Goal: Task Accomplishment & Management: Contribute content

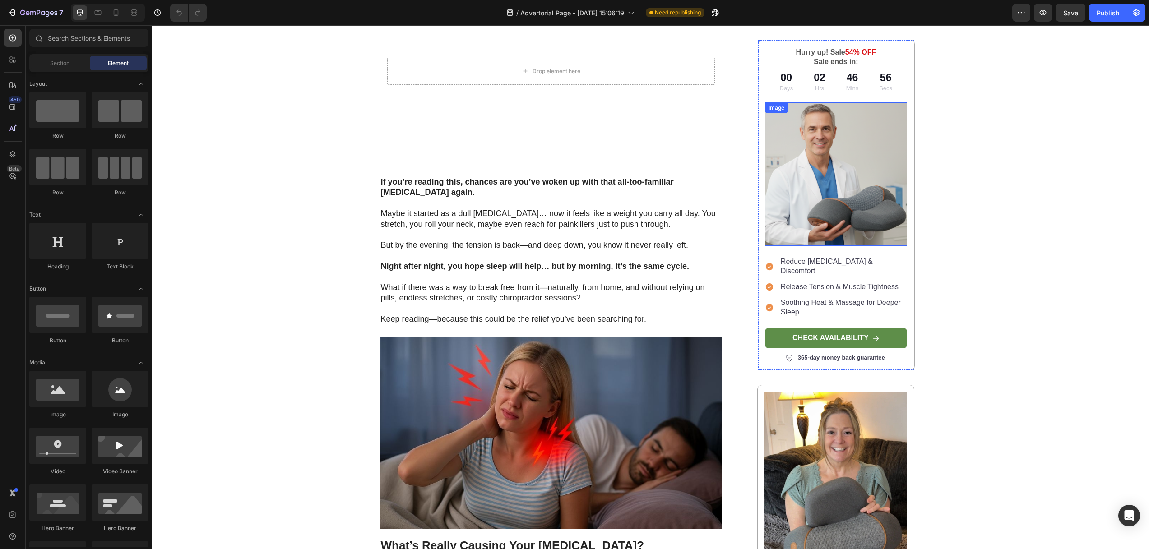
scroll to position [252, 0]
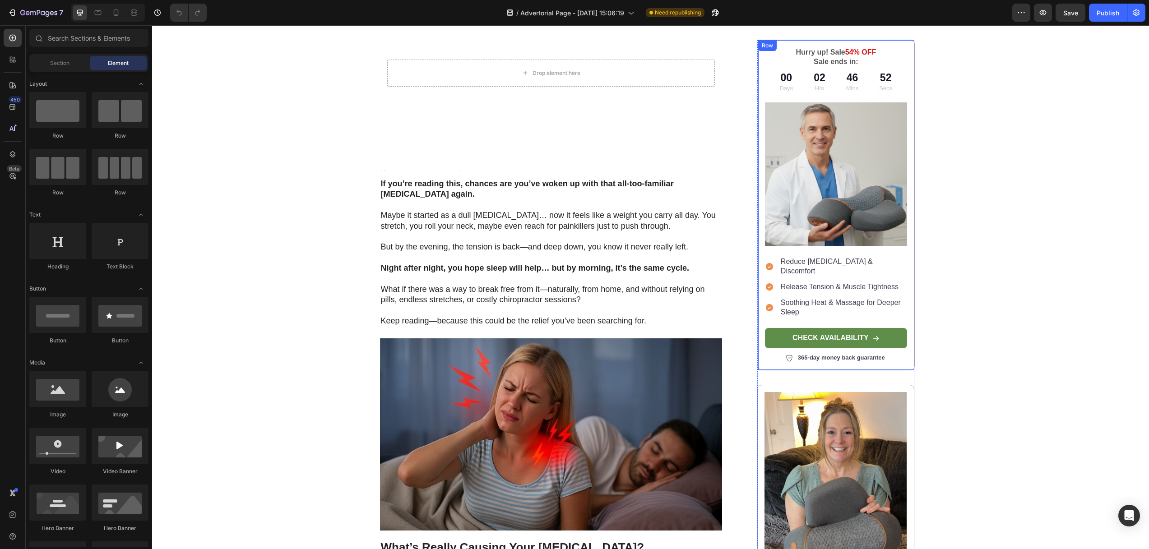
click at [797, 44] on div "Hurry up! Sale 54% OFF Sale ends in: Text Block 00 Days 02 Hrs 46 Mins 52 Secs …" at bounding box center [835, 205] width 157 height 331
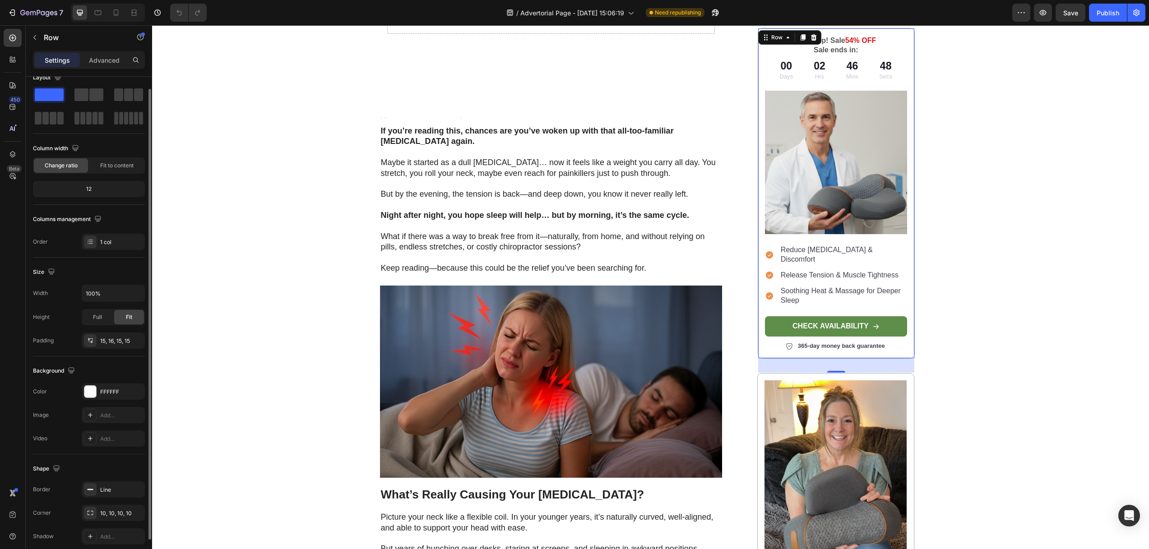
scroll to position [52, 0]
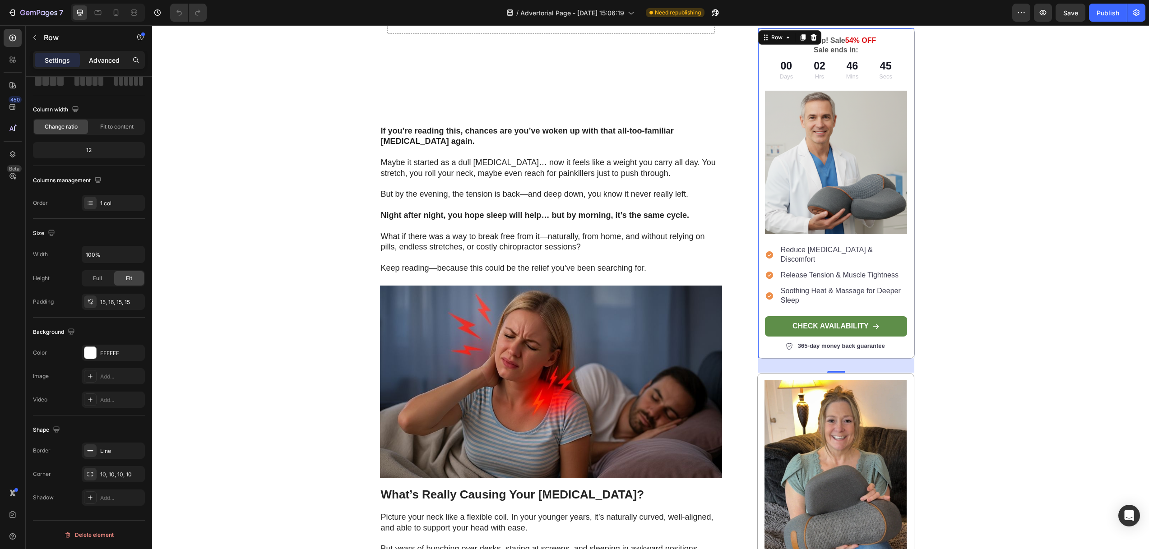
drag, startPoint x: 108, startPoint y: 57, endPoint x: 111, endPoint y: 74, distance: 16.9
click at [108, 57] on p "Advanced" at bounding box center [104, 59] width 31 height 9
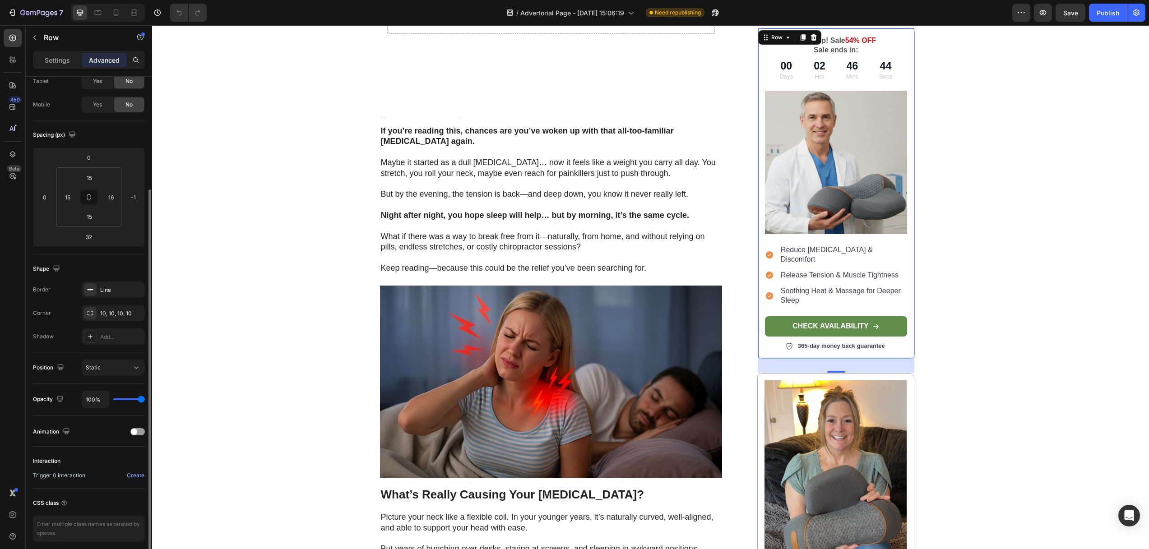
scroll to position [90, 0]
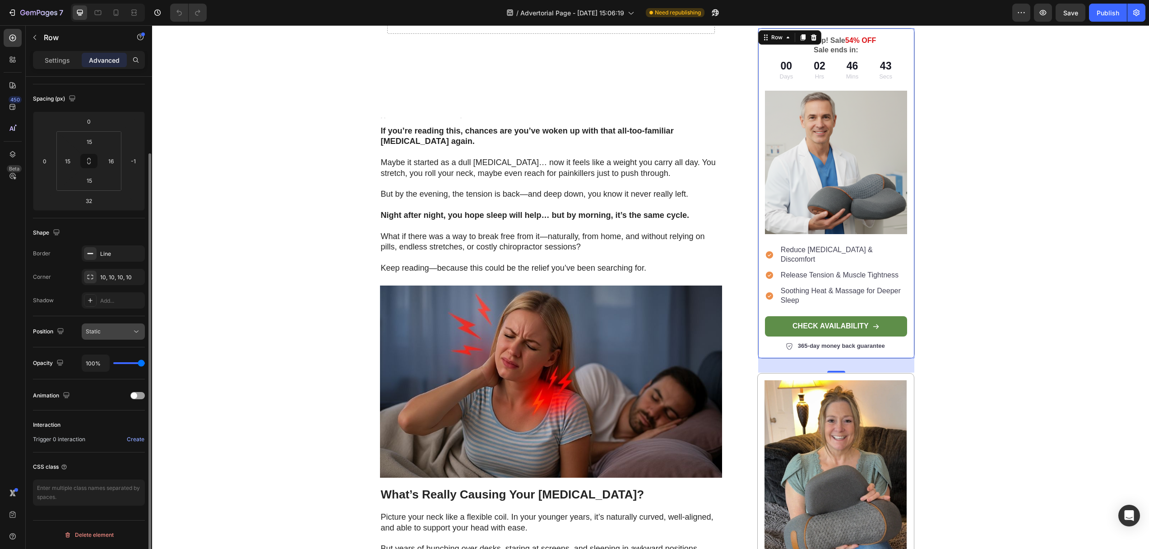
click at [106, 333] on div "Static" at bounding box center [109, 332] width 46 height 8
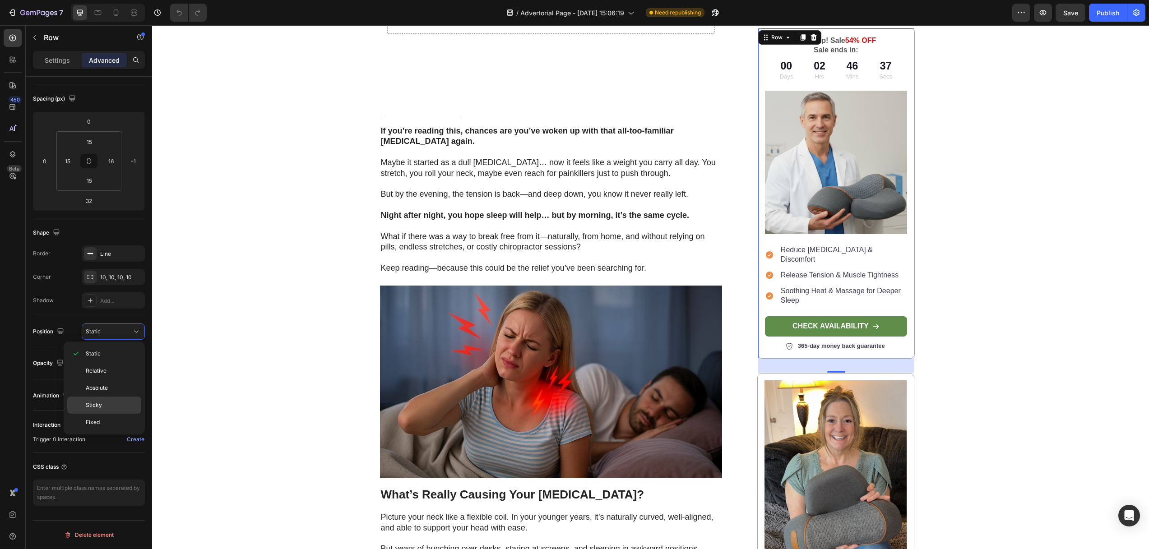
click at [99, 401] on span "Sticky" at bounding box center [94, 405] width 16 height 8
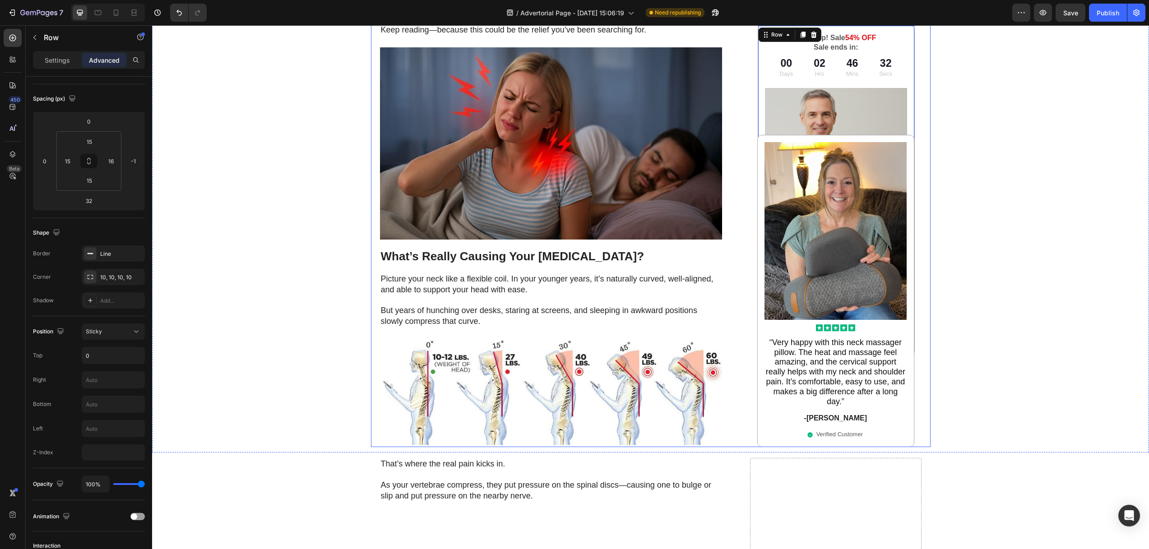
scroll to position [554, 0]
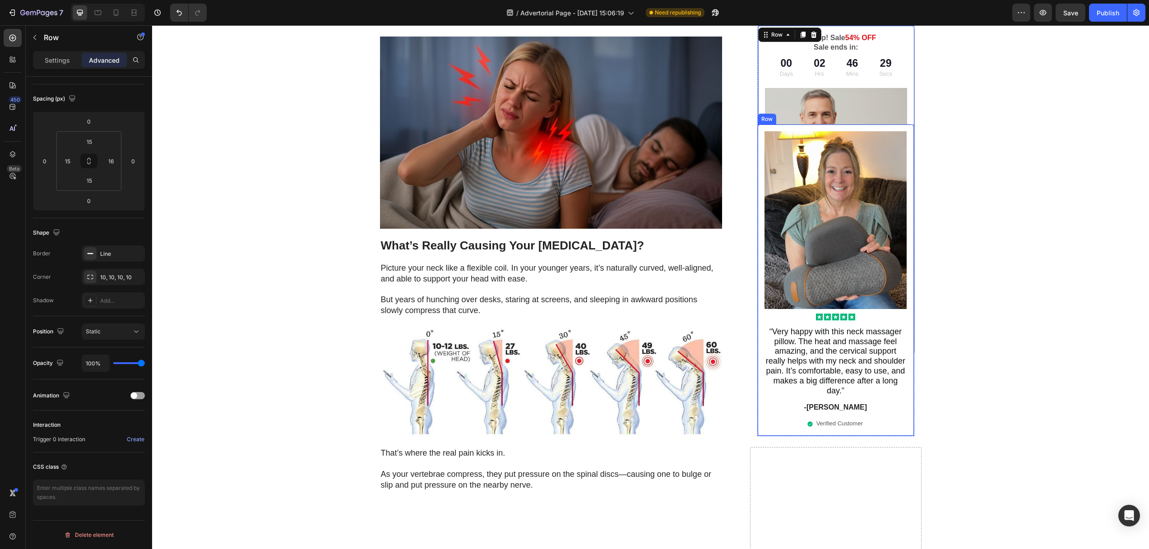
click at [758, 303] on div "Image Icon Icon Icon Icon Icon Icon List “ Very happy with this neck massager p…" at bounding box center [835, 280] width 157 height 312
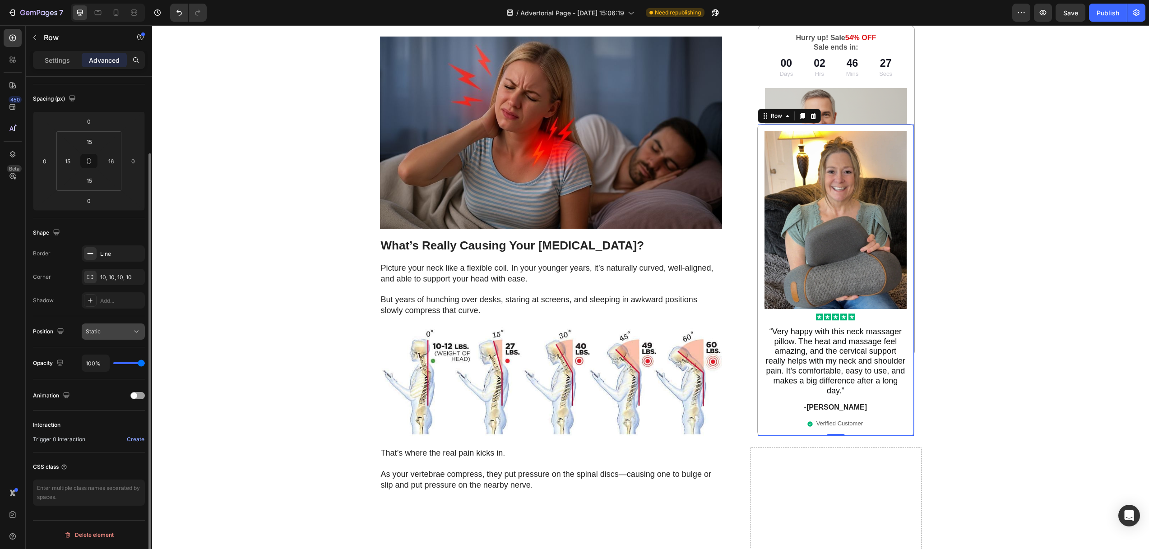
click at [118, 328] on div "Static" at bounding box center [109, 332] width 46 height 8
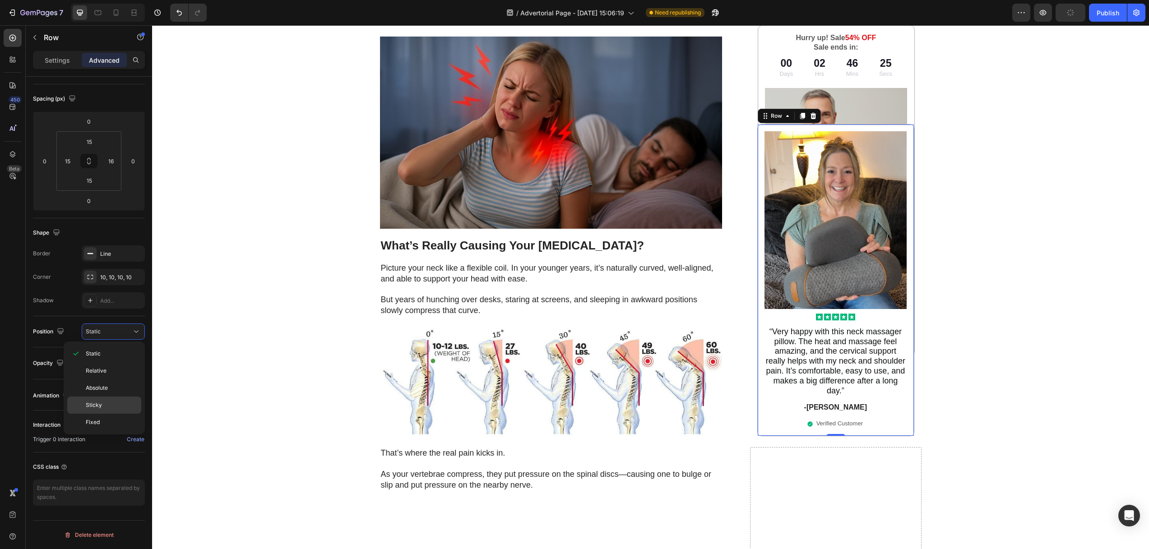
drag, startPoint x: 102, startPoint y: 408, endPoint x: 108, endPoint y: 404, distance: 7.0
click at [102, 408] on p "Sticky" at bounding box center [111, 405] width 51 height 8
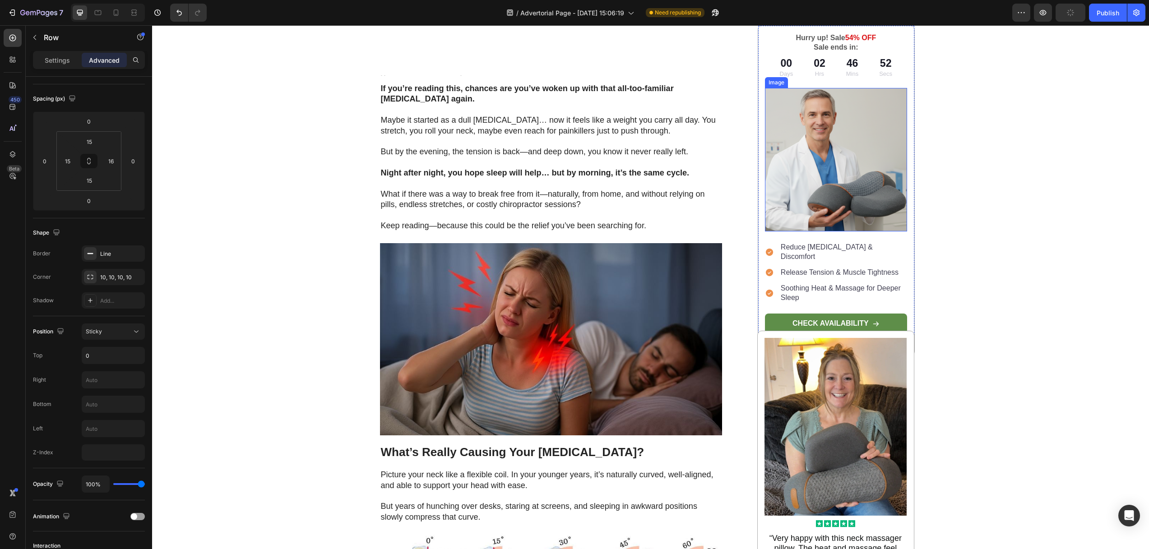
scroll to position [329, 0]
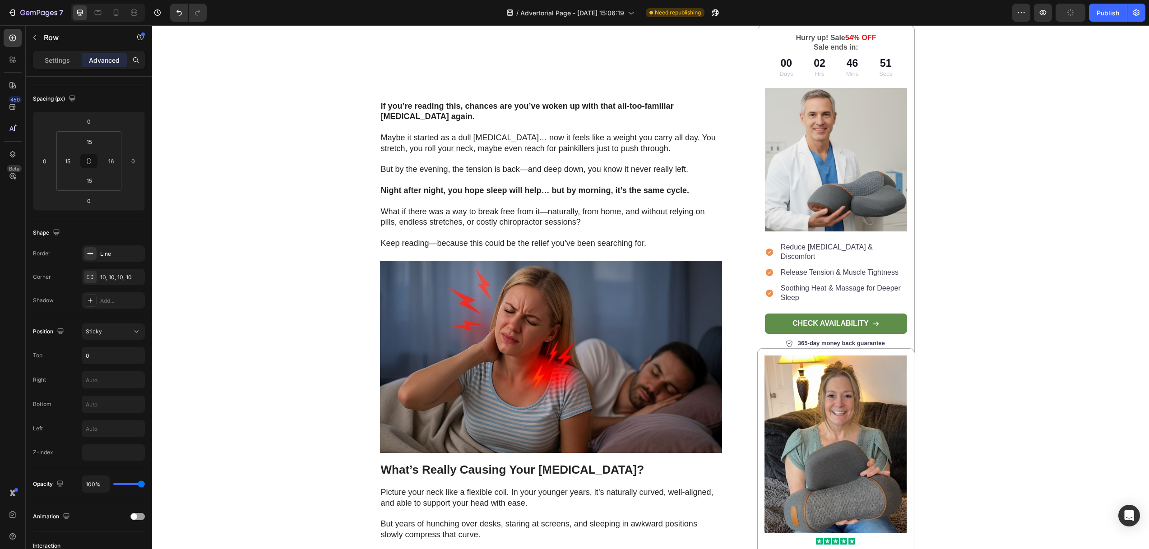
click at [765, 348] on div "Image Icon Icon Icon Icon Icon Icon List “ Very happy with this neck massager p…" at bounding box center [835, 504] width 157 height 312
click at [121, 330] on div "Sticky" at bounding box center [109, 332] width 46 height 8
click at [100, 403] on span "Sticky" at bounding box center [94, 405] width 16 height 8
click at [759, 65] on div "Hurry up! Sale 54% OFF Sale ends in: Text Block 00 Days 02 Hrs 46 Mins 44 Secs …" at bounding box center [835, 190] width 157 height 331
click at [65, 328] on icon "button" at bounding box center [60, 331] width 9 height 9
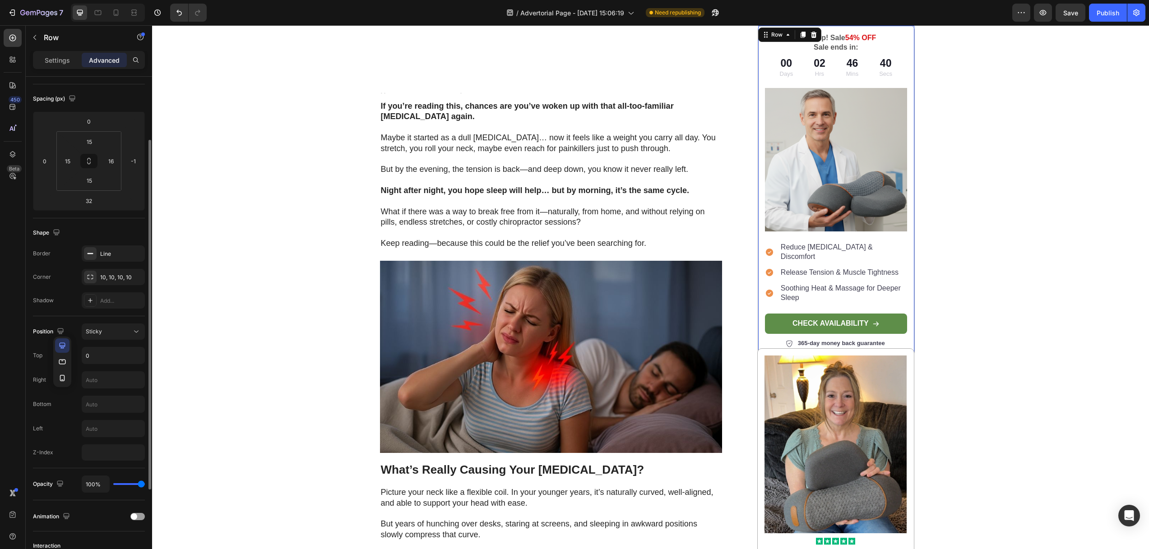
click at [65, 364] on icon "button" at bounding box center [62, 361] width 9 height 9
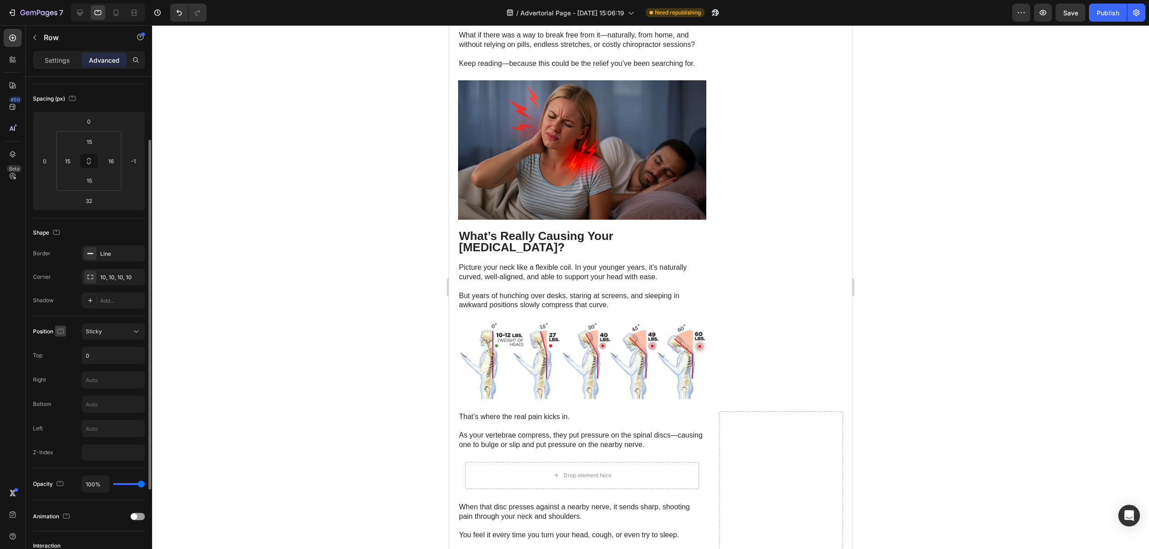
scroll to position [345, 0]
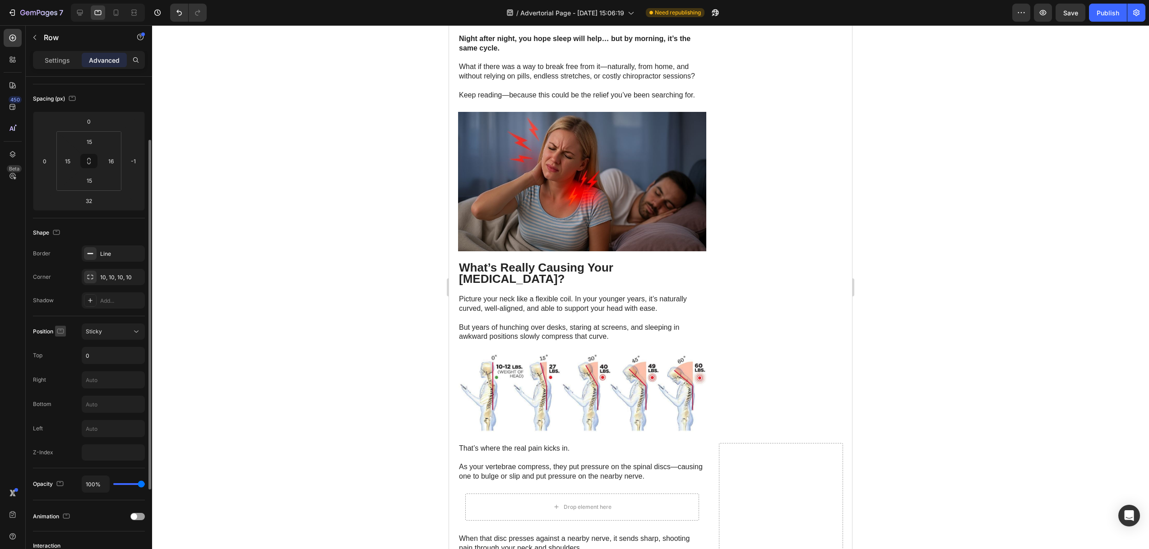
click at [61, 327] on icon "button" at bounding box center [60, 331] width 9 height 9
click at [64, 380] on icon "button" at bounding box center [62, 378] width 5 height 6
type input "28"
type input "0"
type input "14"
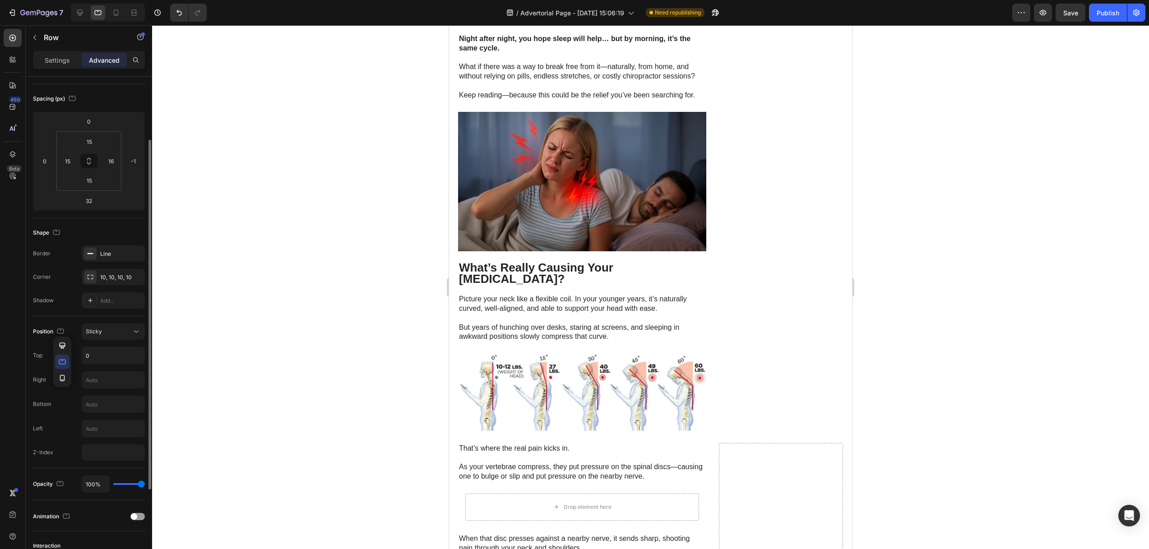
type input "14"
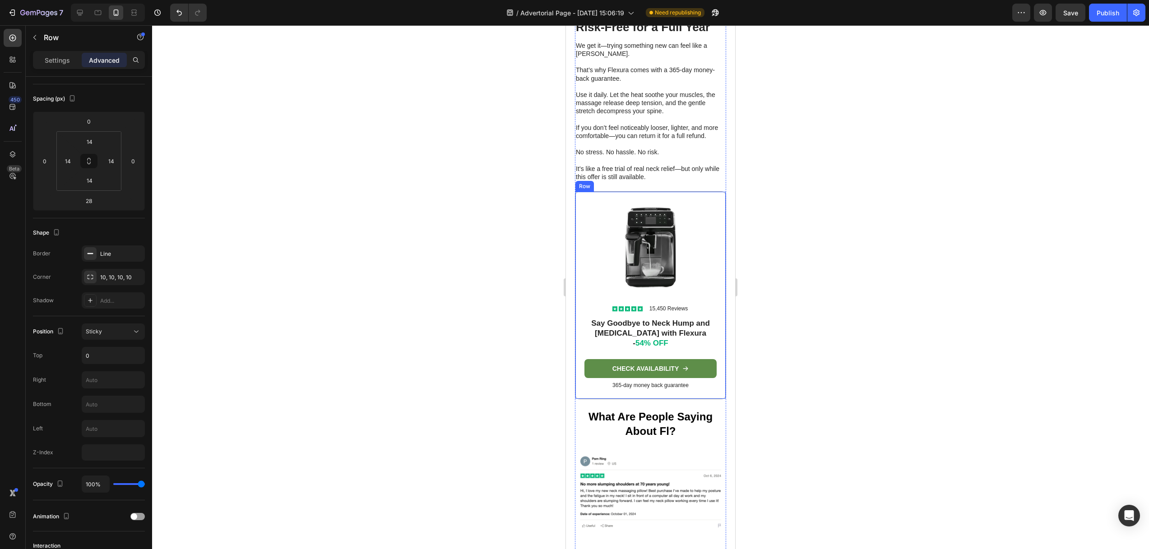
scroll to position [3084, 0]
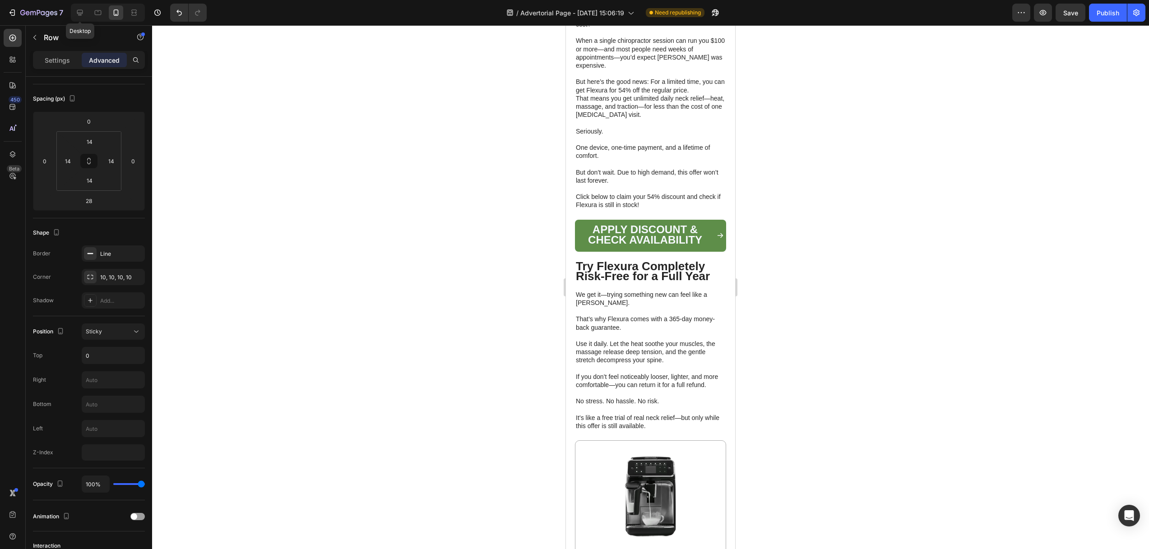
drag, startPoint x: 84, startPoint y: 11, endPoint x: 125, endPoint y: 17, distance: 41.9
click at [84, 11] on icon at bounding box center [79, 12] width 9 height 9
type input "32"
type input "-1"
type input "15"
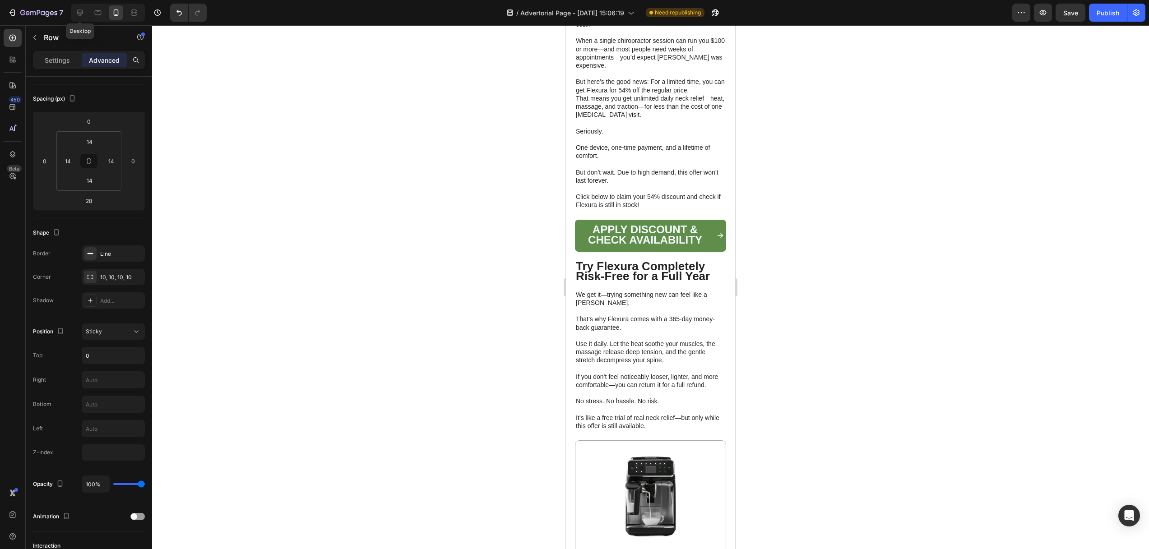
type input "15"
type input "16"
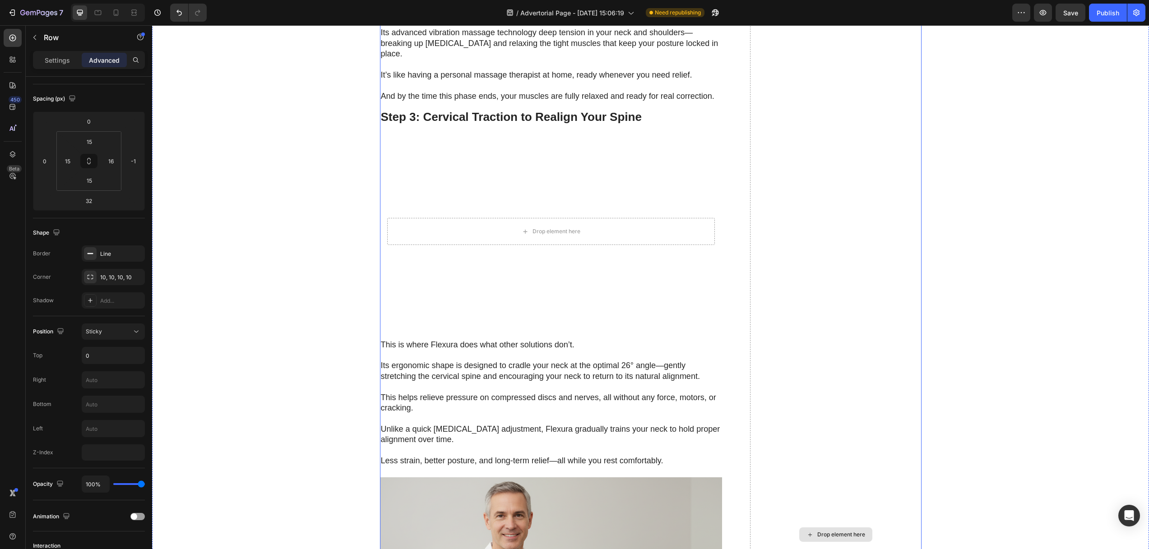
scroll to position [3167, 0]
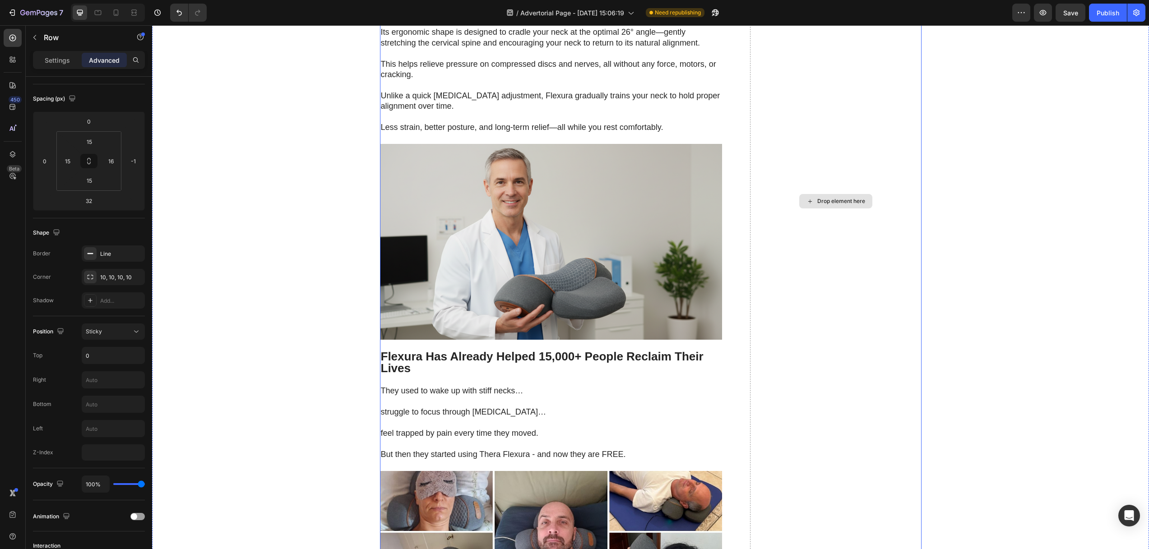
click at [851, 268] on div "Drop element here" at bounding box center [835, 200] width 171 height 4775
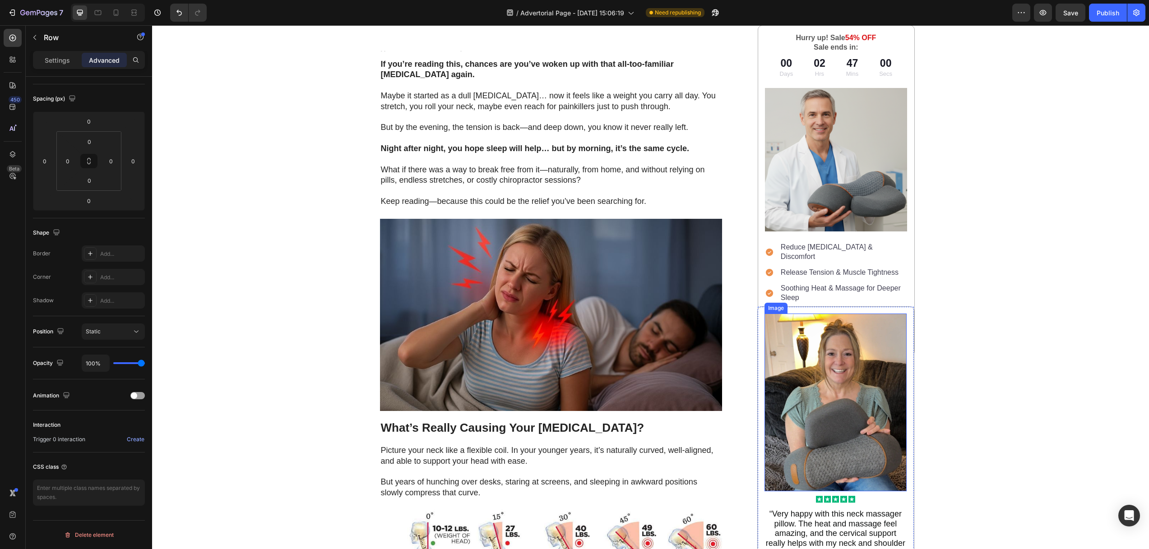
scroll to position [567, 0]
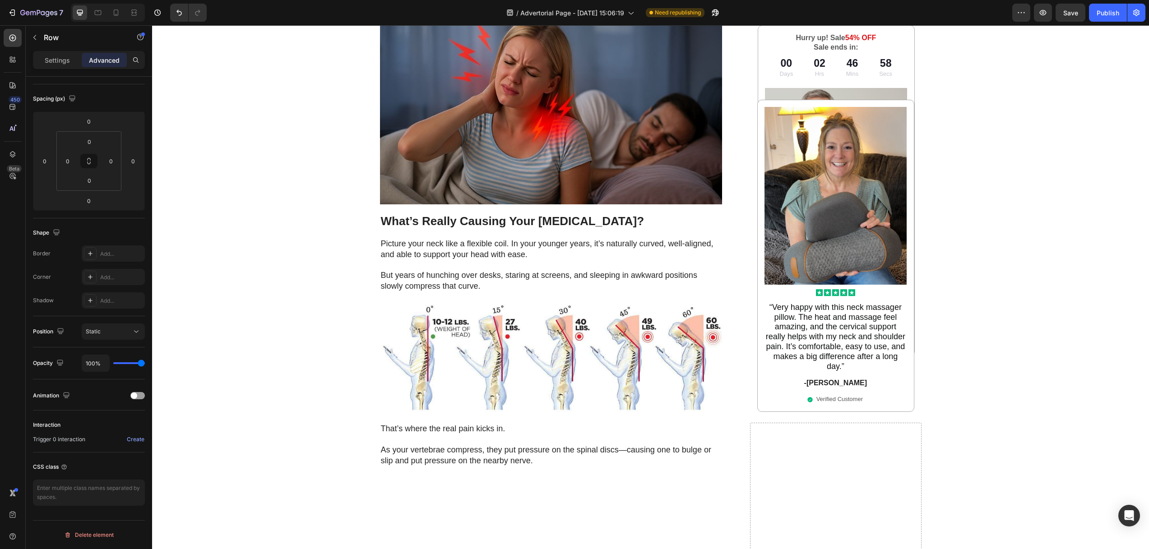
scroll to position [638, 0]
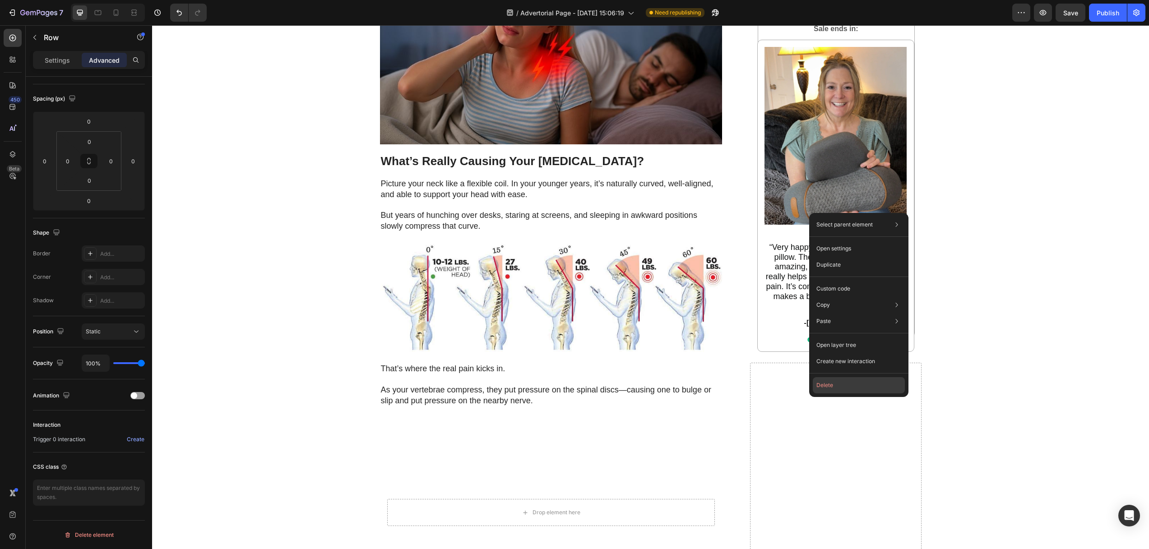
click at [830, 384] on button "Delete" at bounding box center [859, 385] width 92 height 16
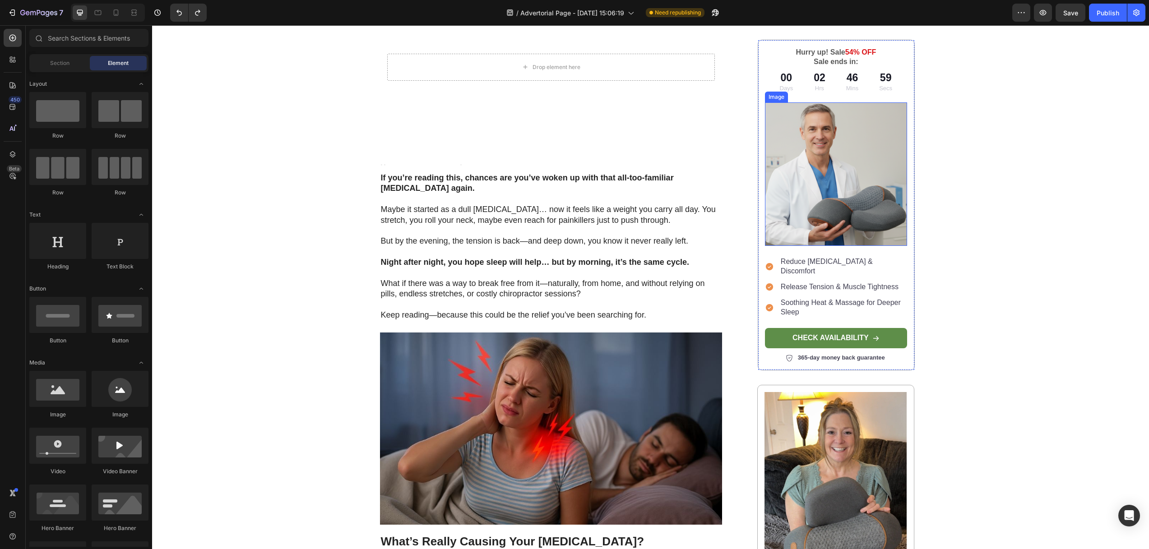
scroll to position [258, 0]
click at [769, 48] on p "Hurry up! Sale 54% OFF" at bounding box center [836, 52] width 140 height 9
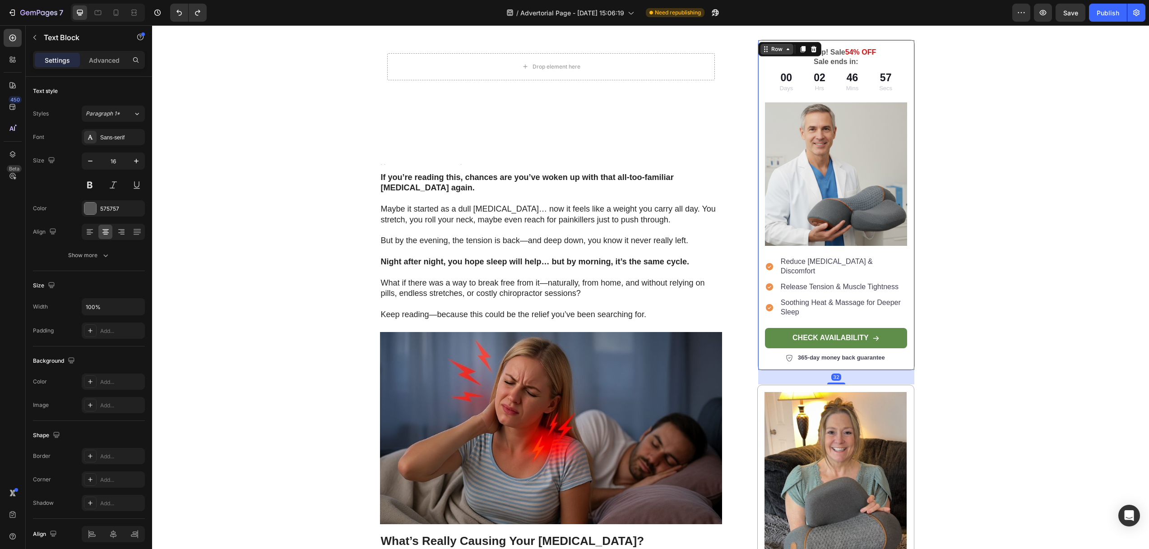
click at [760, 44] on div "Row" at bounding box center [776, 49] width 33 height 11
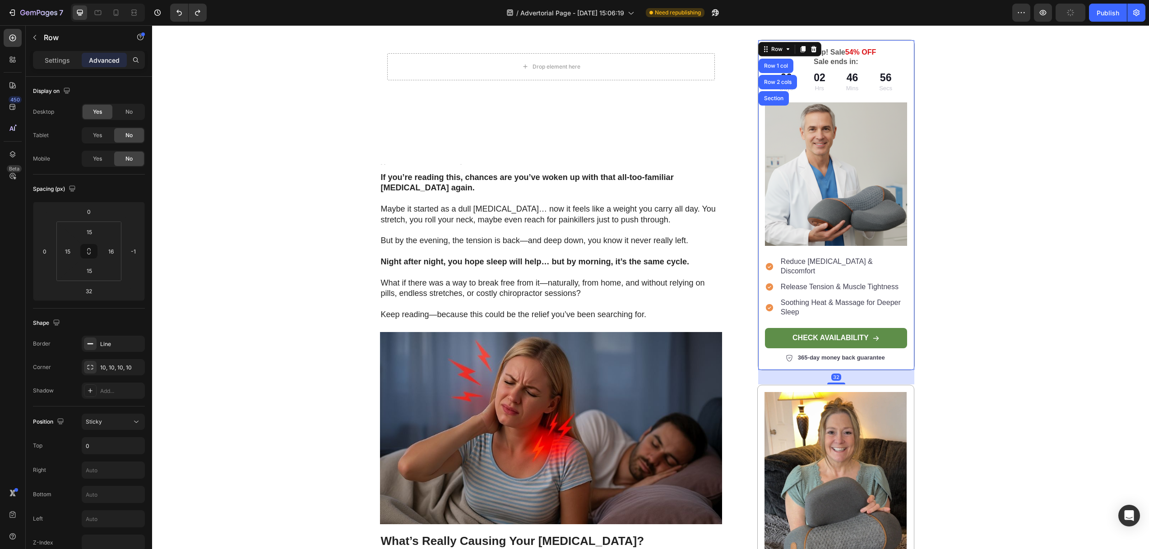
click at [904, 51] on div "Hurry up! Sale 54% OFF Sale ends in: Text Block 00 Days 02 Hrs 46 Mins 56 Secs …" at bounding box center [835, 205] width 157 height 331
click at [905, 51] on div "Hurry up! Sale 54% OFF Sale ends in: Text Block 00 Days 02 Hrs 46 Mins 55 Secs …" at bounding box center [835, 205] width 157 height 331
drag, startPoint x: 897, startPoint y: 59, endPoint x: 901, endPoint y: 64, distance: 6.7
click at [897, 59] on p "Sale ends in:" at bounding box center [836, 61] width 140 height 9
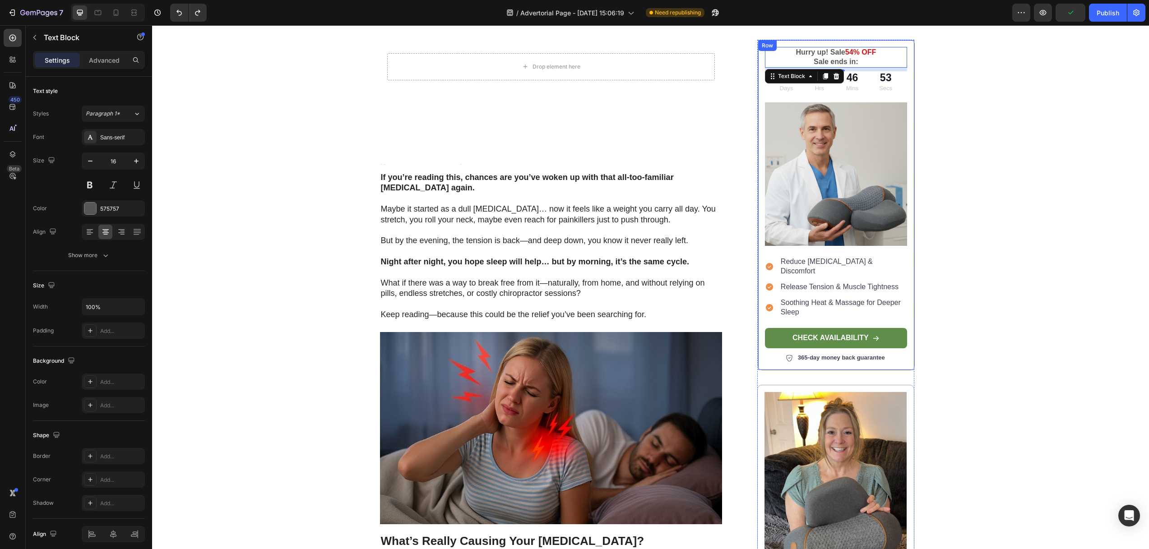
click at [757, 98] on div "Hurry up! Sale 54% OFF Sale ends in: Text Block 8 00 Days 02 Hrs 46 Mins 53 Sec…" at bounding box center [835, 205] width 157 height 331
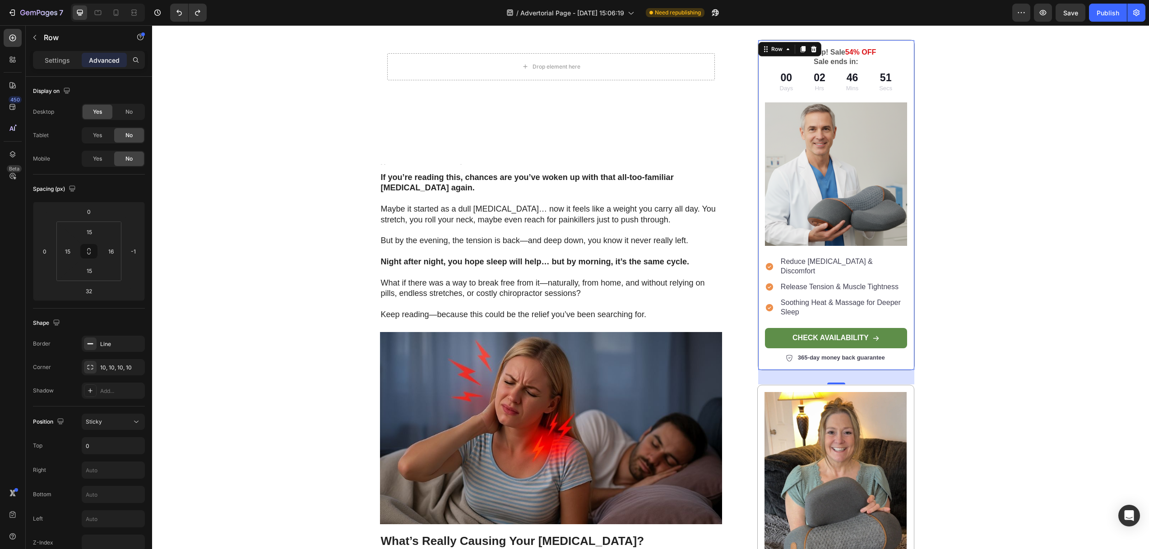
click at [115, 55] on p "Advanced" at bounding box center [104, 59] width 31 height 9
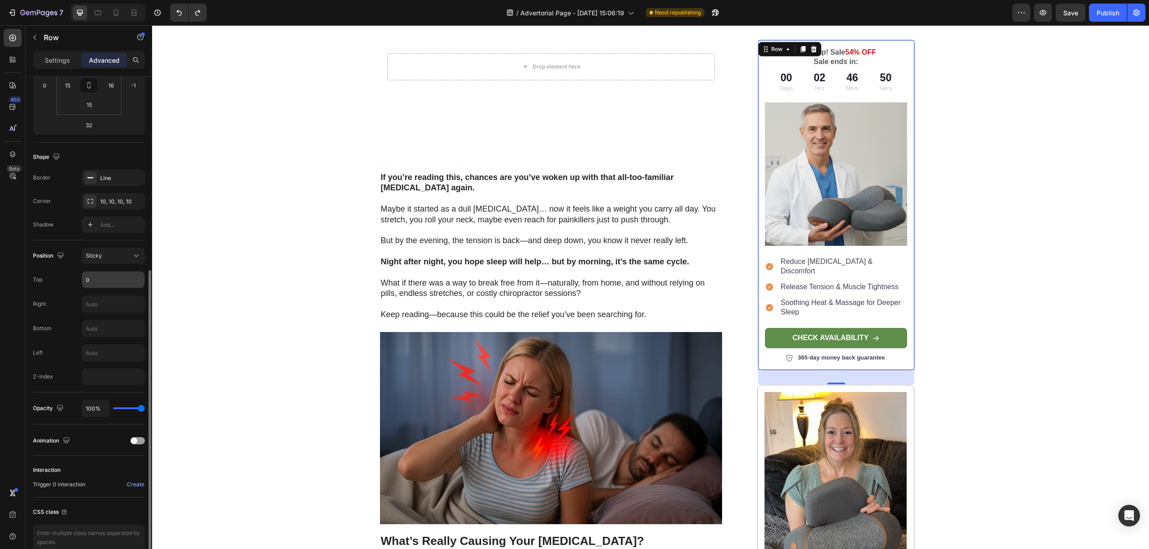
scroll to position [211, 0]
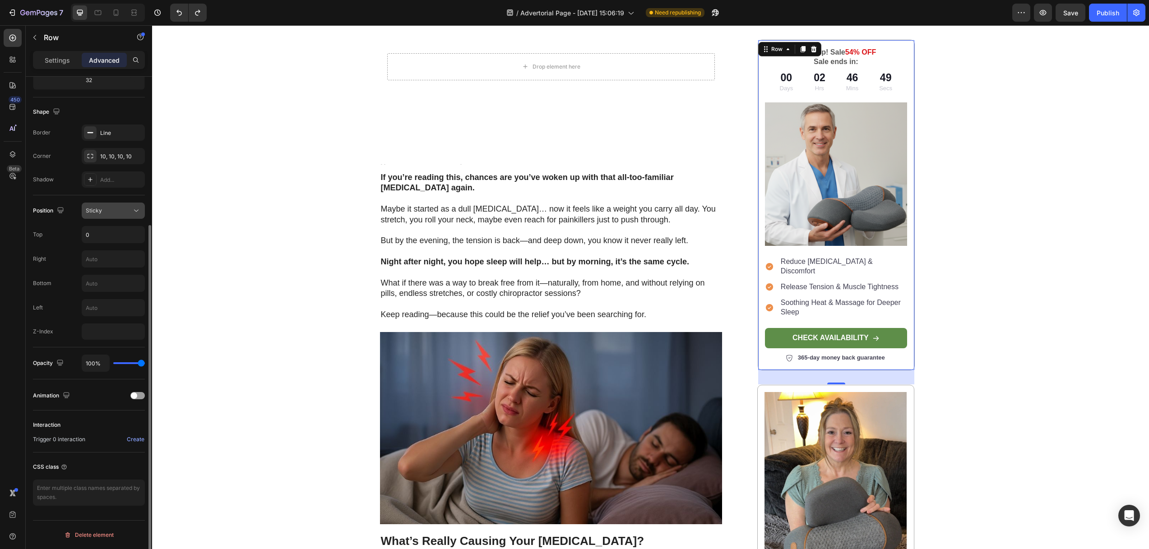
click at [105, 213] on div "Sticky" at bounding box center [109, 211] width 46 height 8
click at [102, 230] on p "Static" at bounding box center [111, 233] width 51 height 8
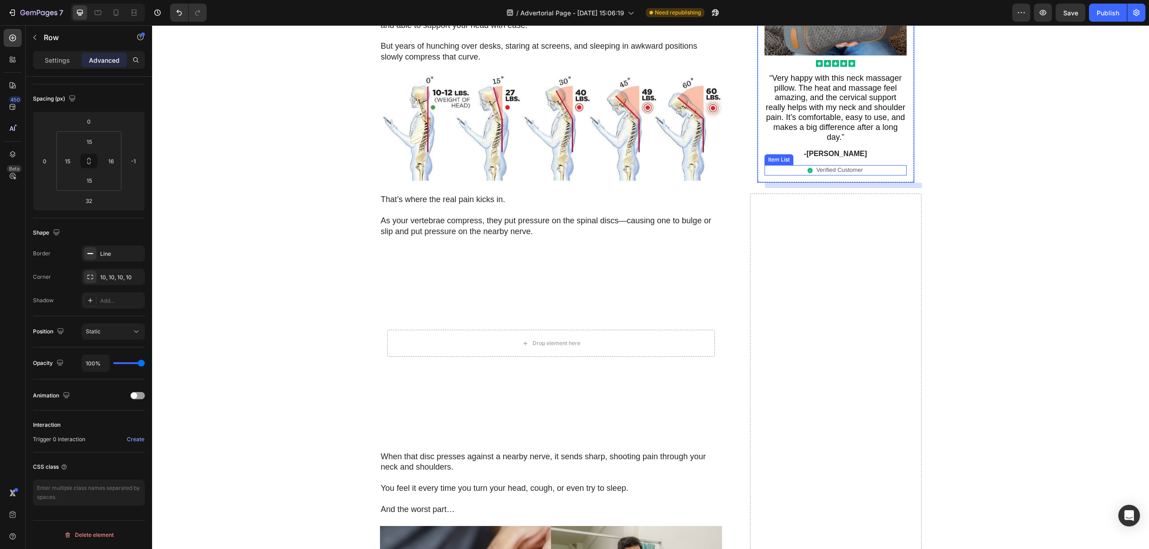
scroll to position [813, 0]
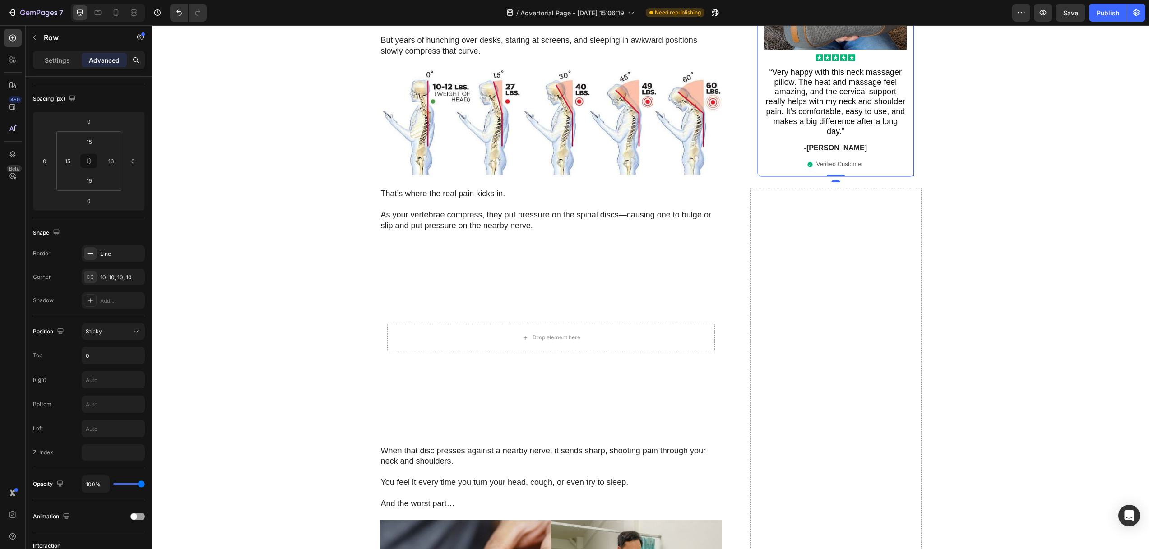
click at [757, 109] on div "Image Icon Icon Icon Icon Icon Icon List “ Very happy with this neck massager p…" at bounding box center [835, 21] width 157 height 312
click at [111, 336] on div "Sticky" at bounding box center [113, 331] width 55 height 9
click at [97, 356] on span "Static" at bounding box center [93, 354] width 15 height 8
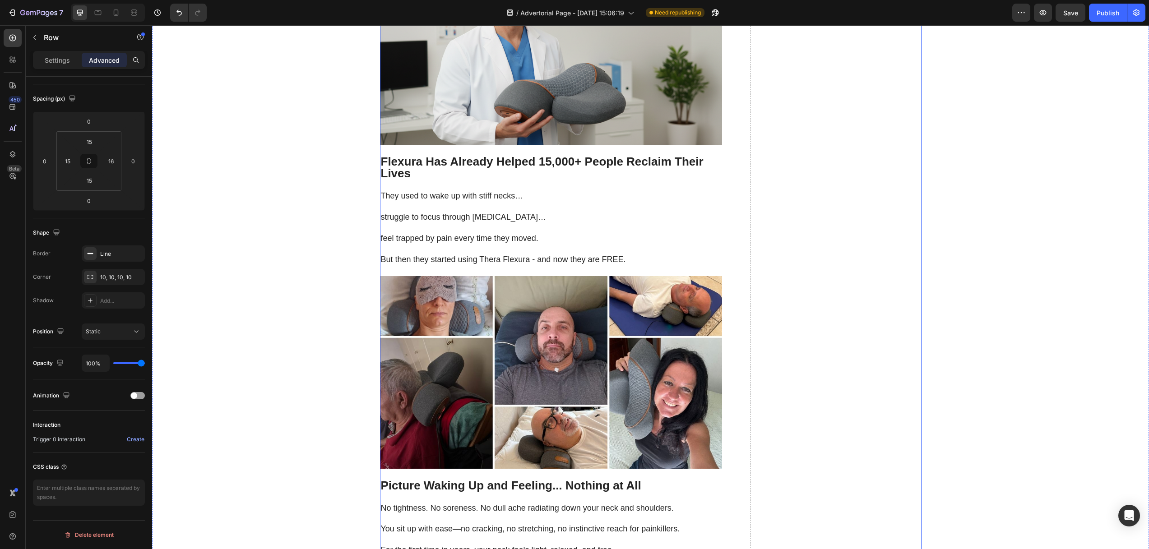
scroll to position [3260, 0]
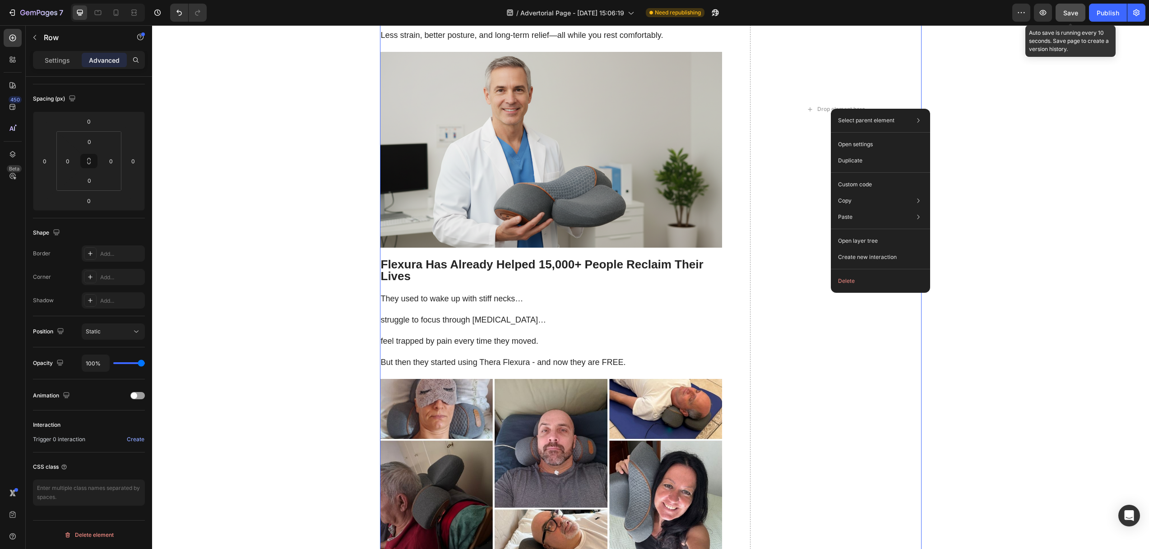
click at [1078, 11] on button "Save" at bounding box center [1070, 13] width 30 height 18
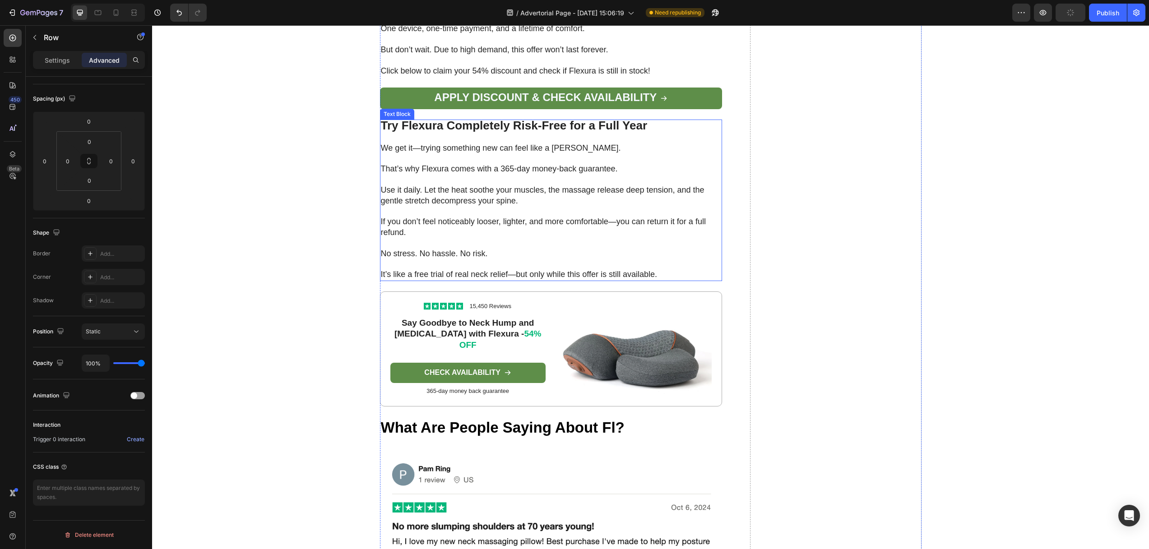
scroll to position [4334, 0]
click at [92, 14] on div at bounding box center [98, 12] width 14 height 14
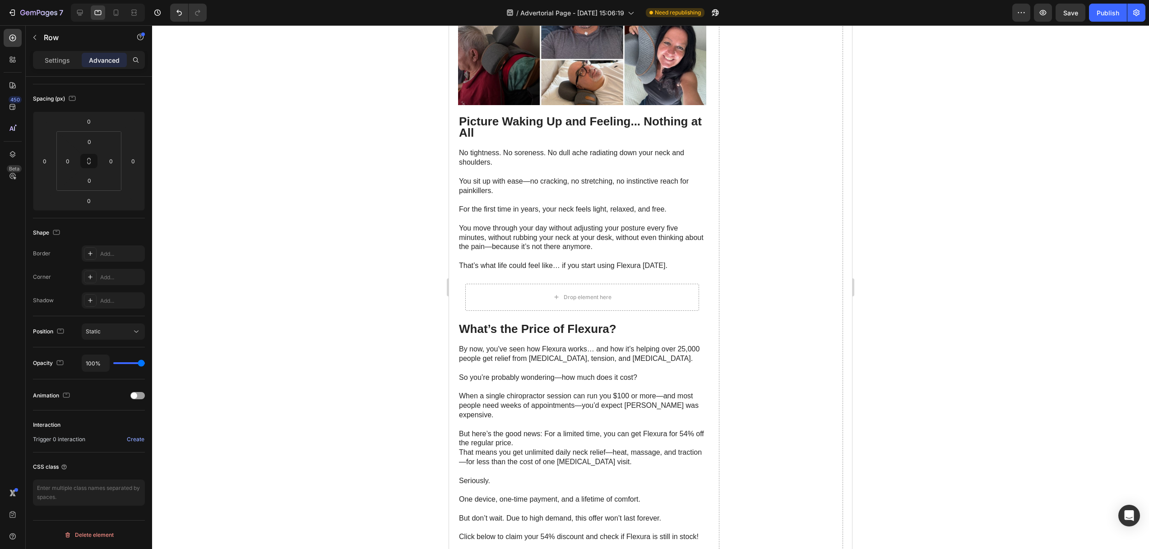
scroll to position [2601, 0]
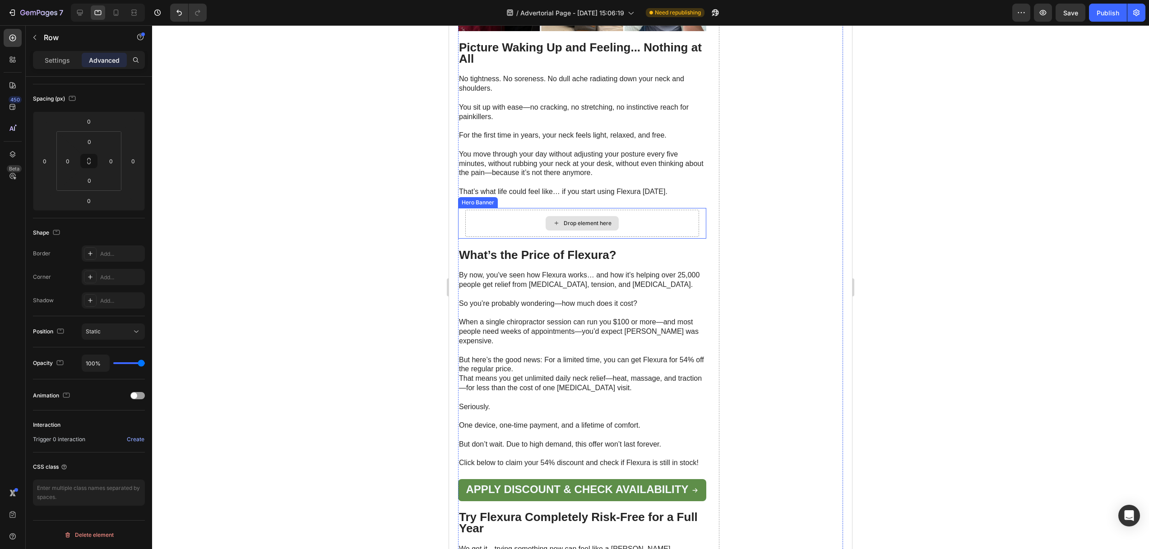
click at [489, 210] on div "Drop element here" at bounding box center [582, 223] width 234 height 27
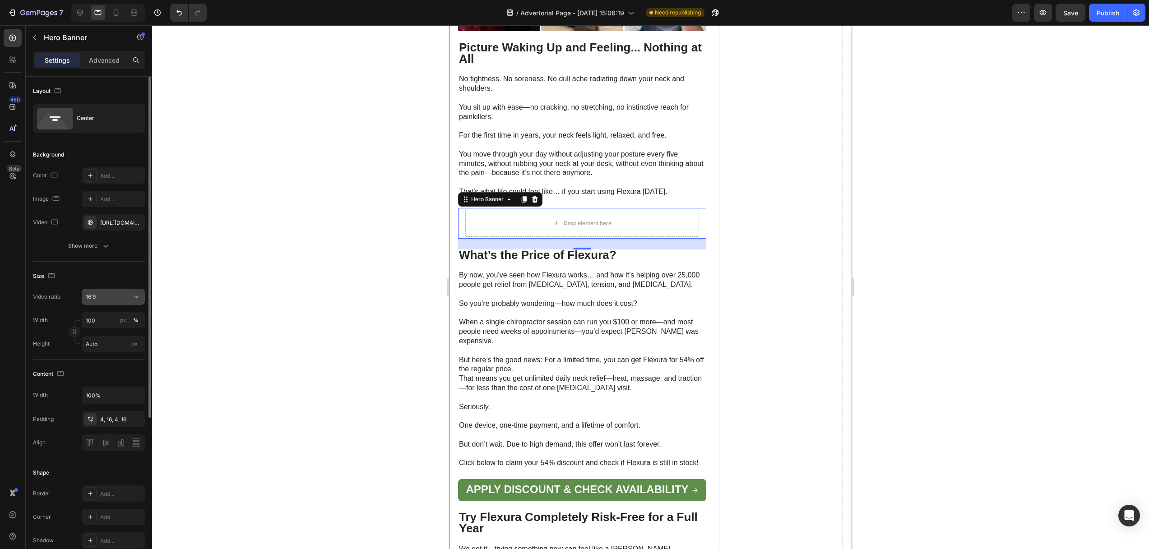
click at [123, 296] on div "16:9" at bounding box center [109, 297] width 46 height 8
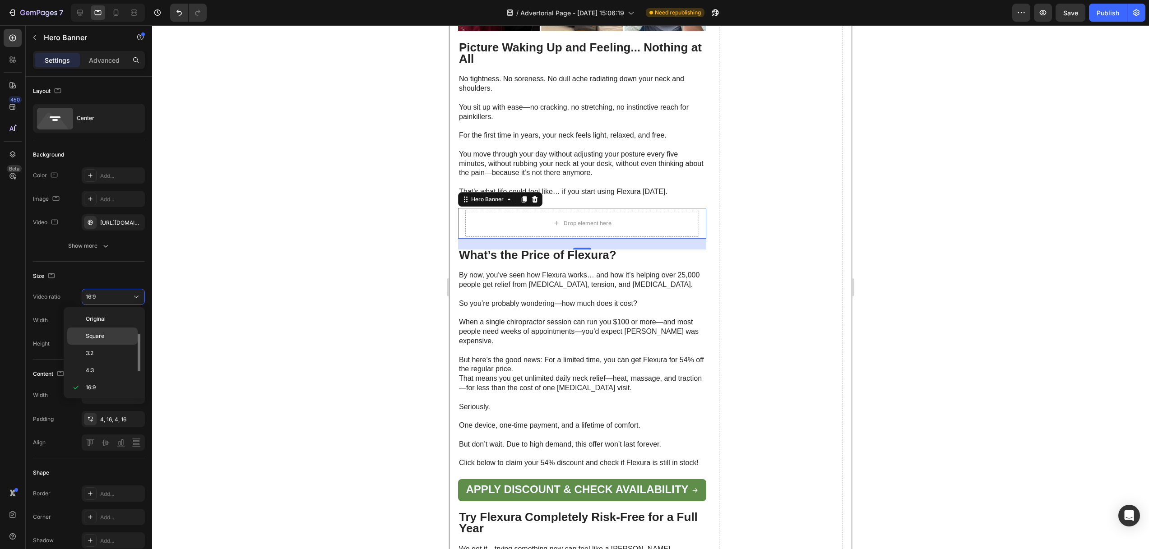
scroll to position [16, 0]
click at [98, 356] on p "4:3" at bounding box center [110, 354] width 48 height 8
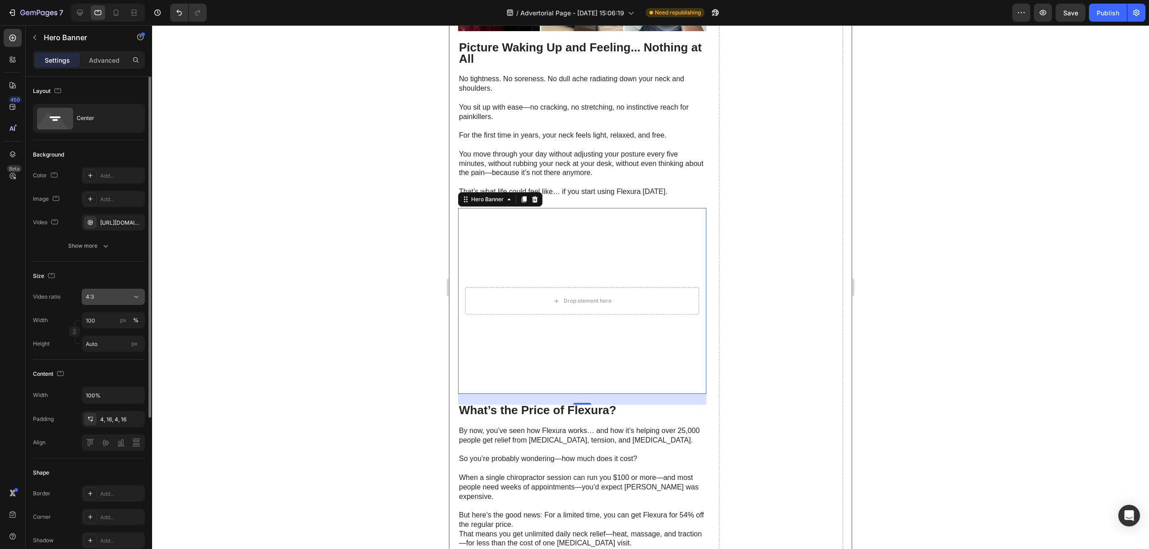
click at [107, 293] on div "4:3" at bounding box center [109, 297] width 46 height 8
click at [97, 374] on p "16:9" at bounding box center [110, 371] width 48 height 8
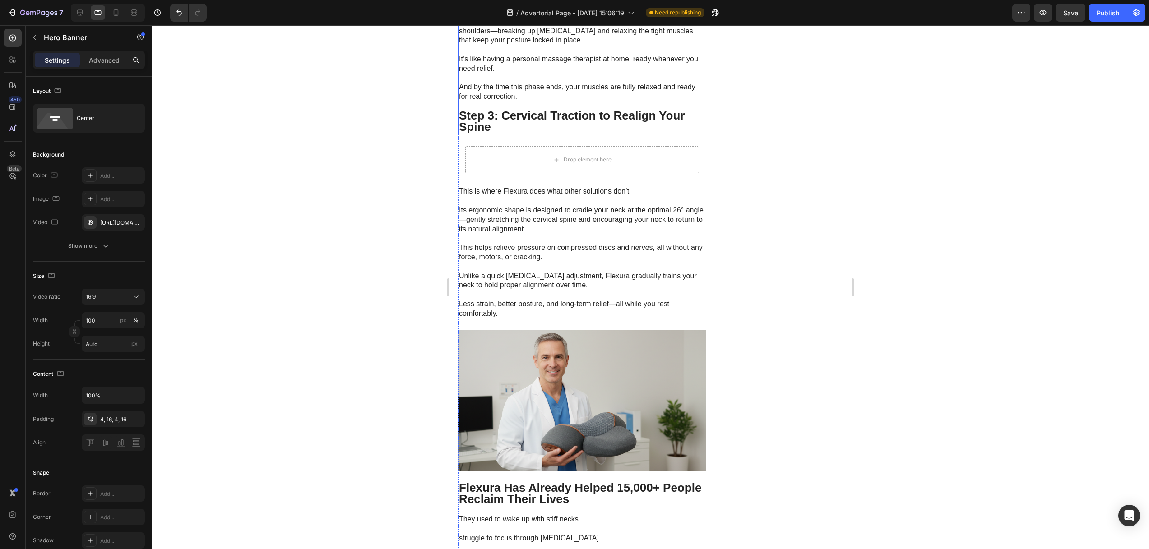
scroll to position [1709, 0]
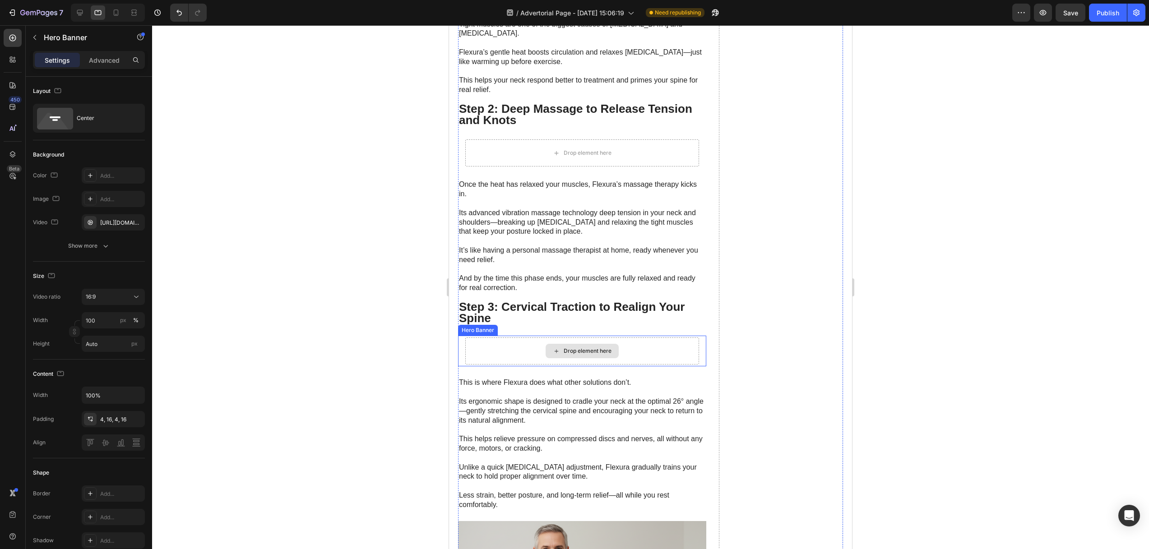
click at [470, 337] on div "Drop element here" at bounding box center [582, 350] width 234 height 27
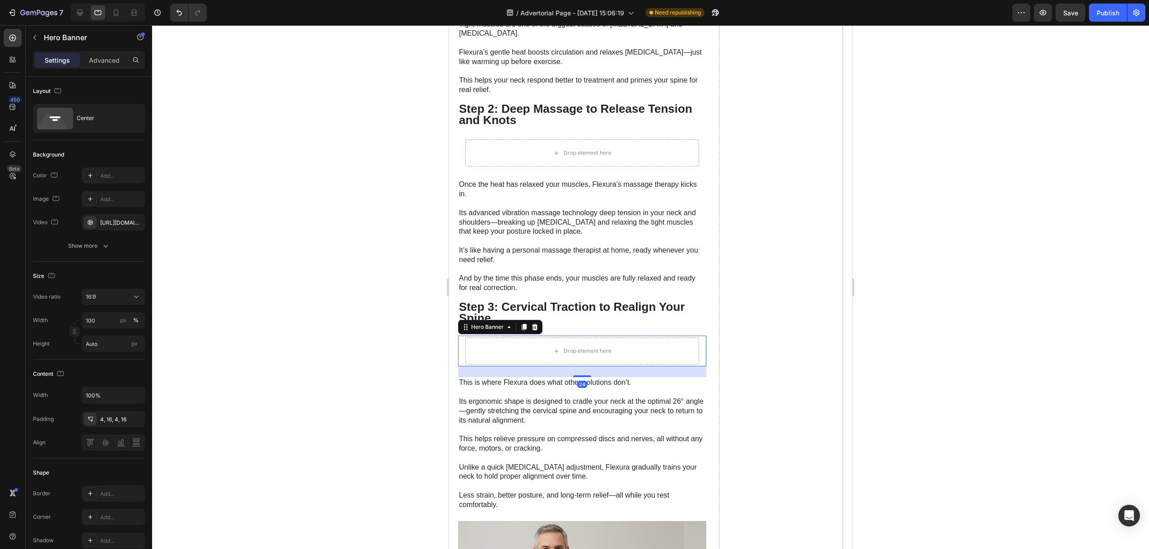
drag, startPoint x: 462, startPoint y: 330, endPoint x: 466, endPoint y: 331, distance: 4.6
click at [462, 336] on div "Drop element here" at bounding box center [582, 351] width 248 height 31
click at [106, 294] on div "16:9" at bounding box center [109, 297] width 46 height 8
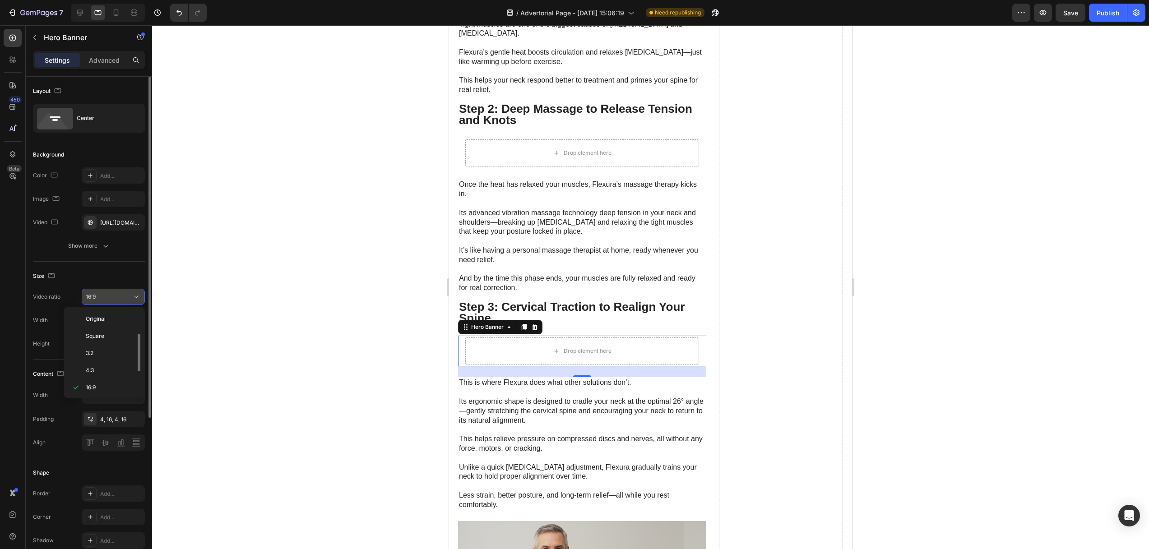
scroll to position [16, 0]
click at [100, 318] on span "Square" at bounding box center [95, 320] width 18 height 8
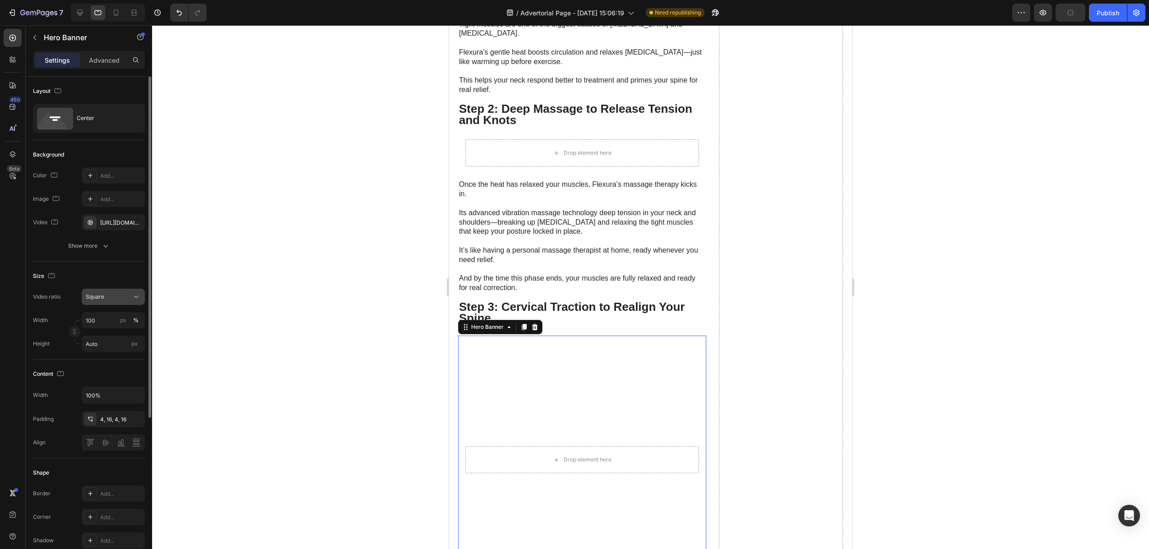
click at [106, 299] on div "Square" at bounding box center [109, 297] width 46 height 8
click at [106, 372] on p "16:9" at bounding box center [110, 371] width 48 height 8
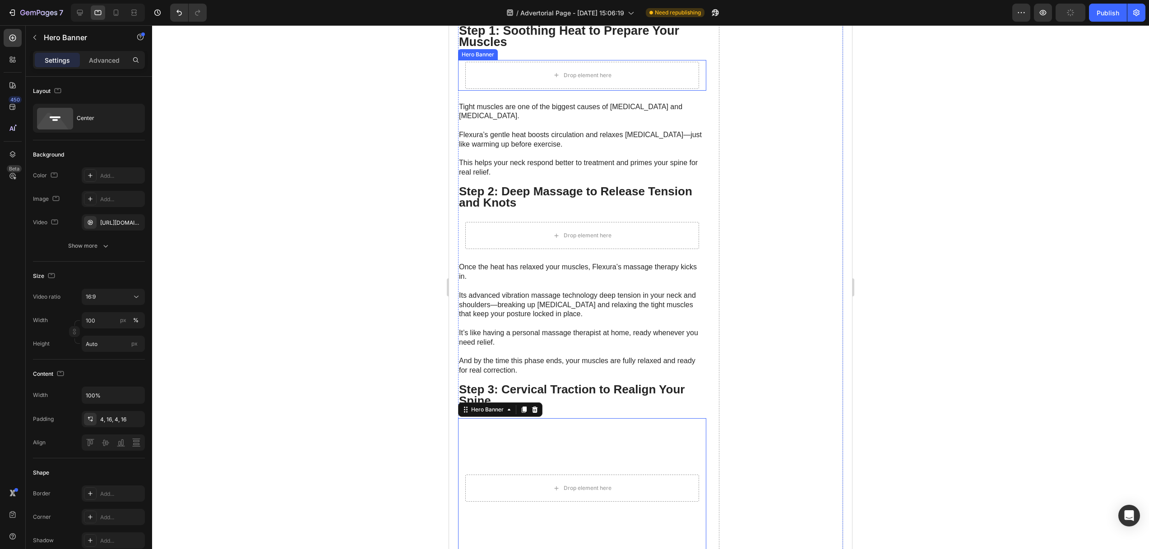
scroll to position [1427, 0]
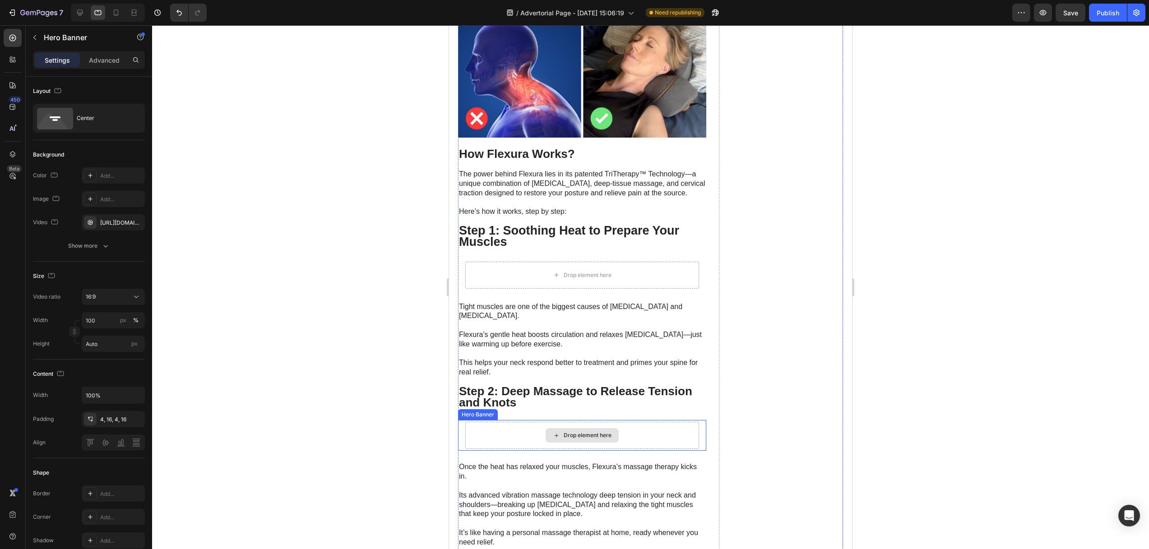
click at [476, 422] on div "Drop element here" at bounding box center [582, 435] width 234 height 27
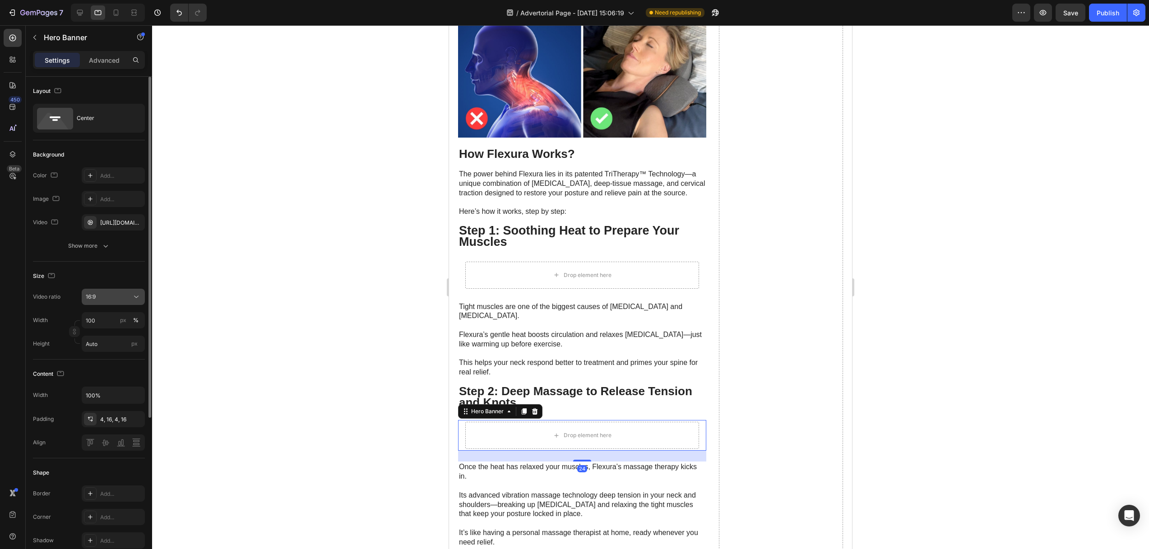
click at [102, 295] on div "16:9" at bounding box center [109, 297] width 46 height 8
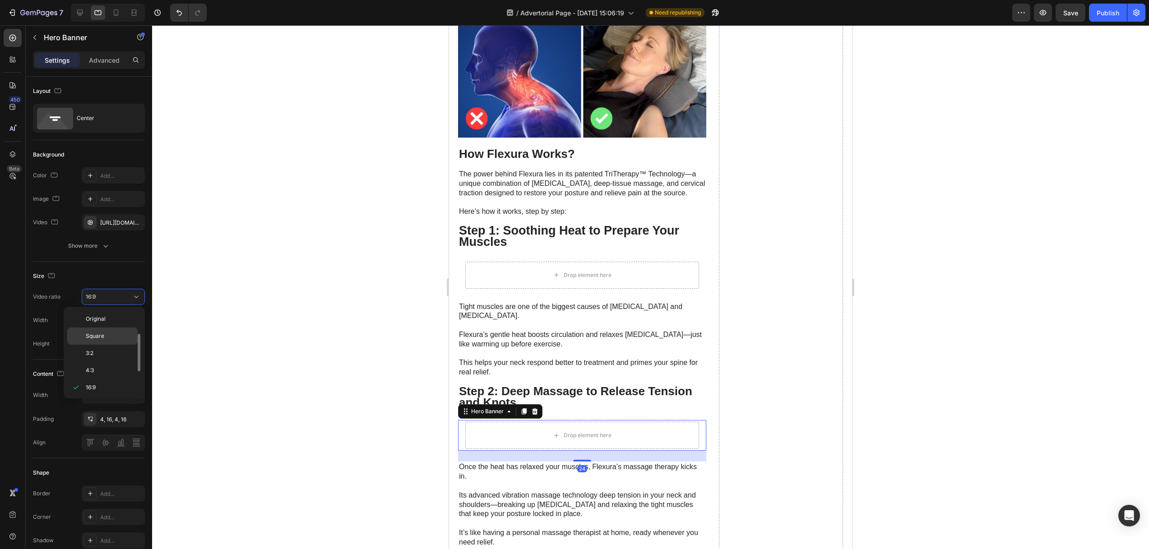
scroll to position [16, 0]
click at [101, 322] on span "Square" at bounding box center [95, 320] width 18 height 8
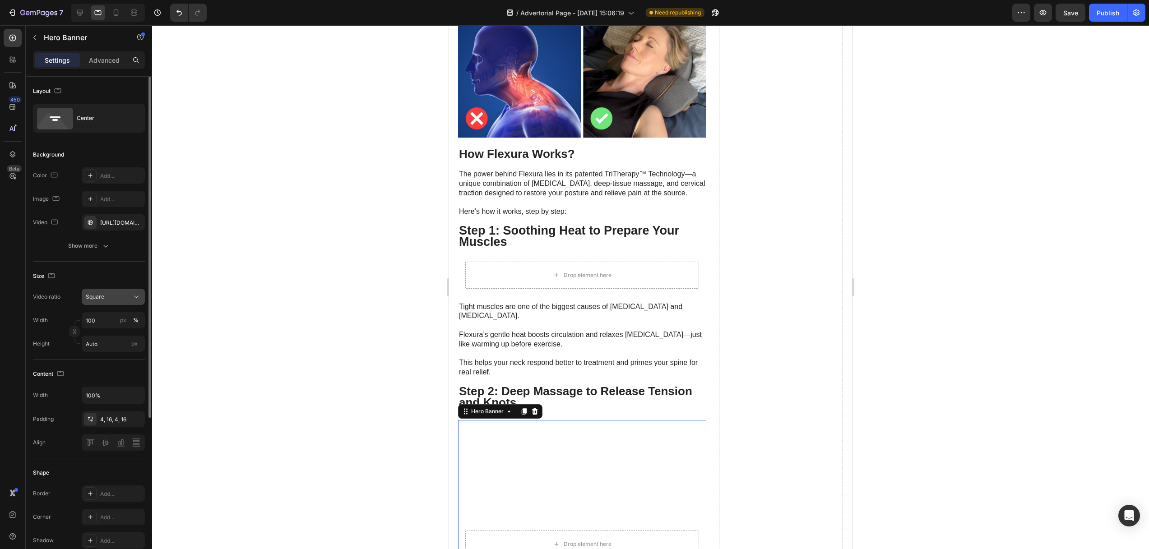
click at [103, 296] on span "Square" at bounding box center [95, 296] width 18 height 7
click at [98, 370] on p "16:9" at bounding box center [110, 371] width 48 height 8
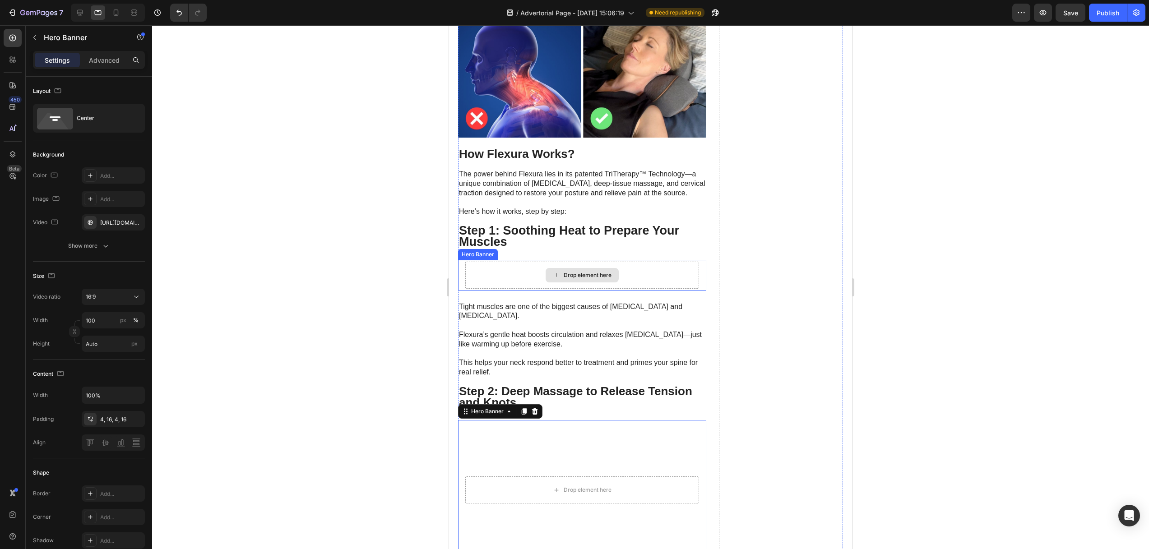
click at [480, 263] on div "Drop element here" at bounding box center [582, 275] width 234 height 27
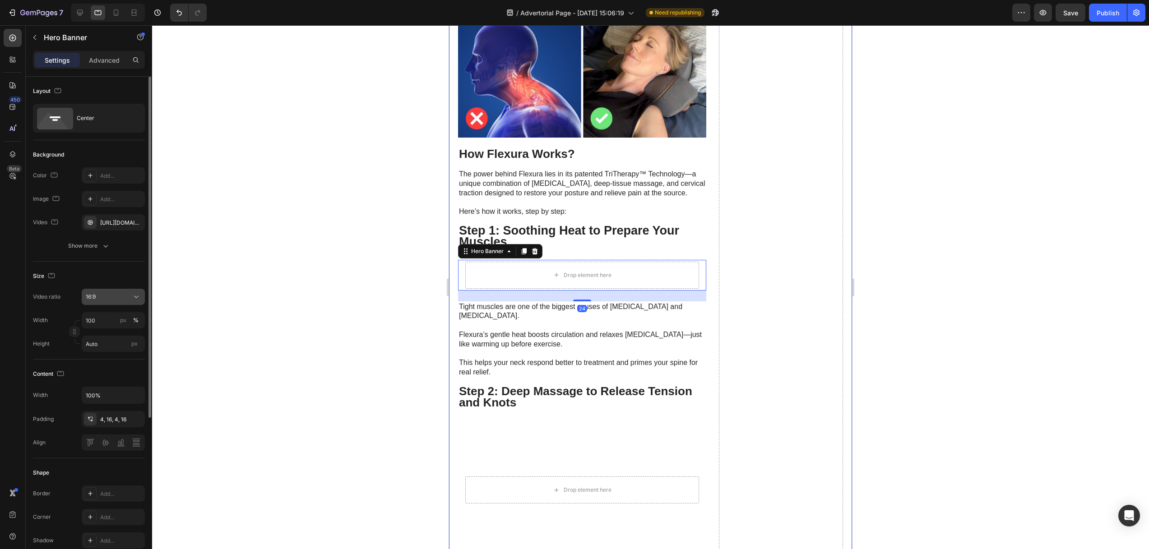
click at [103, 289] on button "16:9" at bounding box center [113, 297] width 63 height 16
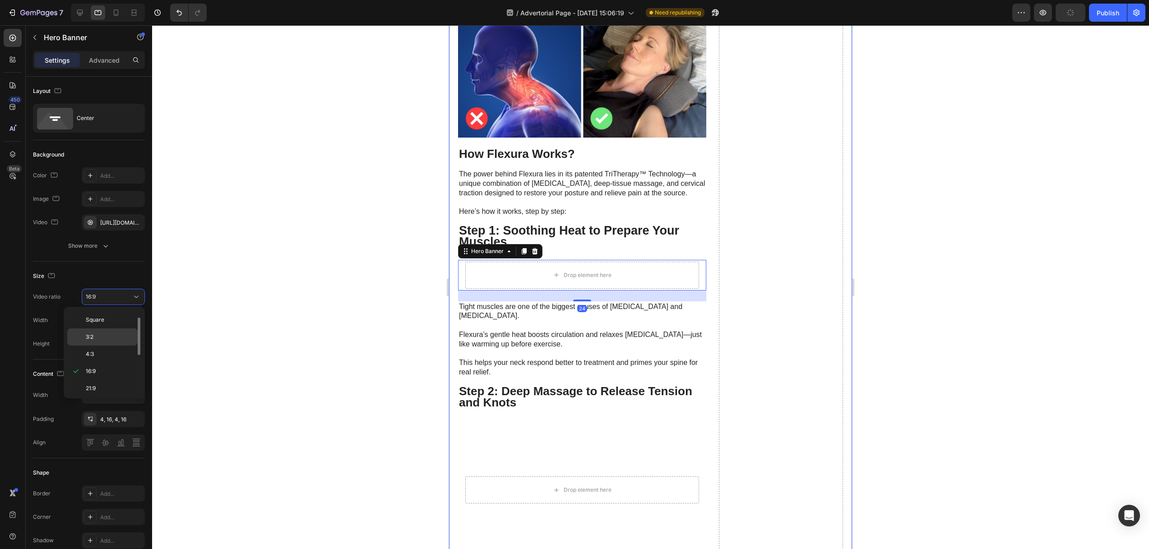
click at [92, 336] on span "3:2" at bounding box center [90, 337] width 8 height 8
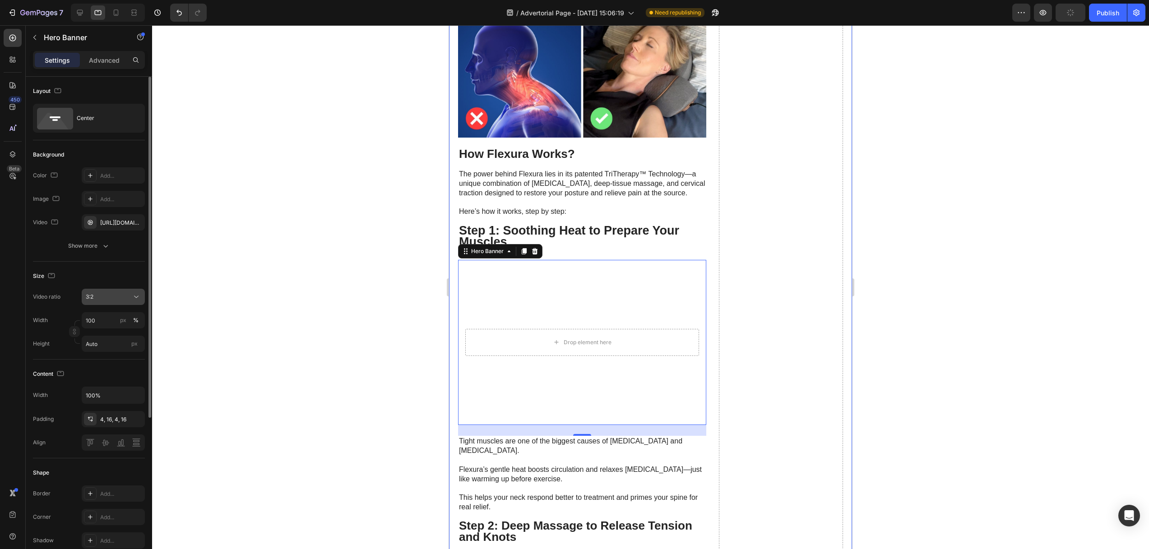
click at [110, 294] on div "3:2" at bounding box center [109, 297] width 46 height 8
click at [98, 374] on p "16:9" at bounding box center [110, 371] width 48 height 8
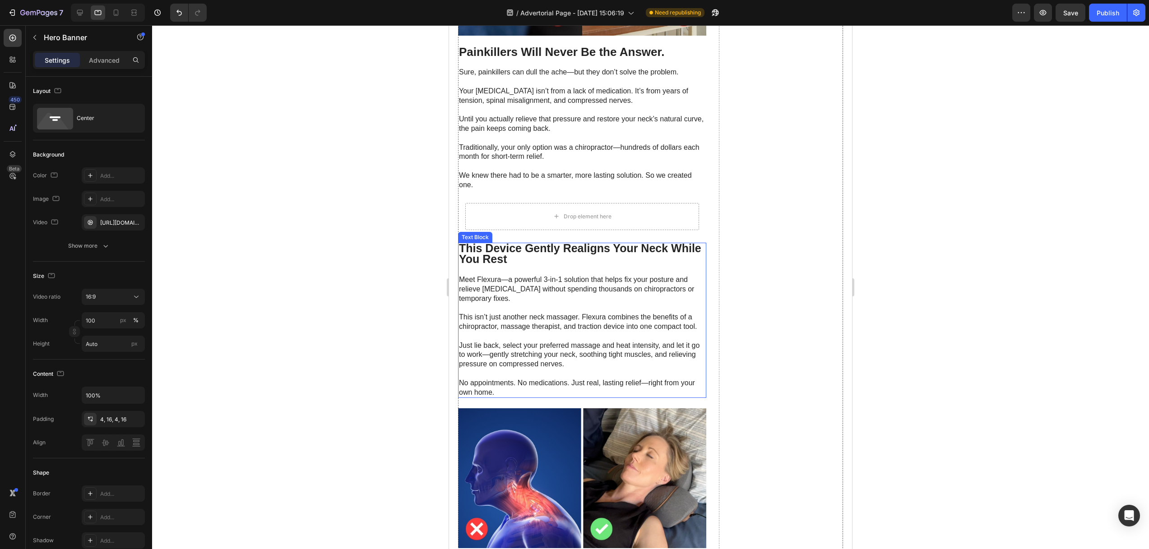
scroll to position [986, 0]
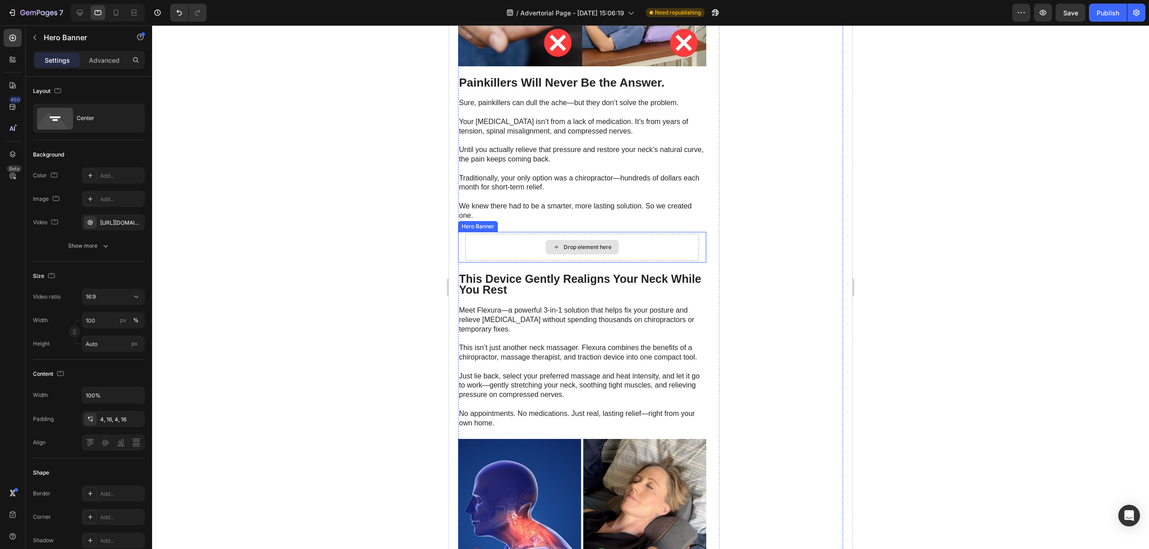
click at [484, 244] on div "Drop element here" at bounding box center [582, 247] width 234 height 27
click at [462, 240] on div "Drop element here" at bounding box center [582, 247] width 248 height 31
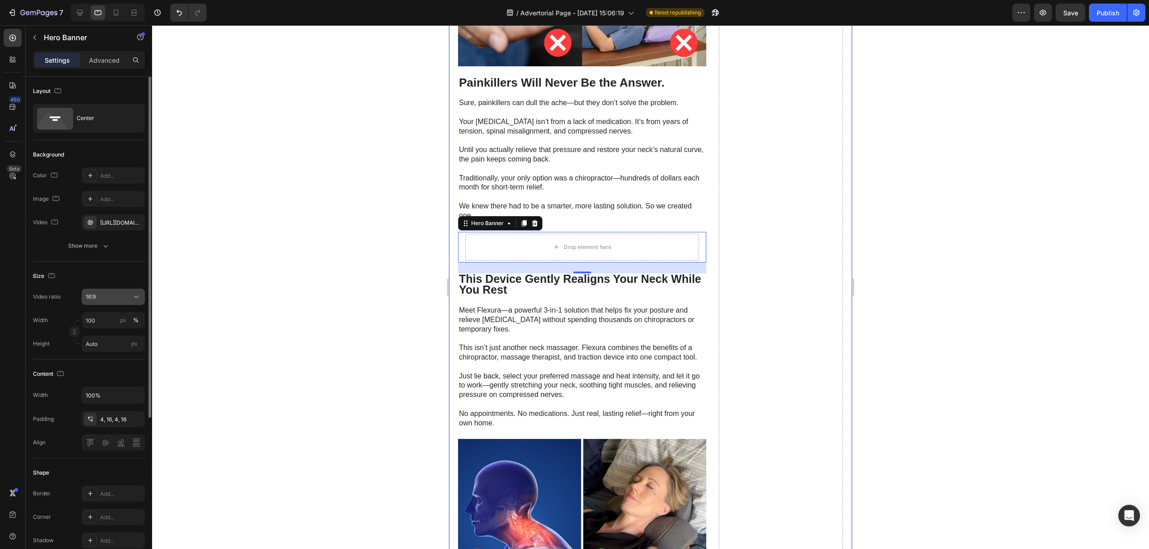
click at [111, 296] on div "16:9" at bounding box center [109, 297] width 46 height 8
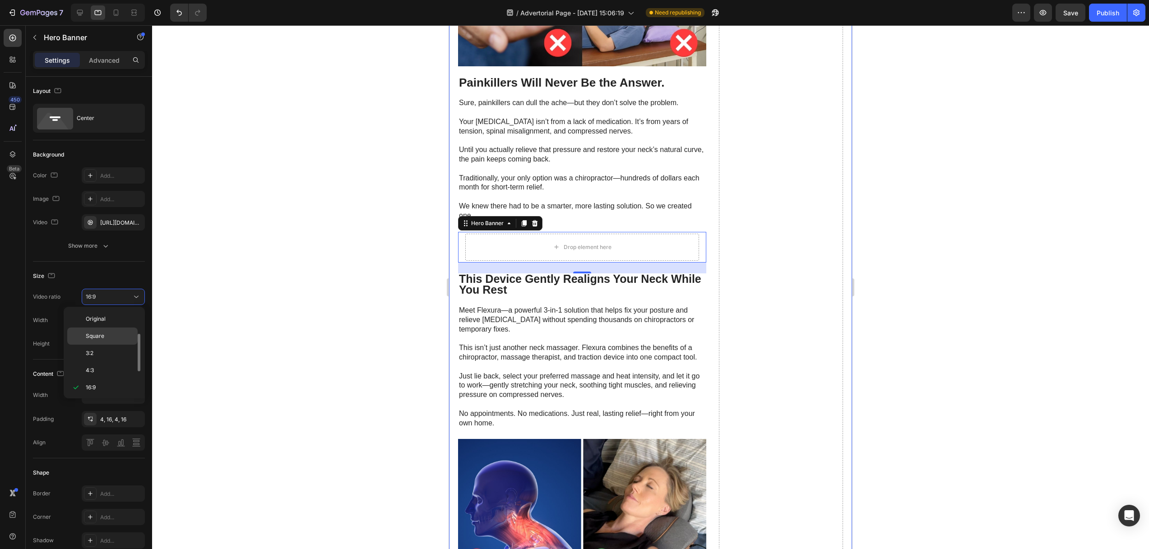
scroll to position [16, 0]
click at [103, 318] on span "Square" at bounding box center [95, 320] width 18 height 8
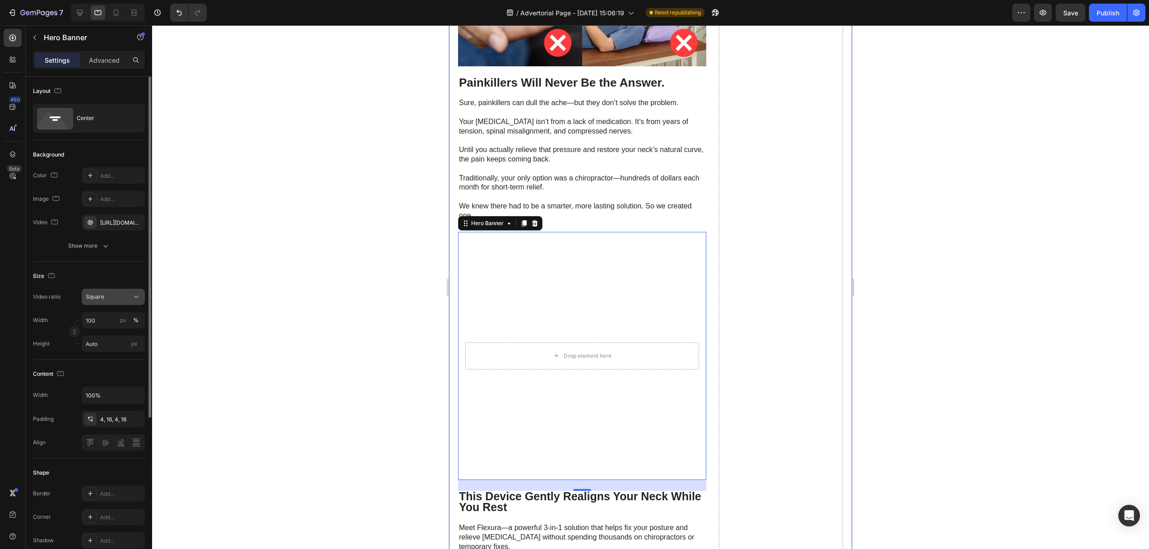
click at [109, 296] on div "Square" at bounding box center [109, 297] width 46 height 8
click at [100, 371] on p "16:9" at bounding box center [110, 371] width 48 height 8
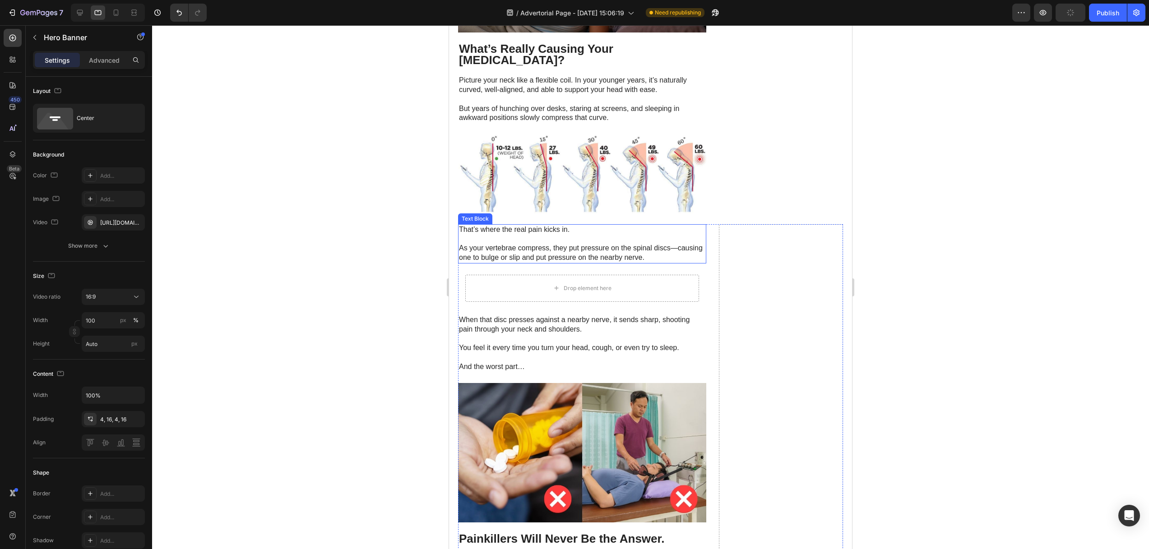
scroll to position [559, 0]
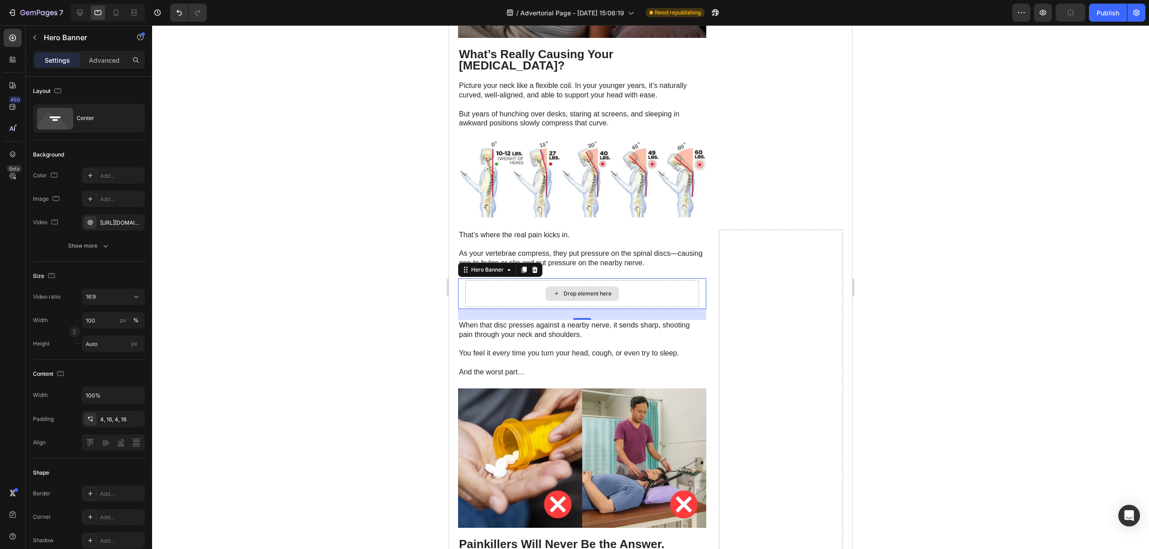
click at [478, 280] on div "Drop element here" at bounding box center [582, 293] width 234 height 27
click at [106, 301] on div "16:9" at bounding box center [113, 296] width 55 height 9
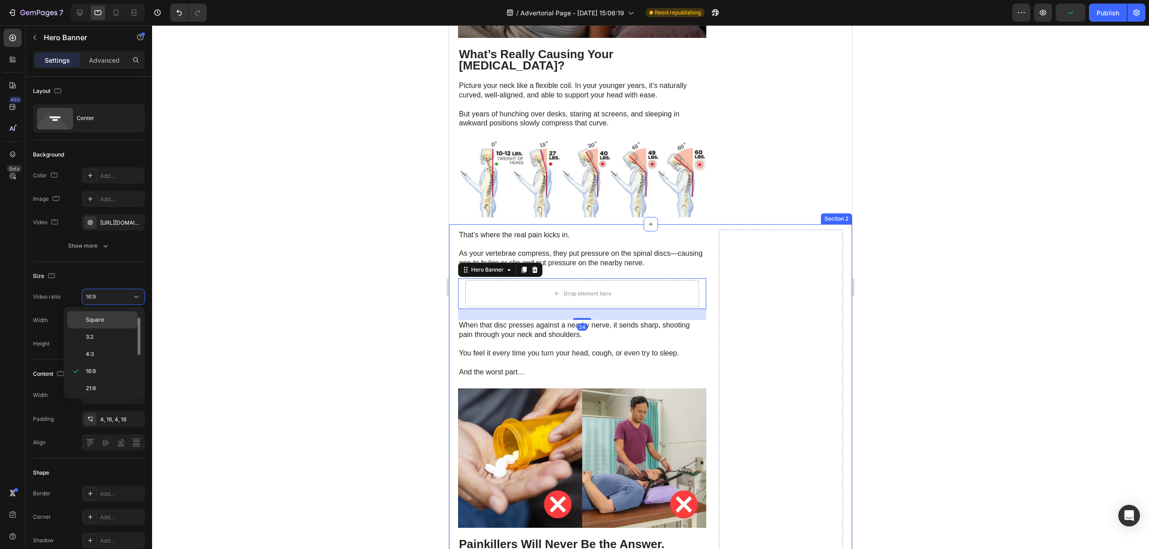
click at [103, 328] on div "Square" at bounding box center [102, 336] width 70 height 17
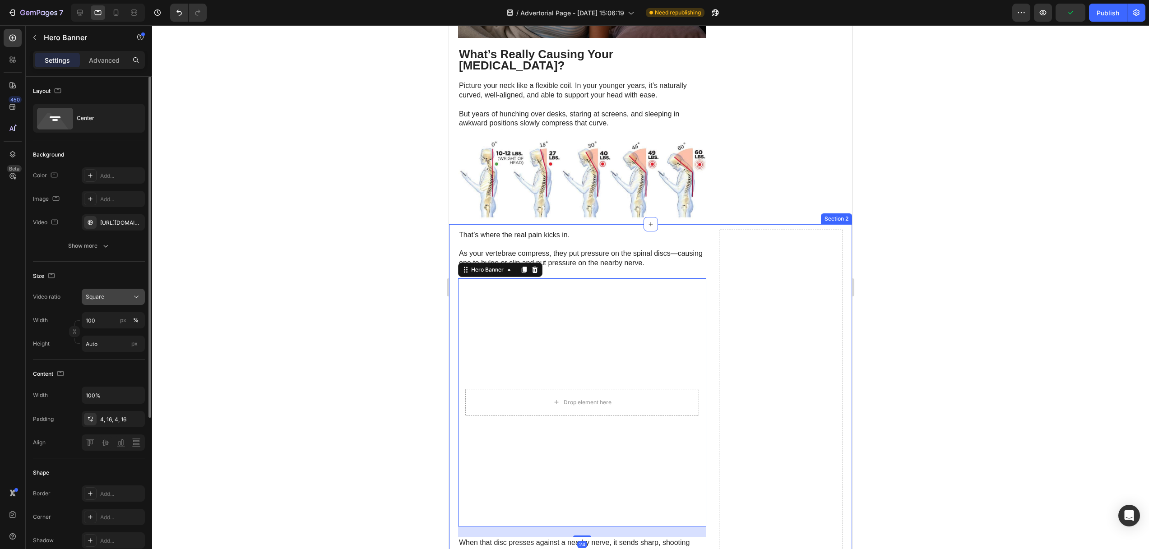
click at [102, 298] on span "Square" at bounding box center [95, 296] width 18 height 7
drag, startPoint x: 106, startPoint y: 371, endPoint x: 112, endPoint y: 369, distance: 6.5
click at [106, 371] on p "16:9" at bounding box center [110, 371] width 48 height 8
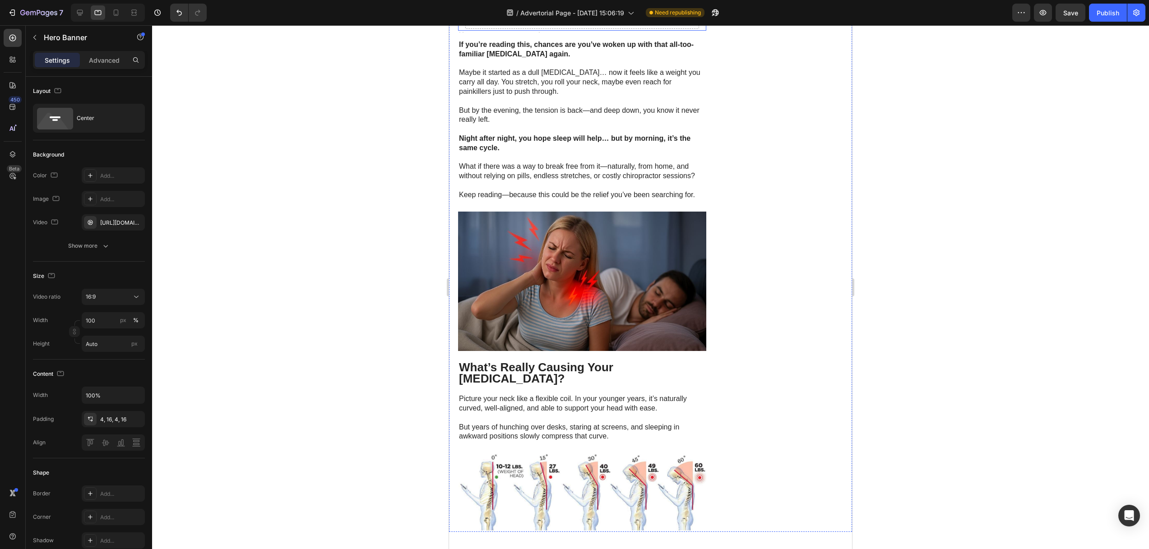
scroll to position [75, 0]
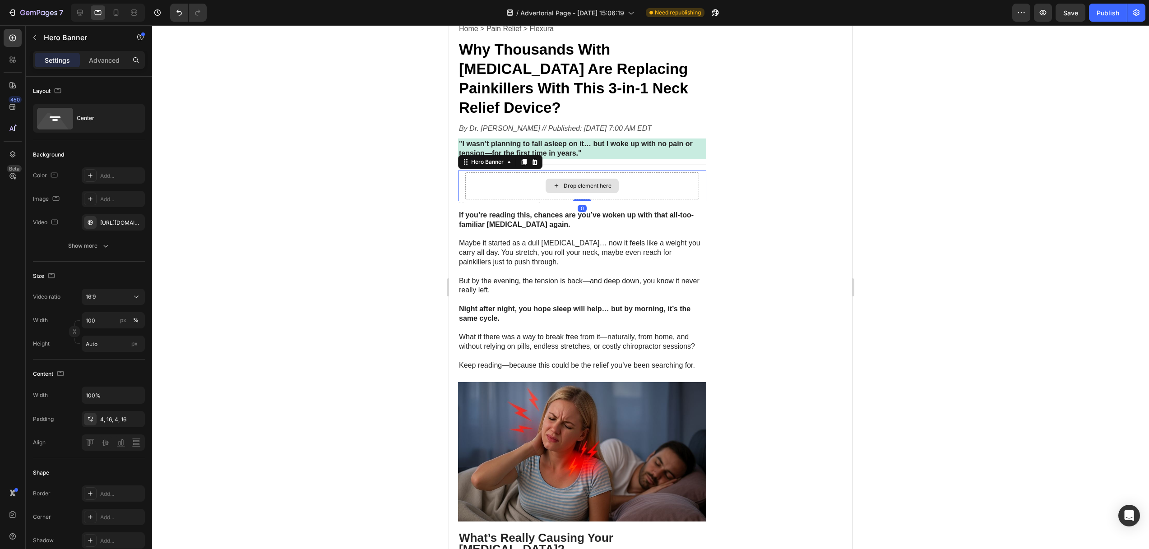
drag, startPoint x: 495, startPoint y: 153, endPoint x: 481, endPoint y: 166, distance: 18.5
click at [495, 172] on div "Drop element here" at bounding box center [582, 185] width 234 height 27
click at [115, 294] on div "16:9" at bounding box center [109, 297] width 46 height 8
click at [98, 397] on div "21:9" at bounding box center [102, 405] width 70 height 17
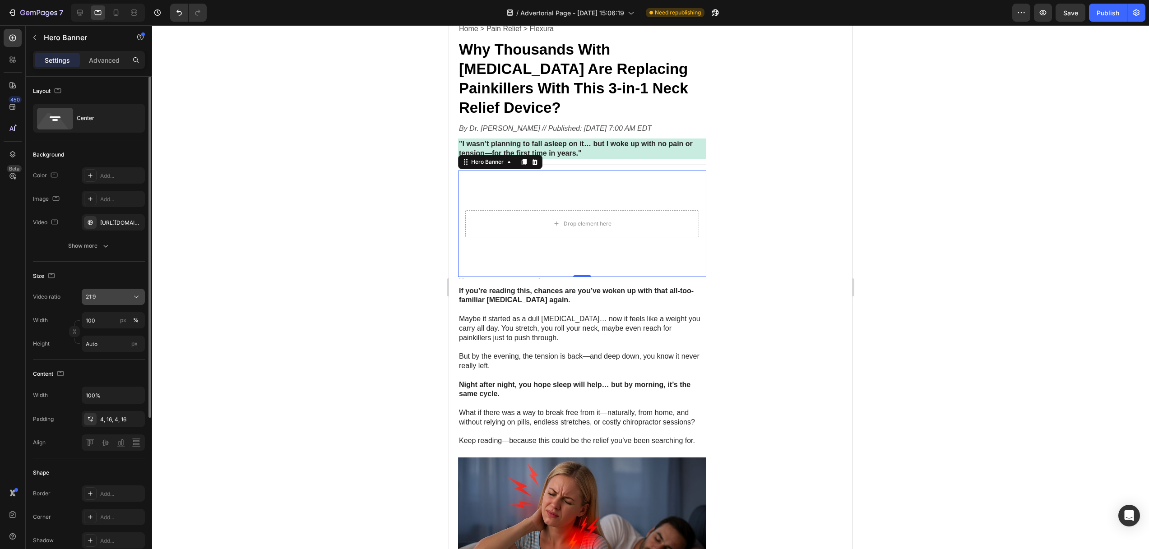
drag, startPoint x: 104, startPoint y: 292, endPoint x: 107, endPoint y: 306, distance: 14.3
click at [104, 293] on div "21:9" at bounding box center [109, 297] width 46 height 8
click at [99, 369] on p "16:9" at bounding box center [110, 371] width 48 height 8
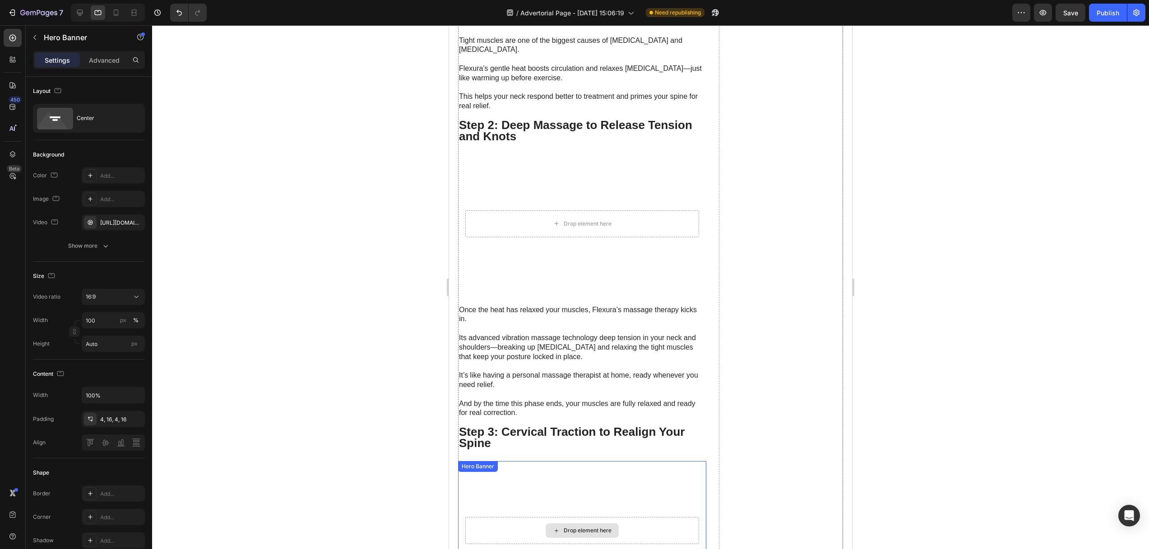
scroll to position [2087, 0]
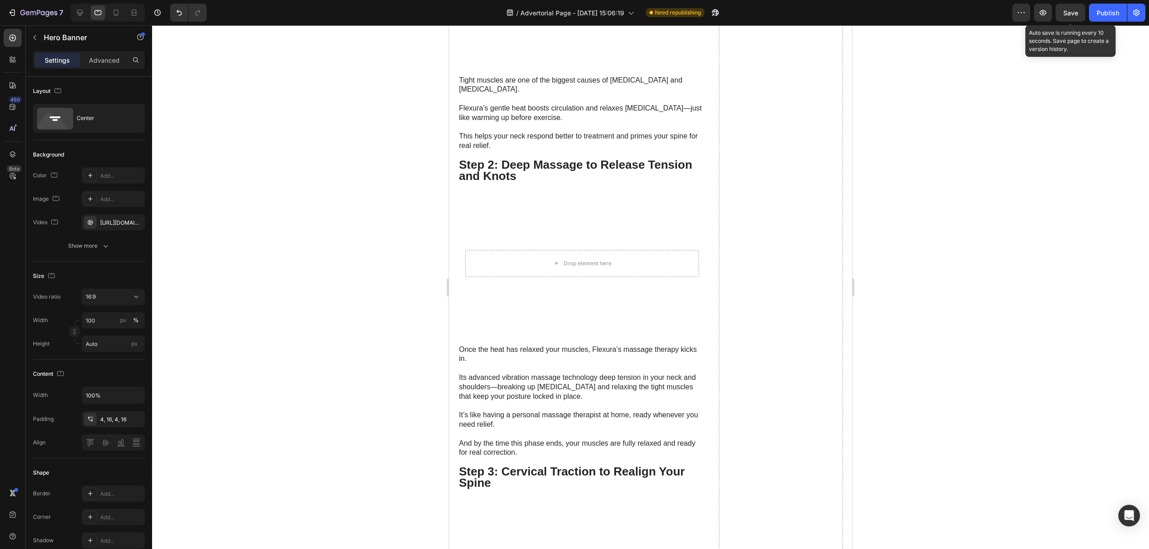
drag, startPoint x: 1067, startPoint y: 13, endPoint x: 1002, endPoint y: 28, distance: 67.6
click at [1067, 14] on span "Save" at bounding box center [1070, 13] width 15 height 8
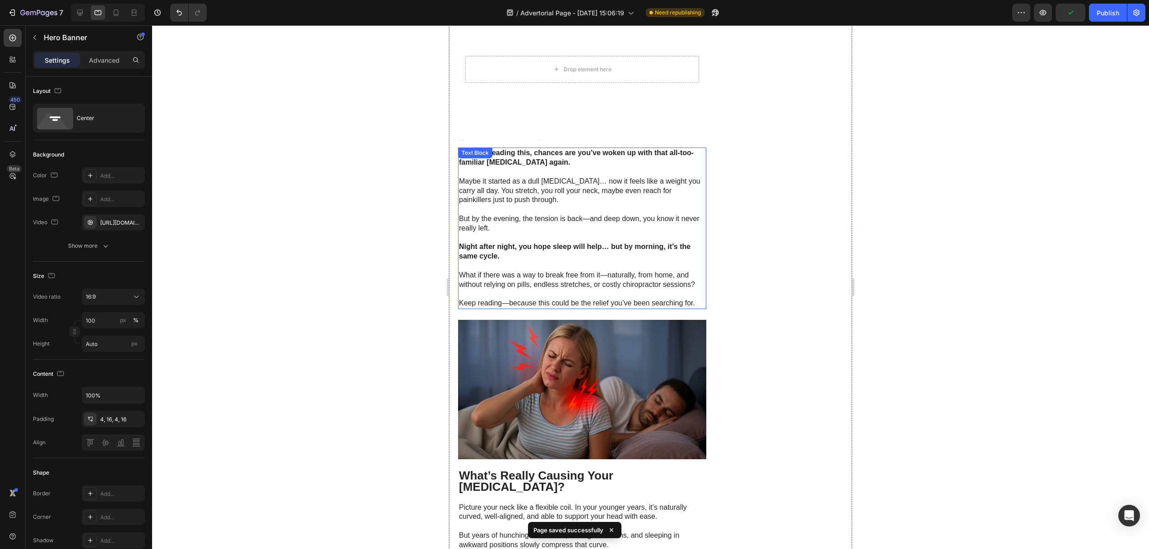
scroll to position [0, 0]
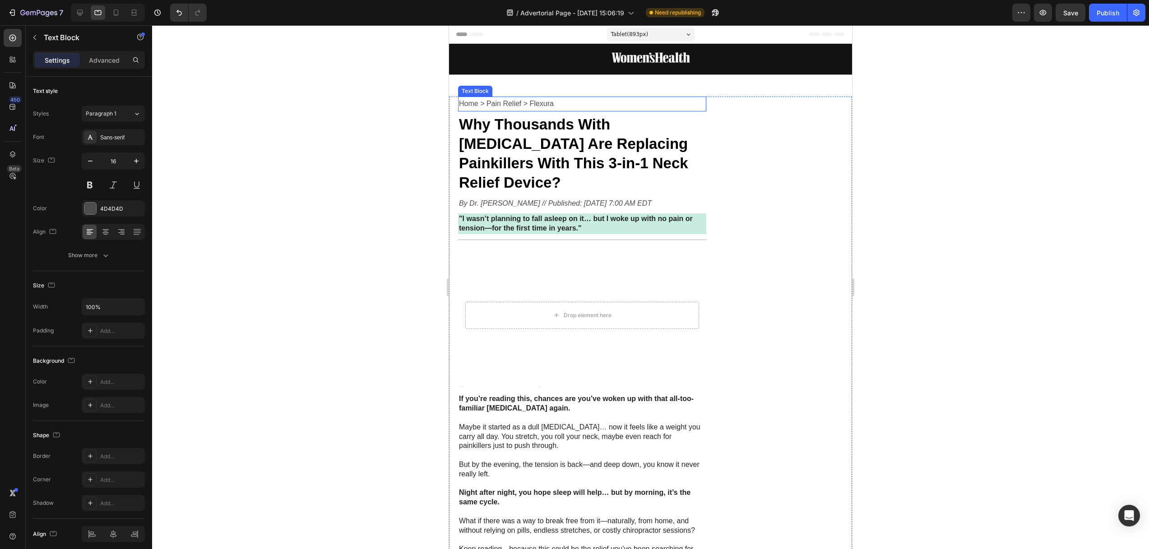
click at [603, 110] on p "Home > Pain Relief > Flexura" at bounding box center [582, 103] width 246 height 13
click at [618, 69] on div "Image Row" at bounding box center [650, 59] width 403 height 31
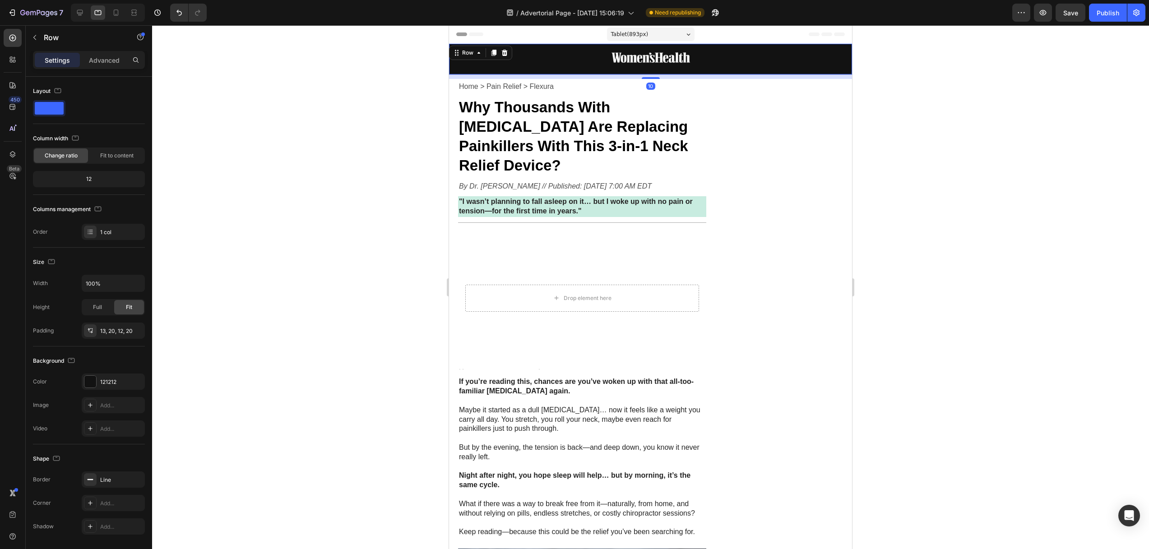
drag, startPoint x: 647, startPoint y: 94, endPoint x: 646, endPoint y: 79, distance: 14.9
click at [647, 78] on div at bounding box center [651, 78] width 18 height 2
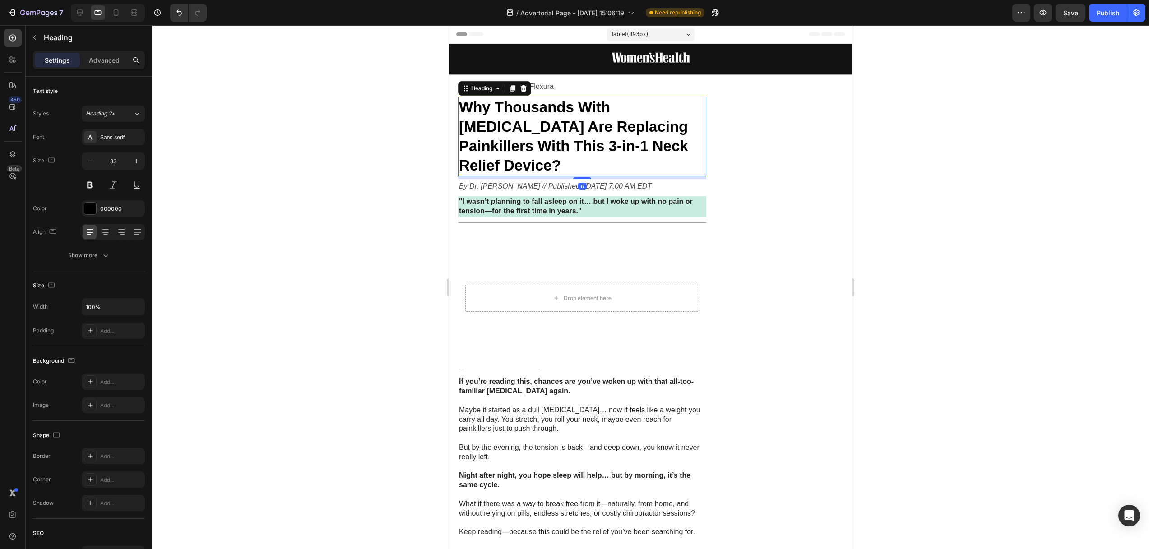
click at [551, 97] on h1 "Why Thousands With [MEDICAL_DATA] Are Replacing Painkillers With This 3-in-1 Ne…" at bounding box center [582, 136] width 248 height 79
click at [597, 87] on p "Home > Pain Relief > Flexura" at bounding box center [582, 86] width 246 height 13
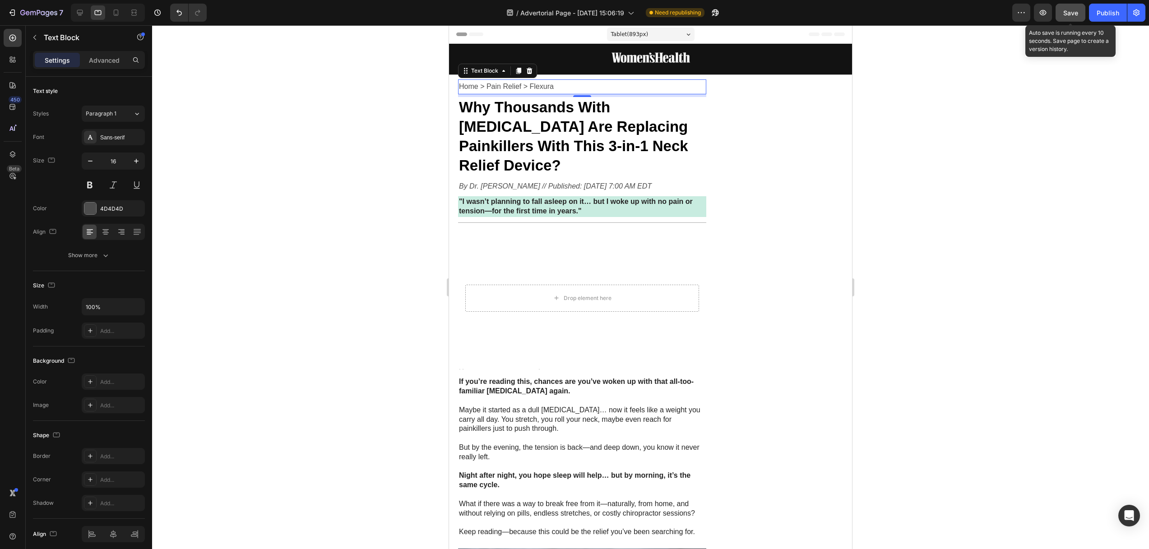
click at [1074, 16] on span "Save" at bounding box center [1070, 13] width 15 height 8
click at [121, 13] on div at bounding box center [116, 12] width 14 height 14
type input "14"
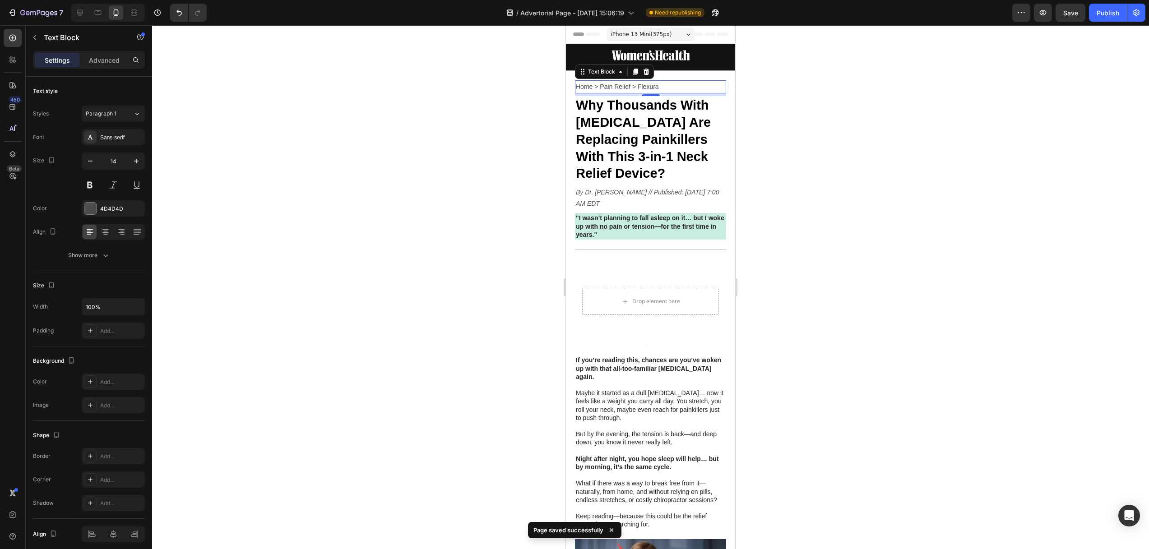
click at [553, 127] on div at bounding box center [650, 287] width 997 height 524
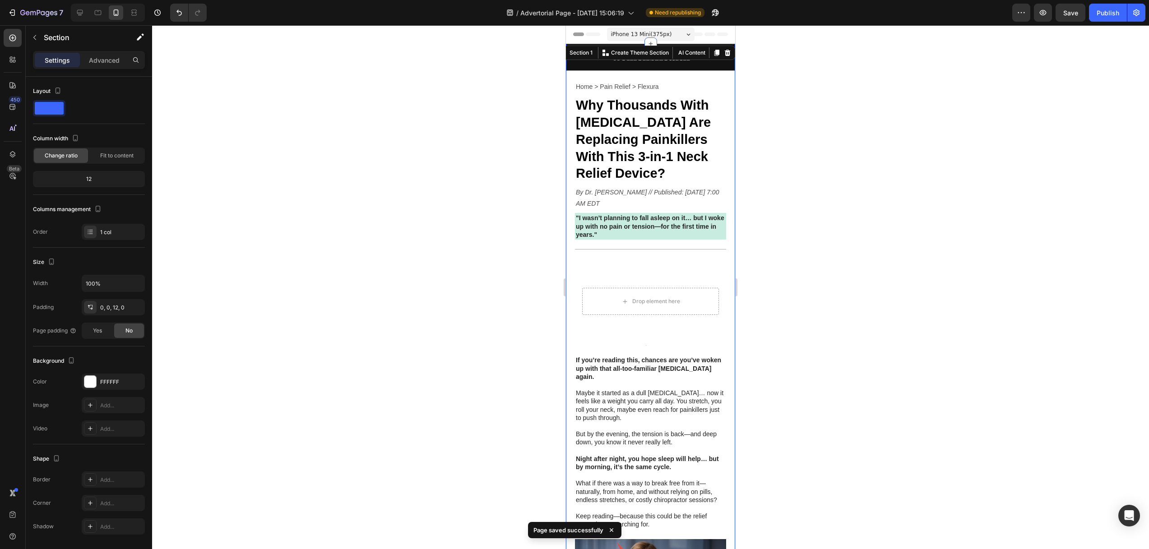
click at [653, 75] on div "Image Row Home > Pain Relief > Flexura Text Block Why Thousands With Neck Pain …" at bounding box center [650, 411] width 169 height 735
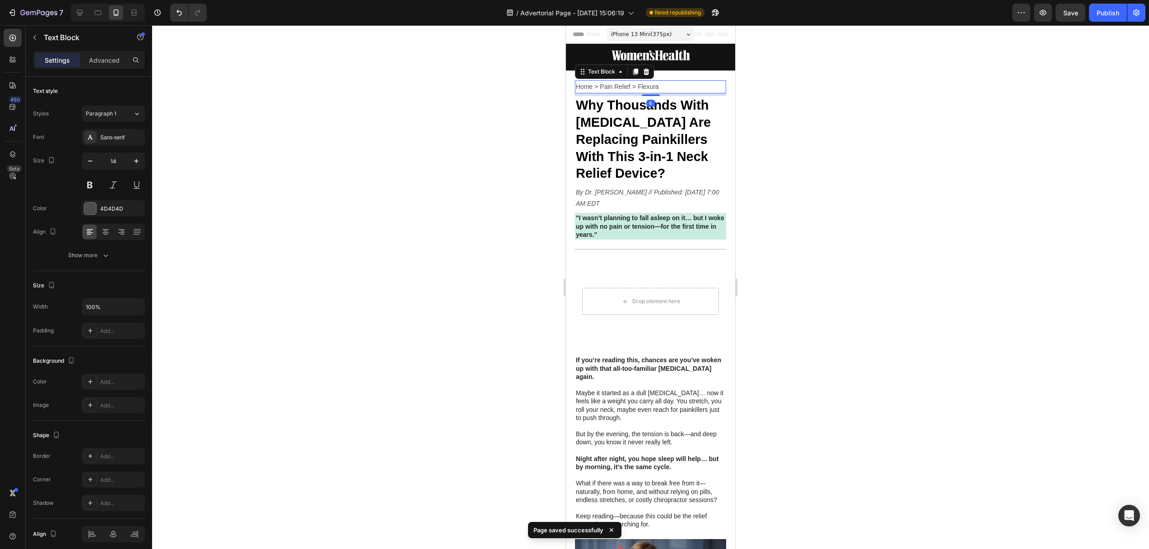
click at [638, 85] on p "Home > Pain Relief > Flexura" at bounding box center [650, 86] width 149 height 11
click at [672, 68] on div "Image Row" at bounding box center [650, 57] width 169 height 27
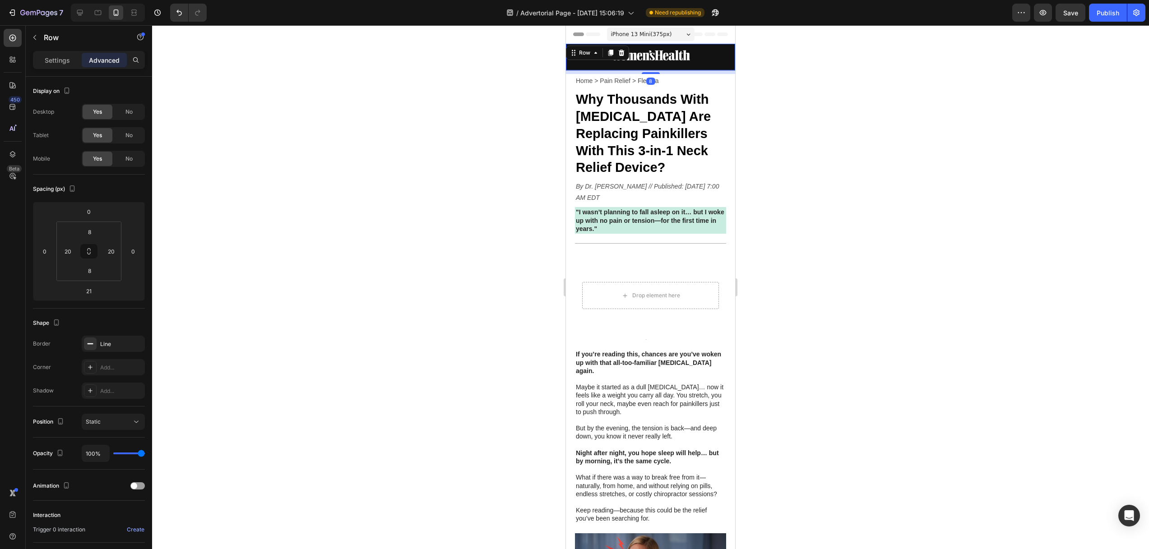
drag, startPoint x: 651, startPoint y: 79, endPoint x: 647, endPoint y: 74, distance: 5.8
click at [650, 73] on div at bounding box center [651, 73] width 18 height 2
drag, startPoint x: 648, startPoint y: 74, endPoint x: 644, endPoint y: 88, distance: 14.6
click at [648, 75] on div at bounding box center [651, 75] width 18 height 2
type input "12"
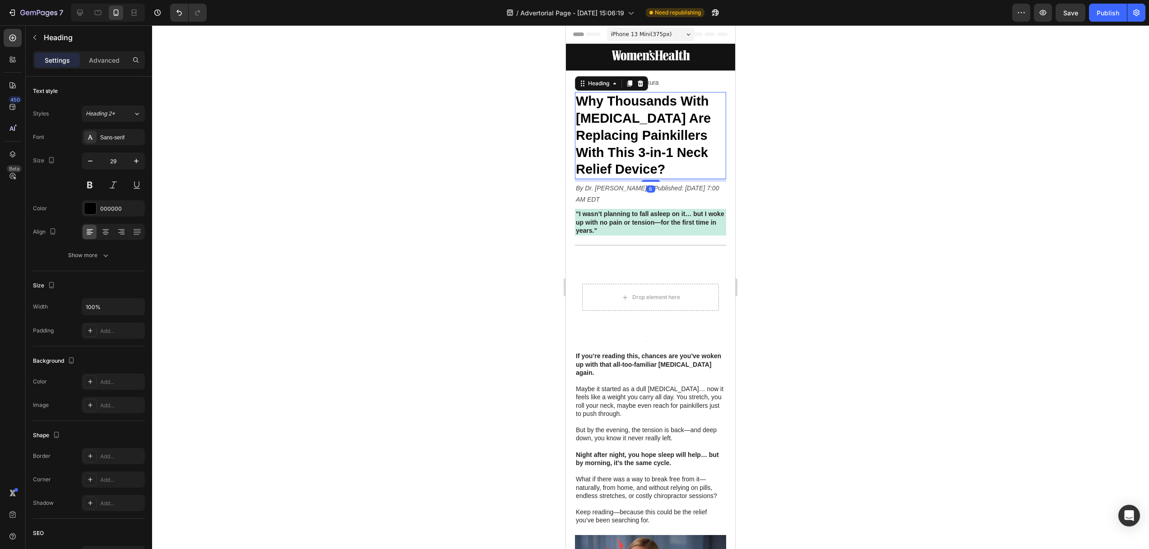
click at [637, 94] on strong "Why Thousands With [MEDICAL_DATA] Are Replacing Painkillers With This 3-in-1 Ne…" at bounding box center [643, 135] width 135 height 83
click at [665, 79] on p "Home > Pain Relief > Flexura" at bounding box center [650, 82] width 149 height 11
click at [505, 122] on div at bounding box center [650, 287] width 997 height 524
click at [643, 95] on strong "Why Thousands With [MEDICAL_DATA] Are Replacing Painkillers With This 3-in-1 Ne…" at bounding box center [643, 135] width 135 height 83
click at [665, 85] on p "Home > Pain Relief > Flexura" at bounding box center [650, 82] width 149 height 11
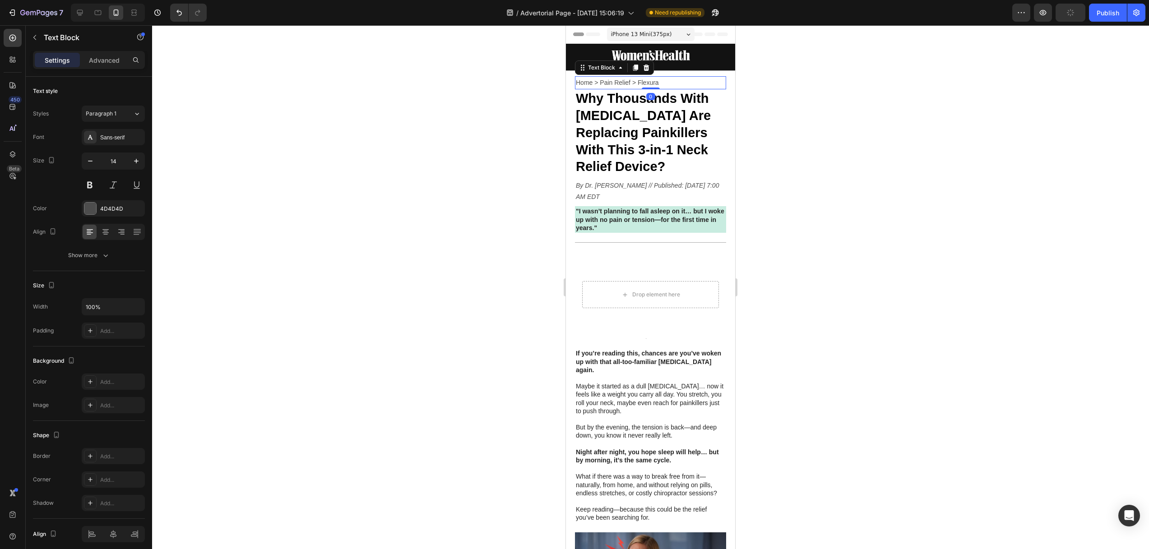
drag, startPoint x: 648, startPoint y: 92, endPoint x: 651, endPoint y: 86, distance: 6.5
click at [646, 88] on div at bounding box center [651, 89] width 18 height 2
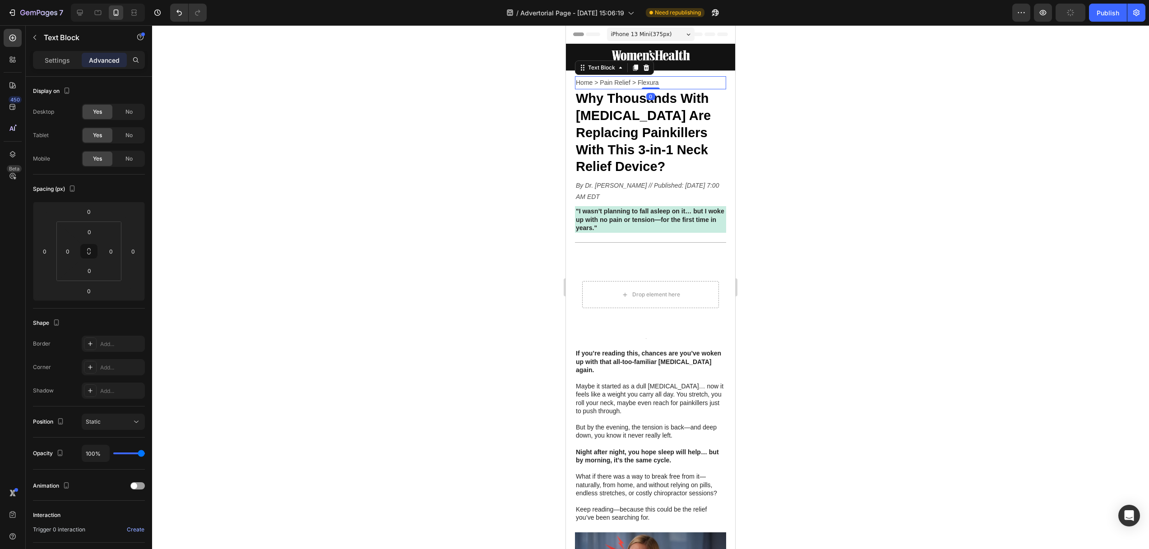
click at [665, 78] on p "Home > Pain Relief > Flexura" at bounding box center [650, 82] width 149 height 11
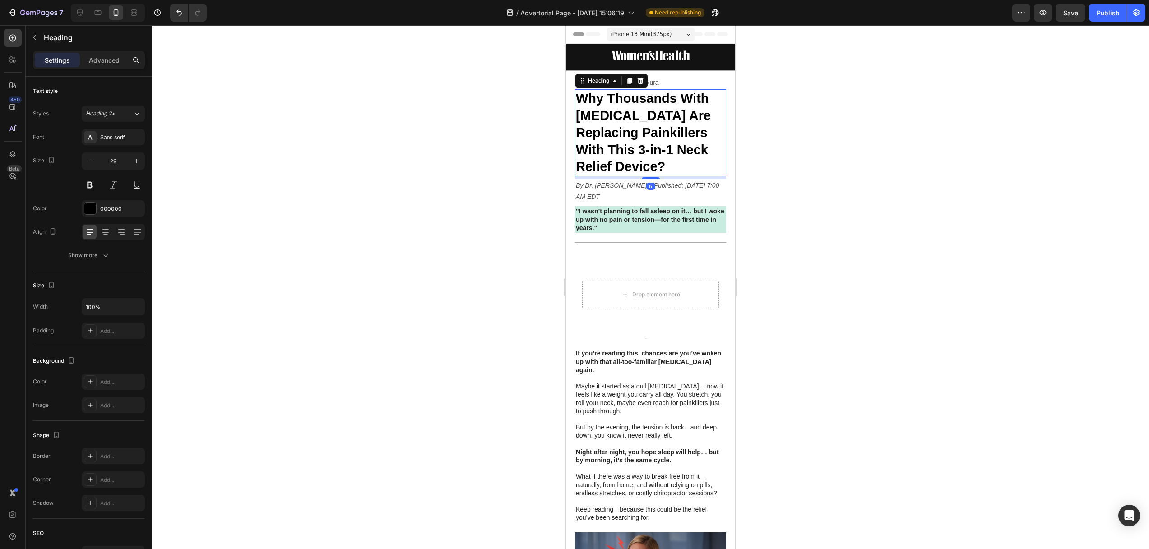
click at [660, 101] on strong "Why Thousands With [MEDICAL_DATA] Are Replacing Painkillers With This 3-in-1 Ne…" at bounding box center [643, 132] width 135 height 83
drag, startPoint x: 674, startPoint y: 66, endPoint x: 669, endPoint y: 72, distance: 7.3
click at [674, 66] on img at bounding box center [650, 56] width 90 height 19
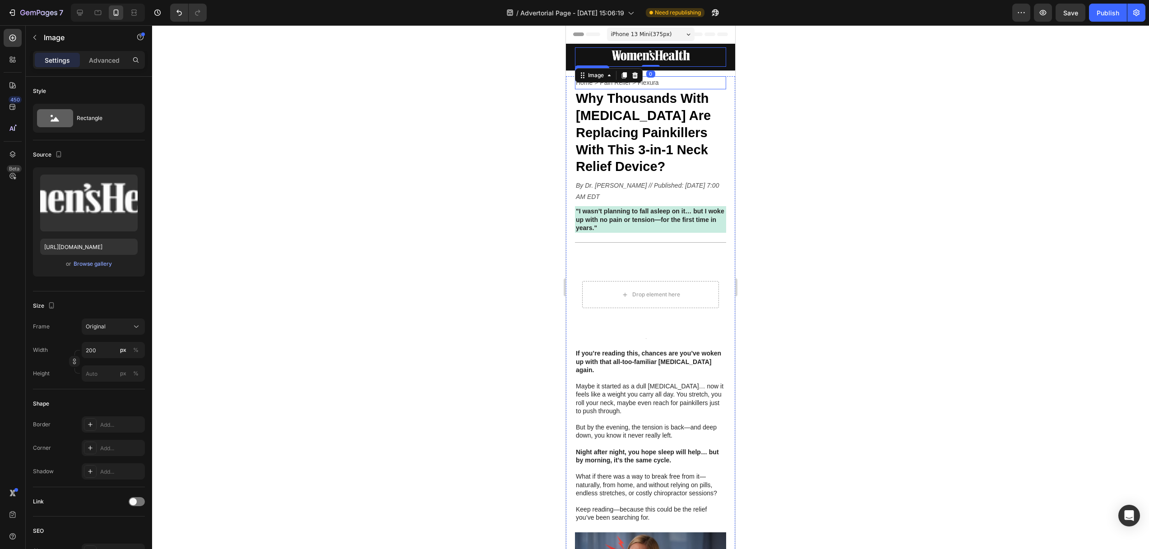
click at [660, 81] on p "Home > Pain Relief > Flexura" at bounding box center [650, 82] width 149 height 11
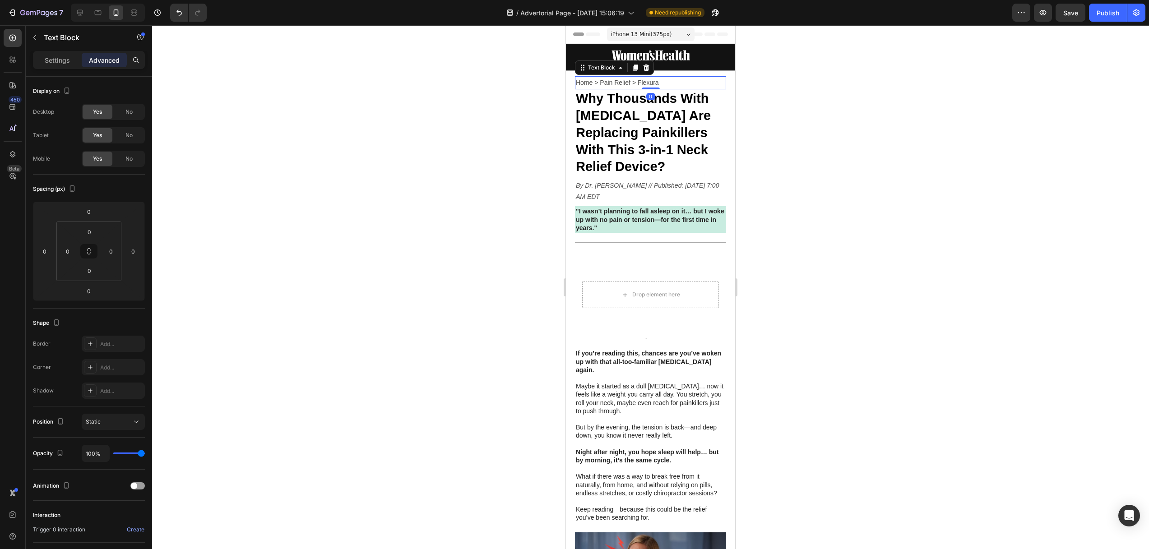
drag, startPoint x: 645, startPoint y: 87, endPoint x: 657, endPoint y: 78, distance: 15.4
click at [645, 85] on div "Home > Pain Relief > Flexura Text Block 0" at bounding box center [650, 82] width 151 height 13
click at [665, 72] on div "Image Row Home > Pain Relief > Flexura Text Block 0 Why Thousands With Neck Pai…" at bounding box center [650, 408] width 169 height 728
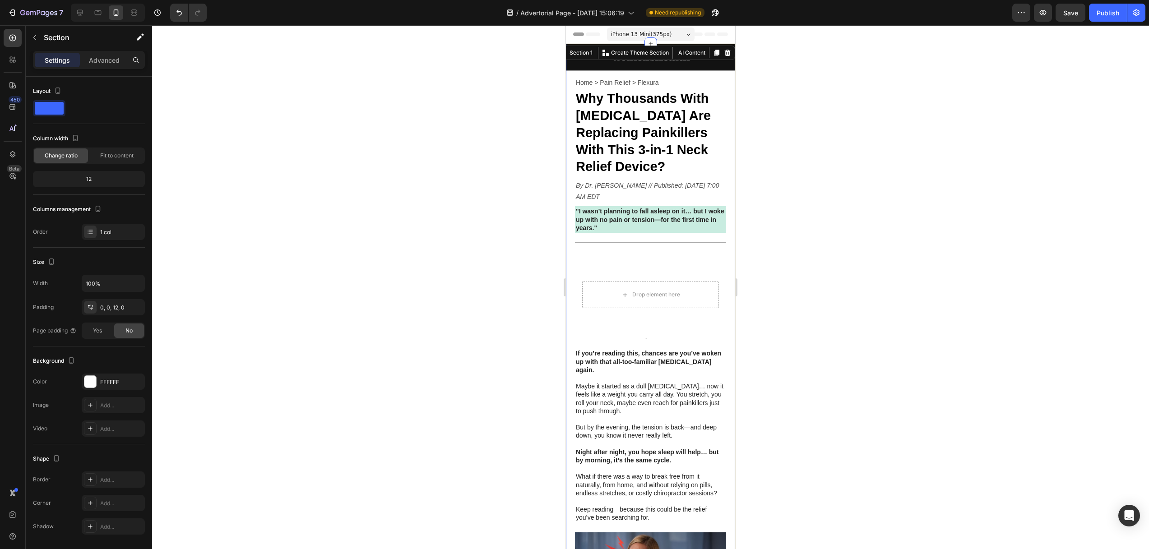
click at [653, 71] on div "Image Row Home > Pain Relief > Flexura Text Block Why Thousands With Neck Pain …" at bounding box center [650, 408] width 169 height 728
click at [651, 81] on p "Home > Pain Relief > Flexura" at bounding box center [650, 82] width 149 height 11
click at [660, 74] on div "Image Row Home > Pain Relief > Flexura Text Block 0 Why Thousands With Neck Pai…" at bounding box center [650, 408] width 169 height 728
click at [673, 69] on div "Image Row" at bounding box center [650, 57] width 169 height 27
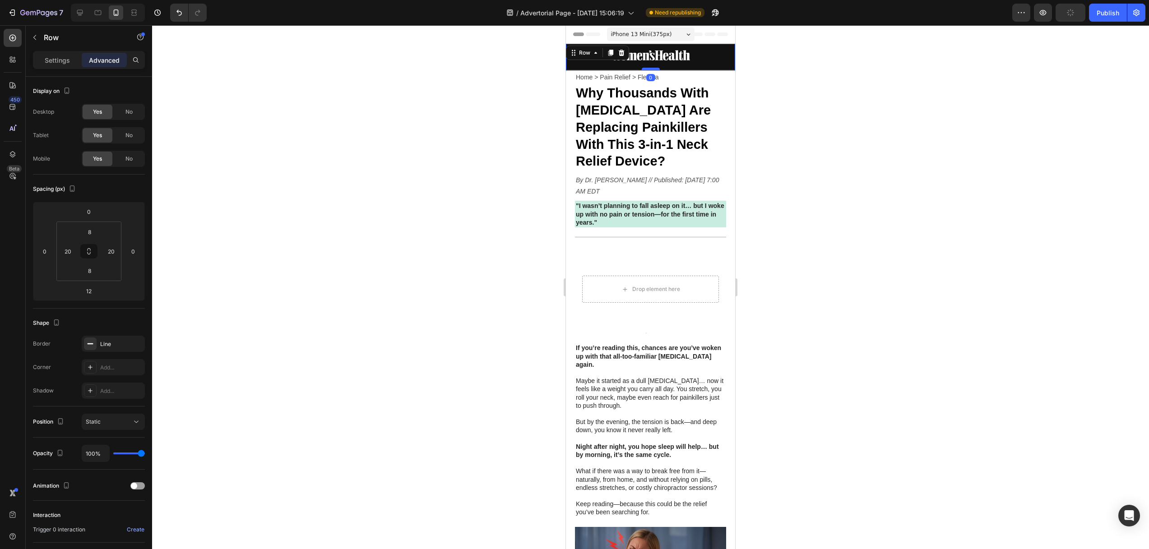
drag, startPoint x: 648, startPoint y: 75, endPoint x: 617, endPoint y: 83, distance: 32.1
click at [646, 69] on div at bounding box center [651, 70] width 18 height 2
type input "0"
click at [519, 105] on div at bounding box center [650, 287] width 997 height 524
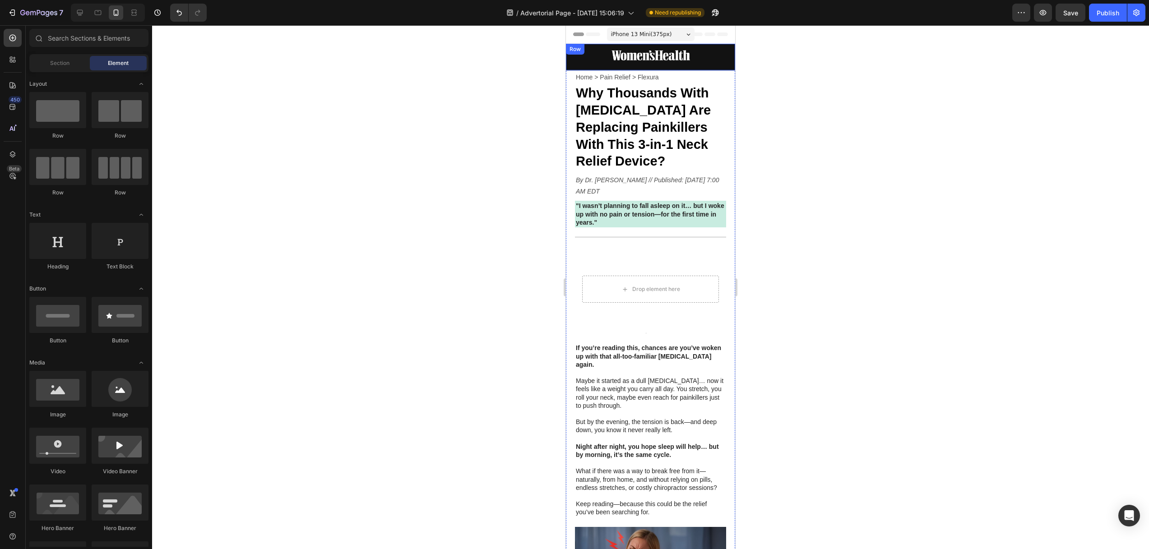
click at [654, 68] on div "Image Row" at bounding box center [650, 57] width 169 height 27
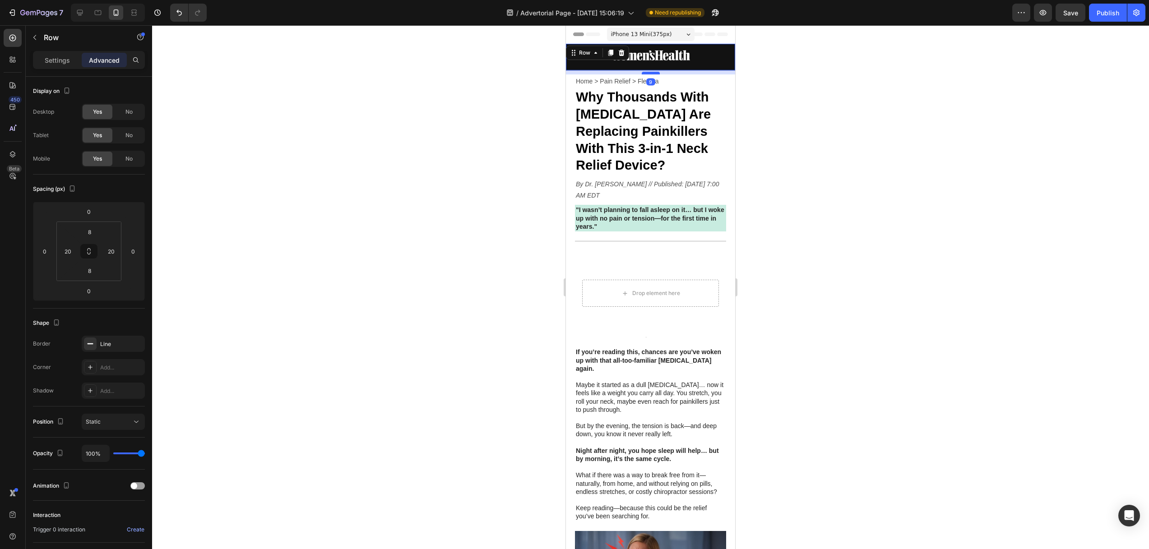
click at [648, 73] on div at bounding box center [651, 73] width 18 height 3
type input "9"
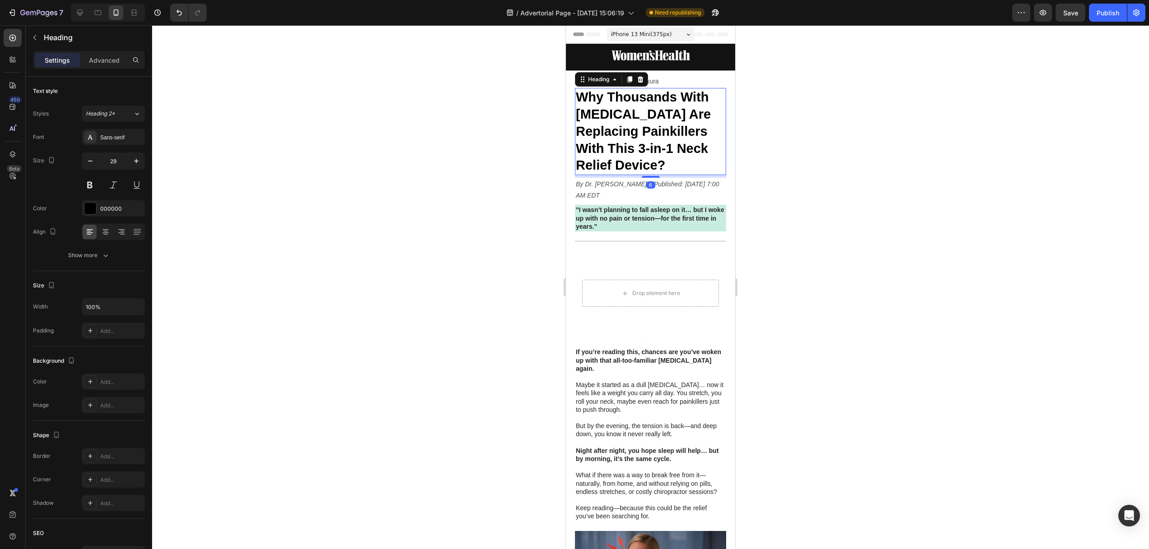
click at [578, 107] on strong "Why Thousands With [MEDICAL_DATA] Are Replacing Painkillers With This 3-in-1 Ne…" at bounding box center [643, 131] width 135 height 83
click at [534, 120] on div at bounding box center [650, 287] width 997 height 524
click at [639, 132] on strong "Why Thousands With [MEDICAL_DATA] Are Replacing Painkillers With This 3-in-1 Ne…" at bounding box center [643, 131] width 135 height 83
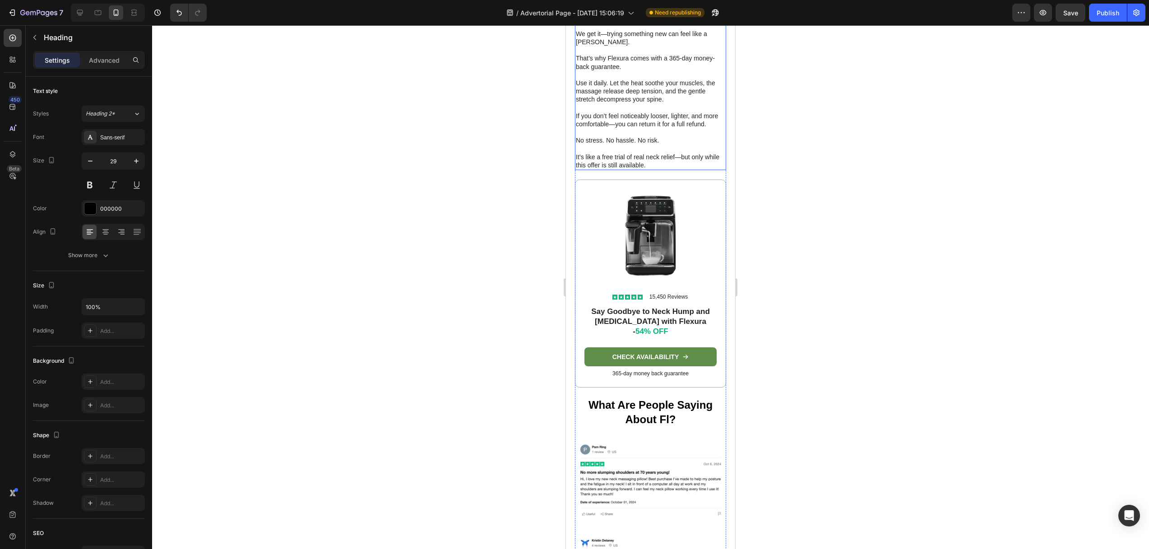
scroll to position [3338, 0]
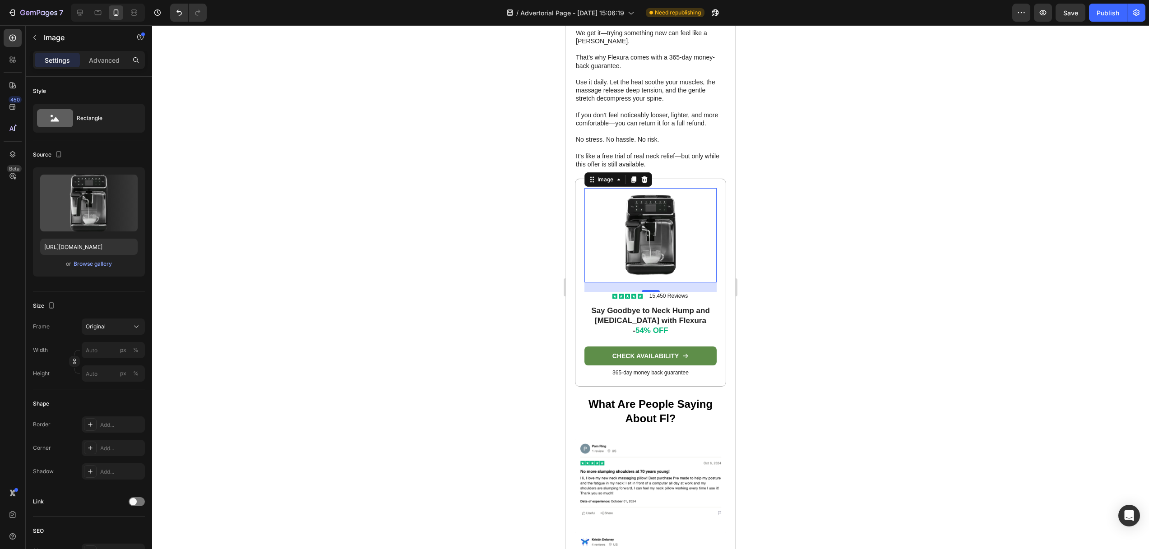
click at [649, 220] on img at bounding box center [650, 235] width 132 height 94
click at [85, 261] on div "Browse gallery" at bounding box center [93, 264] width 38 height 8
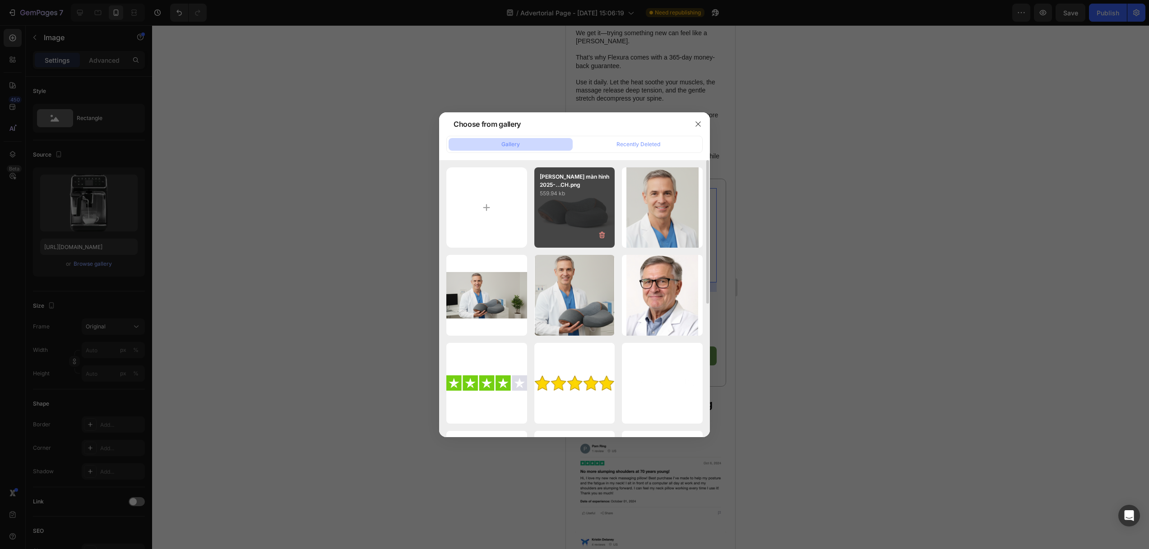
click at [586, 203] on div "Ảnh màn hình 2025-...CH.png 559.94 kb" at bounding box center [574, 207] width 81 height 81
type input "https://cdn.shopify.com/s/files/1/0670/5427/2581/files/gempages_580145527455220…"
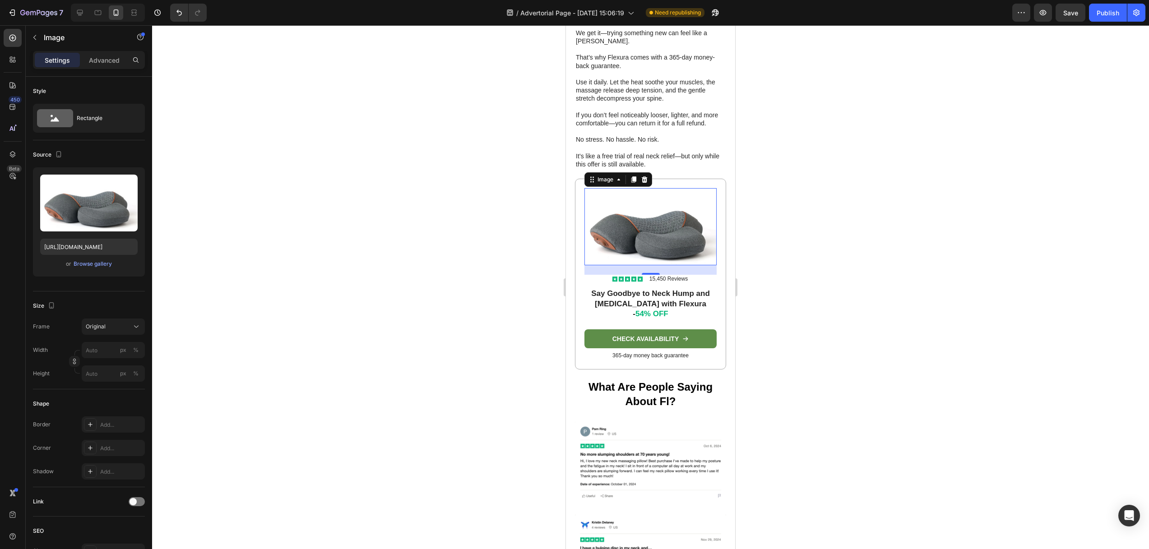
click at [320, 226] on div at bounding box center [650, 287] width 997 height 524
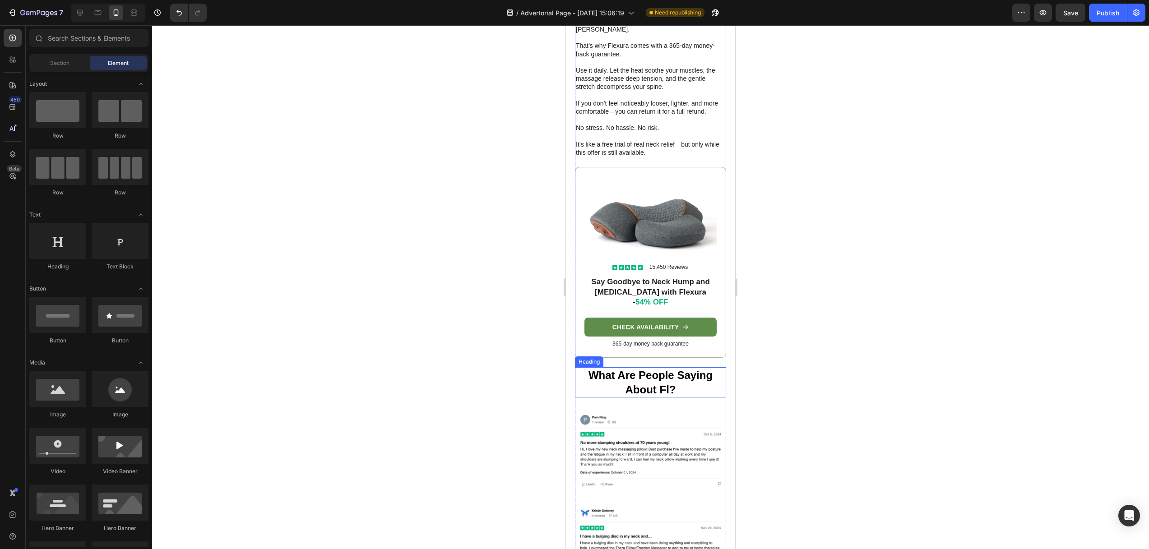
scroll to position [3411, 0]
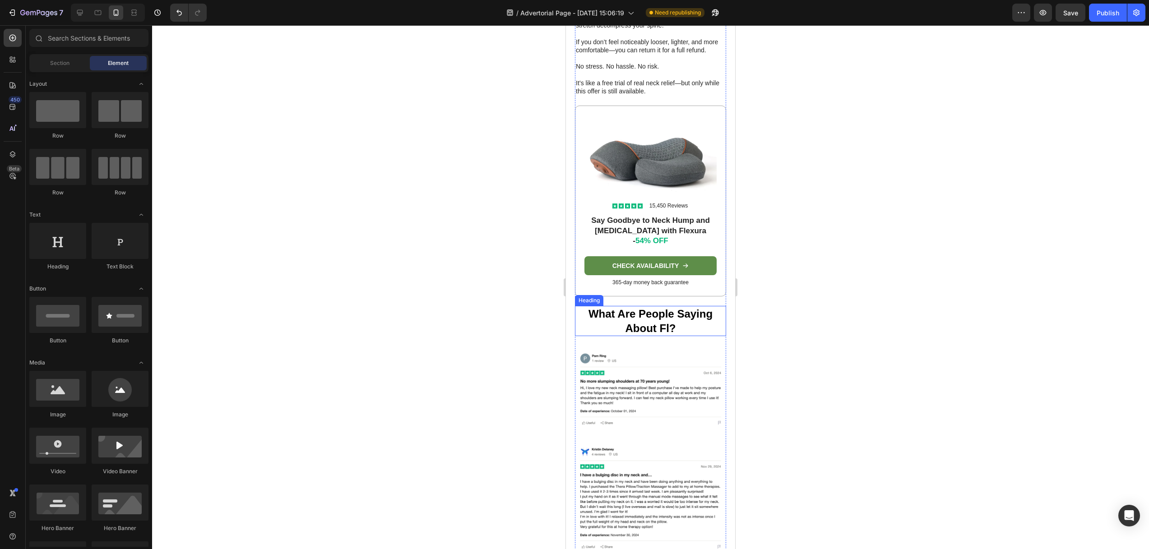
click at [655, 308] on strong "What Are People Saying About Fl?" at bounding box center [650, 321] width 124 height 26
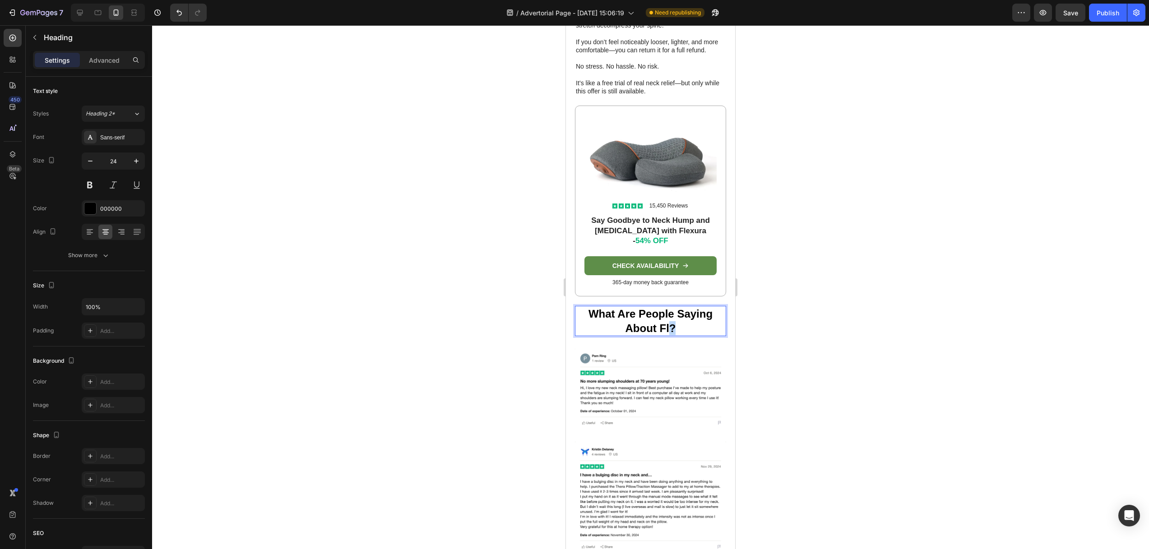
click at [664, 308] on strong "What Are People Saying About Fl?" at bounding box center [650, 321] width 124 height 26
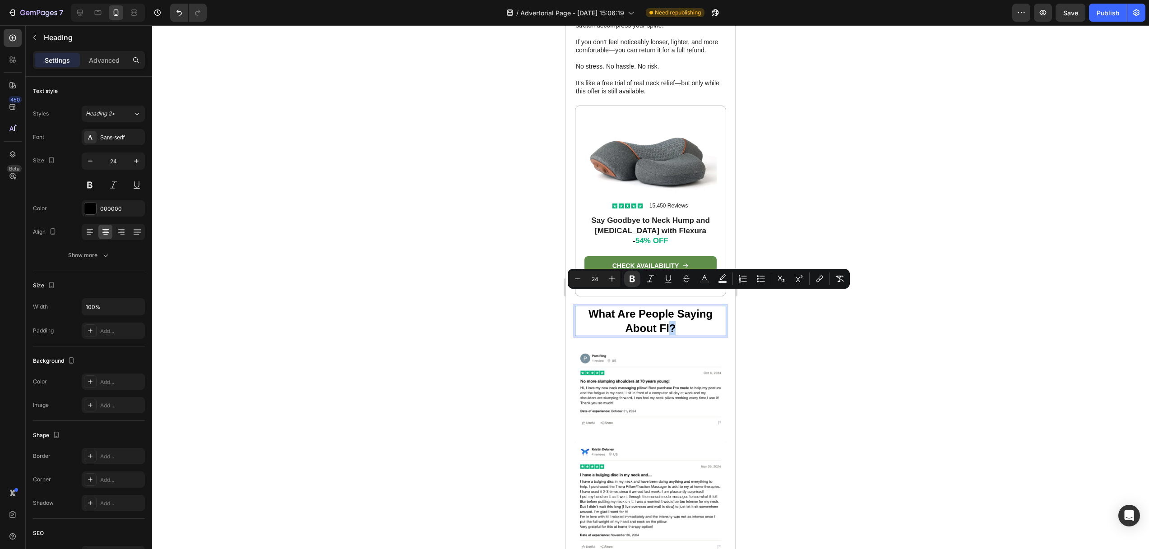
click at [667, 308] on strong "What Are People Saying About Fl?" at bounding box center [650, 321] width 124 height 26
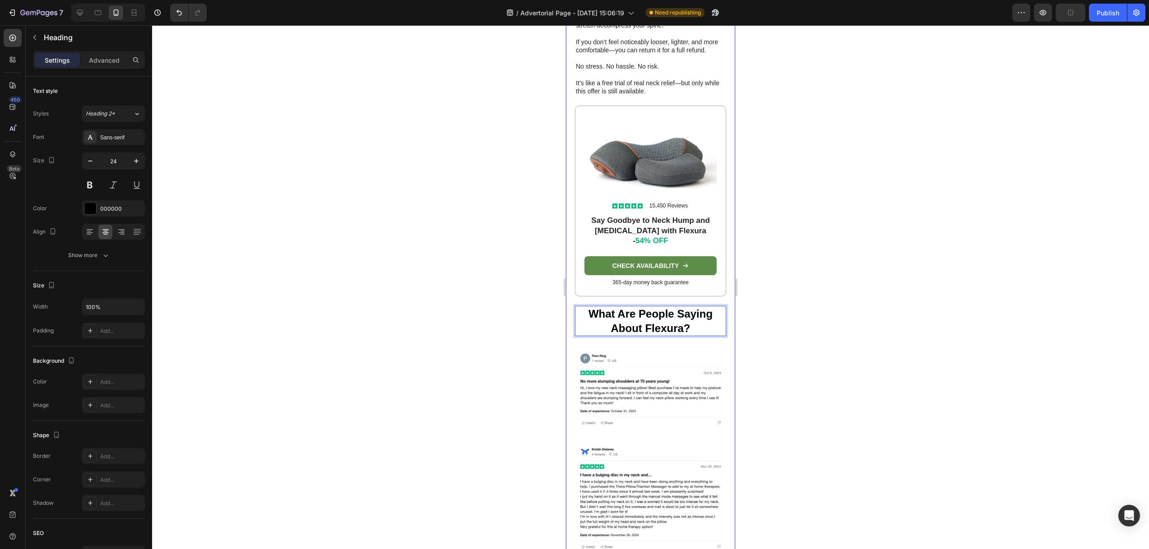
drag, startPoint x: 464, startPoint y: 302, endPoint x: 485, endPoint y: 295, distance: 22.3
click at [464, 302] on div at bounding box center [650, 287] width 997 height 524
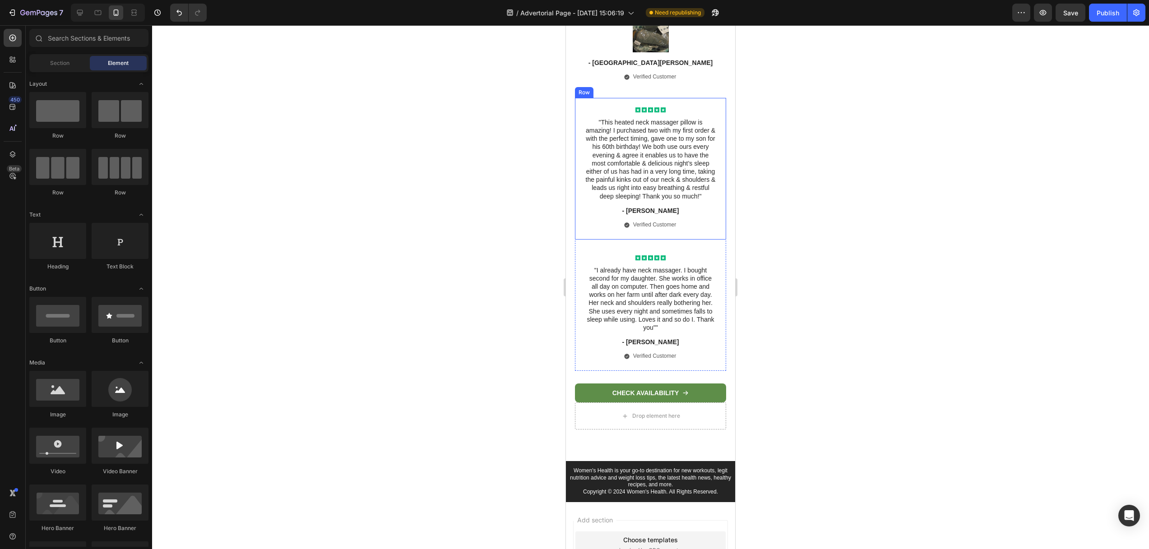
scroll to position [4326, 0]
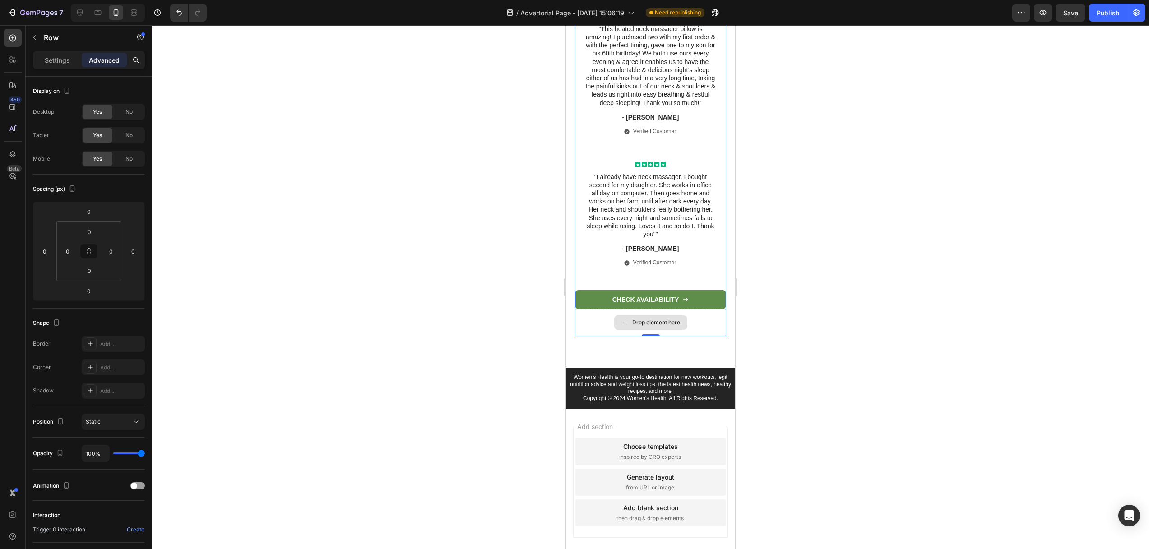
click at [708, 309] on div "Drop element here" at bounding box center [650, 322] width 151 height 27
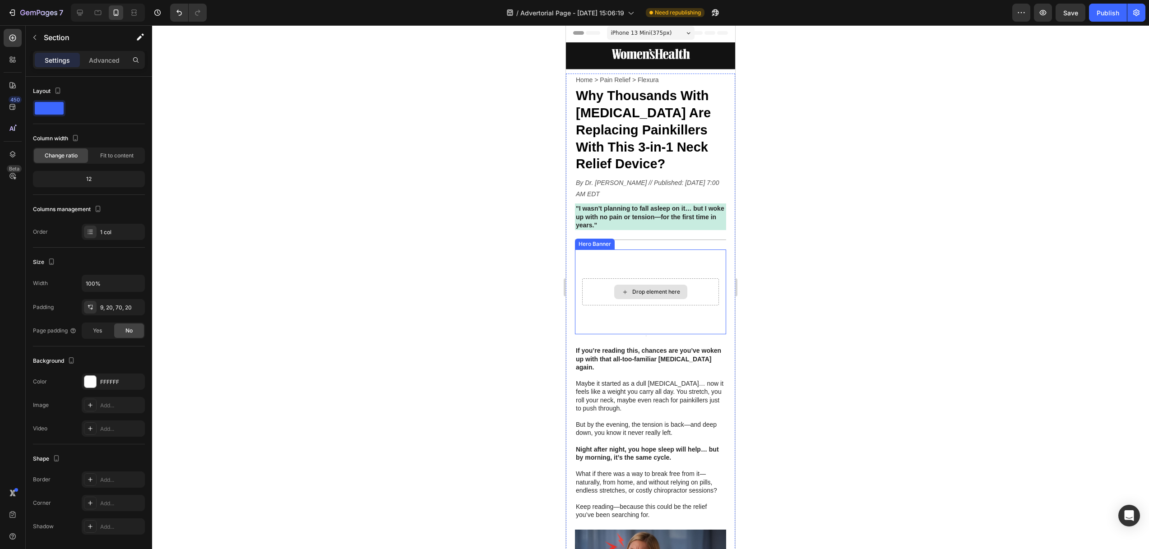
scroll to position [0, 0]
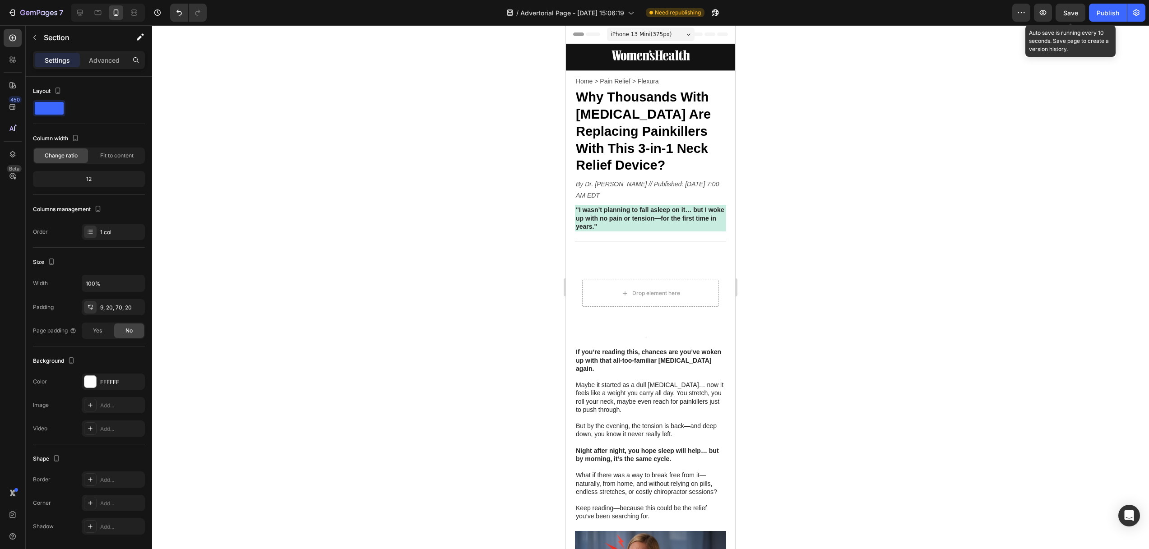
drag, startPoint x: 1071, startPoint y: 9, endPoint x: 1079, endPoint y: 26, distance: 18.2
click at [1071, 9] on span "Save" at bounding box center [1070, 13] width 15 height 8
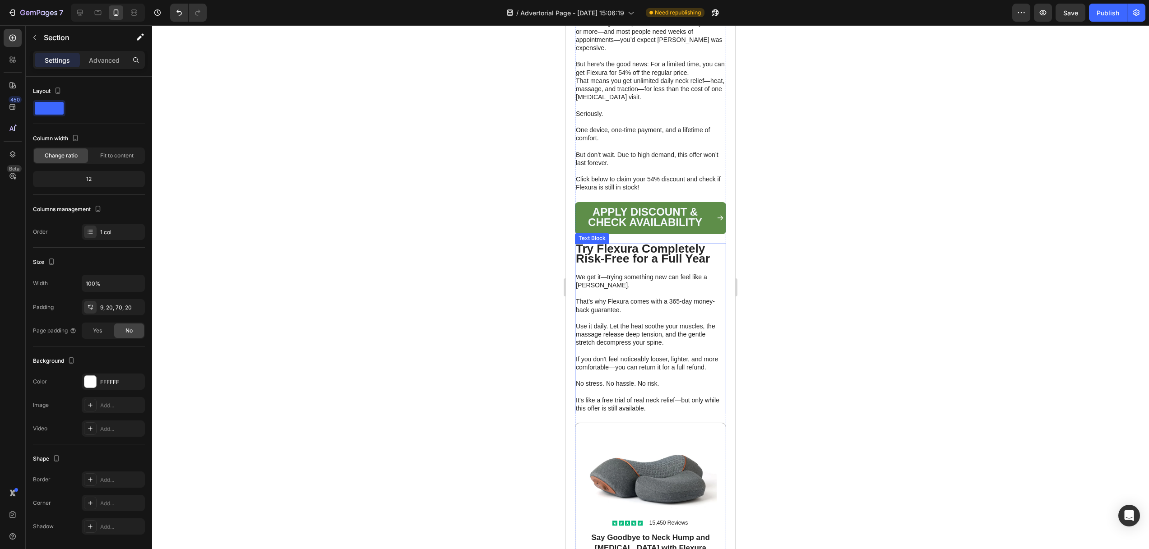
scroll to position [3235, 0]
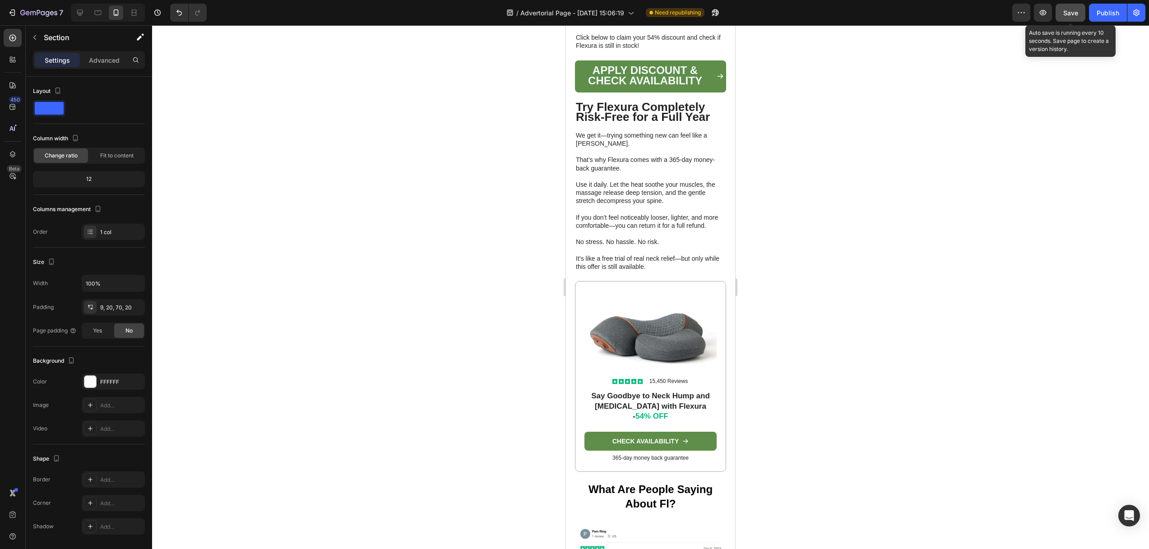
drag, startPoint x: 1079, startPoint y: 10, endPoint x: 1076, endPoint y: 20, distance: 9.9
click at [1079, 11] on button "Save" at bounding box center [1070, 13] width 30 height 18
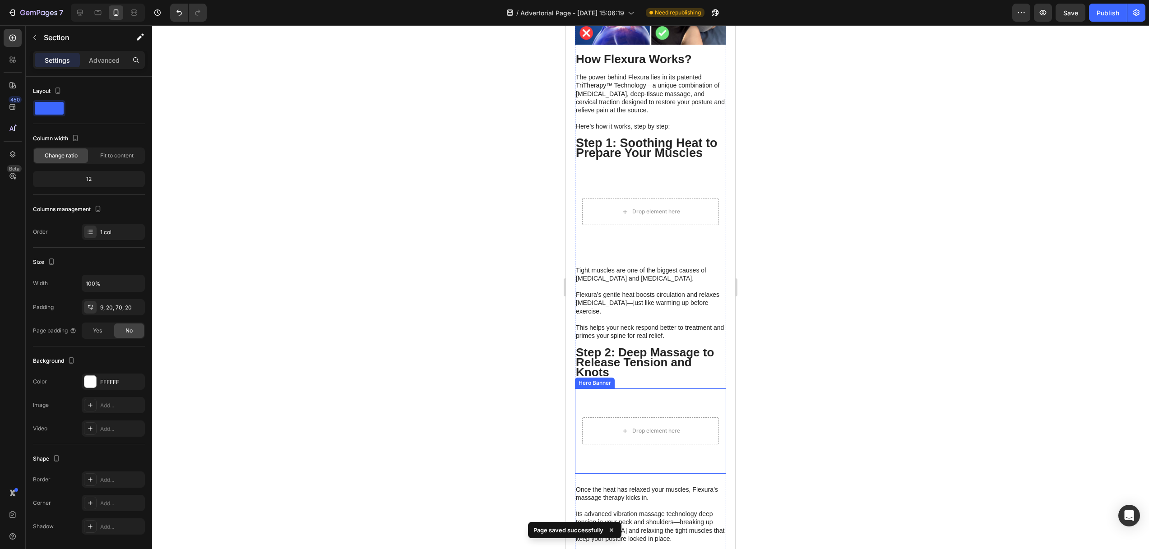
scroll to position [1308, 0]
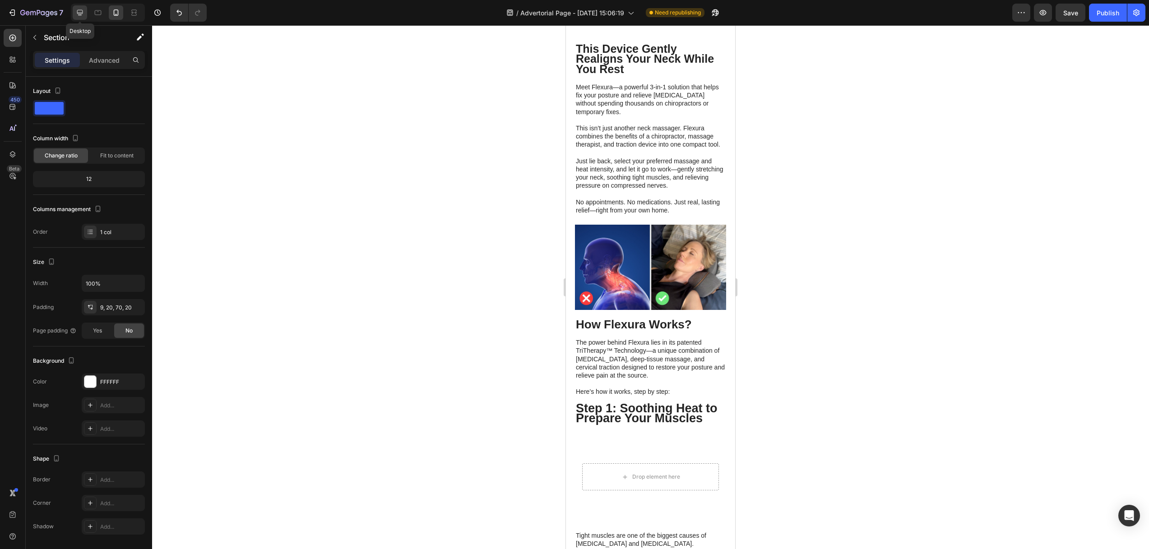
click at [81, 12] on icon at bounding box center [79, 12] width 9 height 9
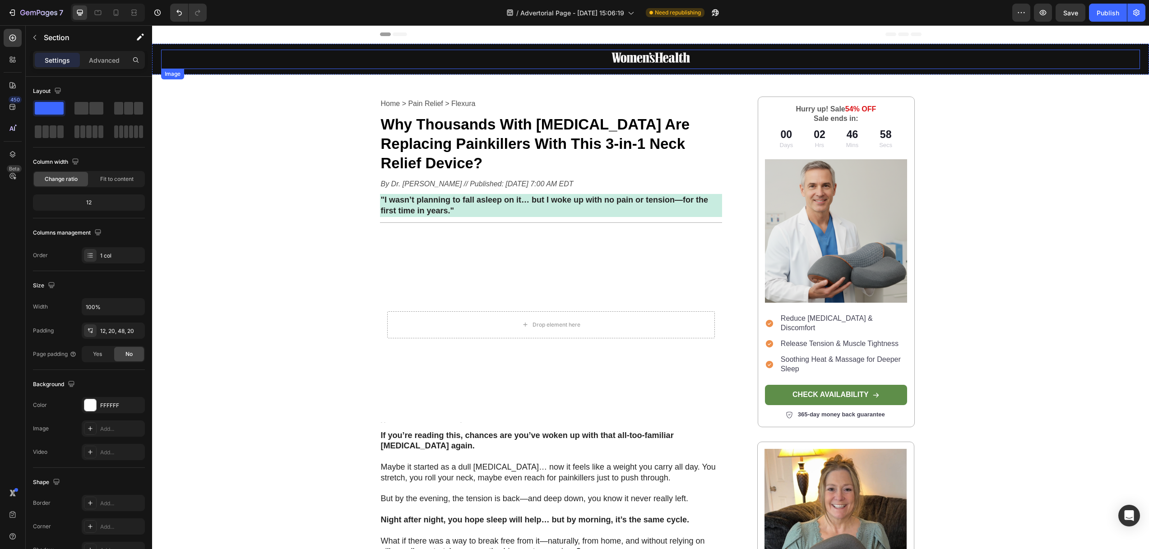
click at [577, 61] on div at bounding box center [650, 59] width 979 height 19
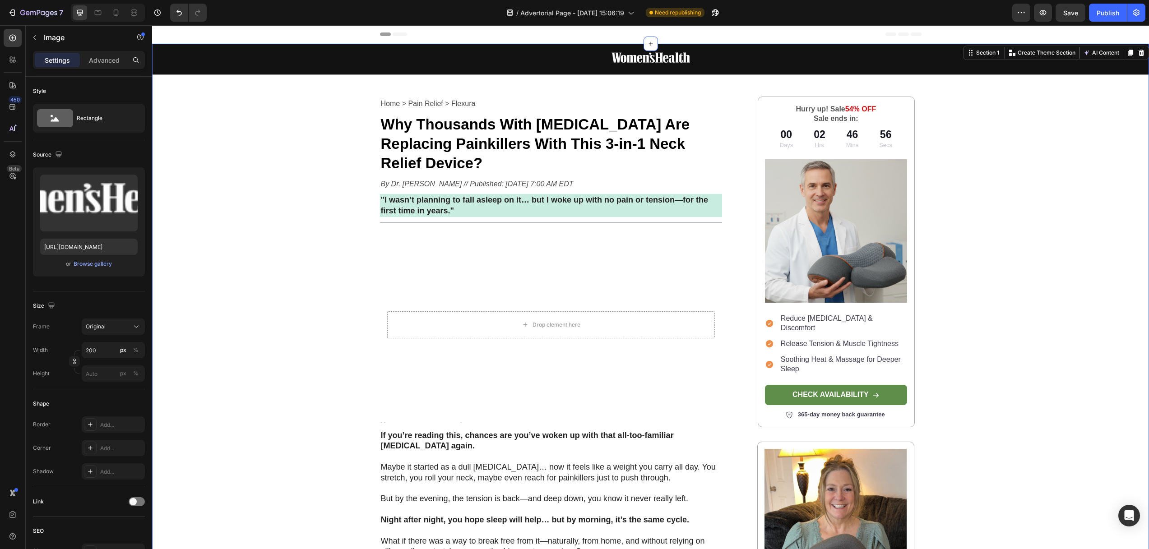
click at [539, 89] on div "Image Row Home > Pain Relief > Flexura Text Block Why Thousands With Neck Pain …" at bounding box center [650, 517] width 997 height 946
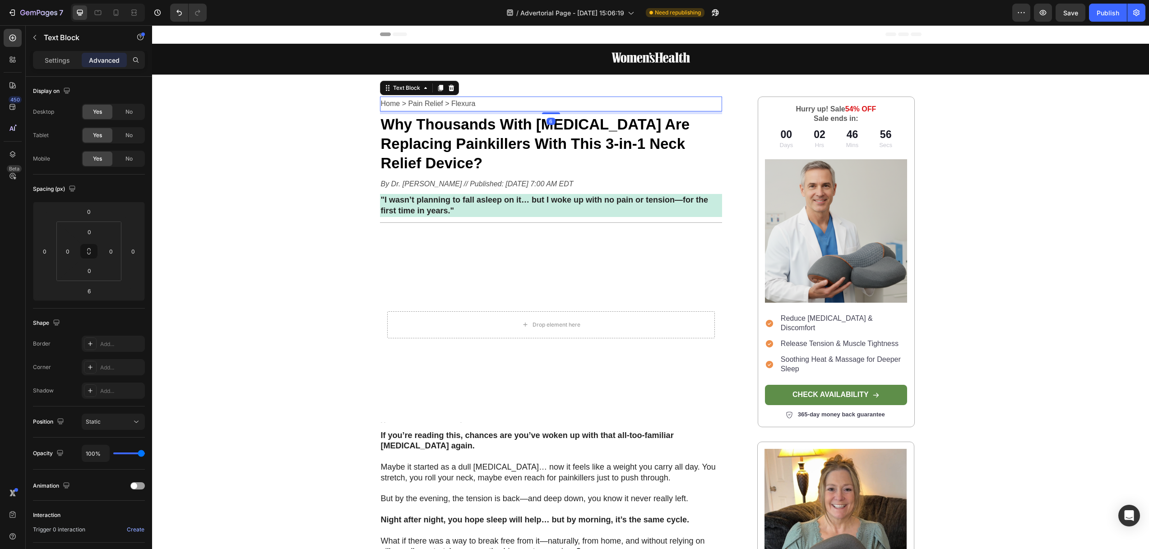
click at [498, 103] on p "Home > Pain Relief > Flexura" at bounding box center [551, 103] width 341 height 13
click at [584, 66] on div at bounding box center [650, 59] width 979 height 19
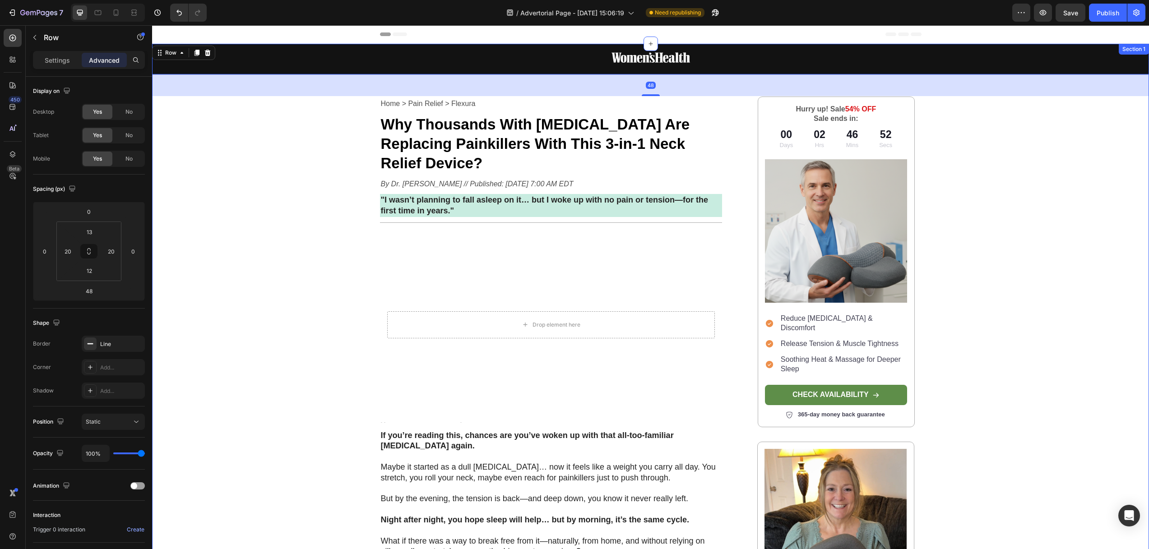
click at [288, 112] on div "Image Row 48 Home > Pain Relief > Flexura Text Block Why Thousands With Neck Pa…" at bounding box center [650, 517] width 997 height 946
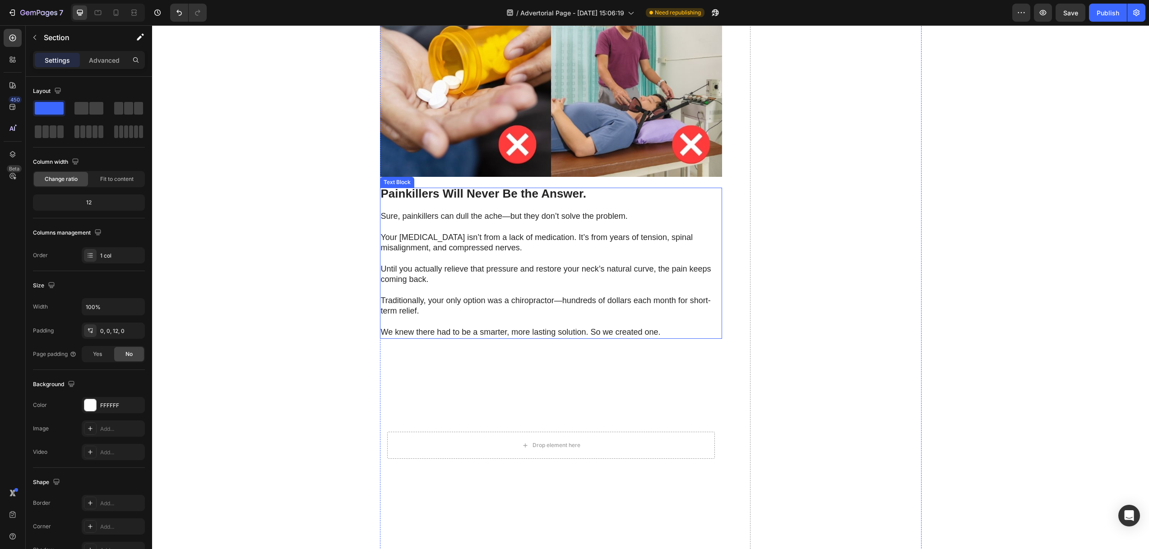
scroll to position [1774, 0]
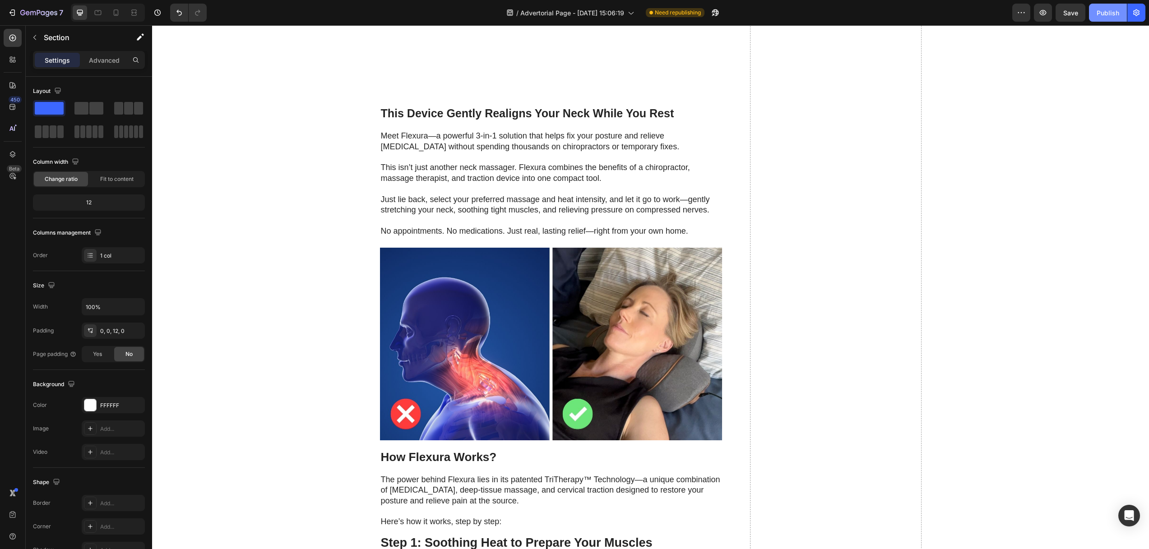
click at [1103, 8] on div "Publish" at bounding box center [1107, 12] width 23 height 9
click at [1135, 17] on icon "button" at bounding box center [1135, 12] width 9 height 9
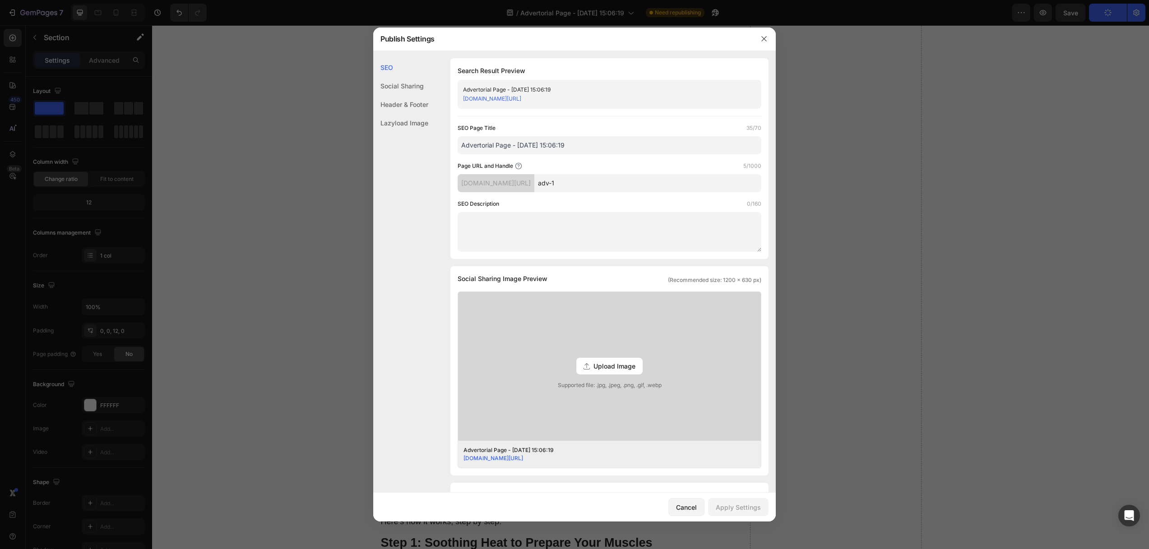
click at [1138, 12] on div at bounding box center [574, 274] width 1149 height 549
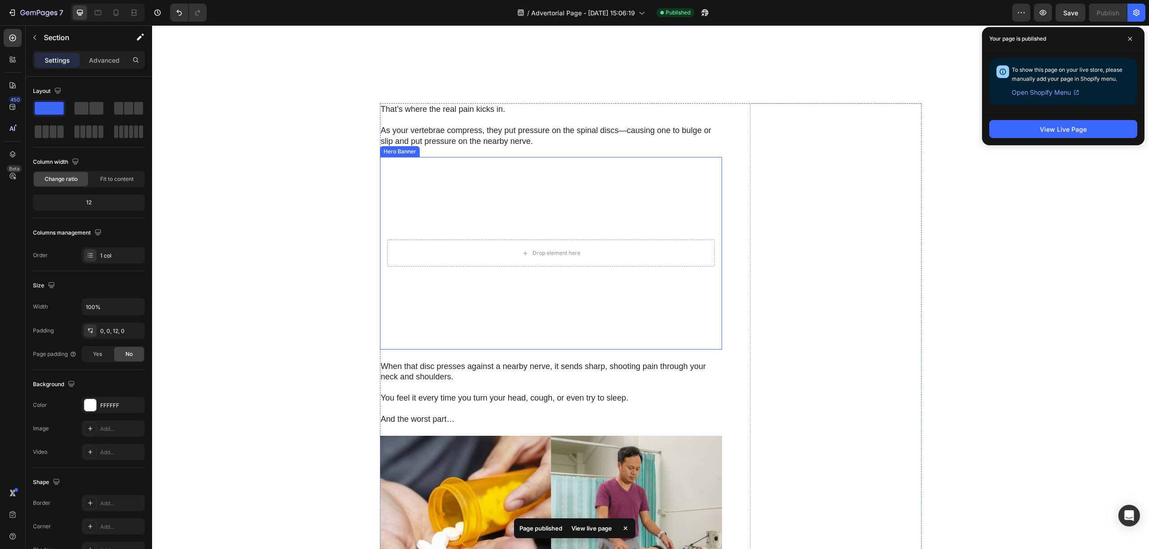
scroll to position [1052, 0]
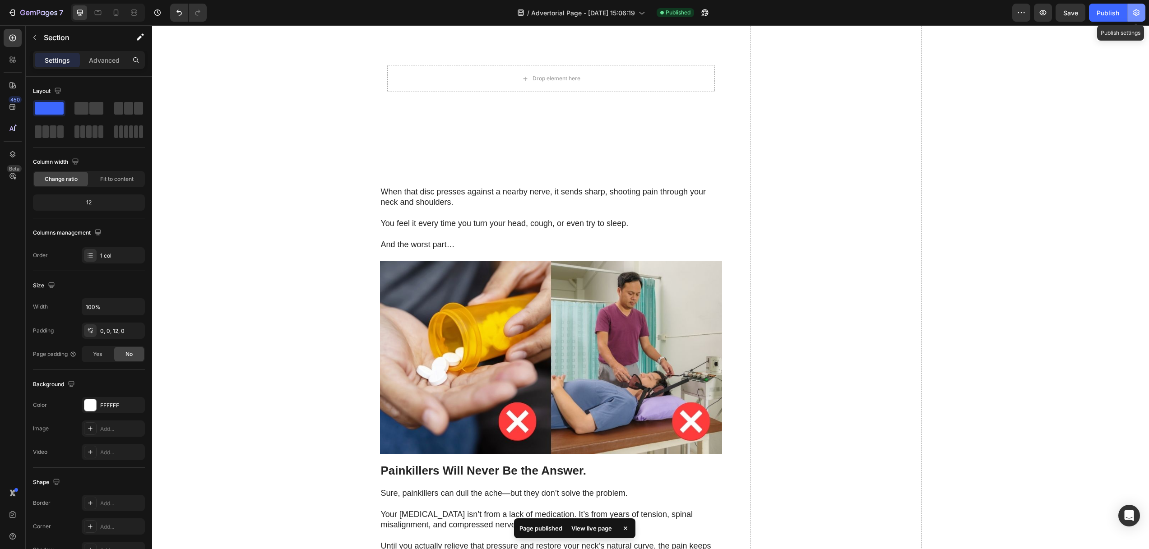
click at [1141, 13] on button "button" at bounding box center [1136, 13] width 18 height 18
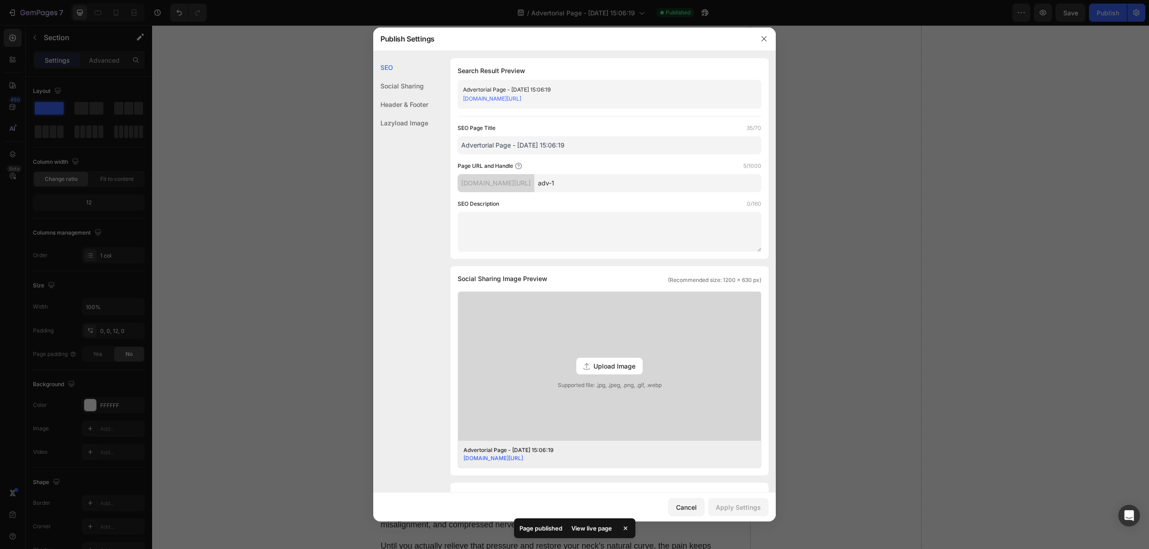
click at [503, 145] on input "Advertorial Page - [DATE] 15:06:19" at bounding box center [609, 145] width 304 height 18
drag, startPoint x: 577, startPoint y: 142, endPoint x: 362, endPoint y: 136, distance: 214.8
click at [363, 137] on div "Publish Settings SEO Social Sharing Header & Footer Lazyload Image SEO Search R…" at bounding box center [574, 274] width 1149 height 549
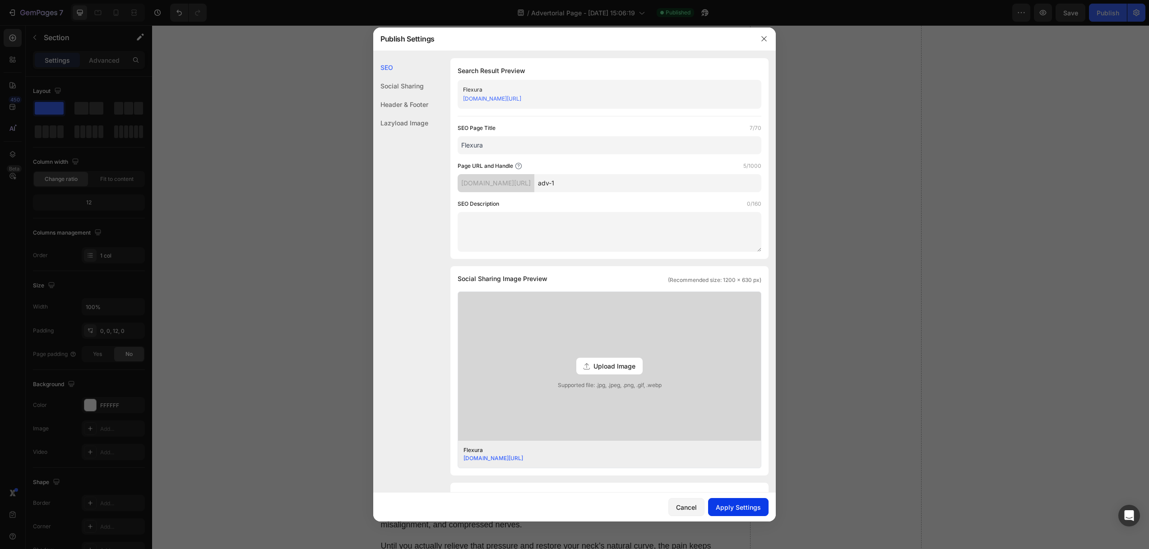
type input "Flexura"
click at [743, 507] on div "Apply Settings" at bounding box center [738, 507] width 45 height 9
click at [766, 39] on icon "button" at bounding box center [763, 38] width 7 height 7
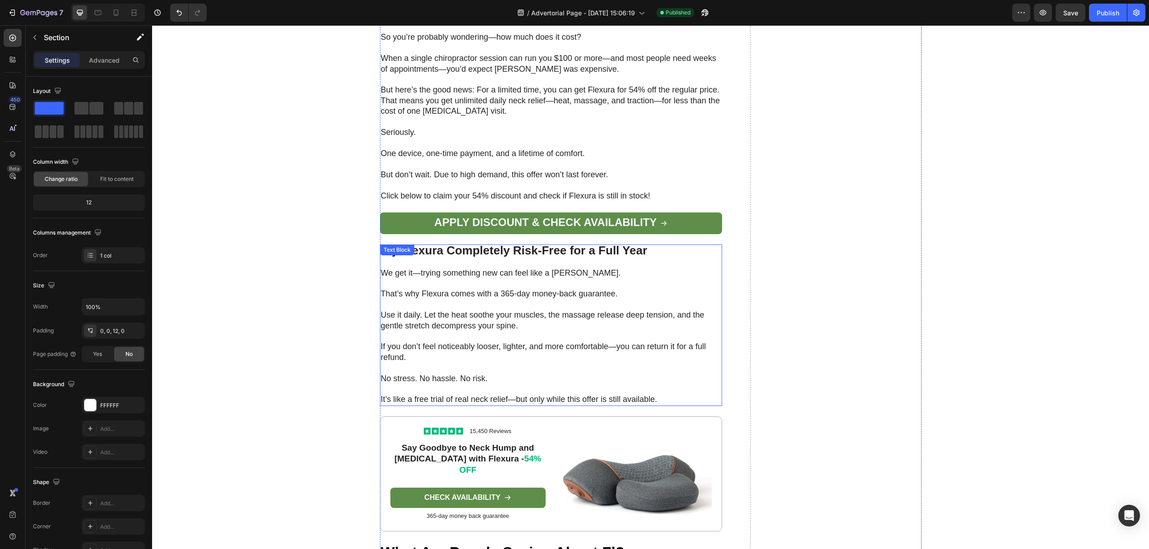
scroll to position [4195, 0]
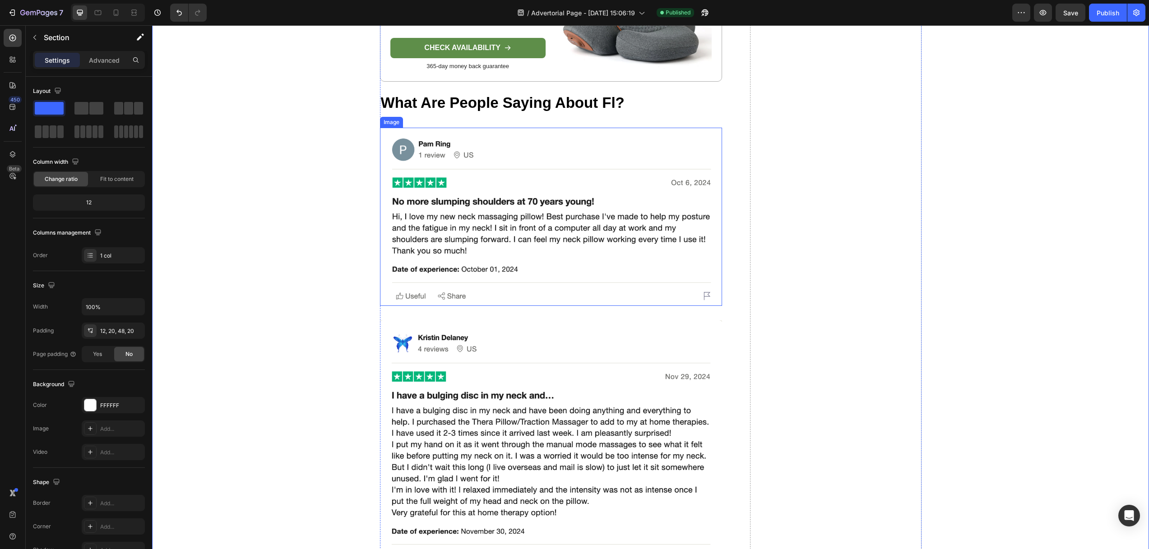
scroll to position [4356, 0]
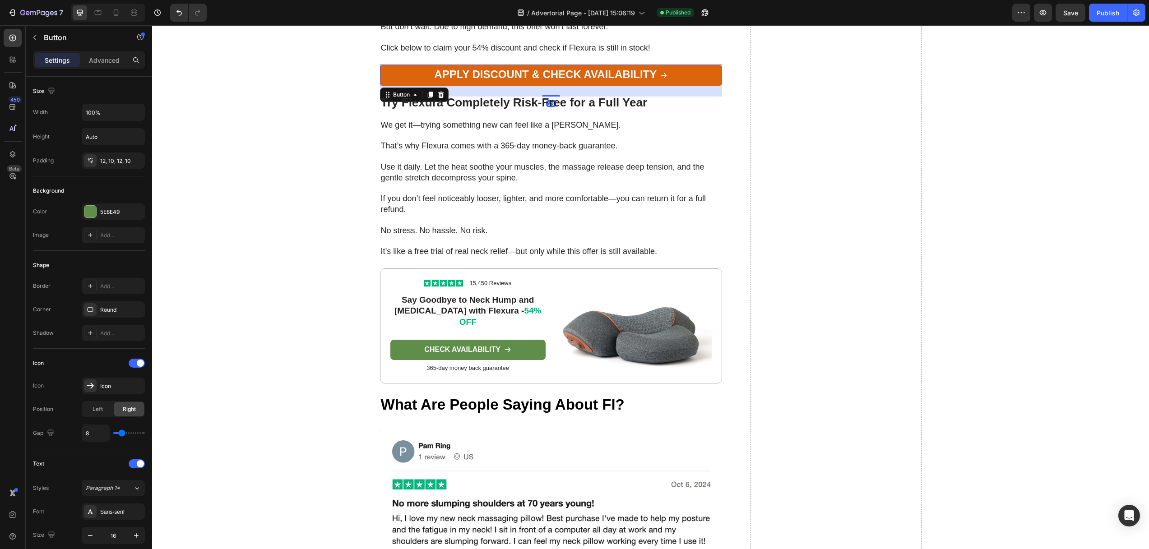
click at [407, 65] on link "Apply Discount & Check Availability" at bounding box center [551, 76] width 342 height 22
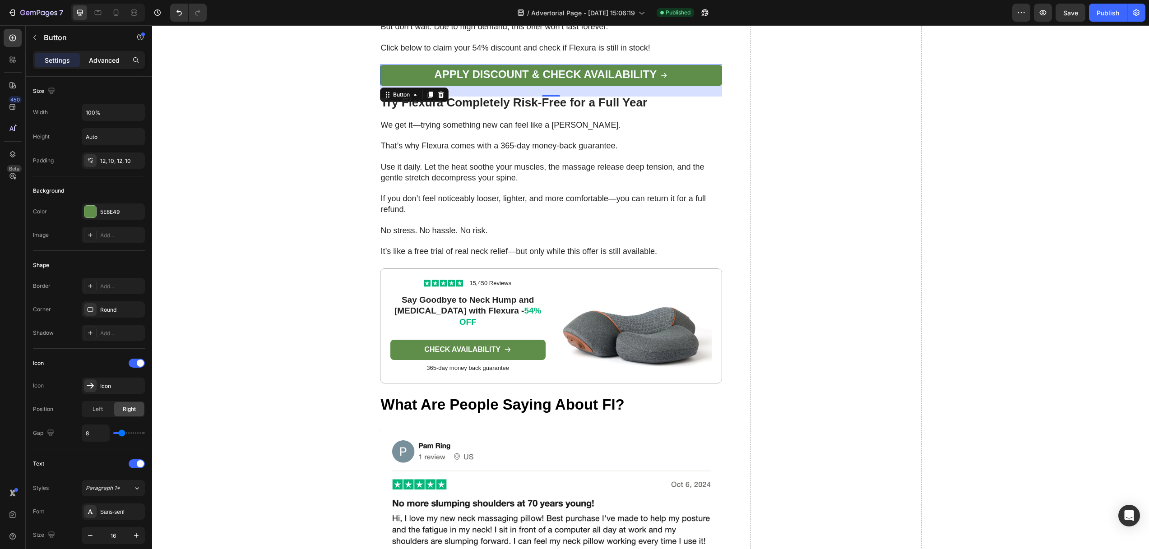
click at [108, 58] on p "Advanced" at bounding box center [104, 59] width 31 height 9
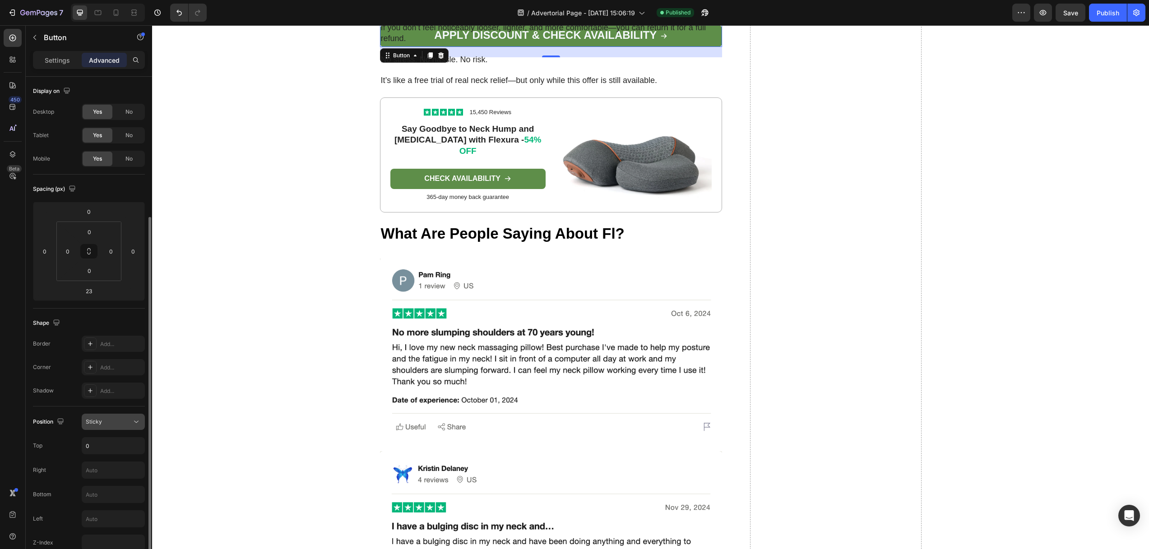
scroll to position [83, 0]
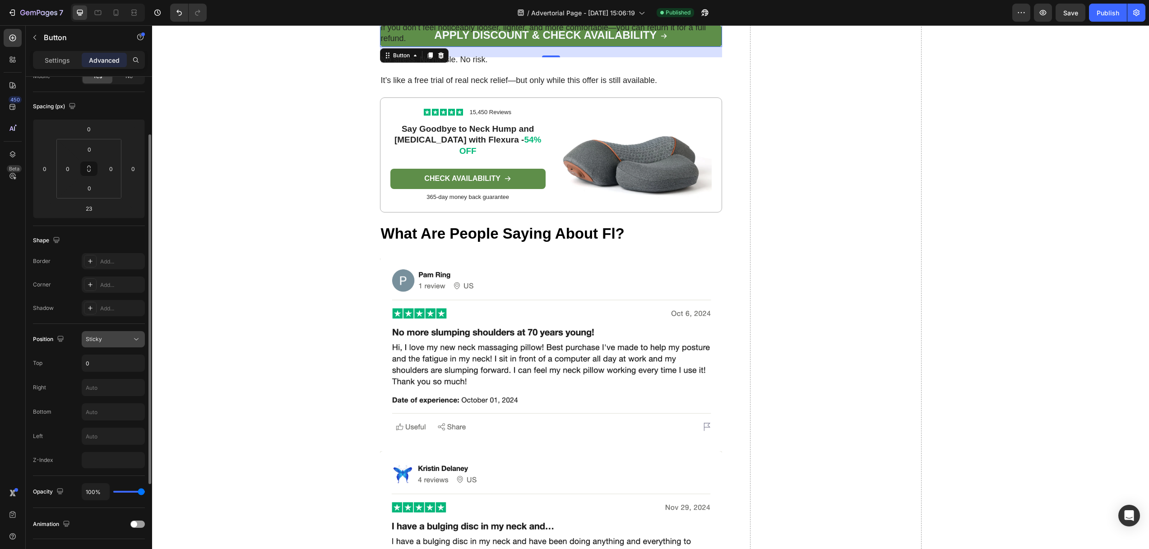
click at [106, 342] on div "Sticky" at bounding box center [109, 339] width 46 height 8
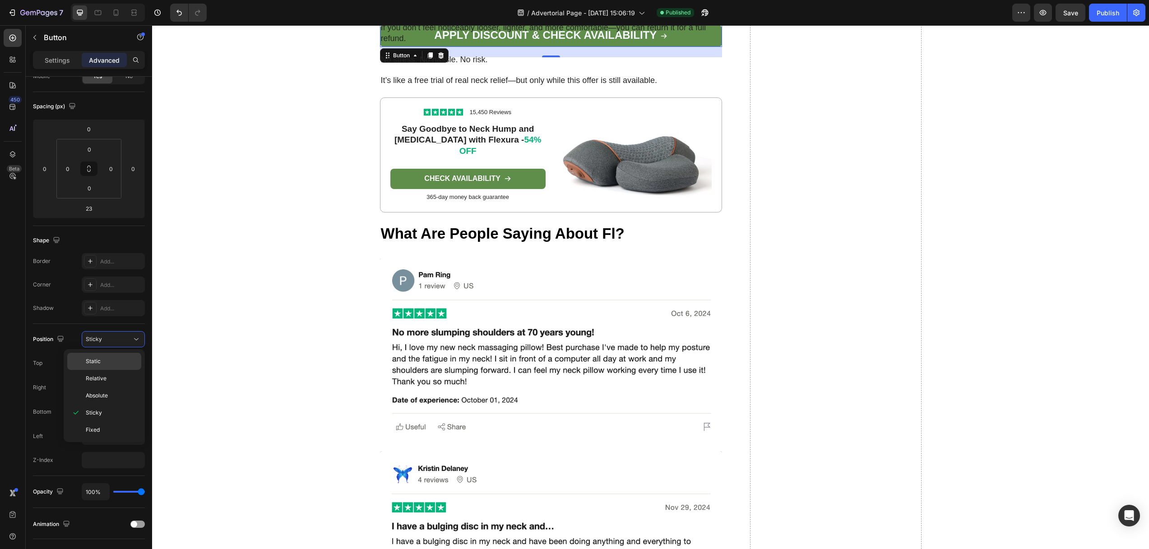
click at [106, 364] on p "Static" at bounding box center [111, 361] width 51 height 8
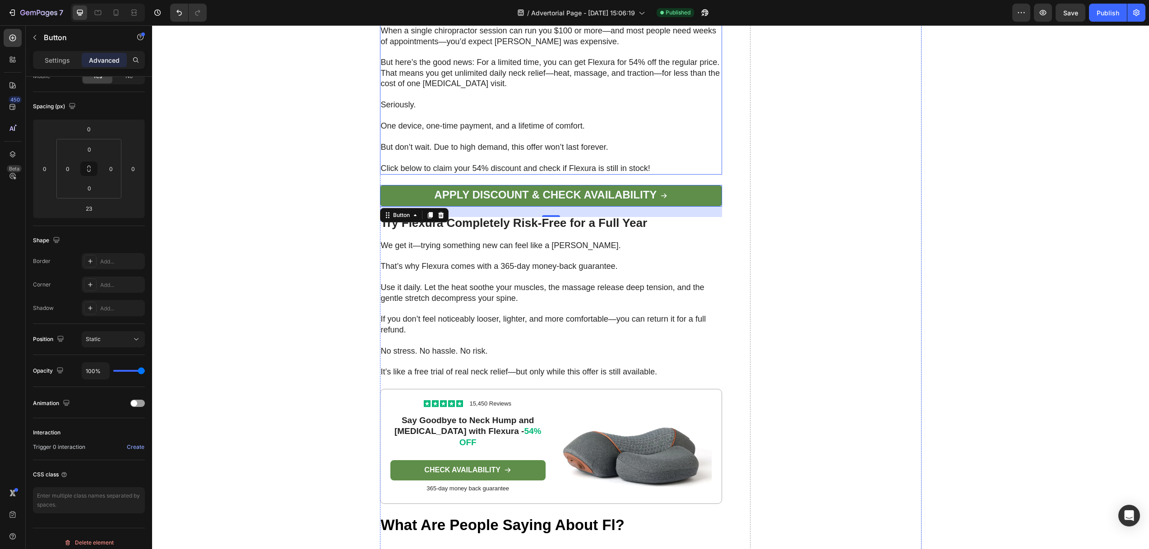
scroll to position [4231, 0]
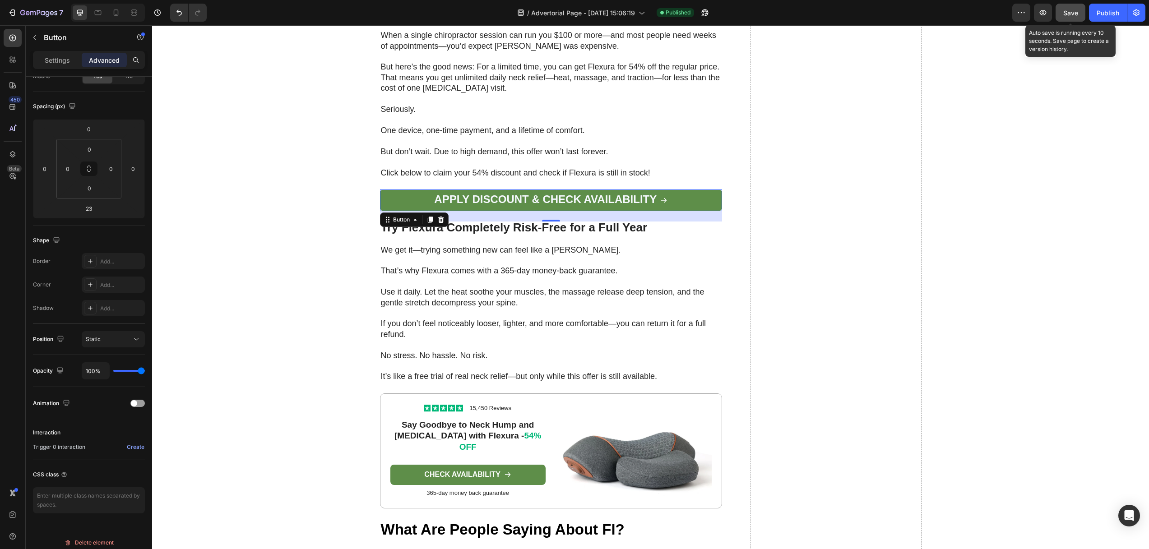
click at [1078, 9] on span "Save" at bounding box center [1070, 13] width 15 height 8
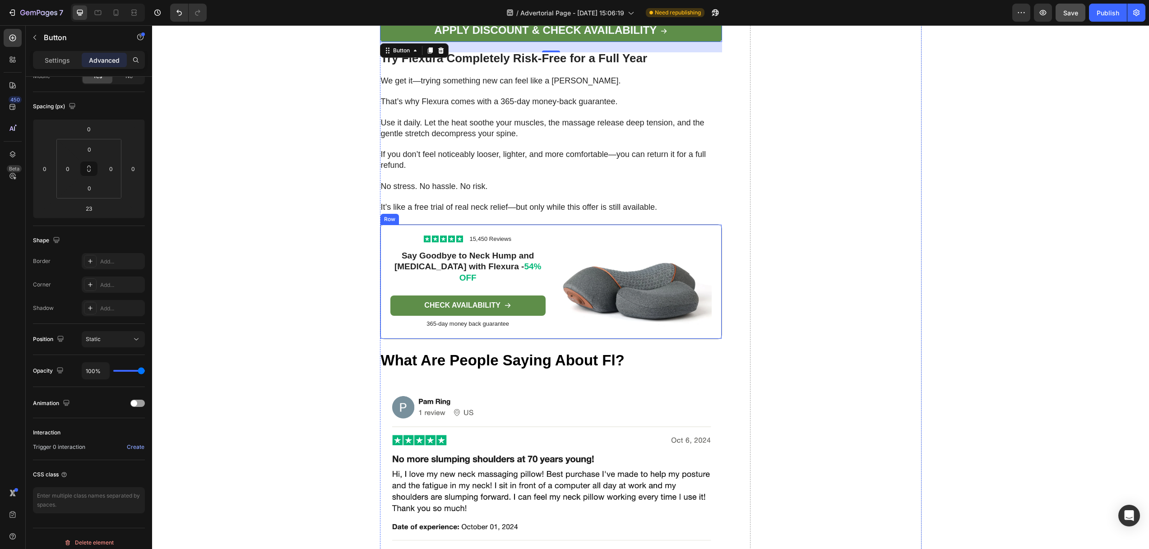
scroll to position [4359, 0]
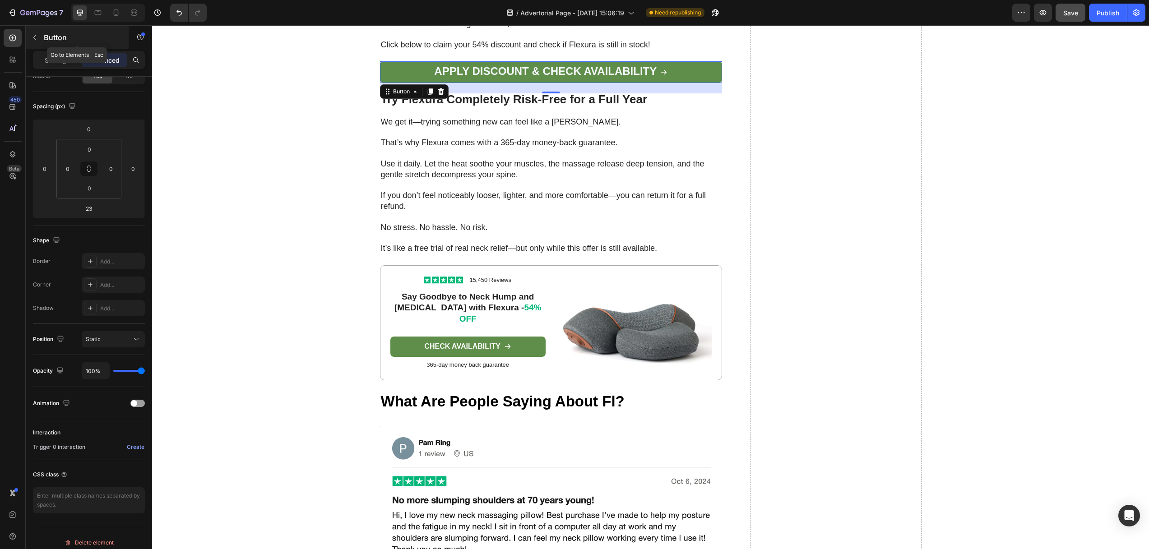
click at [36, 41] on icon "button" at bounding box center [34, 37] width 7 height 7
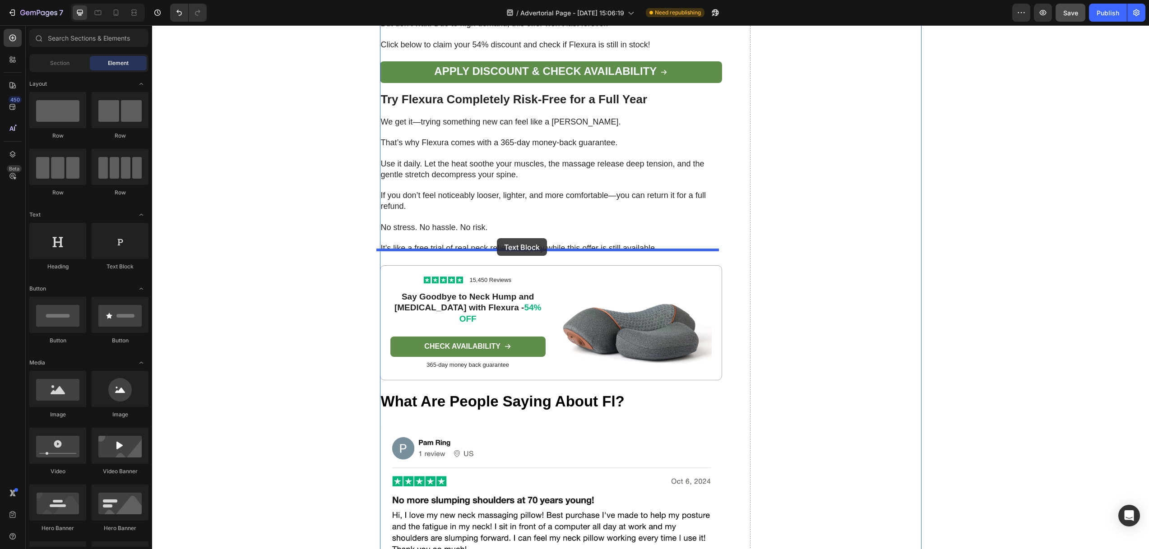
drag, startPoint x: 272, startPoint y: 274, endPoint x: 497, endPoint y: 238, distance: 227.6
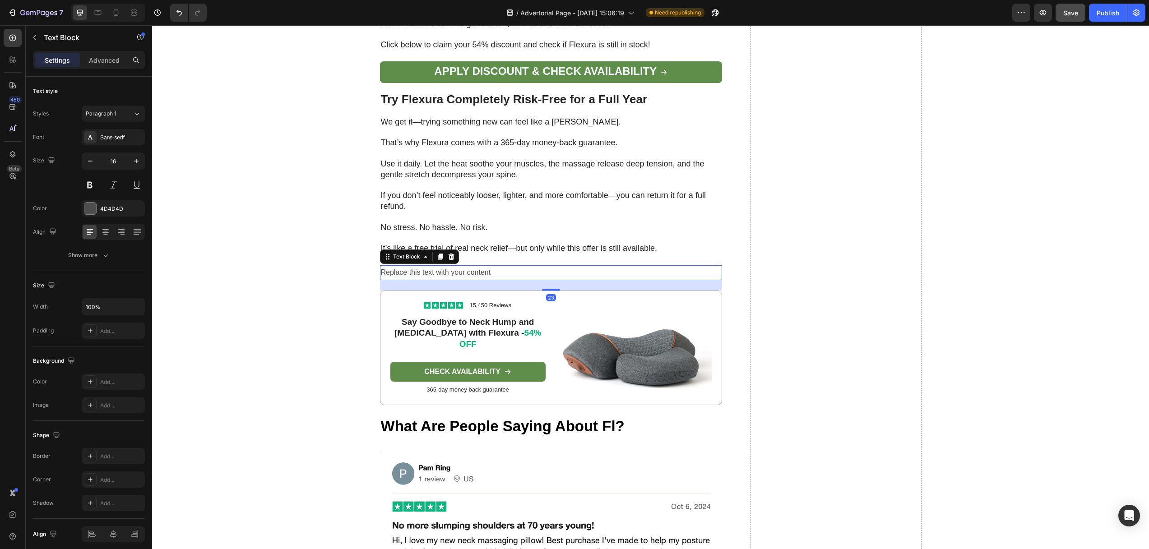
click at [497, 265] on div "Replace this text with your content" at bounding box center [551, 272] width 342 height 15
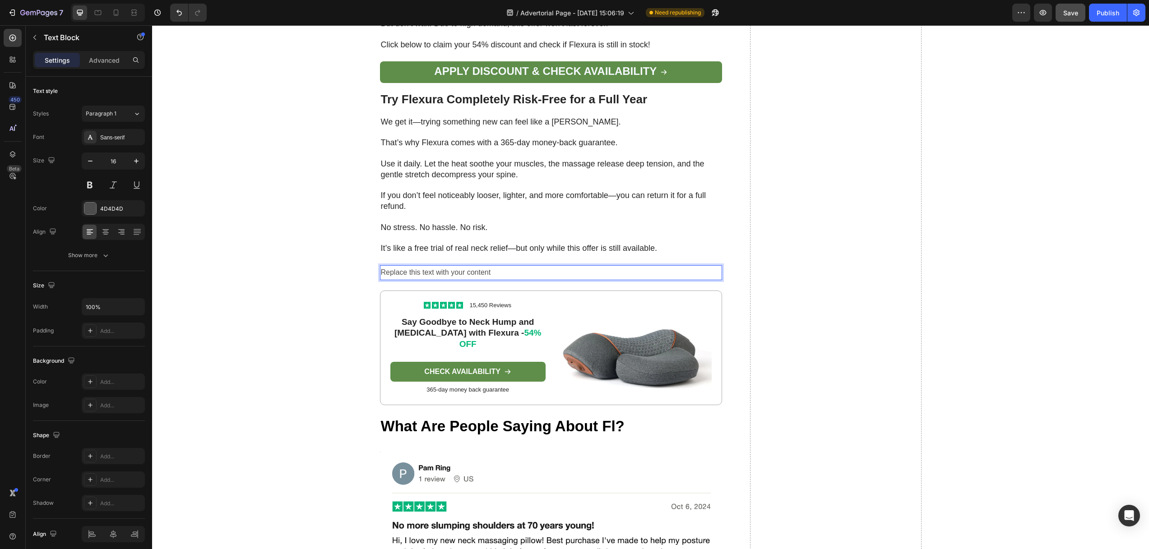
click at [497, 266] on p "Replace this text with your content" at bounding box center [551, 272] width 341 height 13
drag, startPoint x: 495, startPoint y: 258, endPoint x: 372, endPoint y: 253, distance: 123.3
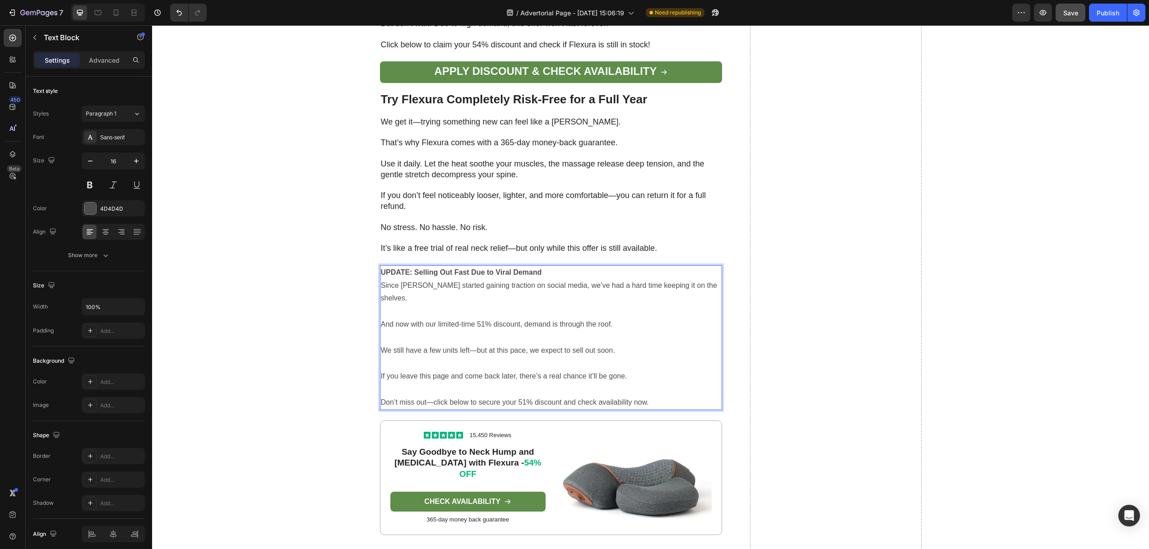
click at [544, 266] on p "UPDATE: Selling Out Fast Due to Viral Demand" at bounding box center [551, 272] width 341 height 13
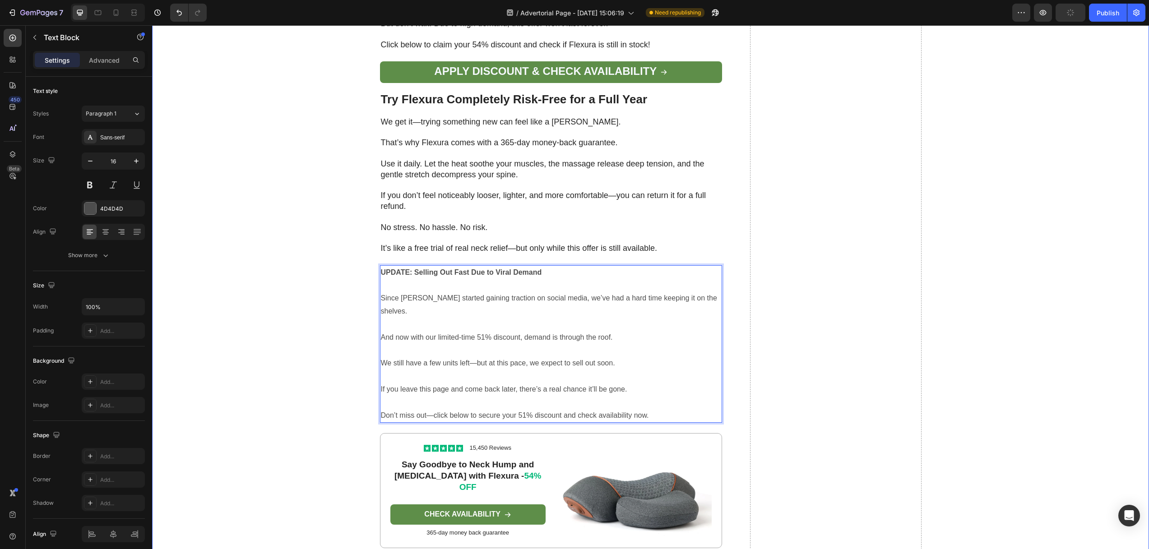
click at [561, 318] on p "Rich Text Editor. Editing area: main" at bounding box center [551, 324] width 341 height 13
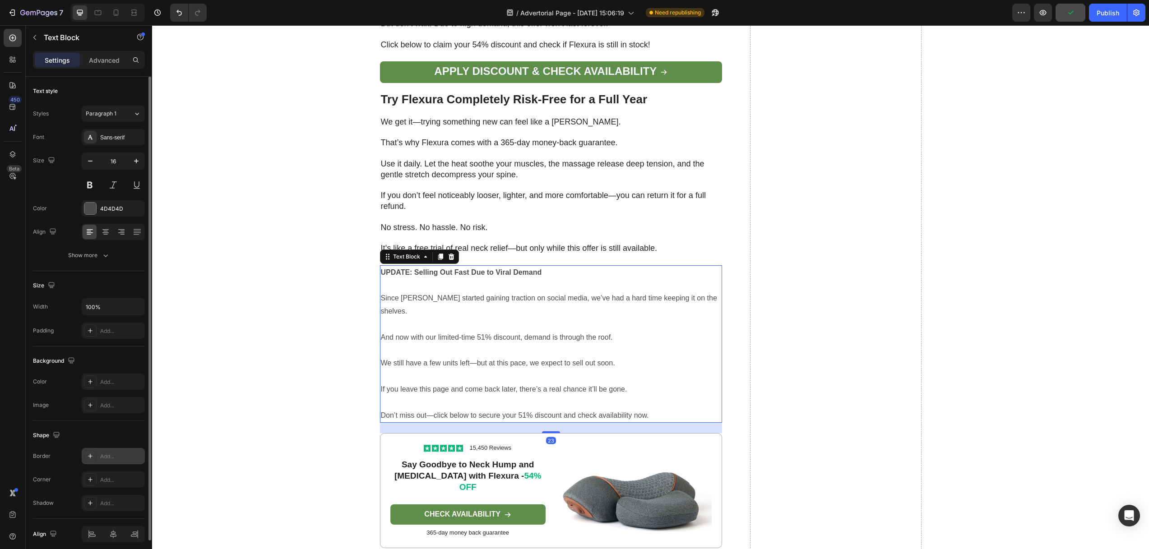
click at [110, 457] on div "Add..." at bounding box center [121, 456] width 42 height 8
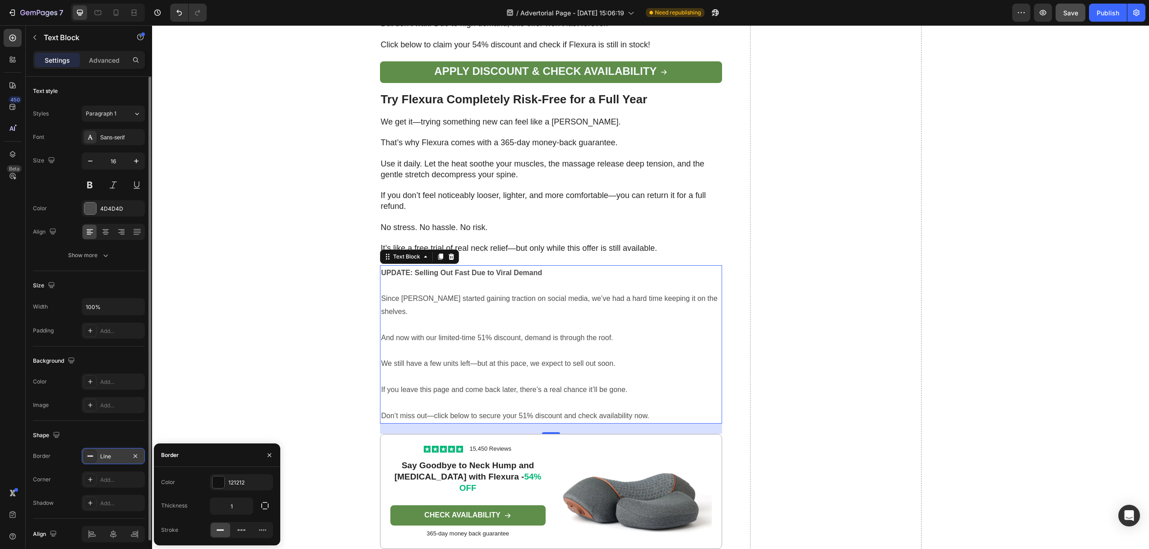
click at [222, 533] on icon at bounding box center [220, 530] width 9 height 9
click at [93, 381] on icon at bounding box center [90, 381] width 7 height 7
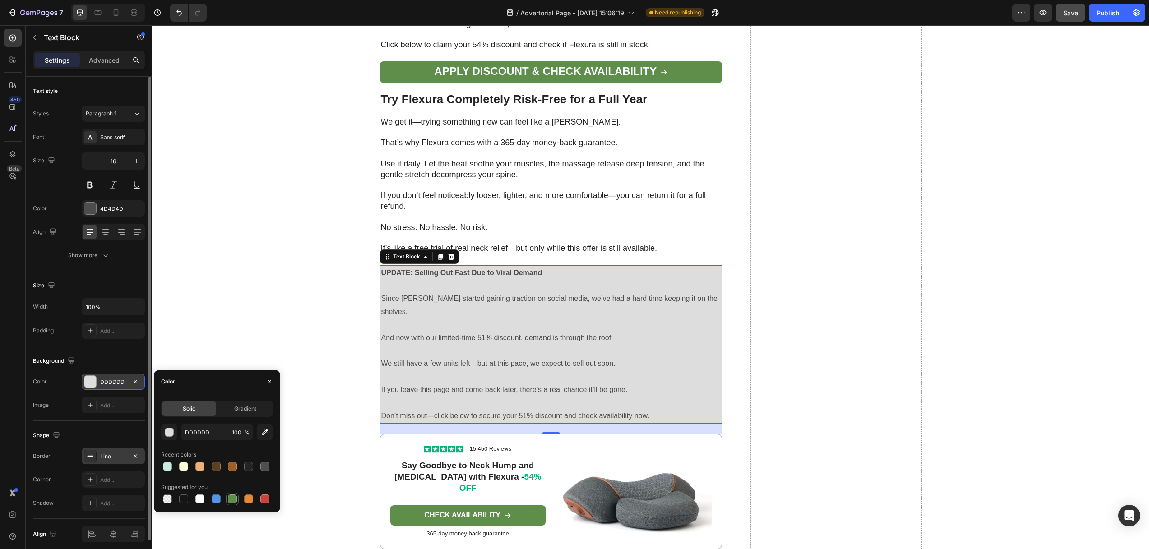
click at [231, 498] on div at bounding box center [232, 498] width 9 height 9
type input "5E8E49"
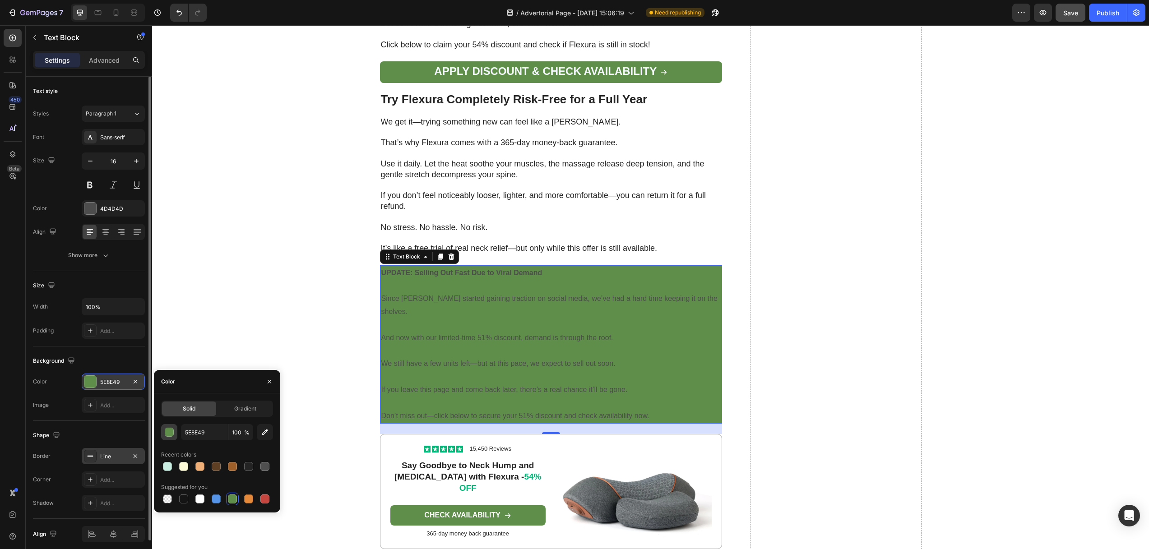
click at [167, 430] on div "button" at bounding box center [169, 432] width 9 height 9
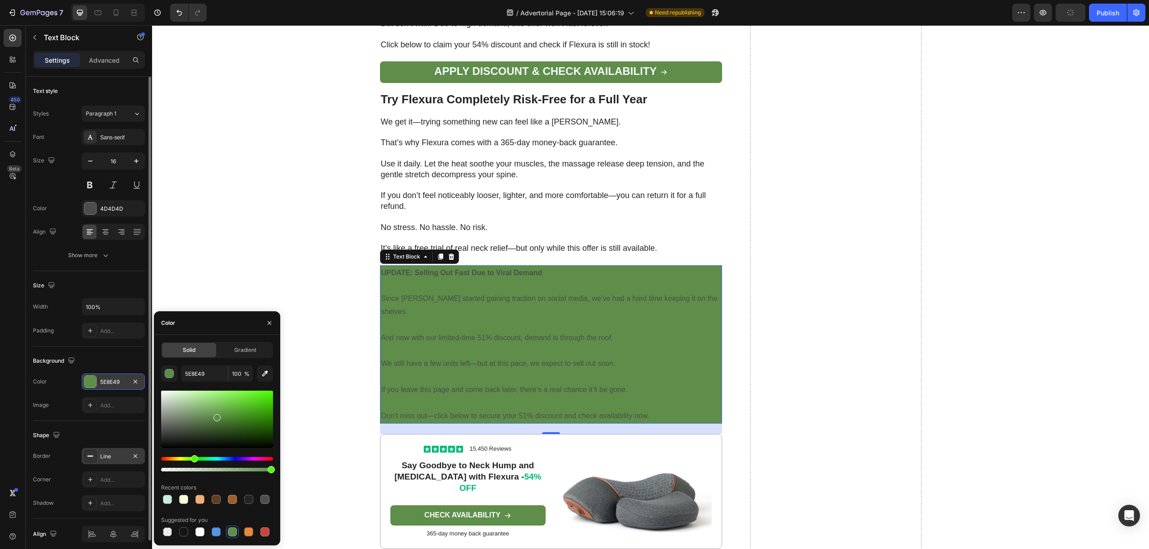
click at [234, 531] on div at bounding box center [232, 531] width 9 height 9
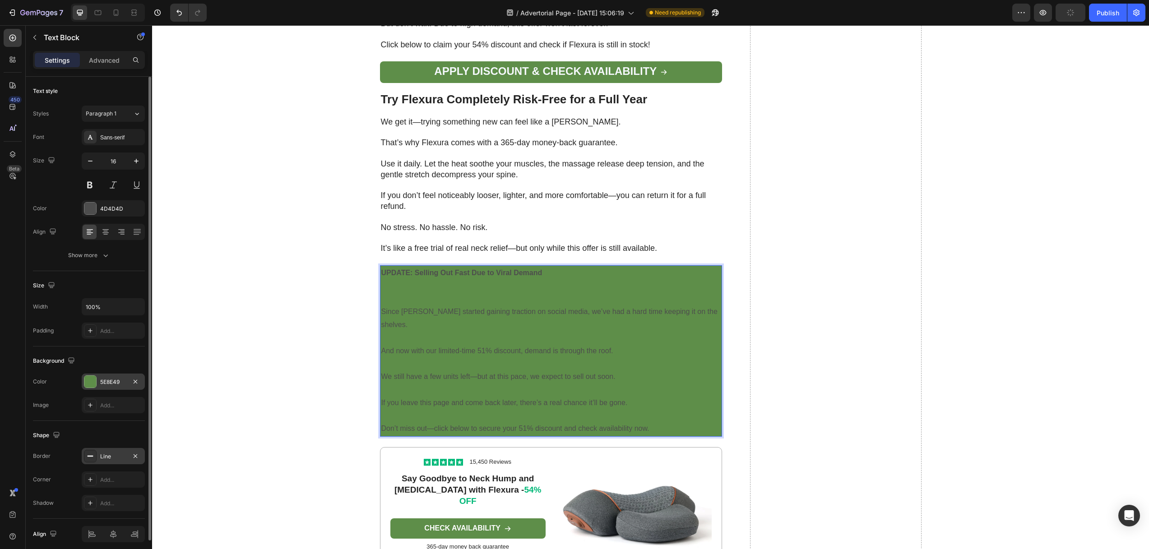
click at [423, 280] on p "Rich Text Editor. Editing area: main" at bounding box center [551, 293] width 340 height 26
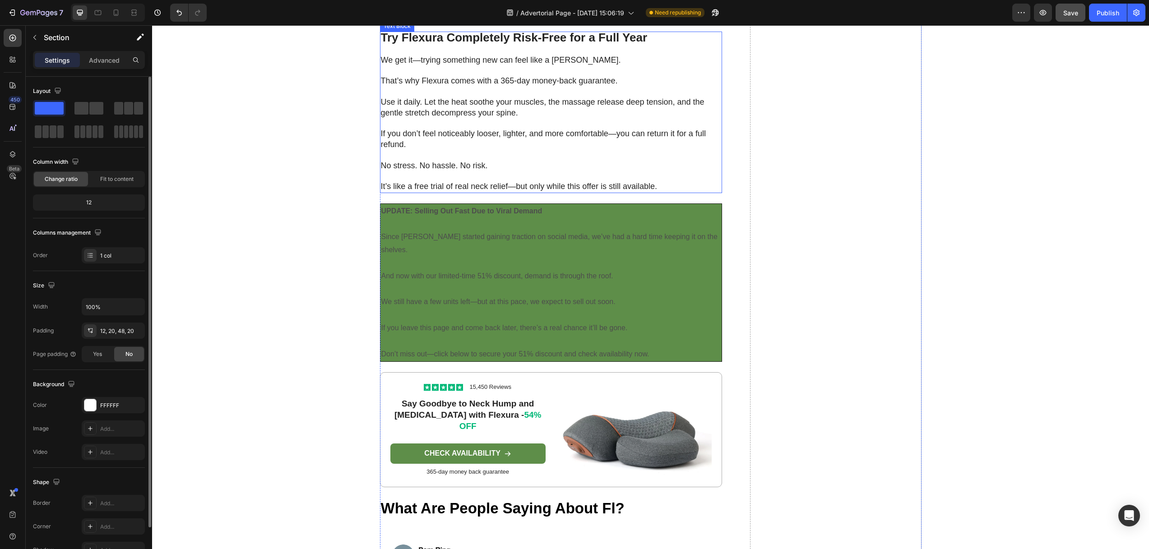
scroll to position [4428, 0]
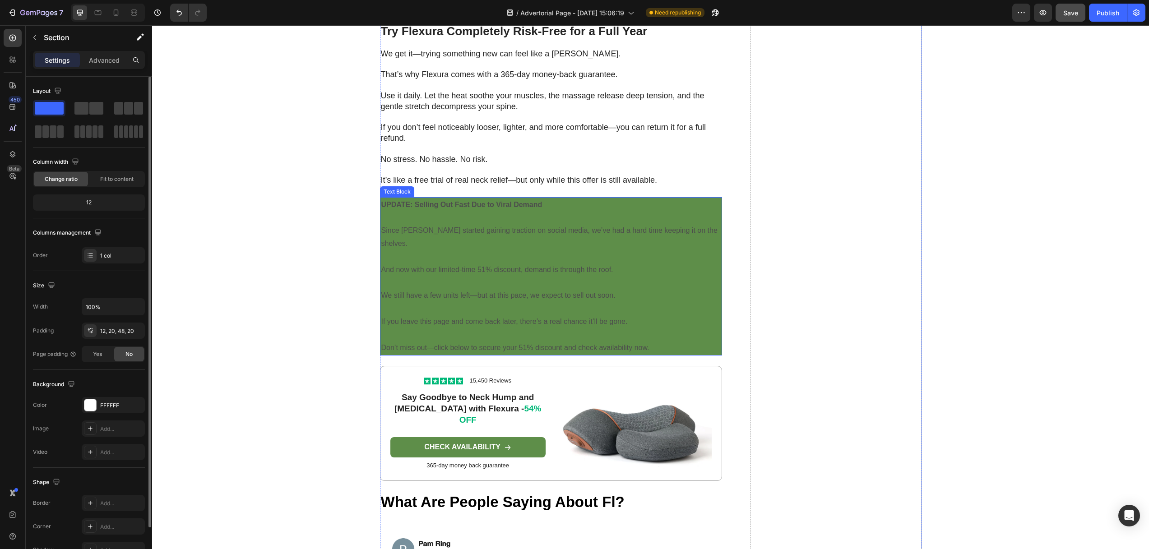
click at [461, 224] on p "Since FisioRest started gaining traction on social media, we’ve had a hard time…" at bounding box center [551, 237] width 340 height 26
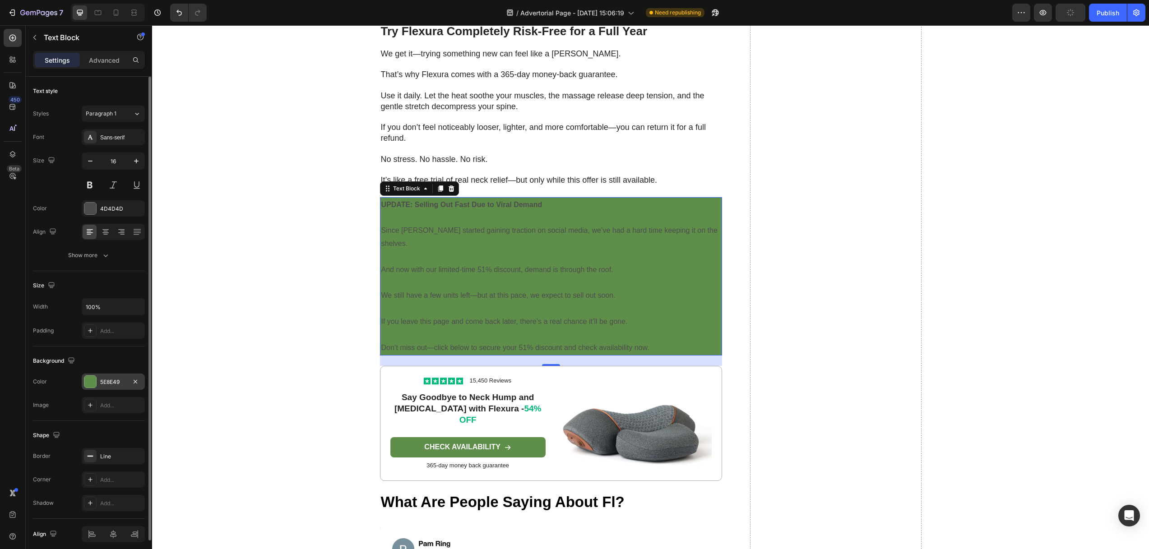
click at [86, 384] on div at bounding box center [90, 382] width 12 height 12
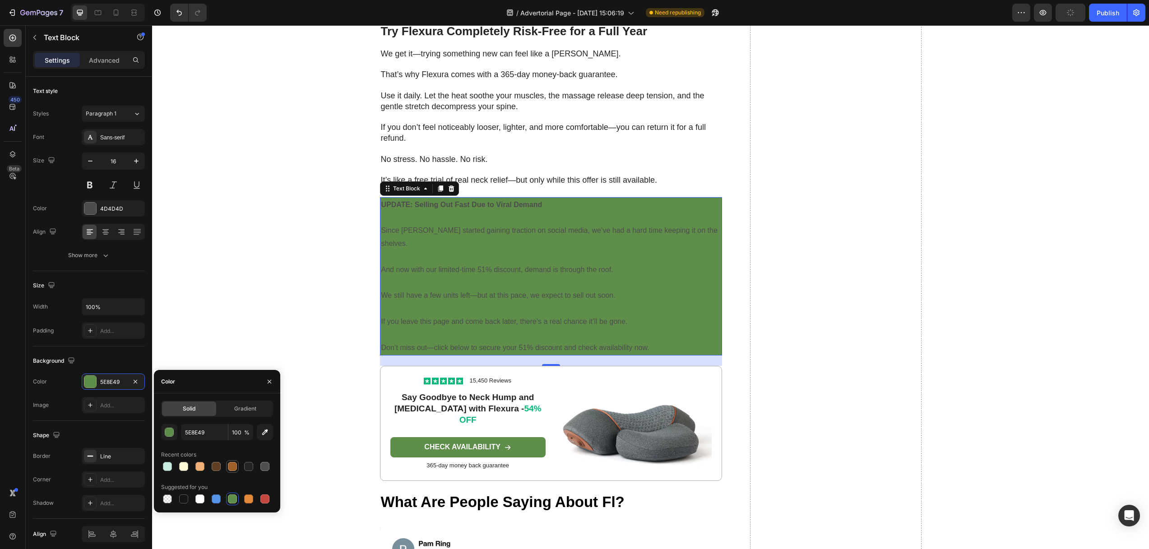
click at [231, 468] on div at bounding box center [232, 466] width 9 height 9
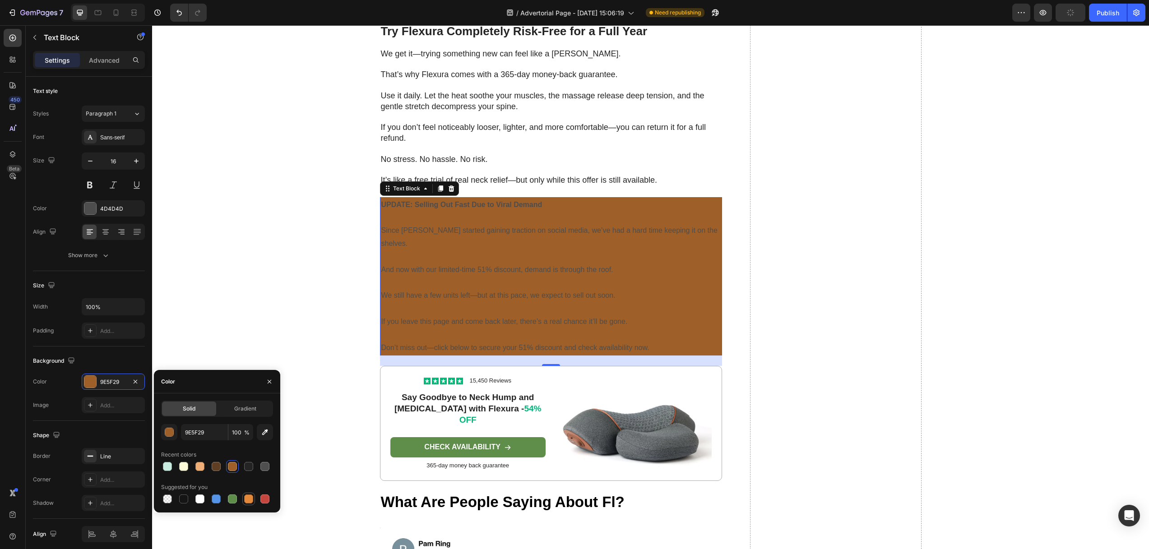
click at [248, 499] on div at bounding box center [248, 498] width 9 height 9
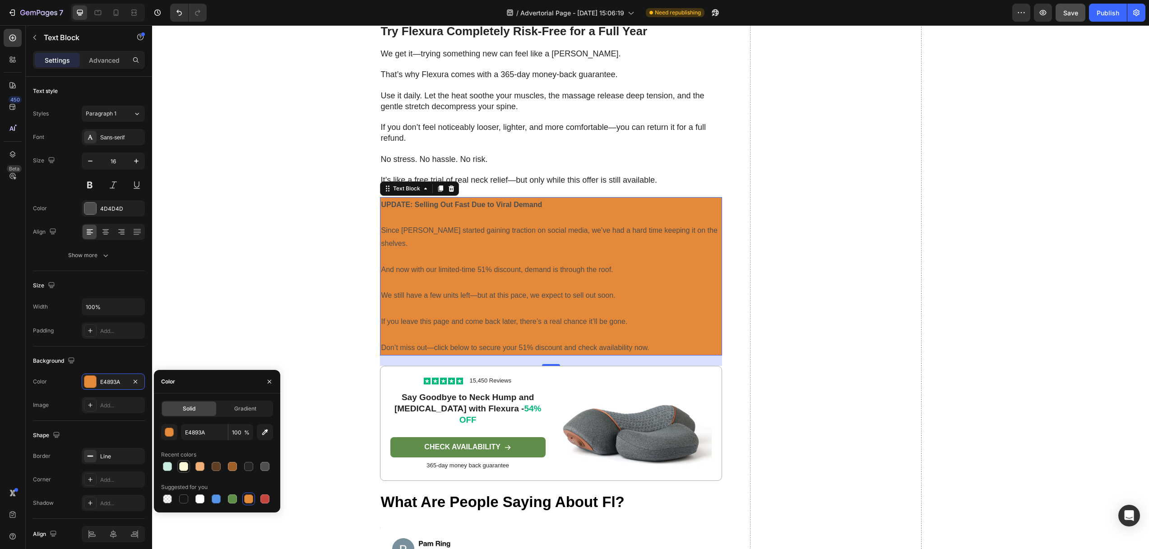
click at [185, 468] on div at bounding box center [183, 466] width 9 height 9
type input "FEFBD8"
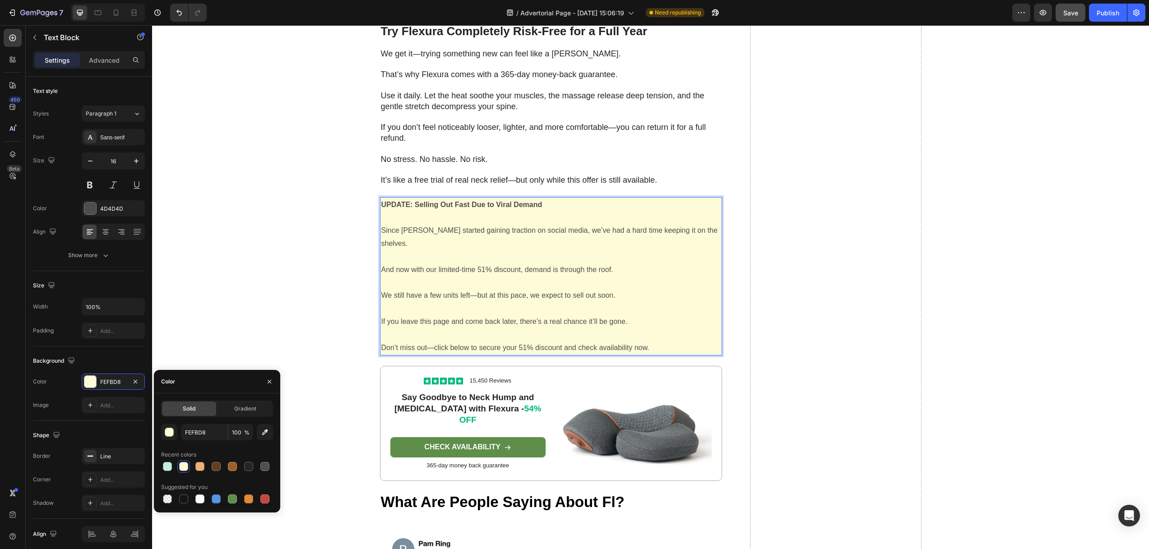
click at [484, 201] on strong "UPDATE: Selling Out Fast Due to Viral Demand" at bounding box center [461, 205] width 161 height 8
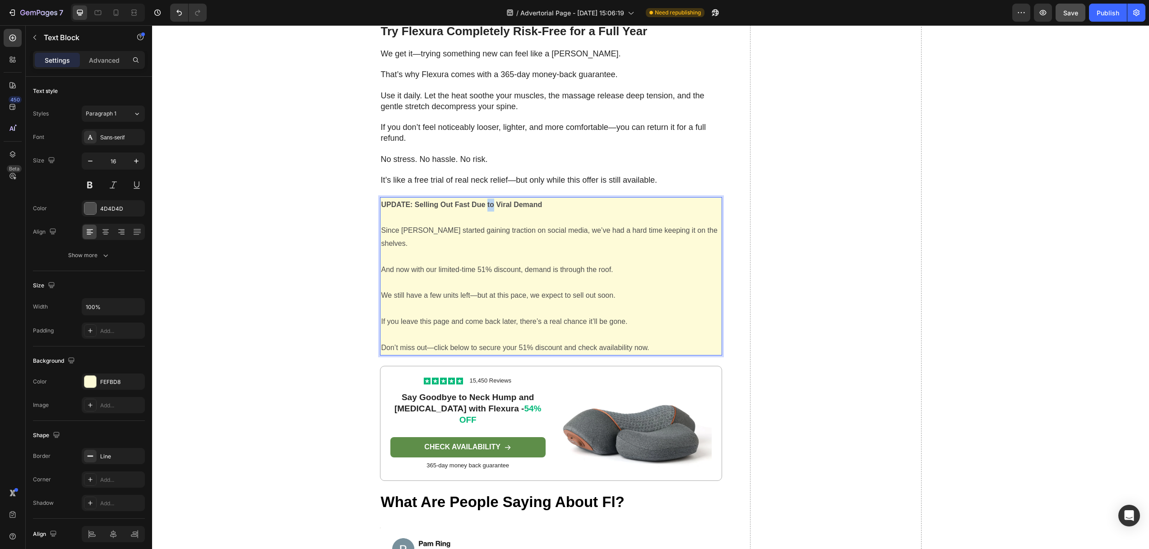
click at [484, 201] on strong "UPDATE: Selling Out Fast Due to Viral Demand" at bounding box center [461, 205] width 161 height 8
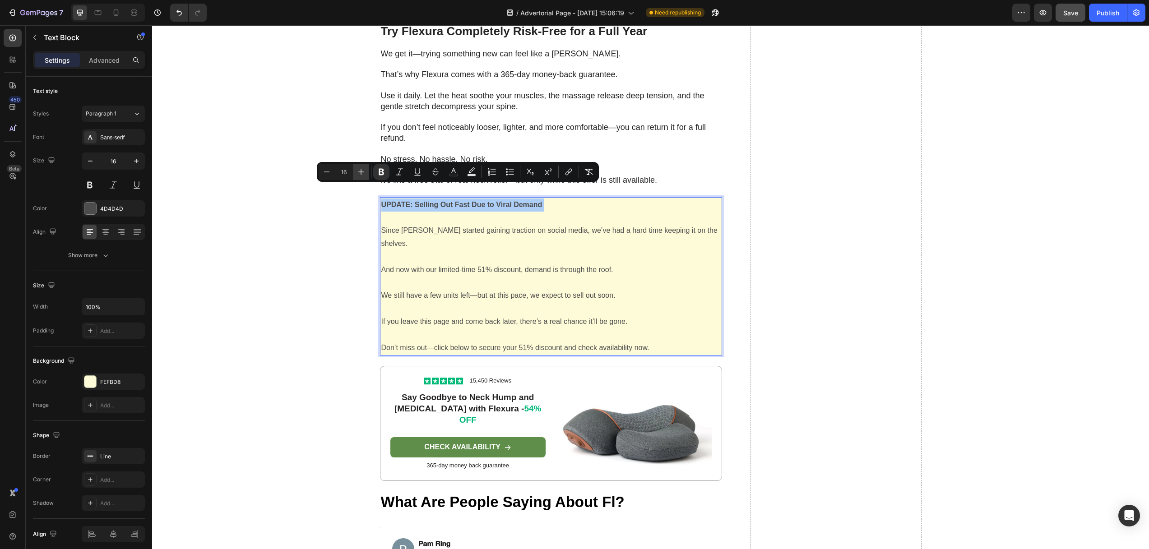
click at [358, 174] on icon "Editor contextual toolbar" at bounding box center [360, 171] width 9 height 9
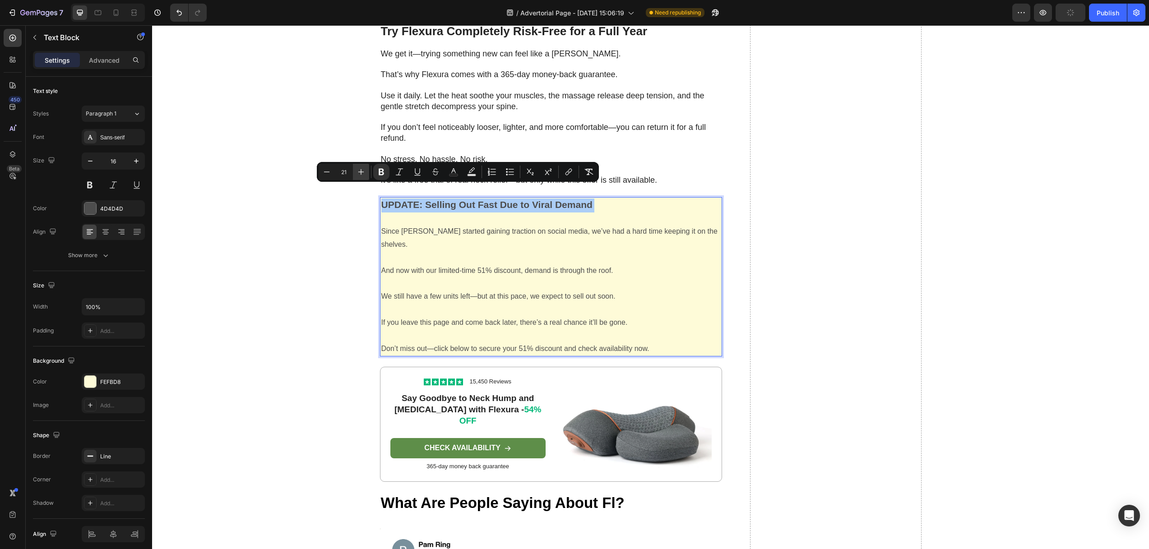
click at [358, 174] on icon "Editor contextual toolbar" at bounding box center [360, 171] width 9 height 9
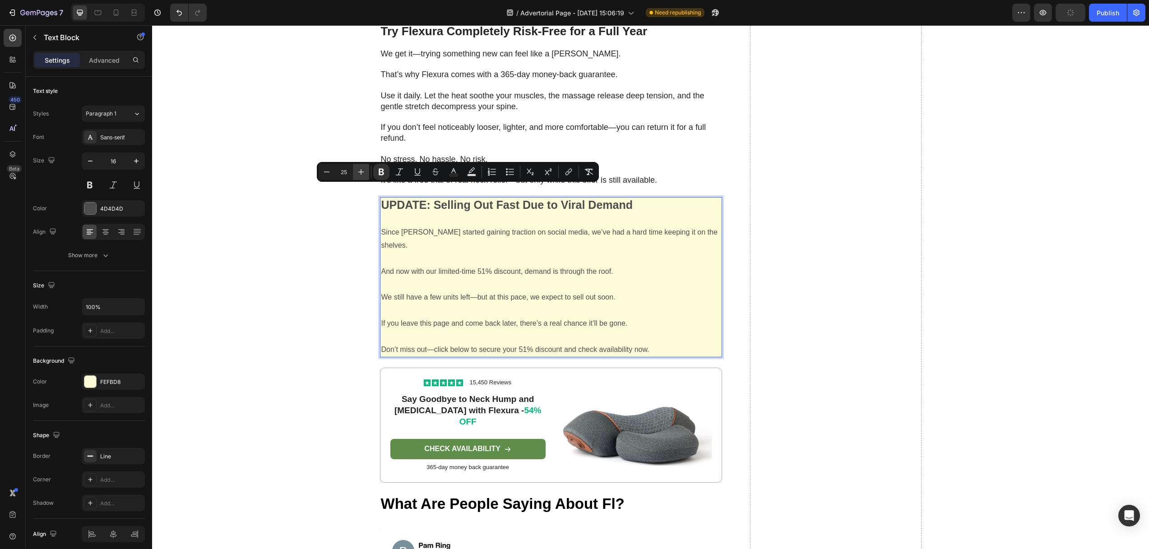
click at [358, 174] on icon "Editor contextual toolbar" at bounding box center [360, 171] width 9 height 9
type input "26"
click at [106, 235] on icon at bounding box center [105, 231] width 9 height 9
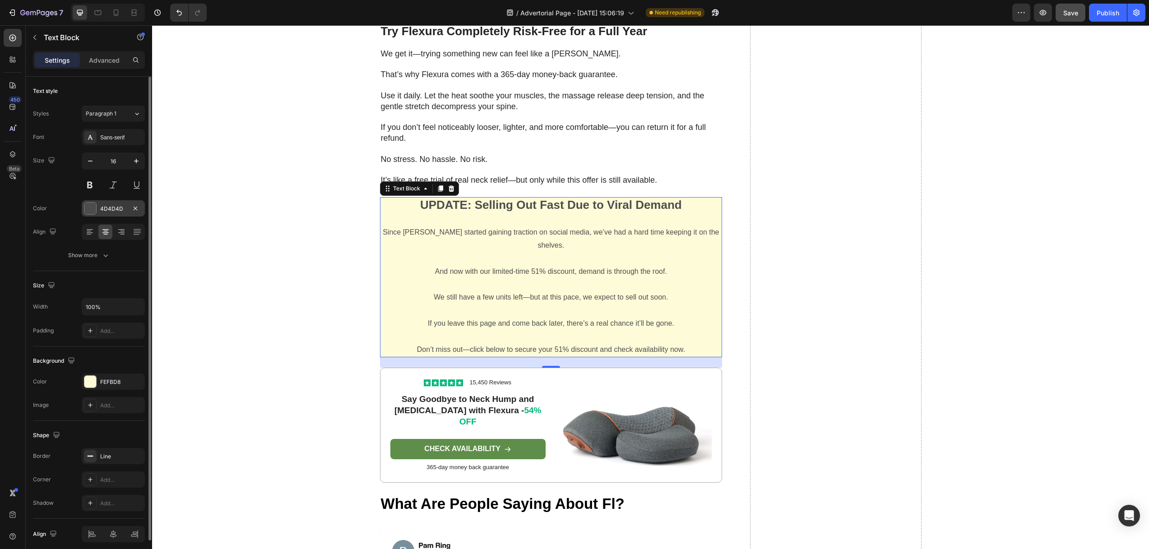
click at [90, 208] on div at bounding box center [90, 209] width 12 height 12
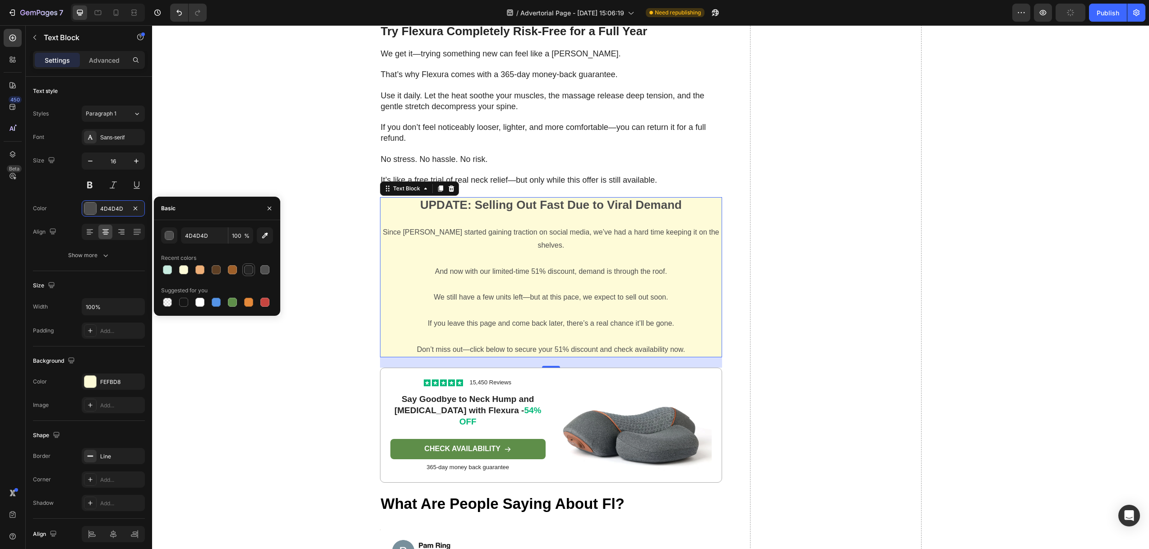
click at [250, 271] on div at bounding box center [248, 269] width 9 height 9
type input "242424"
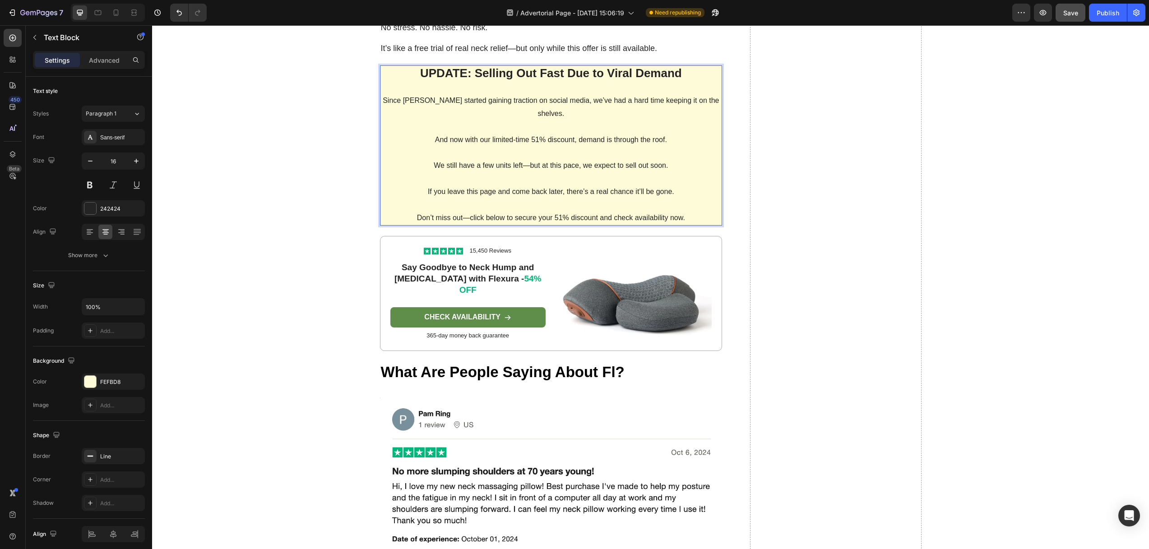
scroll to position [4500, 0]
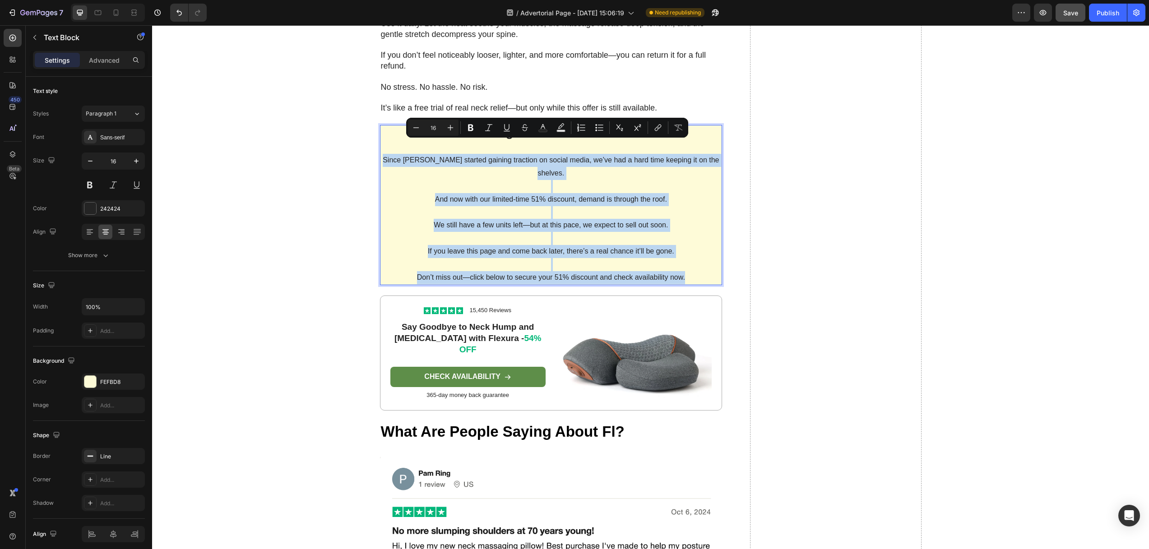
drag, startPoint x: 380, startPoint y: 144, endPoint x: 683, endPoint y: 250, distance: 321.2
click at [682, 252] on div "UPDATE: Selling Out Fast Due to Viral Demand Since FisioRest started gaining tr…" at bounding box center [551, 205] width 342 height 161
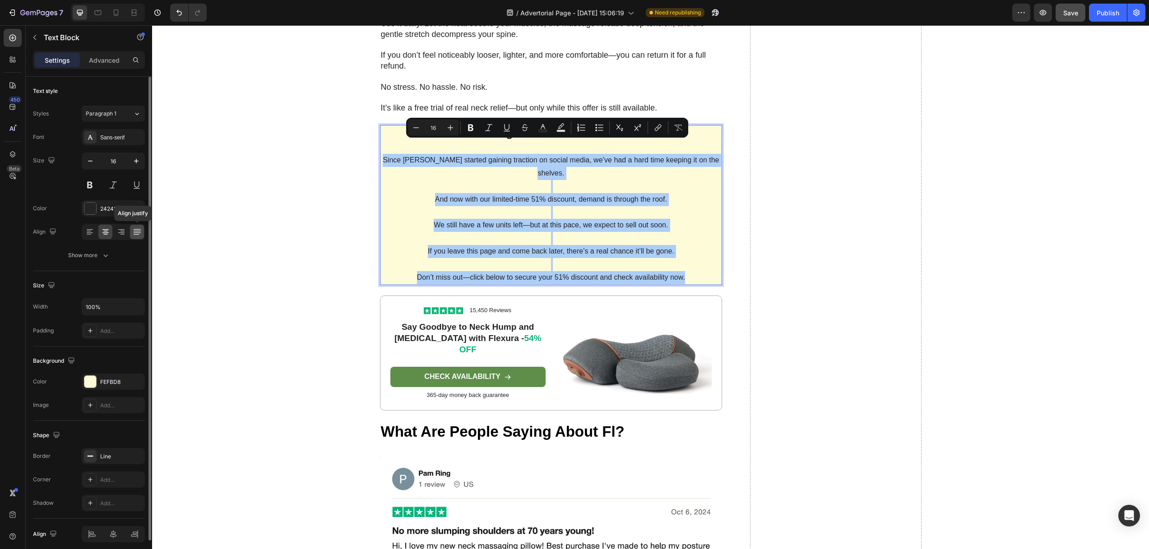
click at [139, 233] on icon at bounding box center [137, 231] width 9 height 9
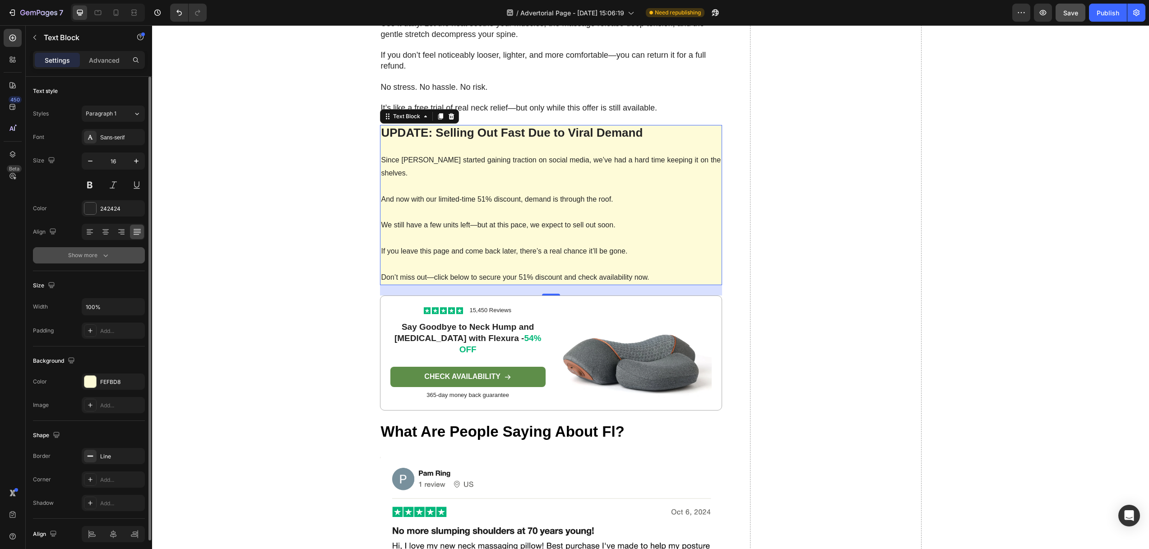
click at [105, 255] on icon "button" at bounding box center [105, 255] width 9 height 9
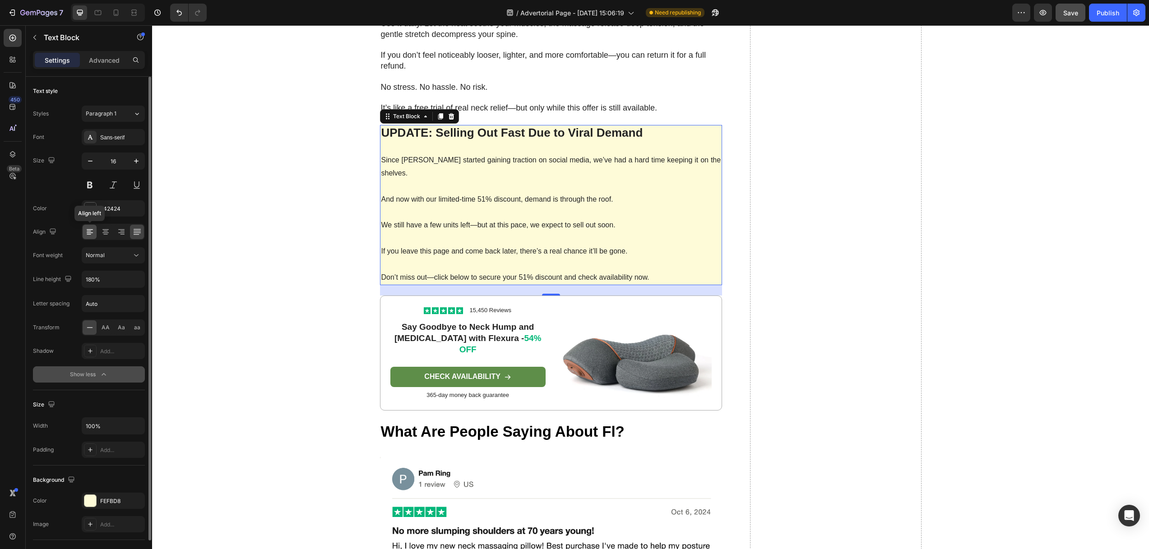
click at [92, 232] on icon at bounding box center [89, 231] width 9 height 9
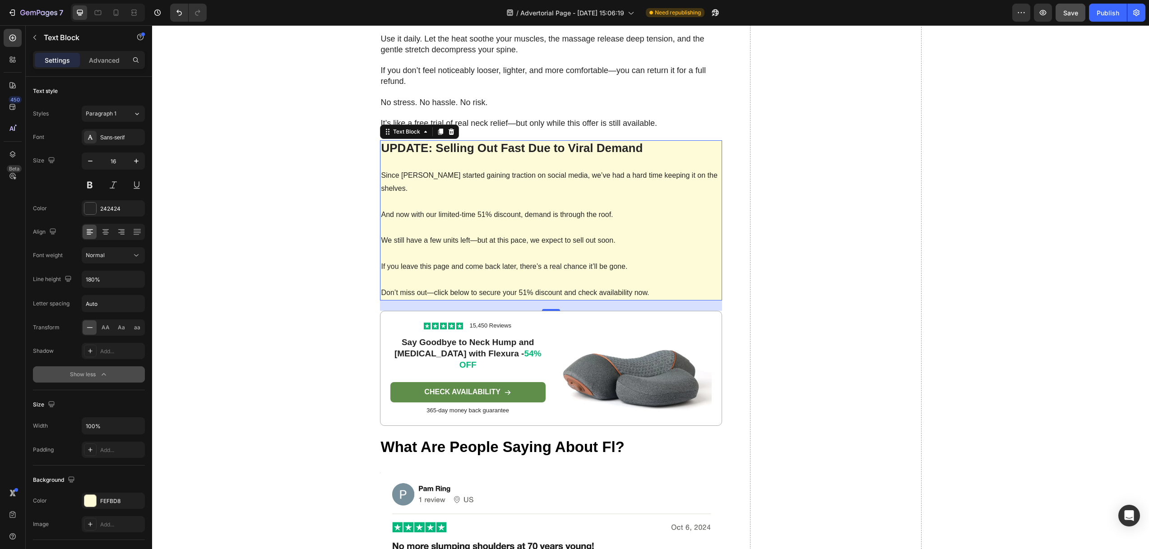
scroll to position [4484, 0]
click at [410, 170] on p "Since FisioRest started gaining traction on social media, we’ve had a hard time…" at bounding box center [551, 183] width 340 height 26
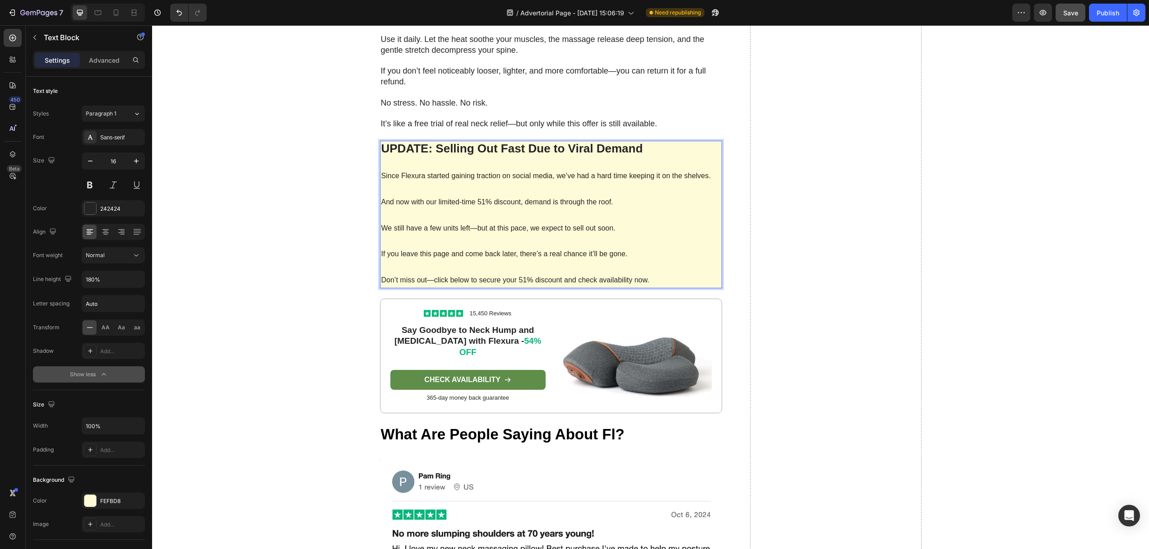
click at [481, 196] on p "And now with our limited-time 51% discount, demand is through the roof." at bounding box center [551, 202] width 340 height 13
click at [522, 274] on p "Don’t miss out—click below to secure your 51% discount and check availability n…" at bounding box center [551, 280] width 340 height 13
click at [683, 274] on p "Don’t miss out—click below to secure your 54% discount and check availability n…" at bounding box center [551, 280] width 340 height 13
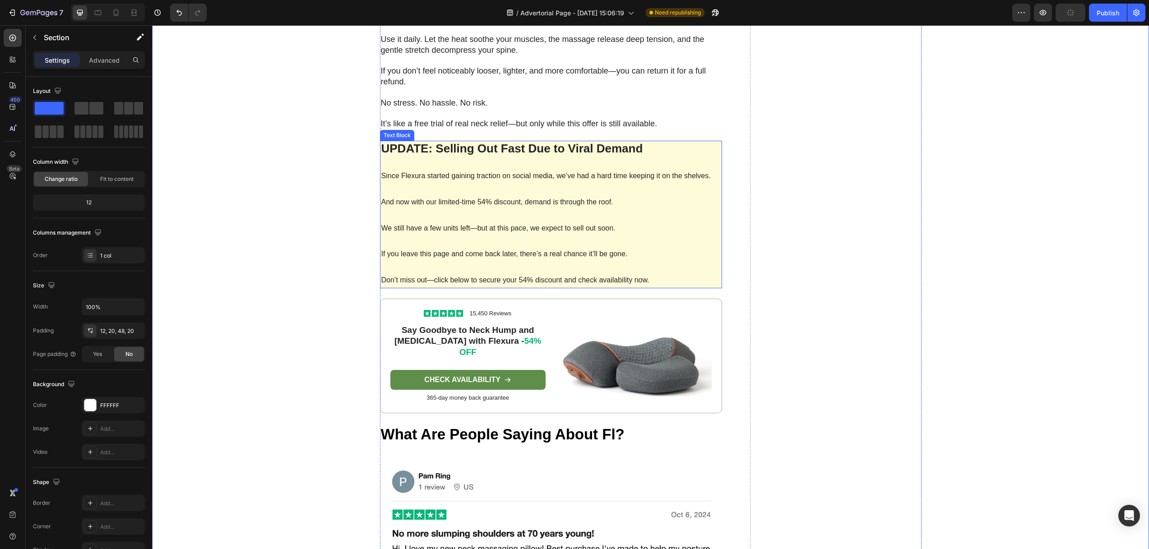
click at [389, 209] on p "Rich Text Editor. Editing area: main" at bounding box center [551, 215] width 340 height 13
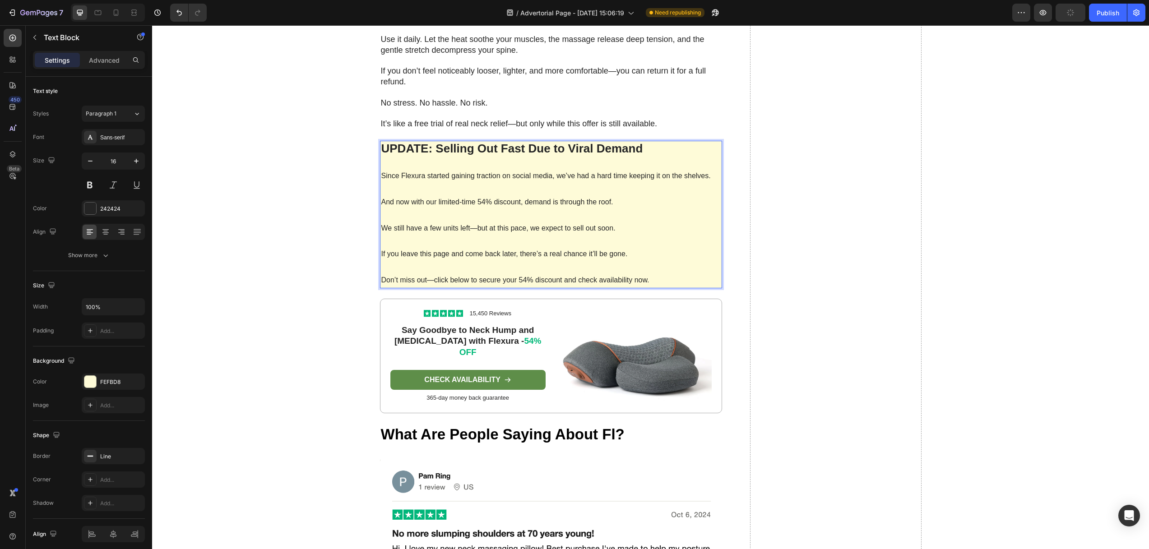
click at [578, 183] on p "Rich Text Editor. Editing area: main" at bounding box center [551, 189] width 340 height 13
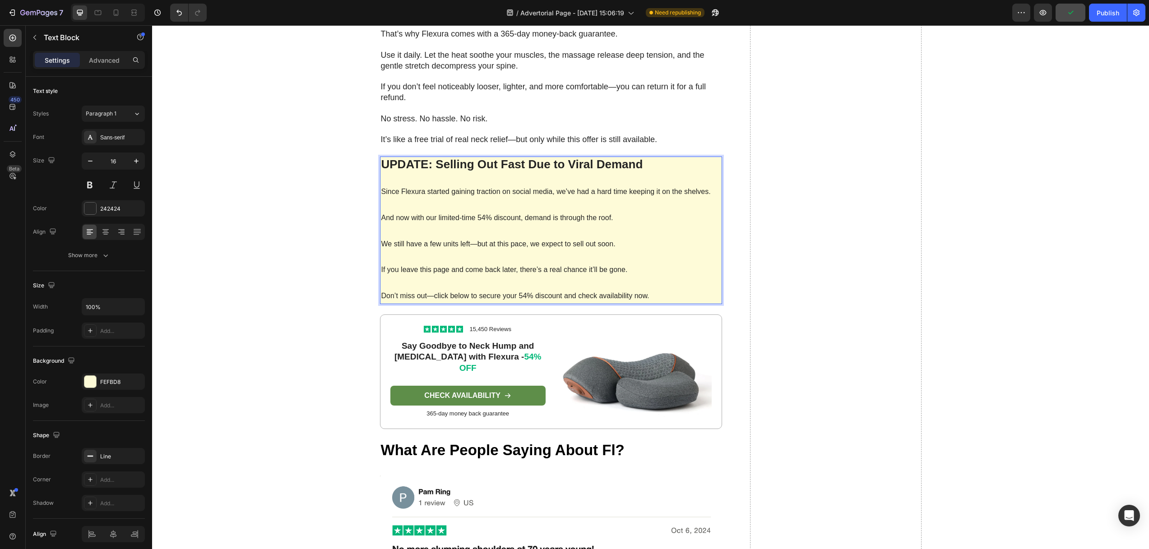
scroll to position [4466, 0]
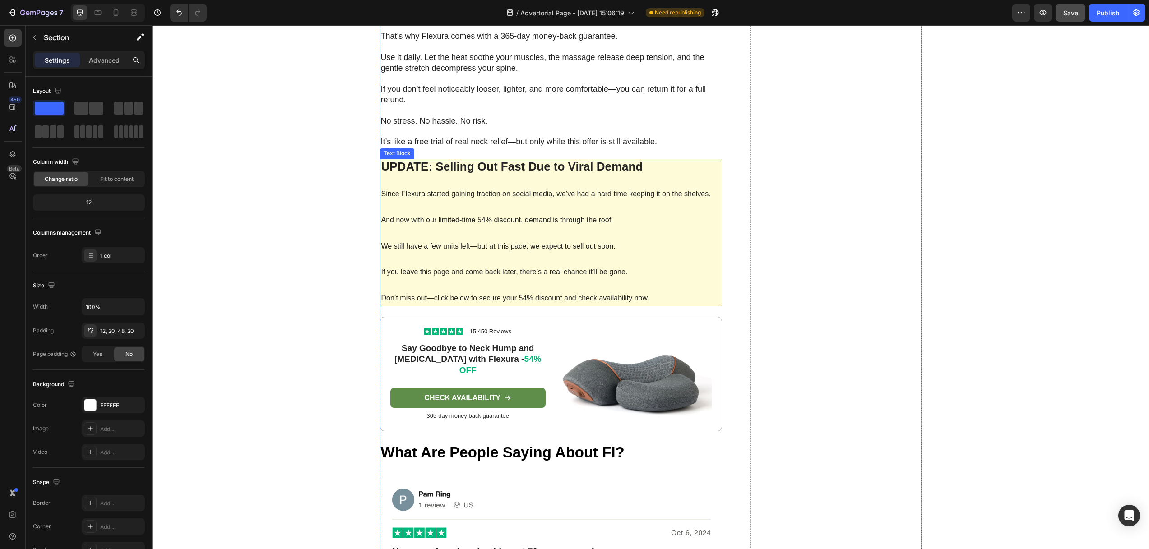
click at [669, 292] on p "Don’t miss out—click below to secure your 54% discount and check availability n…" at bounding box center [551, 298] width 340 height 13
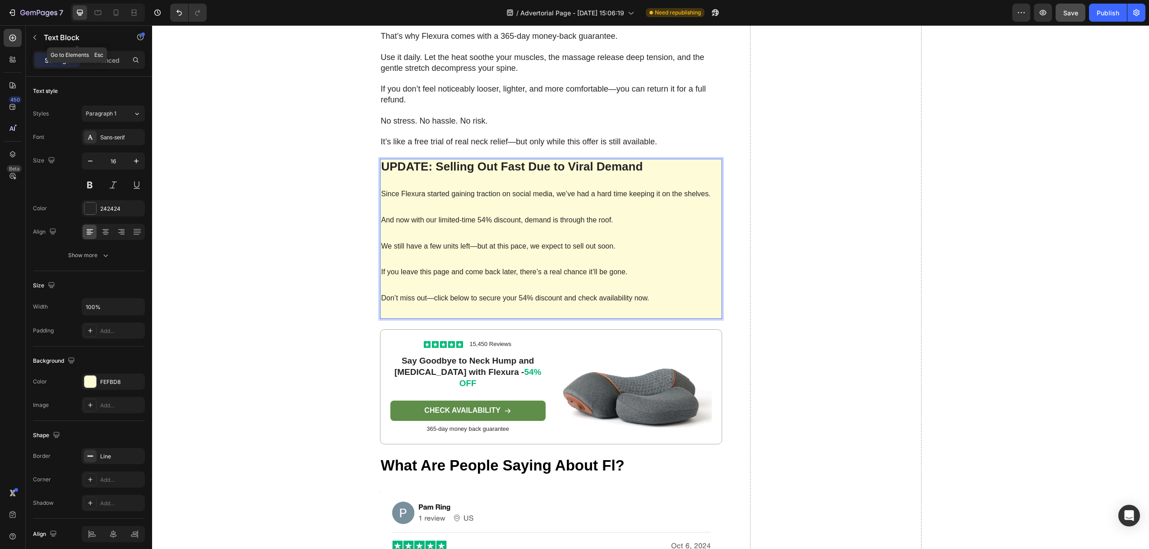
click at [37, 40] on icon "button" at bounding box center [34, 37] width 7 height 7
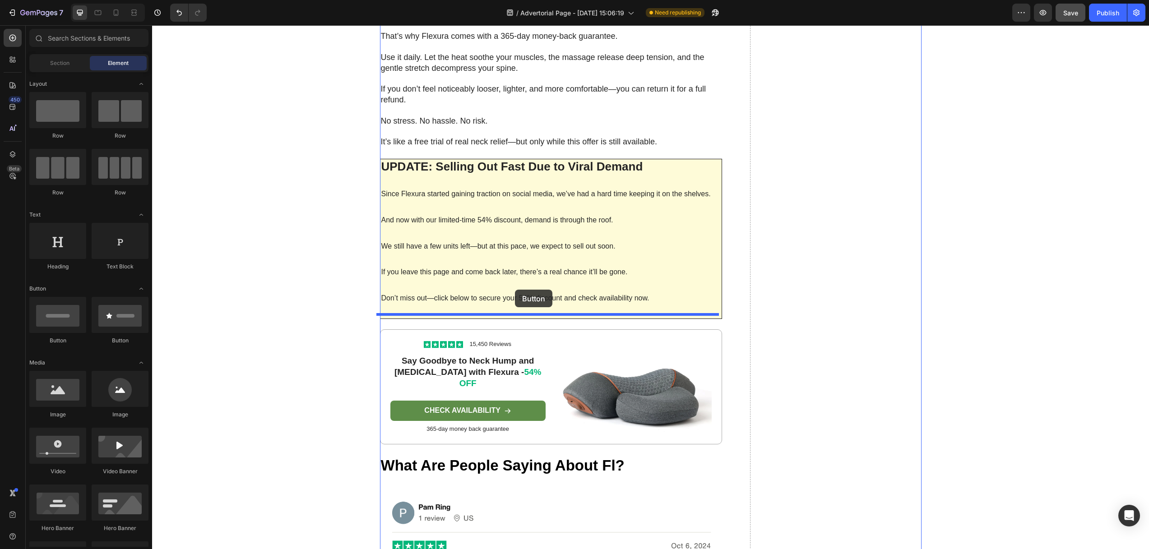
drag, startPoint x: 232, startPoint y: 344, endPoint x: 515, endPoint y: 290, distance: 288.1
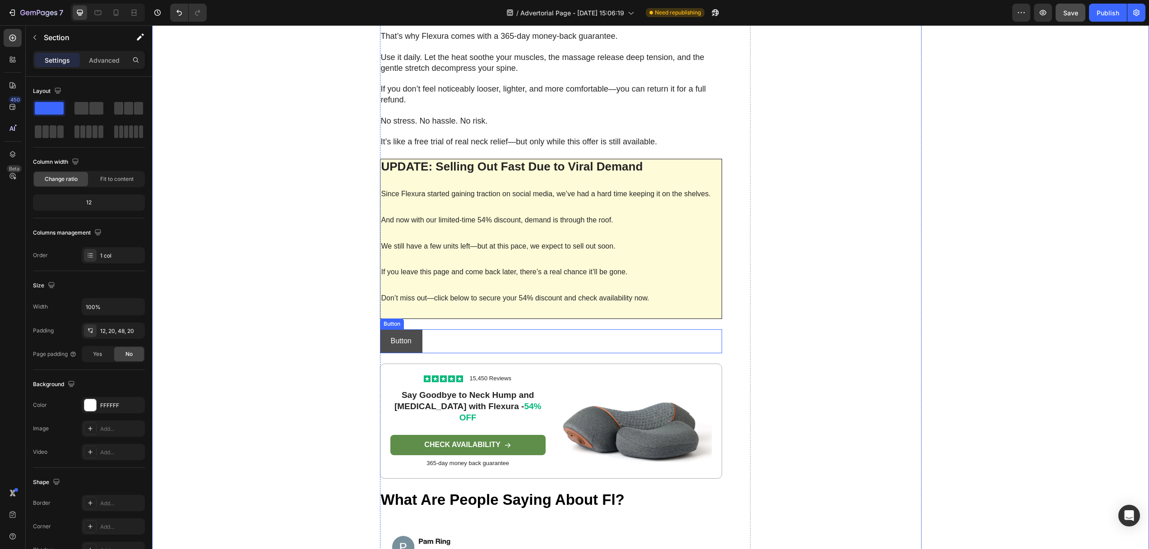
click at [413, 329] on button "Button" at bounding box center [401, 341] width 42 height 24
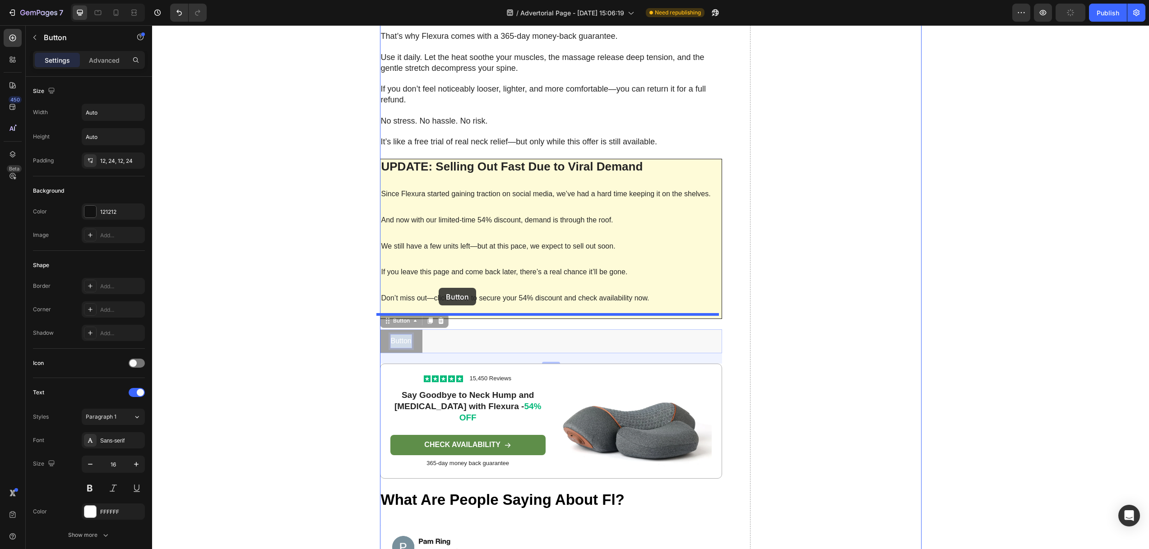
drag, startPoint x: 407, startPoint y: 326, endPoint x: 439, endPoint y: 288, distance: 49.3
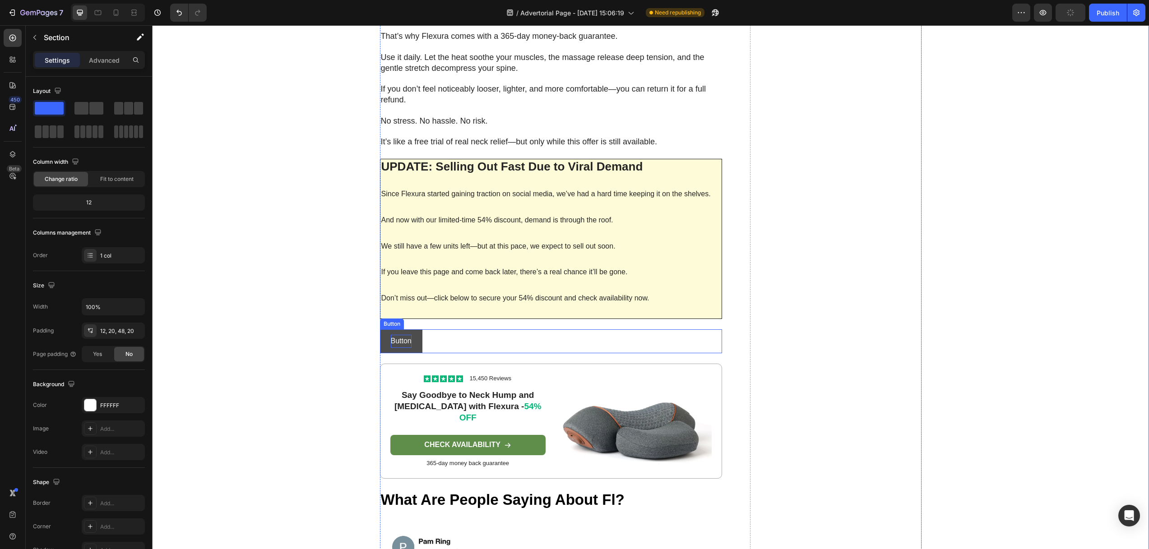
click at [391, 335] on p "Button" at bounding box center [401, 341] width 21 height 13
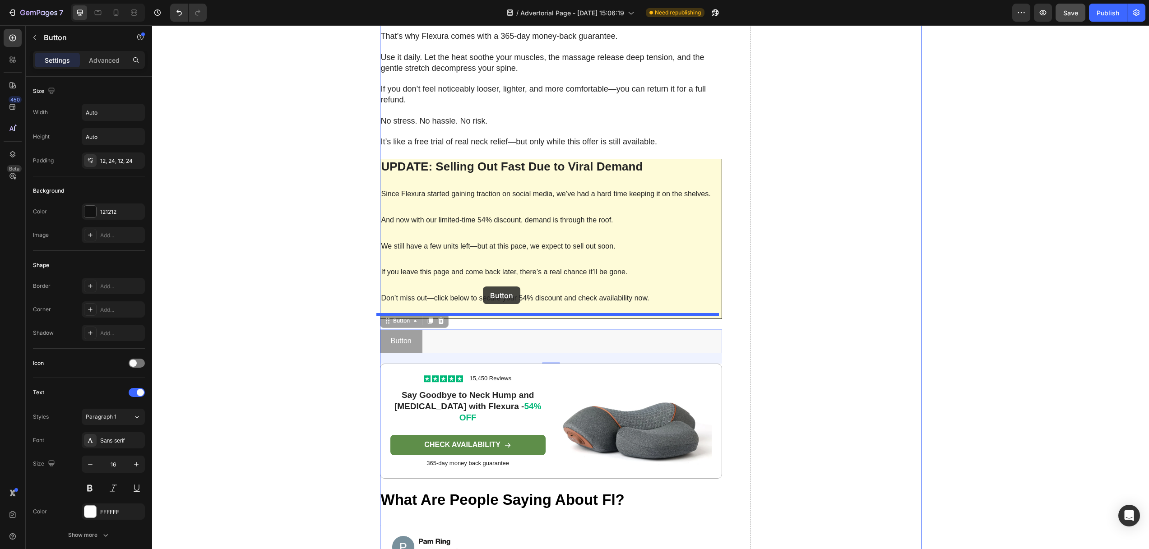
drag, startPoint x: 382, startPoint y: 306, endPoint x: 487, endPoint y: 289, distance: 106.6
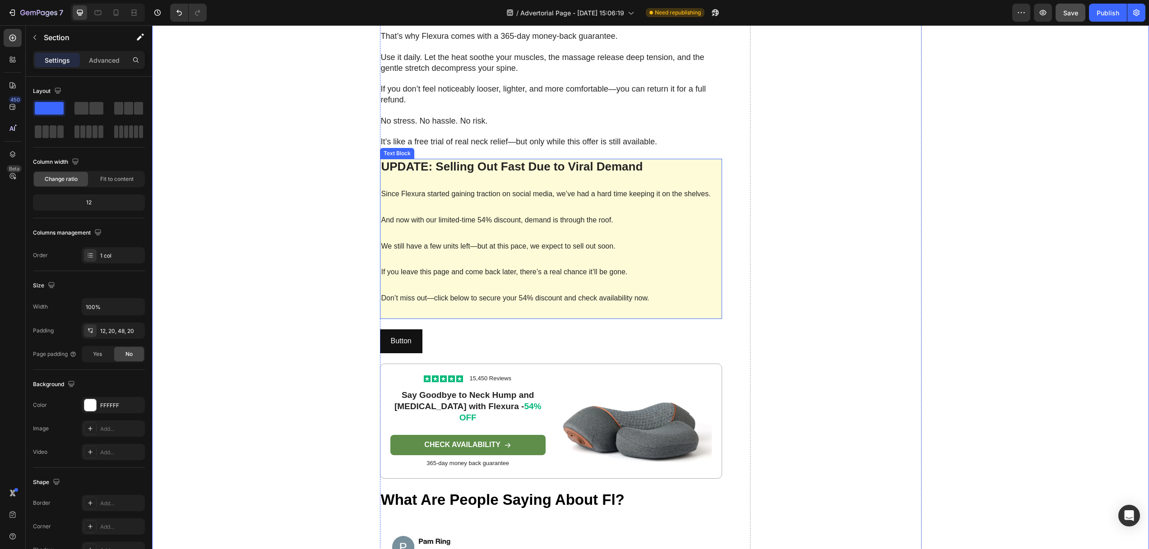
click at [522, 292] on p "Don’t miss out—click below to secure your 54% discount and check availability n…" at bounding box center [551, 298] width 340 height 13
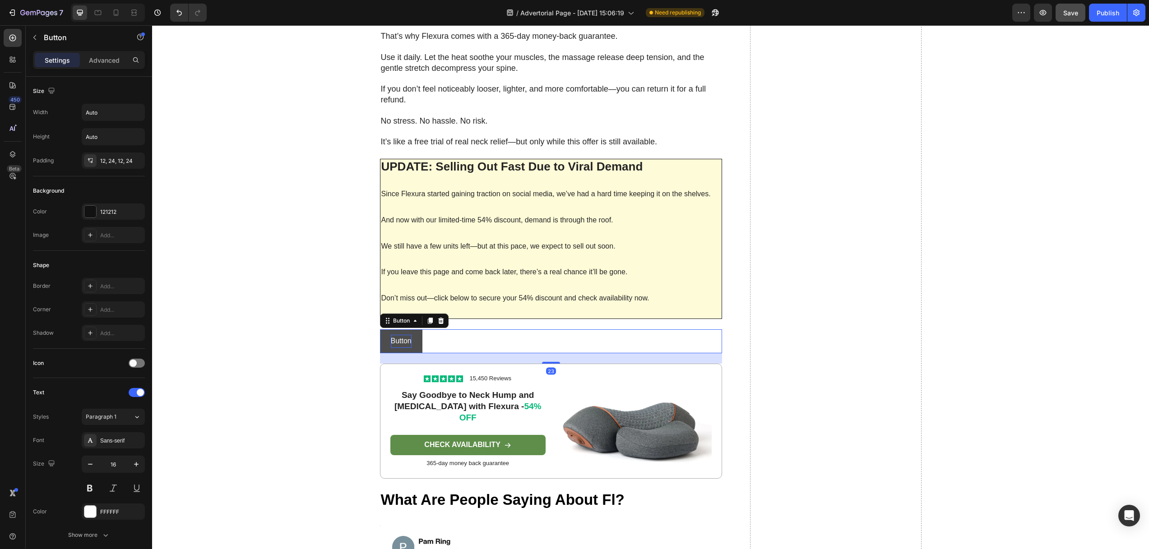
click at [397, 335] on p "Button" at bounding box center [401, 341] width 21 height 13
click at [415, 329] on button "Button" at bounding box center [401, 341] width 42 height 24
click at [441, 315] on div at bounding box center [440, 320] width 11 height 11
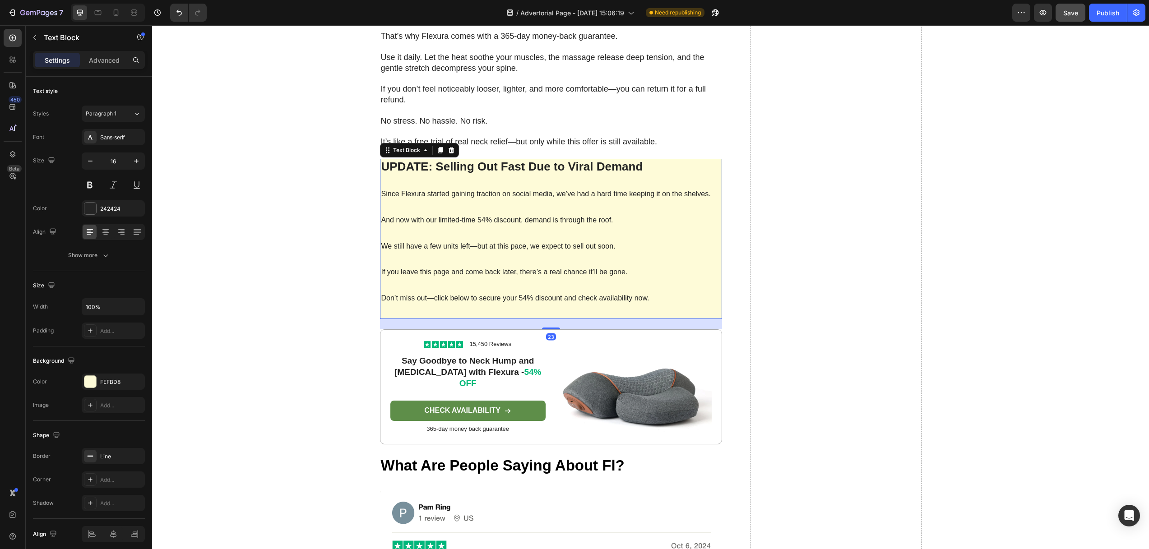
click at [541, 279] on p "Rich Text Editor. Editing area: main" at bounding box center [551, 285] width 340 height 13
click at [448, 171] on p "UPDATE: Selling Out Fast Due to Viral Demand" at bounding box center [551, 174] width 340 height 28
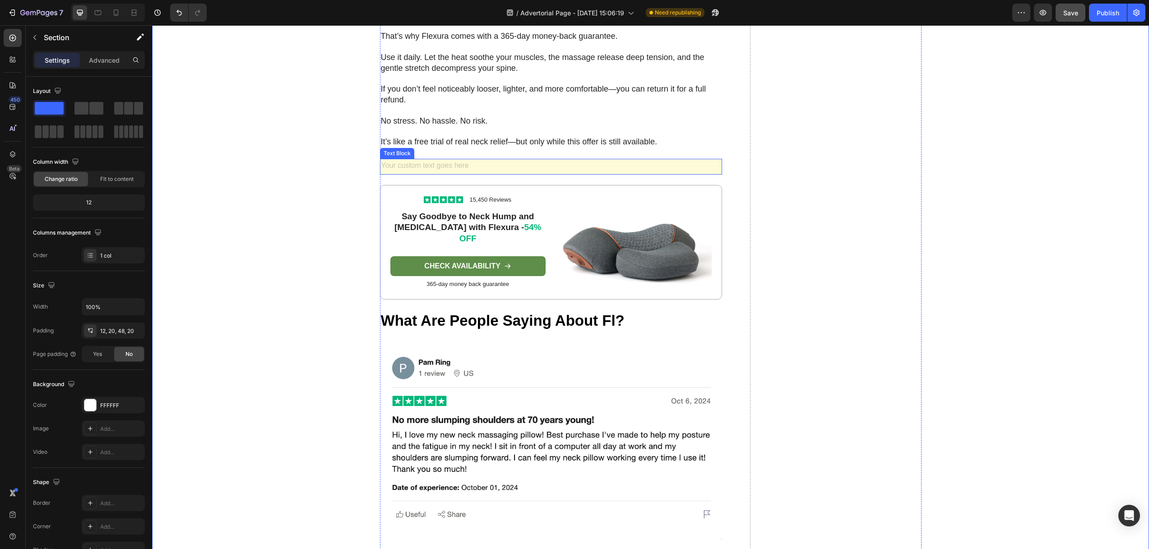
click at [410, 159] on div "Rich Text Editor. Editing area: main" at bounding box center [551, 167] width 342 height 16
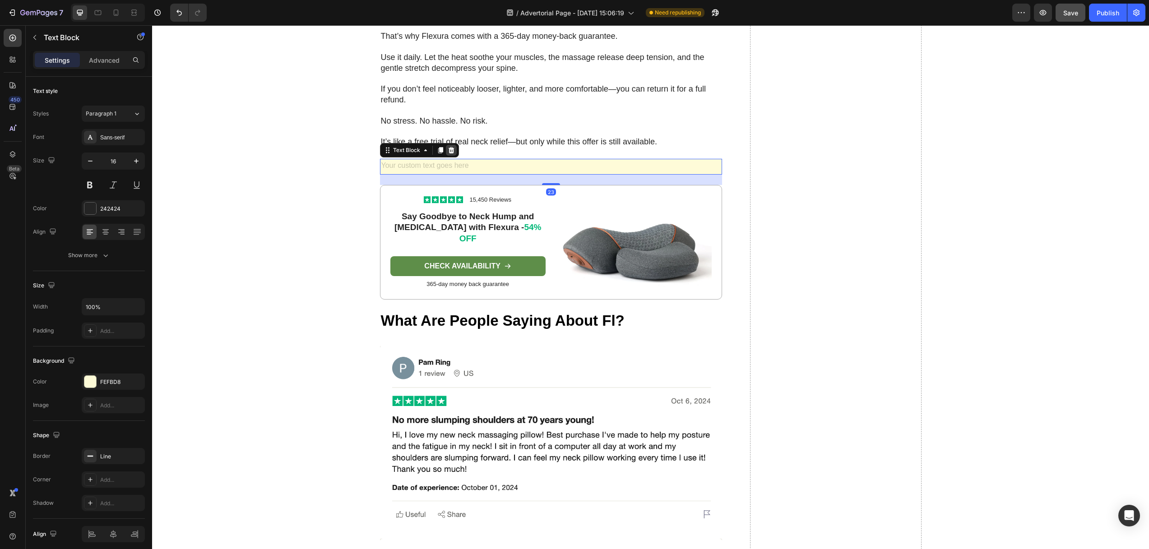
click at [448, 147] on icon at bounding box center [451, 150] width 7 height 7
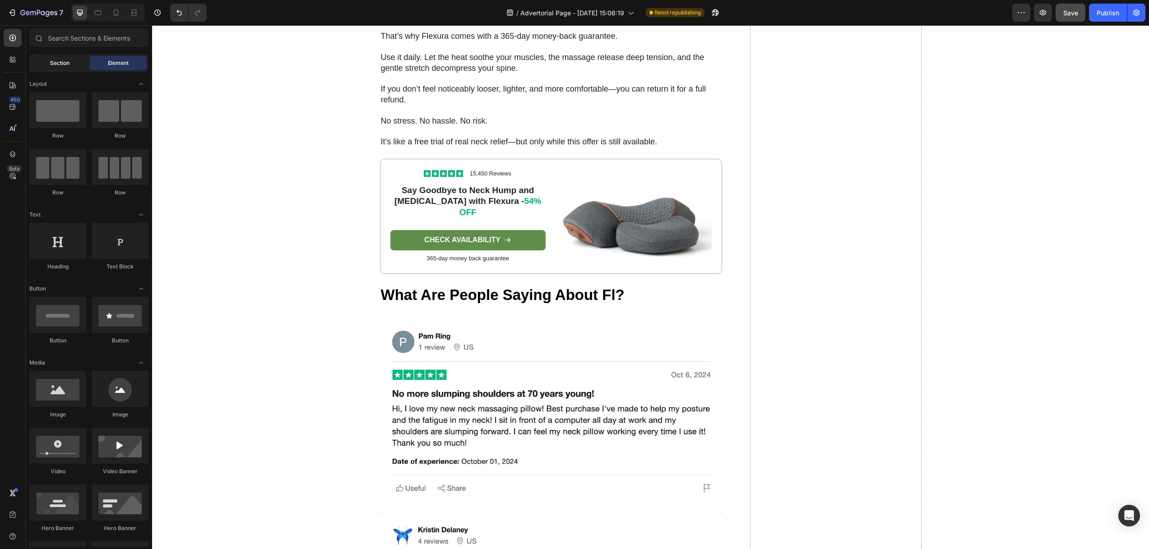
click at [63, 65] on span "Section" at bounding box center [59, 63] width 19 height 8
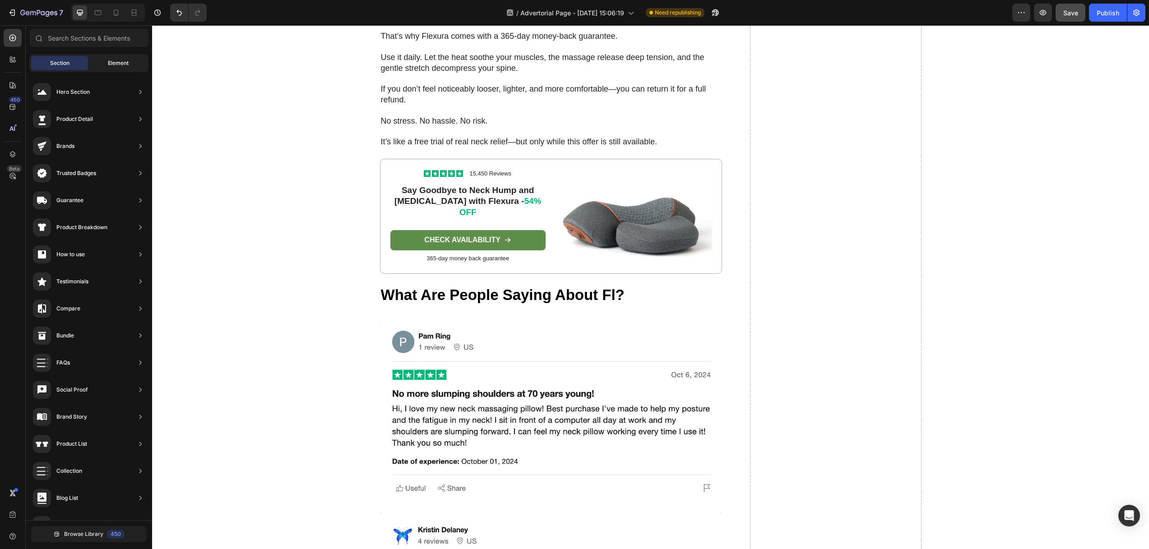
drag, startPoint x: 99, startPoint y: 60, endPoint x: 106, endPoint y: 62, distance: 6.7
click at [99, 60] on div "Element" at bounding box center [118, 63] width 57 height 14
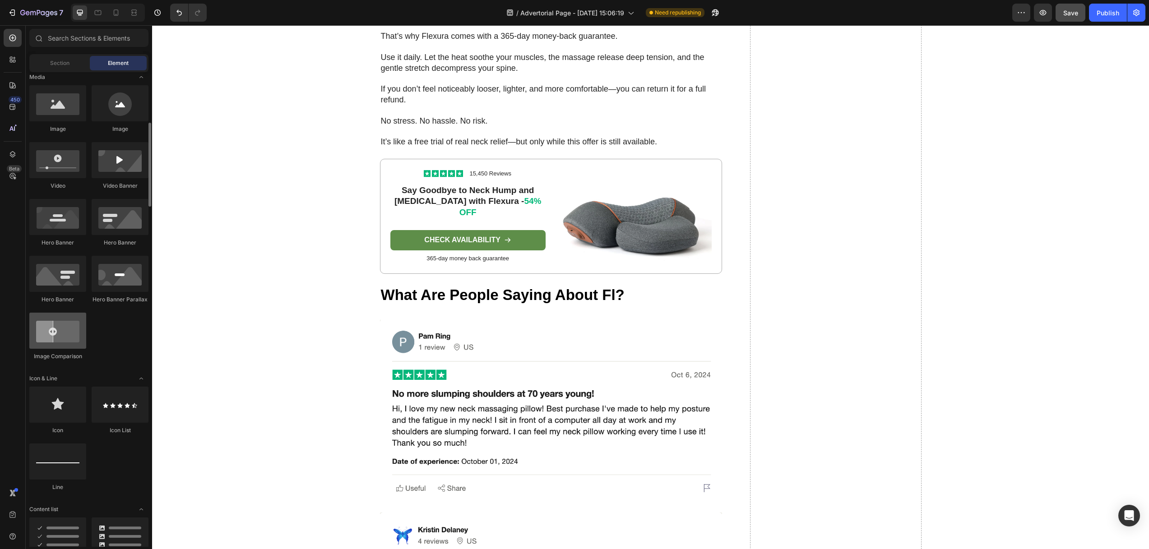
scroll to position [196, 0]
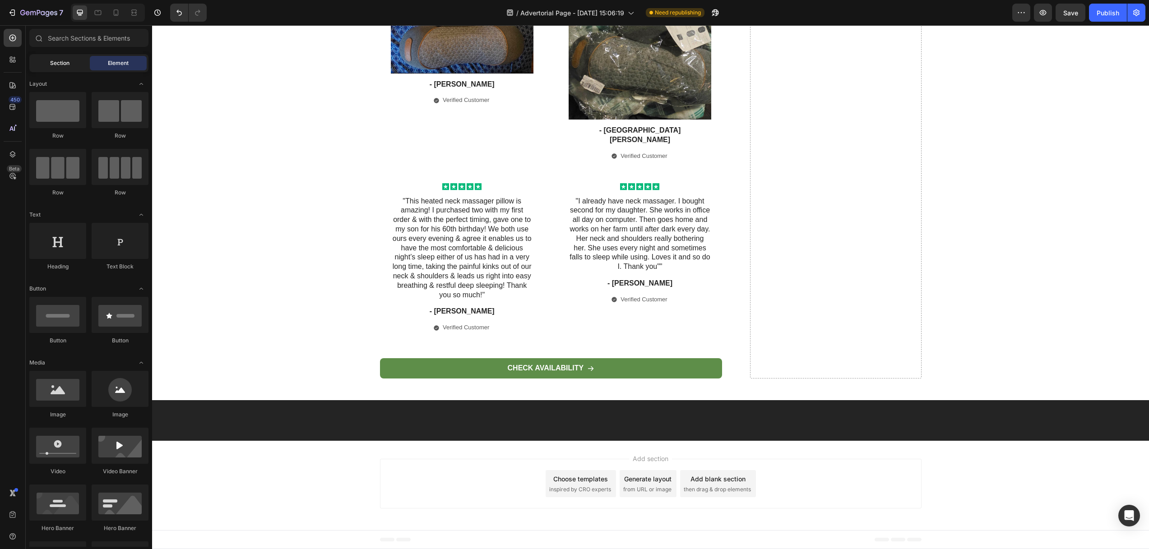
click at [69, 63] on div "Section" at bounding box center [59, 63] width 57 height 14
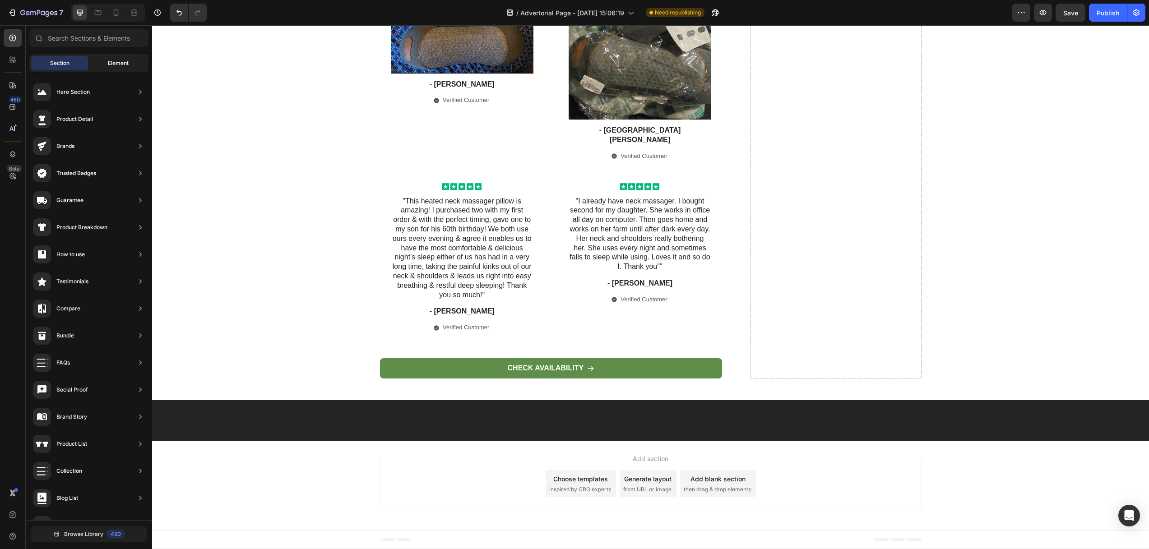
click at [116, 58] on div "Element" at bounding box center [118, 63] width 57 height 14
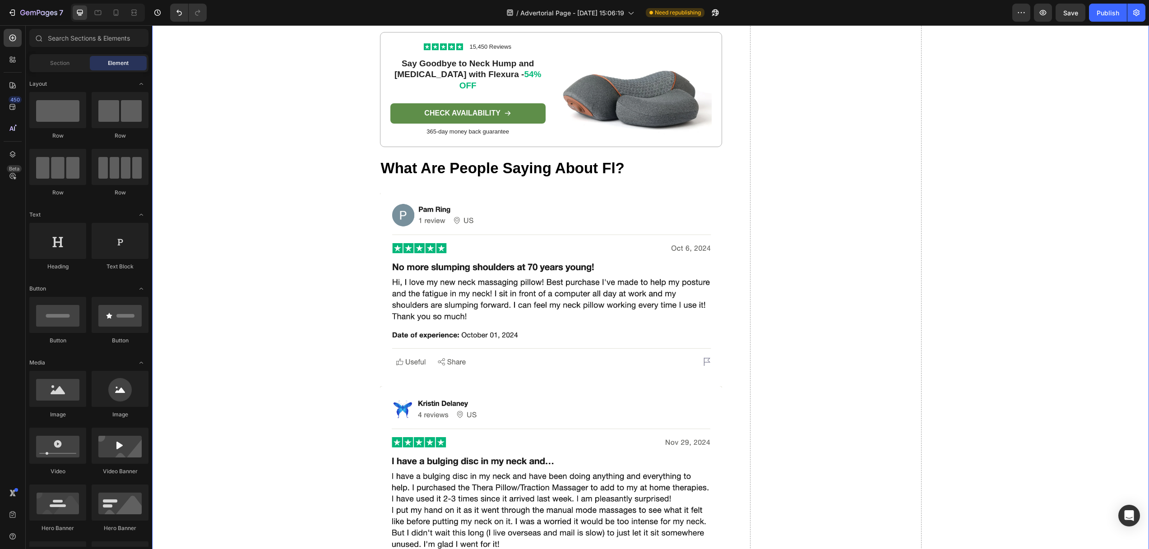
scroll to position [4200, 0]
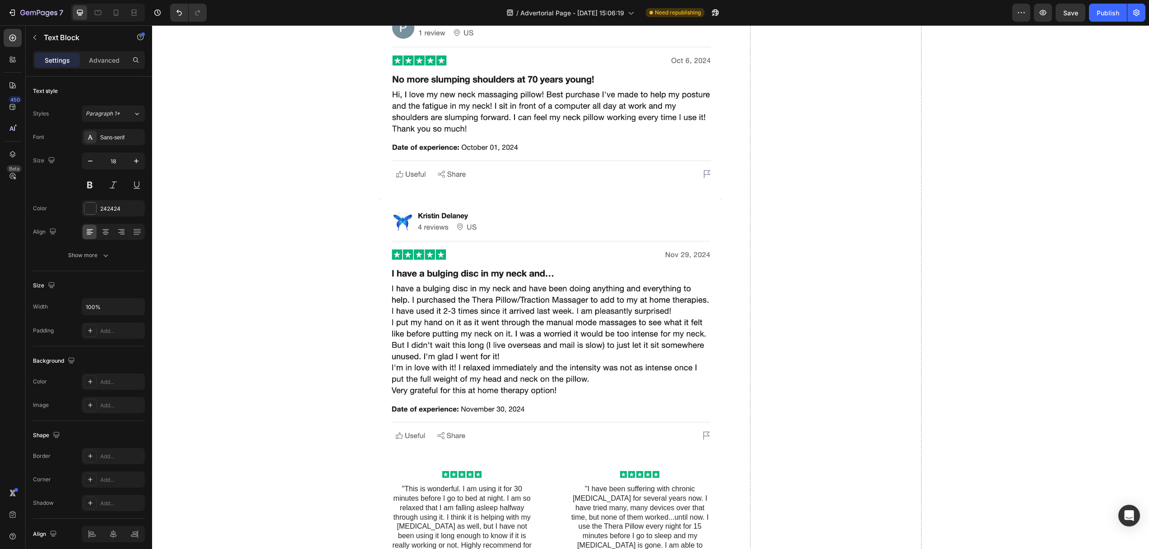
click at [34, 33] on button "button" at bounding box center [35, 37] width 14 height 14
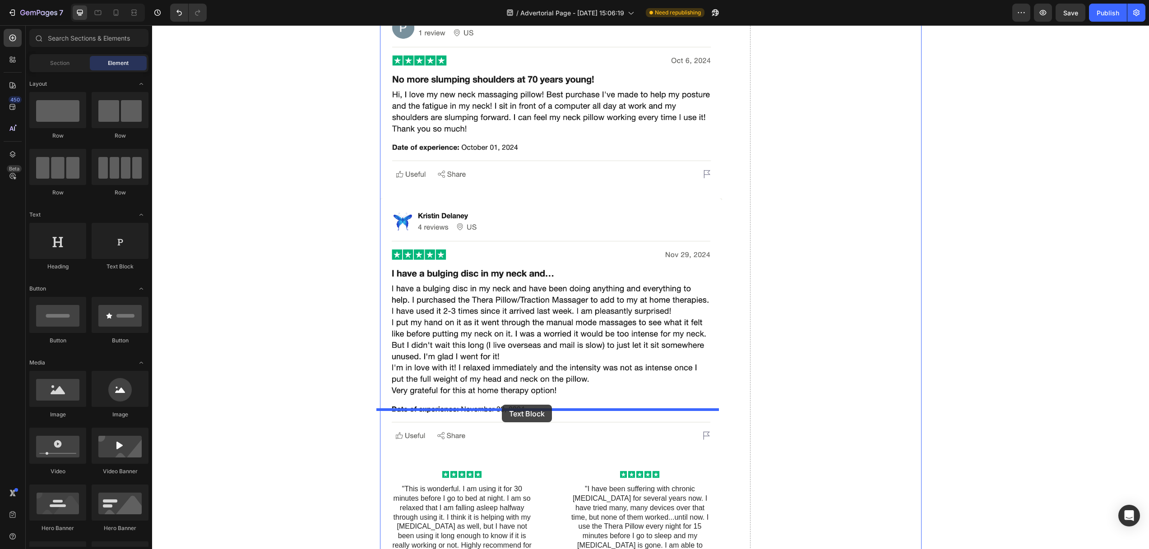
drag, startPoint x: 275, startPoint y: 272, endPoint x: 507, endPoint y: 403, distance: 266.2
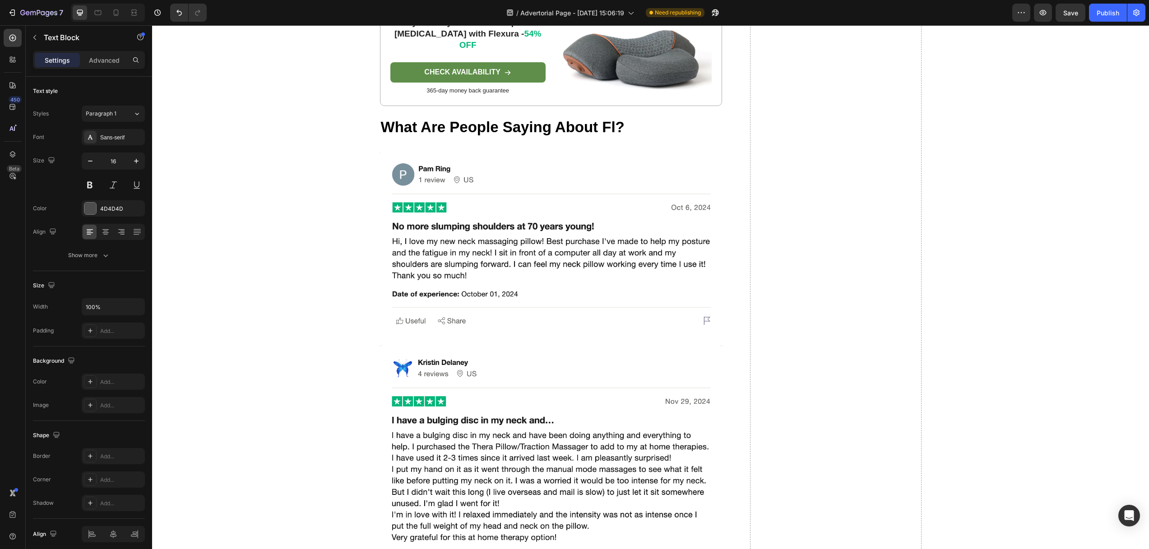
scroll to position [4228, 0]
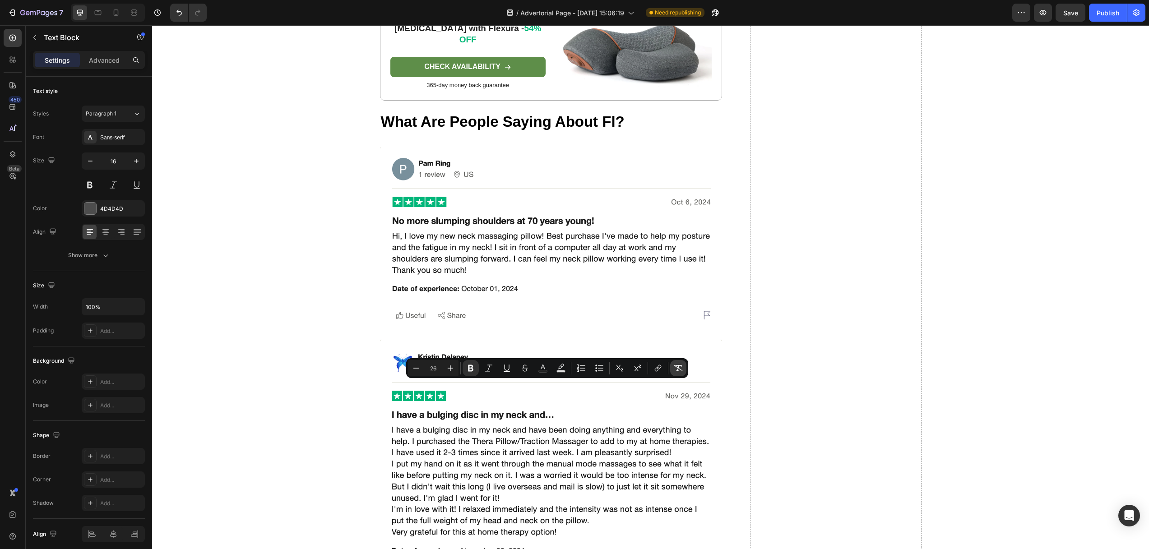
click at [677, 367] on icon "Editor contextual toolbar" at bounding box center [678, 368] width 9 height 6
type input "16"
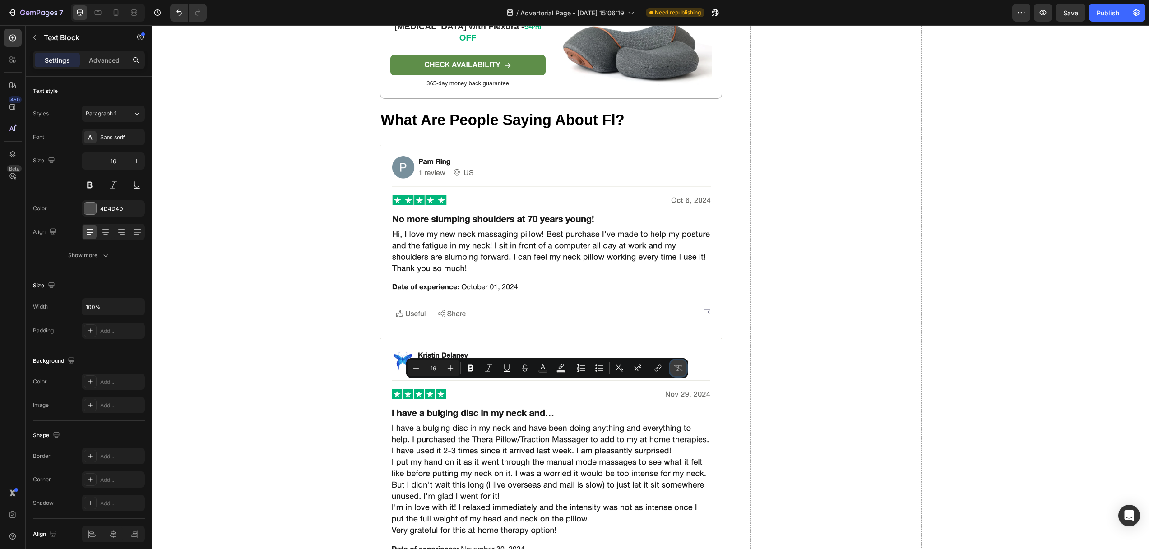
click at [676, 366] on icon "Editor contextual toolbar" at bounding box center [678, 368] width 9 height 9
drag, startPoint x: 520, startPoint y: 395, endPoint x: 531, endPoint y: 394, distance: 11.8
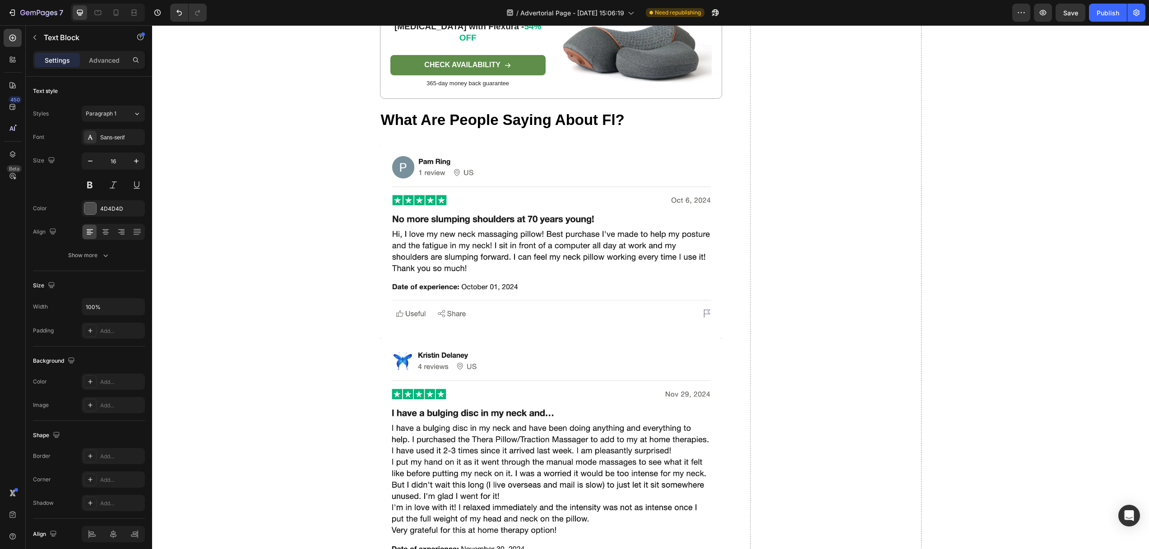
drag, startPoint x: 542, startPoint y: 390, endPoint x: 379, endPoint y: 388, distance: 162.4
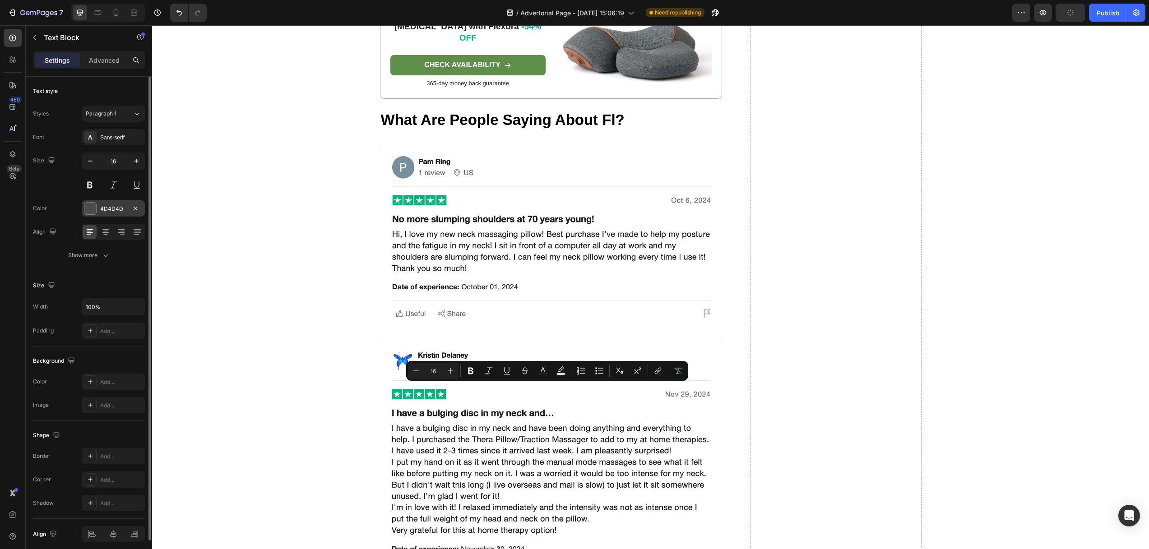
click at [88, 208] on div at bounding box center [90, 209] width 12 height 12
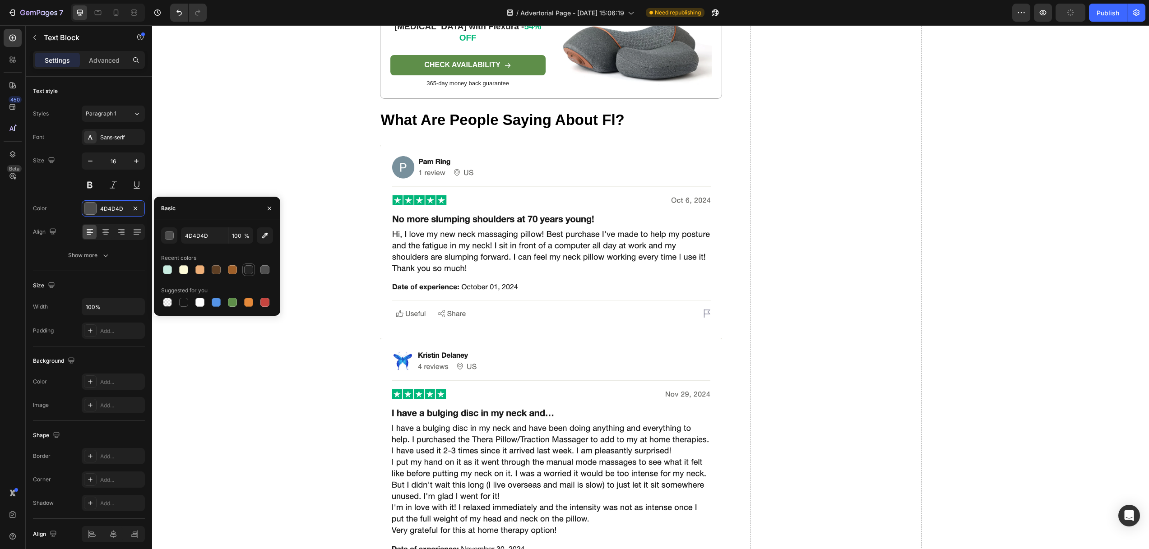
click at [248, 272] on div at bounding box center [248, 269] width 9 height 9
type input "242424"
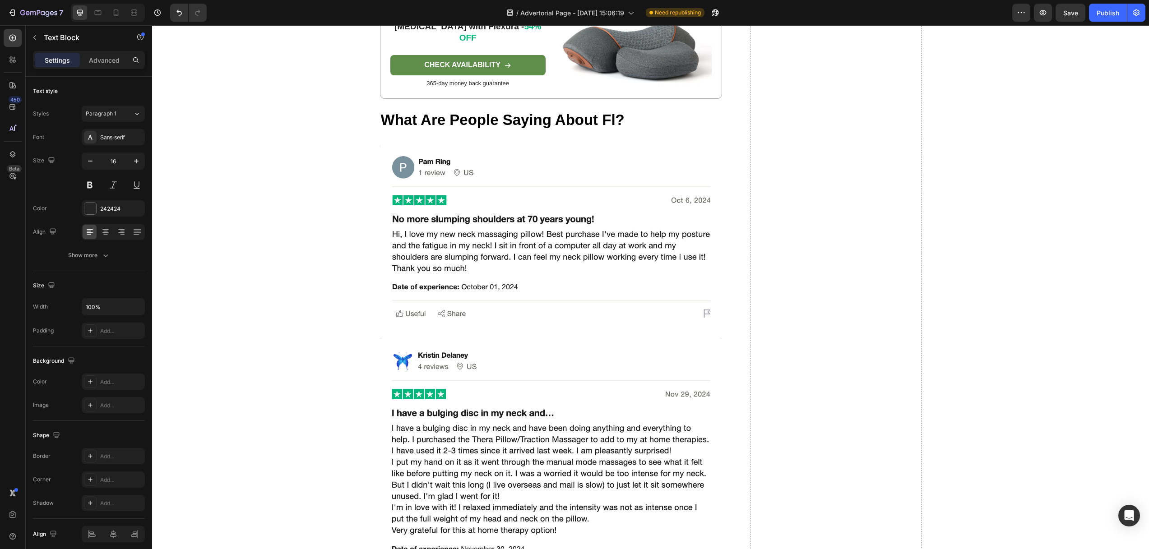
drag, startPoint x: 526, startPoint y: 385, endPoint x: 378, endPoint y: 385, distance: 147.5
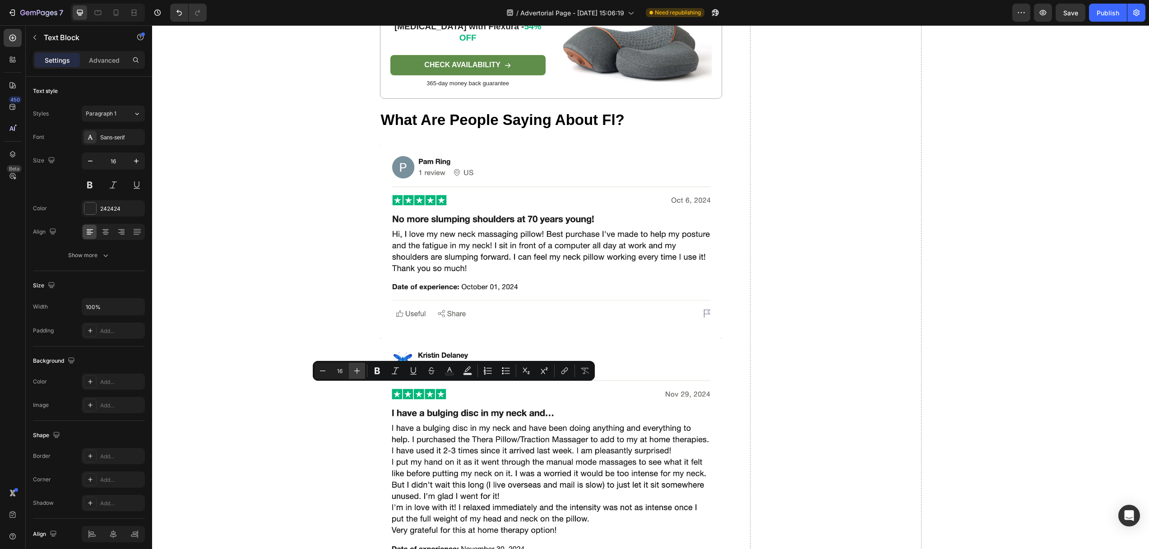
click at [357, 368] on icon "Editor contextual toolbar" at bounding box center [357, 371] width 6 height 6
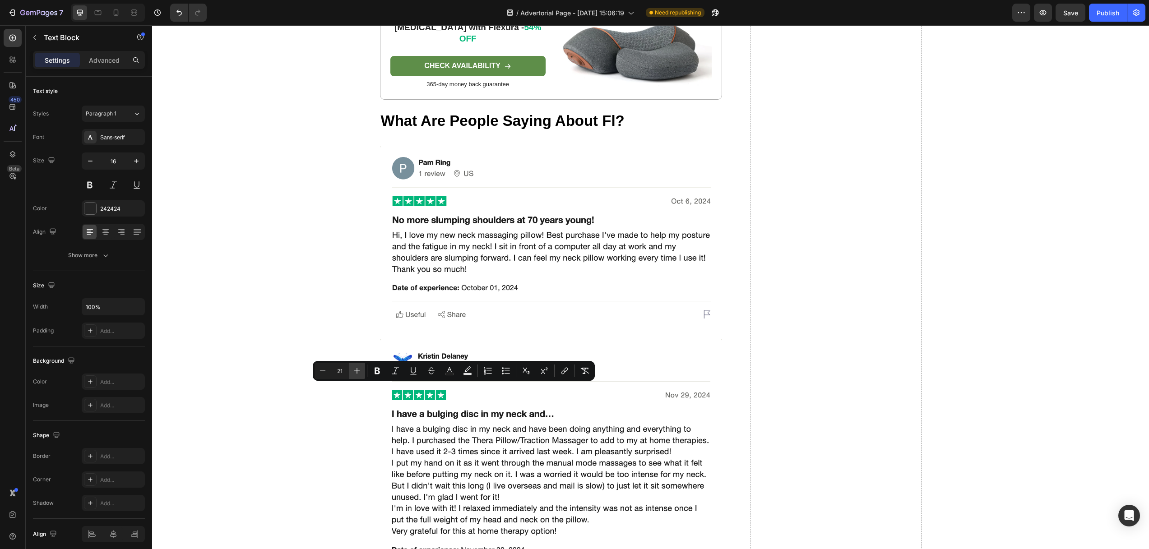
click at [357, 368] on icon "Editor contextual toolbar" at bounding box center [357, 371] width 6 height 6
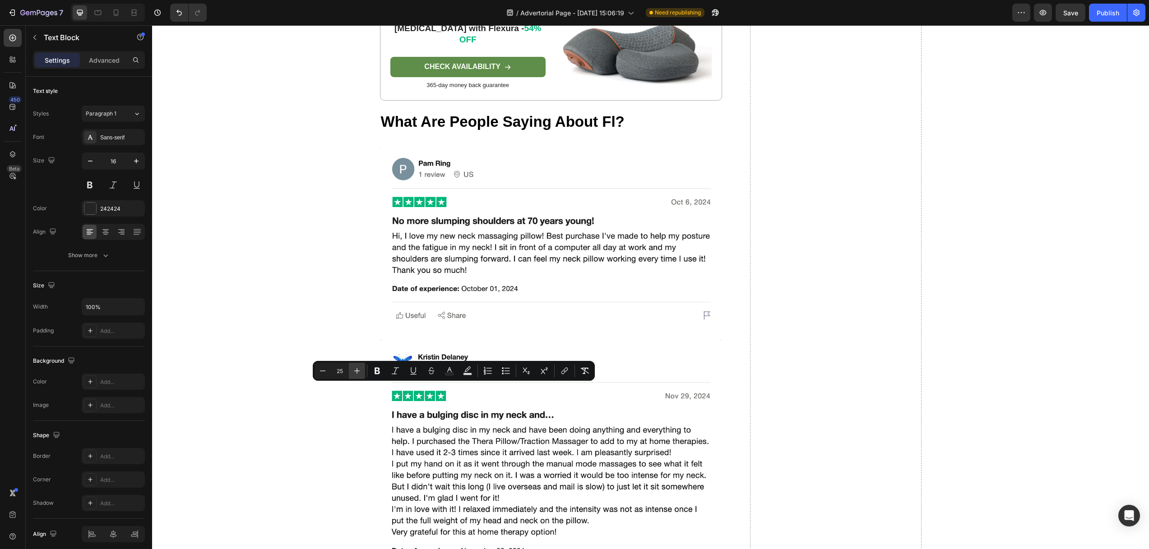
type input "26"
click at [106, 231] on icon at bounding box center [105, 231] width 9 height 9
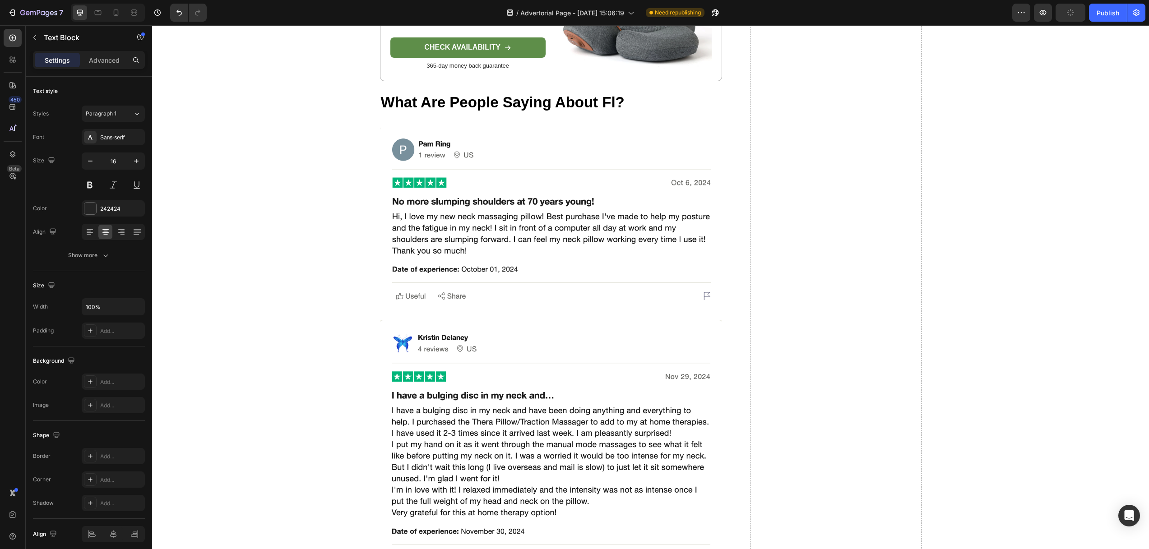
scroll to position [4288, 0]
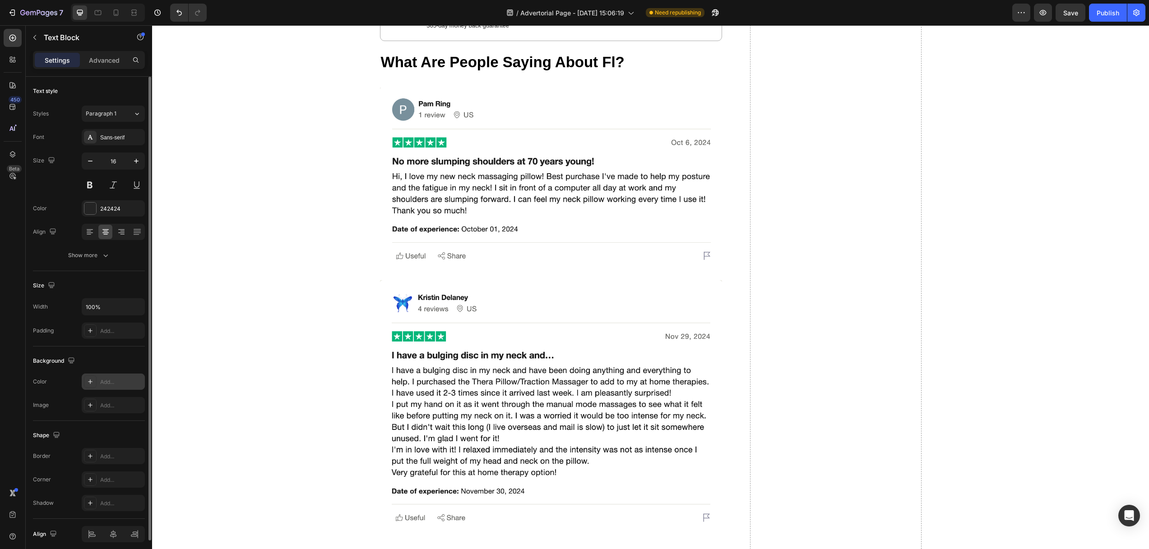
click at [91, 379] on icon at bounding box center [90, 381] width 7 height 7
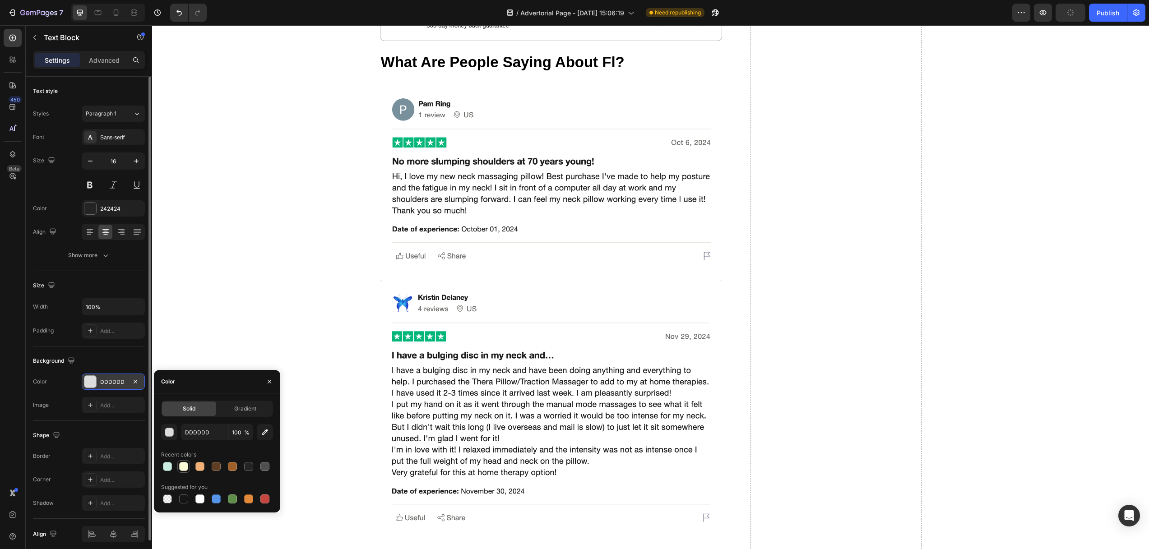
click at [185, 469] on div at bounding box center [183, 466] width 9 height 9
click at [197, 464] on div at bounding box center [199, 466] width 9 height 9
click at [217, 466] on div at bounding box center [216, 466] width 9 height 9
click at [231, 463] on div at bounding box center [232, 466] width 9 height 9
click at [235, 497] on div at bounding box center [232, 498] width 9 height 9
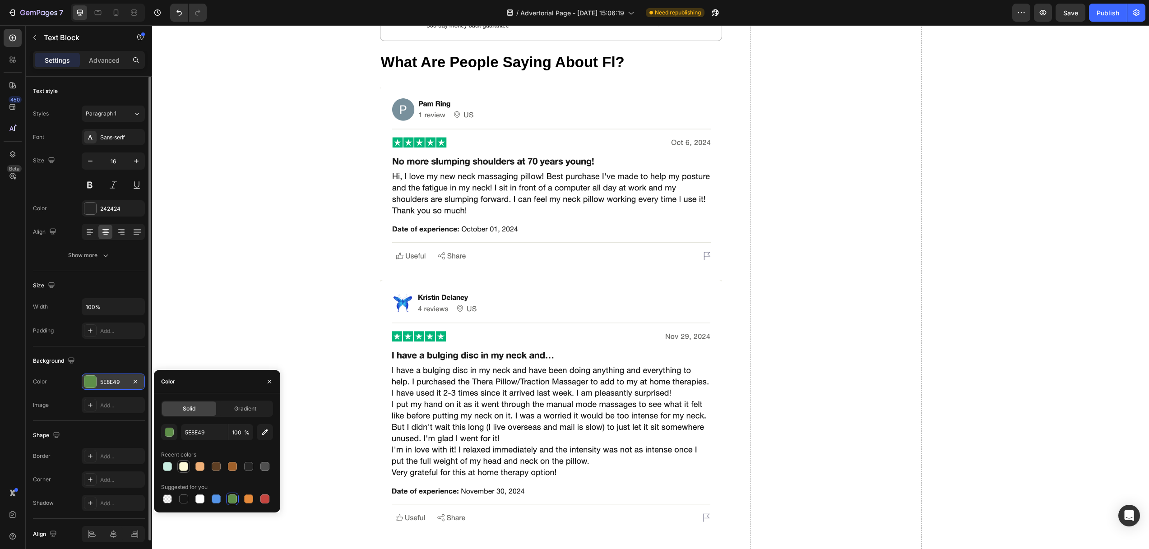
click at [186, 465] on div at bounding box center [183, 466] width 9 height 9
type input "FEFBD8"
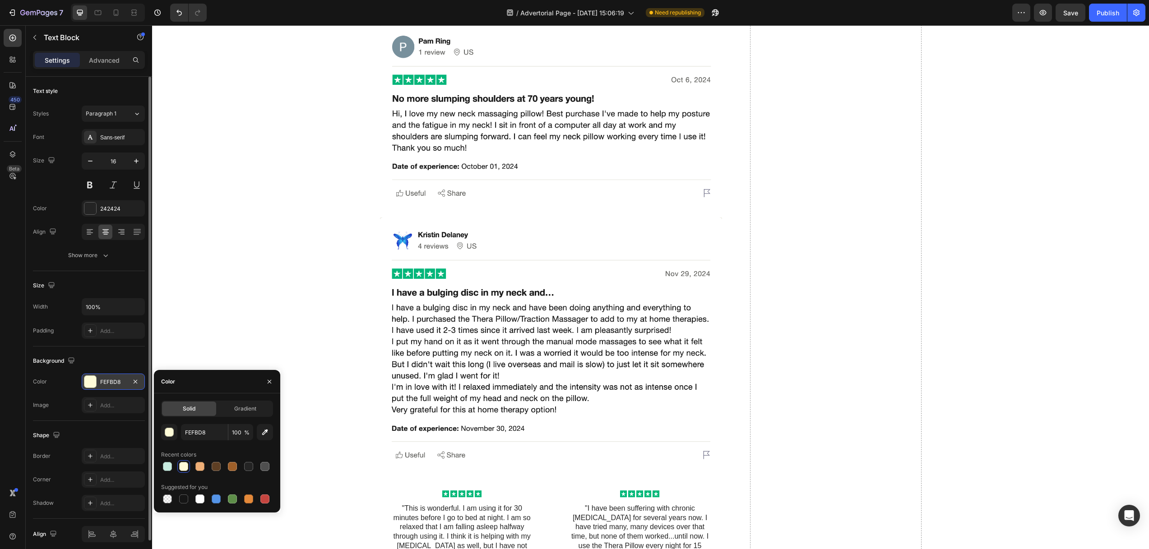
scroll to position [4356, 0]
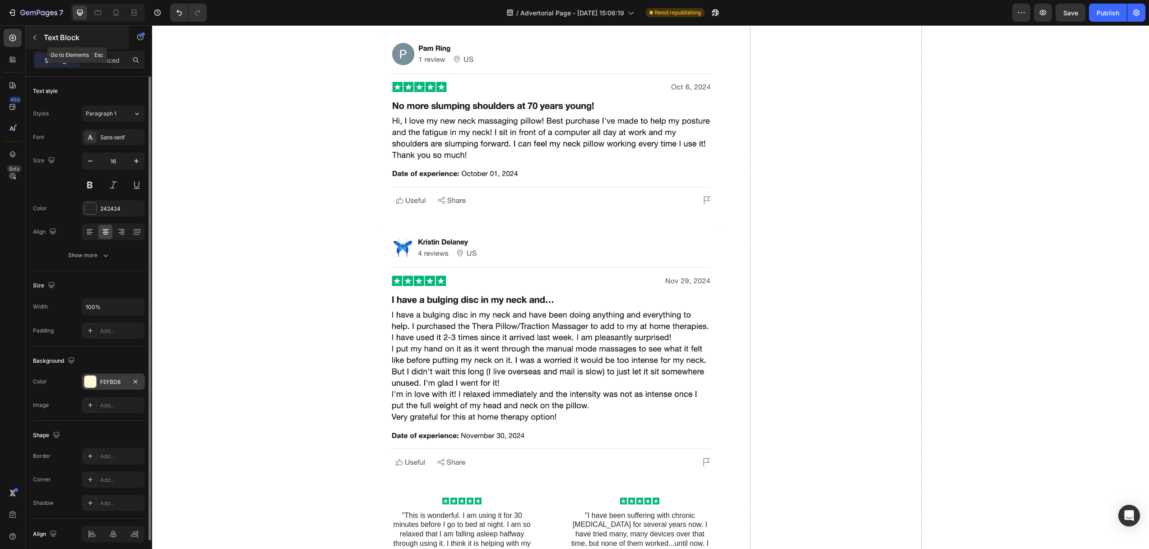
click at [39, 38] on button "button" at bounding box center [35, 37] width 14 height 14
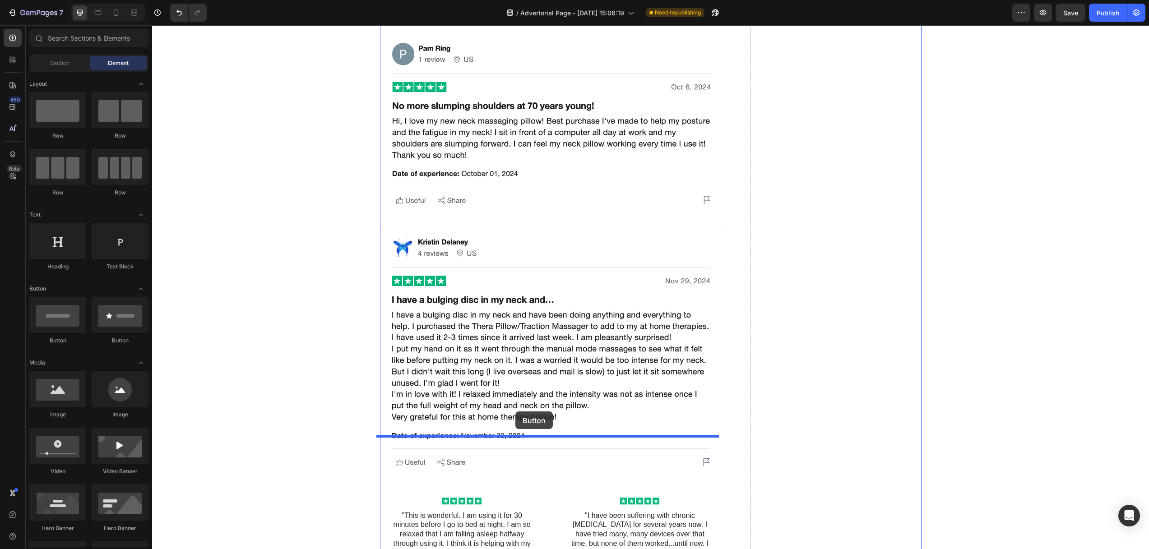
drag, startPoint x: 217, startPoint y: 342, endPoint x: 518, endPoint y: 404, distance: 308.1
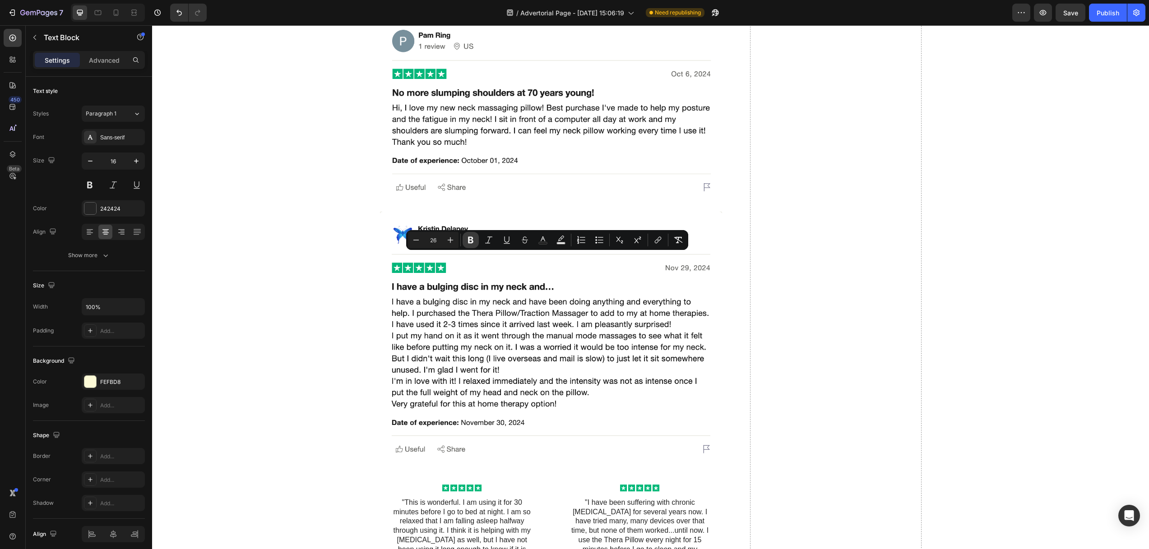
click at [469, 242] on icon "Editor contextual toolbar" at bounding box center [470, 240] width 5 height 7
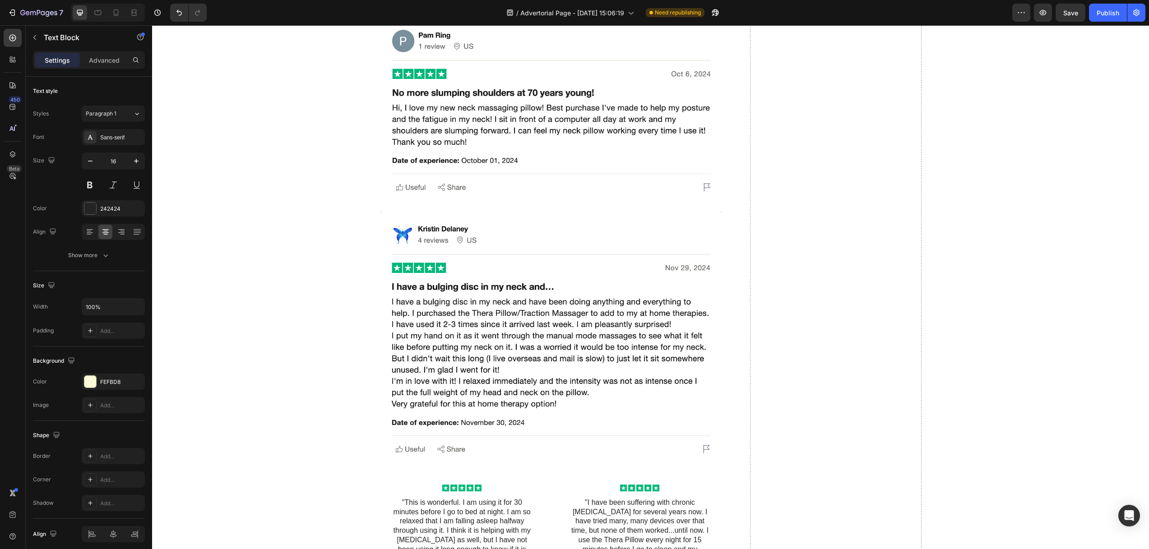
drag, startPoint x: 687, startPoint y: 394, endPoint x: 392, endPoint y: 285, distance: 314.4
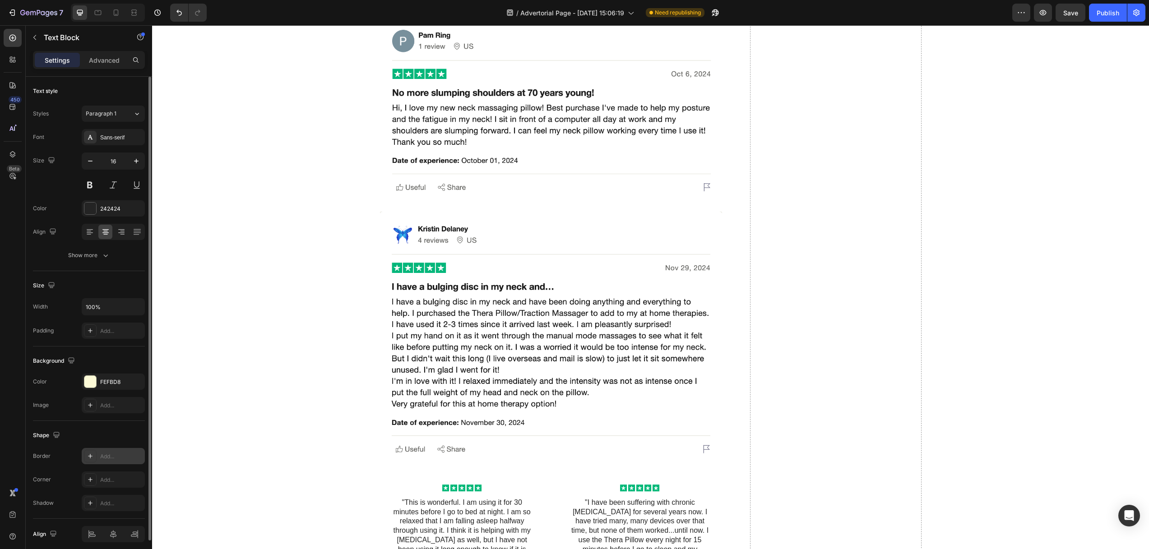
click at [88, 457] on icon at bounding box center [90, 455] width 7 height 7
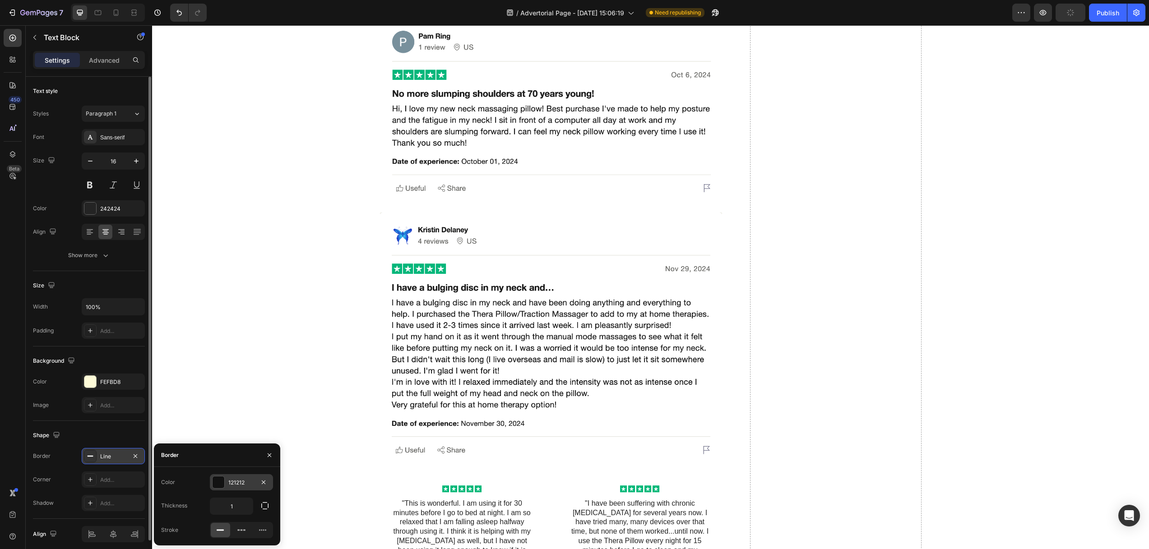
click at [220, 483] on div at bounding box center [218, 482] width 12 height 12
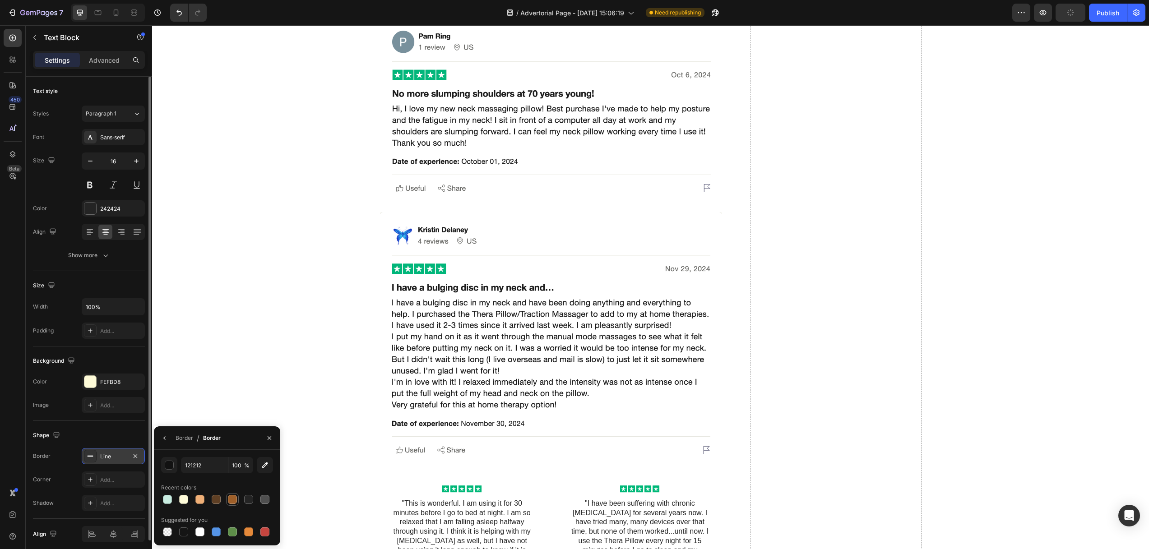
click at [231, 499] on div at bounding box center [232, 499] width 9 height 9
type input "9E5F29"
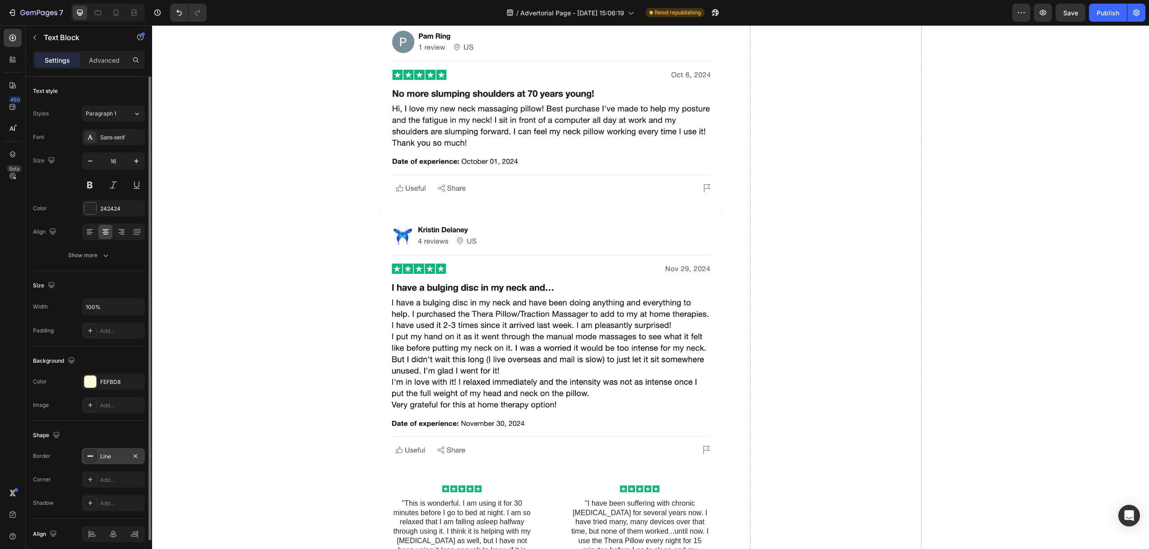
click at [90, 457] on icon at bounding box center [90, 455] width 7 height 7
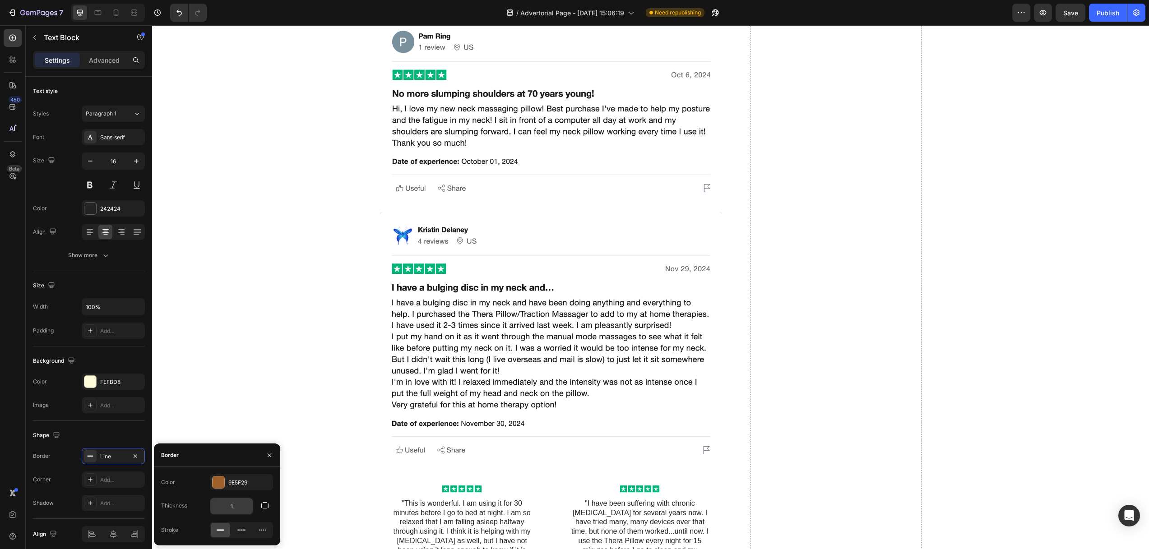
click at [238, 508] on input "1" at bounding box center [231, 506] width 42 height 16
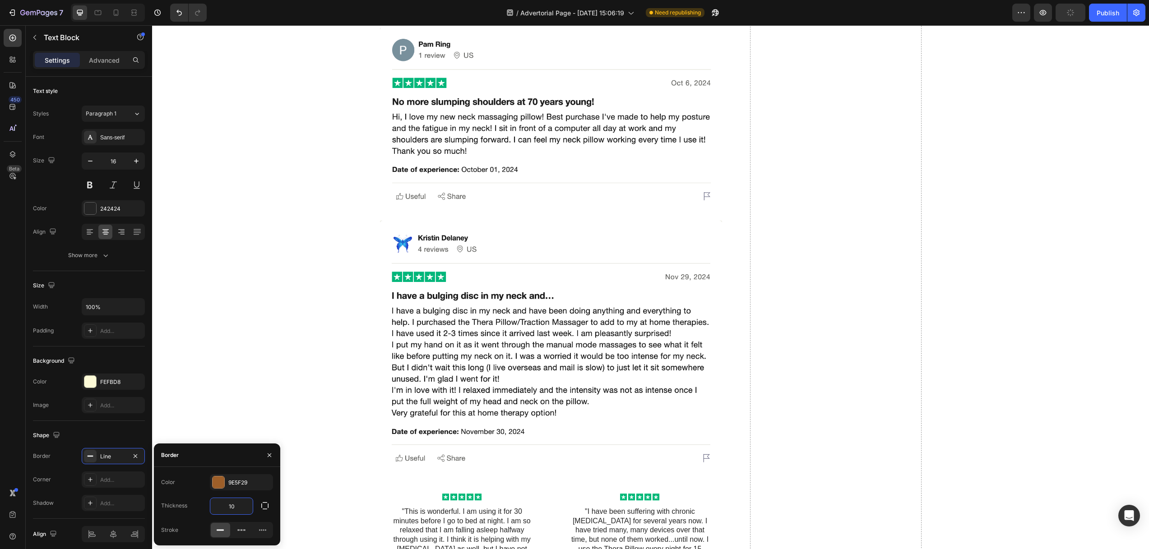
type input "1"
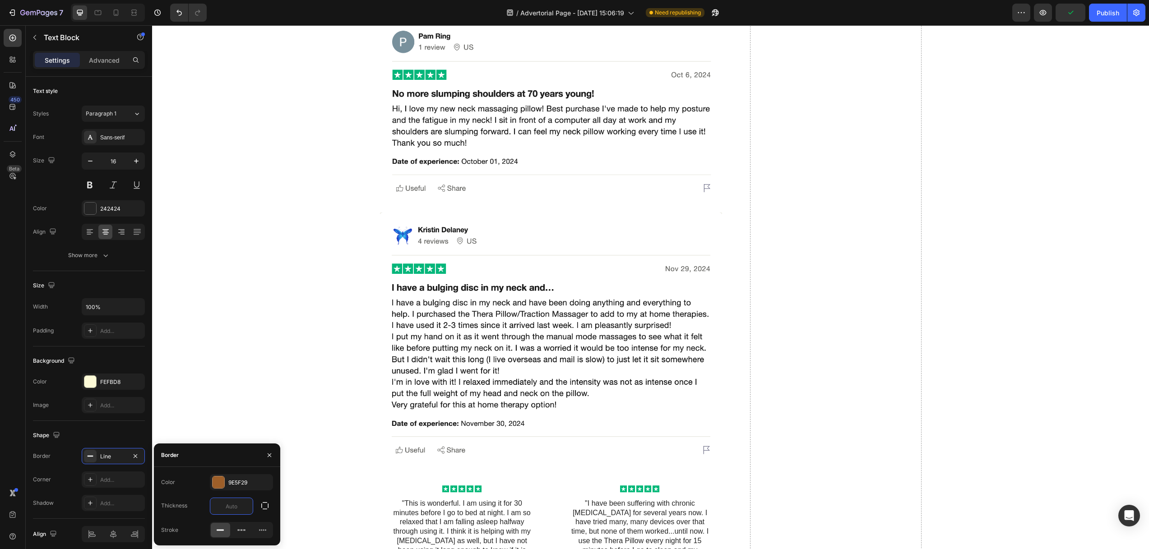
type input "5"
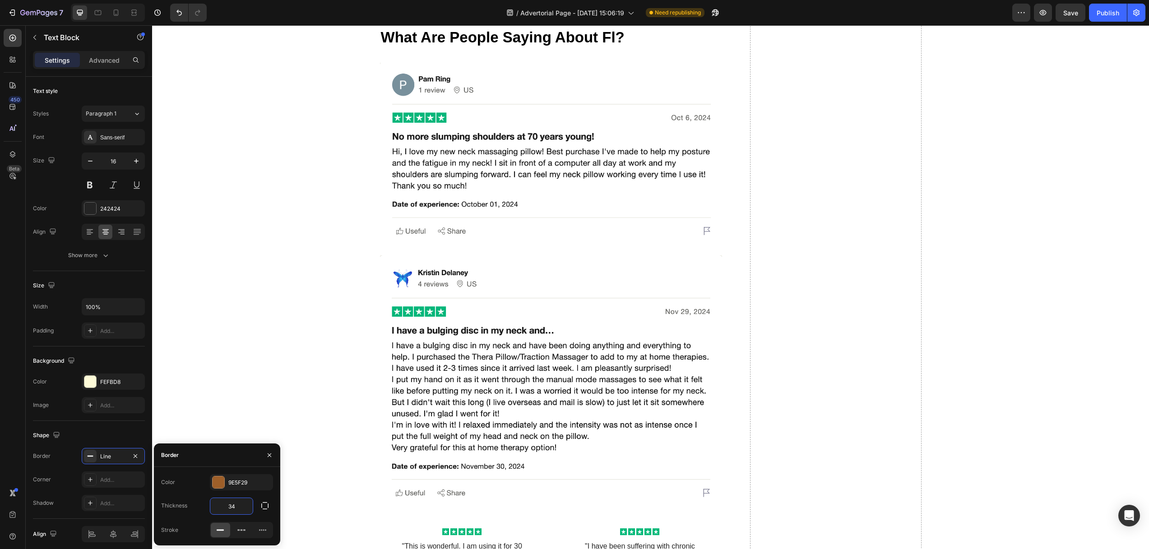
type input "3"
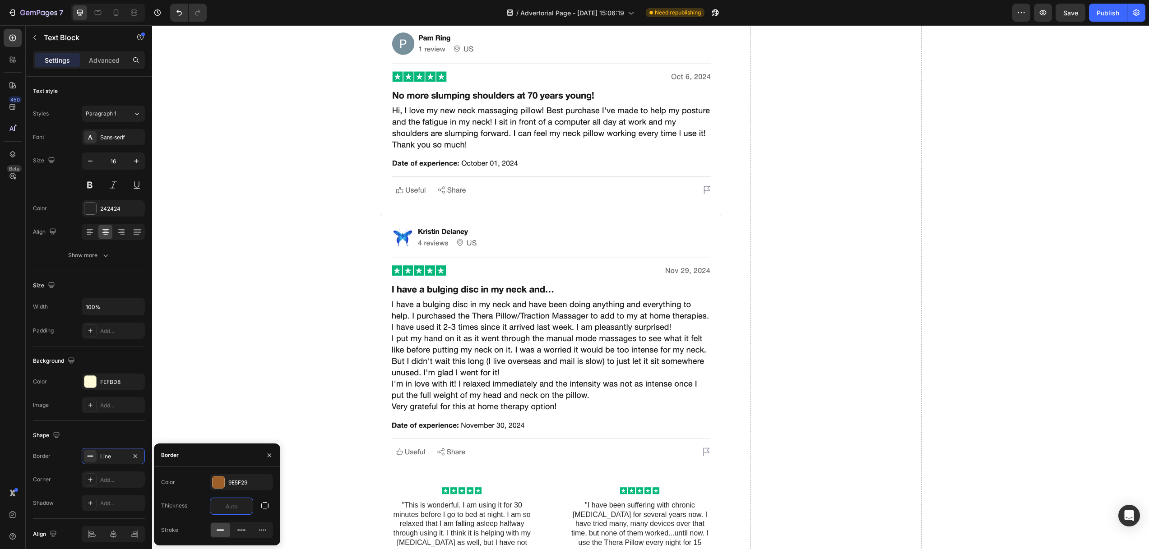
type input "3"
type input "6"
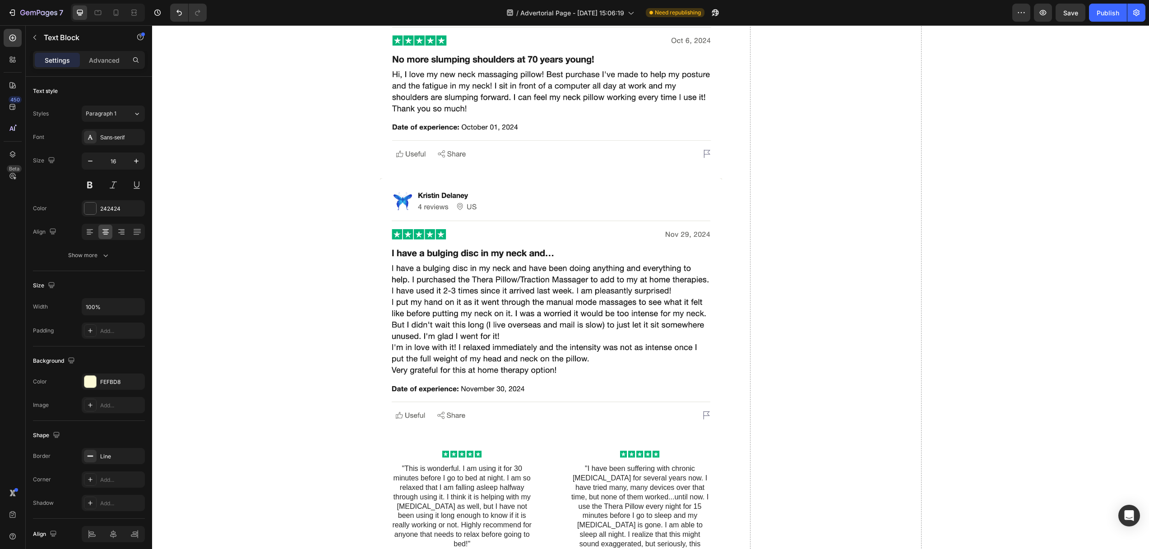
drag, startPoint x: 684, startPoint y: 357, endPoint x: 380, endPoint y: 286, distance: 312.2
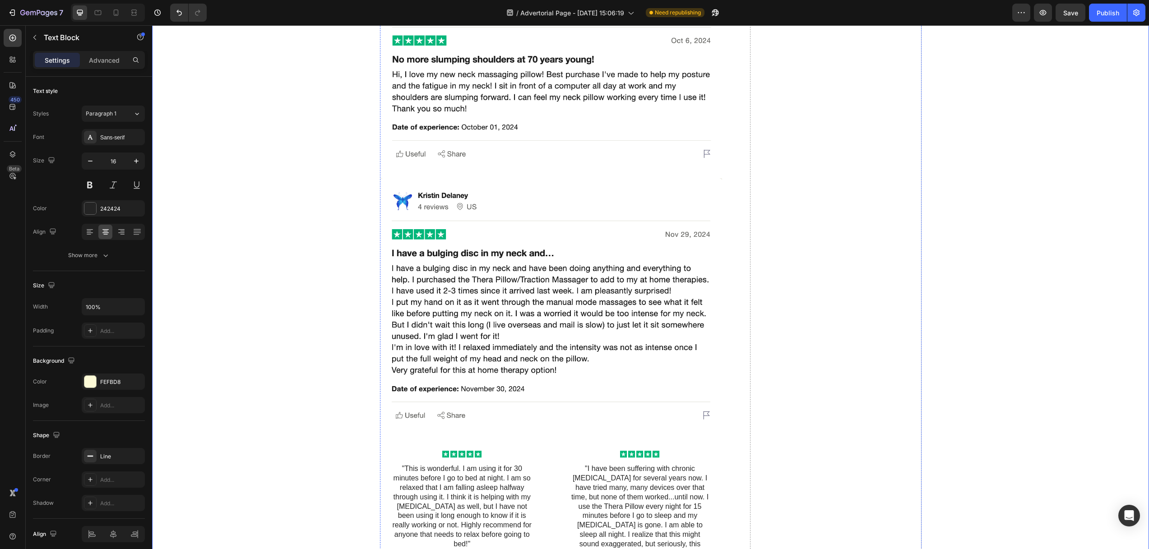
click at [91, 57] on p "Advanced" at bounding box center [104, 59] width 31 height 9
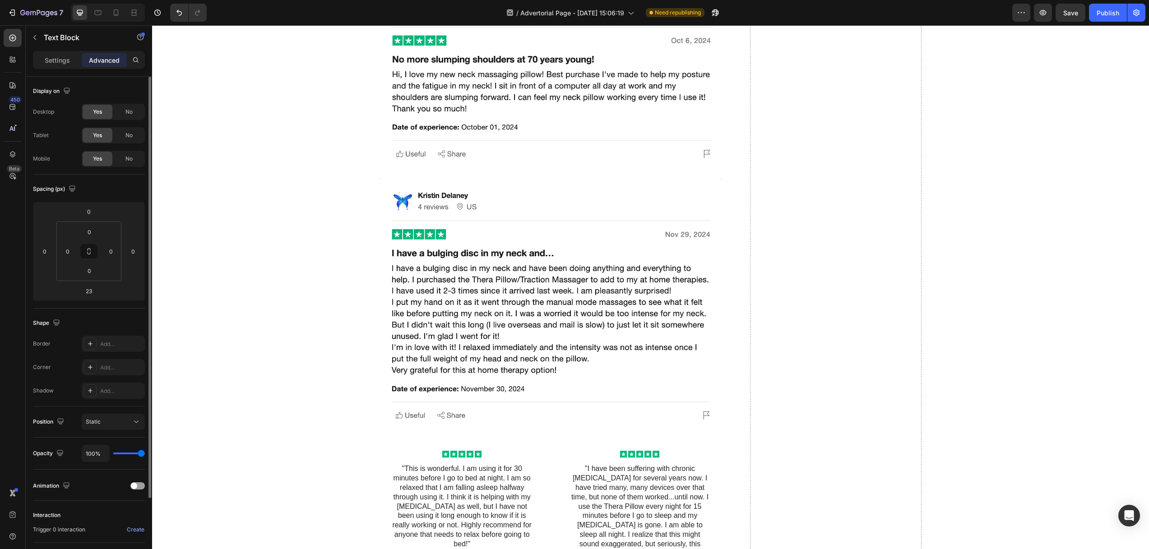
scroll to position [74, 0]
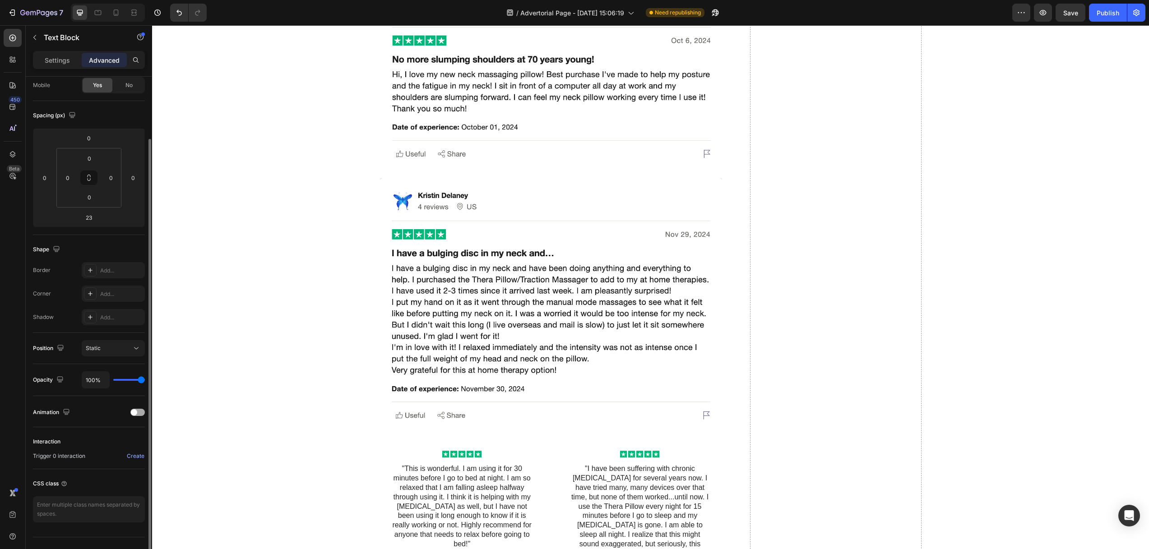
click at [139, 411] on div at bounding box center [137, 412] width 14 height 7
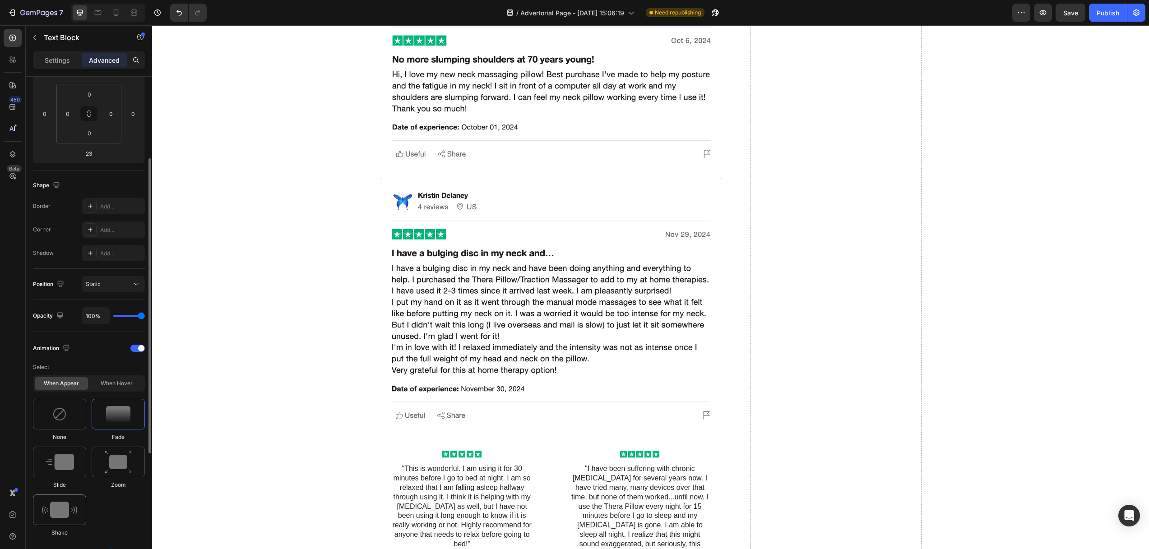
click at [60, 505] on img at bounding box center [59, 510] width 35 height 16
type input "0.7"
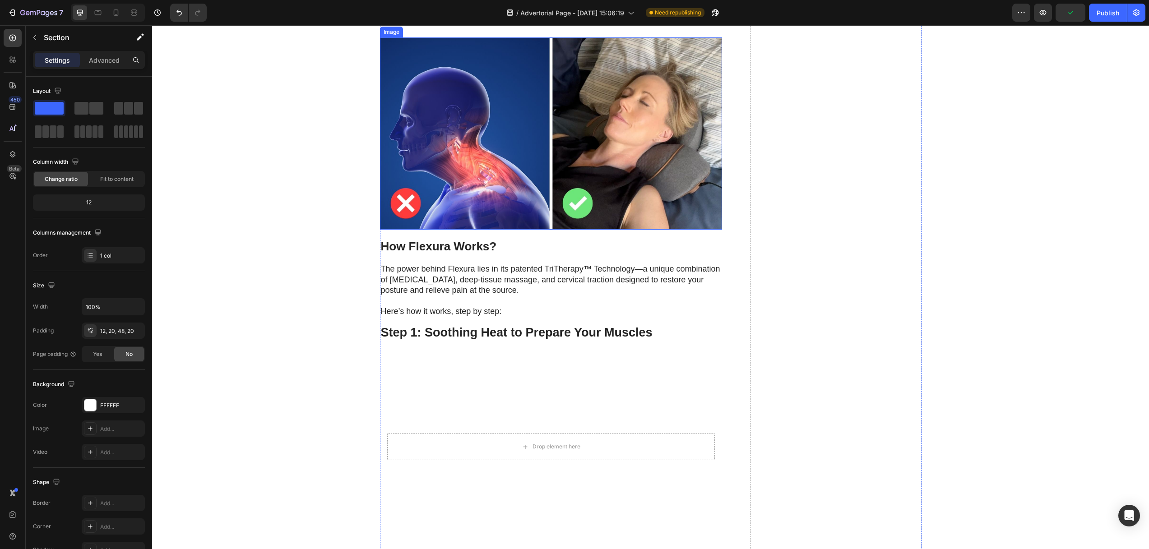
scroll to position [1988, 0]
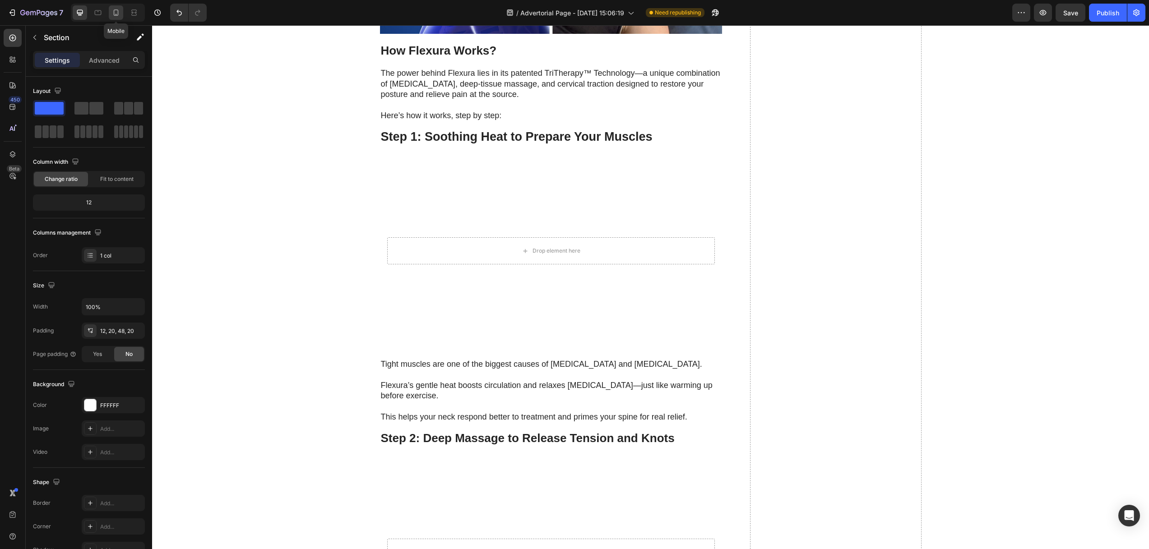
click at [120, 11] on icon at bounding box center [115, 12] width 9 height 9
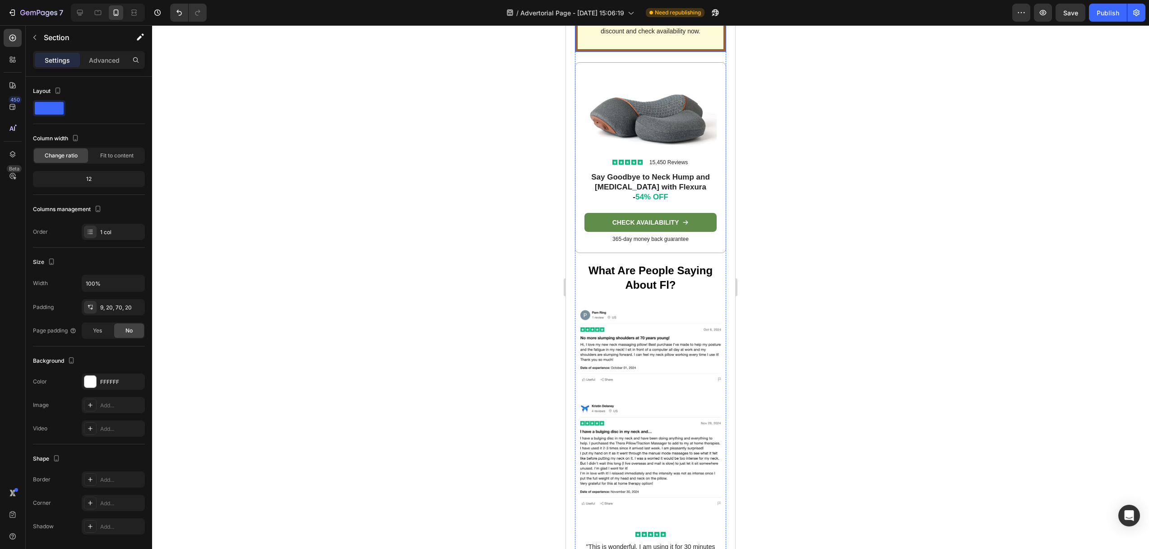
scroll to position [3399, 0]
click at [81, 14] on icon at bounding box center [79, 12] width 9 height 9
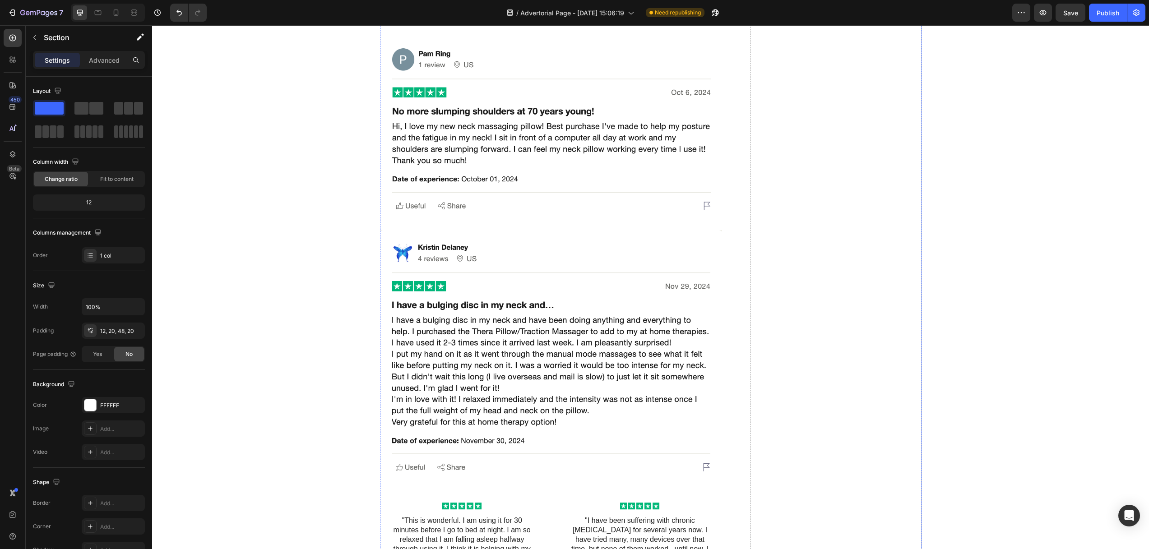
scroll to position [4444, 0]
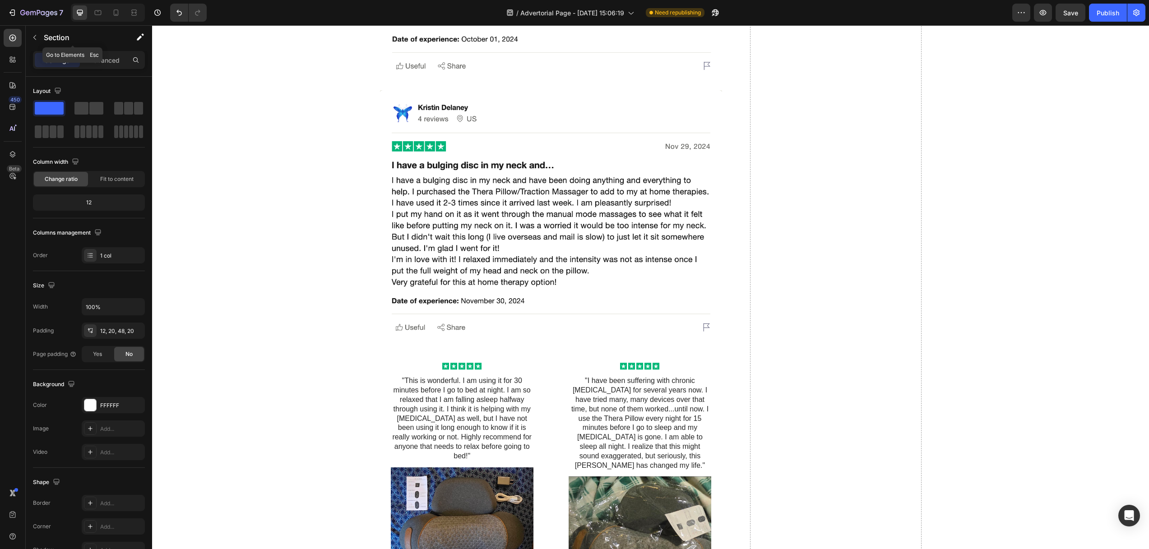
drag, startPoint x: 37, startPoint y: 36, endPoint x: 65, endPoint y: 70, distance: 44.6
click at [37, 36] on icon "button" at bounding box center [34, 37] width 7 height 7
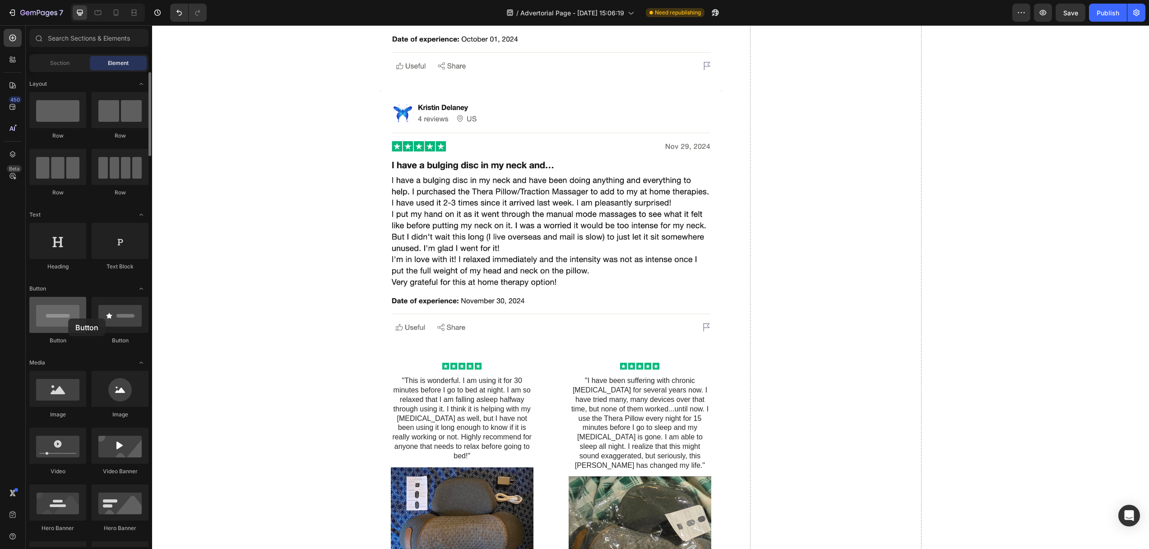
click at [68, 319] on div at bounding box center [57, 315] width 57 height 36
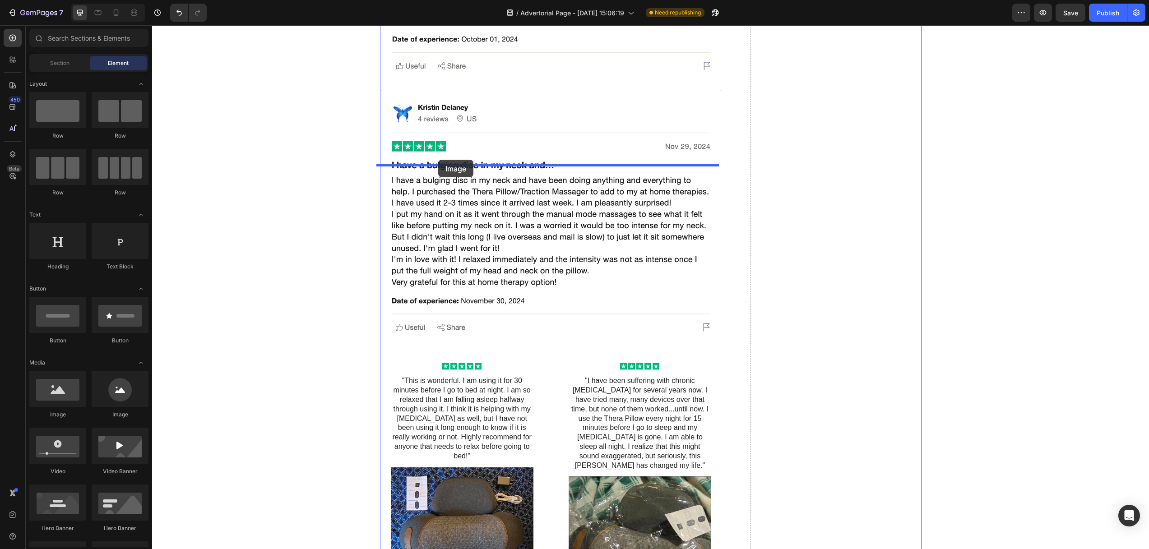
drag, startPoint x: 226, startPoint y: 409, endPoint x: 459, endPoint y: 161, distance: 341.2
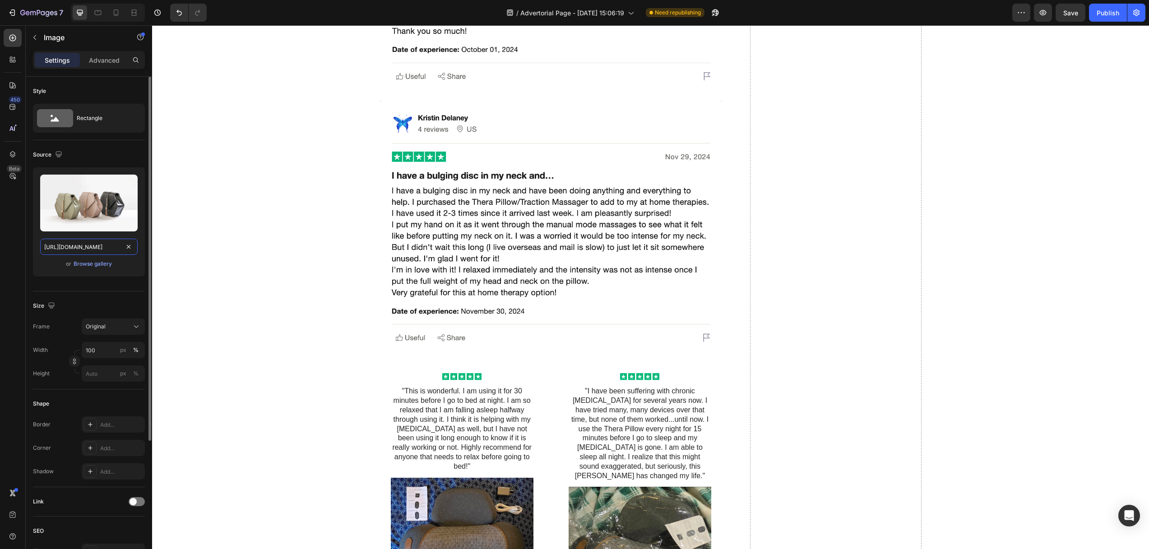
click at [93, 248] on input "[URL][DOMAIN_NAME]" at bounding box center [88, 247] width 97 height 16
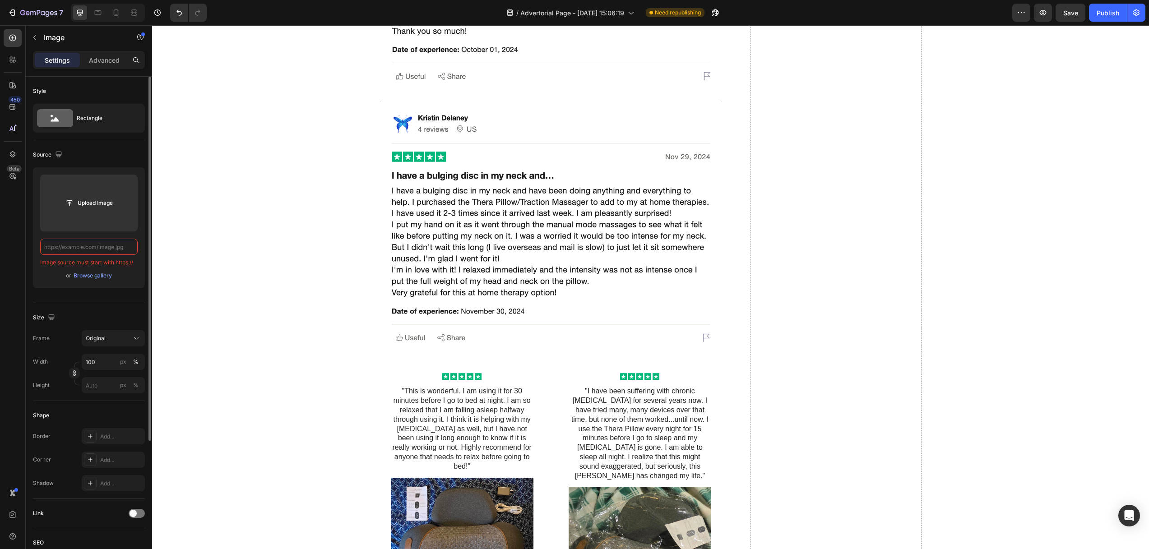
paste input "[URL][DOMAIN_NAME]"
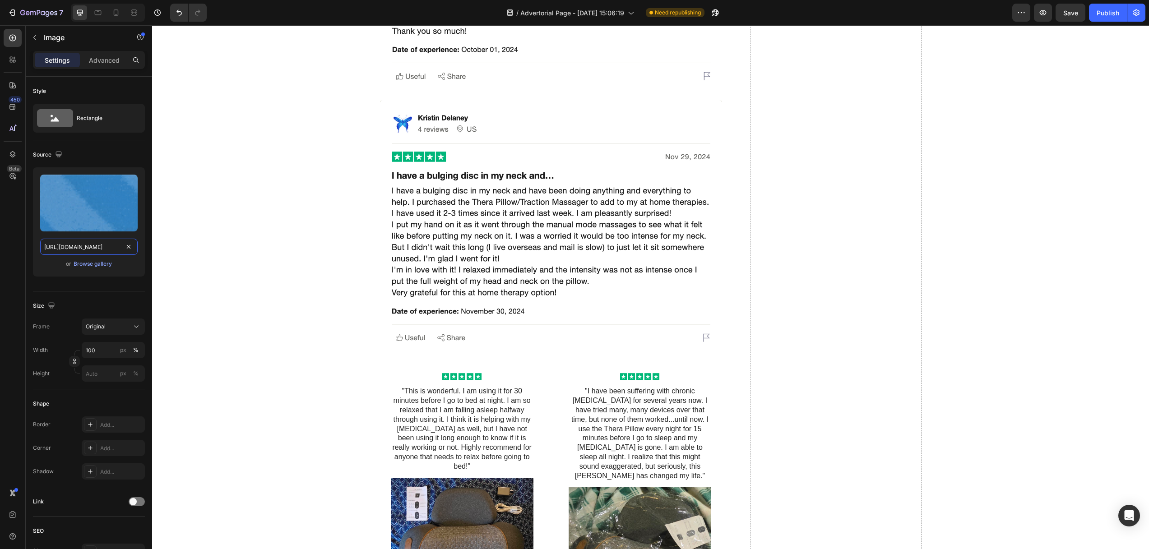
type input "[URL][DOMAIN_NAME]"
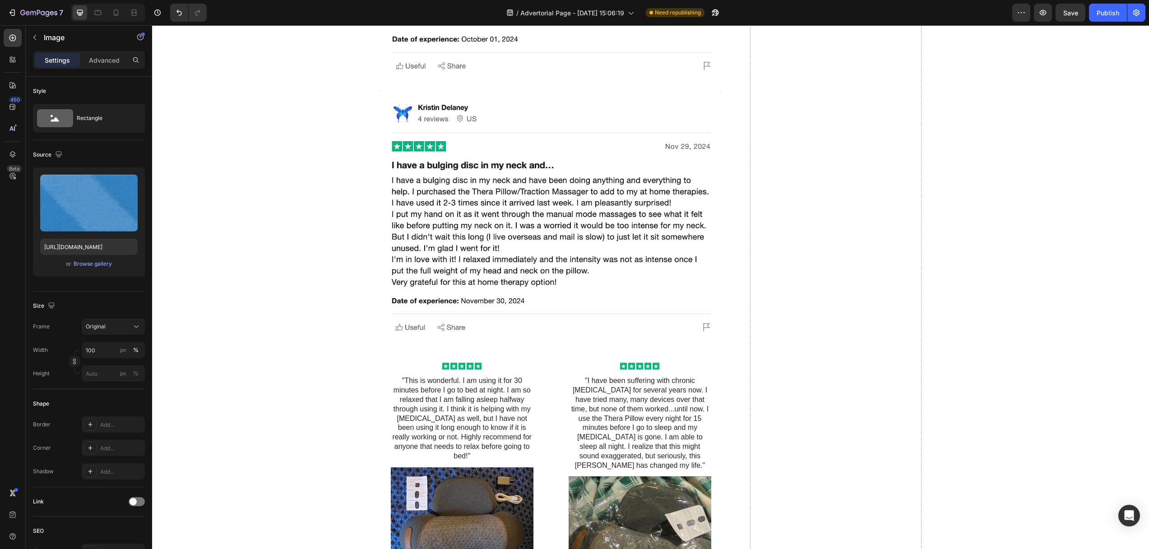
drag, startPoint x: 546, startPoint y: 185, endPoint x: 546, endPoint y: 171, distance: 14.0
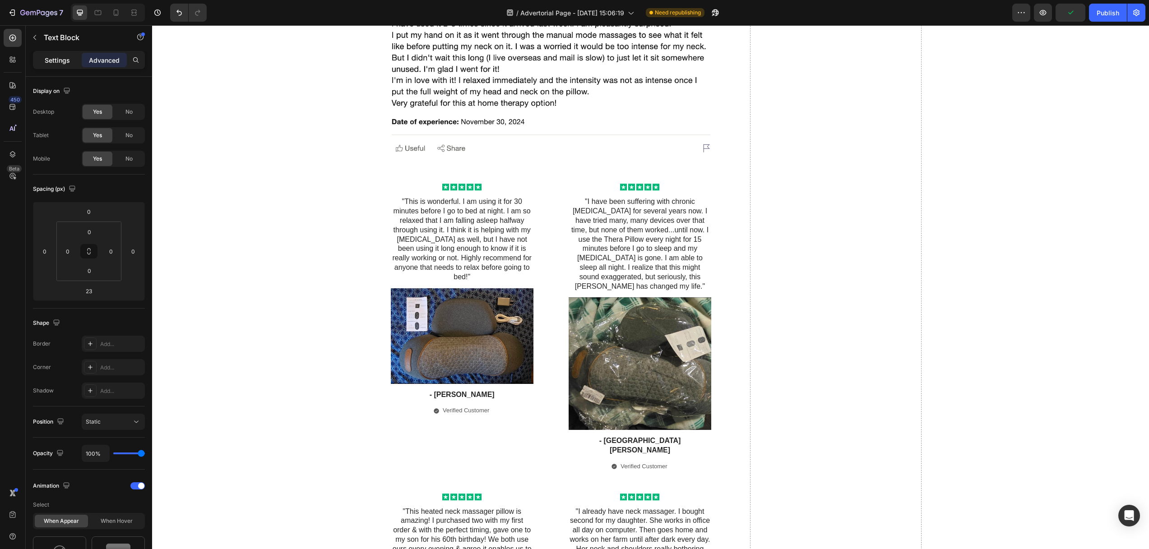
click at [50, 56] on p "Settings" at bounding box center [57, 59] width 25 height 9
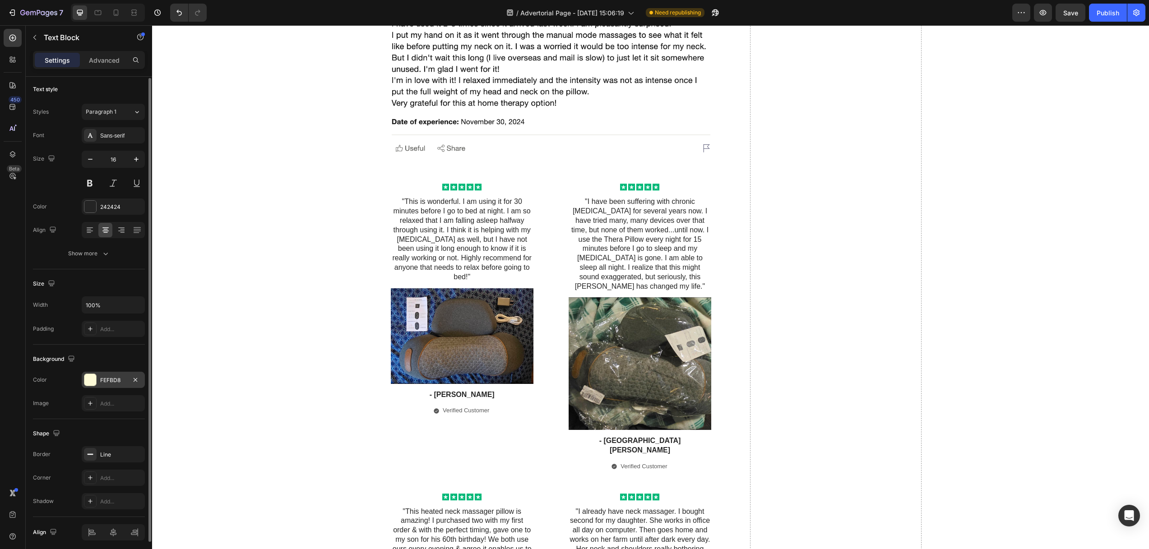
scroll to position [37, 0]
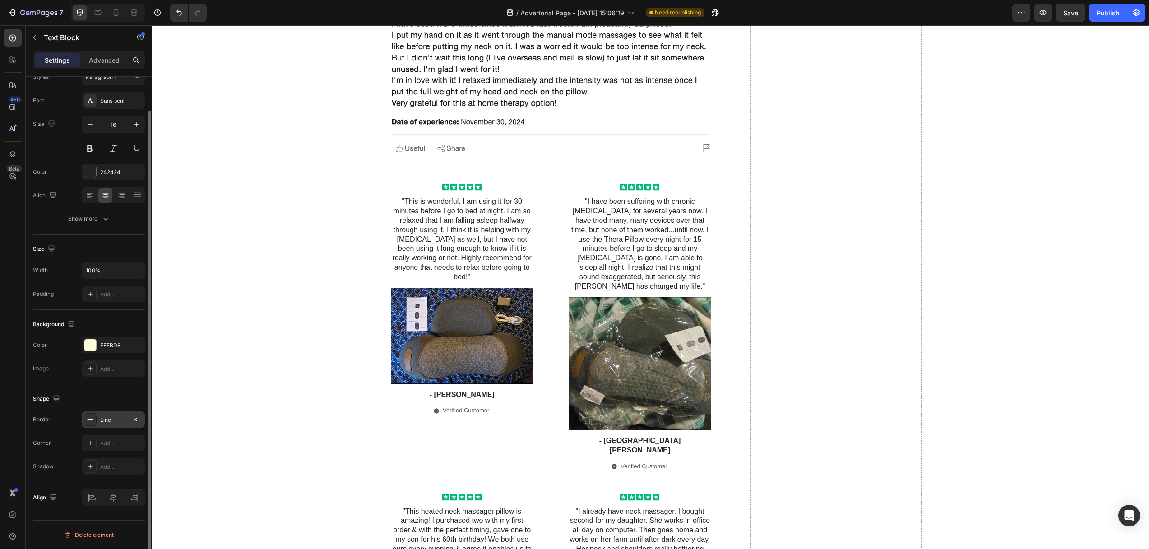
click at [88, 421] on icon at bounding box center [90, 419] width 7 height 7
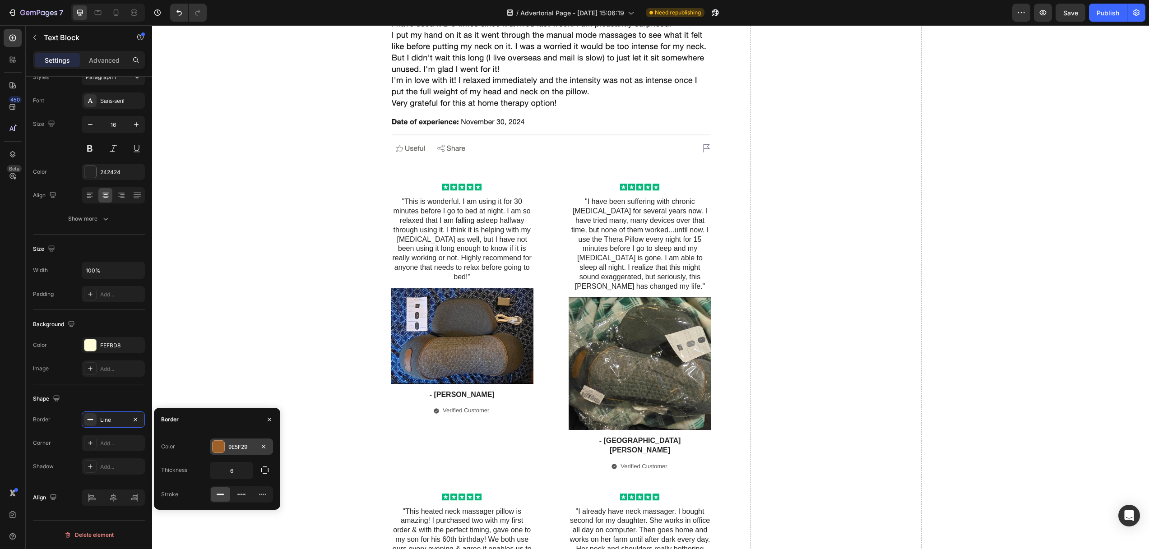
click at [222, 447] on div at bounding box center [218, 447] width 12 height 12
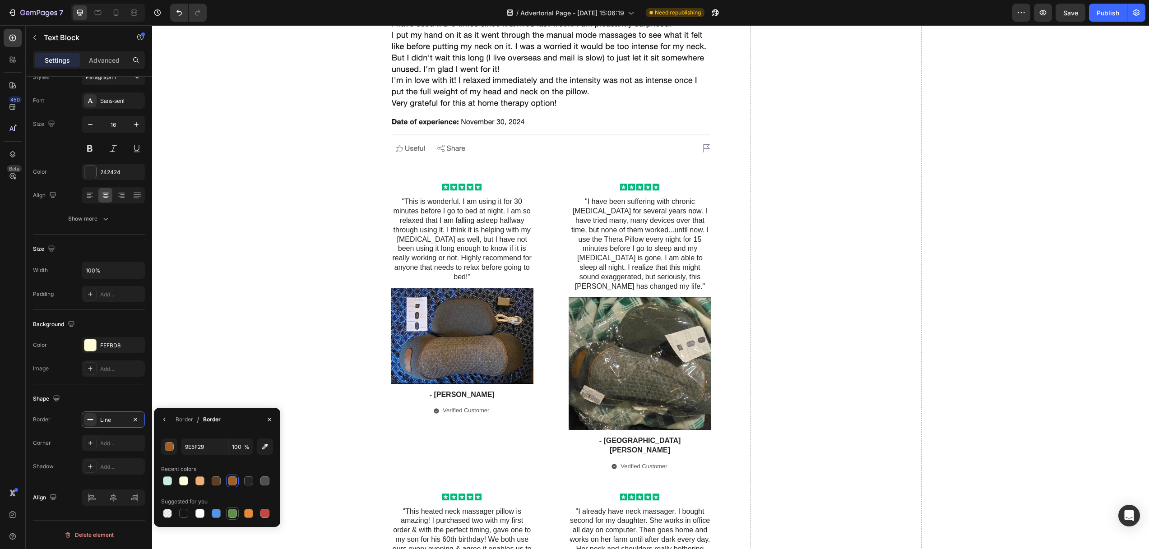
click at [232, 513] on div at bounding box center [232, 513] width 9 height 9
click at [263, 512] on div at bounding box center [264, 513] width 9 height 9
type input "C5453F"
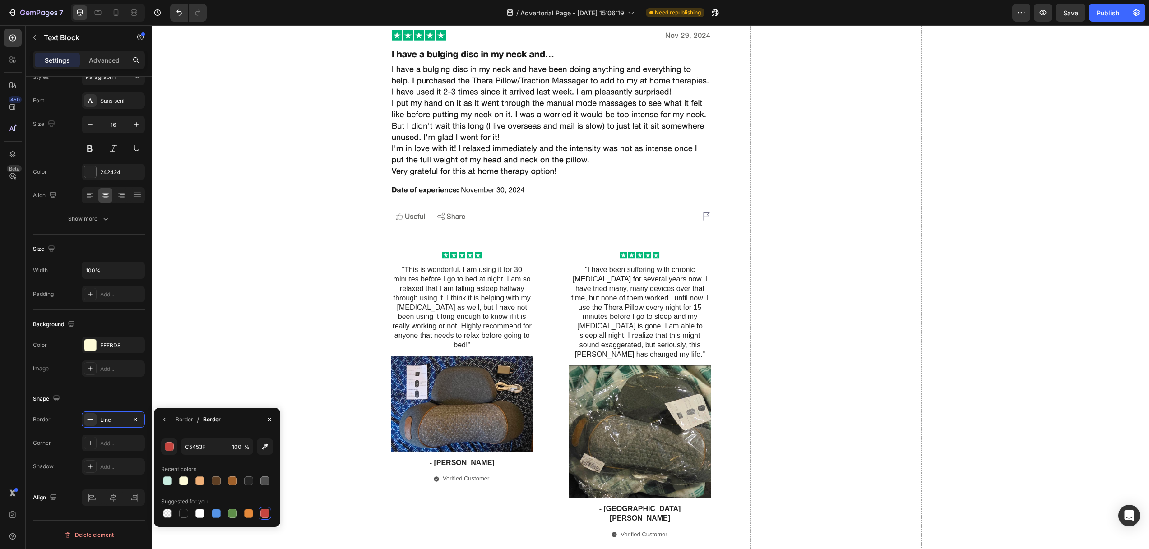
scroll to position [4544, 0]
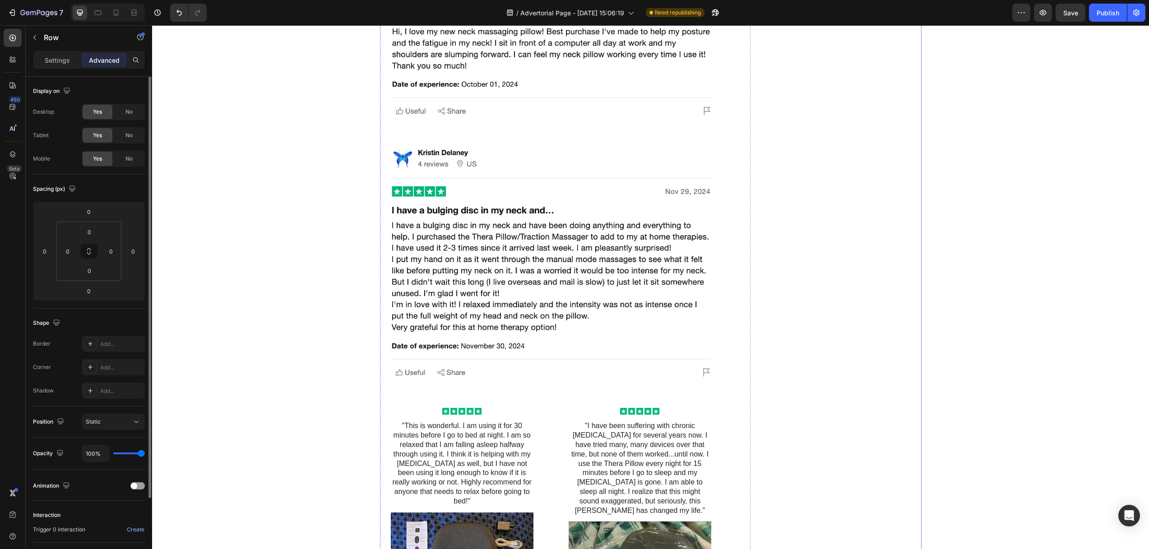
scroll to position [4395, 0]
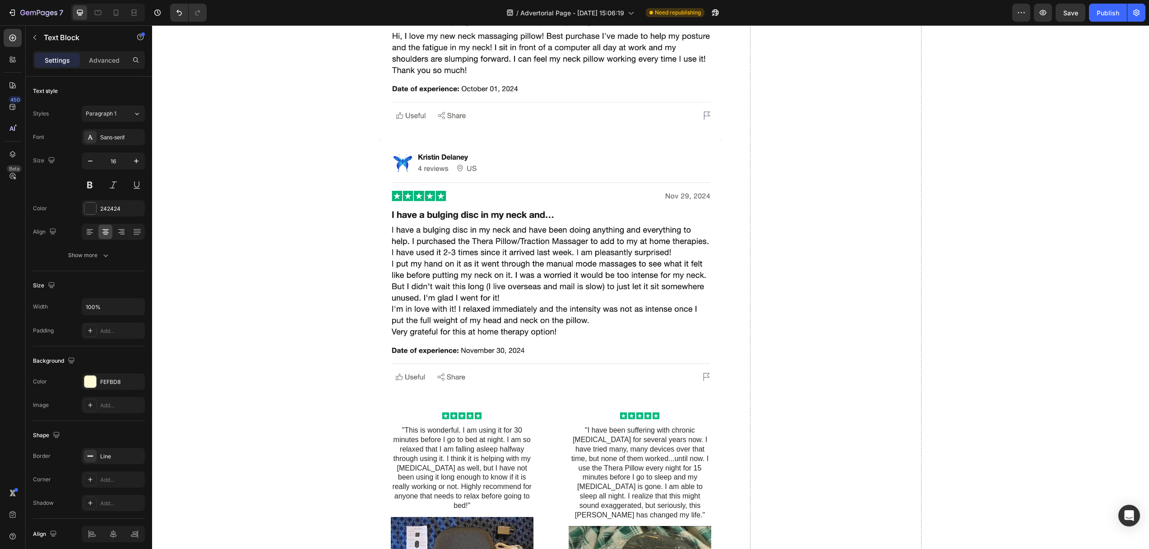
click at [113, 11] on icon at bounding box center [115, 12] width 9 height 9
type input "14"
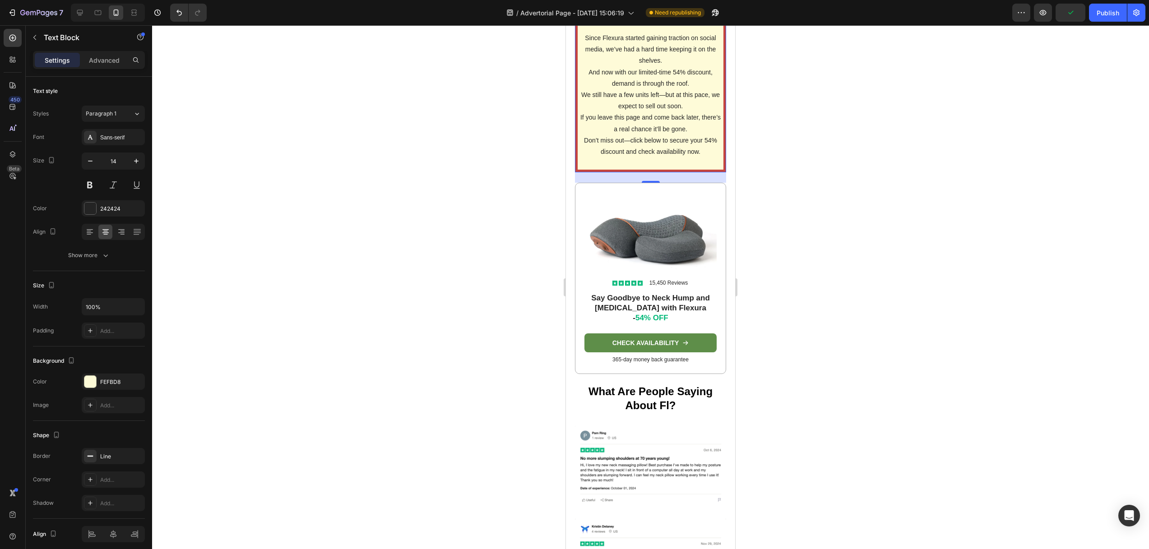
scroll to position [3482, 0]
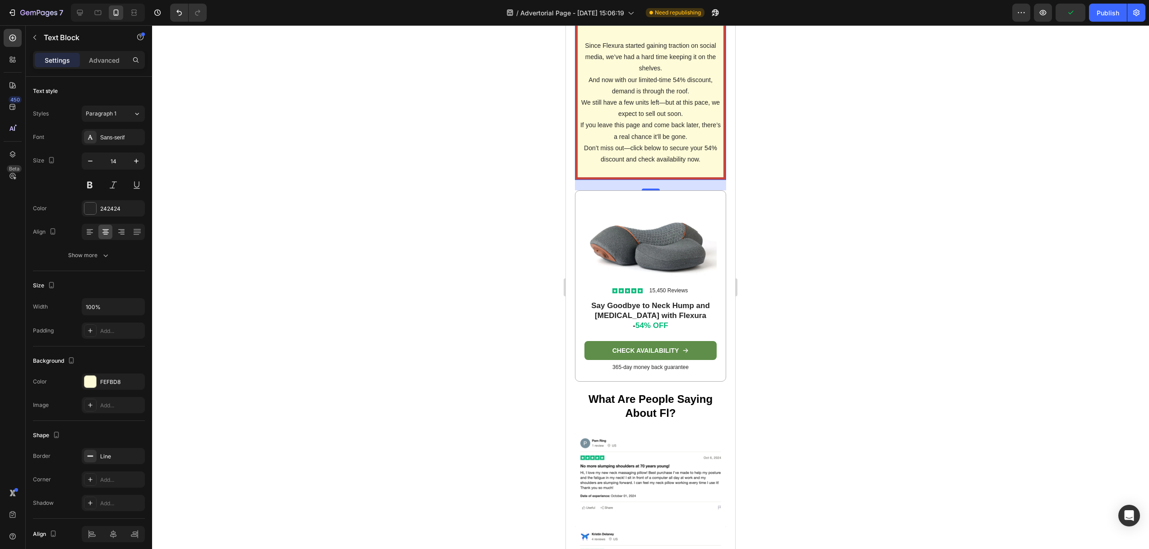
click at [495, 243] on div at bounding box center [650, 287] width 997 height 524
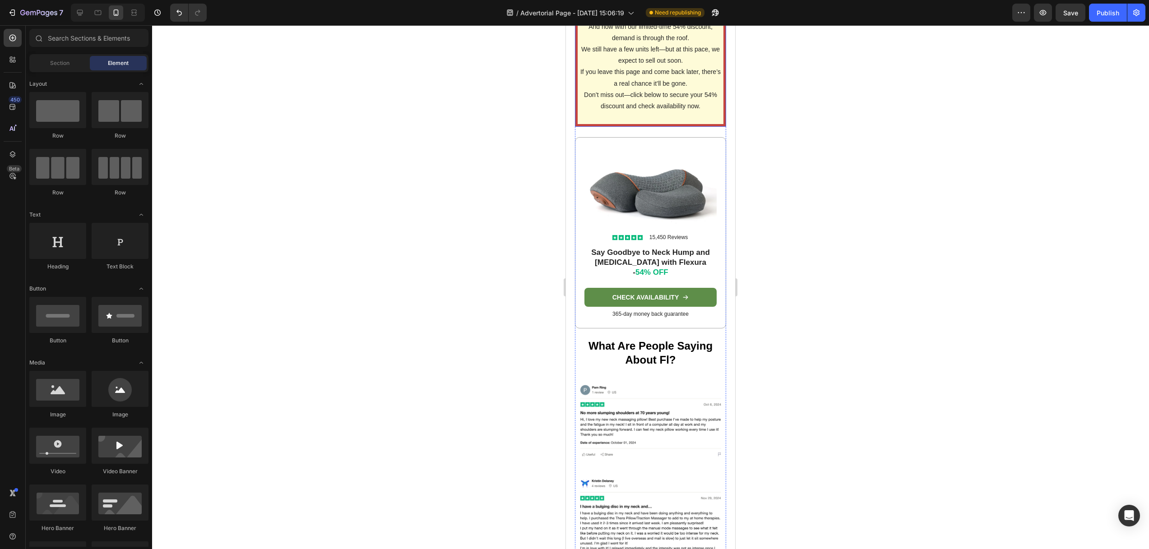
scroll to position [3412, 0]
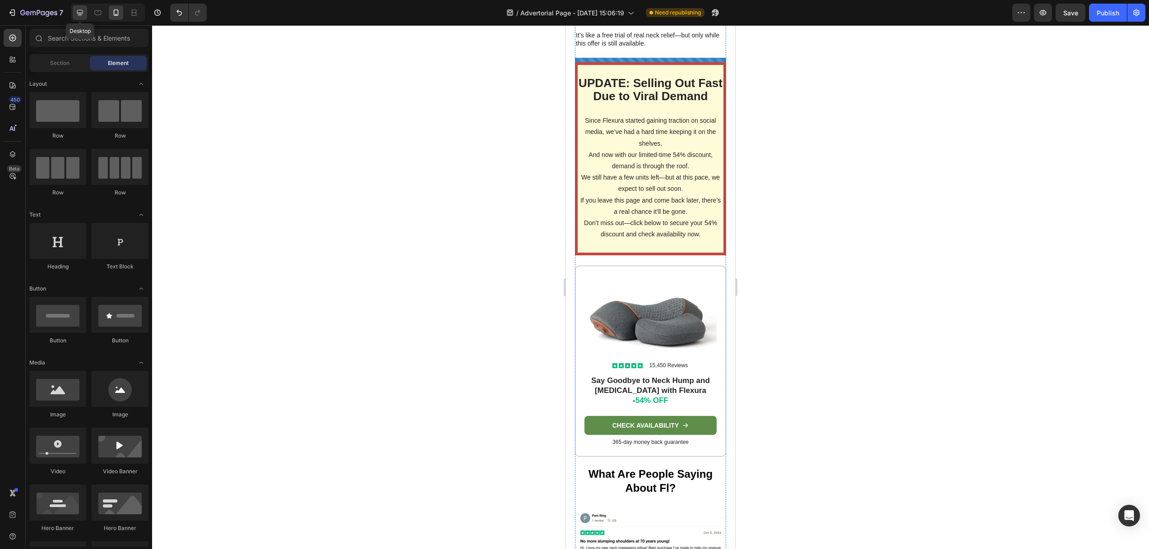
click at [77, 11] on icon at bounding box center [80, 13] width 6 height 6
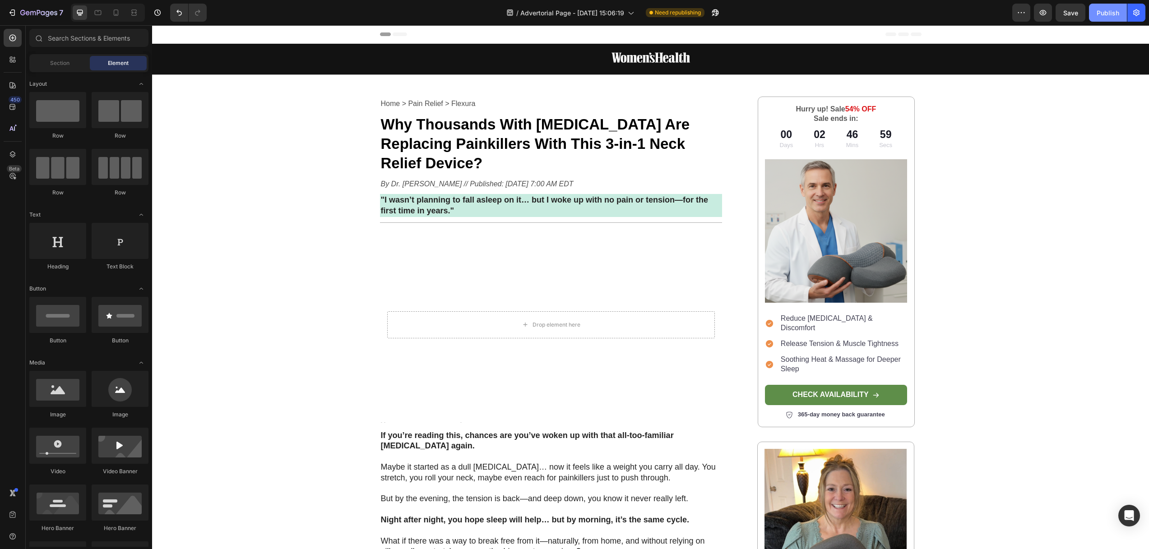
click at [1103, 11] on div "Publish" at bounding box center [1107, 12] width 23 height 9
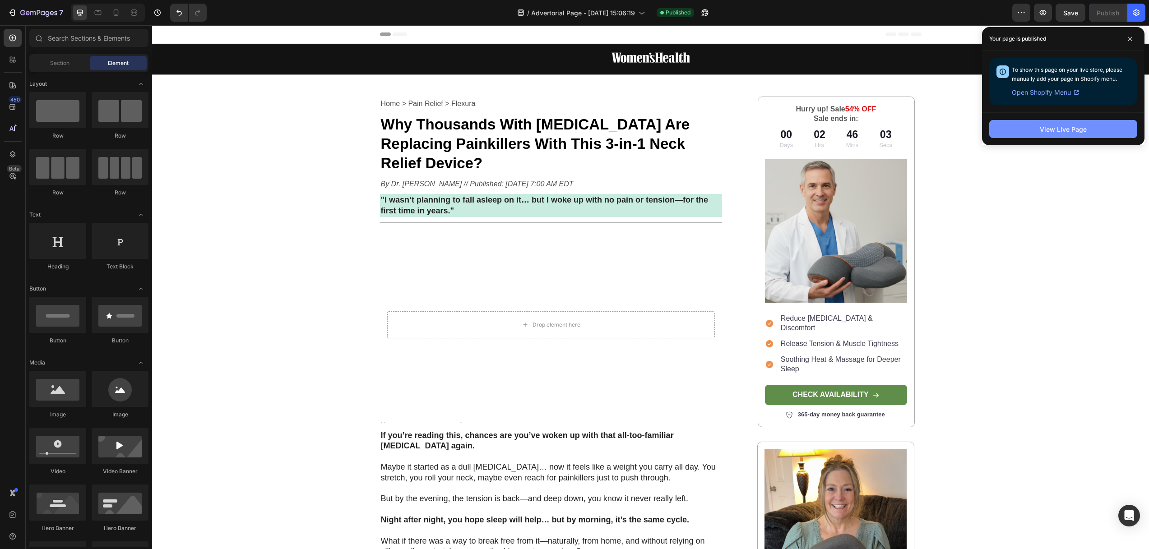
click at [1047, 125] on div "View Live Page" at bounding box center [1062, 129] width 47 height 9
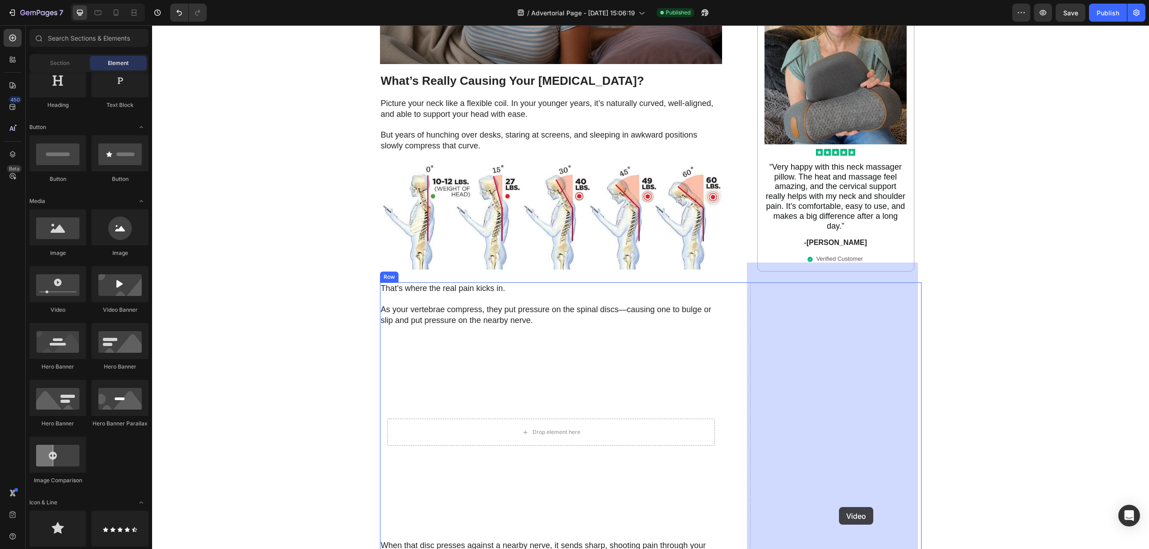
scroll to position [725, 0]
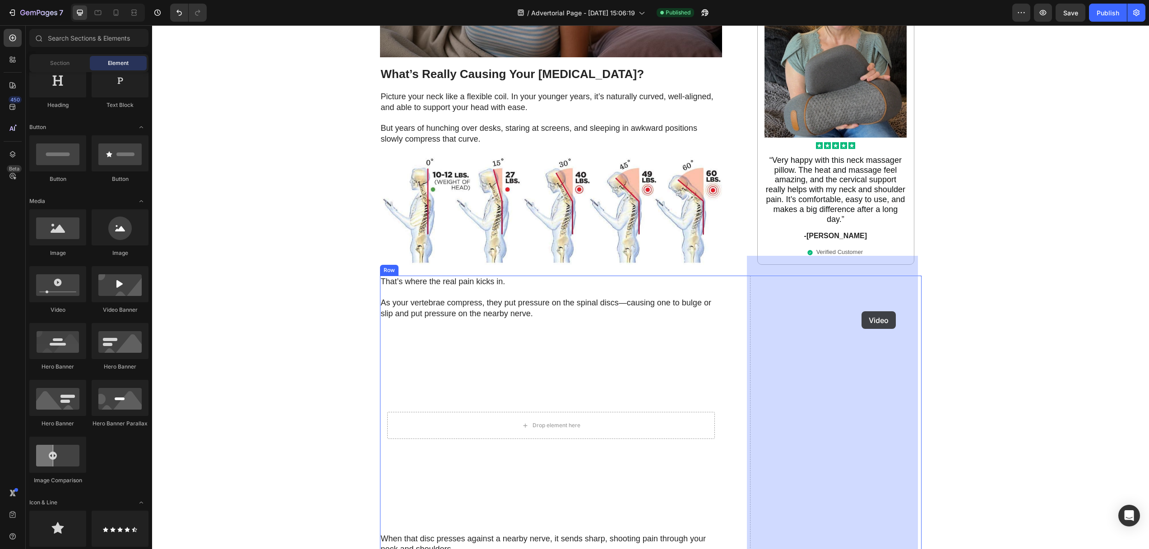
drag, startPoint x: 217, startPoint y: 312, endPoint x: 858, endPoint y: 309, distance: 641.1
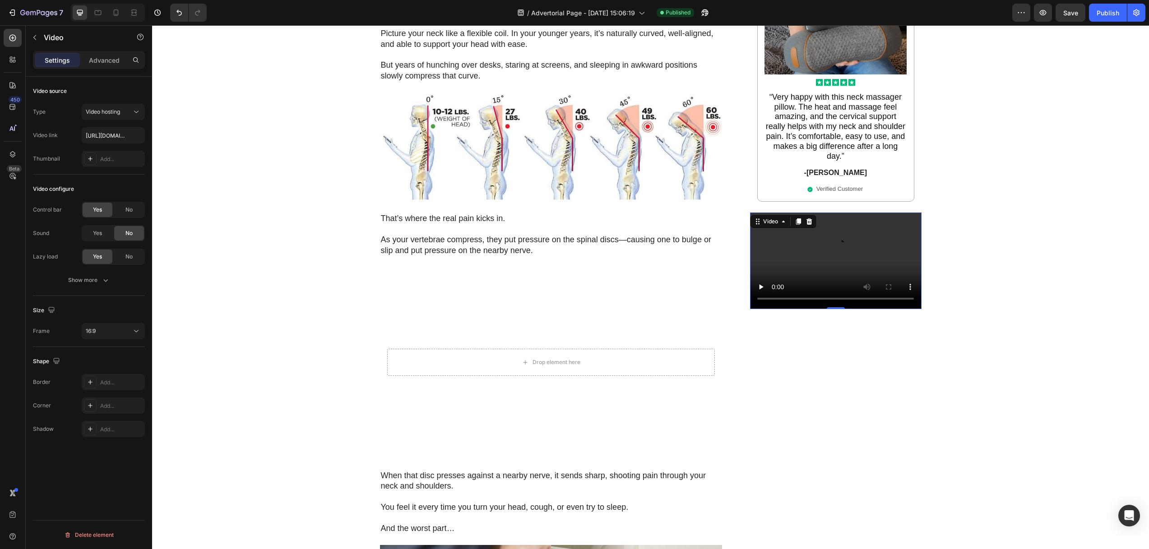
scroll to position [795, 0]
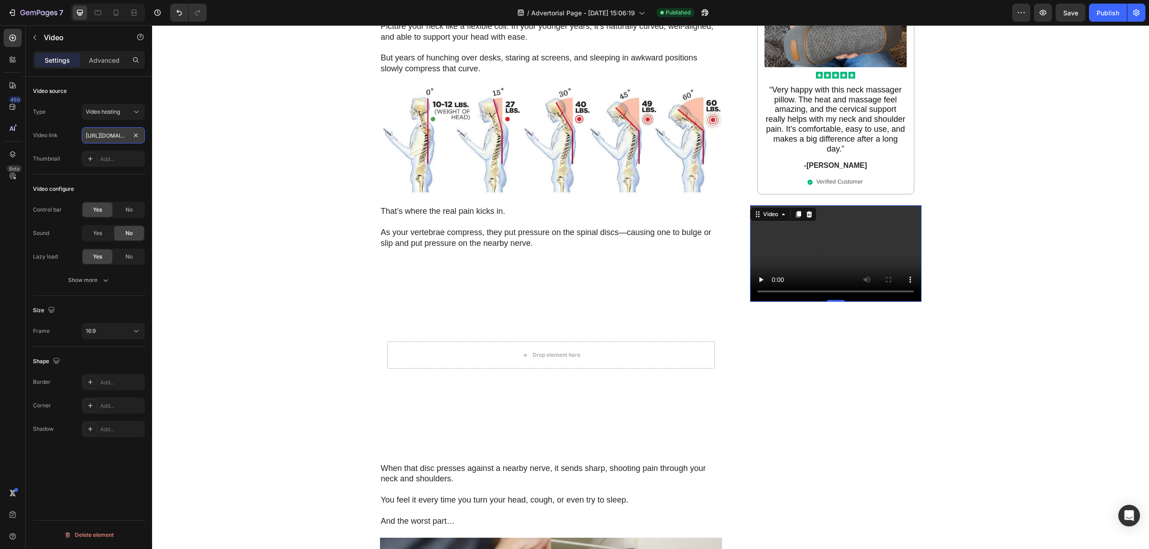
click at [106, 136] on input "[URL][DOMAIN_NAME]" at bounding box center [113, 135] width 63 height 16
click at [113, 116] on div "Video hosting" at bounding box center [113, 111] width 55 height 9
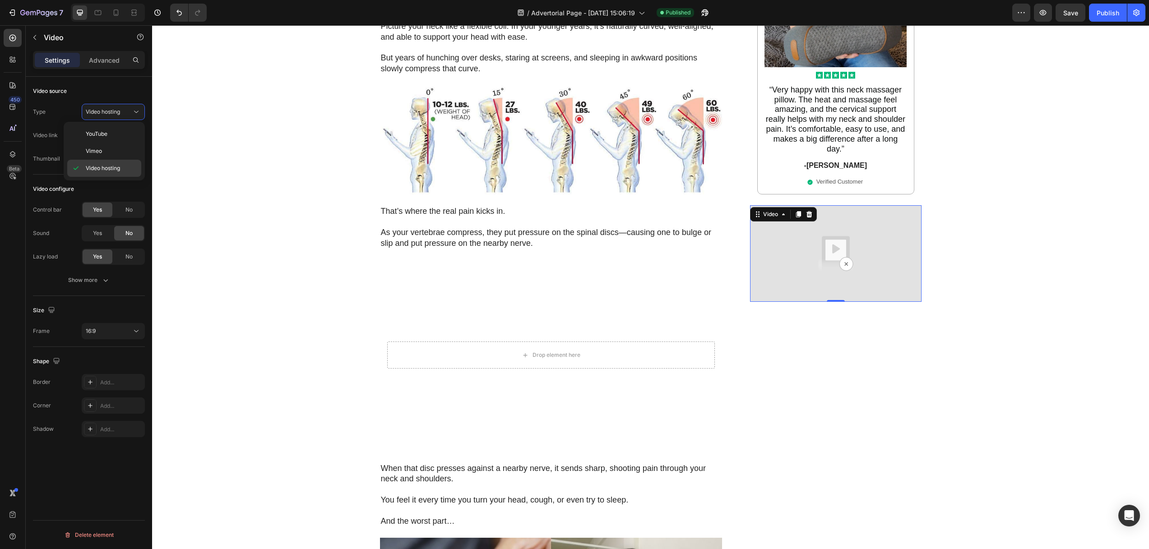
click at [100, 168] on span "Video hosting" at bounding box center [103, 168] width 34 height 8
click at [113, 135] on input "text" at bounding box center [113, 135] width 63 height 16
click at [784, 210] on img at bounding box center [835, 253] width 171 height 96
click at [115, 133] on input "text" at bounding box center [113, 135] width 63 height 16
paste input "[URL][DOMAIN_NAME]"
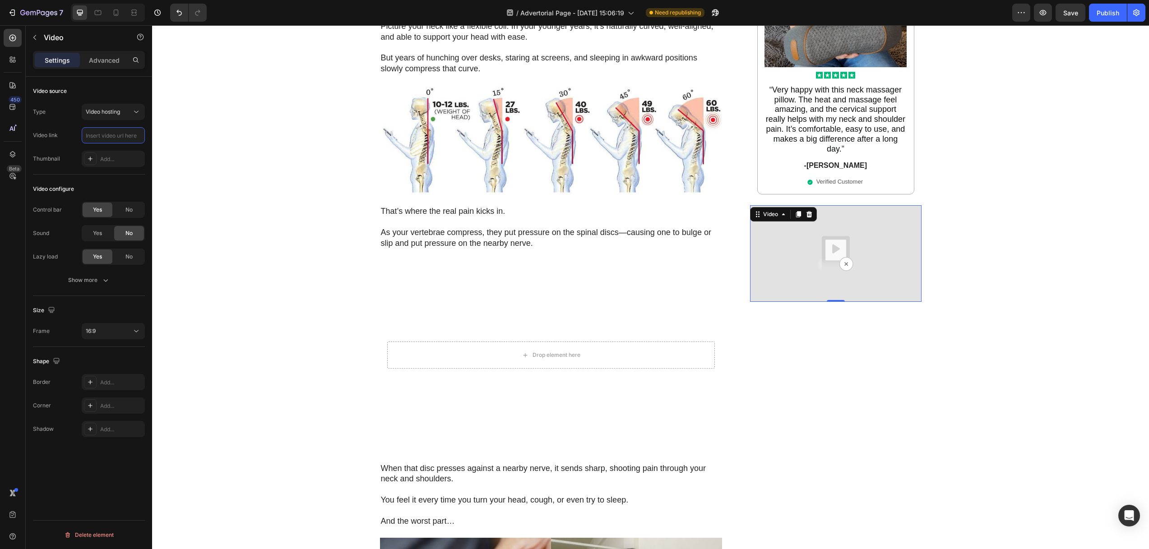
type input "[URL][DOMAIN_NAME]"
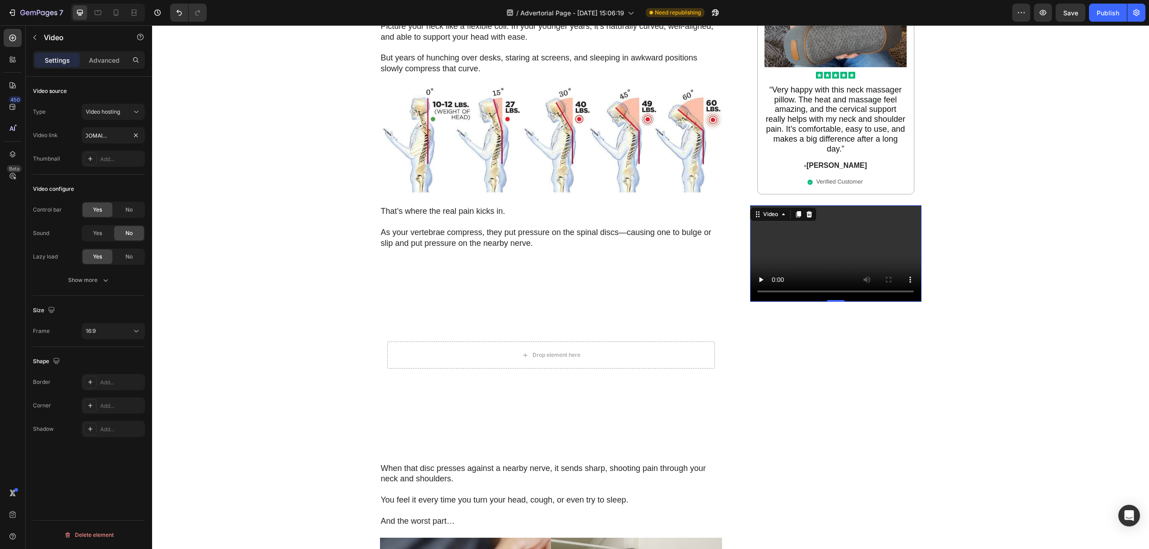
click at [808, 209] on div at bounding box center [808, 214] width 11 height 11
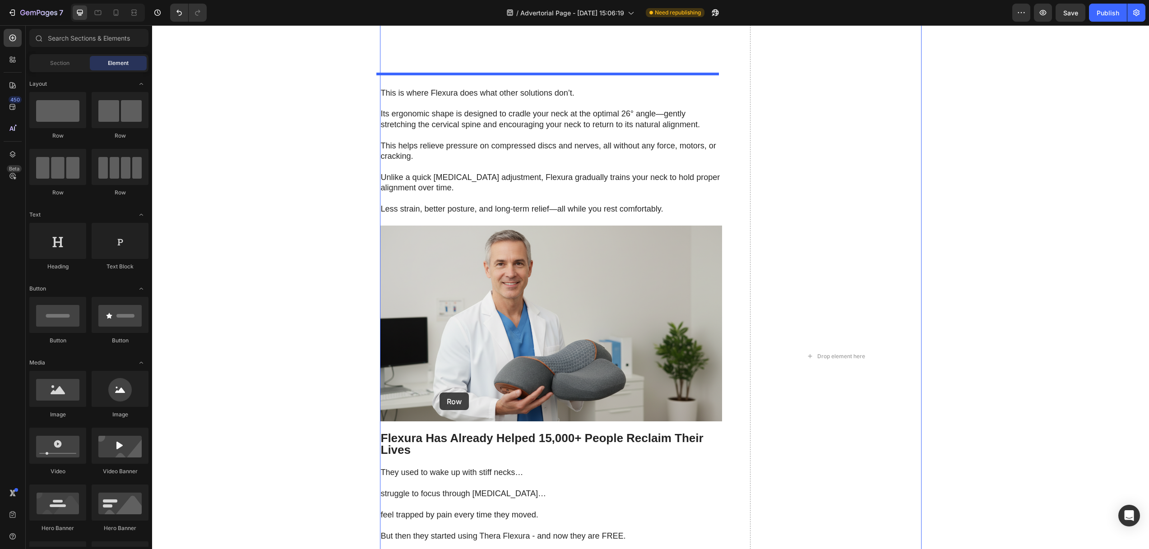
scroll to position [3121, 0]
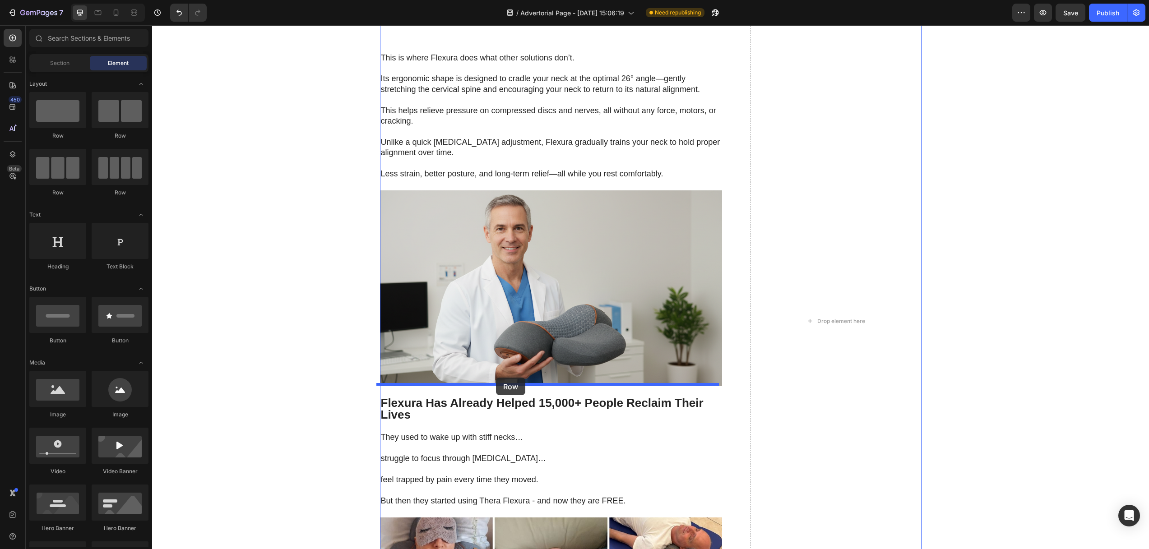
drag, startPoint x: 274, startPoint y: 141, endPoint x: 496, endPoint y: 378, distance: 324.6
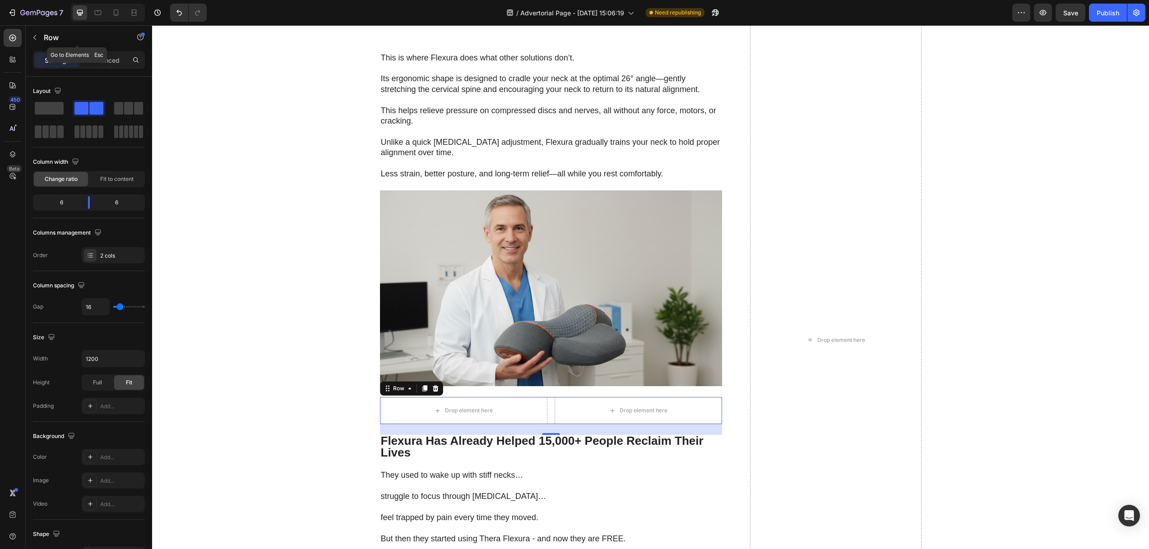
click at [38, 37] on icon "button" at bounding box center [34, 37] width 7 height 7
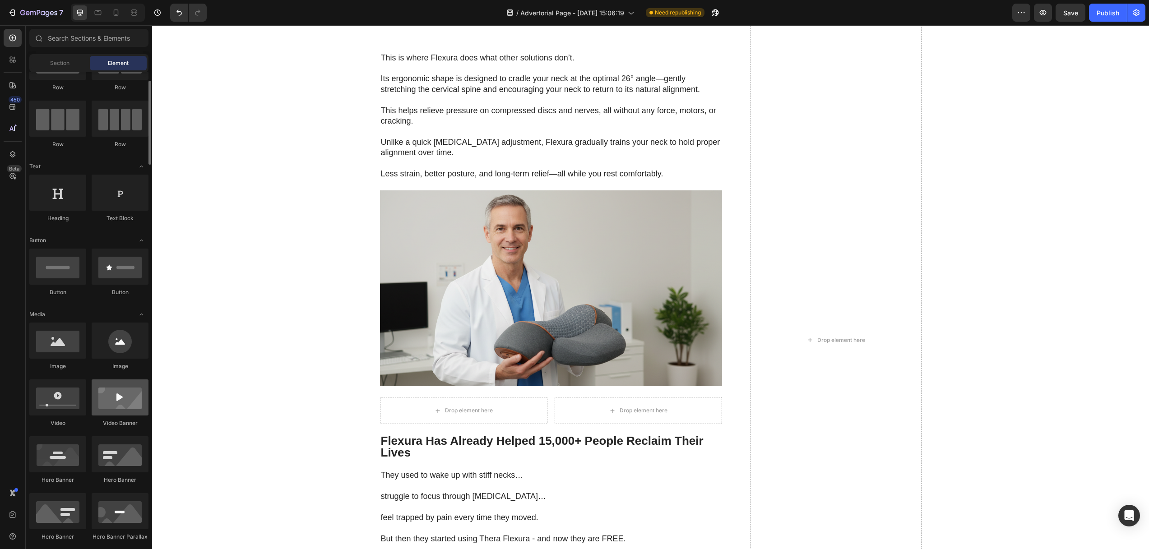
scroll to position [50, 0]
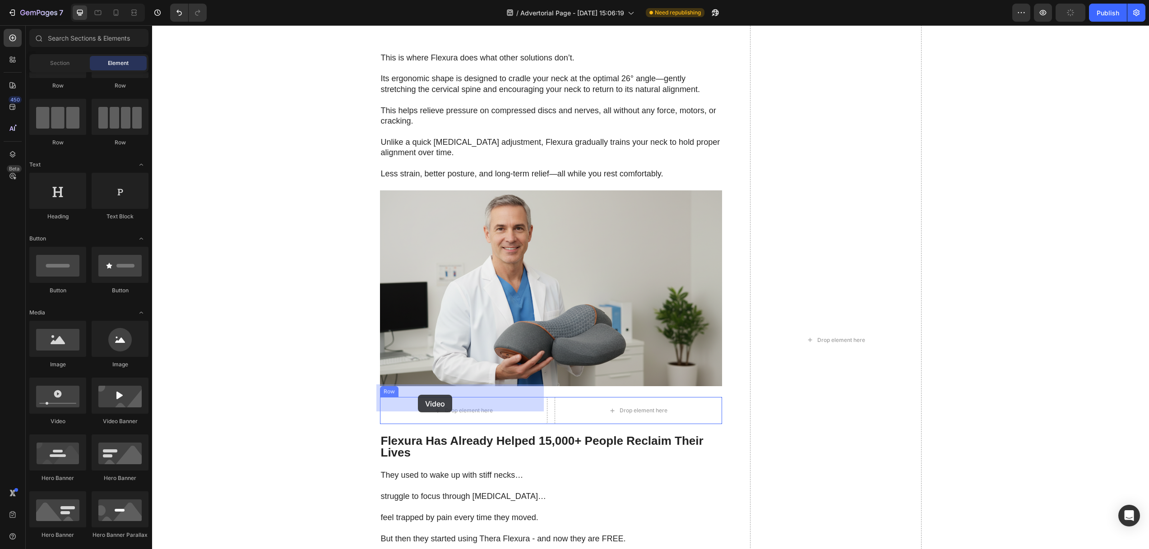
drag, startPoint x: 219, startPoint y: 425, endPoint x: 418, endPoint y: 395, distance: 201.3
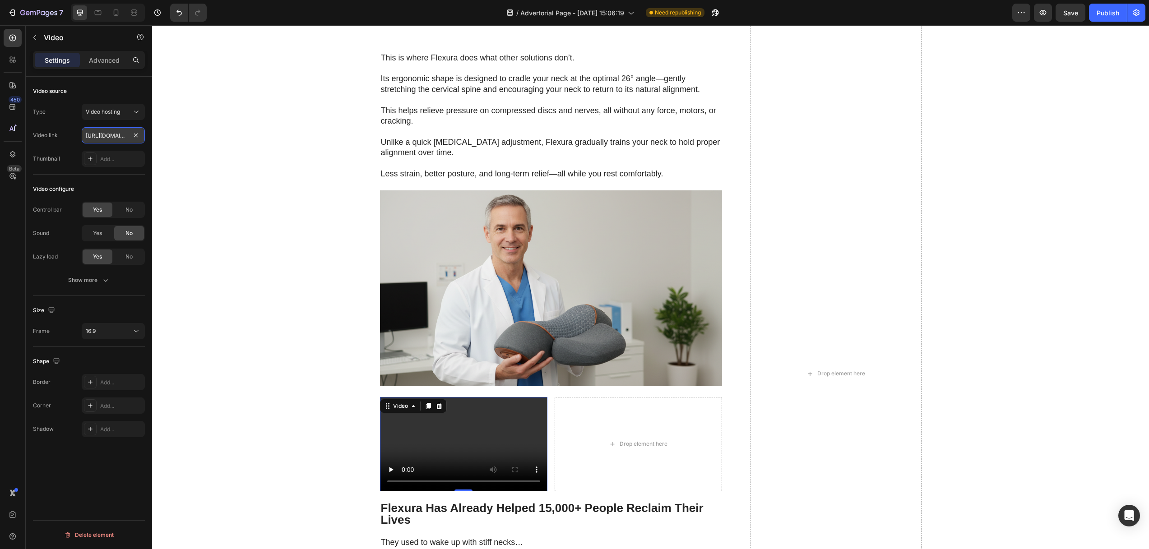
click at [116, 135] on input "[URL][DOMAIN_NAME]" at bounding box center [113, 135] width 63 height 16
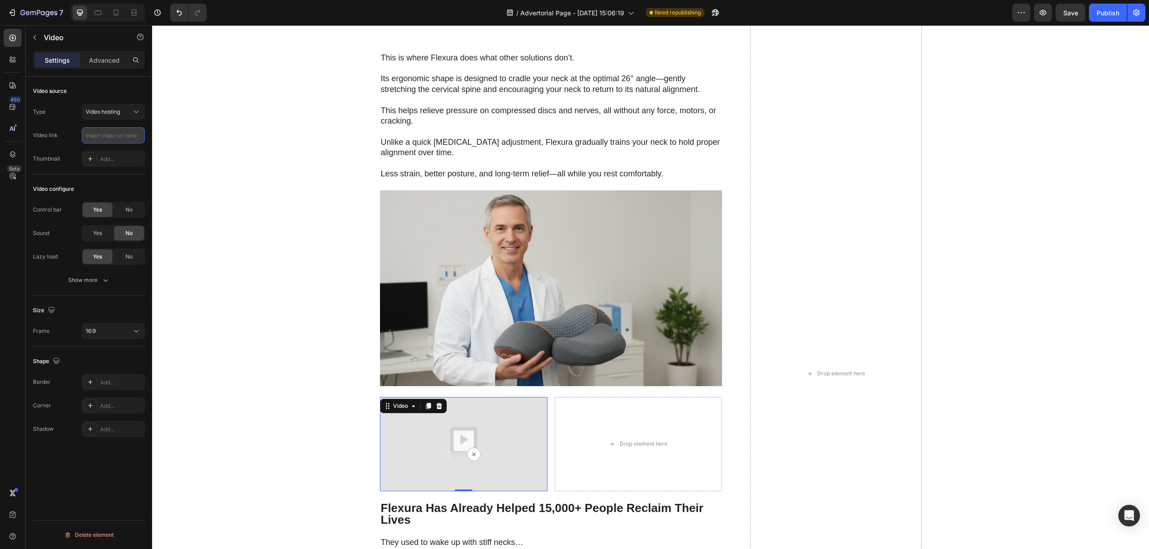
paste input "[URL][DOMAIN_NAME]"
type input "[URL][DOMAIN_NAME]"
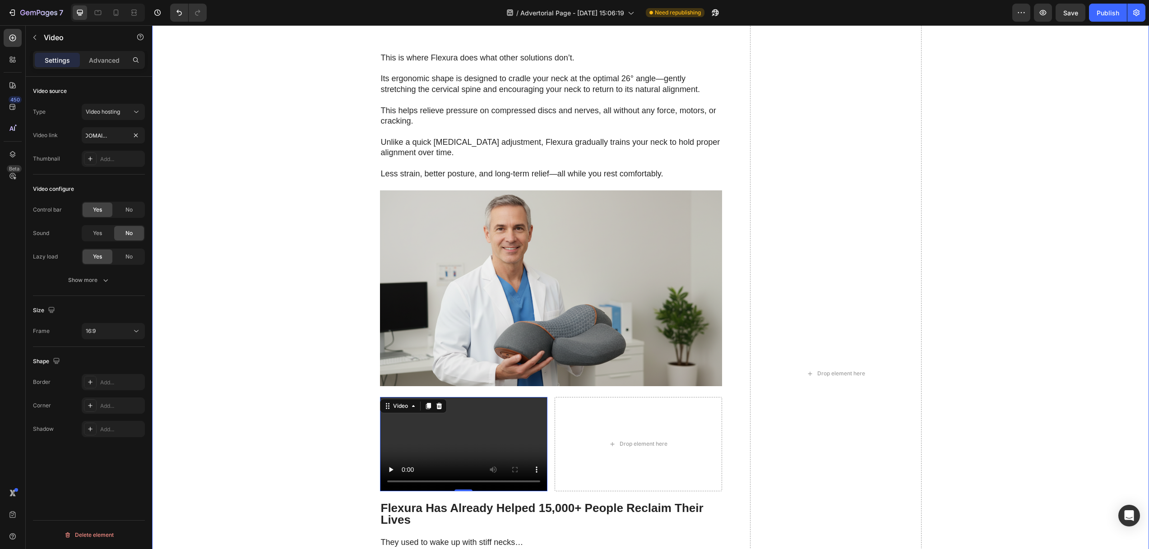
click at [268, 314] on div "That’s where the real pain kicks in. As your vertebrae compress, they put press…" at bounding box center [650, 374] width 979 height 5028
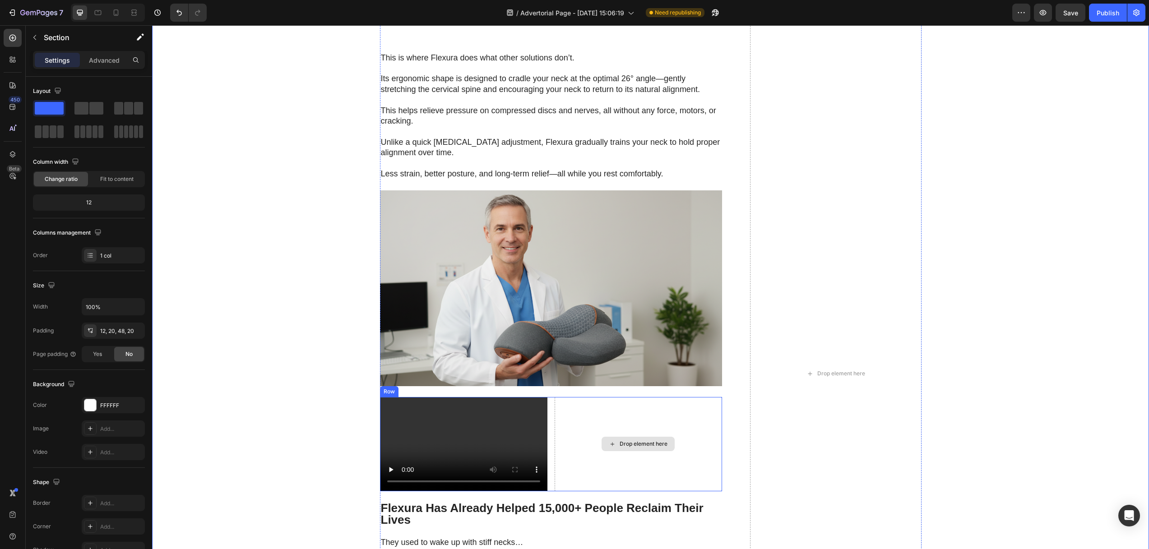
click at [633, 401] on div "Drop element here" at bounding box center [637, 444] width 167 height 94
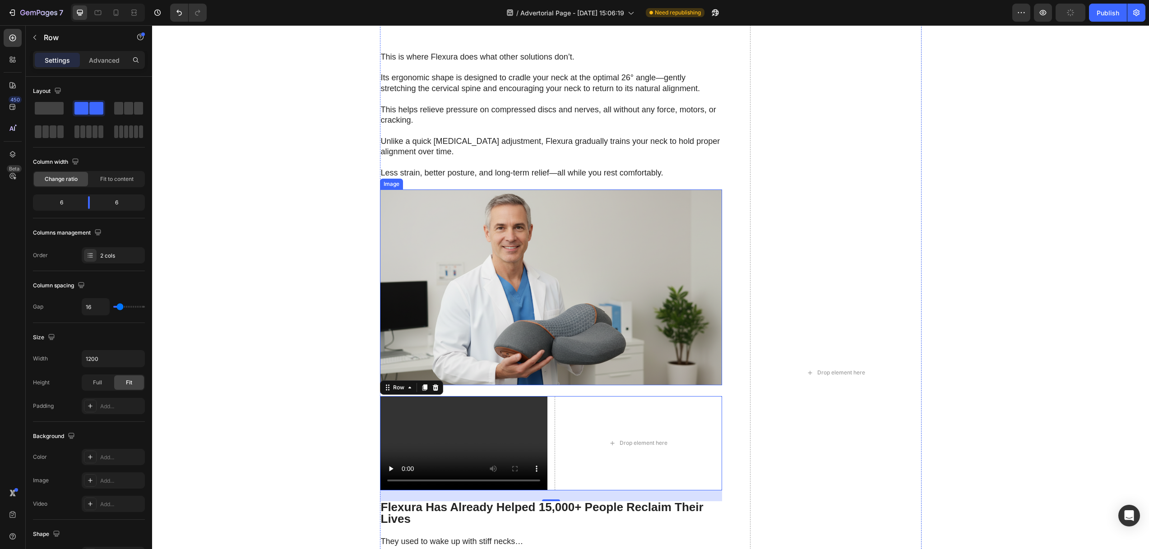
scroll to position [3123, 0]
click at [34, 38] on icon "button" at bounding box center [34, 37] width 3 height 5
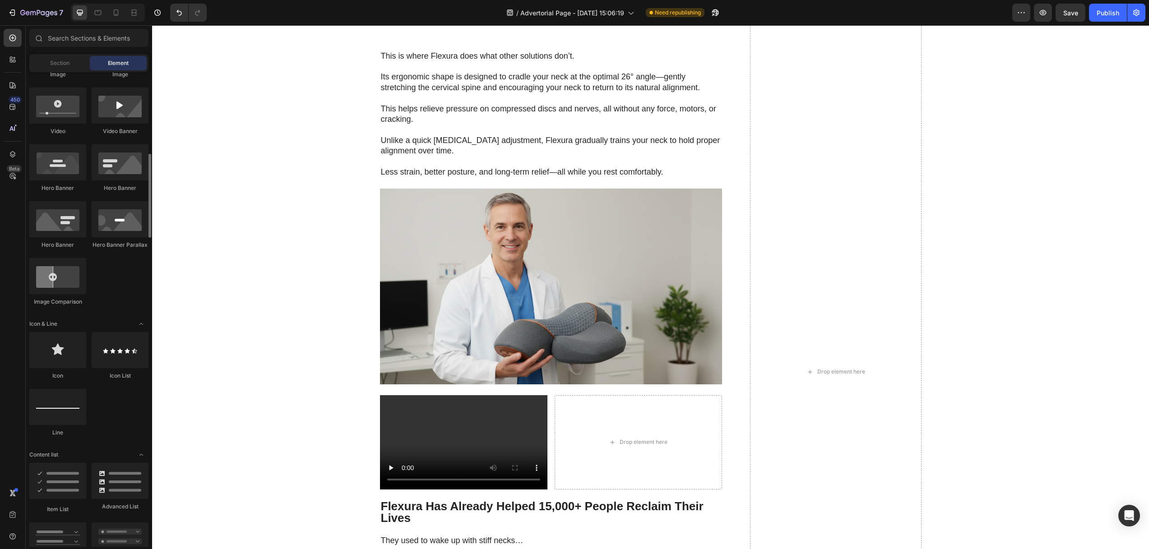
scroll to position [418, 0]
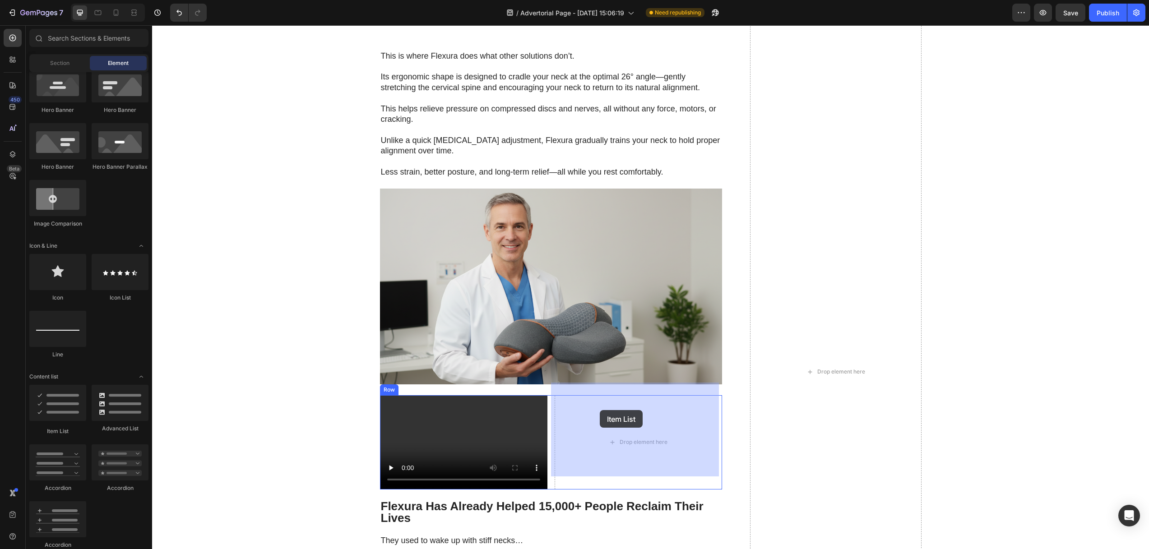
drag, startPoint x: 207, startPoint y: 426, endPoint x: 600, endPoint y: 410, distance: 393.3
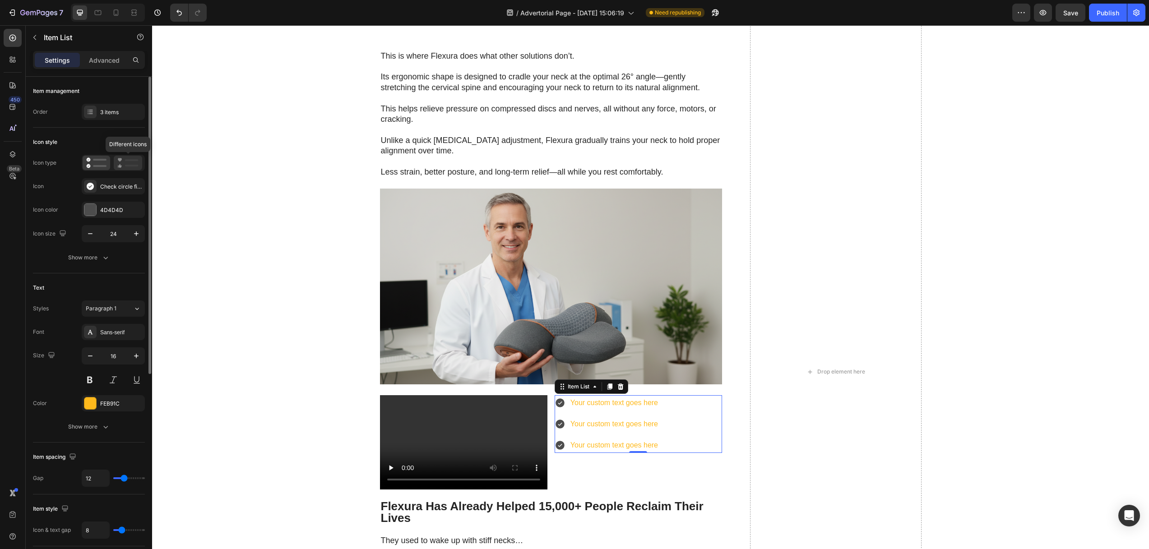
click at [129, 165] on rect at bounding box center [132, 166] width 14 height 2
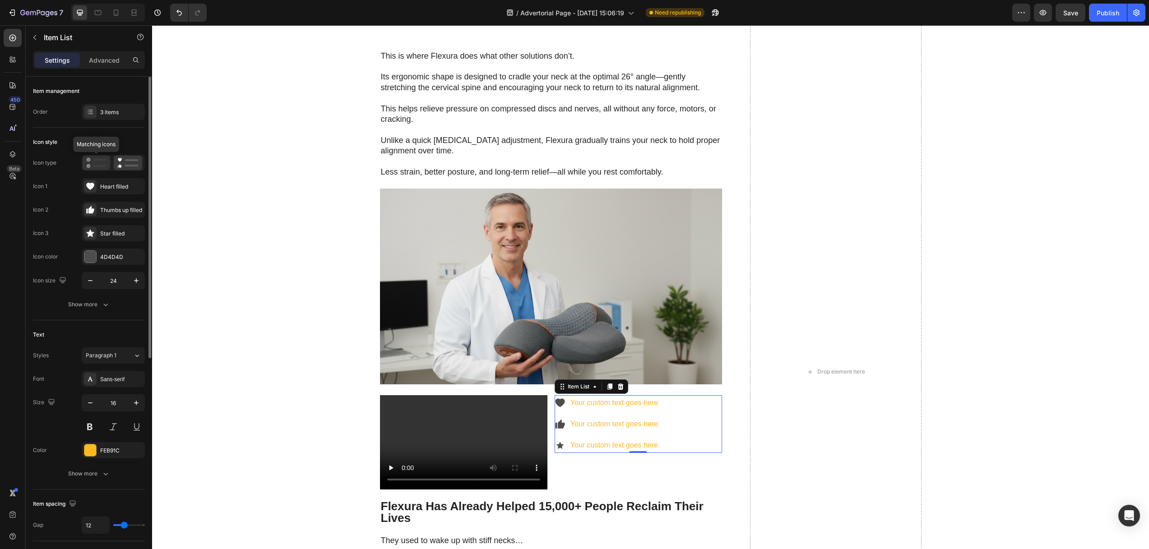
click at [92, 162] on icon at bounding box center [96, 162] width 20 height 11
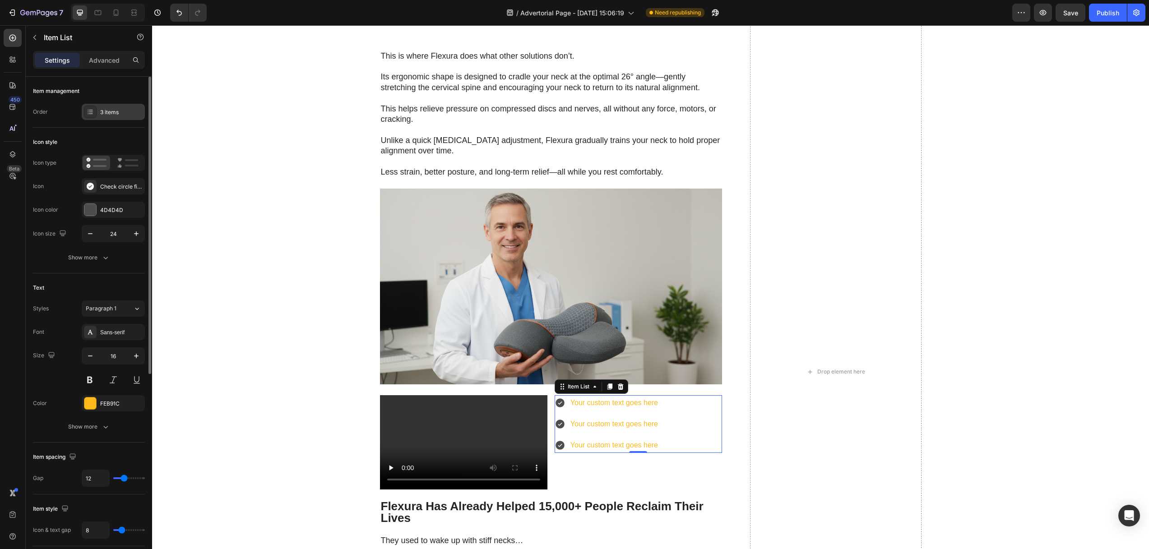
click at [115, 111] on div "3 items" at bounding box center [121, 112] width 42 height 8
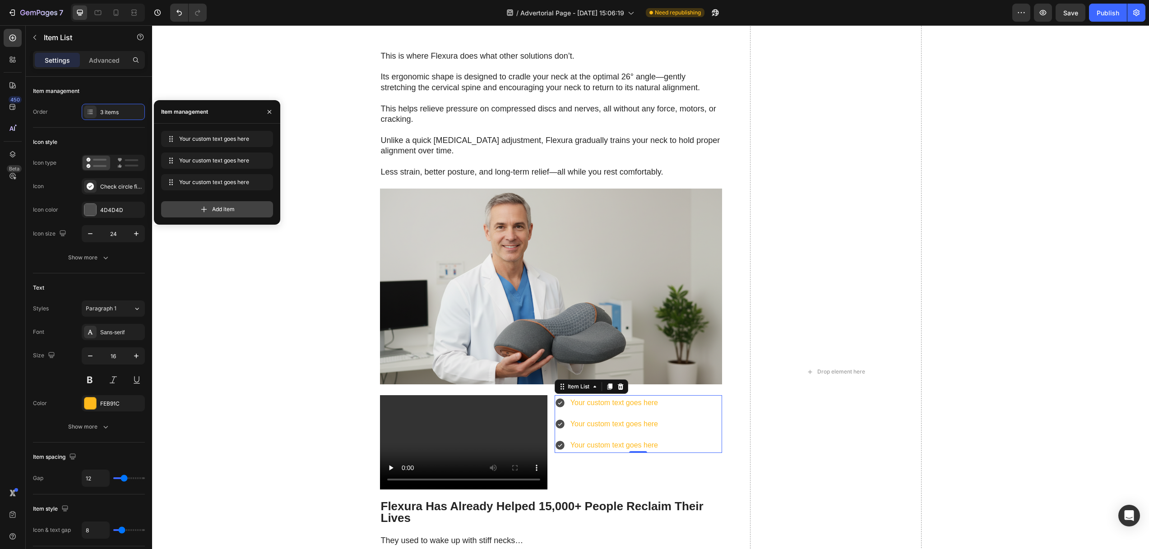
click at [217, 210] on span "Add item" at bounding box center [223, 209] width 23 height 8
click at [217, 229] on span "Add item" at bounding box center [223, 231] width 23 height 8
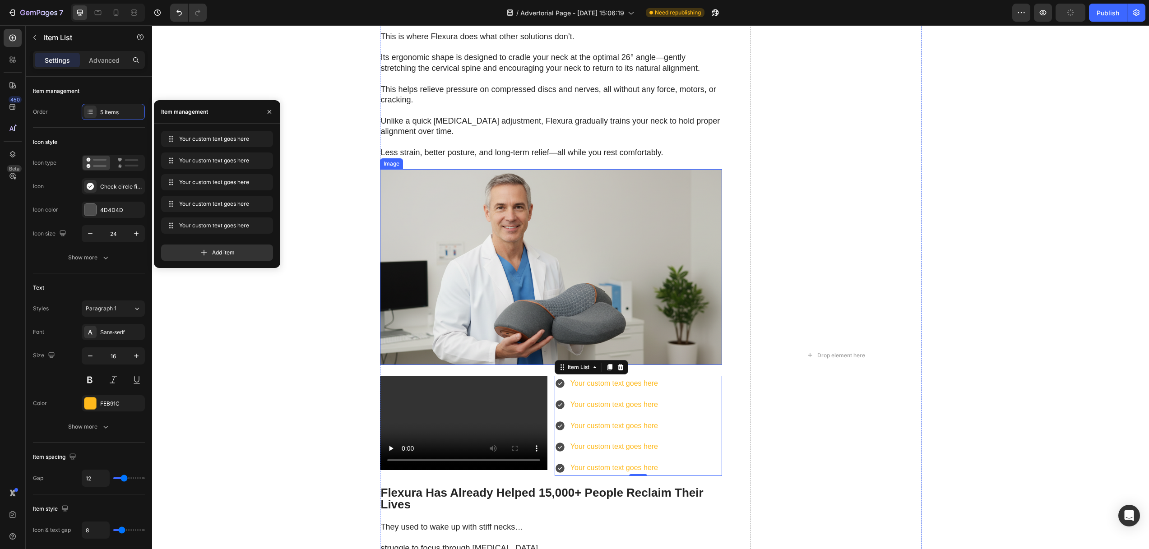
scroll to position [3173, 0]
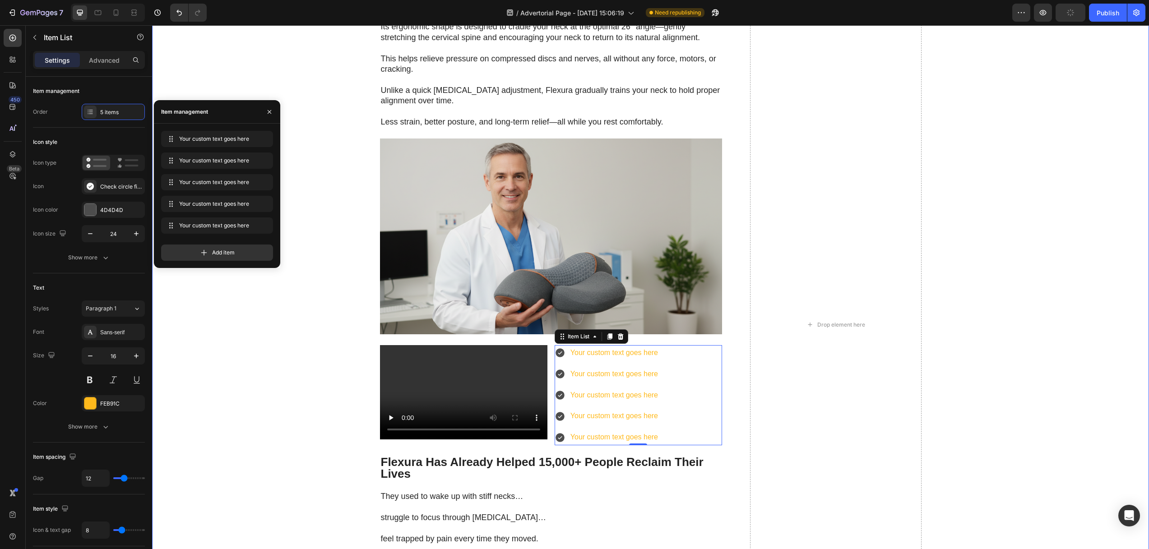
click at [334, 432] on div "That’s where the real pain kicks in. As your vertebrae compress, they put press…" at bounding box center [650, 324] width 979 height 5033
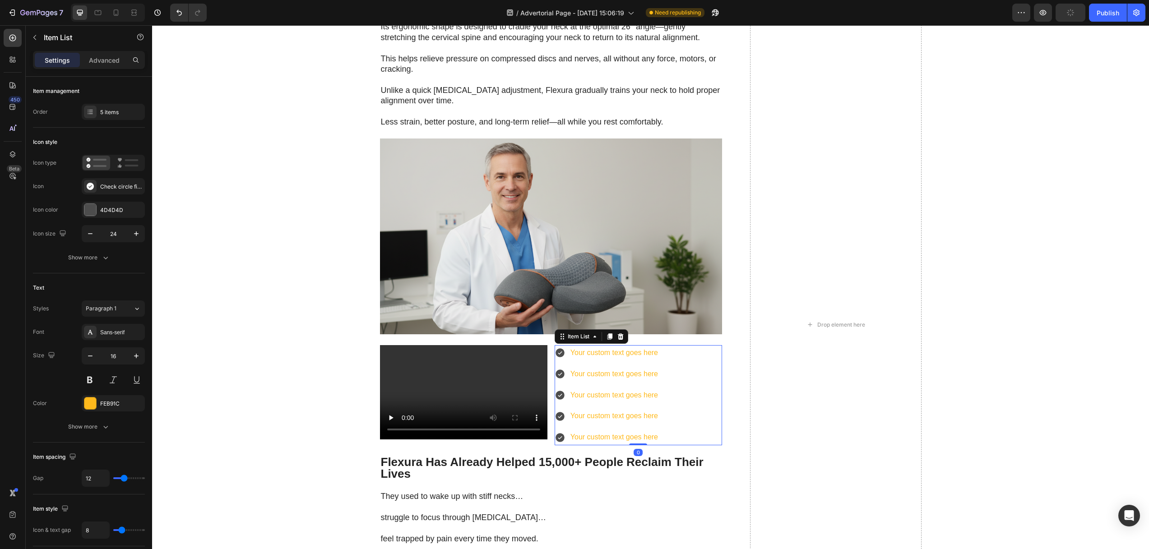
click at [663, 364] on div "Your custom text goes here Your custom text goes here Your custom text goes her…" at bounding box center [637, 395] width 167 height 100
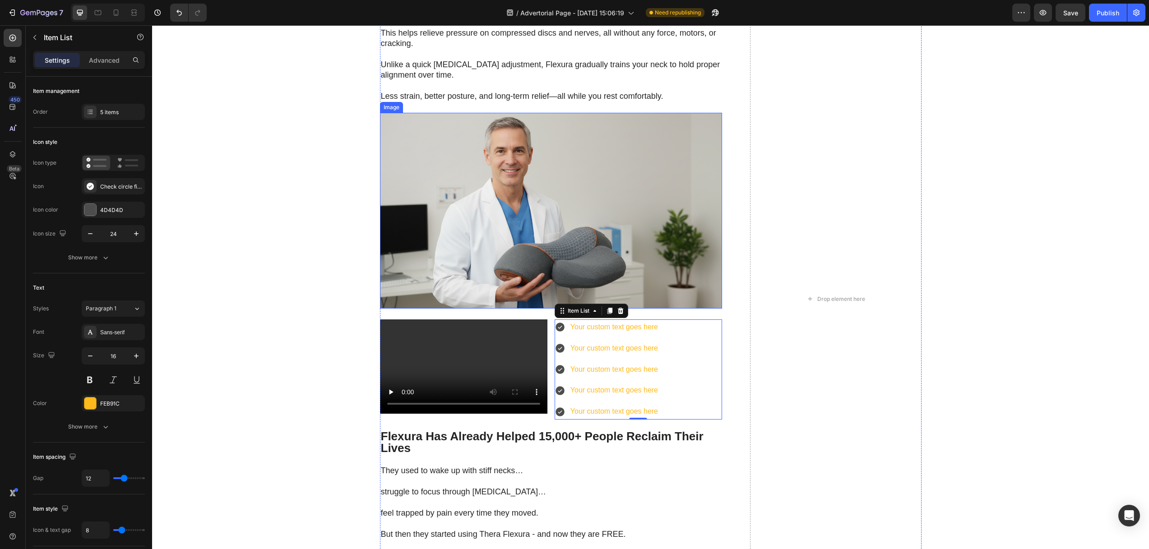
scroll to position [3313, 0]
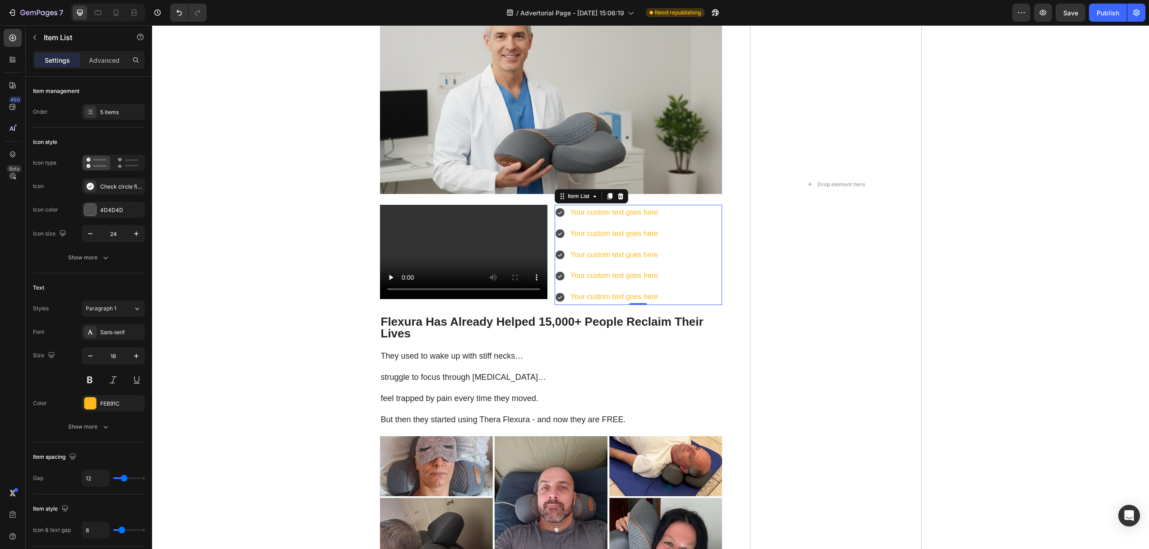
click at [588, 205] on div "Your custom text goes here" at bounding box center [614, 213] width 90 height 16
click at [588, 206] on p "Your custom text goes here" at bounding box center [614, 212] width 88 height 13
click at [607, 227] on p "Your custom text goes here" at bounding box center [614, 233] width 88 height 13
click at [555, 208] on icon at bounding box center [559, 212] width 9 height 9
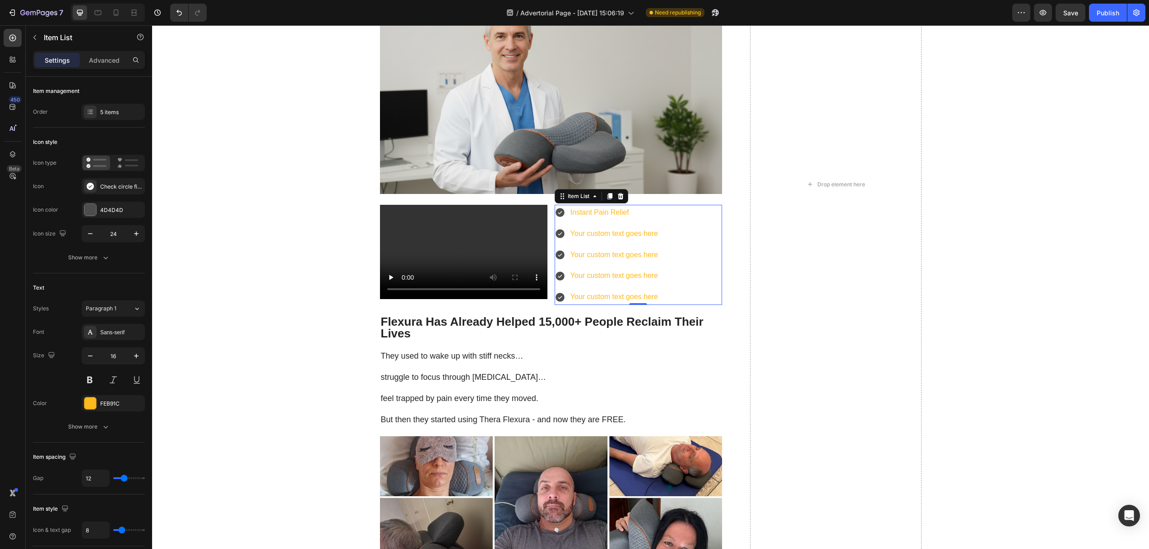
click at [594, 227] on p "Your custom text goes here" at bounding box center [614, 233] width 88 height 13
click at [581, 249] on p "Your custom text goes here" at bounding box center [621, 255] width 103 height 13
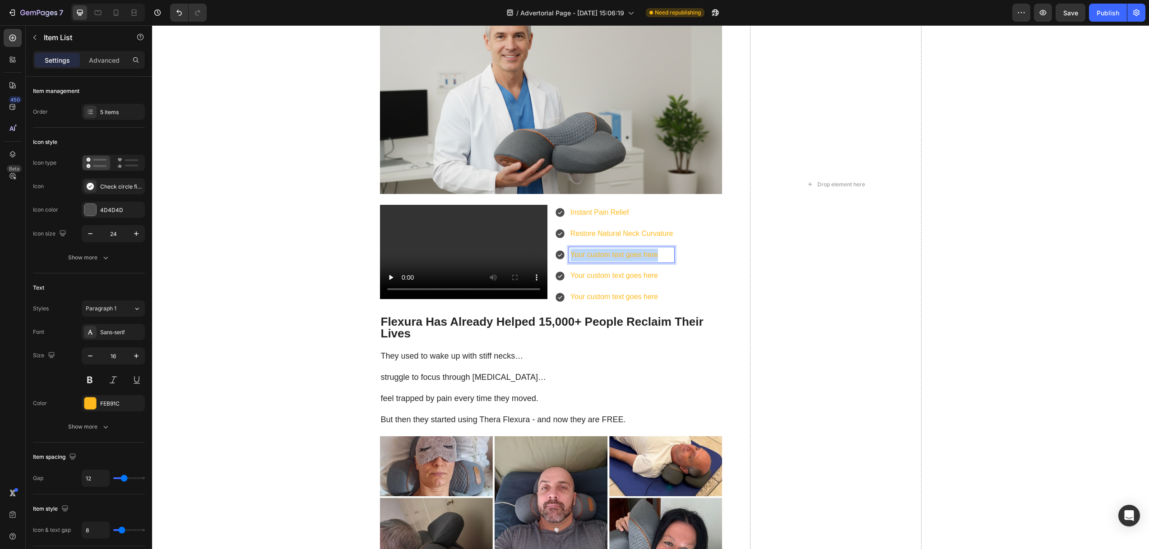
click at [581, 249] on p "Your custom text goes here" at bounding box center [621, 255] width 103 height 13
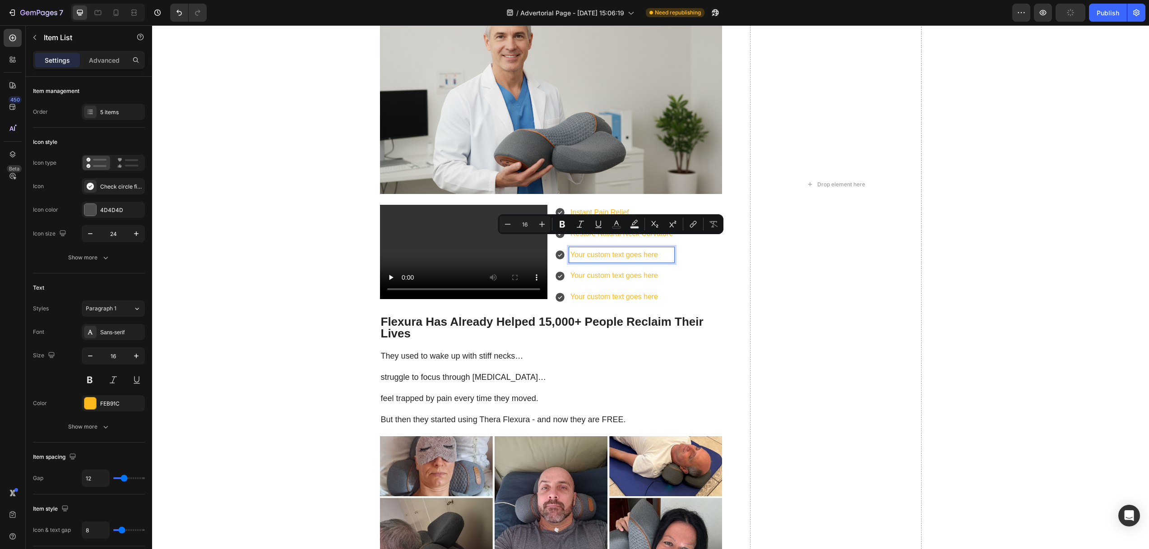
click at [592, 249] on p "Your custom text goes here" at bounding box center [621, 255] width 103 height 13
drag, startPoint x: 581, startPoint y: 199, endPoint x: 575, endPoint y: 200, distance: 5.6
click at [581, 206] on p "Instant Pain Relief" at bounding box center [621, 212] width 103 height 13
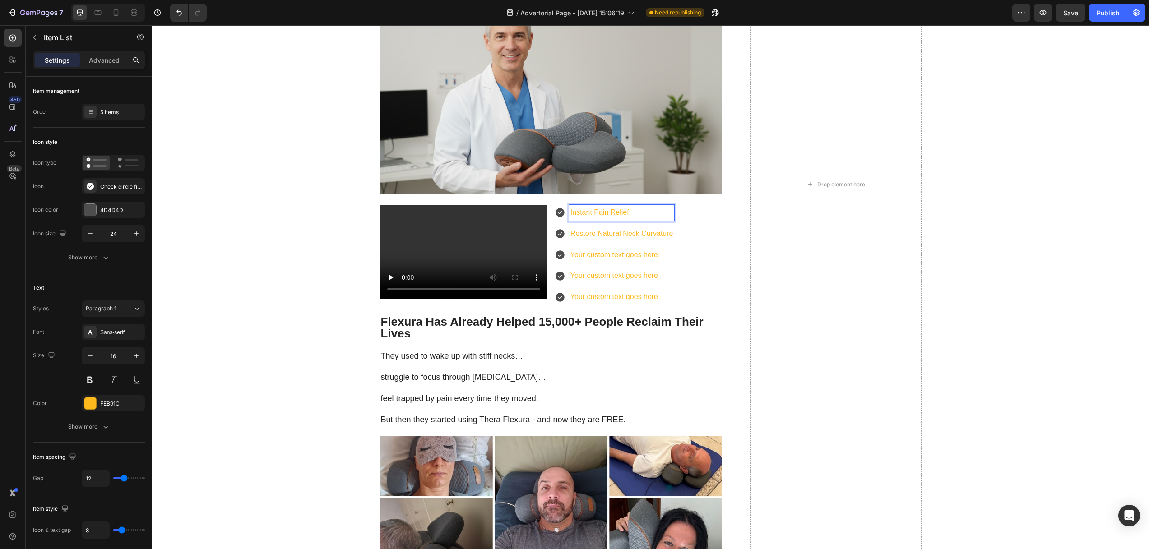
click at [559, 208] on icon at bounding box center [559, 212] width 9 height 9
click at [630, 206] on p "Instant Pain Relief" at bounding box center [621, 212] width 103 height 13
click at [628, 249] on p "Your custom text goes here" at bounding box center [621, 255] width 103 height 13
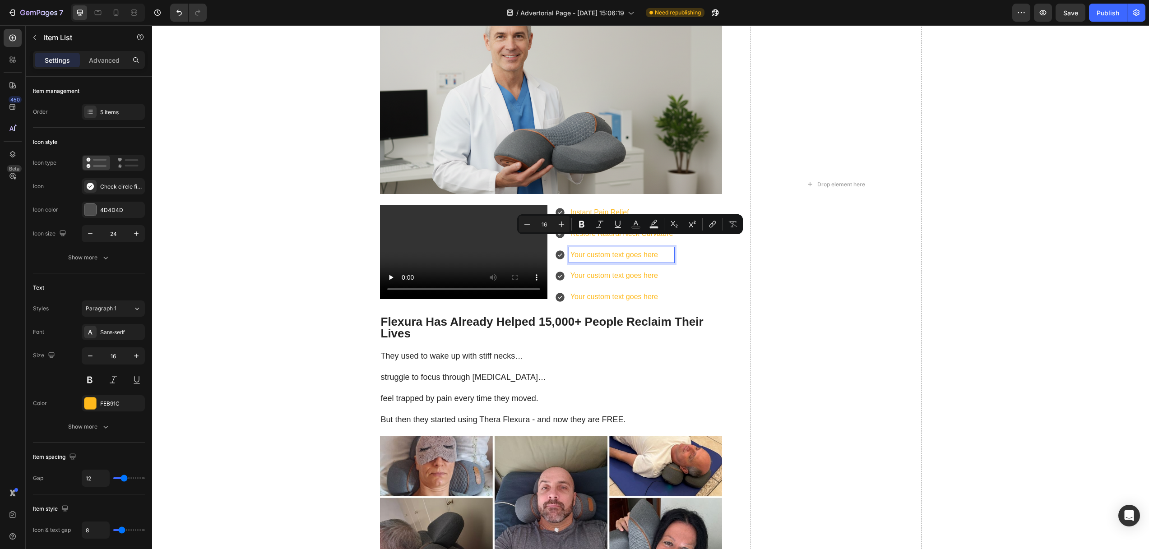
click at [582, 249] on p "Your custom text goes here" at bounding box center [621, 255] width 103 height 13
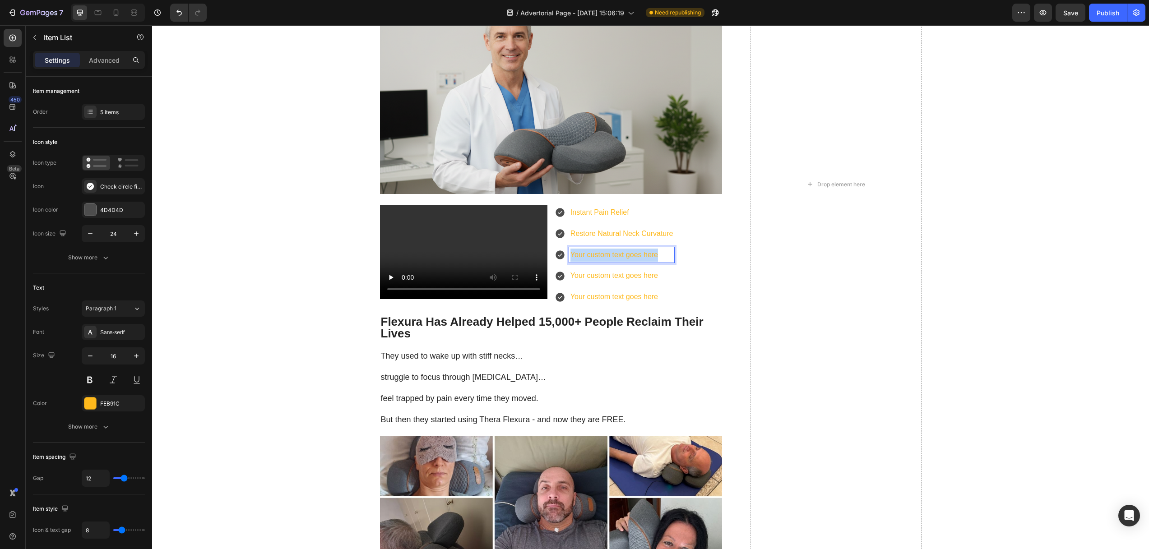
click at [582, 249] on p "Your custom text goes here" at bounding box center [621, 255] width 103 height 13
click at [610, 269] on p "Your custom text goes here" at bounding box center [621, 275] width 103 height 13
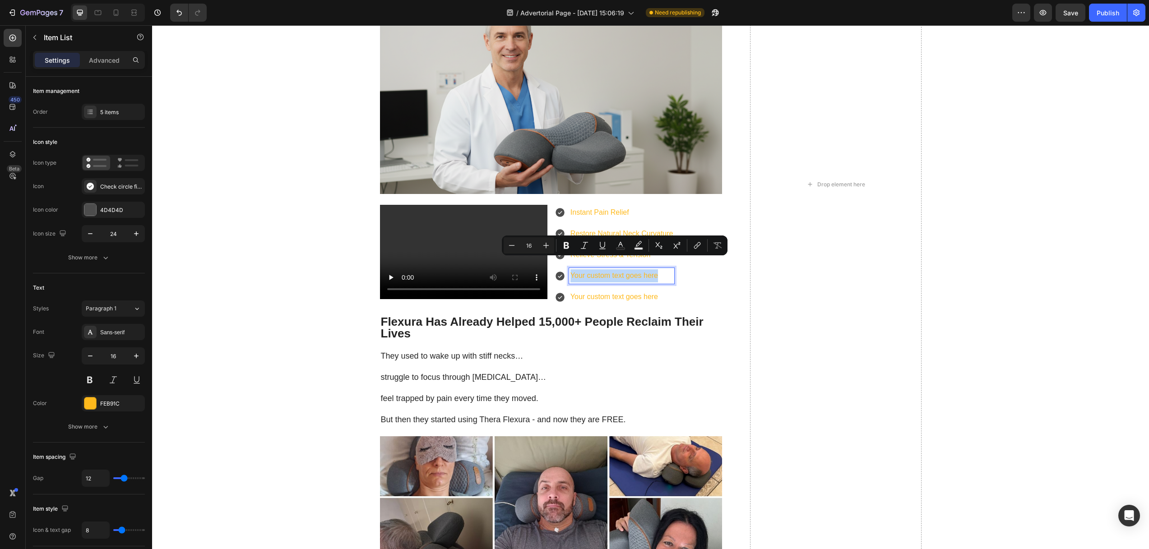
click at [610, 269] on p "Your custom text goes here" at bounding box center [621, 275] width 103 height 13
click at [587, 269] on p "Your custom text goes here" at bounding box center [621, 275] width 103 height 13
click at [617, 269] on p "Your custom text goes here" at bounding box center [621, 275] width 103 height 13
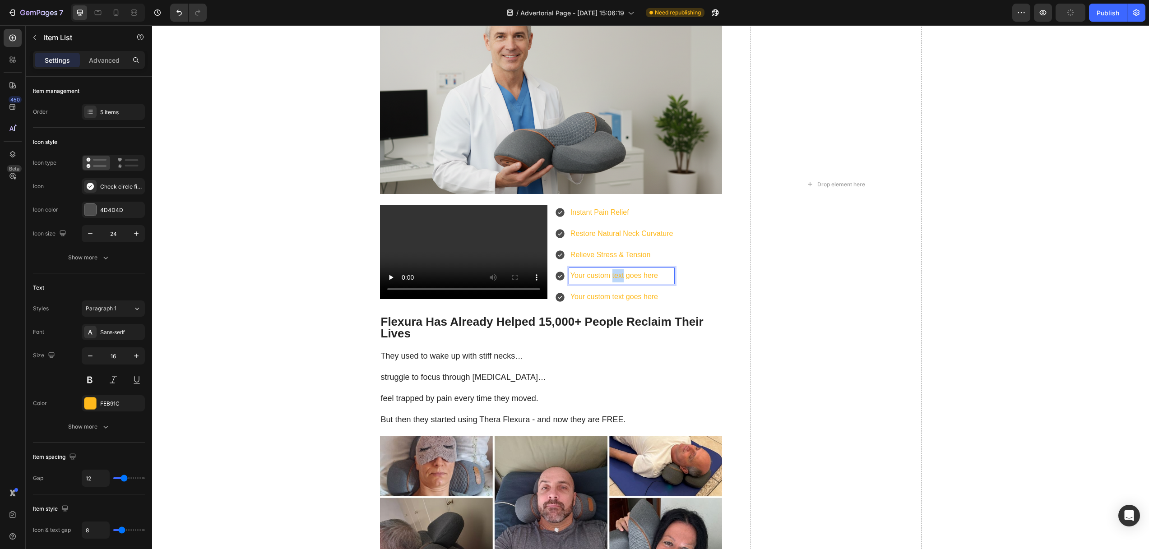
click at [617, 269] on p "Your custom text goes here" at bounding box center [621, 275] width 103 height 13
click at [575, 291] on p "Your custom text goes here" at bounding box center [627, 297] width 114 height 13
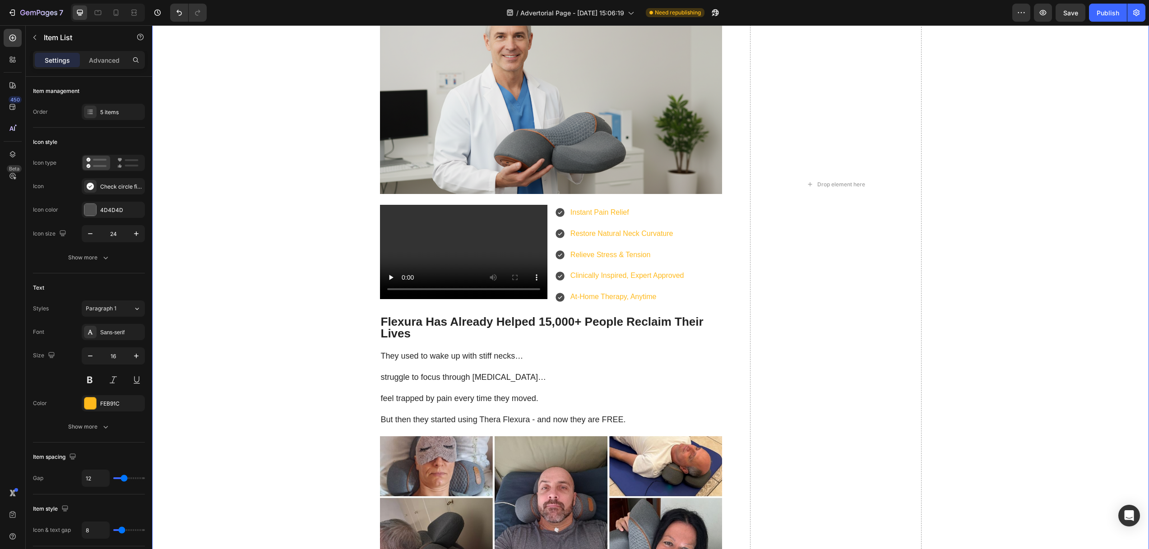
click at [288, 248] on div "That’s where the real pain kicks in. As your vertebrae compress, they put press…" at bounding box center [650, 184] width 979 height 5033
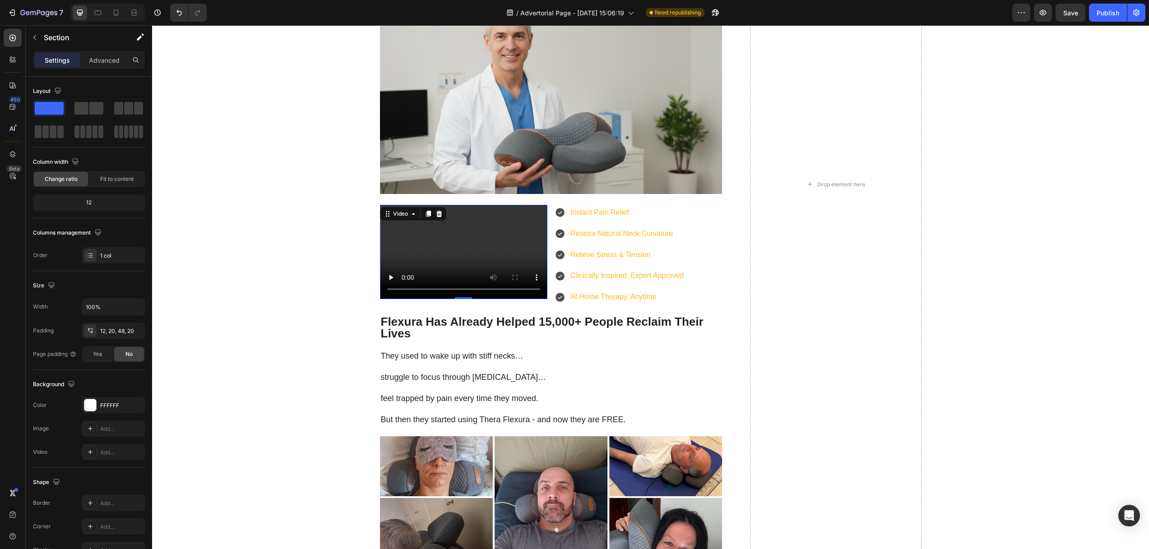
click at [489, 216] on video at bounding box center [463, 252] width 167 height 94
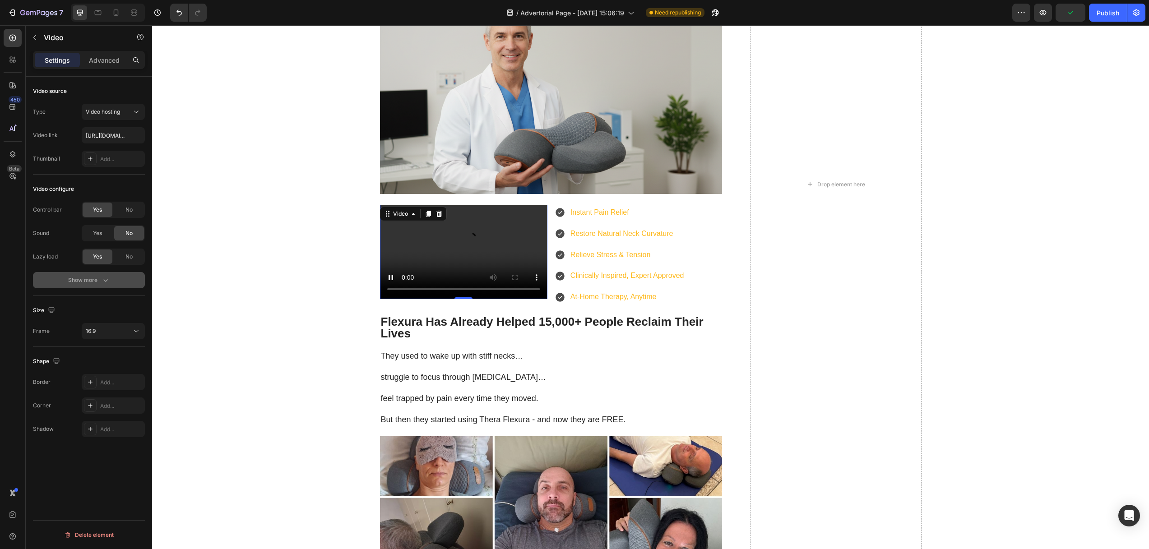
click at [114, 278] on button "Show more" at bounding box center [89, 280] width 112 height 16
click at [123, 379] on div "16:9" at bounding box center [109, 378] width 46 height 8
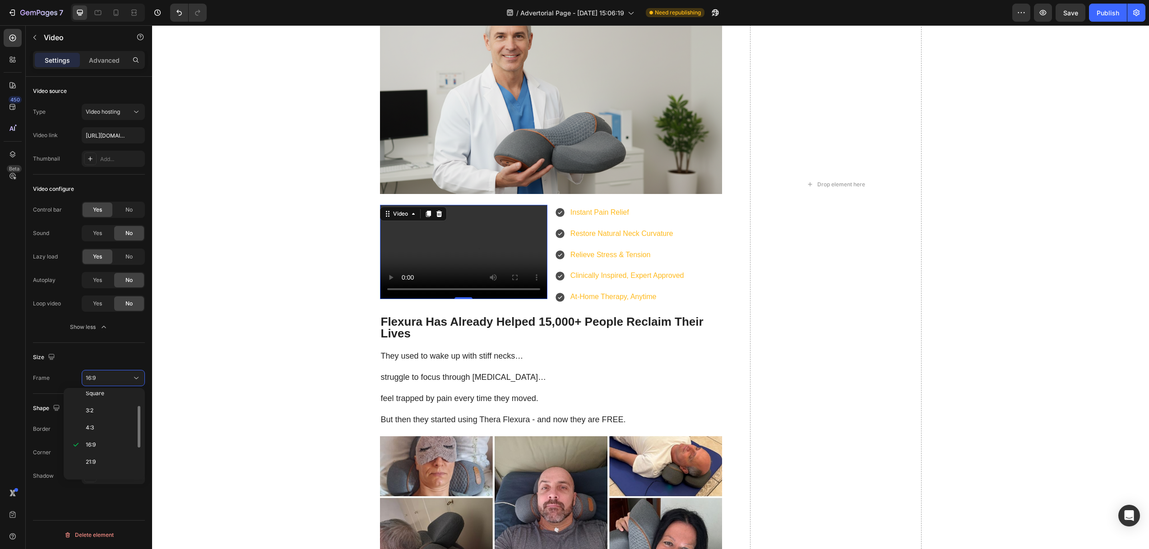
scroll to position [87, 0]
click at [112, 451] on p "9:16" at bounding box center [110, 450] width 48 height 8
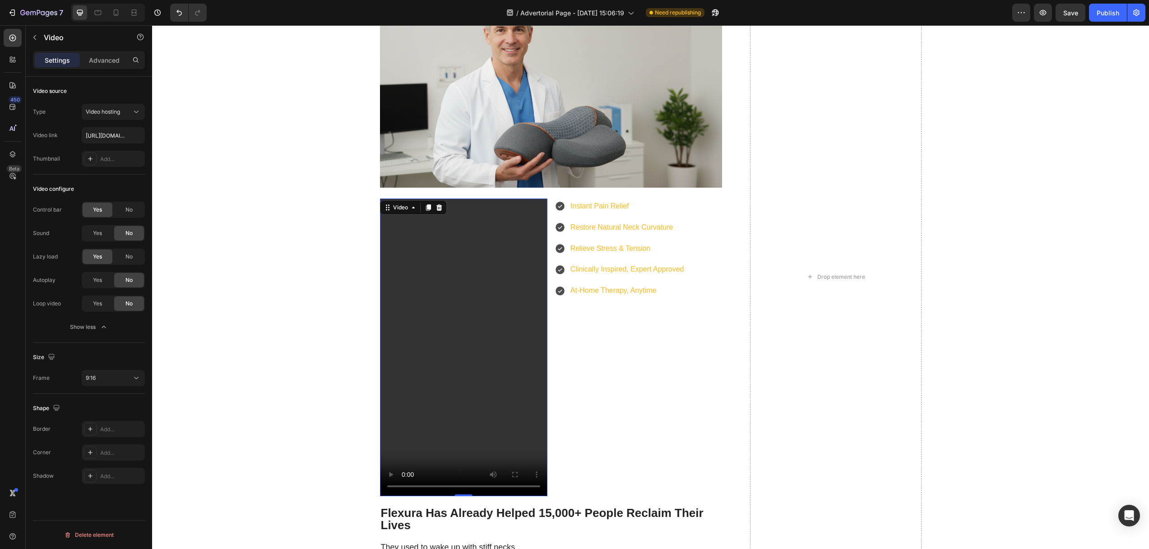
scroll to position [3321, 0]
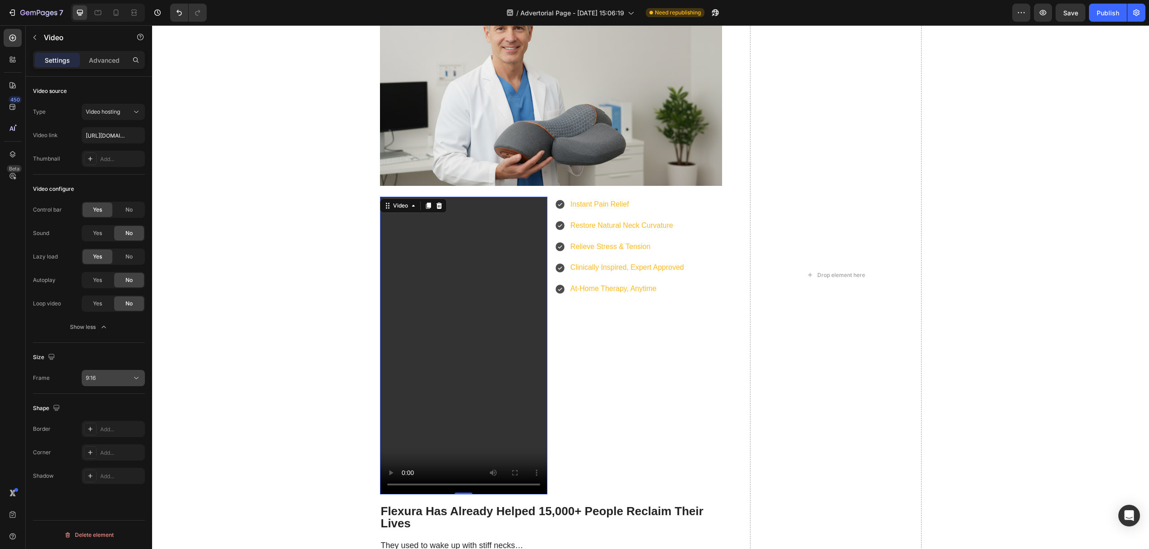
click at [108, 380] on div "9:16" at bounding box center [109, 378] width 46 height 8
click at [97, 429] on p "3:4" at bounding box center [110, 433] width 48 height 8
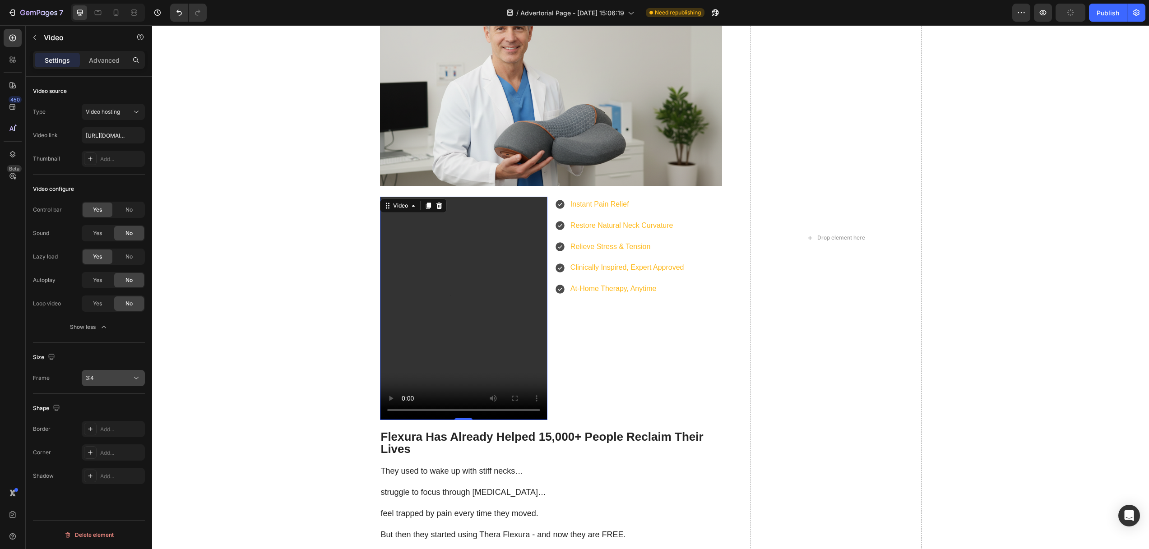
click at [104, 376] on div "3:4" at bounding box center [109, 378] width 46 height 8
click at [97, 409] on div "2:3" at bounding box center [102, 415] width 70 height 17
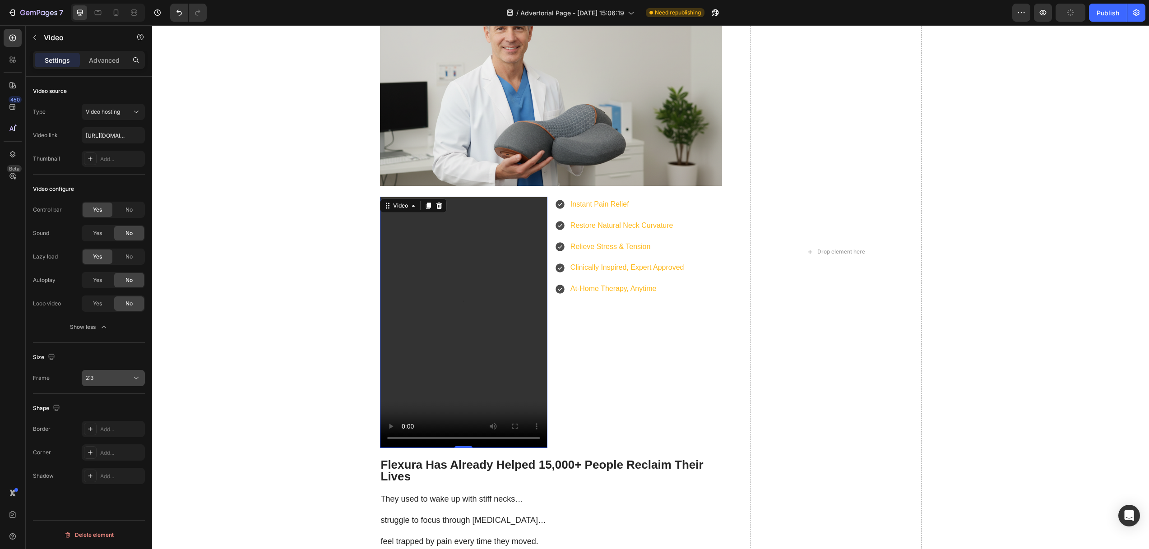
click at [111, 379] on div "2:3" at bounding box center [109, 378] width 46 height 8
drag, startPoint x: 103, startPoint y: 449, endPoint x: 105, endPoint y: 441, distance: 8.4
click at [103, 449] on p "9:16" at bounding box center [110, 450] width 48 height 8
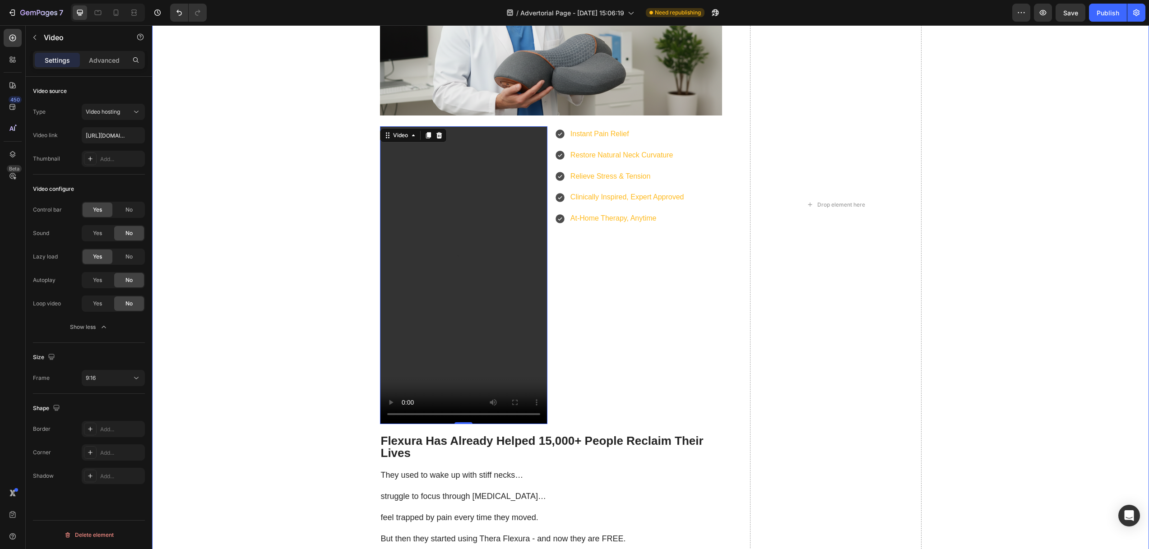
scroll to position [3391, 0]
click at [328, 245] on div "That’s where the real pain kicks in. As your vertebrae compress, they put press…" at bounding box center [650, 205] width 979 height 5231
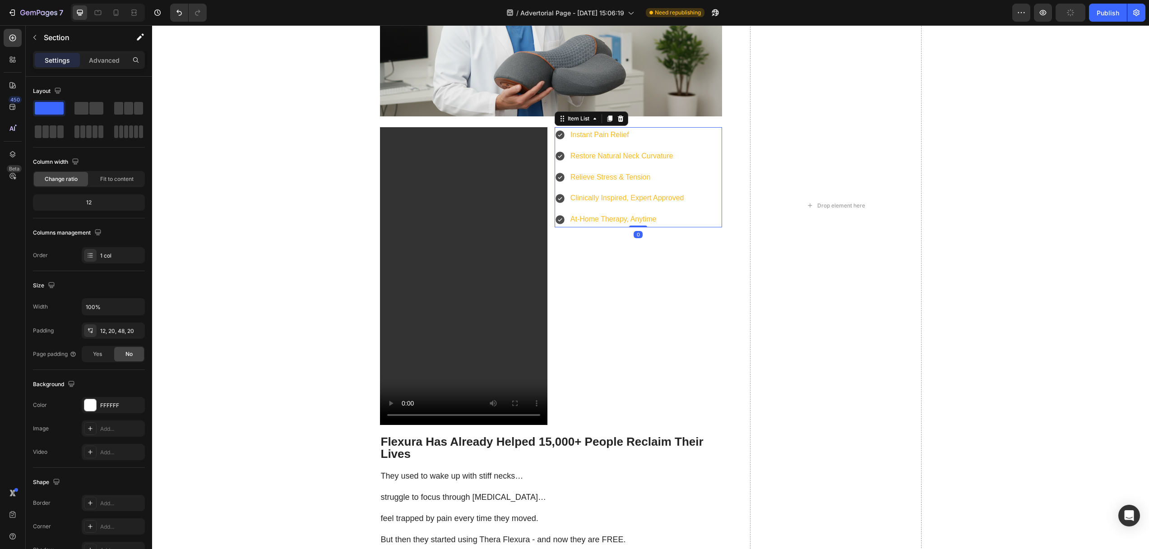
click at [694, 127] on div "Instant Pain Relief Restore Natural Neck Curvature Relieve Stress & Tension Cli…" at bounding box center [637, 177] width 167 height 100
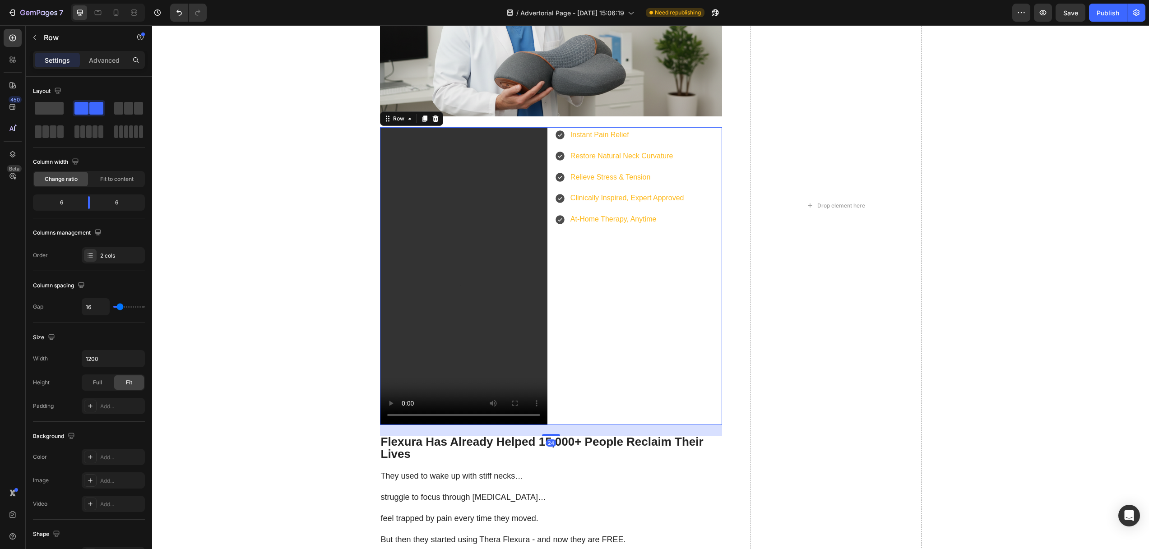
click at [626, 264] on div "Instant Pain Relief Restore Natural Neck Curvature Relieve Stress & Tension Cli…" at bounding box center [637, 276] width 167 height 298
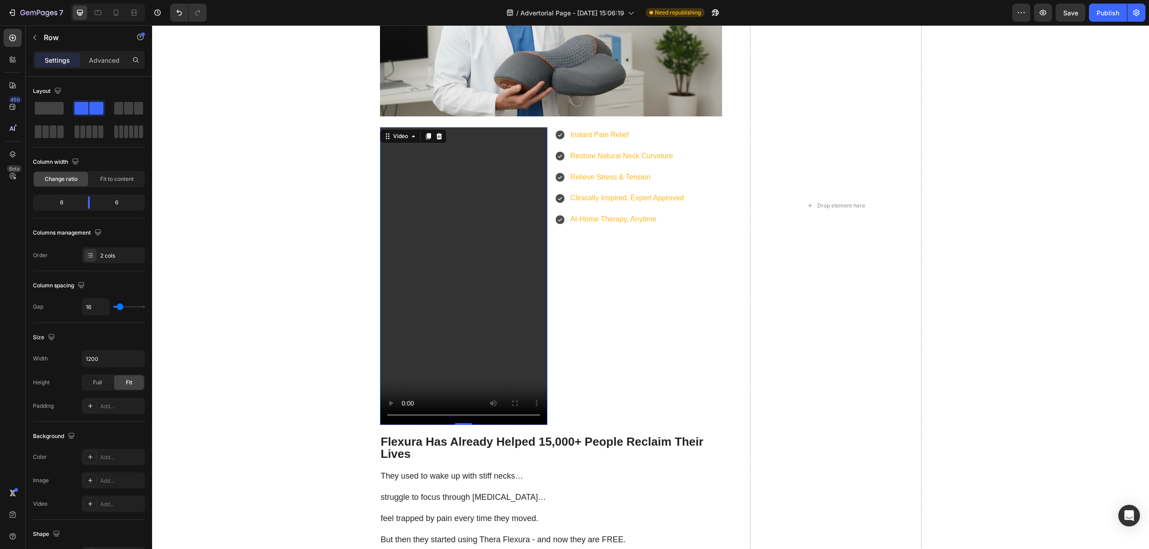
click at [458, 255] on video at bounding box center [463, 276] width 167 height 298
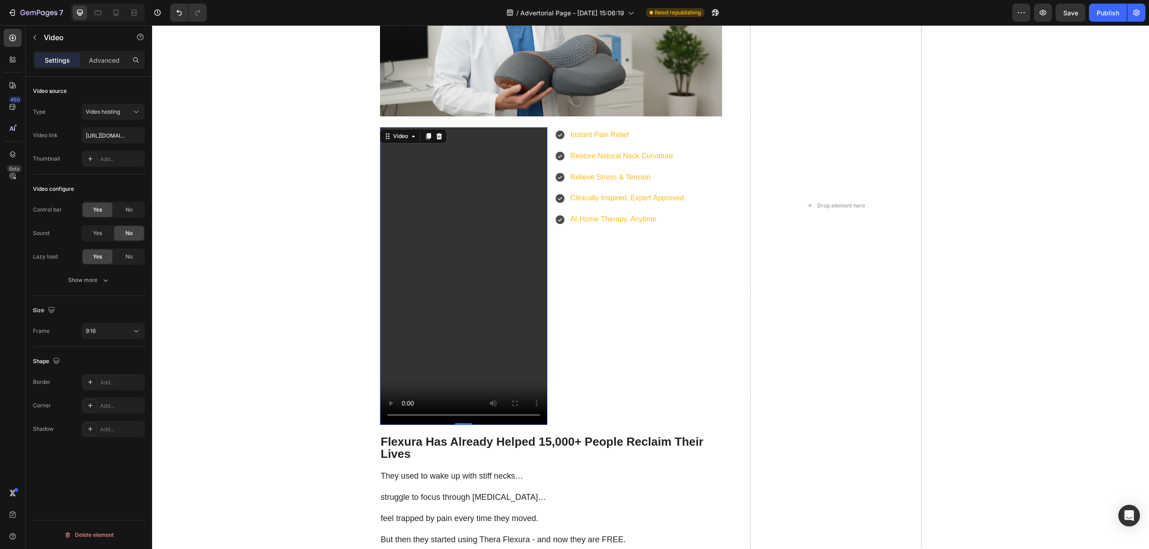
click at [406, 178] on video at bounding box center [463, 276] width 167 height 298
click at [98, 62] on p "Advanced" at bounding box center [104, 59] width 31 height 9
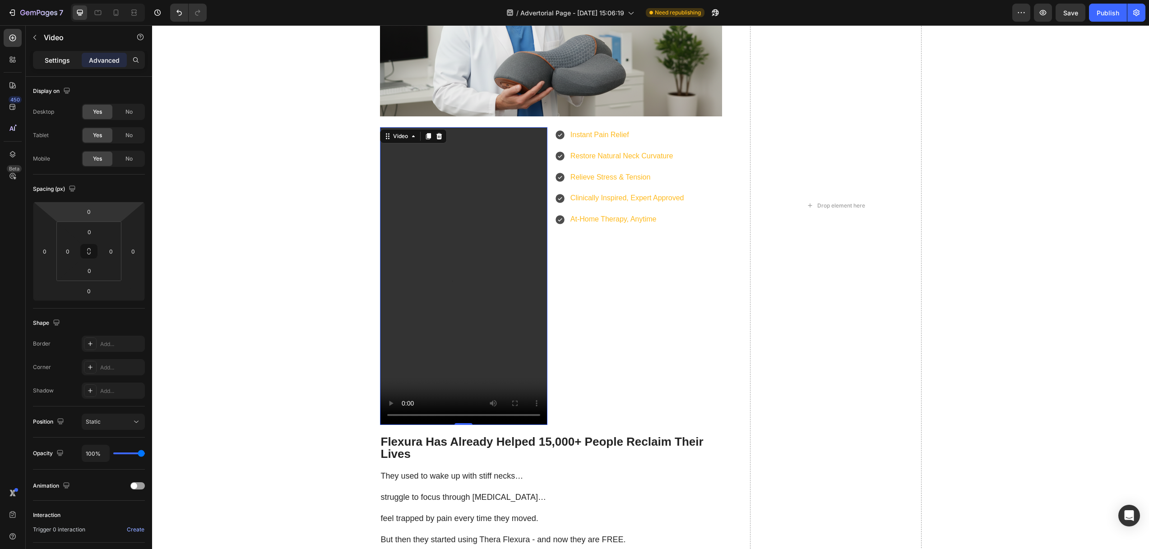
click at [54, 60] on p "Settings" at bounding box center [57, 59] width 25 height 9
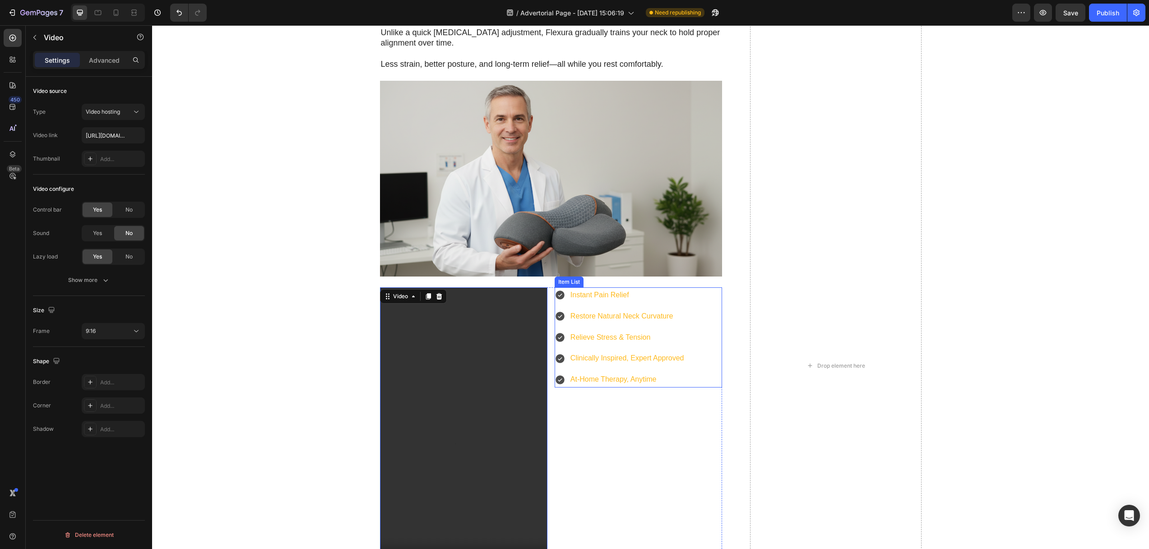
scroll to position [3218, 0]
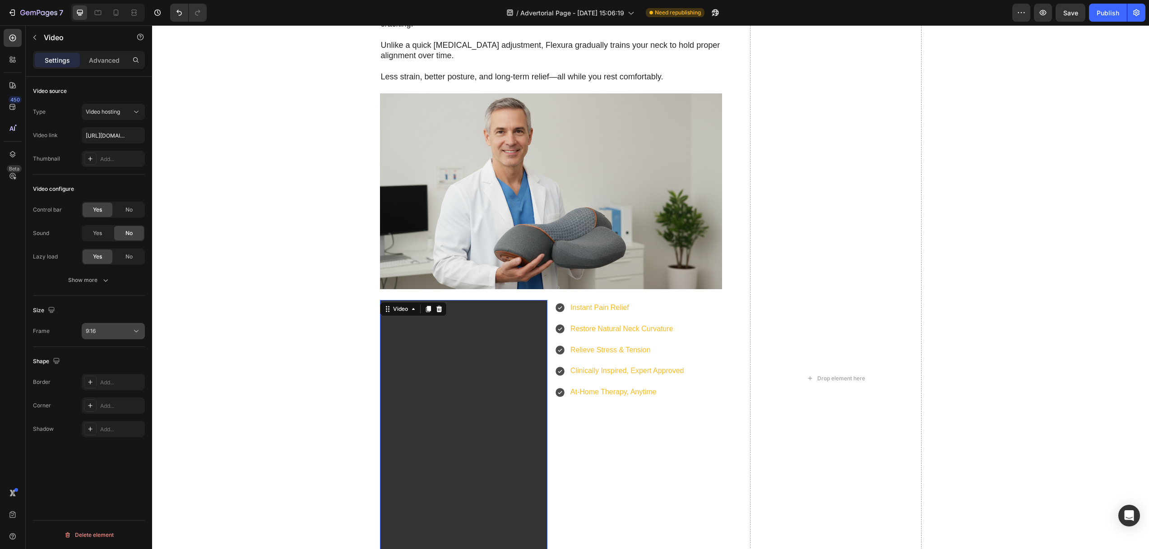
click at [106, 329] on div "9:16" at bounding box center [109, 331] width 46 height 8
click at [70, 306] on div "Size" at bounding box center [89, 310] width 112 height 14
click at [50, 311] on icon "button" at bounding box center [51, 310] width 6 height 6
click at [55, 357] on icon "button" at bounding box center [53, 357] width 5 height 6
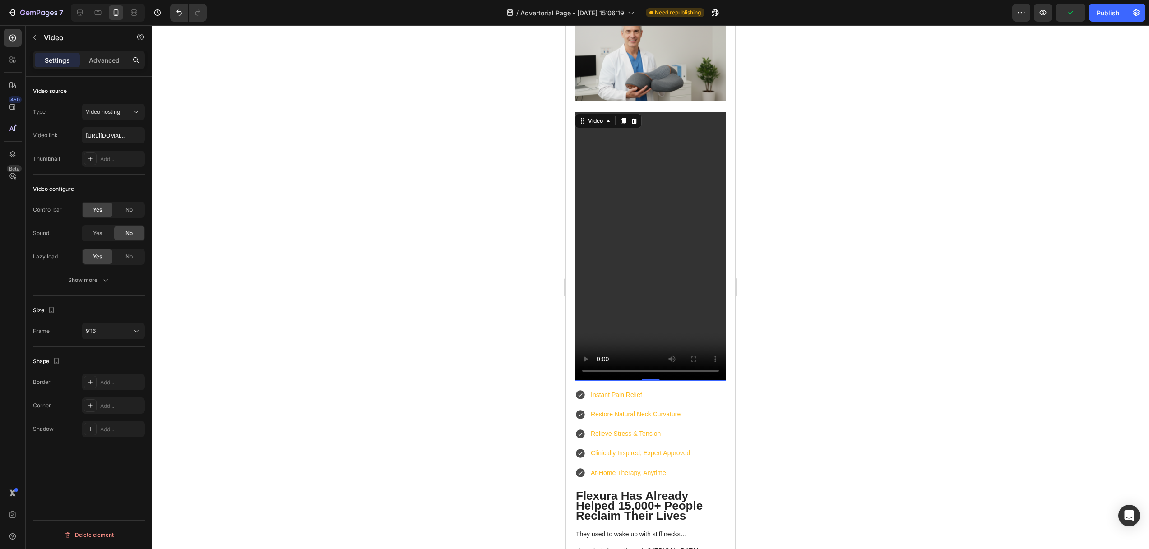
scroll to position [2733, 0]
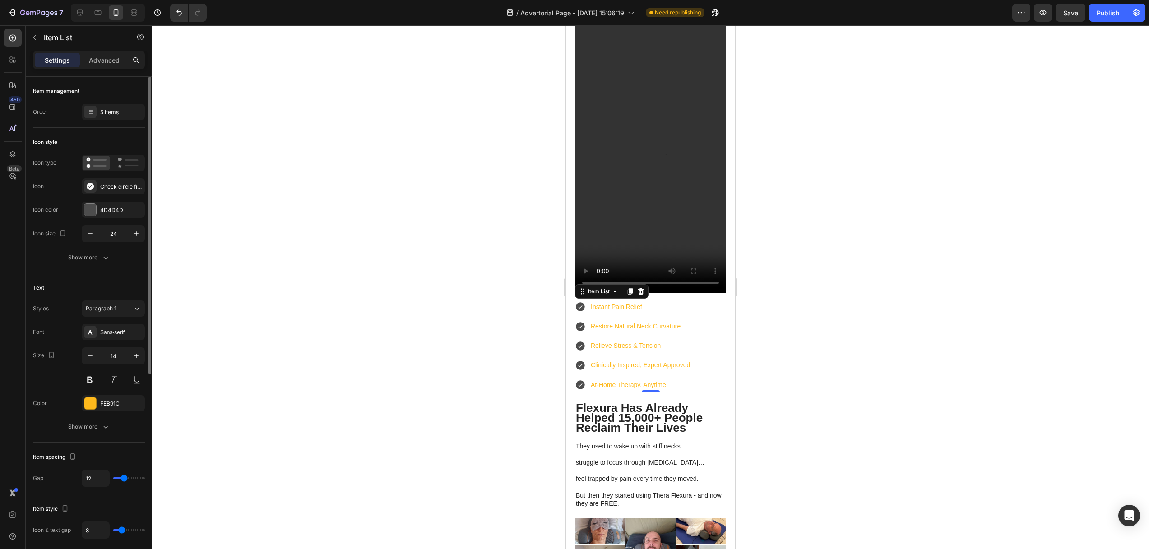
click at [663, 300] on div "Instant Pain Relief" at bounding box center [640, 307] width 102 height 14
click at [656, 321] on p "Restore Natural Neck Curvature" at bounding box center [640, 326] width 99 height 11
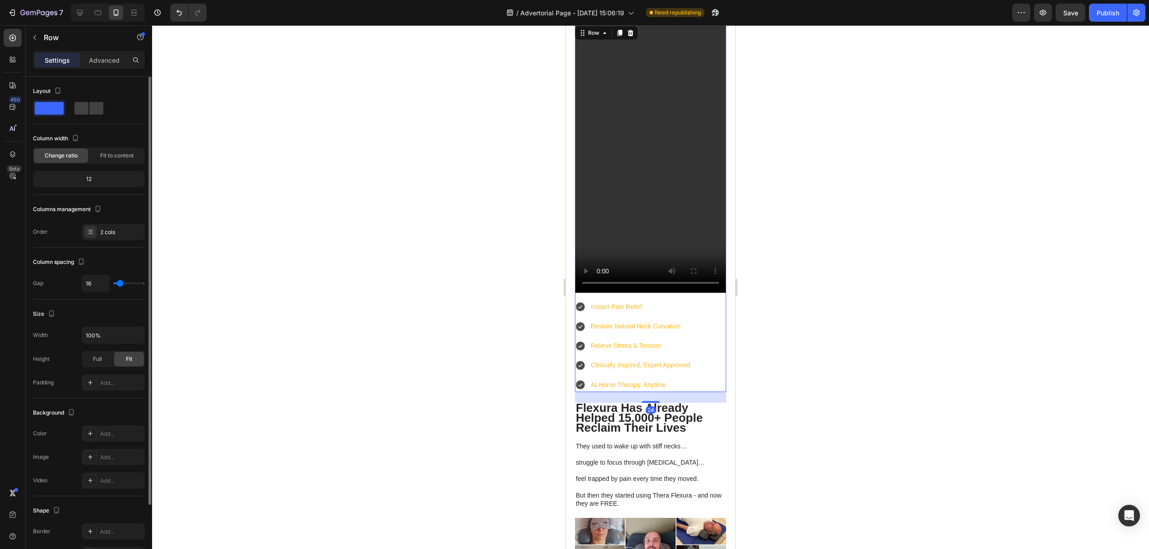
click at [696, 276] on div "Video Instant Pain Relief Restore Natural Neck Curvature Relieve Stress & Tensi…" at bounding box center [650, 208] width 151 height 368
click at [691, 317] on div "Instant Pain Relief Restore Natural Neck Curvature Relieve Stress & Tension Cli…" at bounding box center [633, 346] width 116 height 92
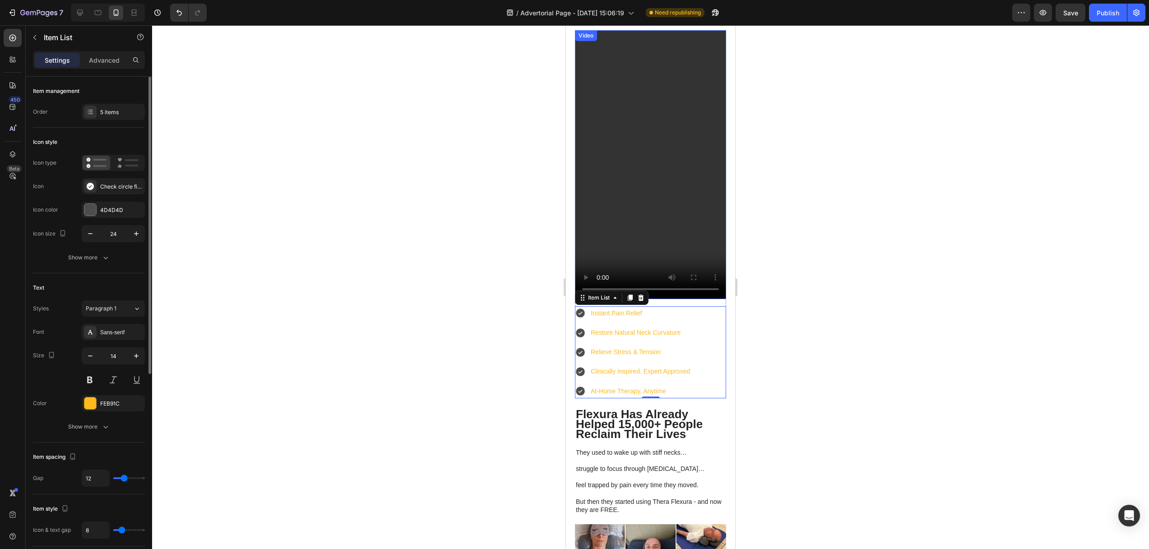
scroll to position [2731, 0]
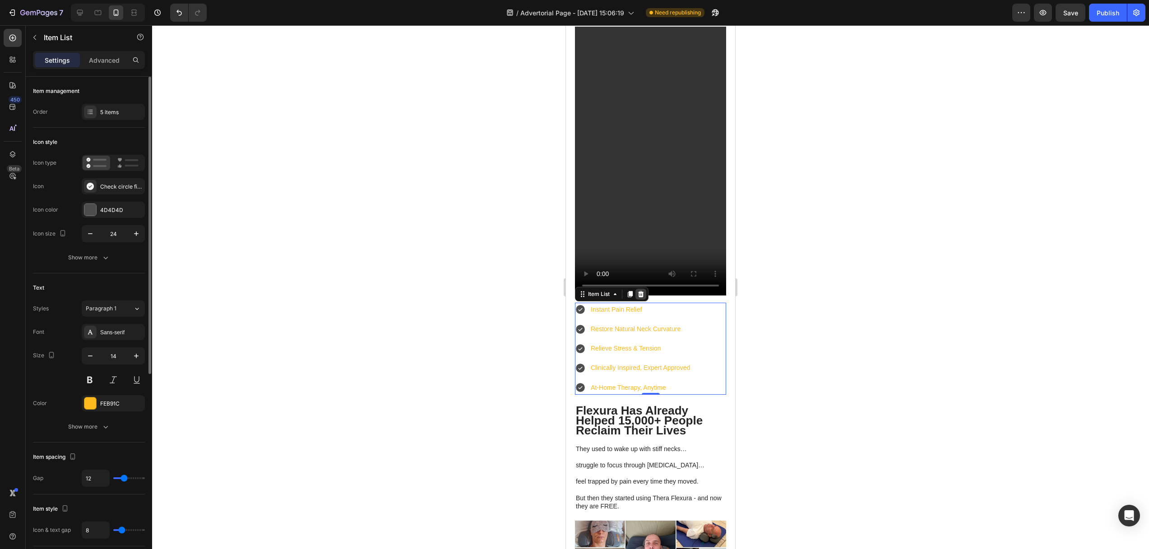
click at [642, 291] on icon at bounding box center [641, 294] width 6 height 6
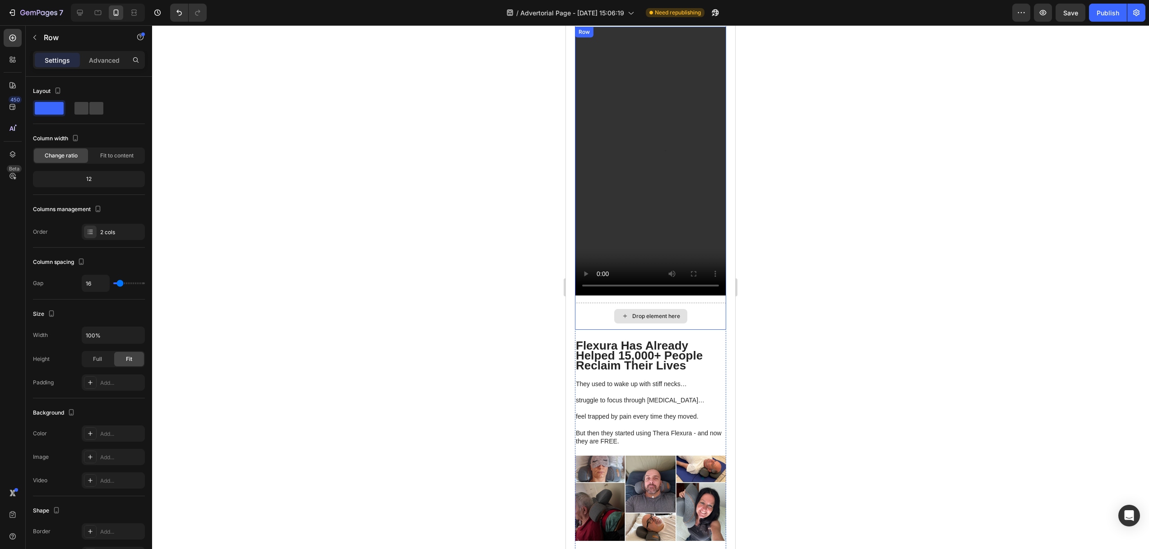
click at [600, 303] on div "Drop element here" at bounding box center [650, 316] width 151 height 27
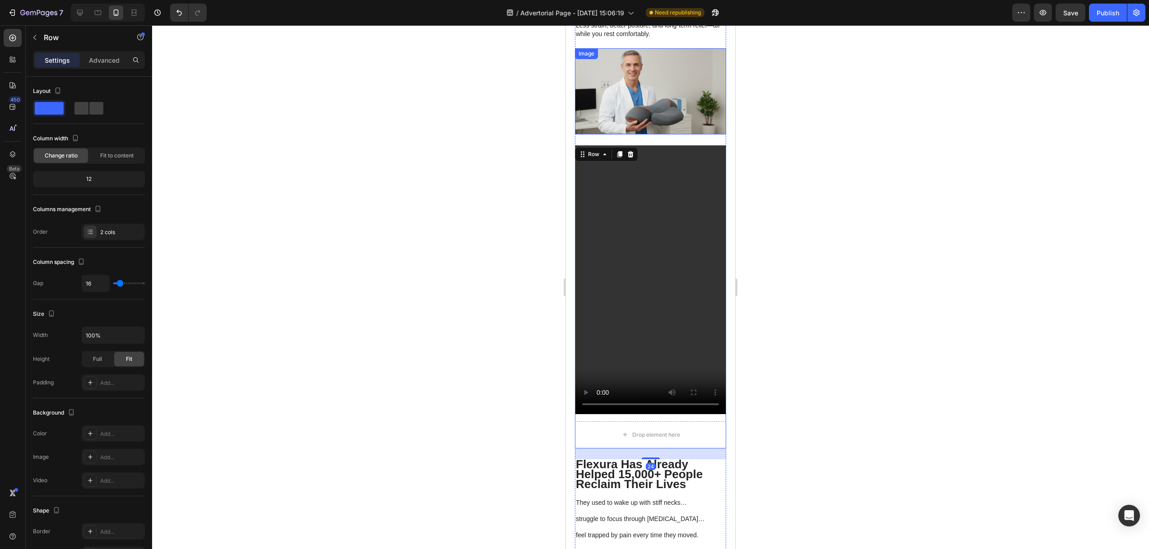
scroll to position [2574, 0]
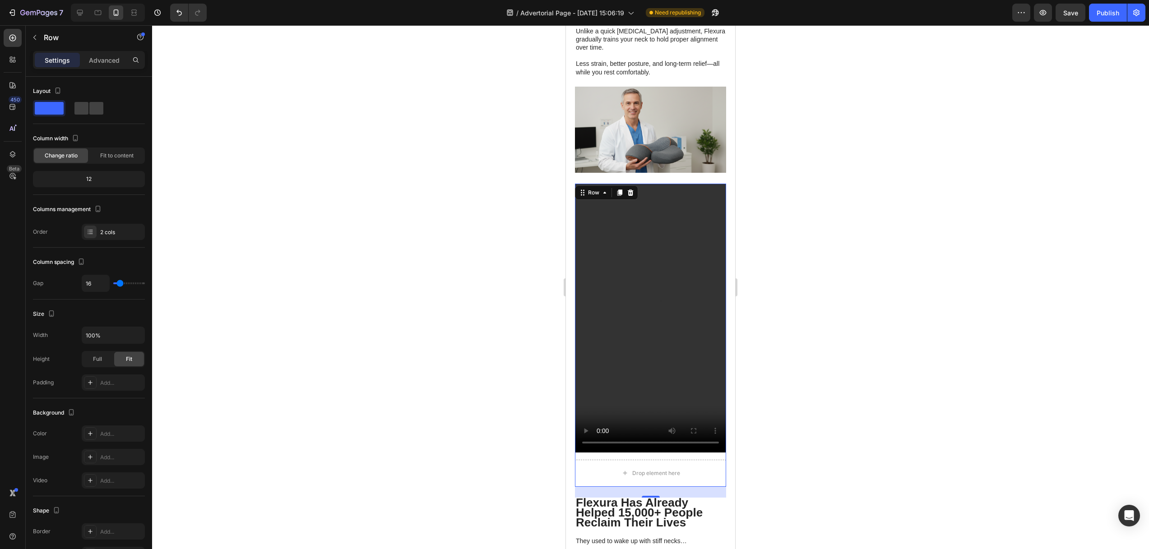
click at [628, 189] on icon at bounding box center [630, 192] width 7 height 7
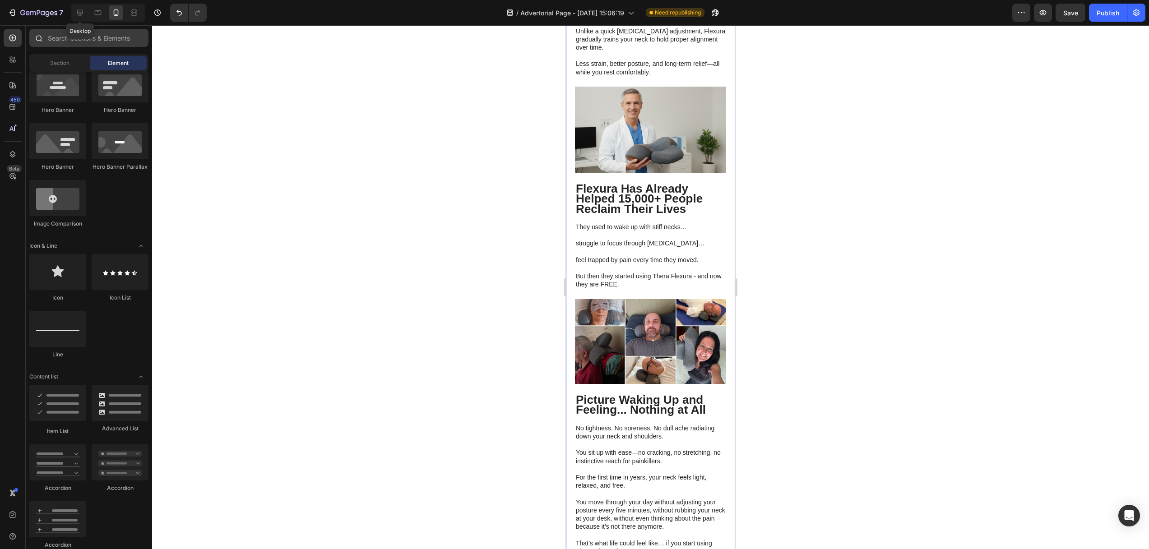
drag, startPoint x: 80, startPoint y: 11, endPoint x: 127, endPoint y: 30, distance: 50.6
click at [79, 11] on icon at bounding box center [79, 12] width 9 height 9
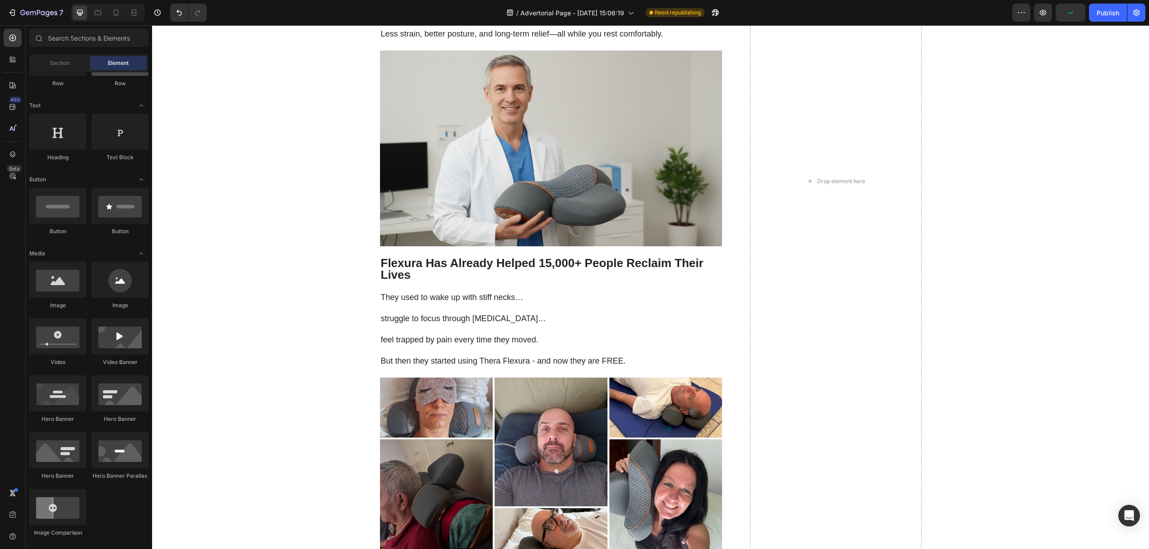
scroll to position [0, 0]
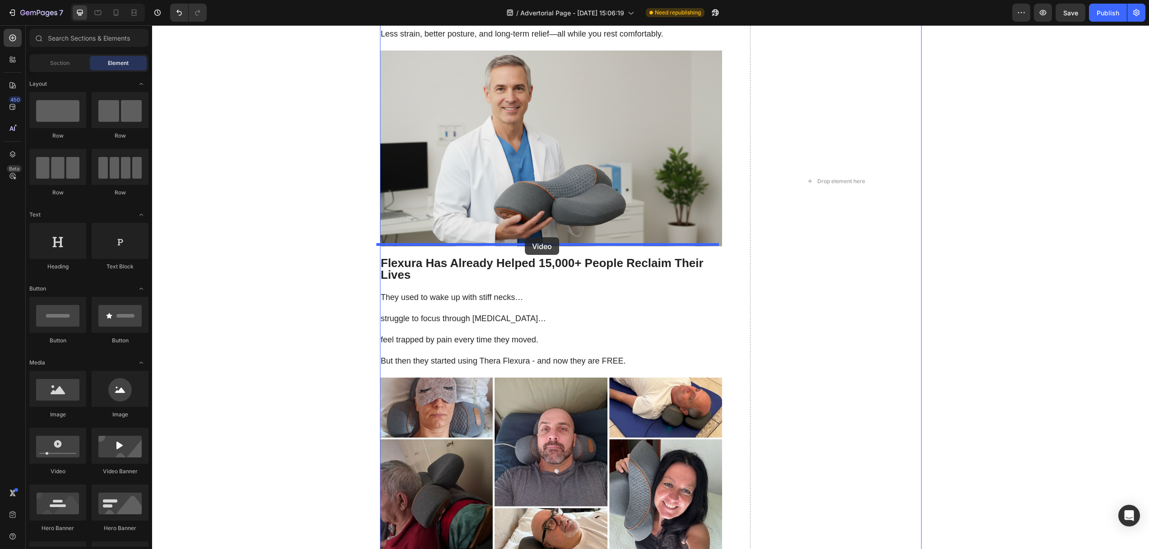
drag, startPoint x: 248, startPoint y: 467, endPoint x: 525, endPoint y: 237, distance: 359.7
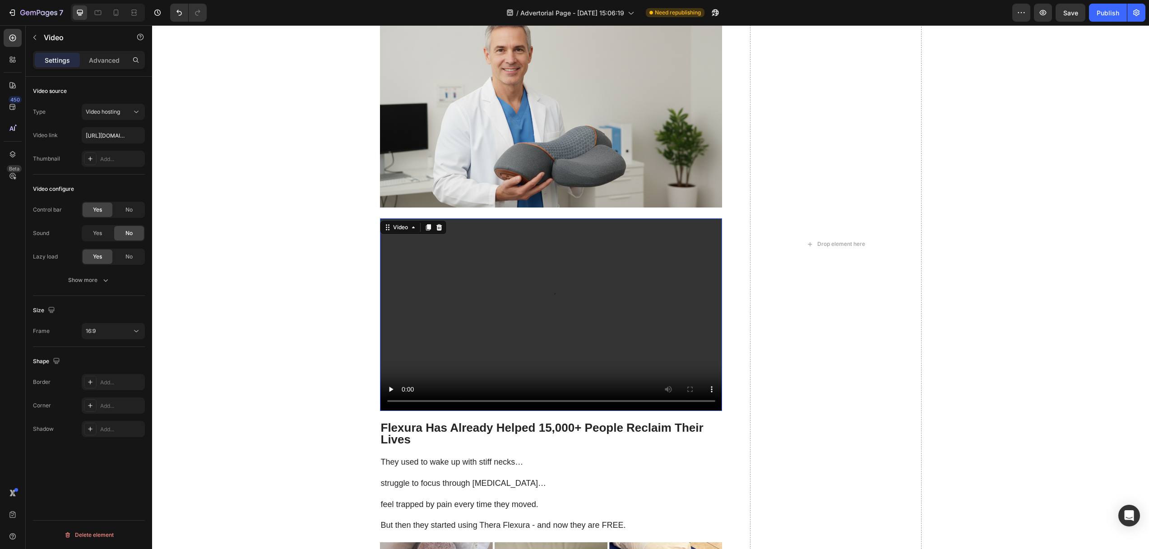
scroll to position [3322, 0]
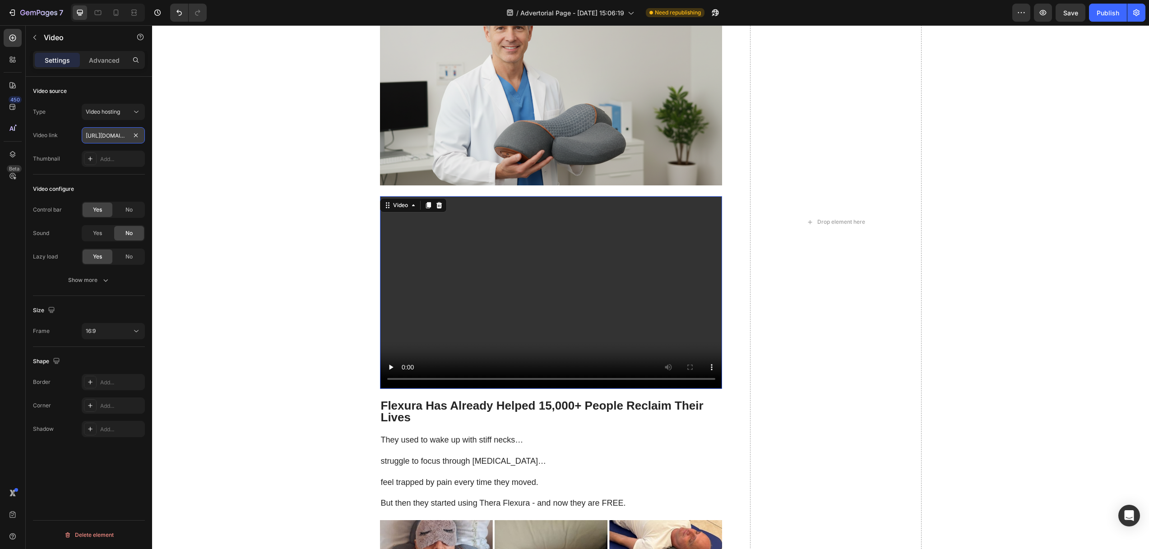
click at [112, 136] on input "[URL][DOMAIN_NAME]" at bounding box center [113, 135] width 63 height 16
paste input "At-Home Therapy, Anytime"
type input "At-Home Therapy, Anytime"
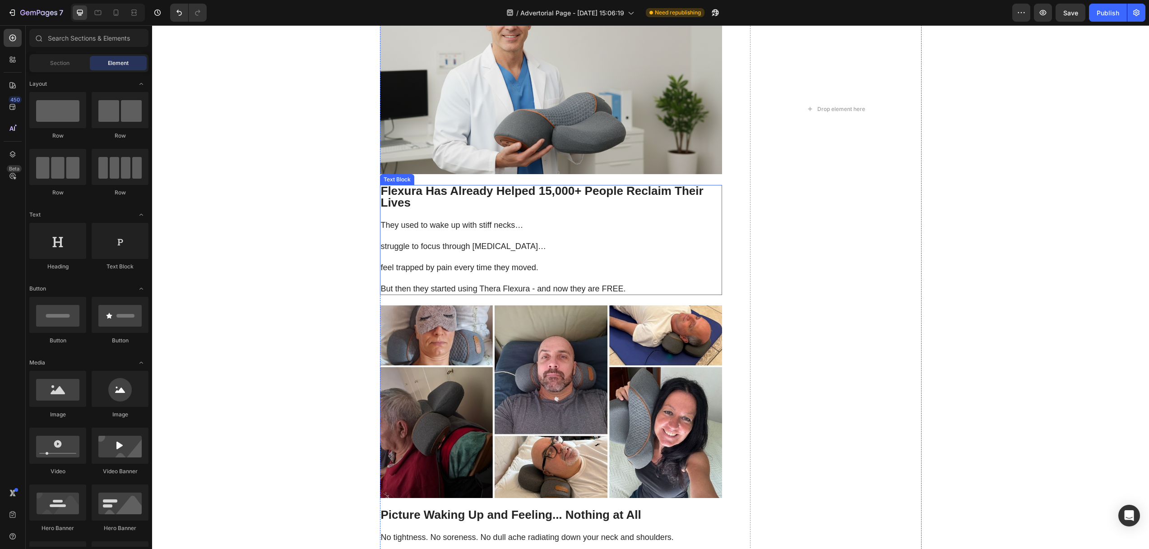
scroll to position [3339, 0]
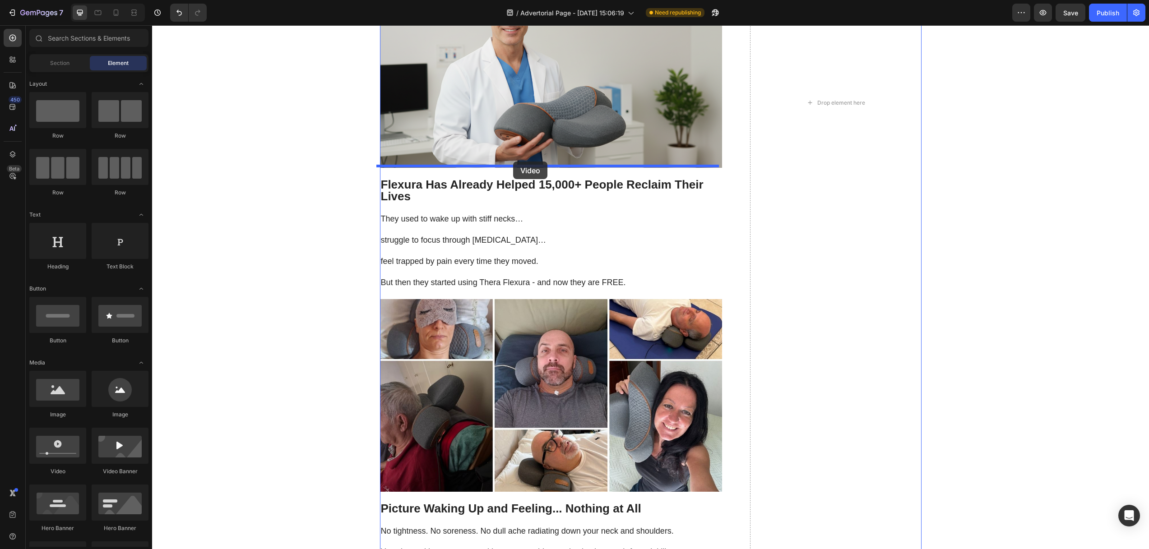
drag, startPoint x: 215, startPoint y: 469, endPoint x: 513, endPoint y: 162, distance: 428.2
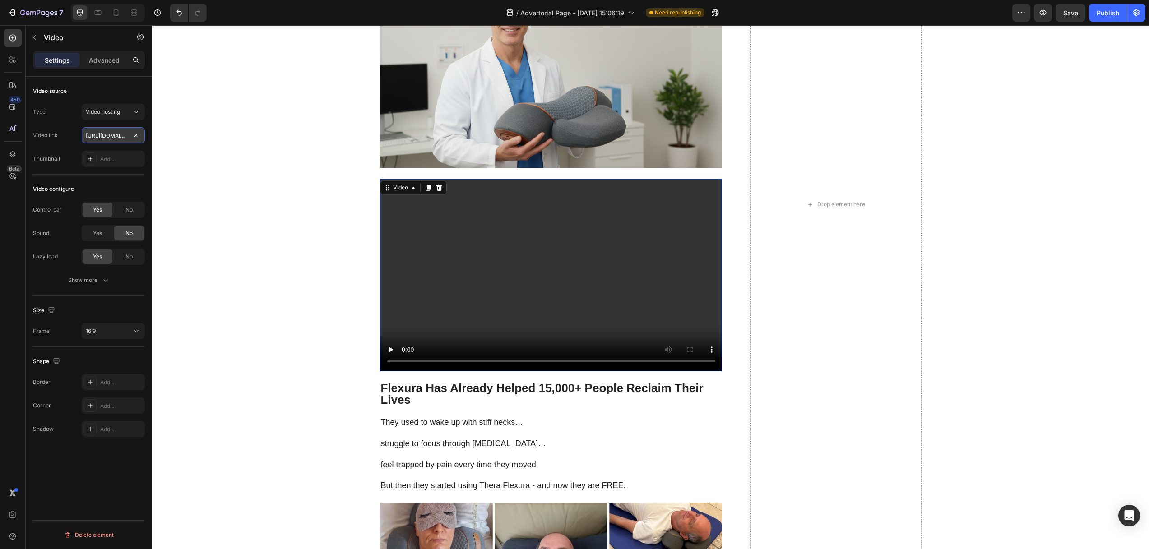
click at [105, 134] on input "[URL][DOMAIN_NAME]" at bounding box center [113, 135] width 63 height 16
paste input "0ab5d64149934038b2c75f302a019417"
type input "[URL][DOMAIN_NAME]"
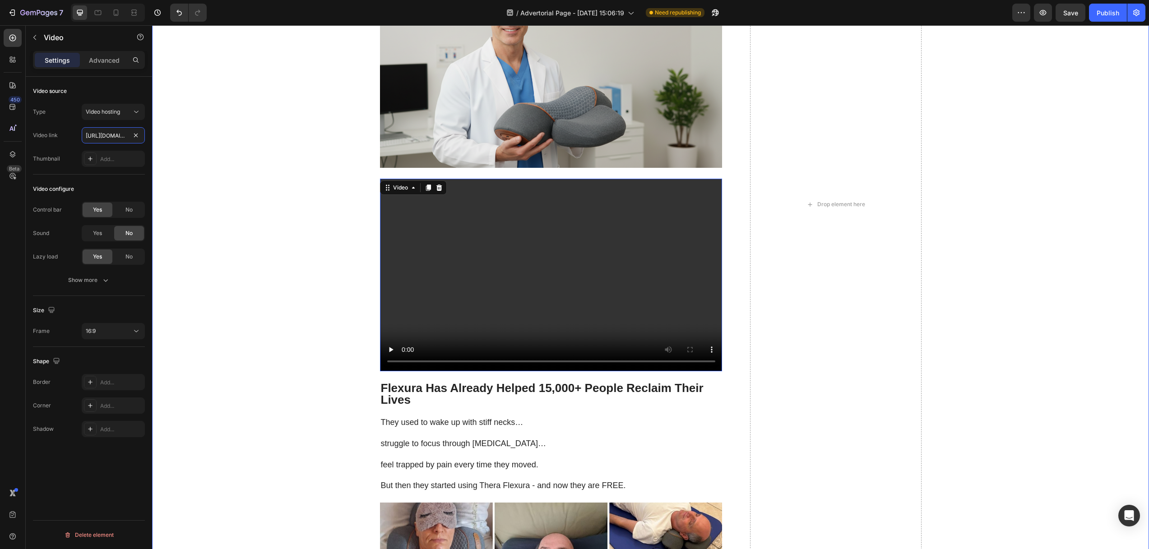
scroll to position [0, 169]
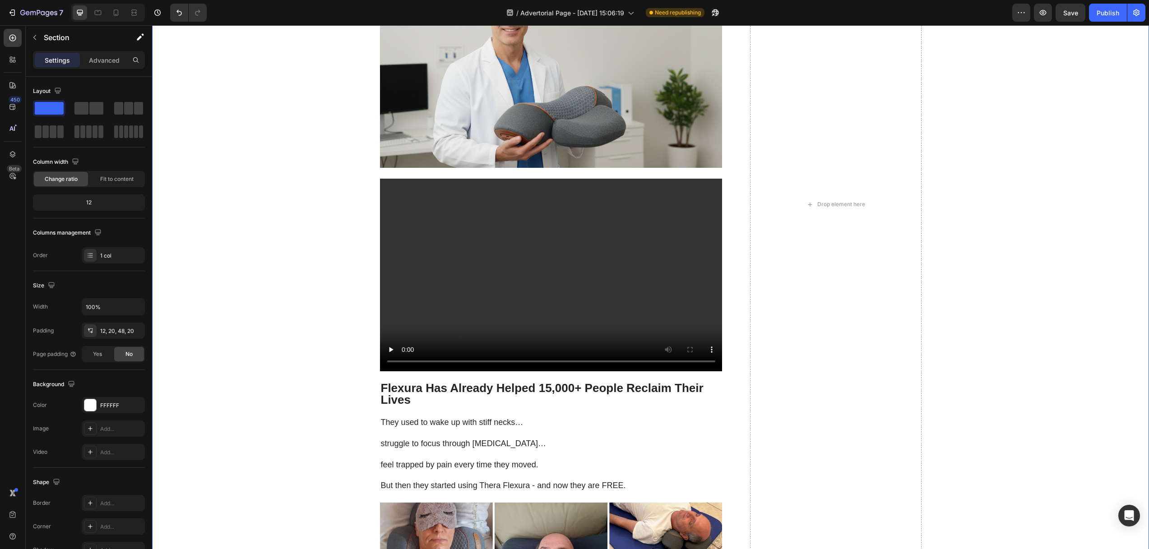
click at [314, 220] on div "That’s where the real pain kicks in. As your vertebrae compress, they put press…" at bounding box center [650, 204] width 979 height 5126
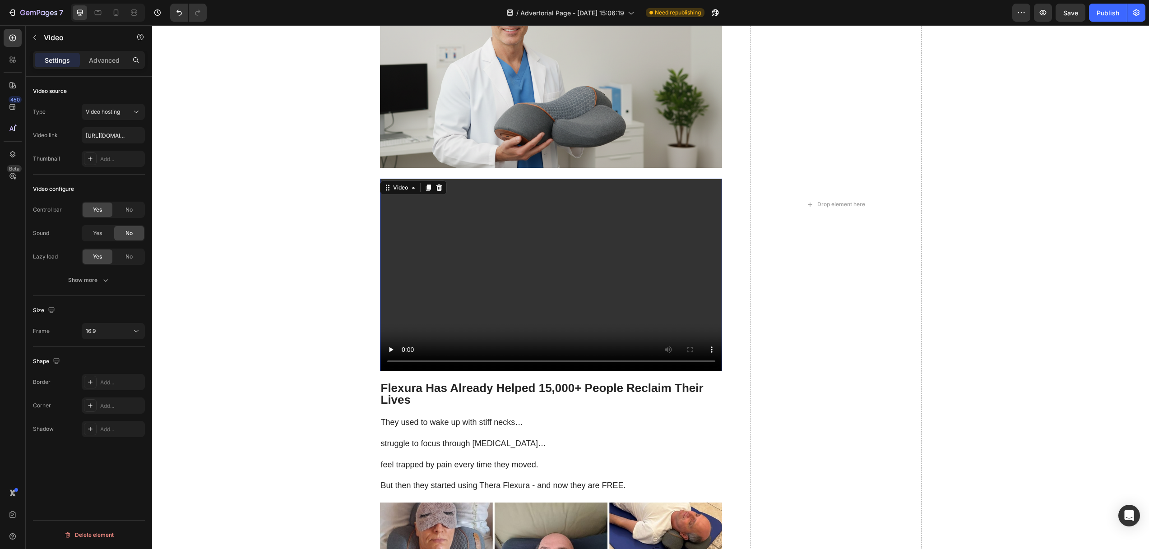
click at [434, 258] on video at bounding box center [551, 275] width 342 height 193
click at [54, 310] on icon "button" at bounding box center [51, 310] width 6 height 6
drag, startPoint x: 56, startPoint y: 359, endPoint x: 74, endPoint y: 352, distance: 19.7
click at [56, 359] on icon "button" at bounding box center [53, 356] width 9 height 9
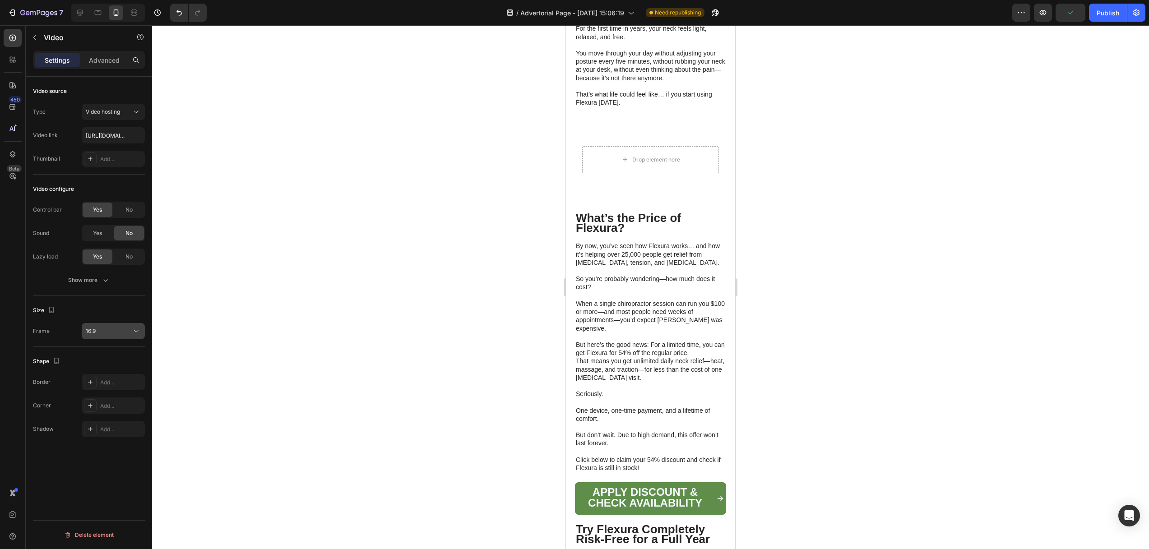
click at [109, 328] on div "16:9" at bounding box center [109, 331] width 46 height 8
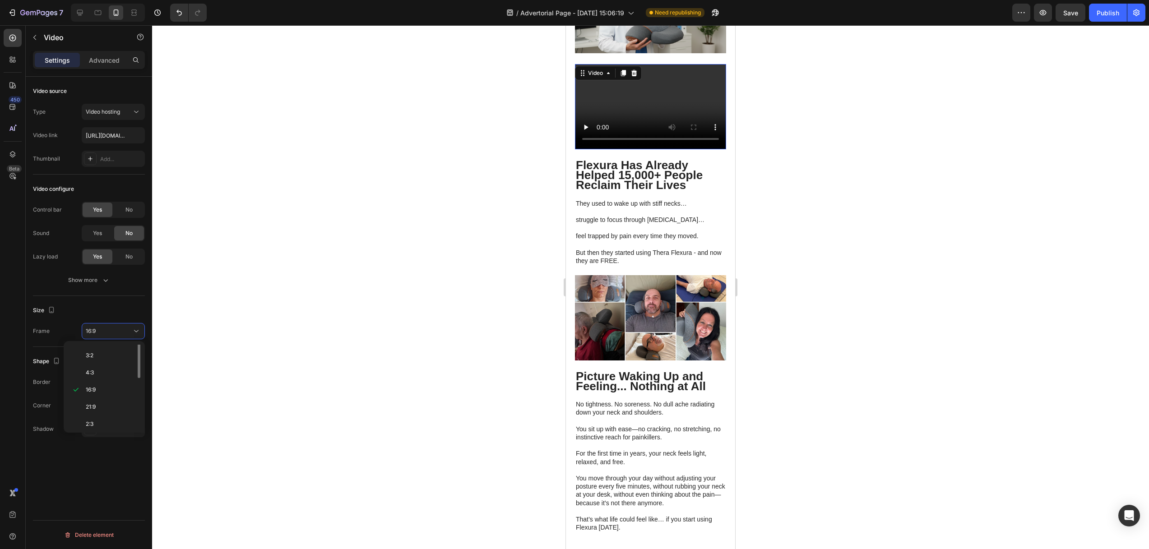
scroll to position [65, 0]
click at [97, 425] on p "9:16" at bounding box center [110, 426] width 48 height 8
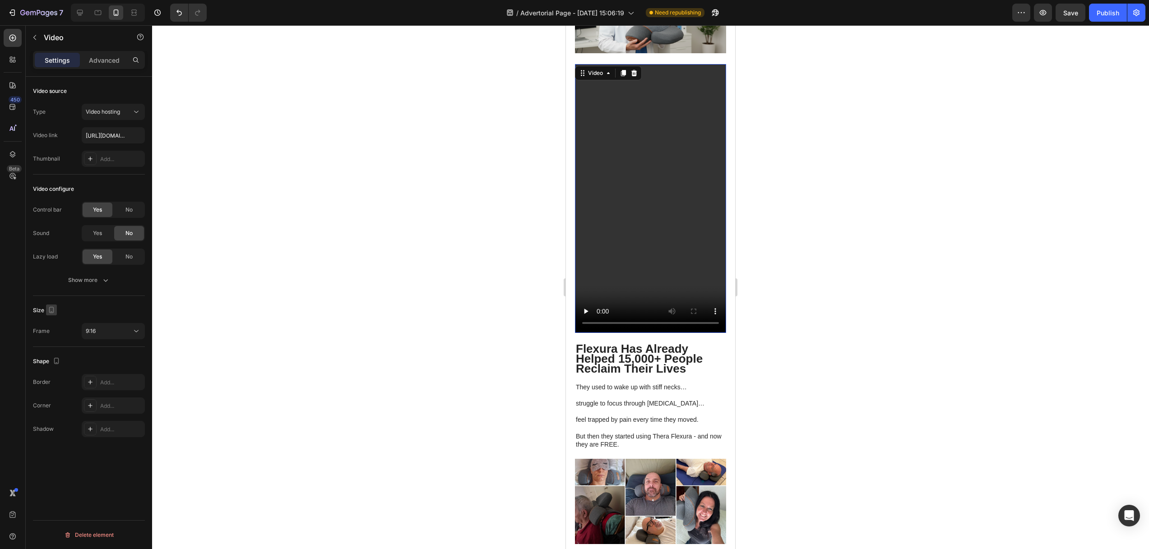
click at [50, 313] on icon "button" at bounding box center [51, 309] width 9 height 9
click at [53, 336] on icon "button" at bounding box center [53, 340] width 9 height 9
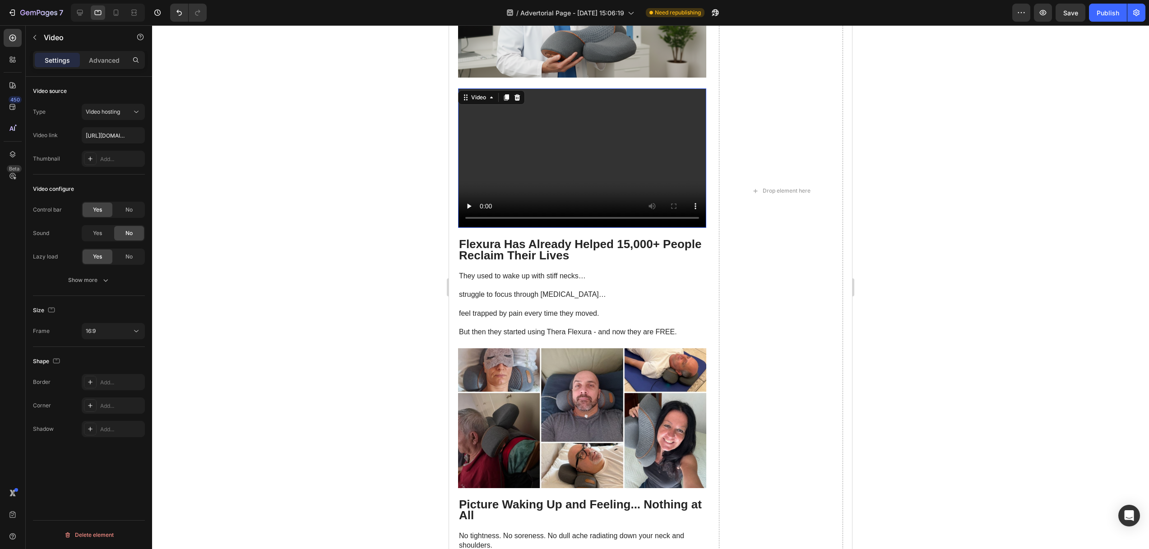
scroll to position [3064, 0]
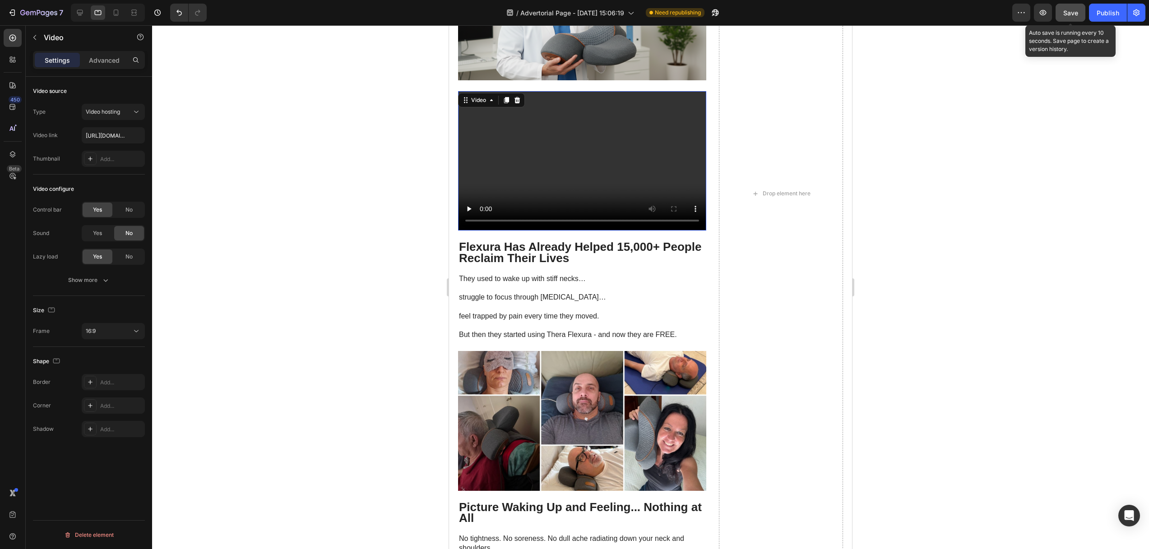
click at [1073, 15] on span "Save" at bounding box center [1070, 13] width 15 height 8
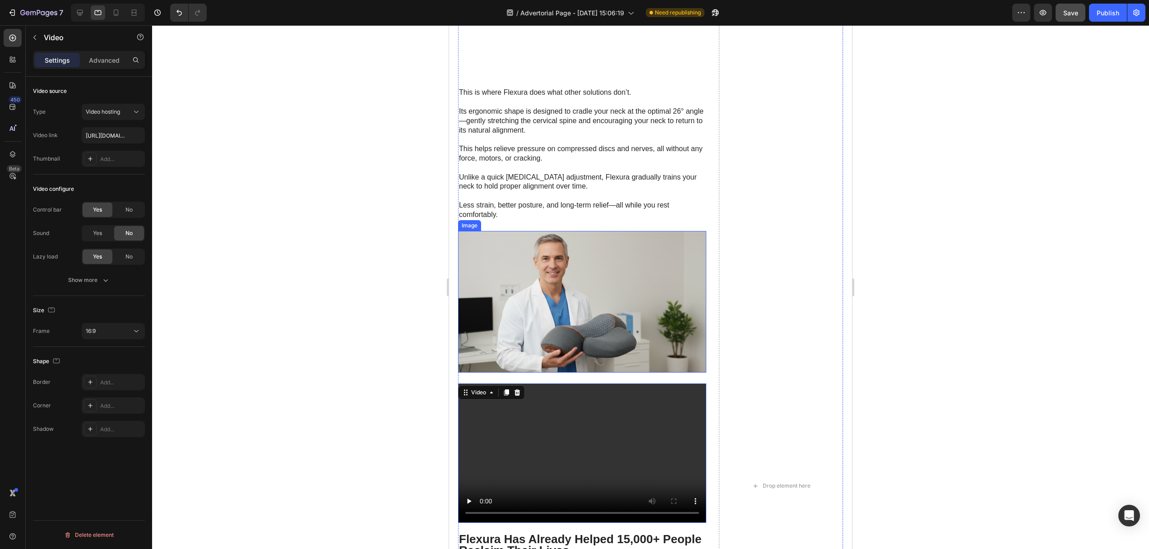
scroll to position [2828, 0]
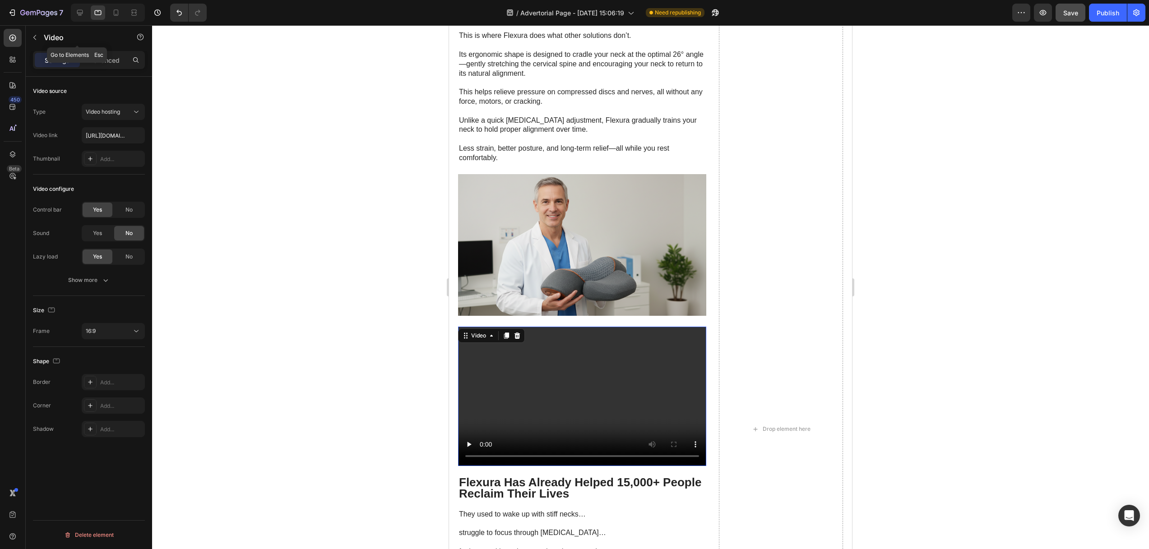
drag, startPoint x: 32, startPoint y: 37, endPoint x: 48, endPoint y: 46, distance: 18.2
click at [32, 37] on icon "button" at bounding box center [34, 37] width 7 height 7
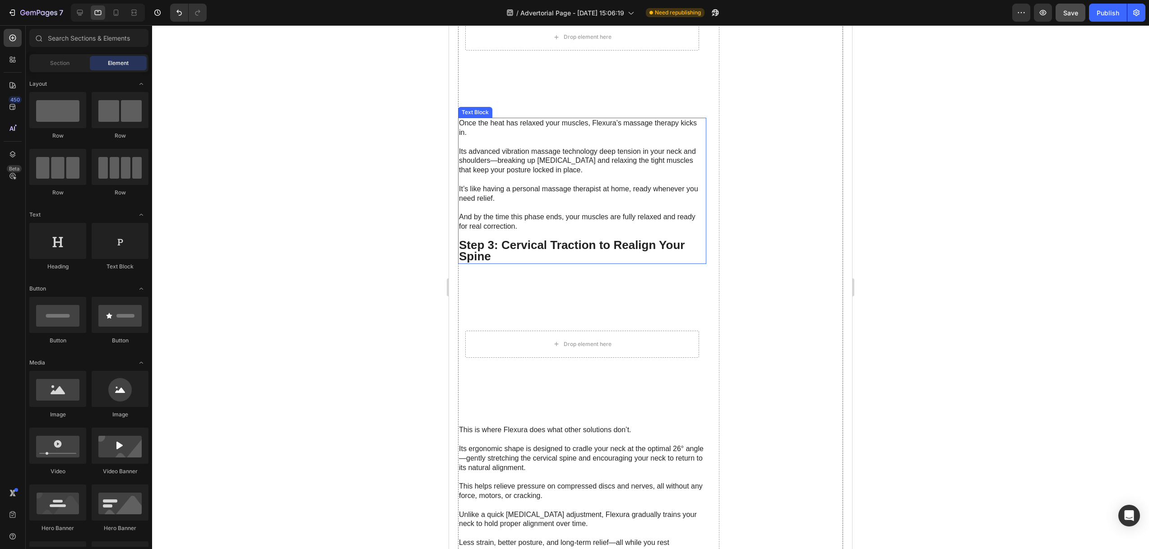
scroll to position [2572, 0]
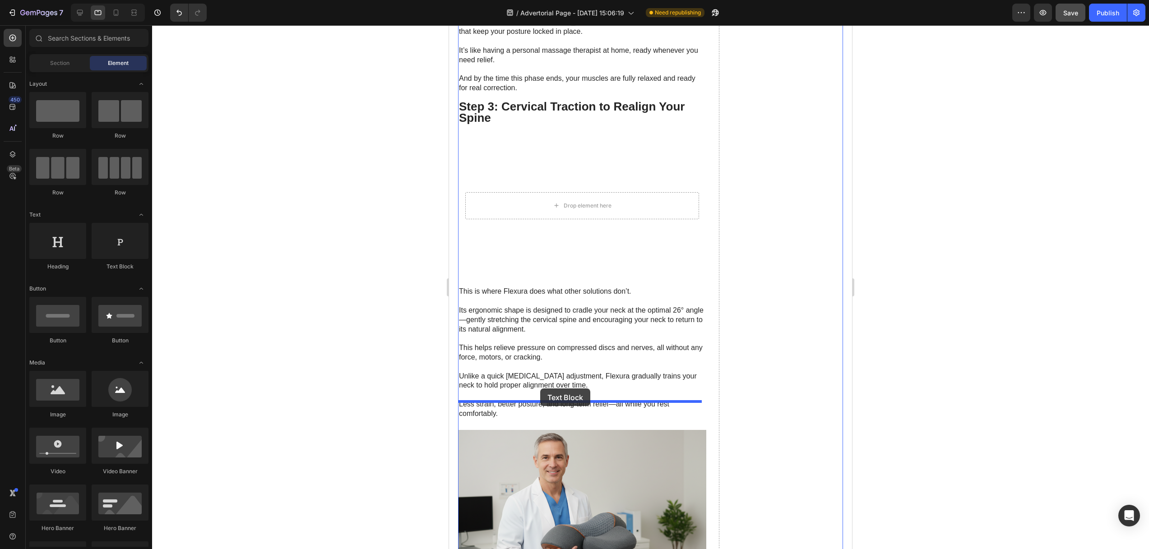
drag, startPoint x: 559, startPoint y: 263, endPoint x: 558, endPoint y: 370, distance: 106.9
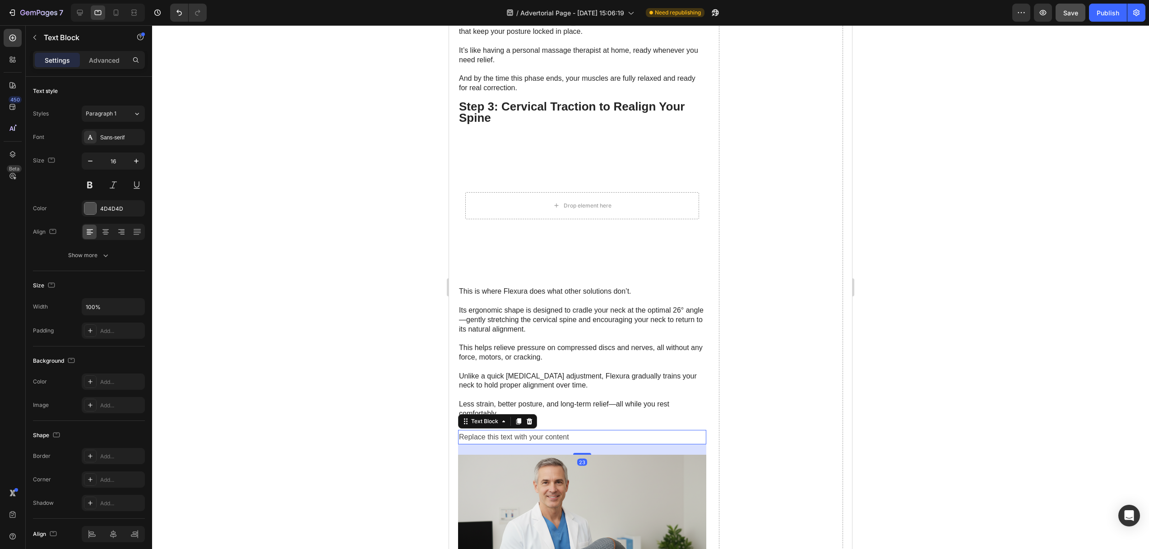
click at [549, 430] on div "Replace this text with your content" at bounding box center [582, 437] width 248 height 15
click at [549, 431] on p "Replace this text with your content" at bounding box center [582, 437] width 246 height 13
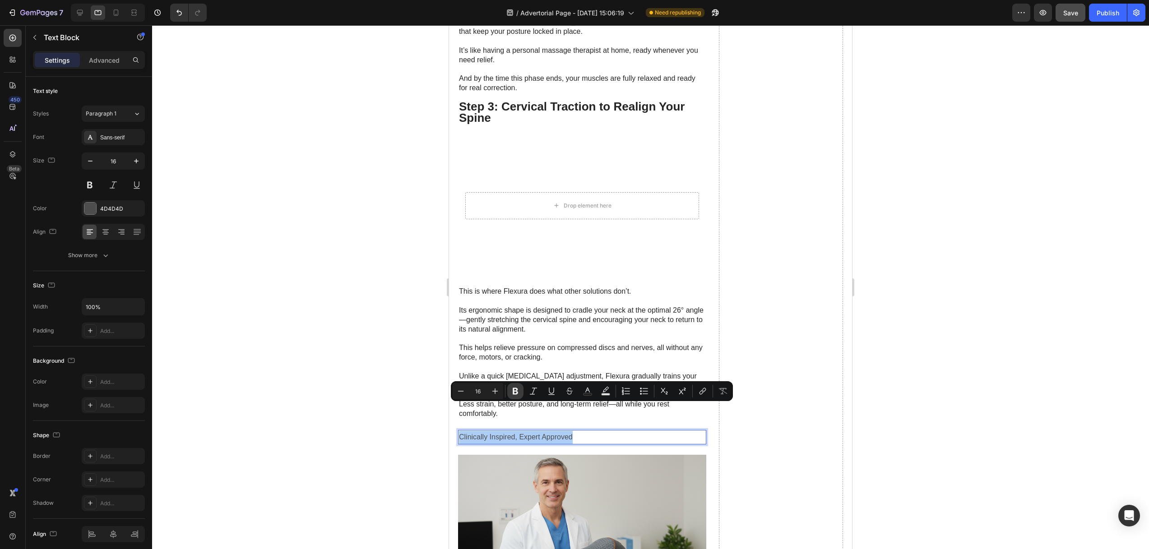
click at [517, 395] on icon "Editor contextual toolbar" at bounding box center [515, 391] width 9 height 9
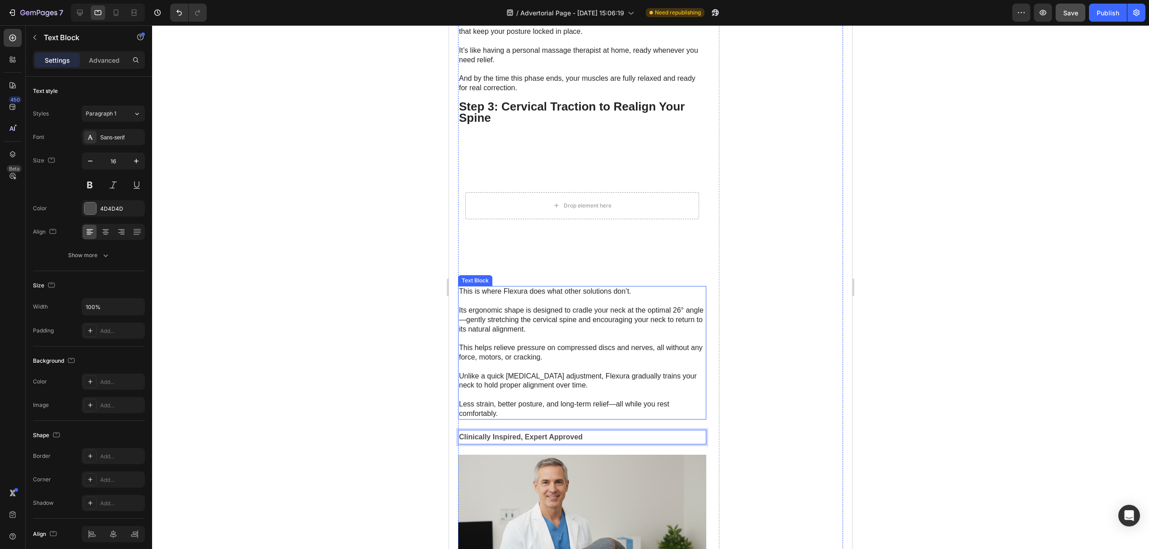
click at [496, 391] on div "This is where Flexura does what other solutions don’t. Its ergonomic shape is d…" at bounding box center [582, 352] width 248 height 133
click at [510, 433] on strong "Clinically Inspired, Expert Approved" at bounding box center [521, 437] width 124 height 8
click at [398, 397] on div at bounding box center [650, 287] width 997 height 524
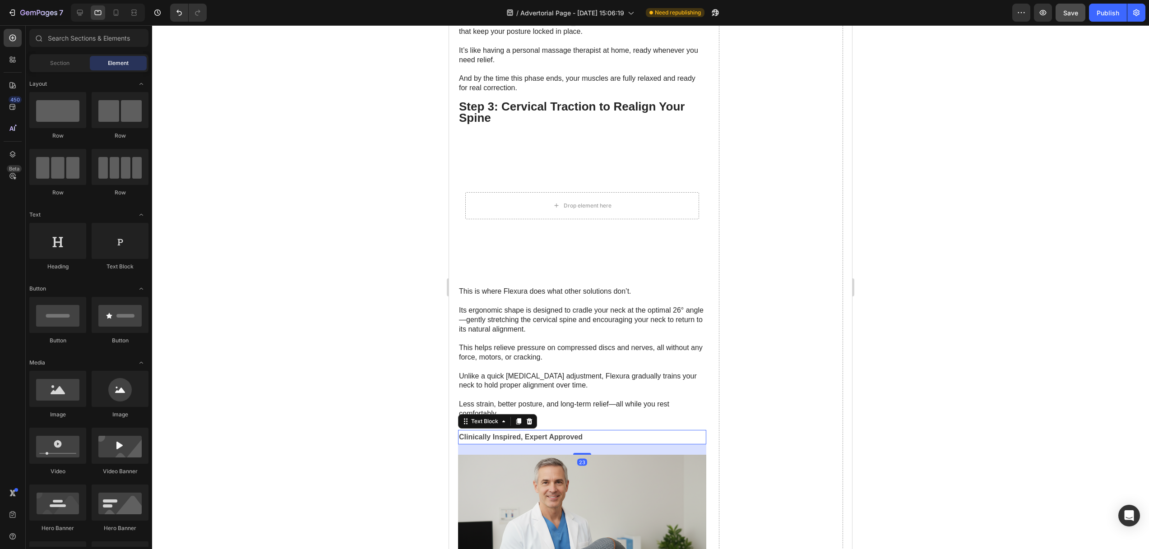
click at [507, 433] on strong "Clinically Inspired, Expert Approved" at bounding box center [521, 437] width 124 height 8
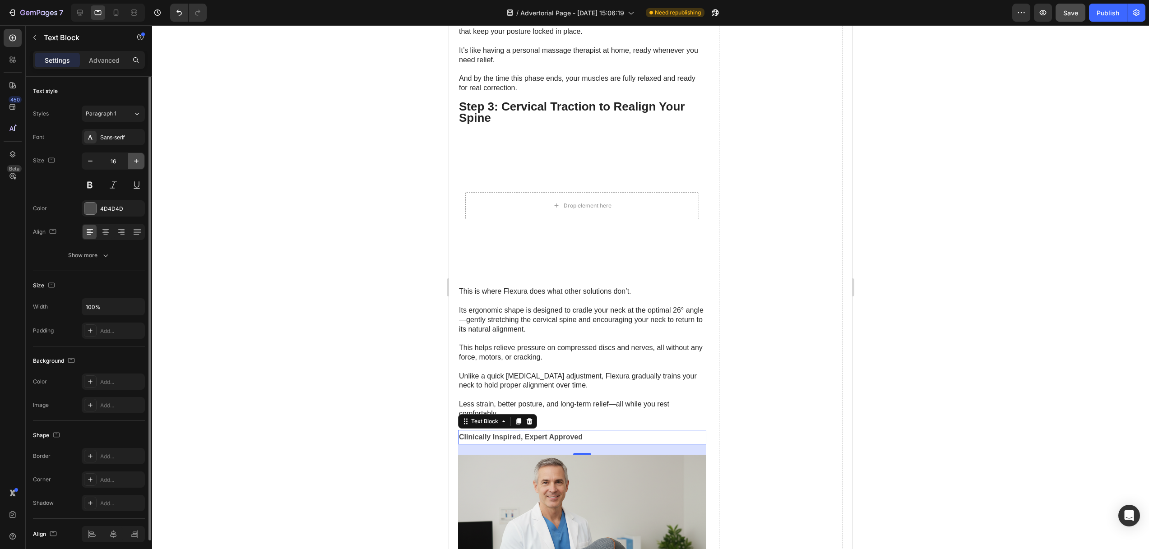
click at [135, 161] on icon "button" at bounding box center [136, 161] width 5 height 5
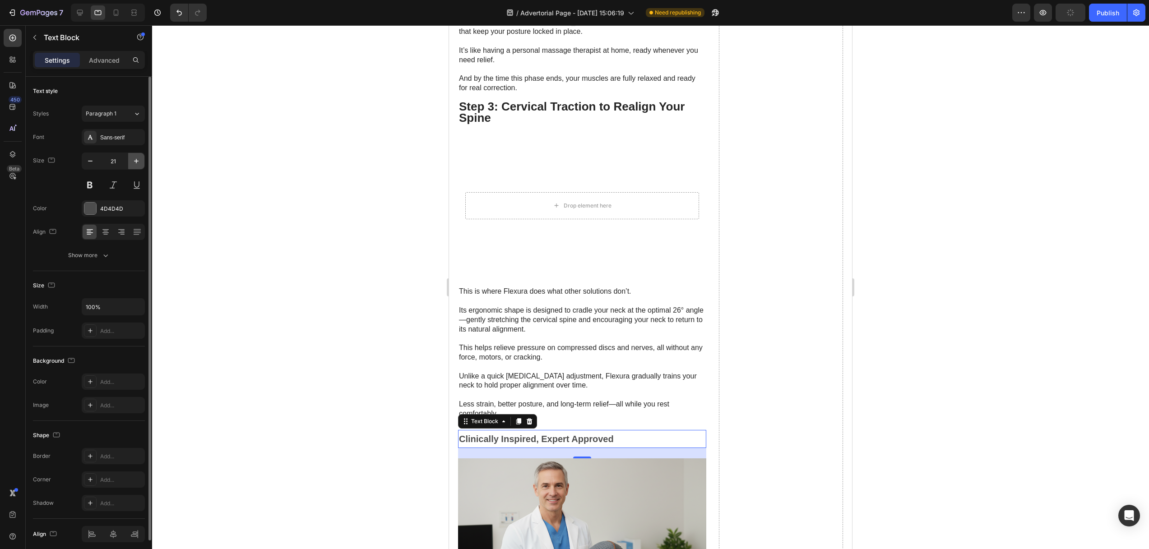
click at [135, 161] on icon "button" at bounding box center [136, 161] width 5 height 5
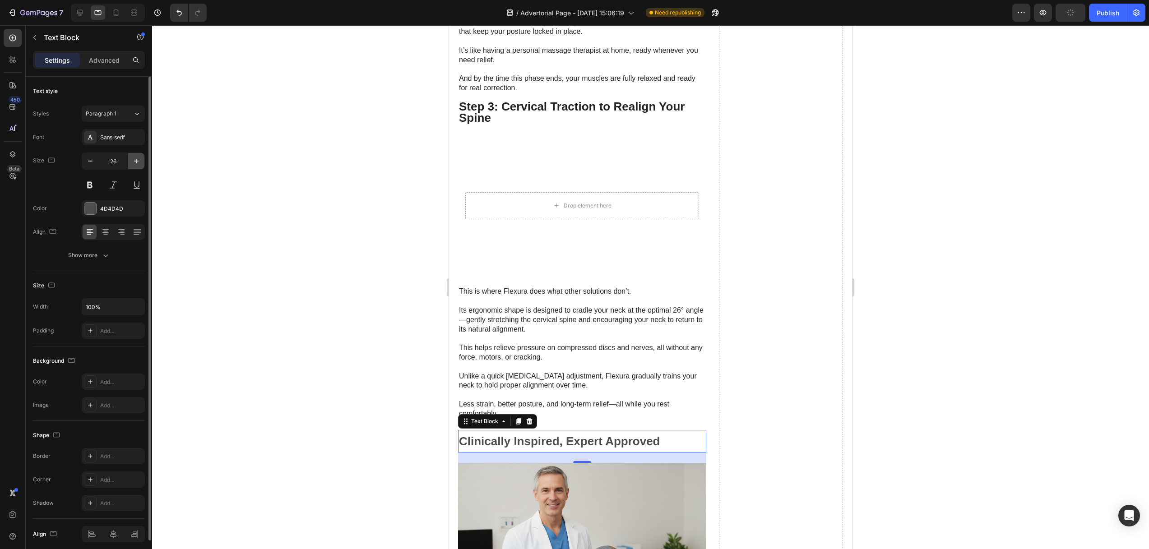
click at [135, 161] on icon "button" at bounding box center [136, 161] width 5 height 5
click at [101, 162] on input "27" at bounding box center [113, 161] width 30 height 16
click at [90, 162] on icon "button" at bounding box center [90, 161] width 9 height 9
type input "26"
click at [92, 212] on div at bounding box center [90, 209] width 12 height 12
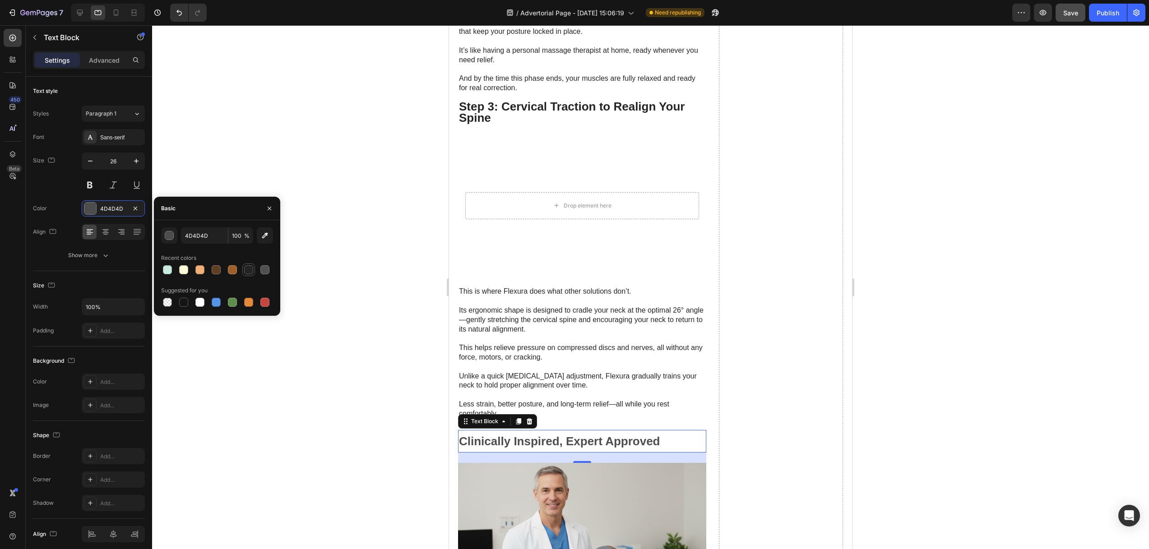
click at [250, 271] on div at bounding box center [248, 269] width 9 height 9
type input "242424"
click at [107, 229] on icon at bounding box center [105, 229] width 6 height 1
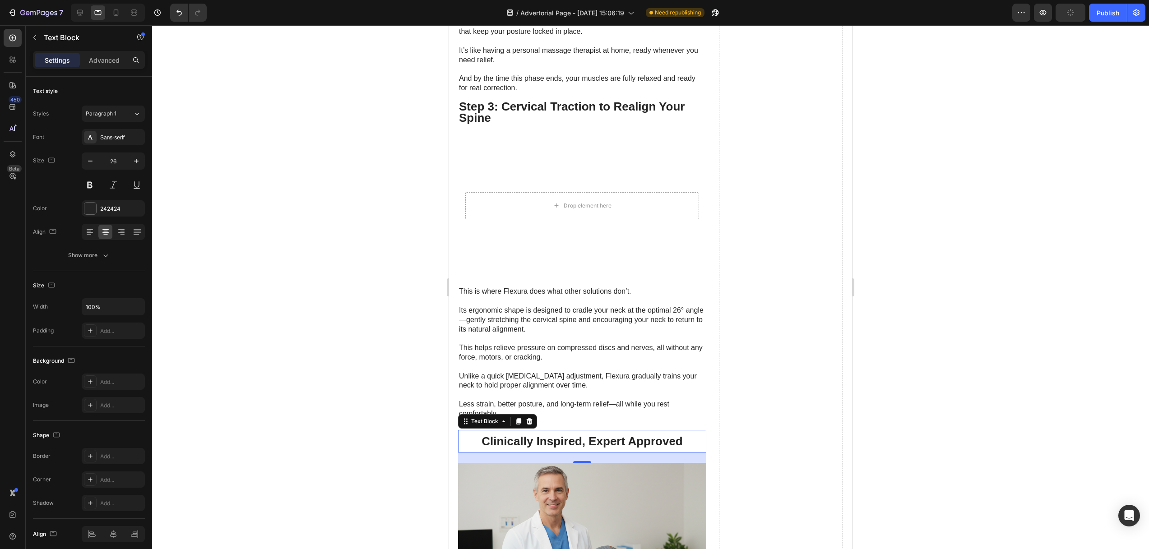
click at [375, 299] on div at bounding box center [650, 287] width 997 height 524
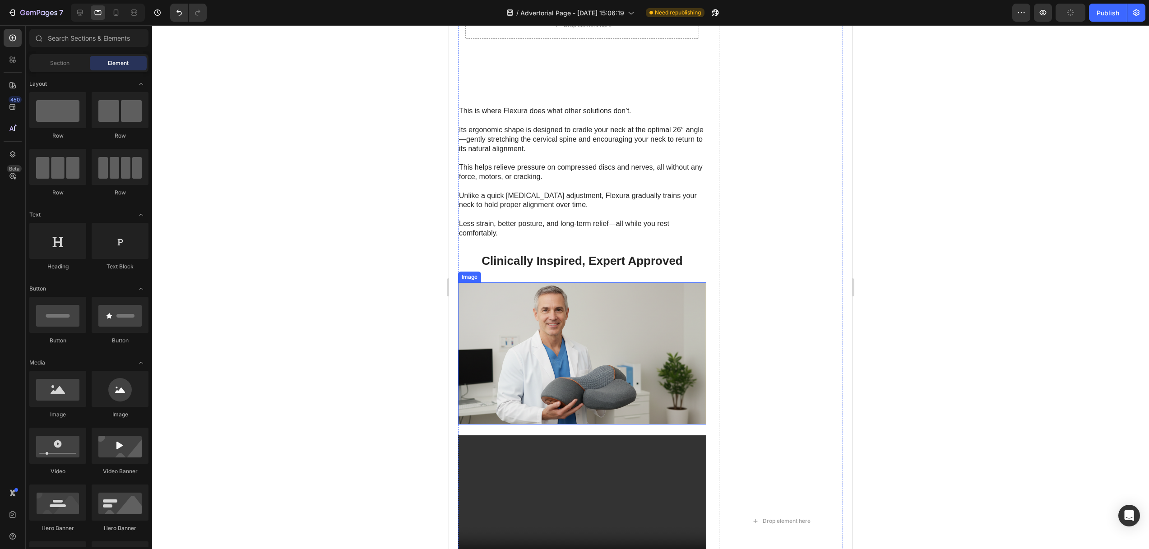
scroll to position [2756, 0]
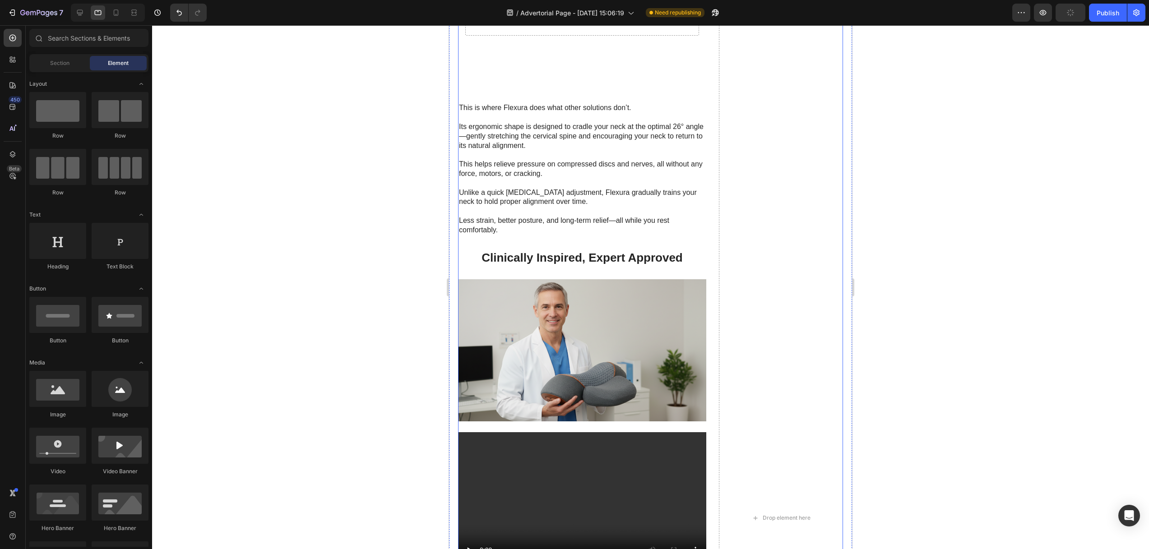
click at [596, 241] on div "That’s where the real pain kicks in. As your vertebrae compress, they put press…" at bounding box center [582, 518] width 248 height 4586
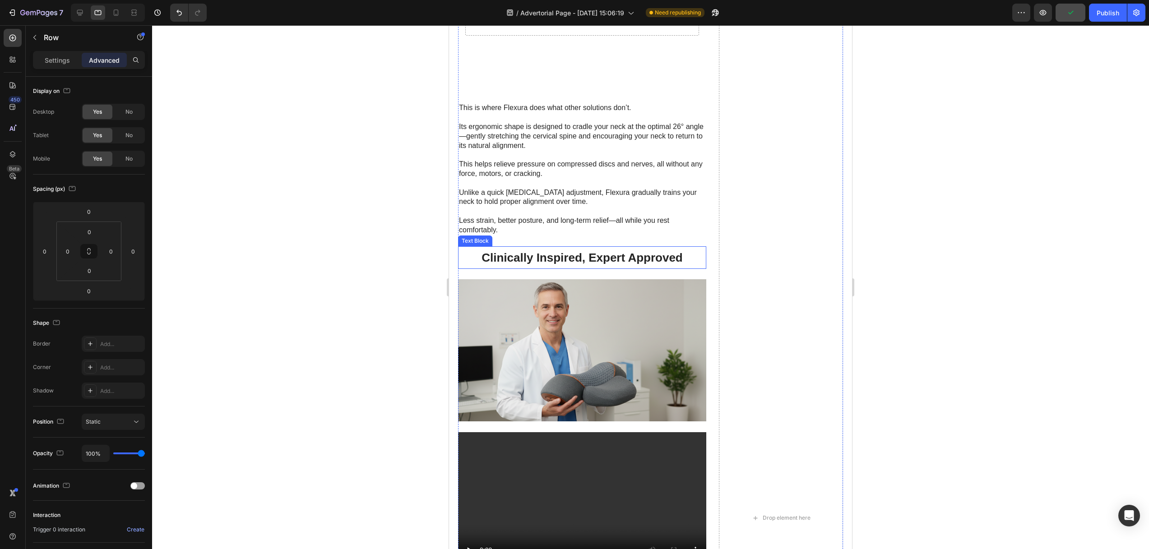
click at [573, 251] on strong "Clinically Inspired, Expert Approved" at bounding box center [581, 258] width 201 height 14
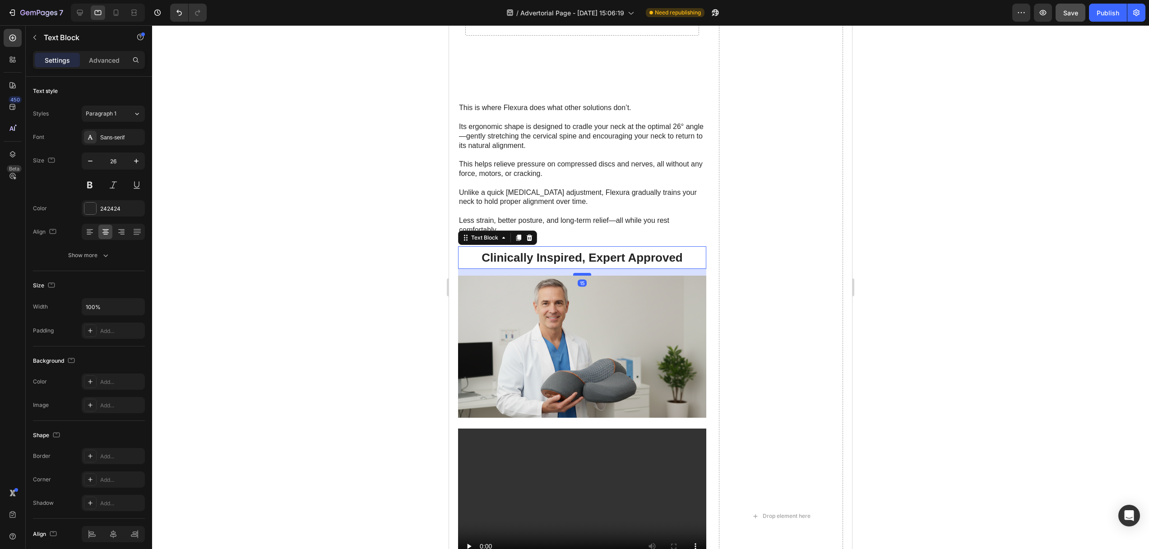
click at [578, 273] on div at bounding box center [582, 274] width 18 height 3
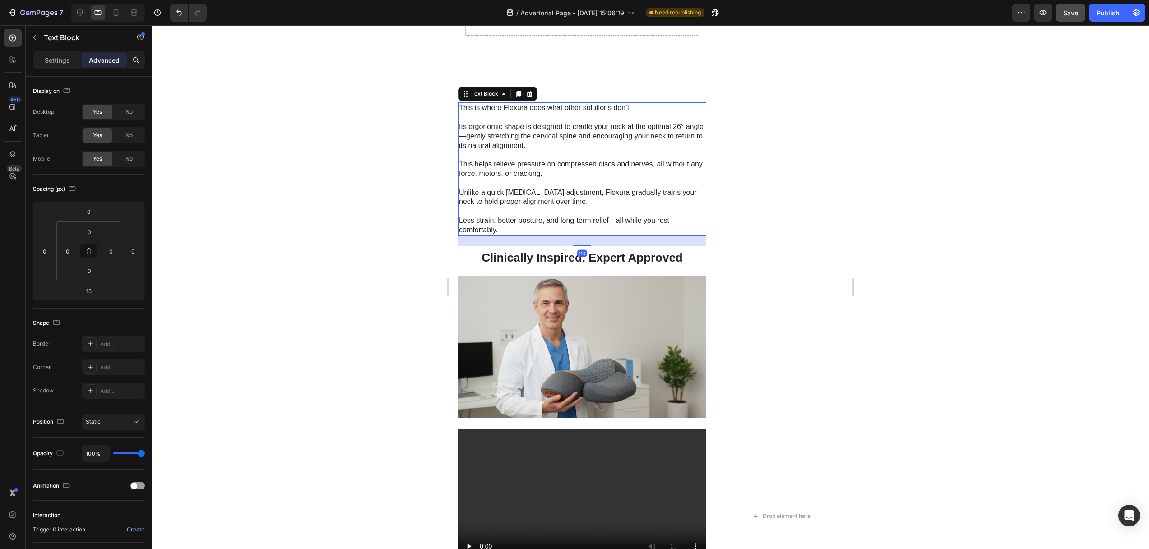
click at [579, 216] on p "Less strain, better posture, and long-term relief—all while you rest comfortabl…" at bounding box center [582, 225] width 246 height 19
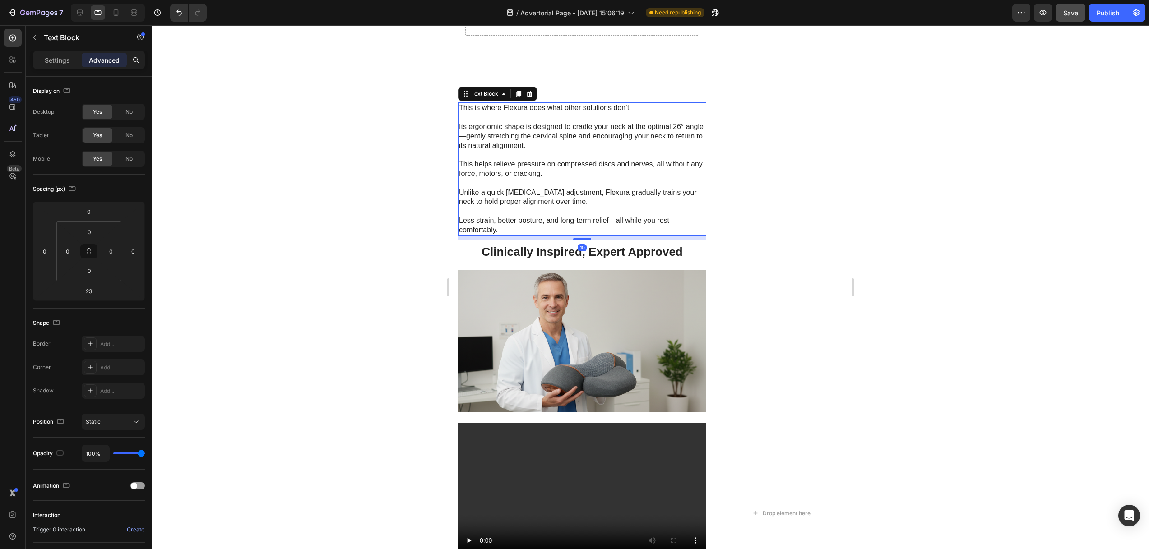
drag, startPoint x: 583, startPoint y: 217, endPoint x: 582, endPoint y: 211, distance: 5.9
click at [582, 238] on div at bounding box center [582, 239] width 18 height 3
type input "10"
click at [575, 235] on div "That’s where the real pain kicks in. As your vertebrae compress, they put press…" at bounding box center [582, 513] width 248 height 4577
click at [570, 245] on strong "Clinically Inspired, Expert Approved" at bounding box center [581, 252] width 201 height 14
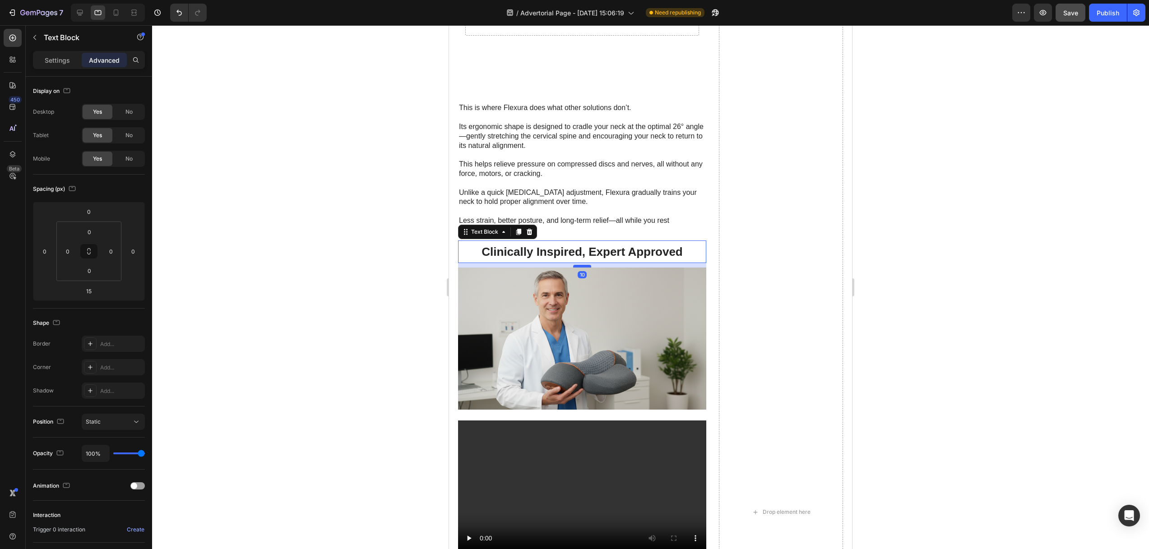
click at [578, 265] on div at bounding box center [582, 266] width 18 height 3
type input "10"
click at [580, 357] on img at bounding box center [582, 339] width 248 height 142
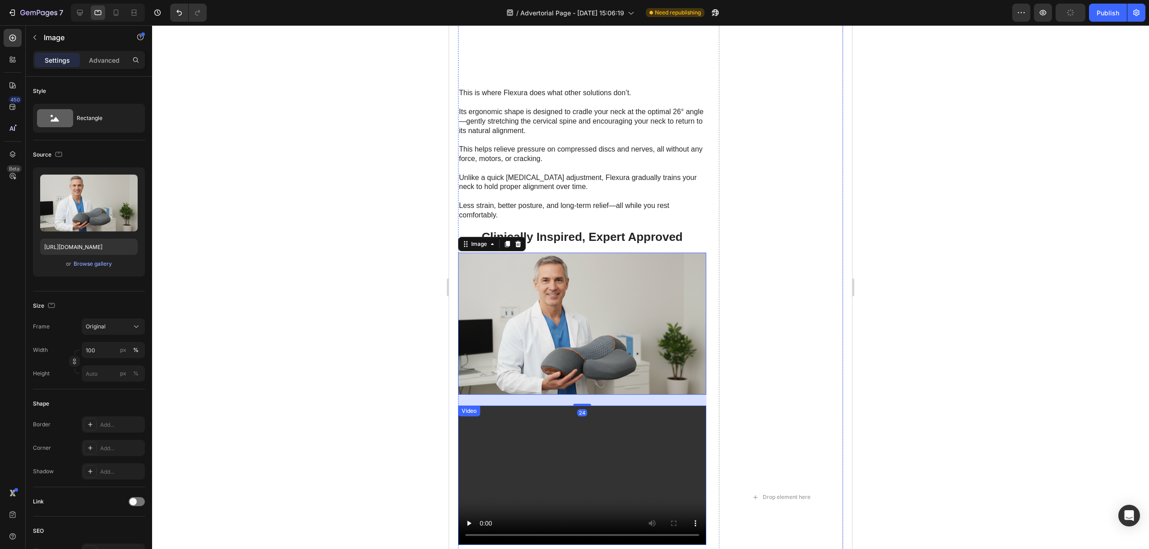
scroll to position [2772, 0]
click at [330, 333] on div at bounding box center [650, 287] width 997 height 524
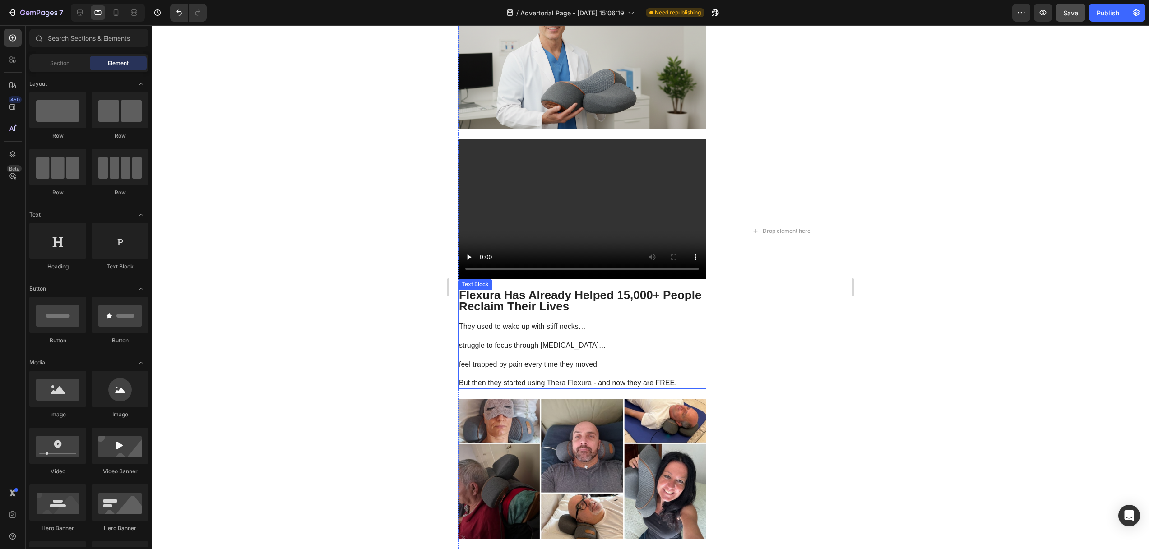
scroll to position [2736, 0]
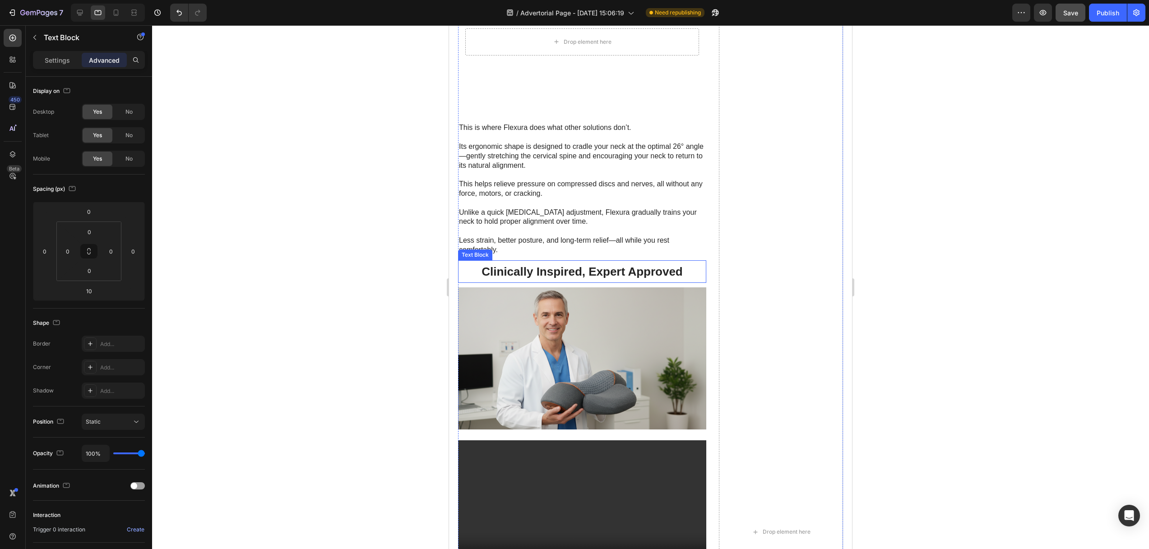
click at [521, 265] on strong "Clinically Inspired, Expert Approved" at bounding box center [581, 272] width 201 height 14
click at [47, 62] on p "Settings" at bounding box center [57, 59] width 25 height 9
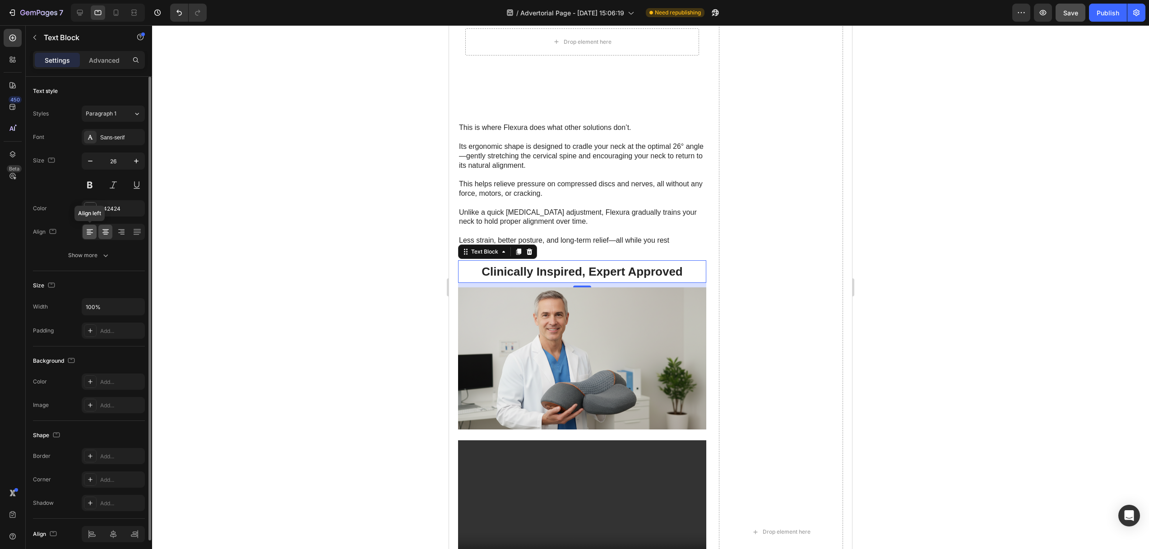
click at [85, 230] on icon at bounding box center [89, 231] width 9 height 9
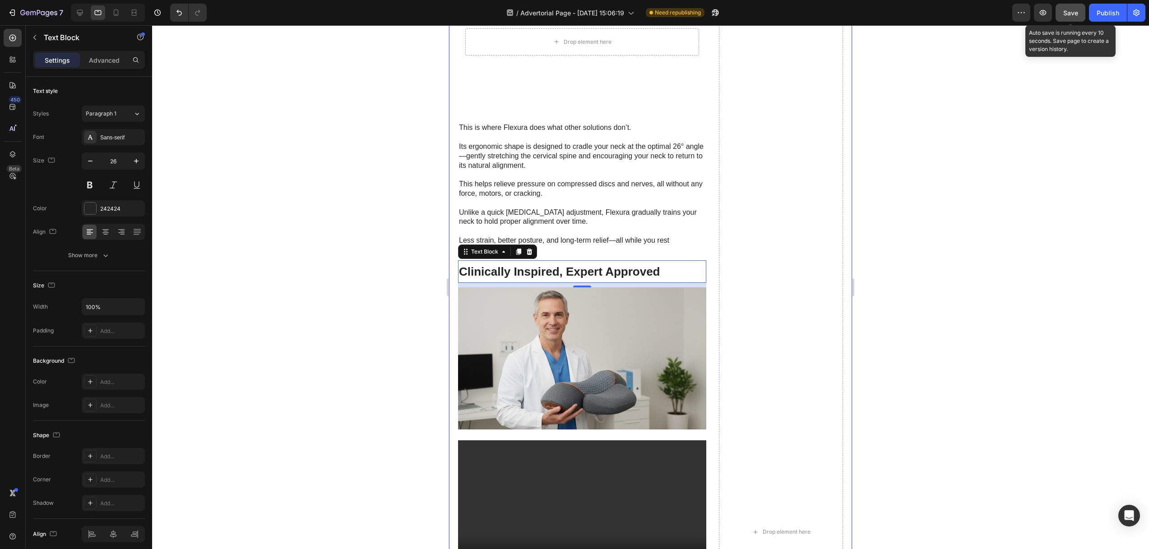
click at [1076, 11] on span "Save" at bounding box center [1070, 13] width 15 height 8
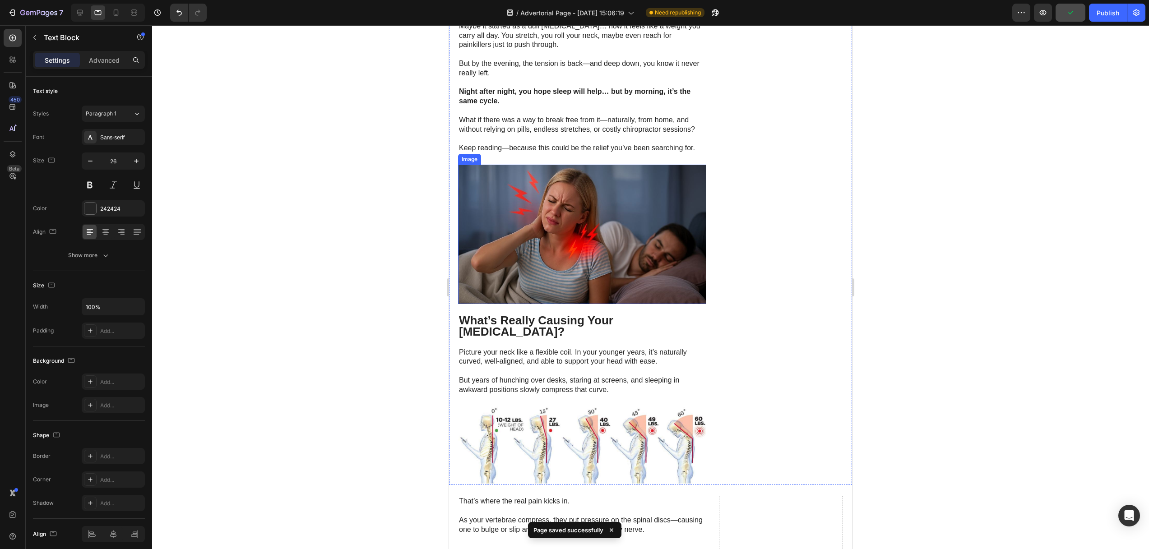
scroll to position [0, 0]
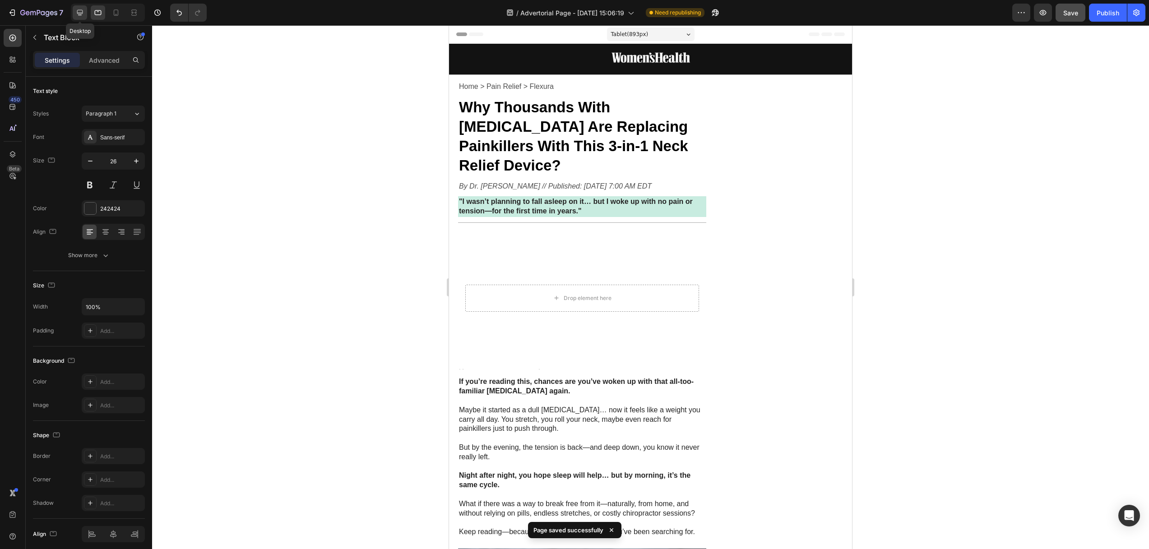
click at [82, 8] on icon at bounding box center [79, 12] width 9 height 9
type input "16"
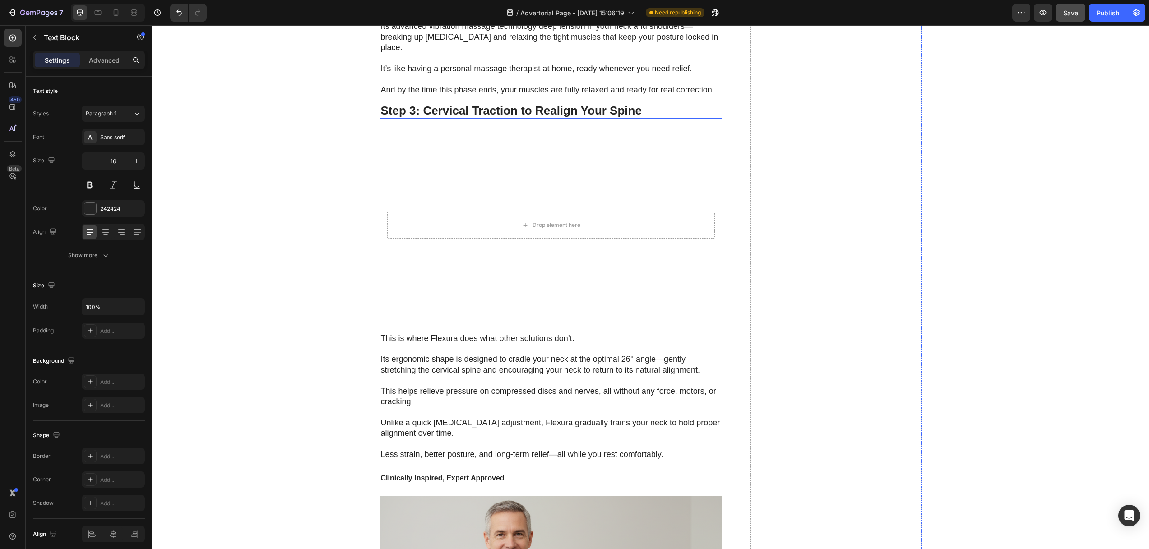
scroll to position [3059, 0]
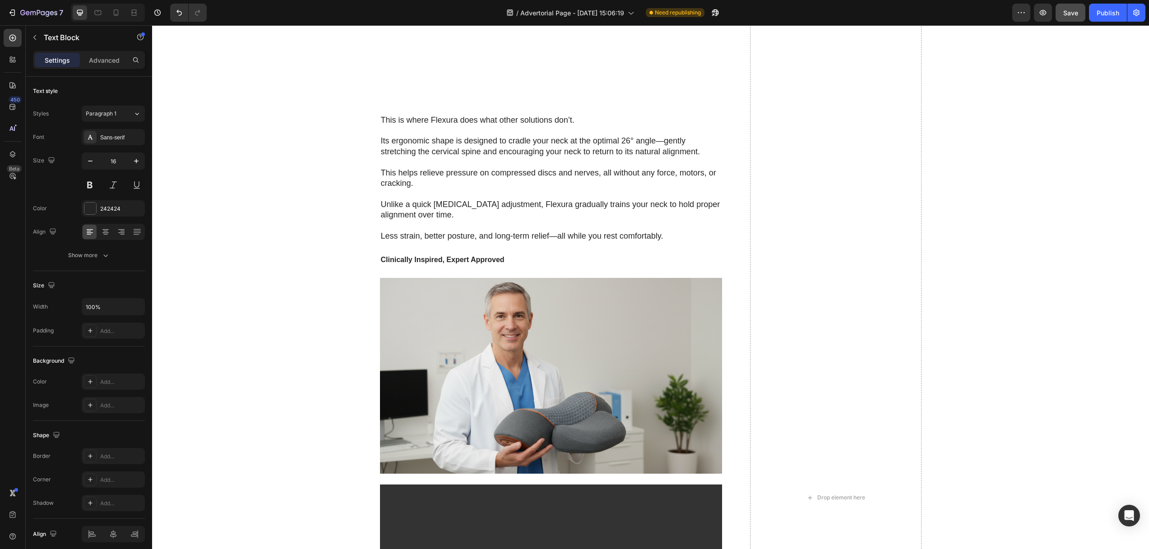
click at [419, 256] on strong "Clinically Inspired, Expert Approved" at bounding box center [443, 260] width 124 height 8
click at [459, 254] on p "Clinically Inspired, Expert Approved" at bounding box center [551, 260] width 341 height 13
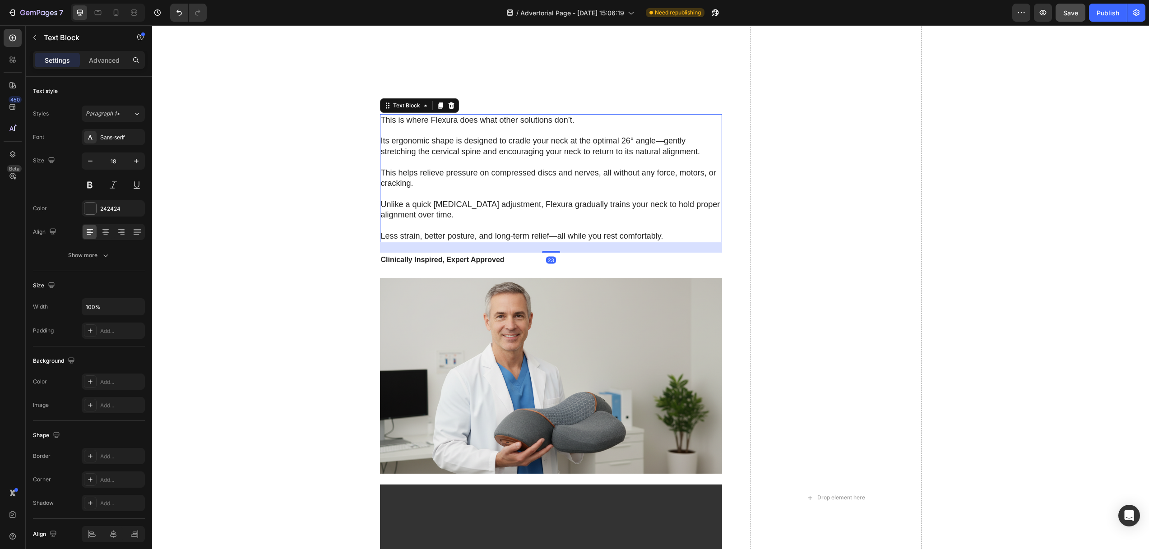
click at [498, 199] on p "Unlike a quick [MEDICAL_DATA] adjustment, Flexura gradually trains your neck to…" at bounding box center [551, 209] width 341 height 21
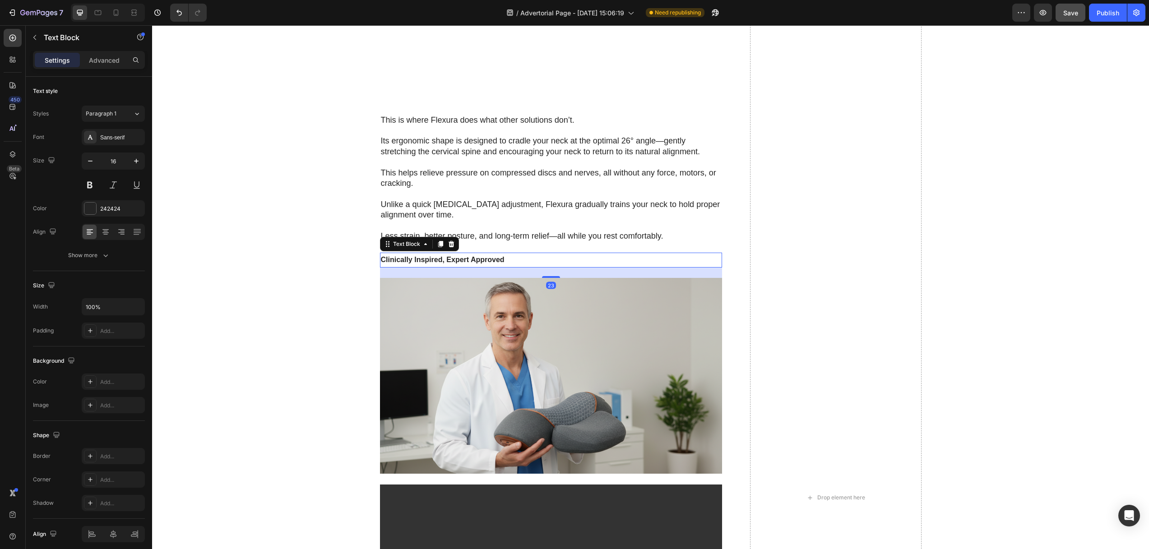
click at [478, 256] on strong "Clinically Inspired, Expert Approved" at bounding box center [443, 260] width 124 height 8
click at [135, 154] on button "button" at bounding box center [136, 161] width 16 height 16
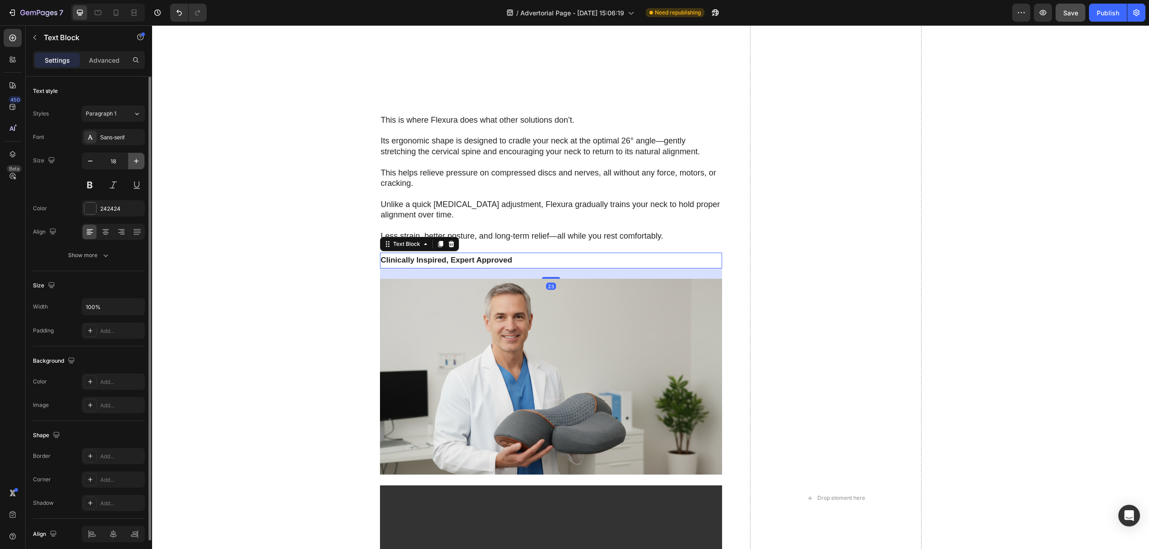
click at [135, 154] on button "button" at bounding box center [136, 161] width 16 height 16
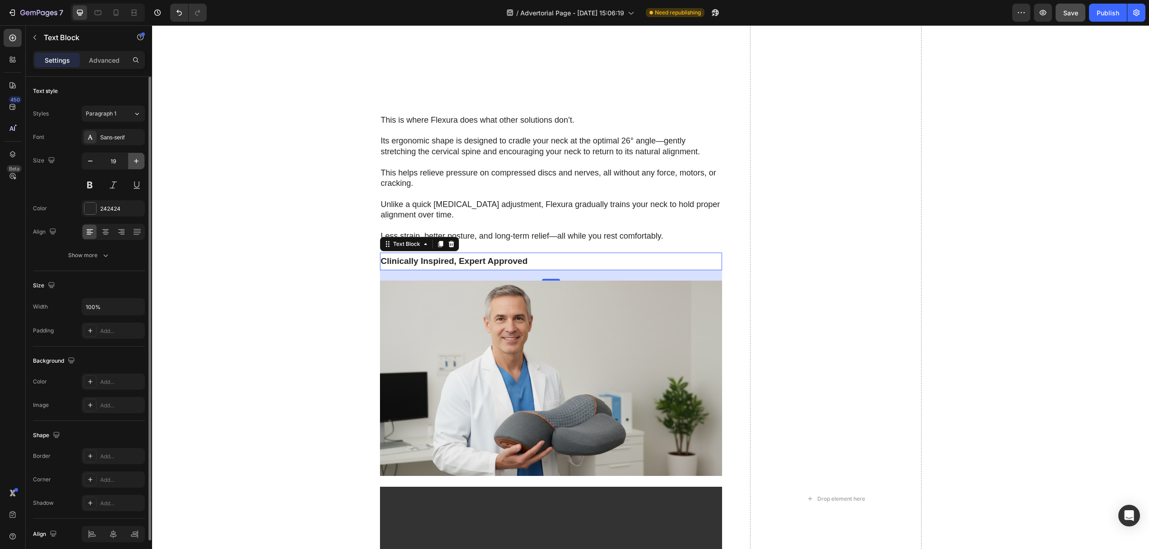
click at [135, 154] on button "button" at bounding box center [136, 161] width 16 height 16
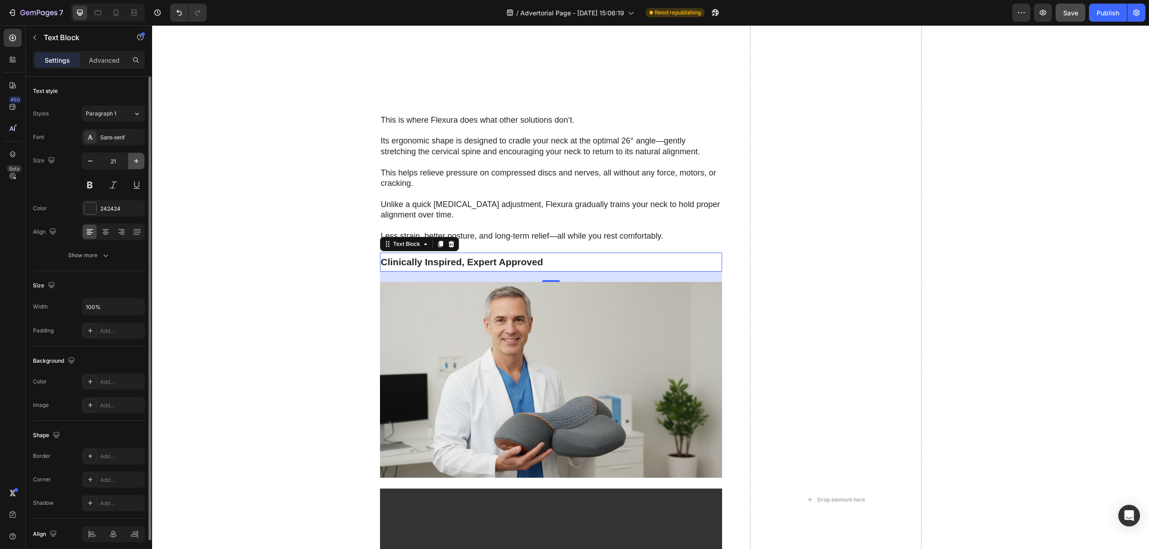
click at [135, 154] on button "button" at bounding box center [136, 161] width 16 height 16
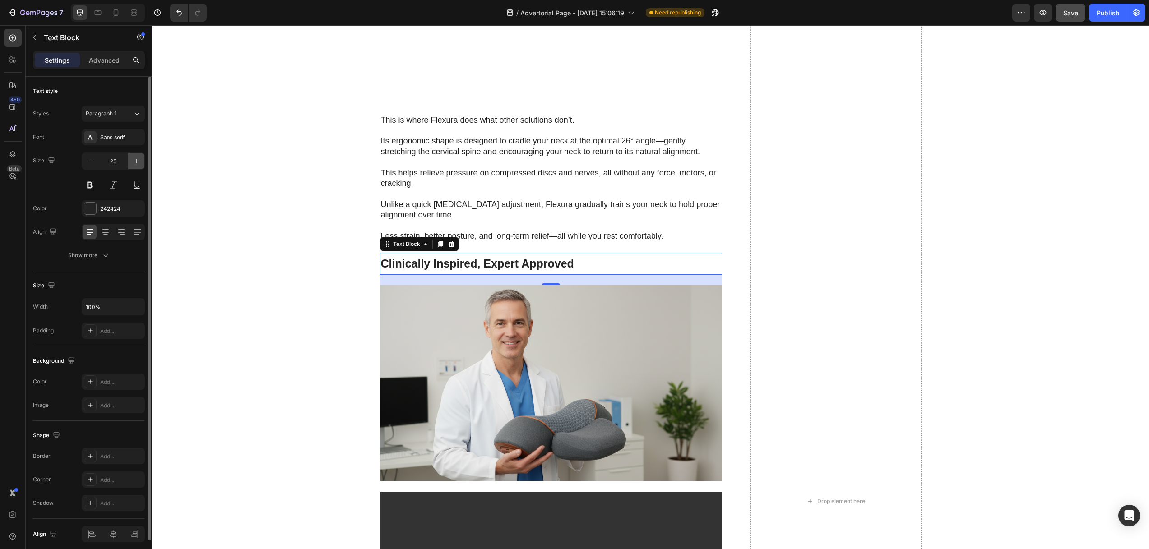
click at [135, 154] on button "button" at bounding box center [136, 161] width 16 height 16
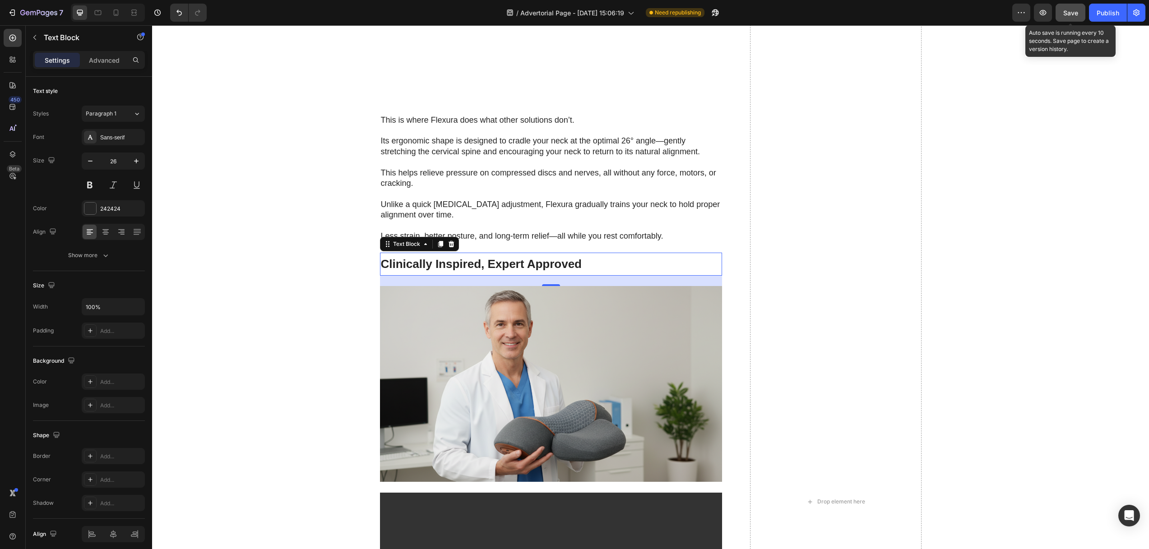
click at [1072, 15] on span "Save" at bounding box center [1070, 13] width 15 height 8
click at [114, 9] on icon at bounding box center [115, 12] width 9 height 9
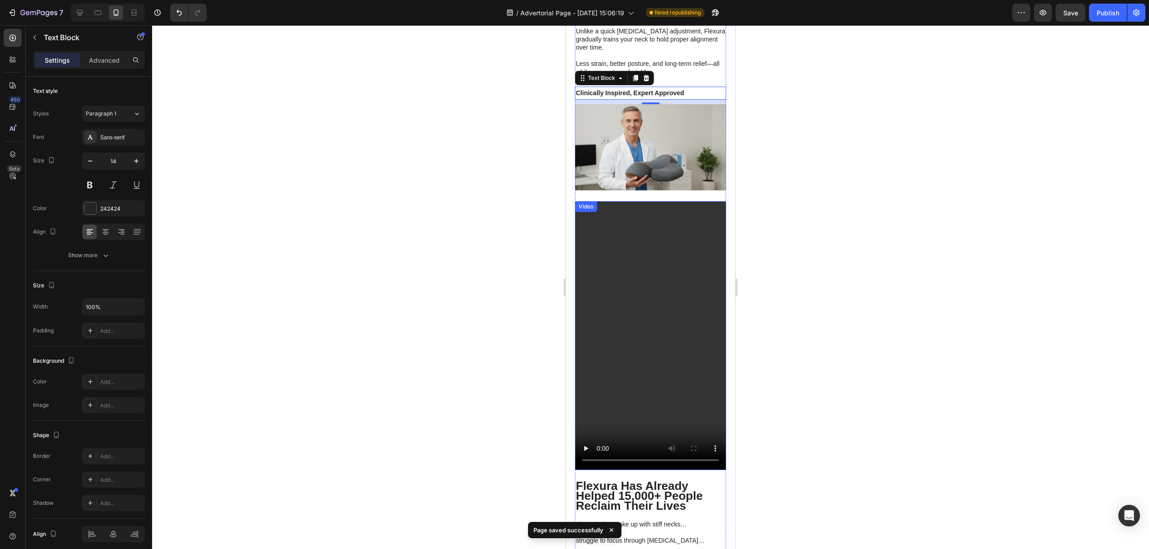
scroll to position [2539, 0]
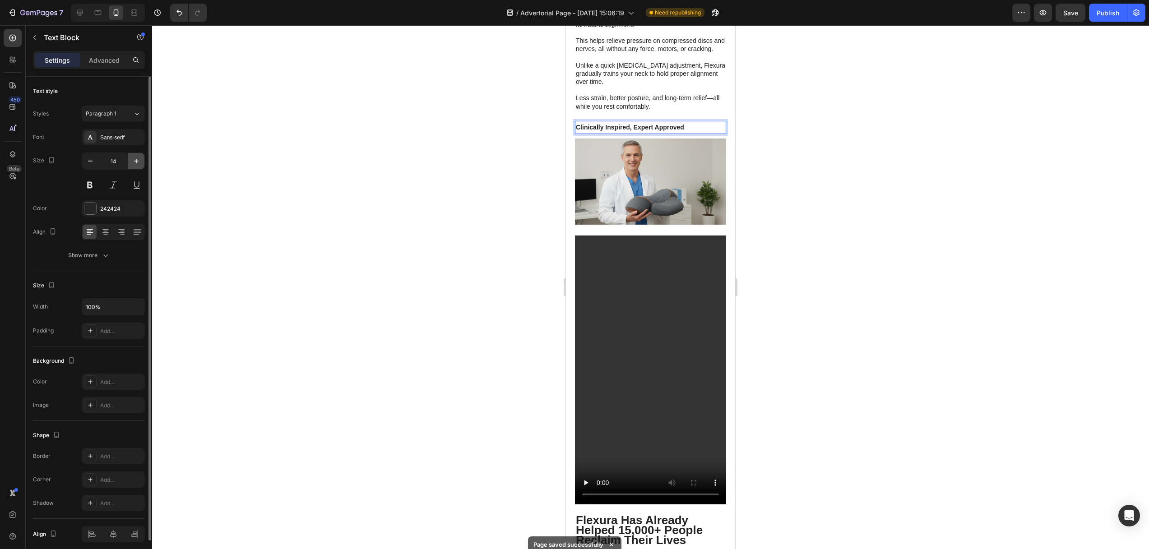
click at [137, 160] on icon "button" at bounding box center [136, 161] width 9 height 9
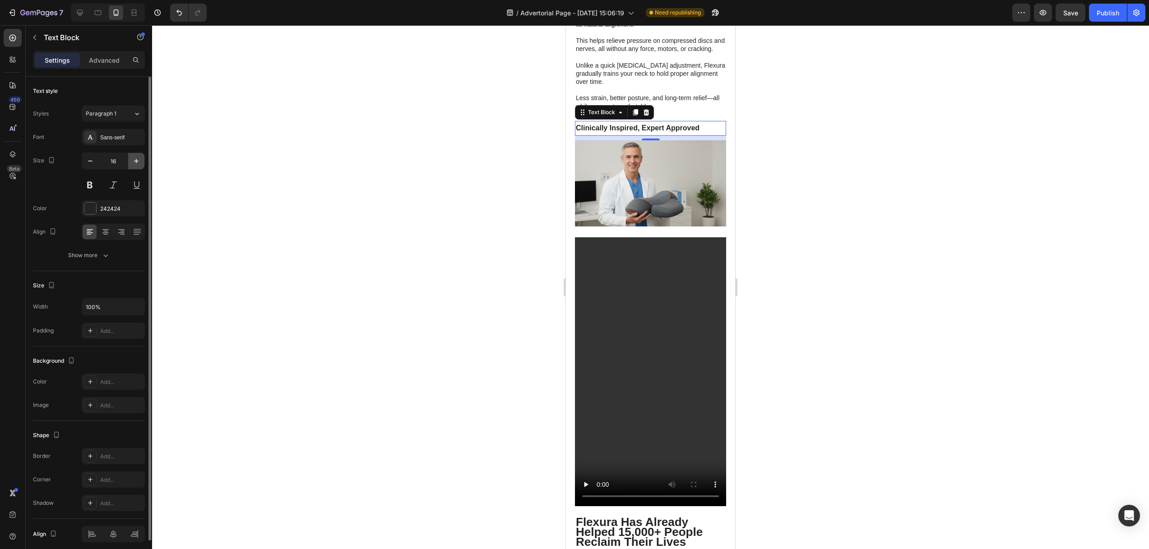
click at [137, 160] on icon "button" at bounding box center [136, 161] width 9 height 9
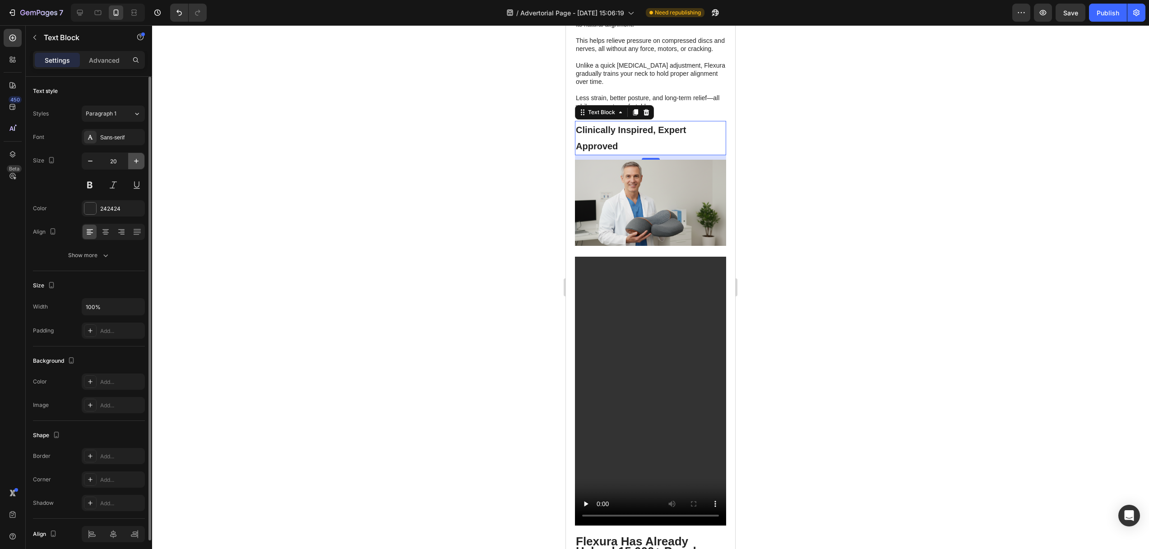
click at [137, 160] on icon "button" at bounding box center [136, 161] width 9 height 9
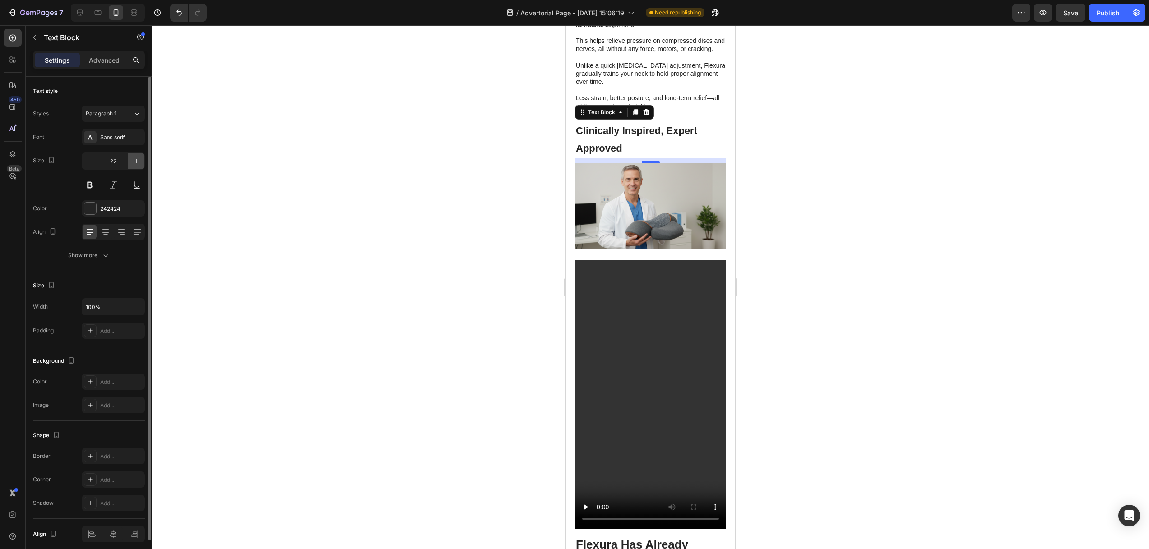
click at [137, 160] on icon "button" at bounding box center [136, 161] width 9 height 9
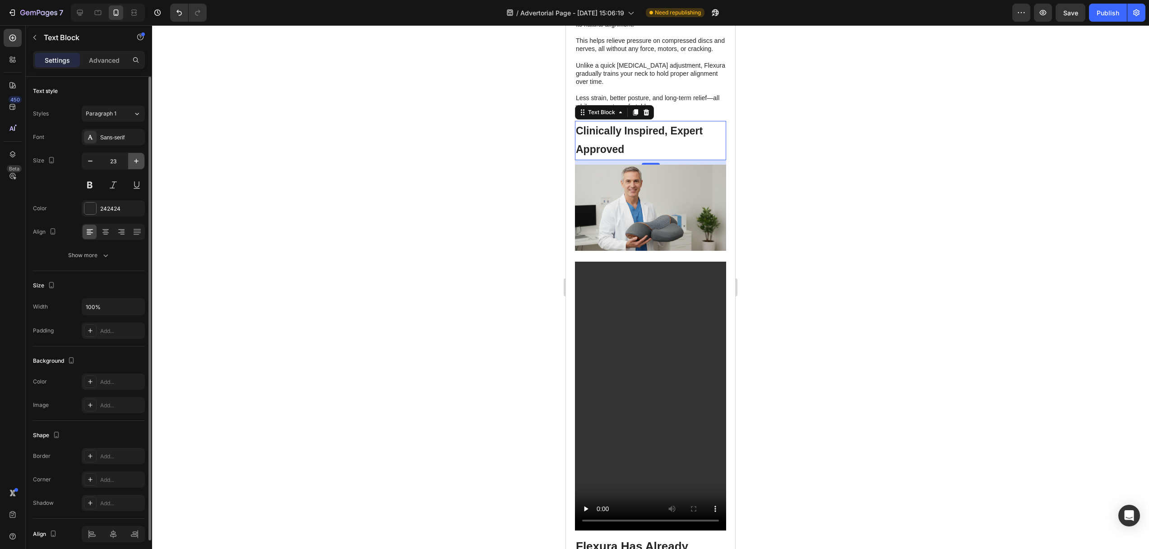
click at [137, 160] on icon "button" at bounding box center [136, 161] width 9 height 9
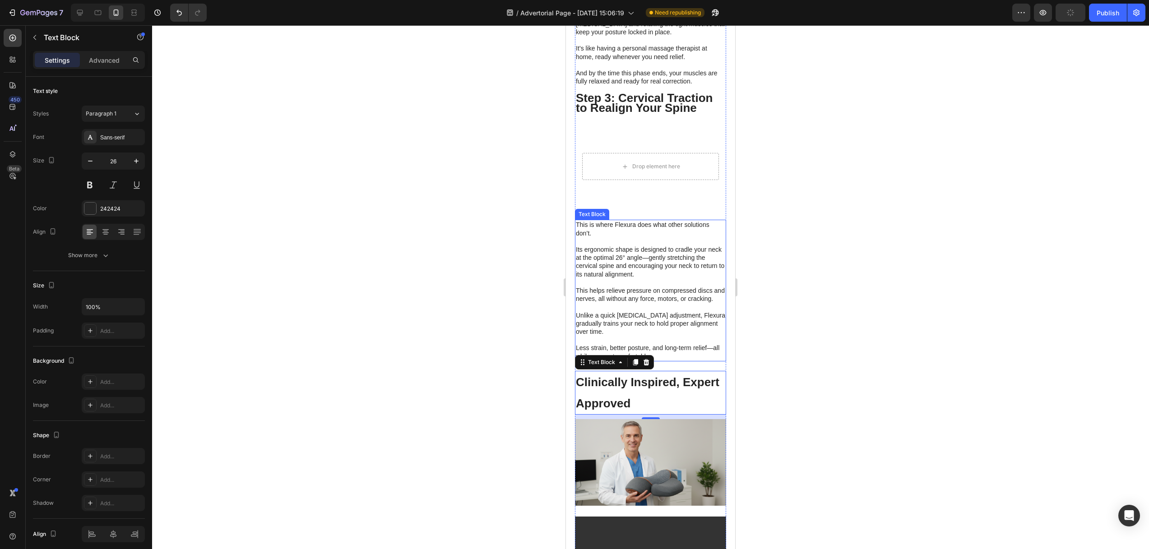
scroll to position [2435, 0]
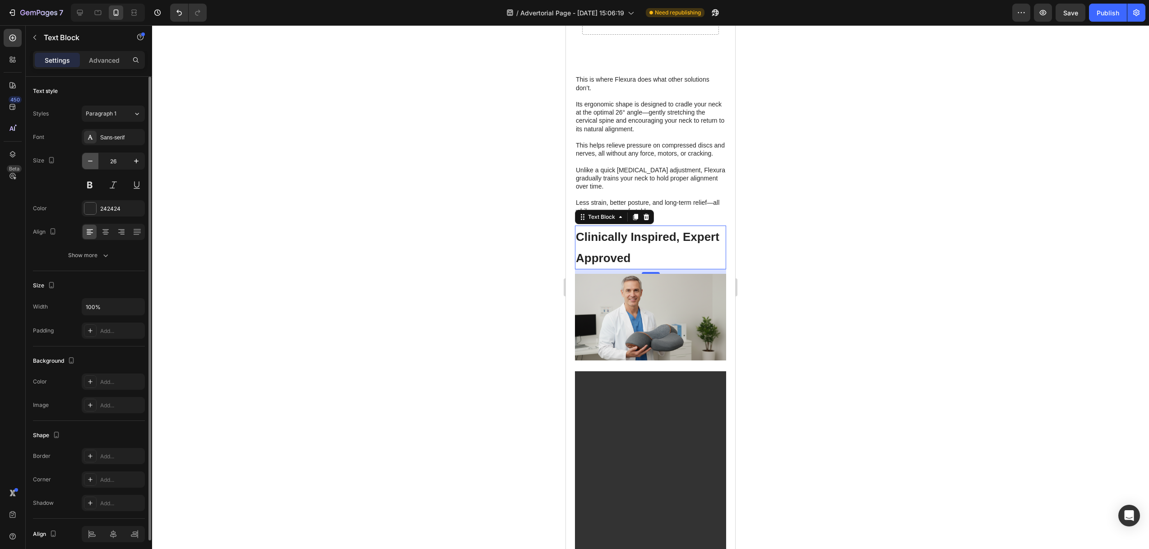
click at [93, 160] on icon "button" at bounding box center [90, 161] width 9 height 9
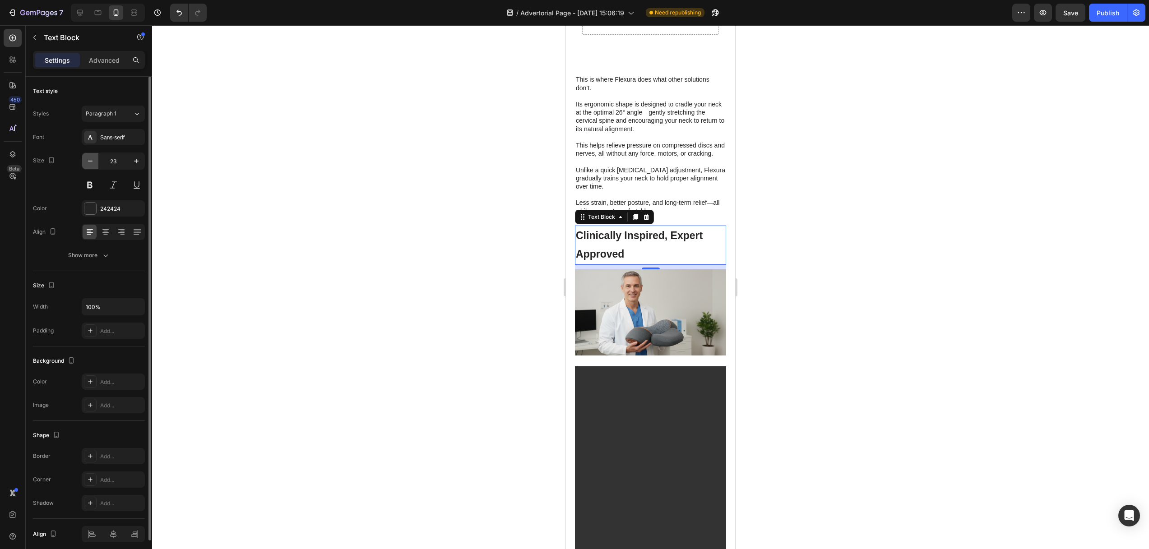
click at [93, 160] on icon "button" at bounding box center [90, 161] width 9 height 9
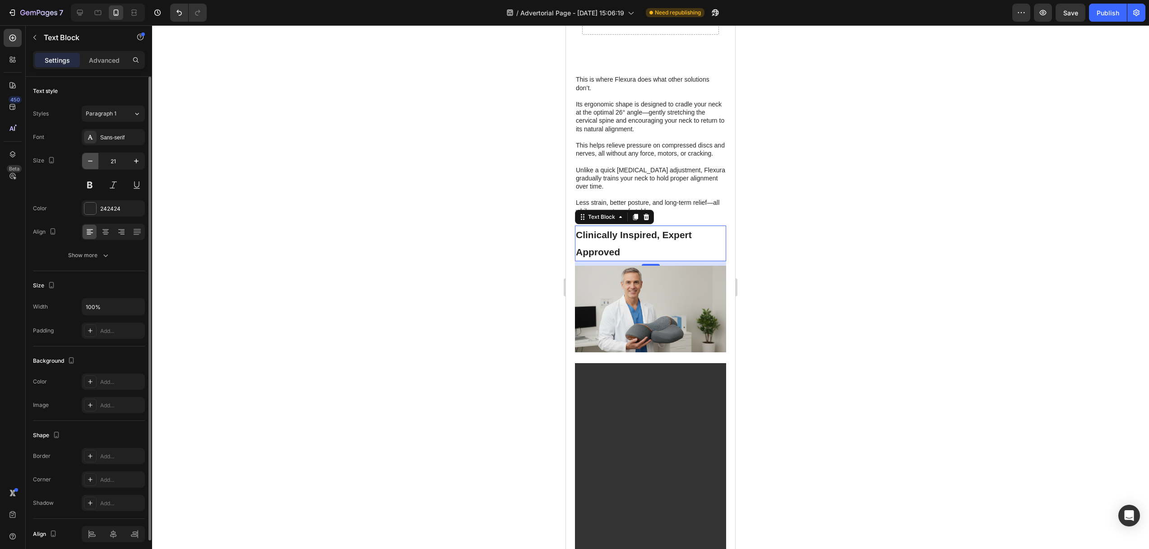
click at [93, 160] on icon "button" at bounding box center [90, 161] width 9 height 9
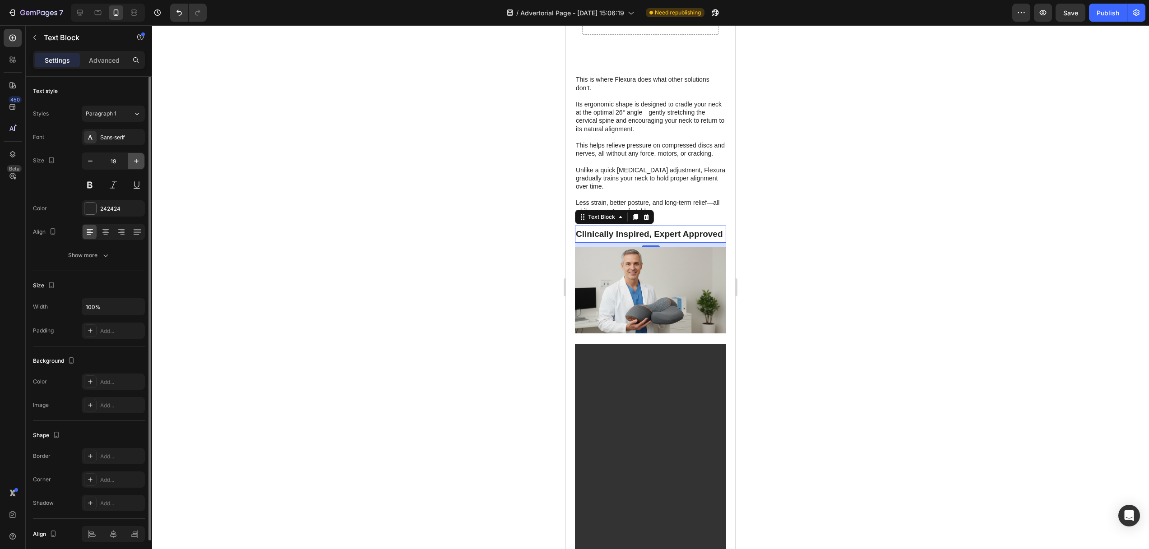
click at [139, 159] on icon "button" at bounding box center [136, 161] width 9 height 9
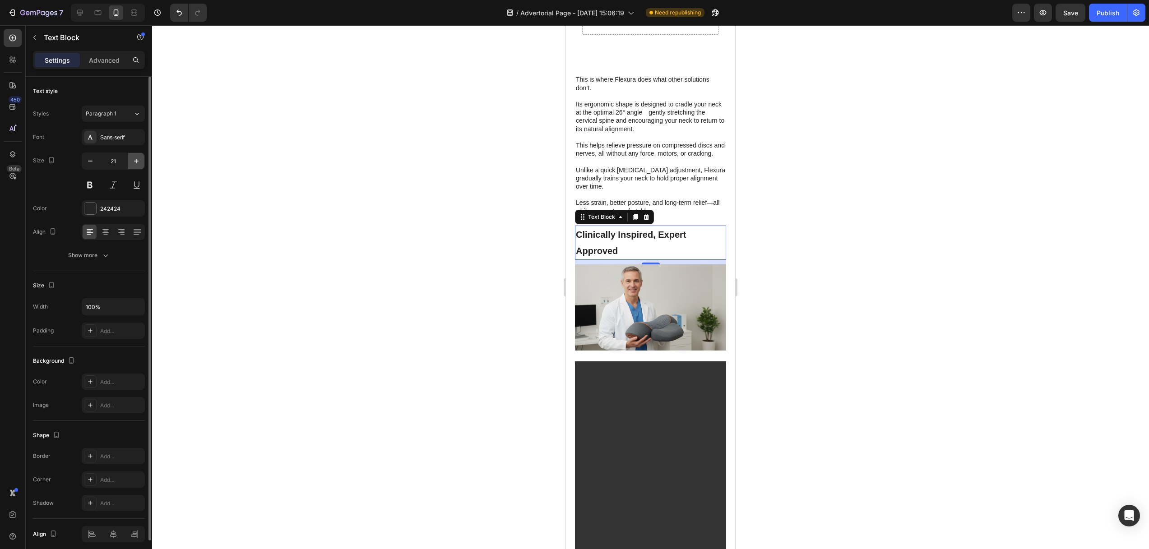
click at [139, 159] on icon "button" at bounding box center [136, 161] width 9 height 9
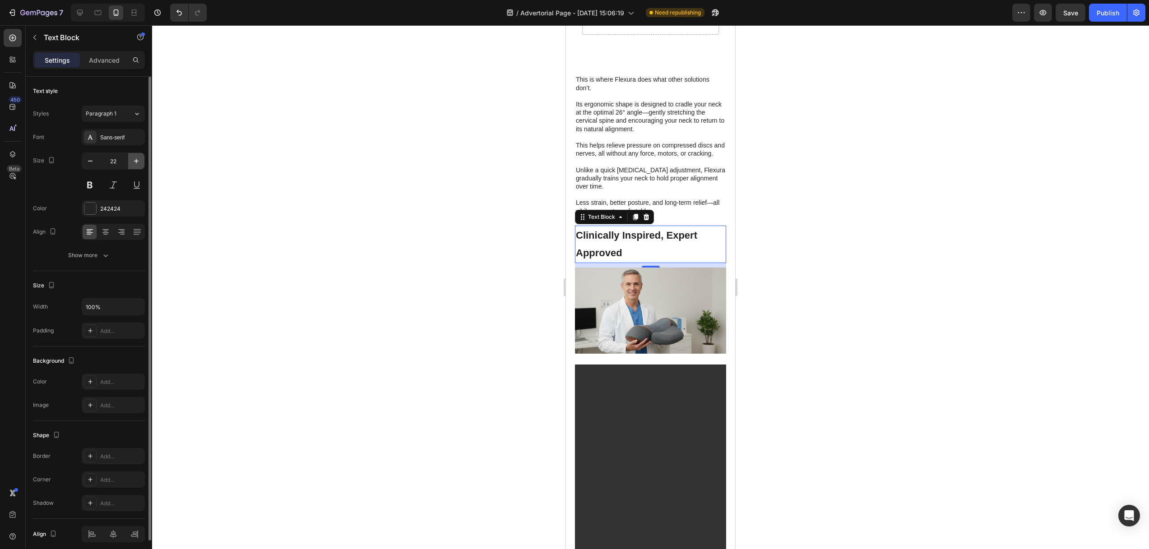
click at [139, 159] on icon "button" at bounding box center [136, 161] width 9 height 9
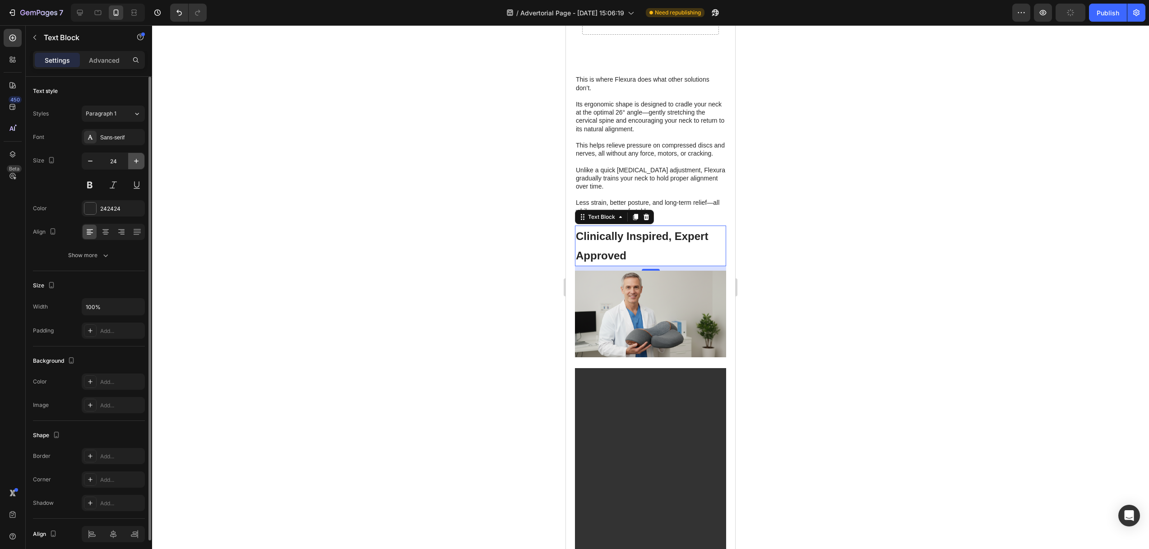
click at [139, 159] on icon "button" at bounding box center [136, 161] width 9 height 9
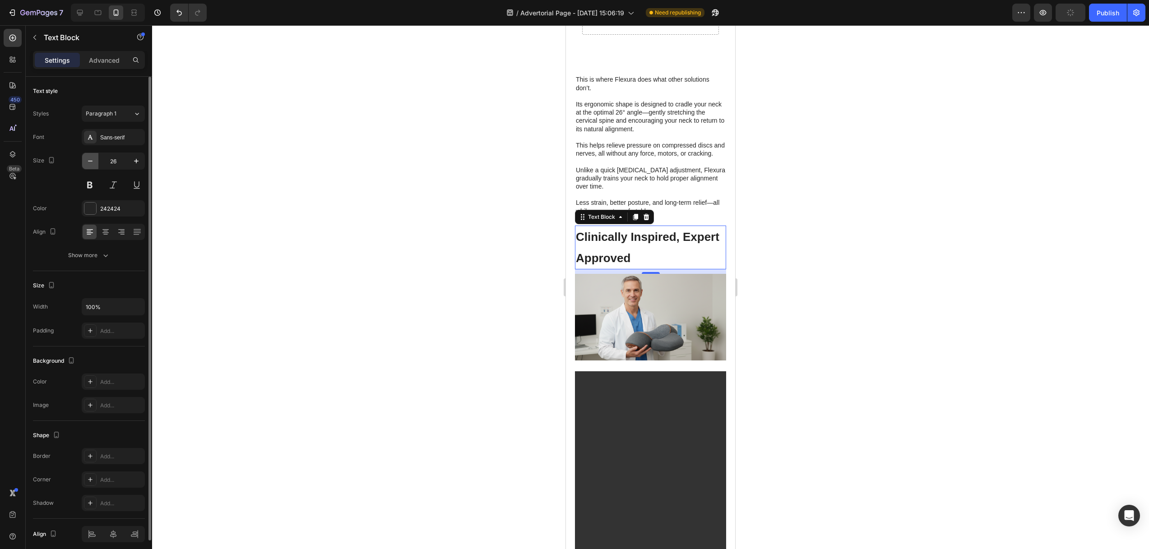
click at [92, 160] on icon "button" at bounding box center [90, 161] width 9 height 9
type input "25"
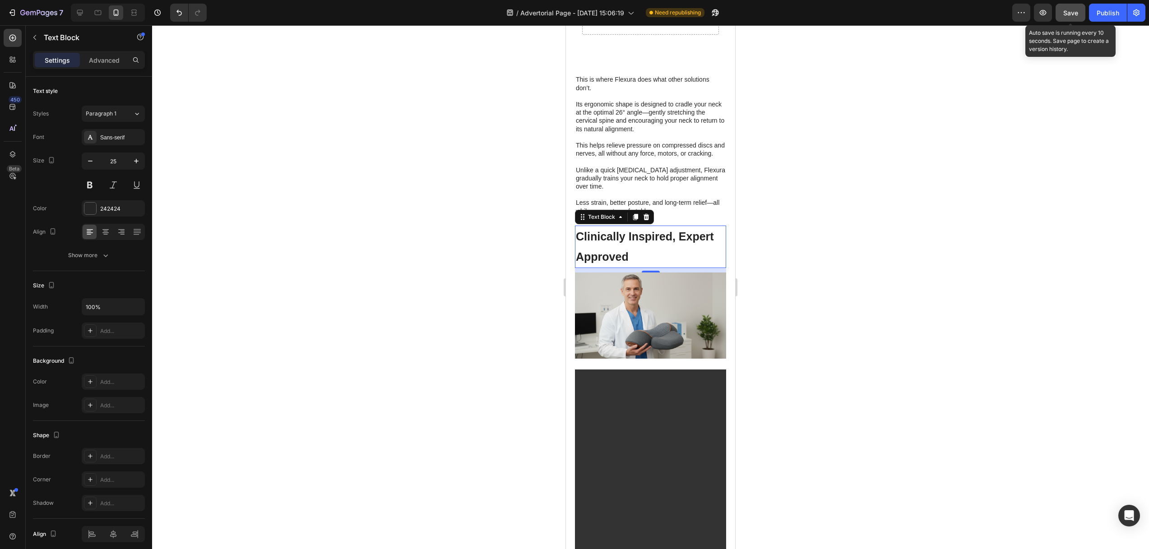
click at [1076, 18] on button "Save" at bounding box center [1070, 13] width 30 height 18
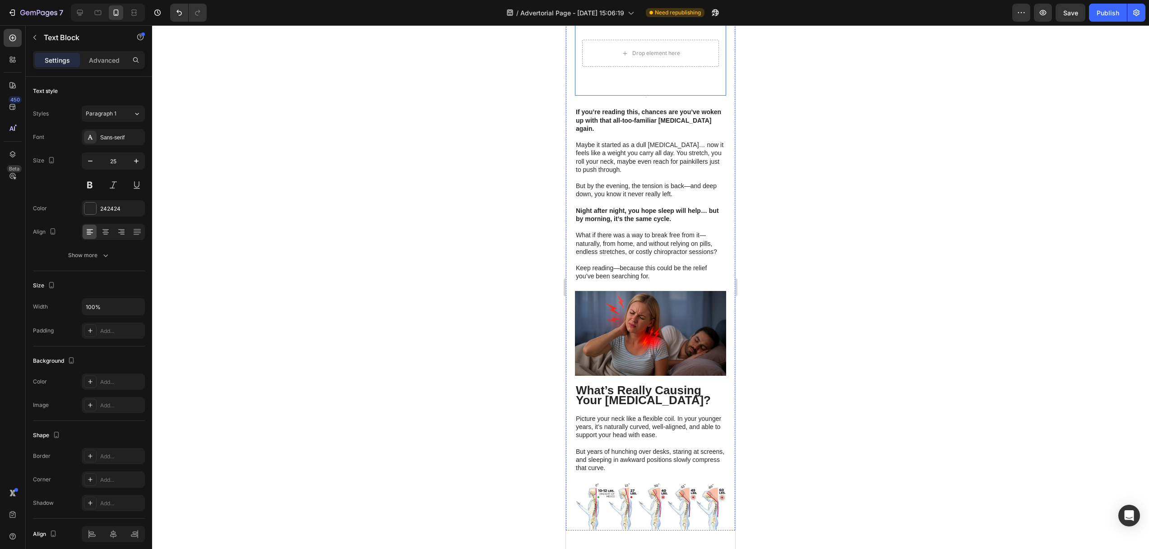
scroll to position [0, 0]
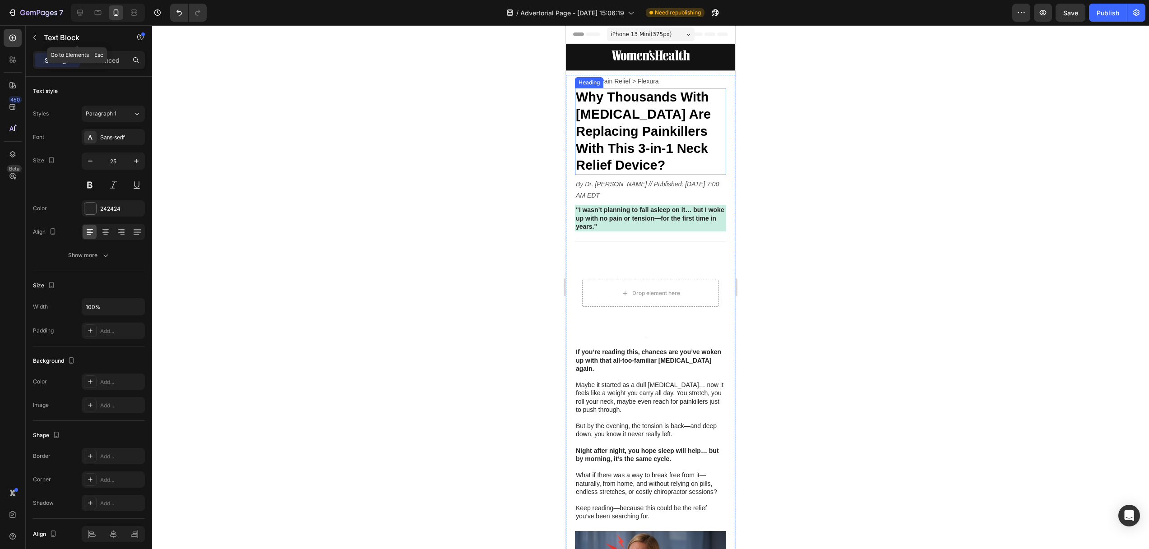
click at [37, 36] on icon "button" at bounding box center [34, 37] width 7 height 7
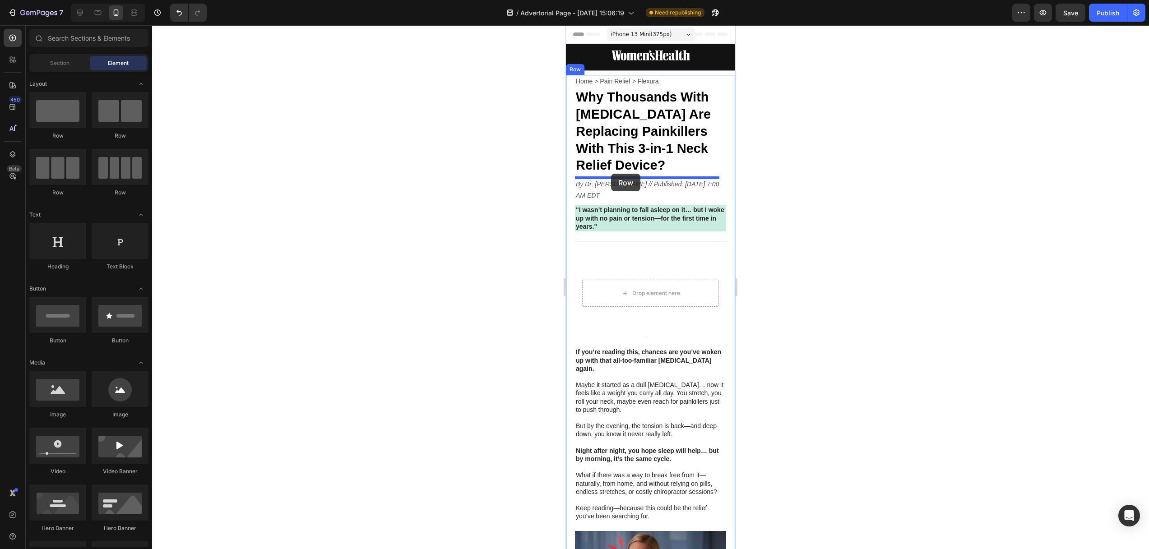
drag, startPoint x: 681, startPoint y: 143, endPoint x: 652, endPoint y: 177, distance: 44.5
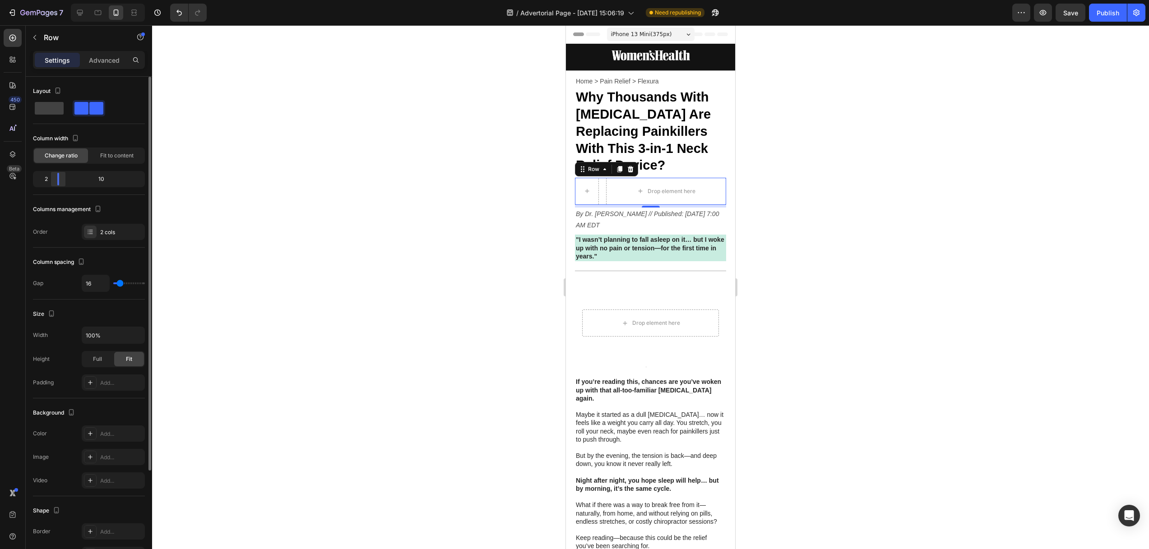
drag, startPoint x: 88, startPoint y: 180, endPoint x: 52, endPoint y: 180, distance: 35.6
click at [52, 0] on body "7 Version history / Advertorial Page - [DATE] 15:06:19 Need republishing Previe…" at bounding box center [574, 0] width 1149 height 0
click at [33, 33] on button "button" at bounding box center [35, 37] width 14 height 14
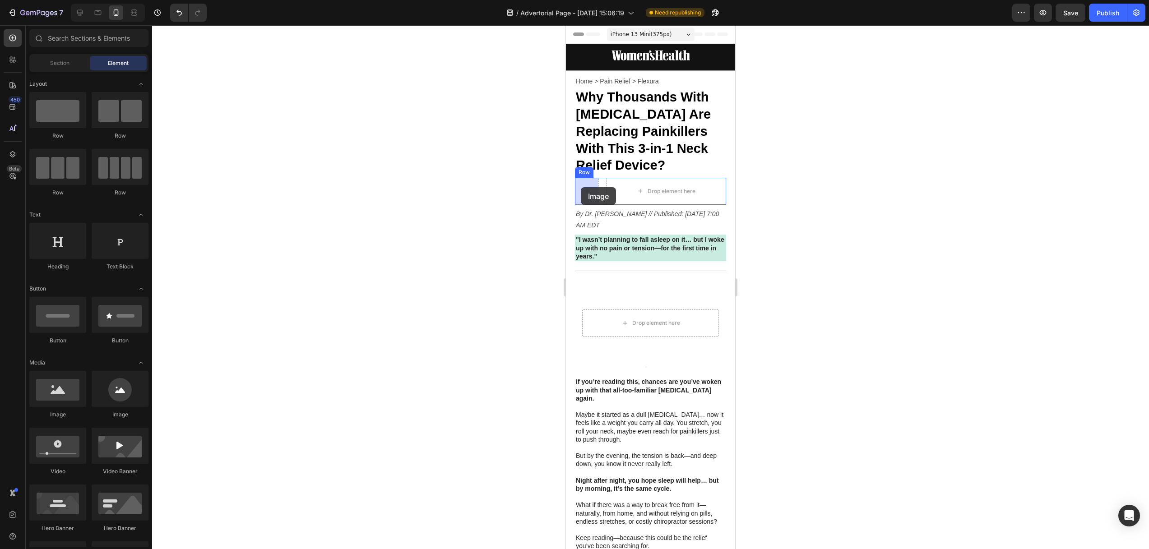
drag, startPoint x: 693, startPoint y: 420, endPoint x: 599, endPoint y: 201, distance: 237.8
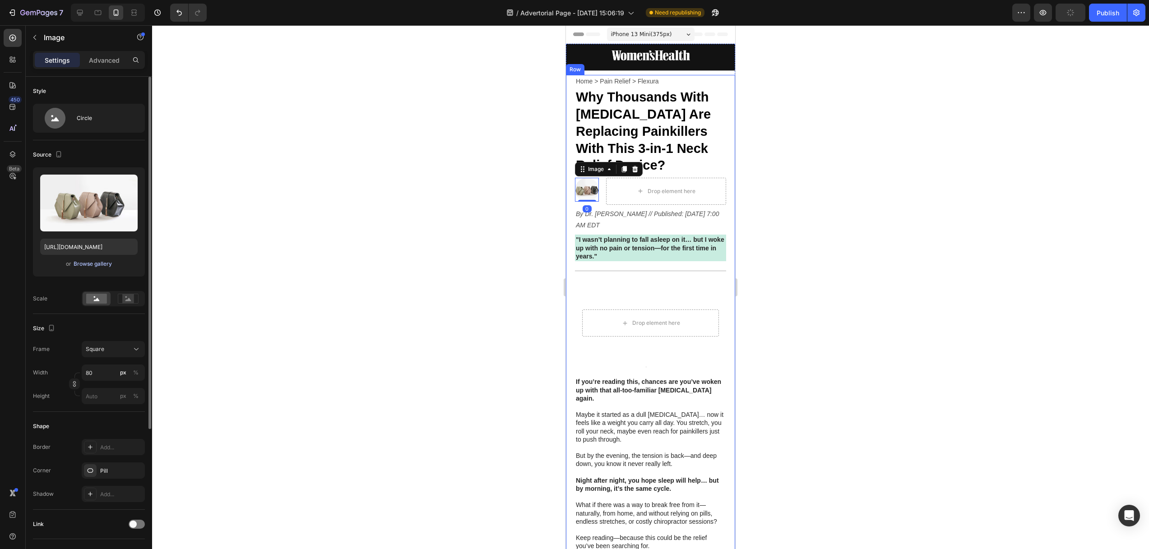
click at [95, 264] on div "Browse gallery" at bounding box center [93, 264] width 38 height 8
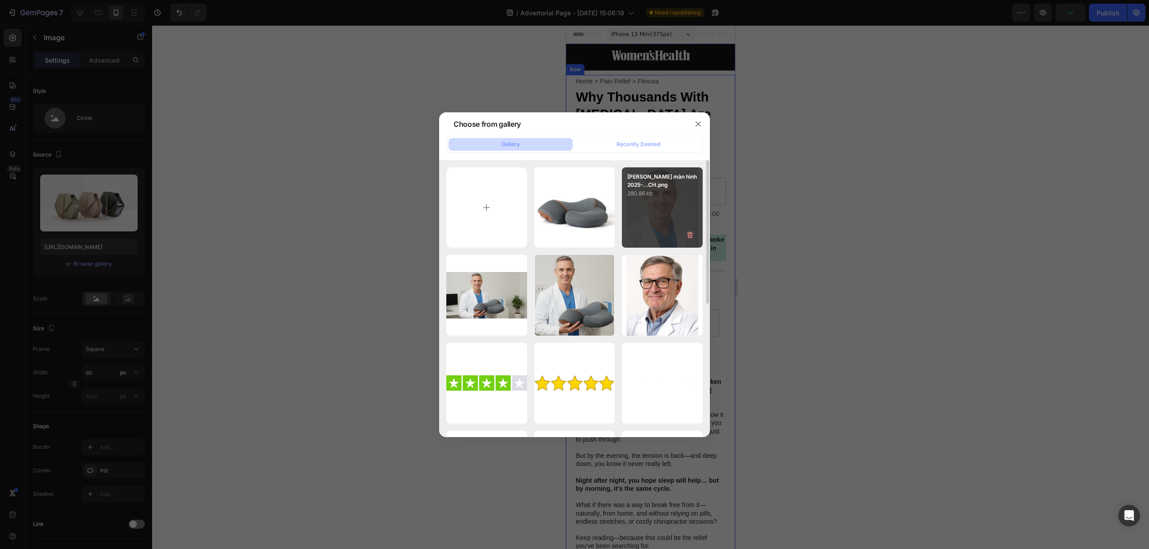
click at [658, 207] on div "[PERSON_NAME] màn hình 2025-...CH.png 280.86 kb" at bounding box center [662, 207] width 81 height 81
type input "[URL][DOMAIN_NAME]"
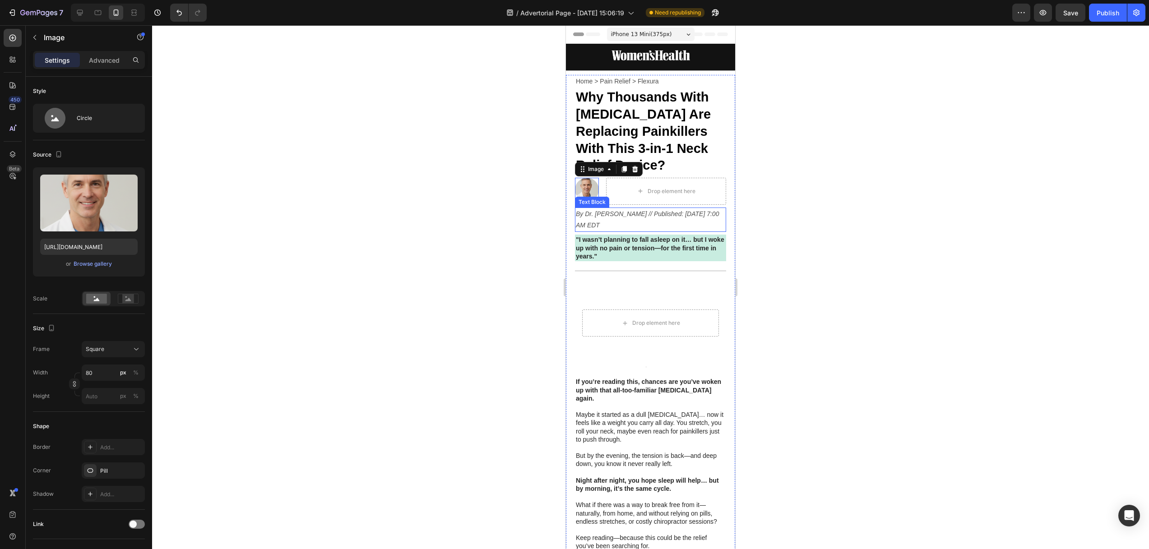
click at [625, 220] on p "By Dr. [PERSON_NAME] // Published: [DATE] 7:00 AM EDT" at bounding box center [650, 219] width 149 height 23
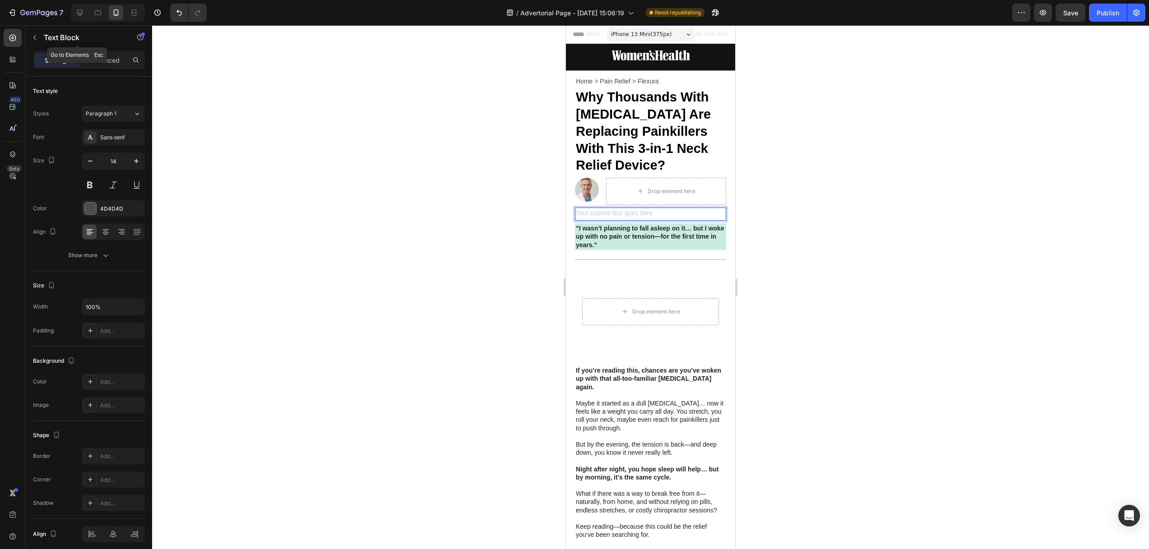
click at [35, 38] on icon "button" at bounding box center [34, 37] width 7 height 7
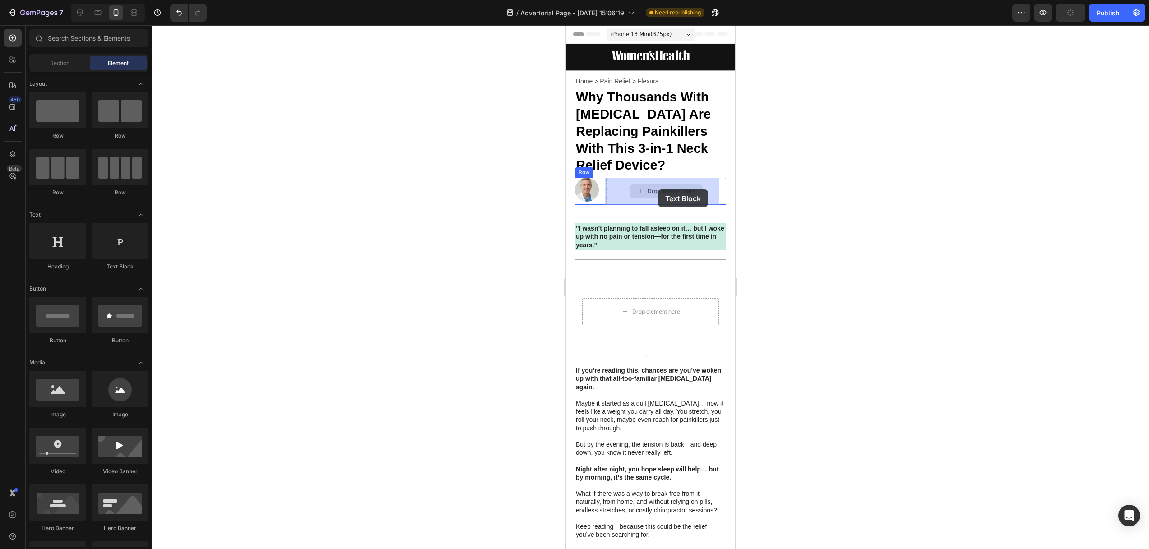
drag, startPoint x: 749, startPoint y: 269, endPoint x: 657, endPoint y: 199, distance: 115.6
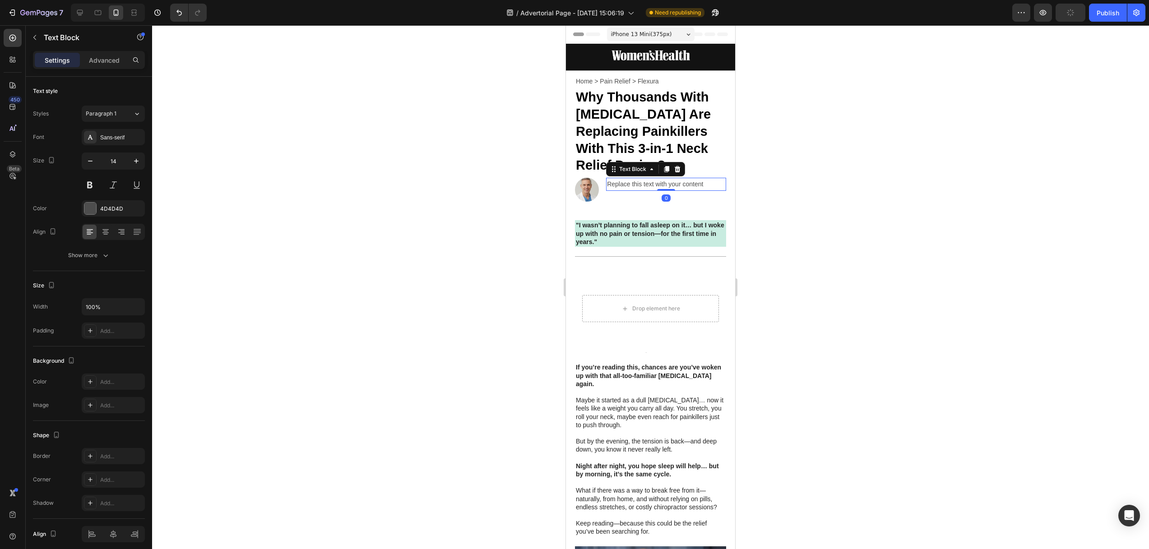
click at [646, 188] on div "Replace this text with your content" at bounding box center [666, 184] width 120 height 13
click at [646, 187] on p "Replace this text with your content" at bounding box center [666, 184] width 118 height 11
click at [459, 223] on div at bounding box center [650, 287] width 997 height 524
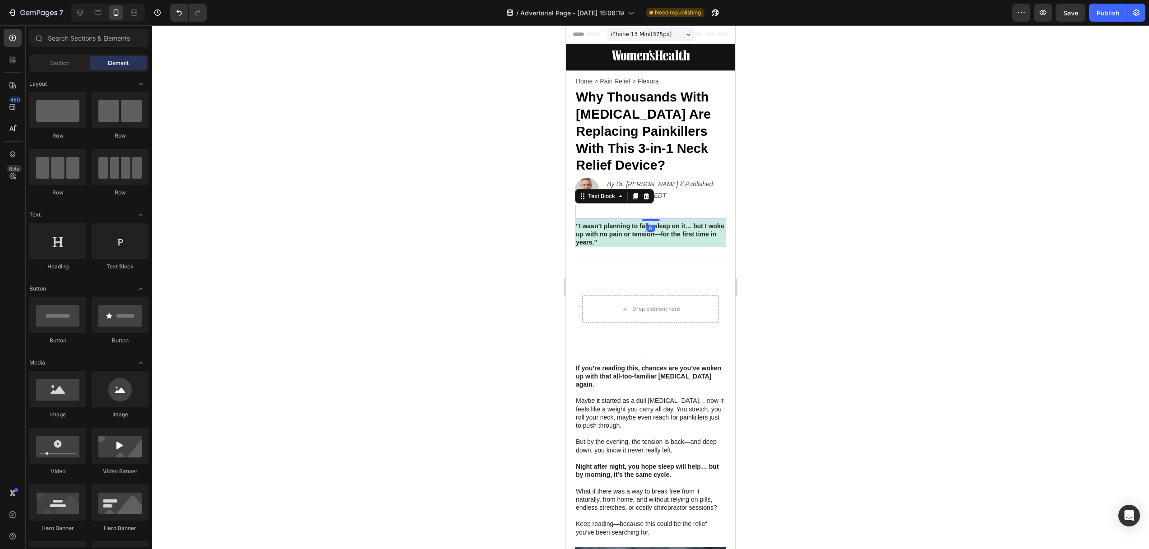
click at [661, 210] on p "Rich Text Editor. Editing area: main" at bounding box center [650, 211] width 149 height 11
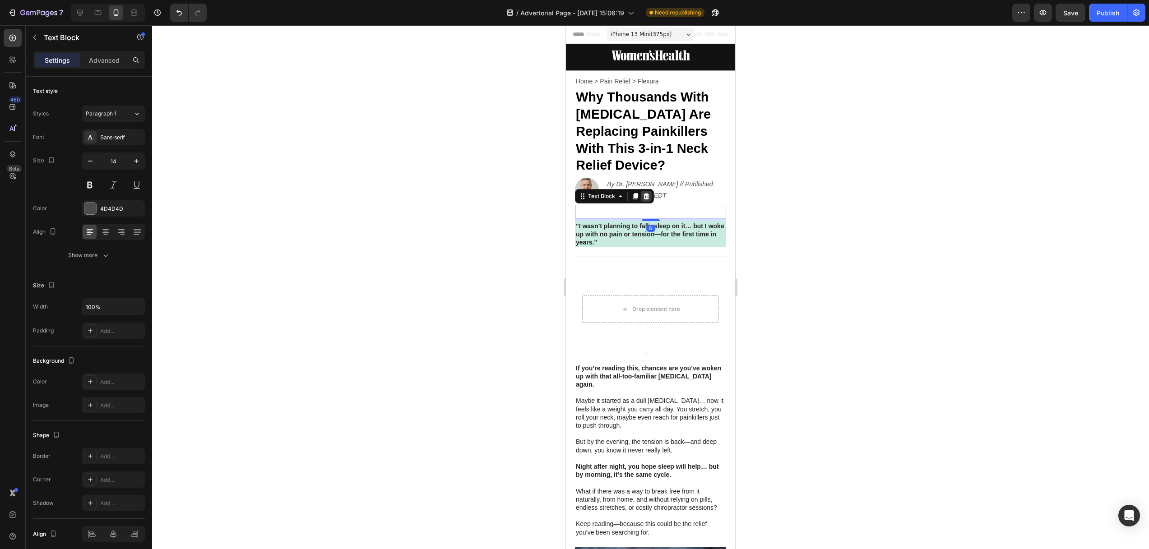
click at [643, 195] on icon at bounding box center [645, 196] width 7 height 7
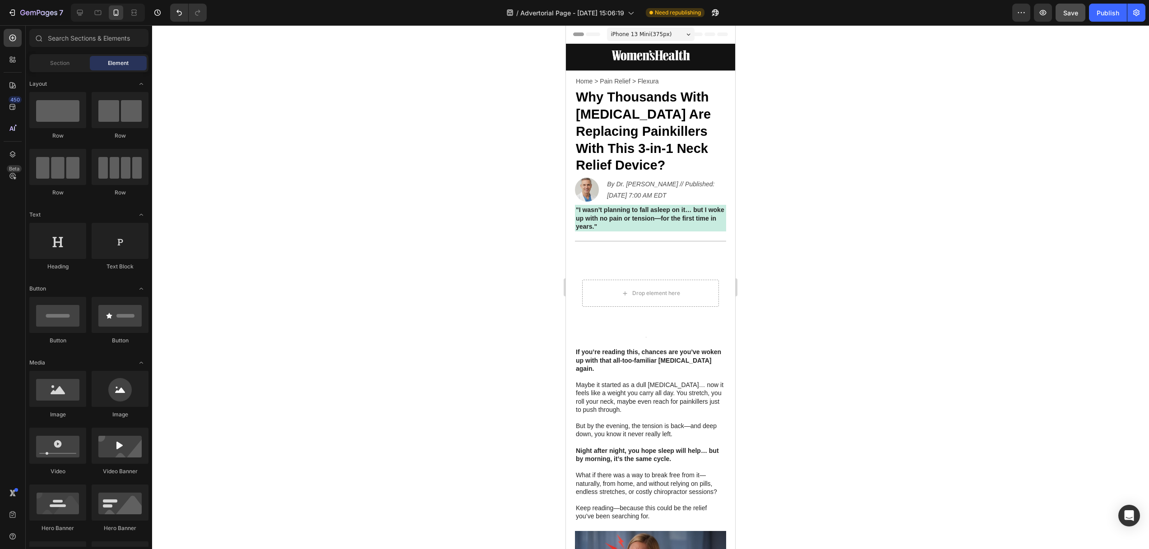
click at [1067, 18] on button "Save" at bounding box center [1070, 13] width 30 height 18
click at [680, 184] on icon "By Dr. [PERSON_NAME] // Published: [DATE] 7:00 AM EDT" at bounding box center [660, 189] width 107 height 18
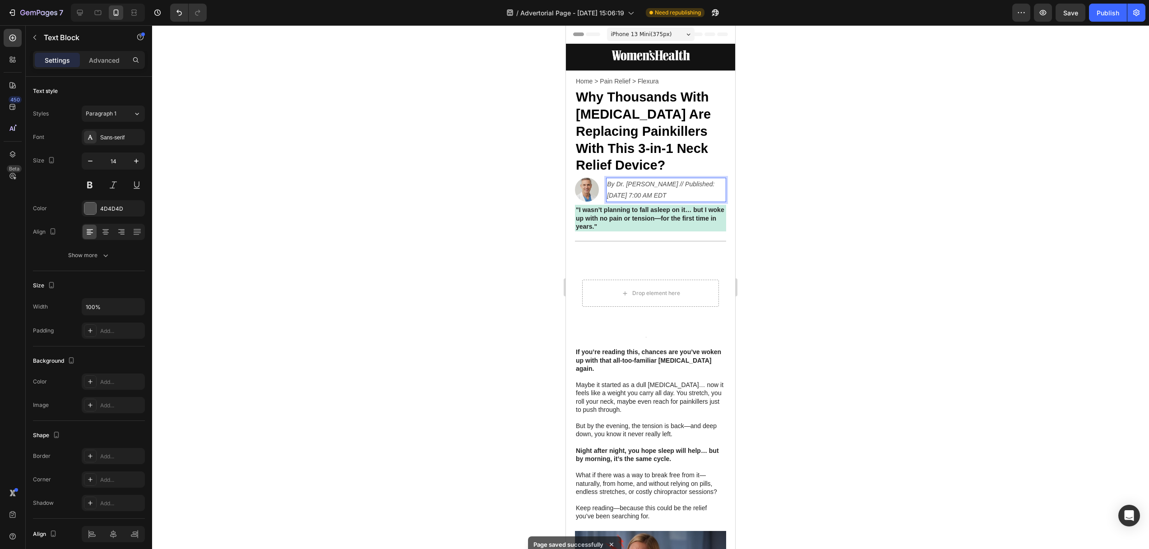
click at [683, 185] on icon "By Dr. [PERSON_NAME] // Published: [DATE] 7:00 AM EDT" at bounding box center [660, 189] width 107 height 18
click at [681, 186] on icon "By Dr. [PERSON_NAME] // Published: [DATE] 7:00 AM EDT" at bounding box center [660, 189] width 107 height 18
click at [683, 184] on p "By Dr. [PERSON_NAME] //" at bounding box center [666, 184] width 118 height 11
click at [505, 208] on div at bounding box center [650, 287] width 997 height 524
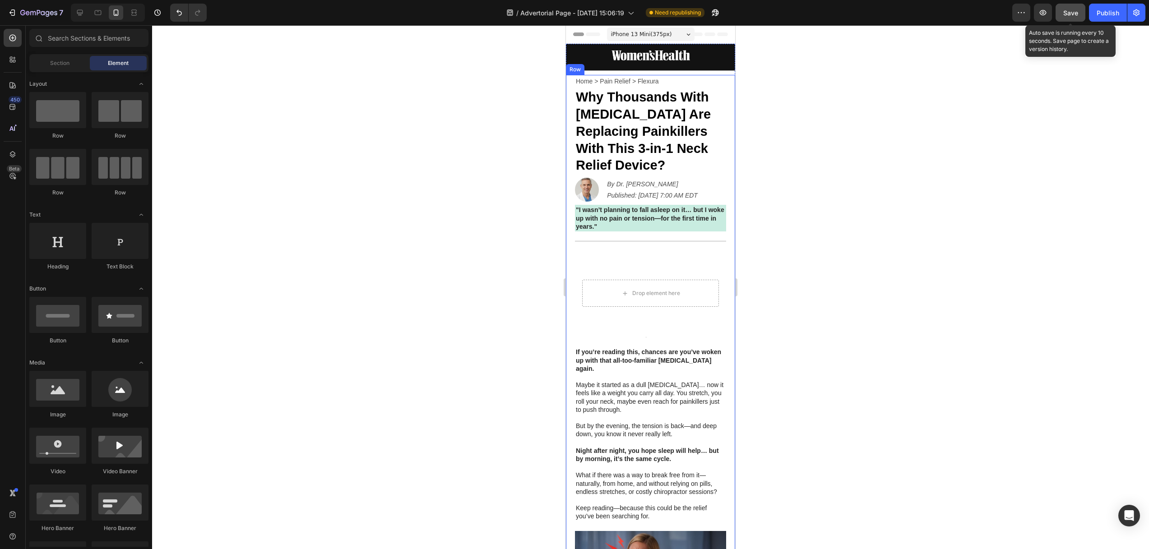
click at [1071, 15] on span "Save" at bounding box center [1070, 13] width 15 height 8
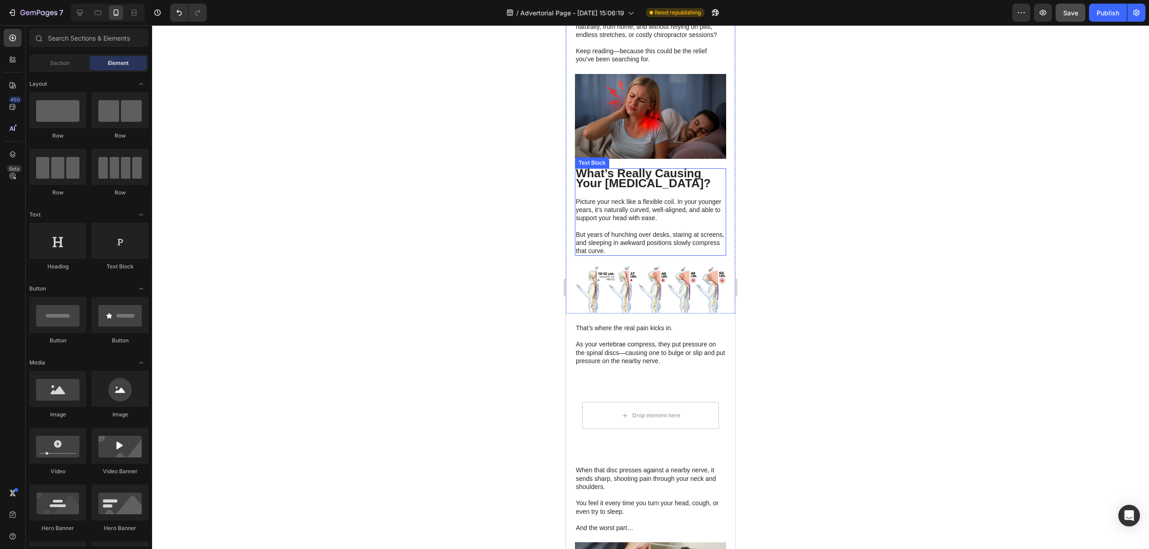
scroll to position [153, 0]
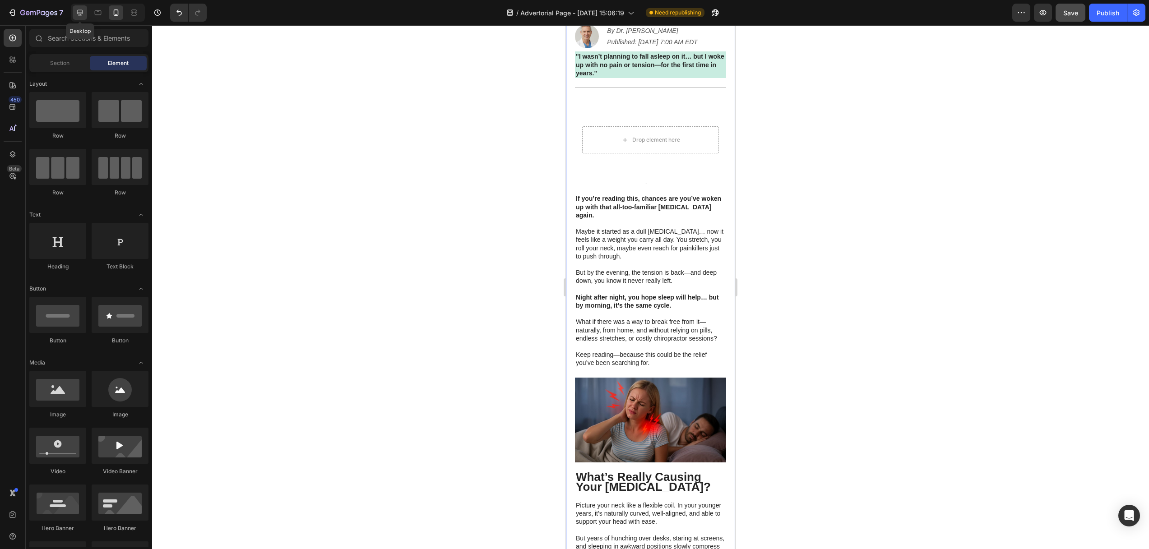
click at [82, 16] on icon at bounding box center [79, 12] width 9 height 9
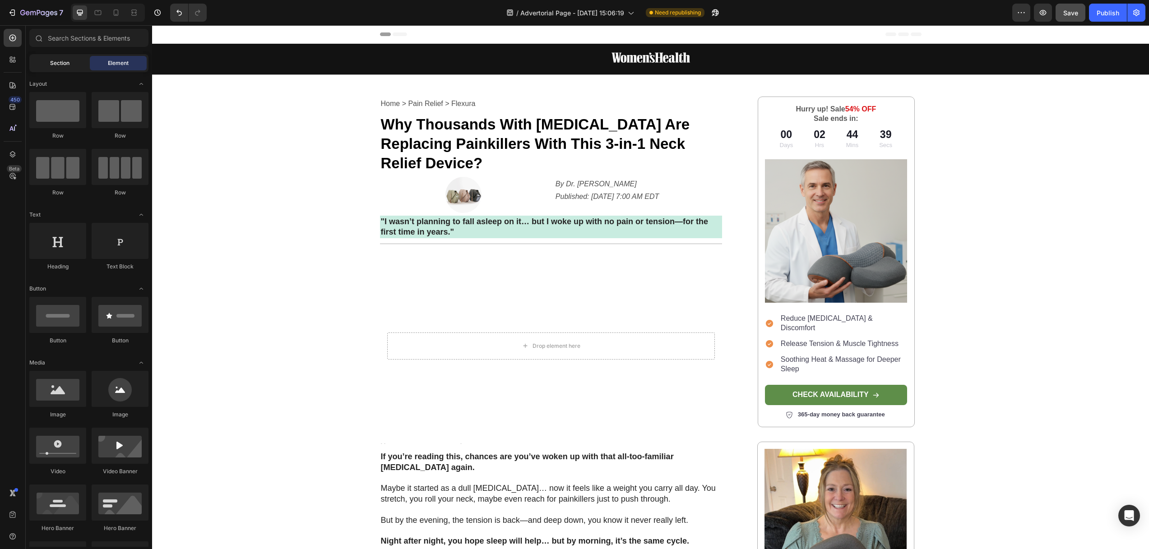
drag, startPoint x: 55, startPoint y: 60, endPoint x: 60, endPoint y: 60, distance: 4.5
click at [55, 60] on span "Section" at bounding box center [59, 63] width 19 height 8
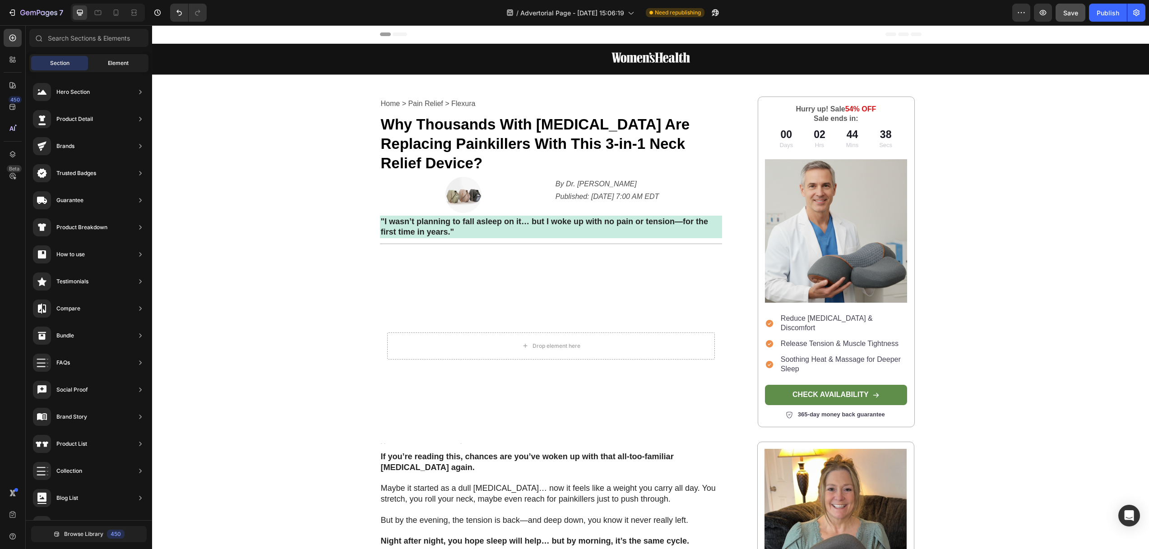
click at [109, 56] on div "Element" at bounding box center [118, 63] width 57 height 14
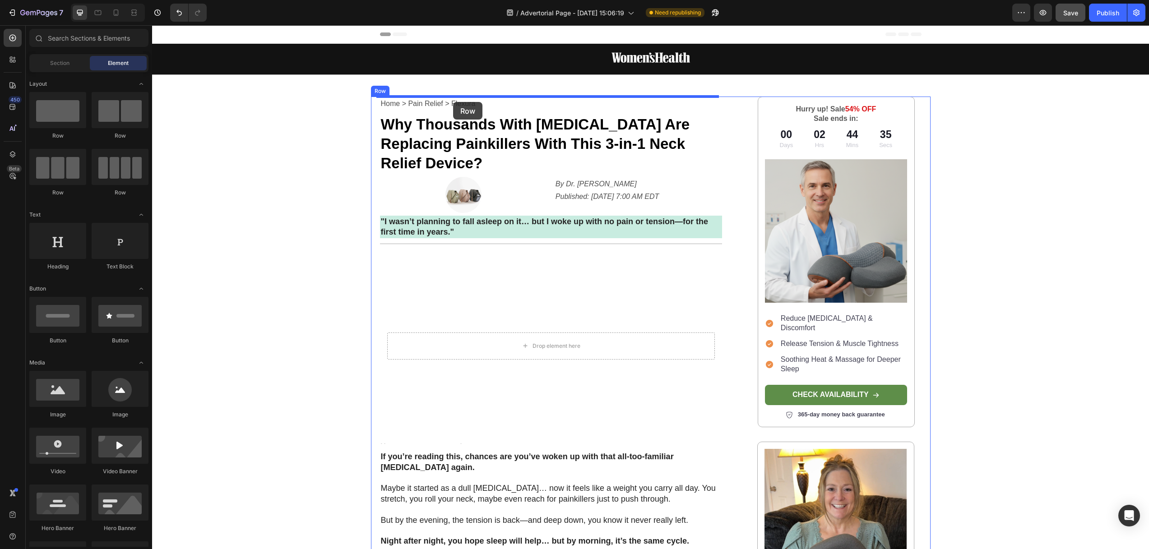
drag, startPoint x: 268, startPoint y: 139, endPoint x: 453, endPoint y: 102, distance: 189.2
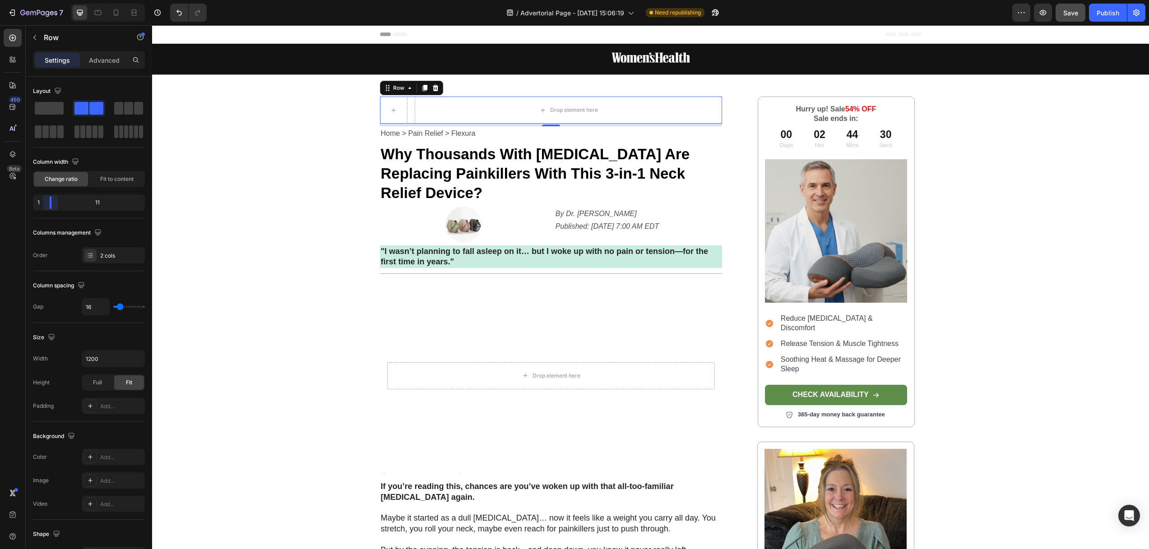
drag, startPoint x: 89, startPoint y: 204, endPoint x: 32, endPoint y: 208, distance: 57.0
click at [32, 0] on body "7 Version history / Advertorial Page - [DATE] 15:06:19 Need republishing Previe…" at bounding box center [574, 0] width 1149 height 0
click at [31, 37] on icon "button" at bounding box center [34, 37] width 7 height 7
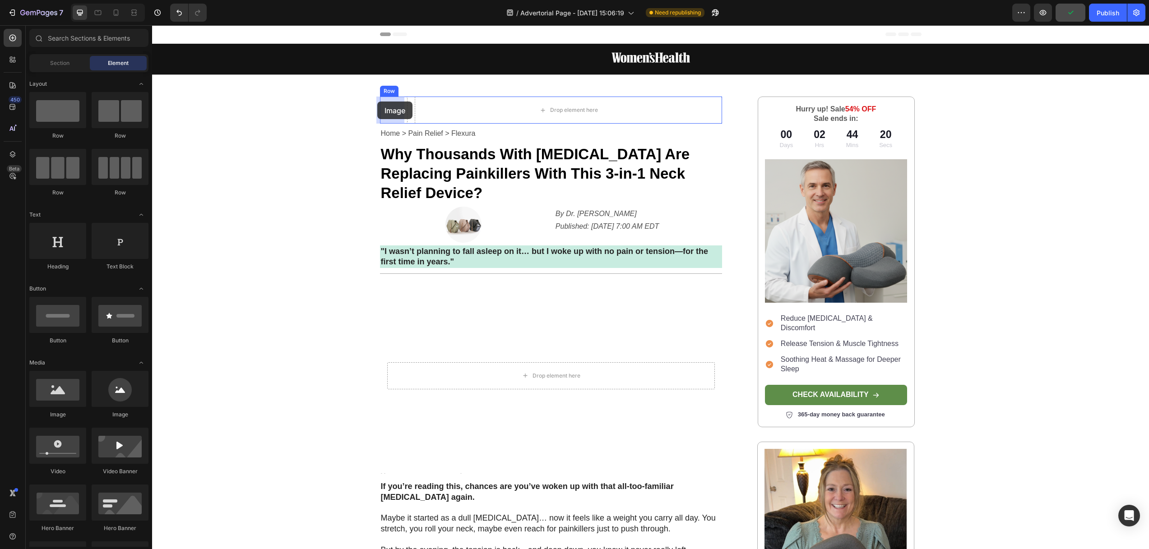
drag, startPoint x: 272, startPoint y: 419, endPoint x: 377, endPoint y: 102, distance: 334.4
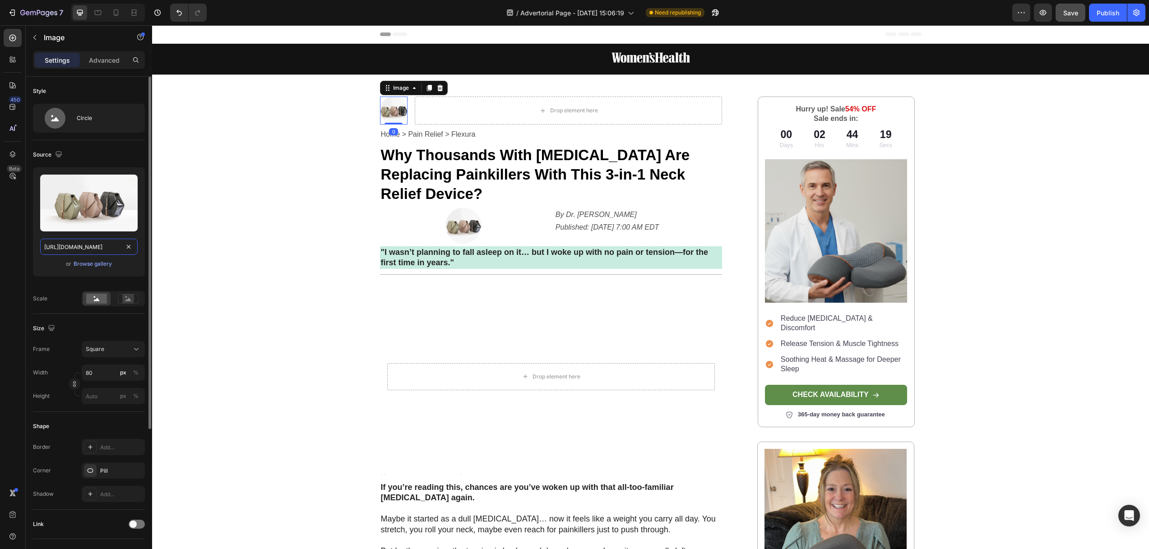
click at [80, 246] on input "[URL][DOMAIN_NAME]" at bounding box center [88, 247] width 97 height 16
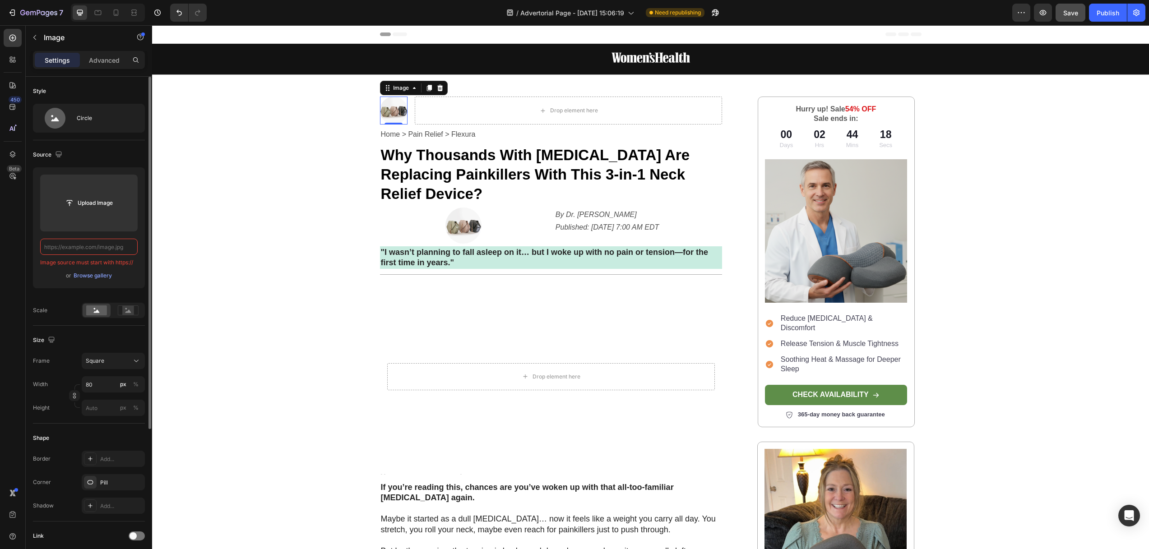
paste input "[URL][DOMAIN_NAME]"
type input "[URL][DOMAIN_NAME]"
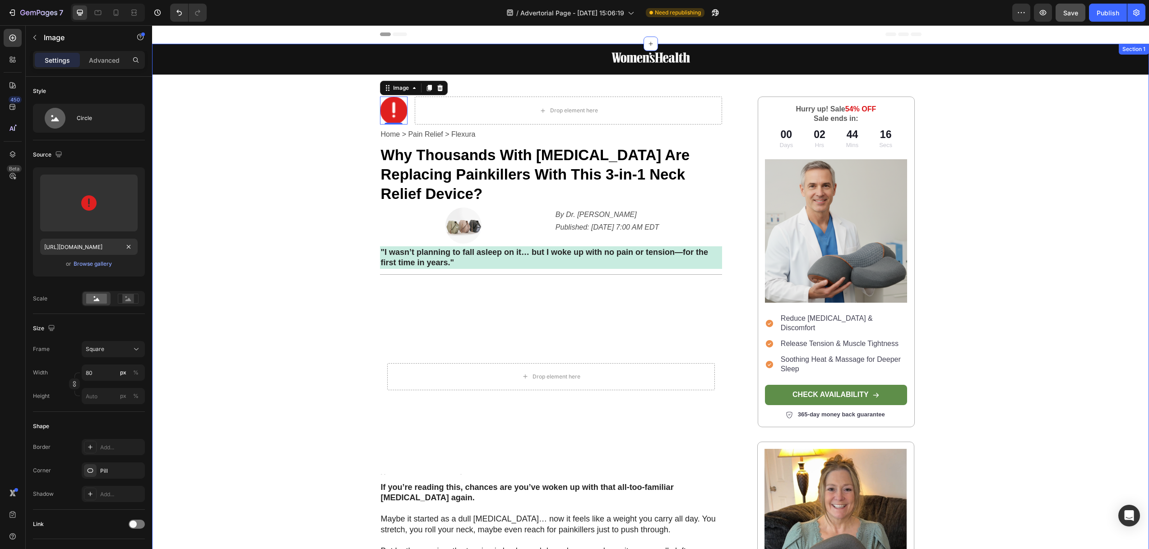
click at [254, 151] on div "Image Row Image 0 Drop element here Row Home > Pain Relief > Flexura Text Block…" at bounding box center [650, 543] width 997 height 998
click at [396, 111] on img at bounding box center [394, 111] width 28 height 28
click at [453, 114] on div "Drop element here" at bounding box center [568, 111] width 307 height 28
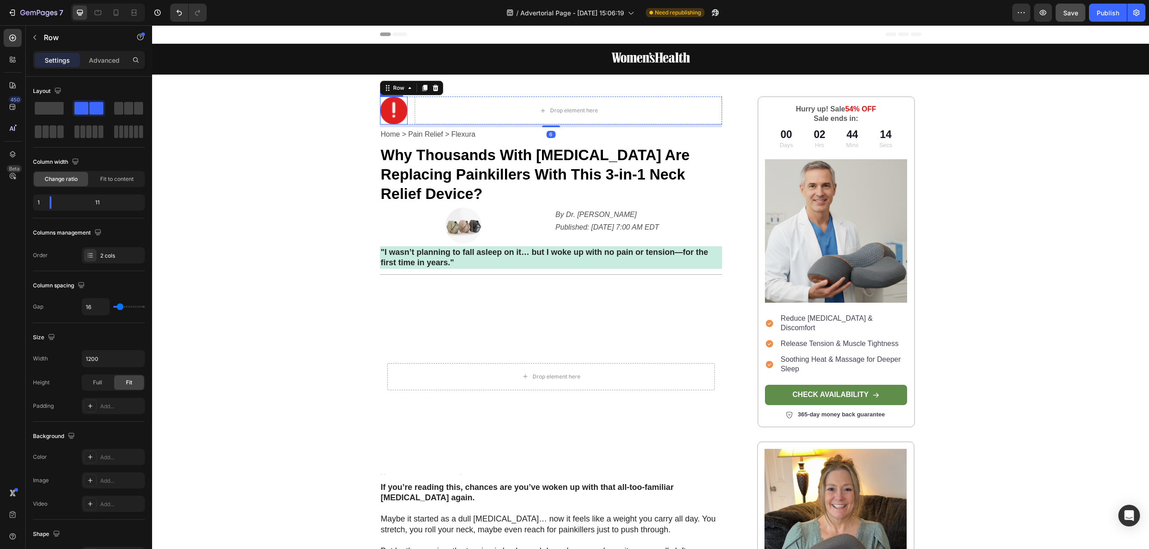
click at [390, 112] on img at bounding box center [394, 111] width 28 height 28
click at [422, 102] on div "Drop element here" at bounding box center [568, 111] width 307 height 28
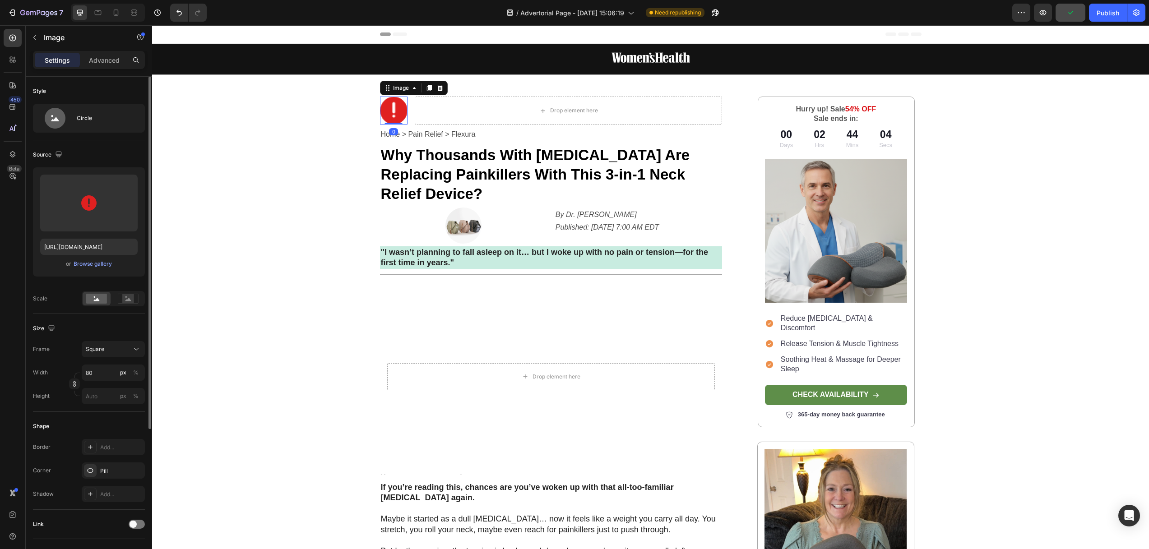
click at [395, 107] on img at bounding box center [394, 111] width 28 height 28
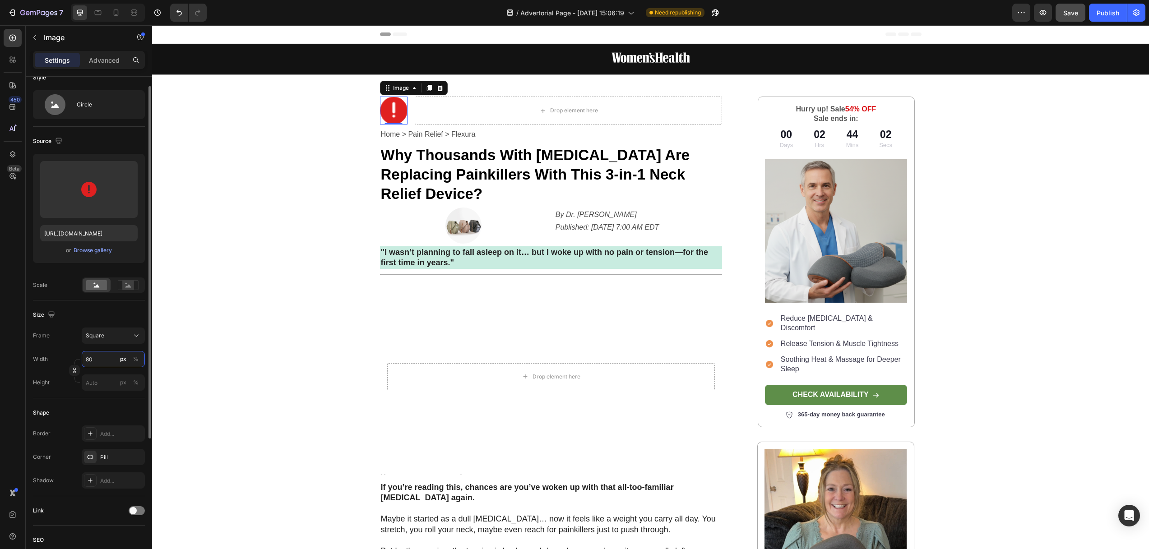
click at [113, 361] on input "80" at bounding box center [113, 359] width 63 height 16
type input "3"
type input "30"
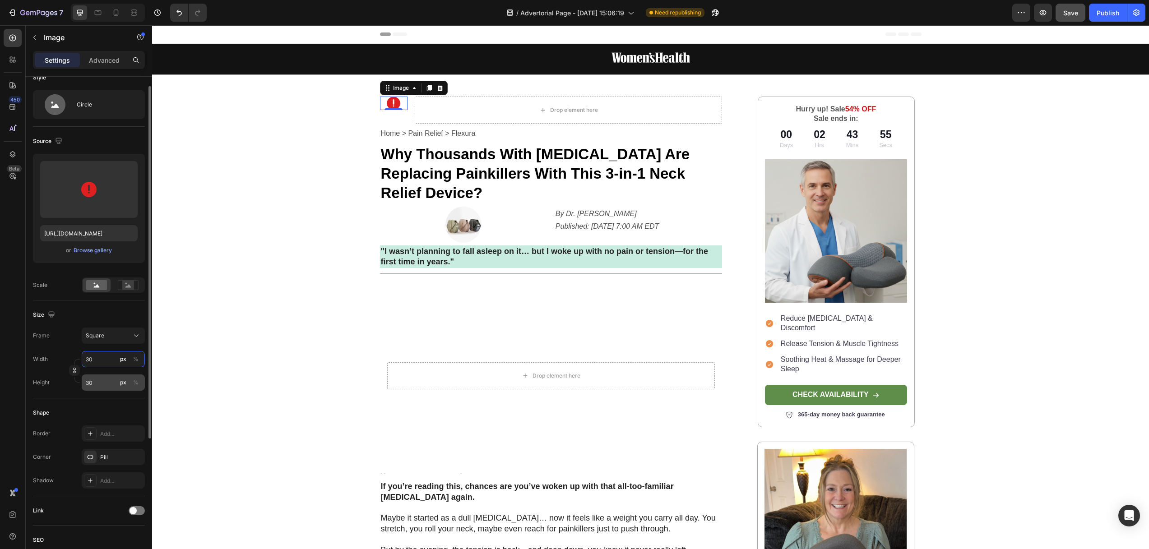
scroll to position [23, 0]
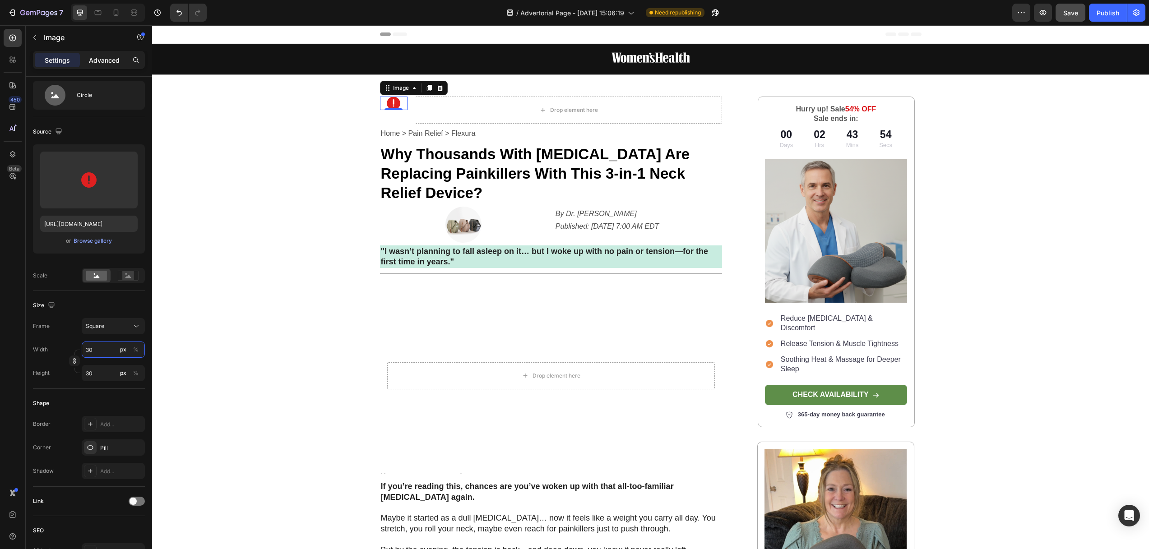
type input "30"
click at [97, 61] on p "Advanced" at bounding box center [104, 59] width 31 height 9
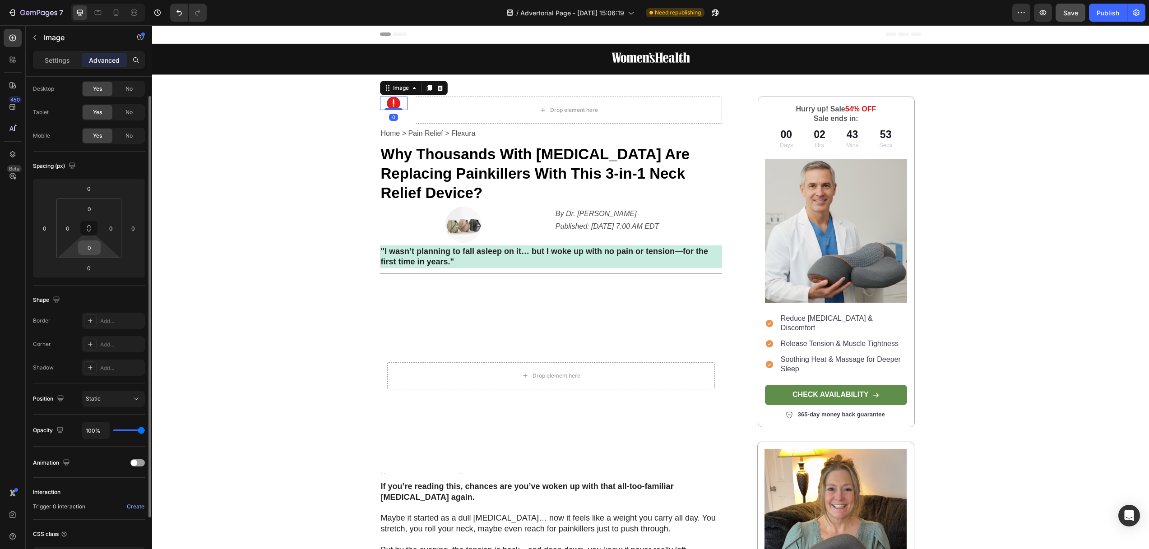
click at [93, 248] on input "0" at bounding box center [89, 248] width 18 height 14
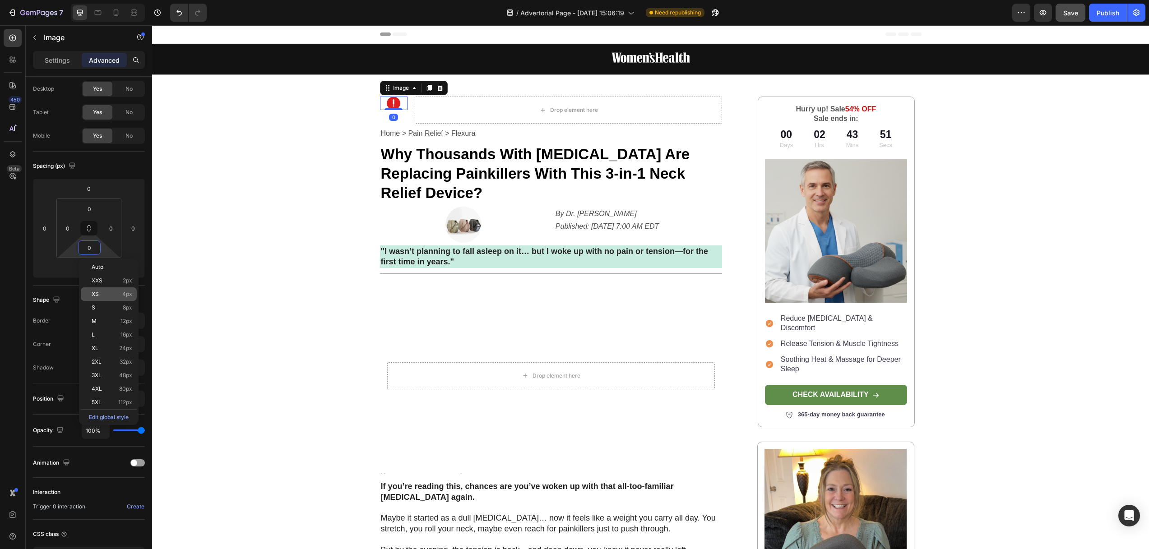
click at [98, 300] on div "XS 4px" at bounding box center [109, 294] width 56 height 14
type input "4"
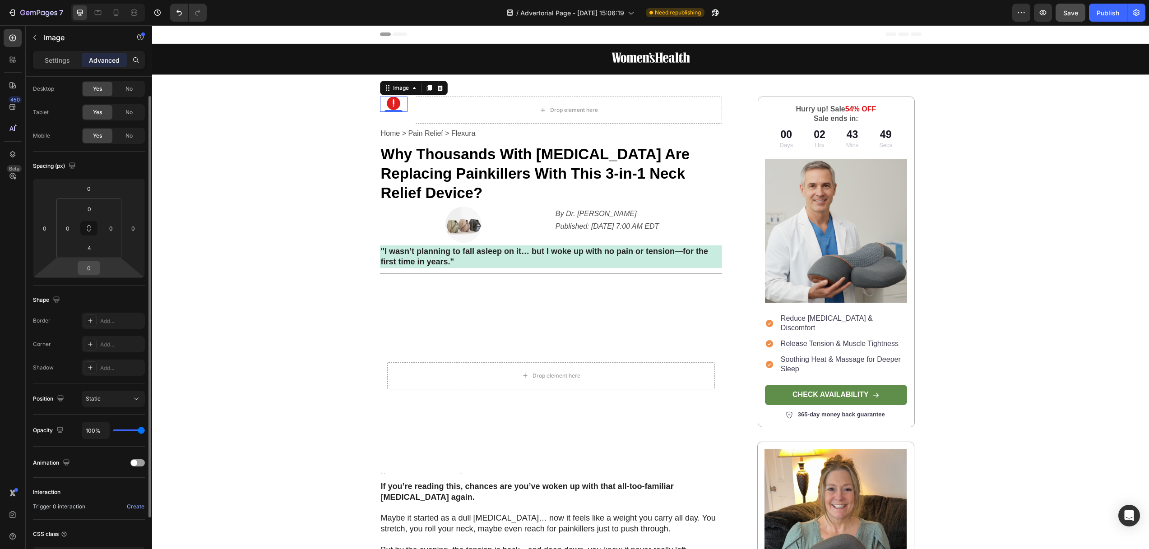
click at [89, 270] on input "0" at bounding box center [89, 268] width 18 height 14
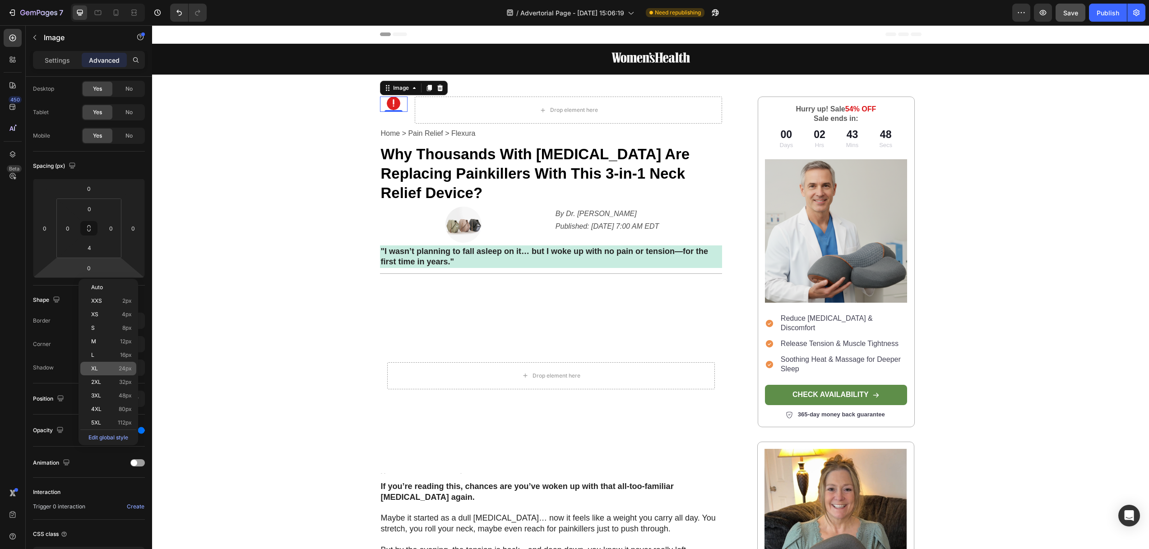
click at [96, 367] on span "XL" at bounding box center [94, 368] width 7 height 6
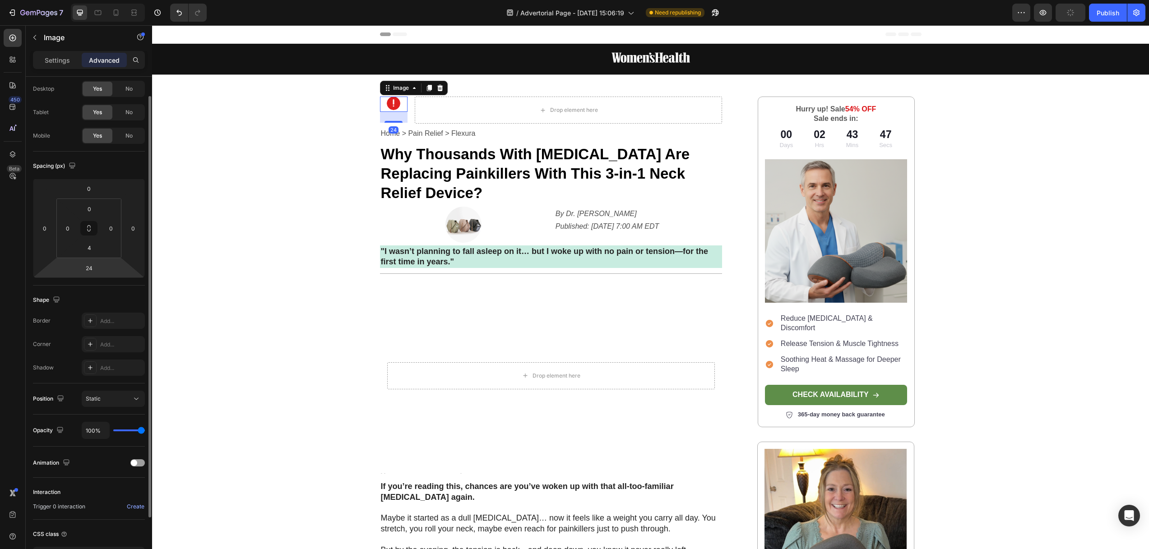
type input "0"
click at [391, 106] on img at bounding box center [394, 104] width 14 height 14
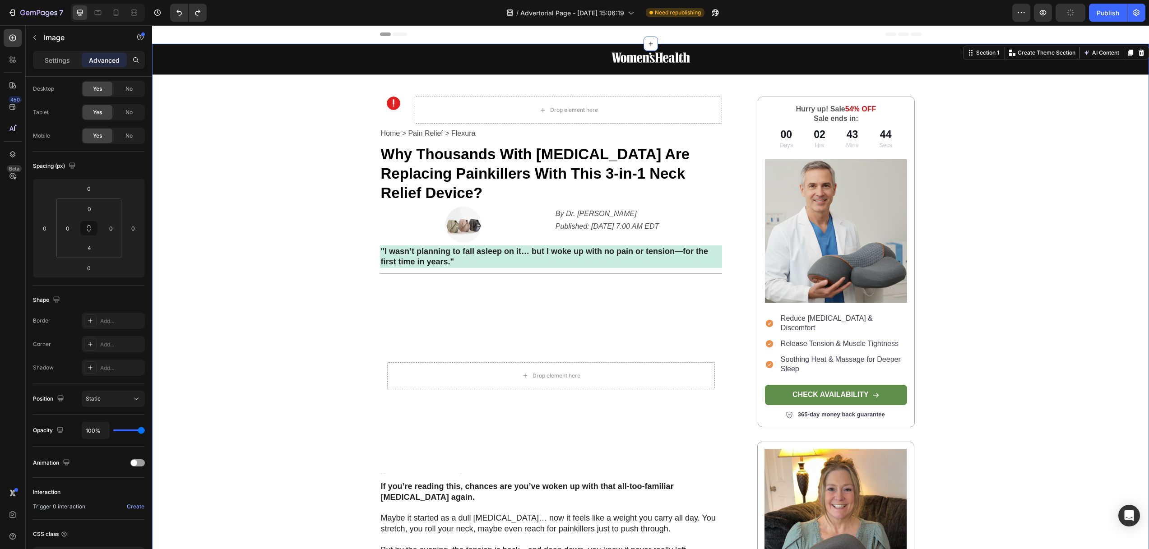
click at [310, 147] on div "Image Row Image Drop element here Row Home > Pain Relief > Flexura Text Block W…" at bounding box center [650, 542] width 997 height 997
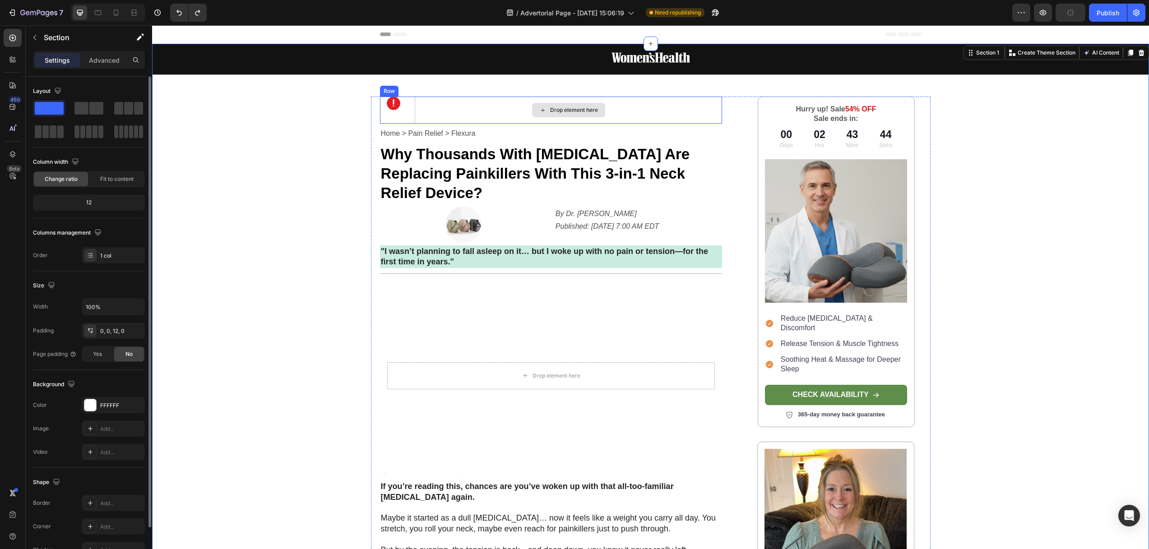
drag, startPoint x: 461, startPoint y: 109, endPoint x: 468, endPoint y: 114, distance: 8.4
click at [461, 110] on div "Drop element here" at bounding box center [568, 110] width 307 height 27
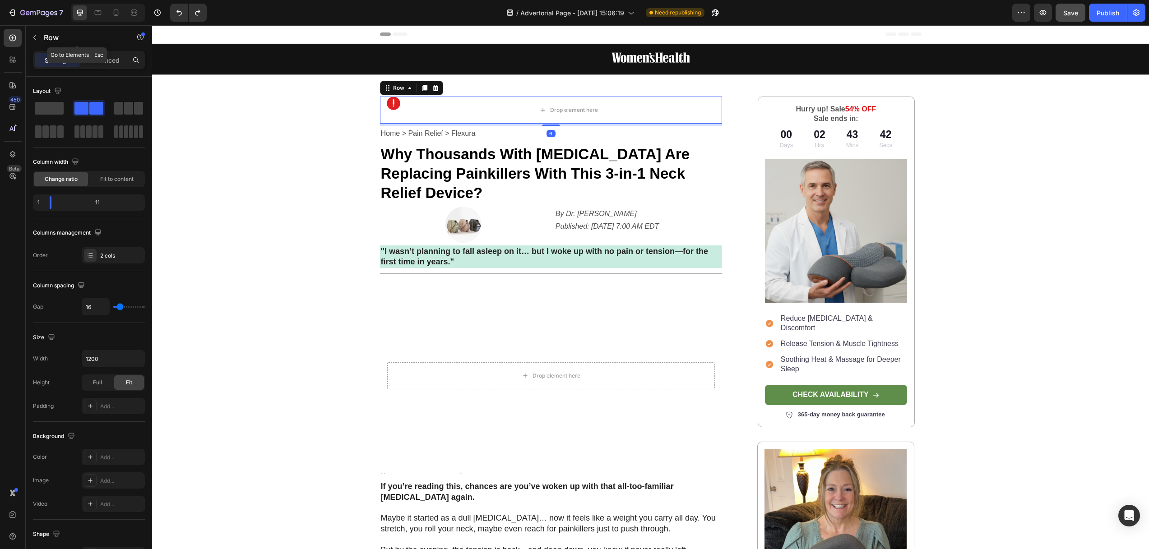
click at [35, 38] on icon "button" at bounding box center [34, 37] width 7 height 7
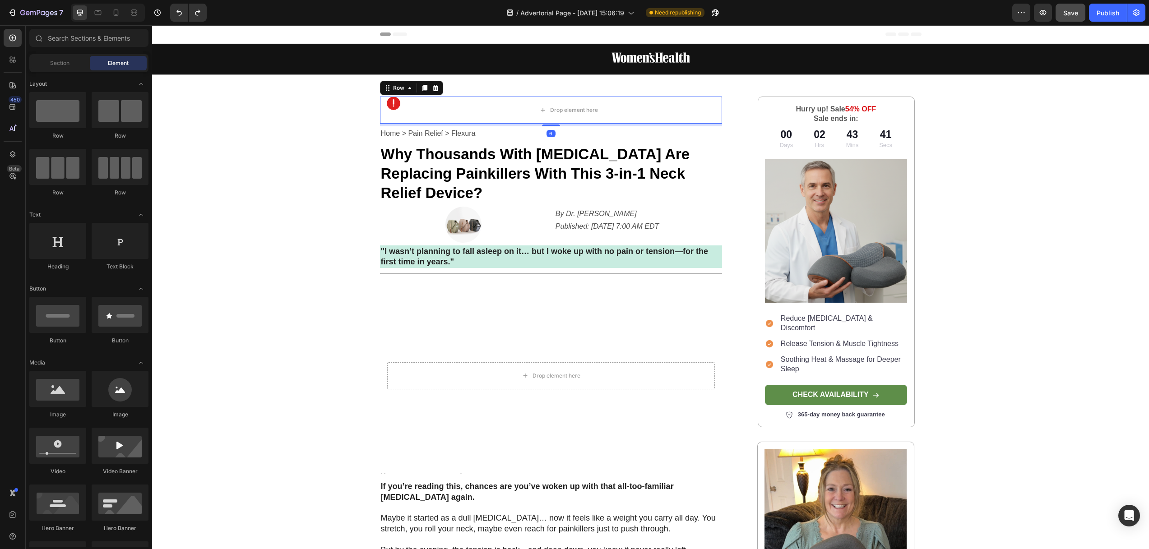
click at [408, 98] on div "Image Drop element here Row 6" at bounding box center [551, 110] width 342 height 27
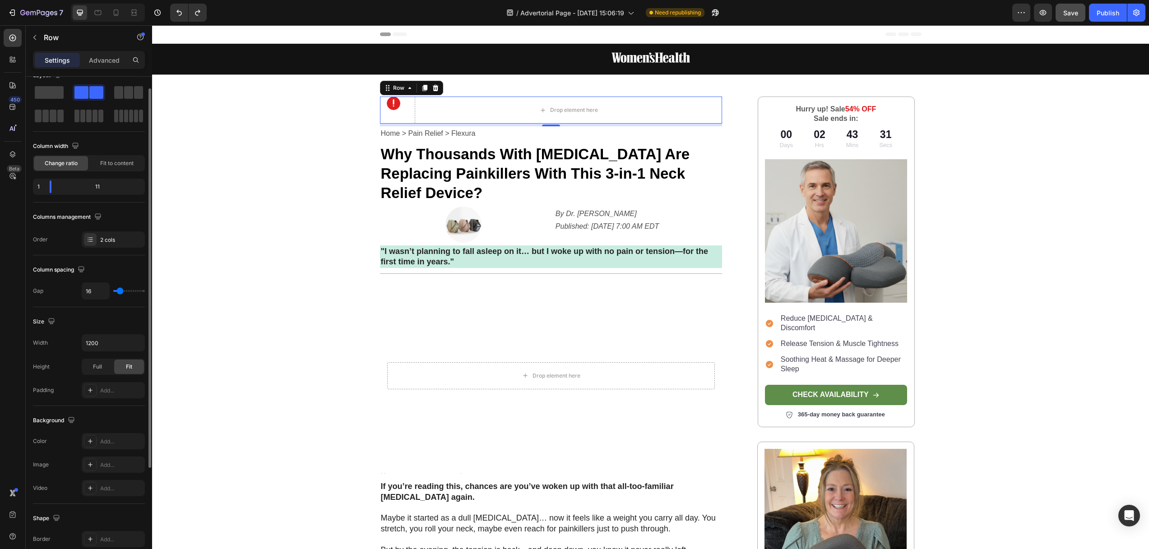
scroll to position [155, 0]
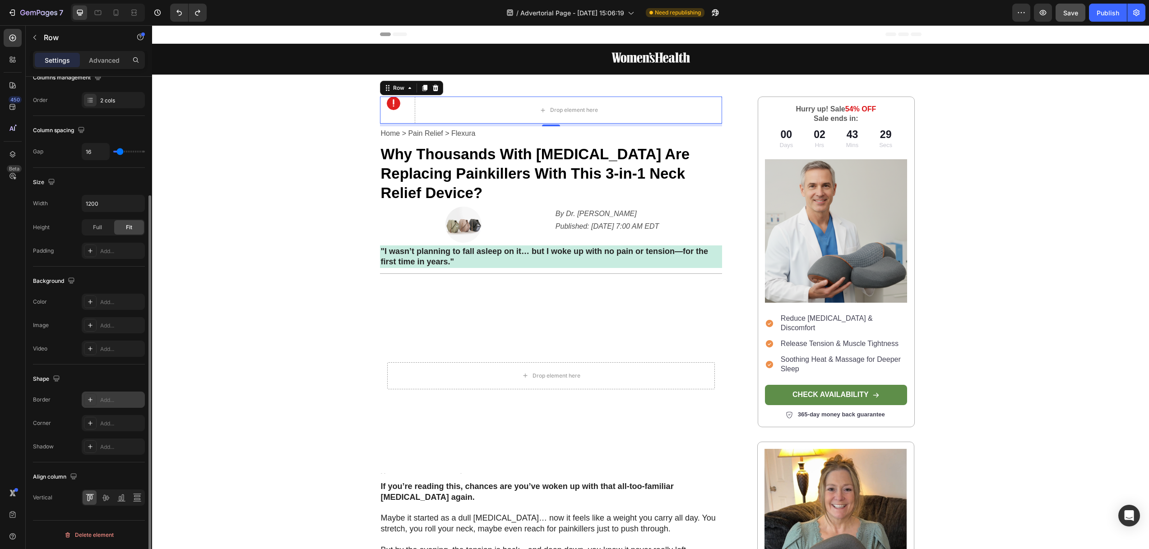
click at [90, 399] on icon at bounding box center [90, 399] width 7 height 7
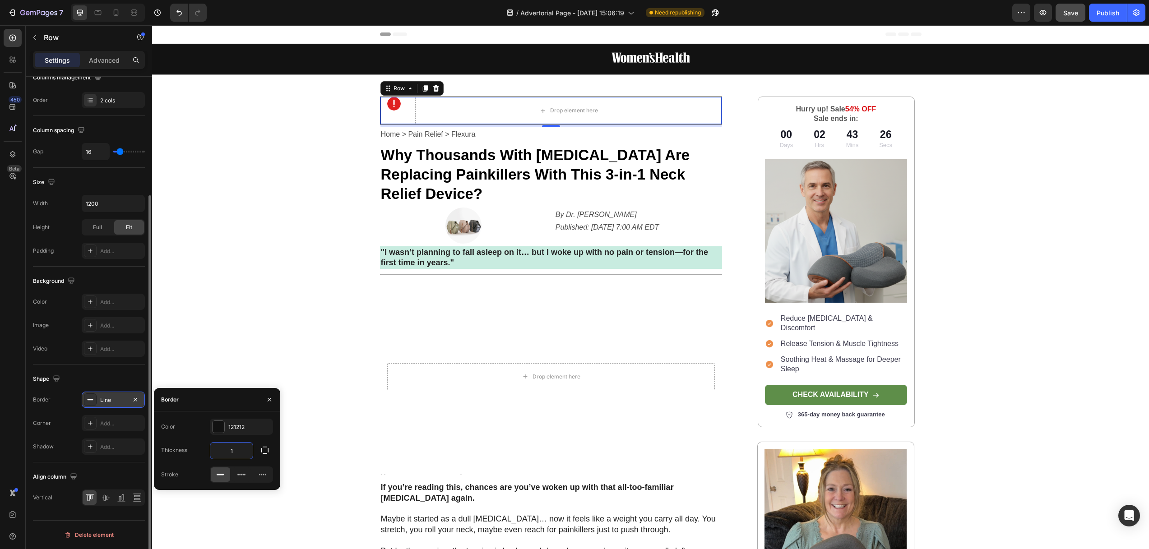
drag, startPoint x: 238, startPoint y: 453, endPoint x: 230, endPoint y: 451, distance: 8.3
click at [230, 451] on input "1" at bounding box center [231, 451] width 42 height 16
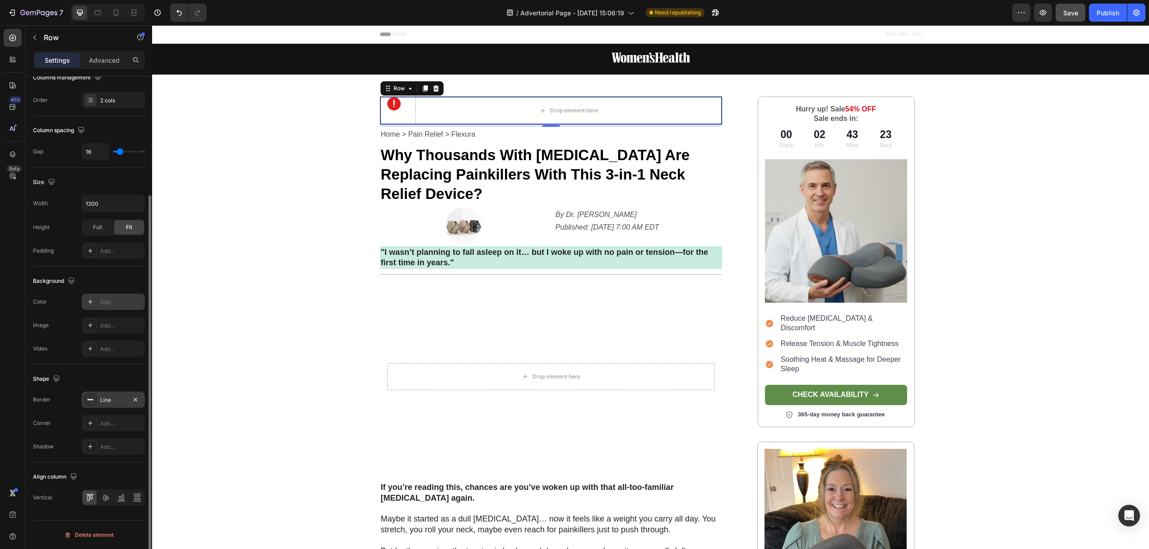
click at [88, 295] on div at bounding box center [90, 301] width 13 height 13
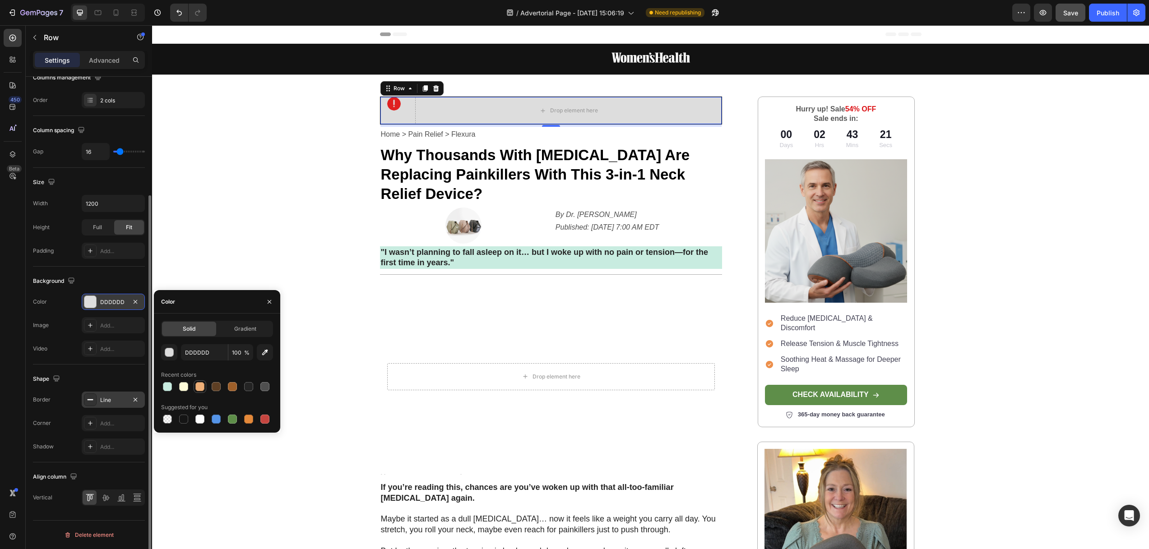
click at [201, 388] on div at bounding box center [199, 386] width 9 height 9
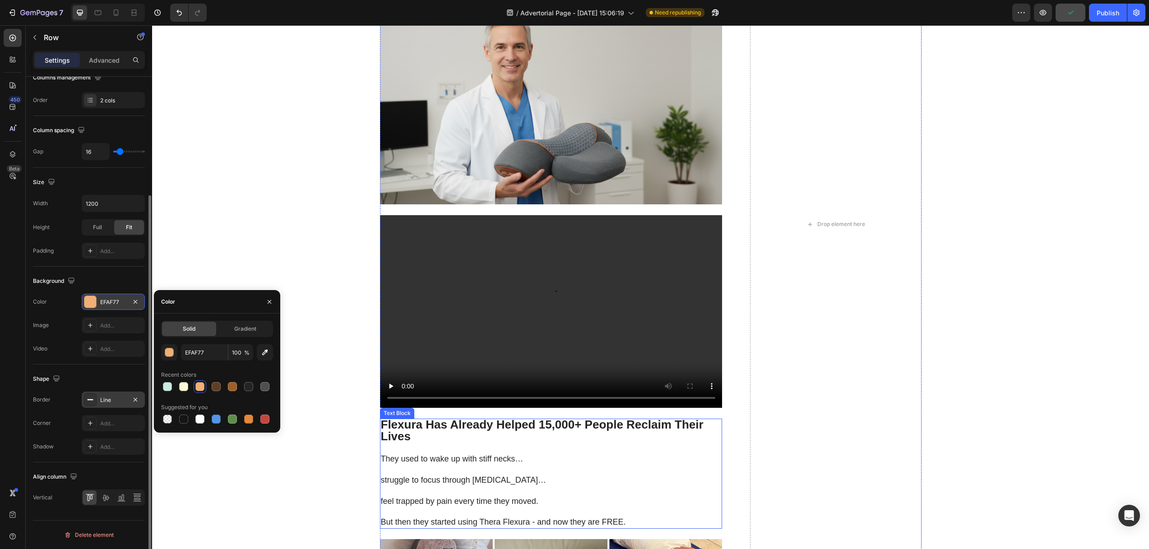
scroll to position [3049, 0]
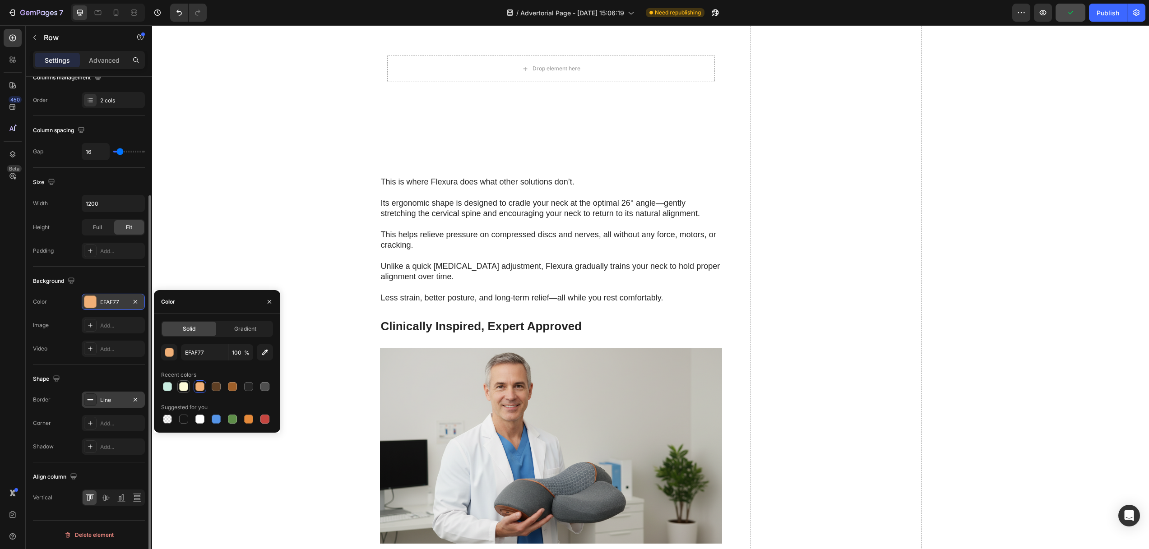
click at [185, 388] on div at bounding box center [183, 386] width 9 height 9
type input "FEFBD8"
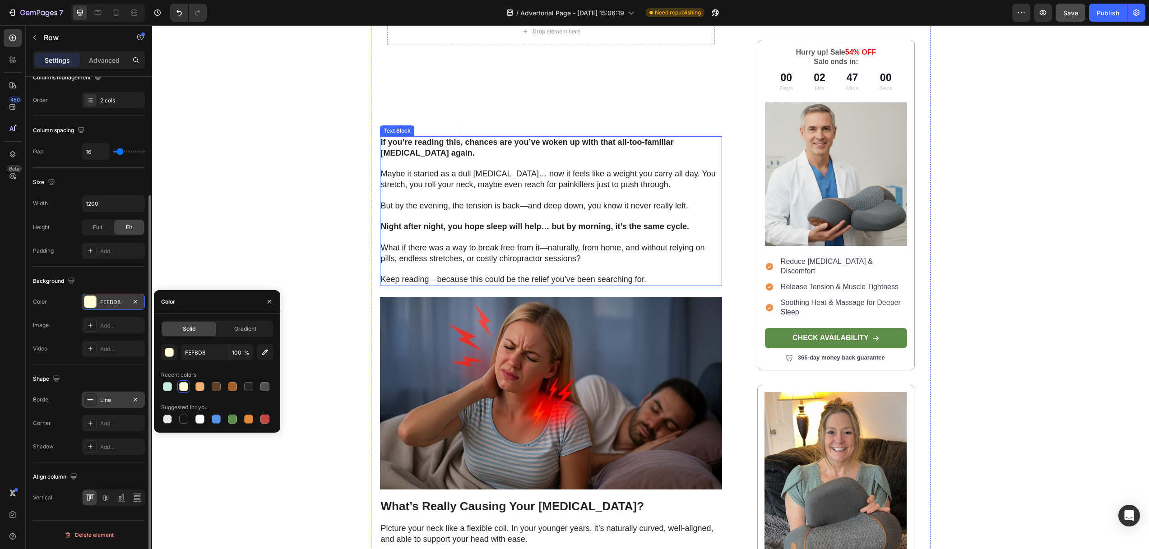
scroll to position [0, 0]
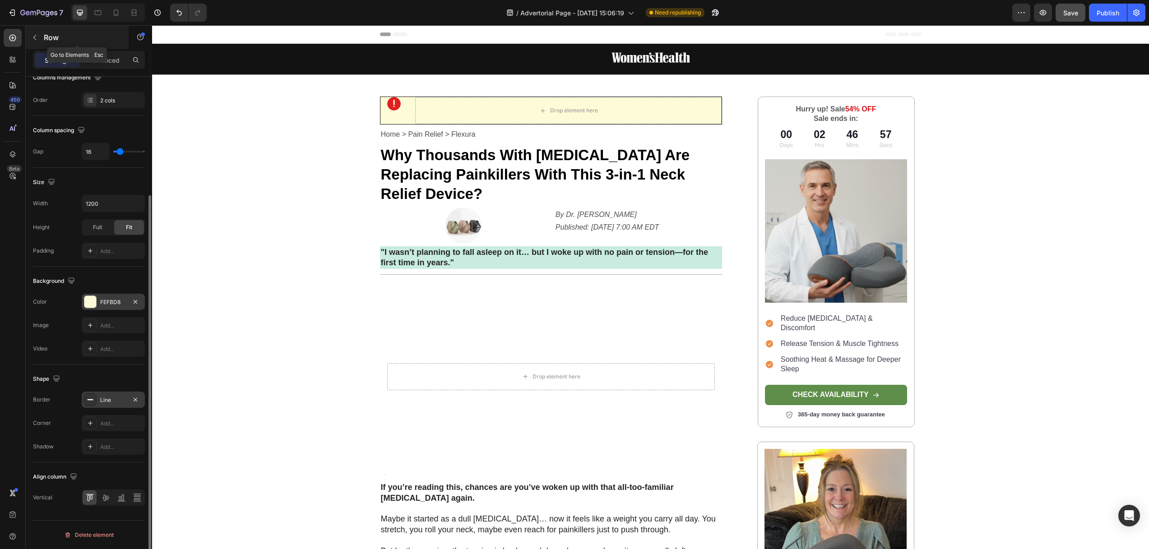
click at [34, 37] on icon "button" at bounding box center [34, 37] width 3 height 5
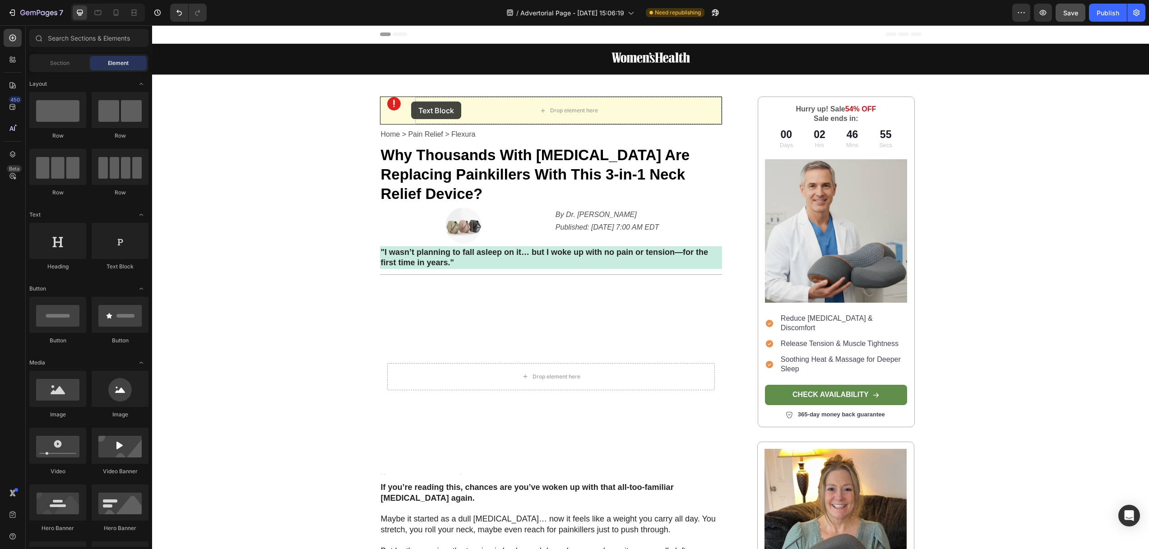
drag, startPoint x: 301, startPoint y: 251, endPoint x: 411, endPoint y: 102, distance: 185.6
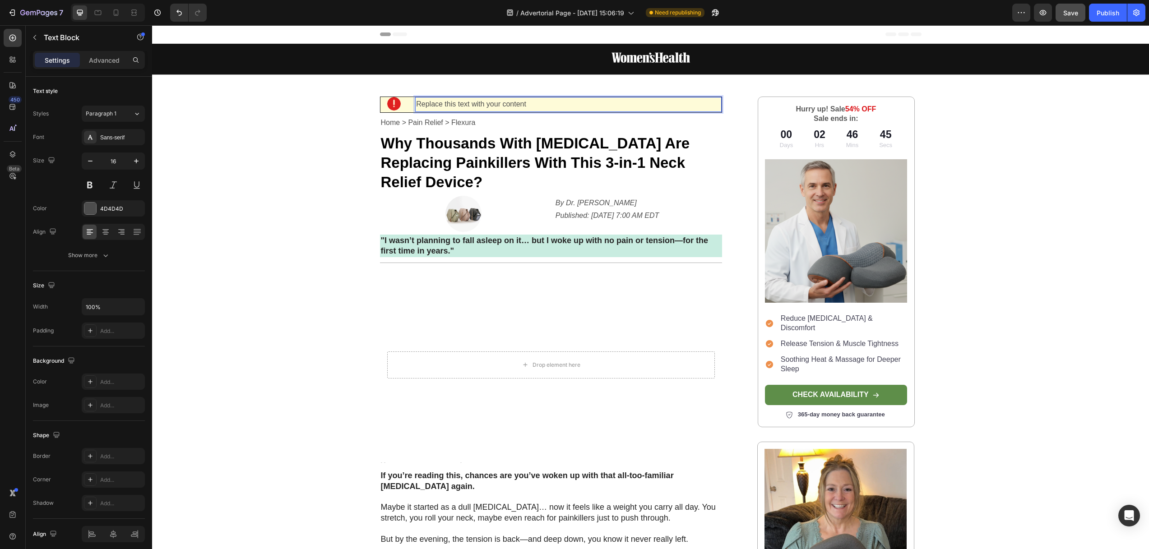
click at [430, 105] on div "Replace this text with your content" at bounding box center [568, 104] width 306 height 15
click at [430, 105] on p "Replace this text with your content" at bounding box center [568, 104] width 305 height 13
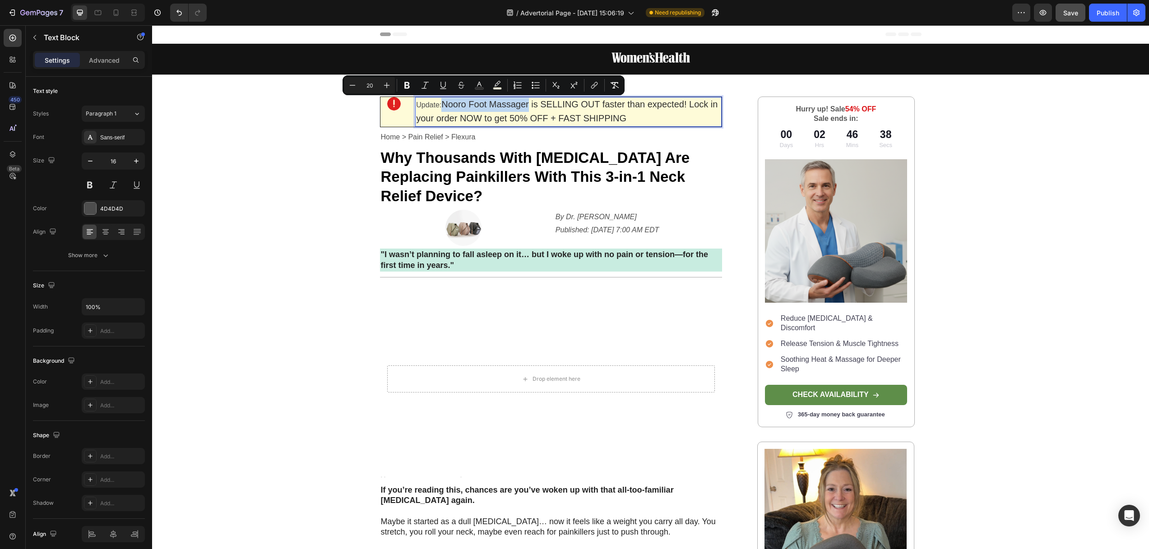
drag, startPoint x: 527, startPoint y: 105, endPoint x: 441, endPoint y: 102, distance: 86.2
click at [441, 102] on span "Nooro Foot Massager is SELLING OUT faster than expected! Lock in your order NOW…" at bounding box center [566, 111] width 301 height 24
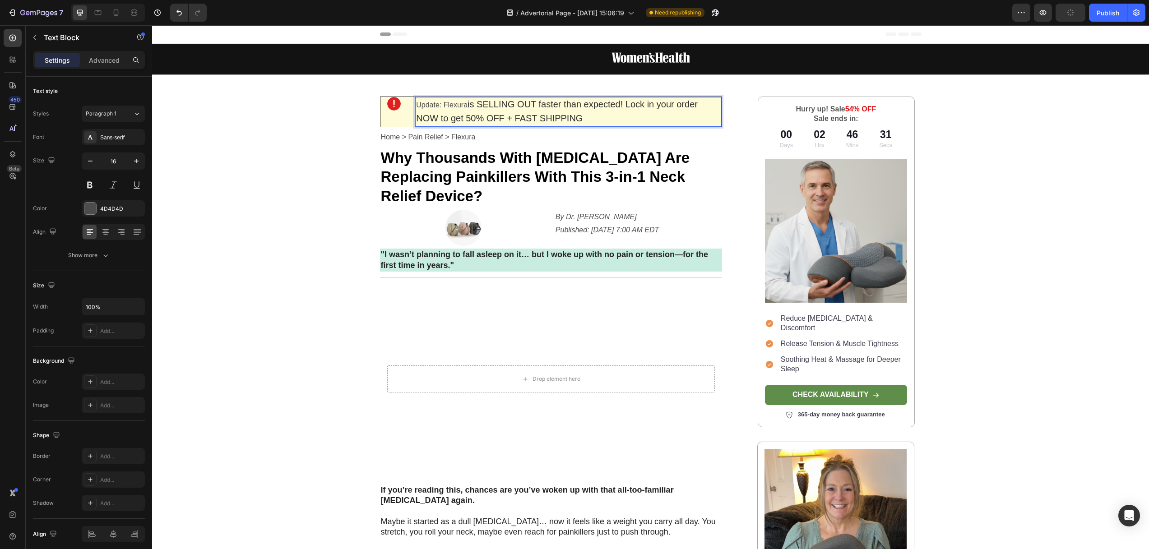
click at [518, 115] on span "is SELLING OUT faster than expected! Lock in your order NOW to get 50% OFF + FA…" at bounding box center [557, 111] width 282 height 24
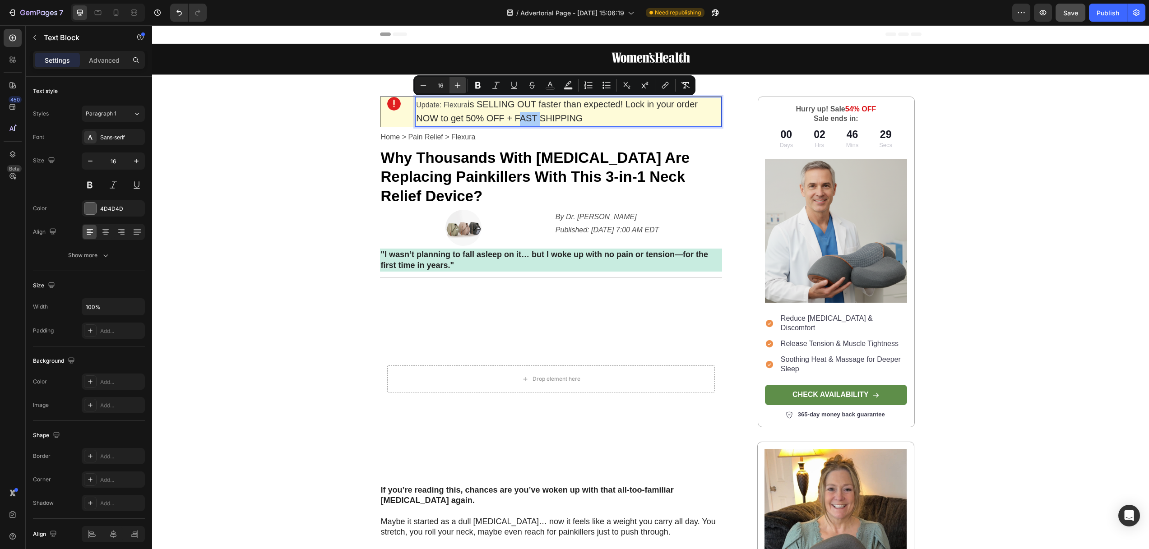
click at [460, 86] on icon "Editor contextual toolbar" at bounding box center [457, 85] width 9 height 9
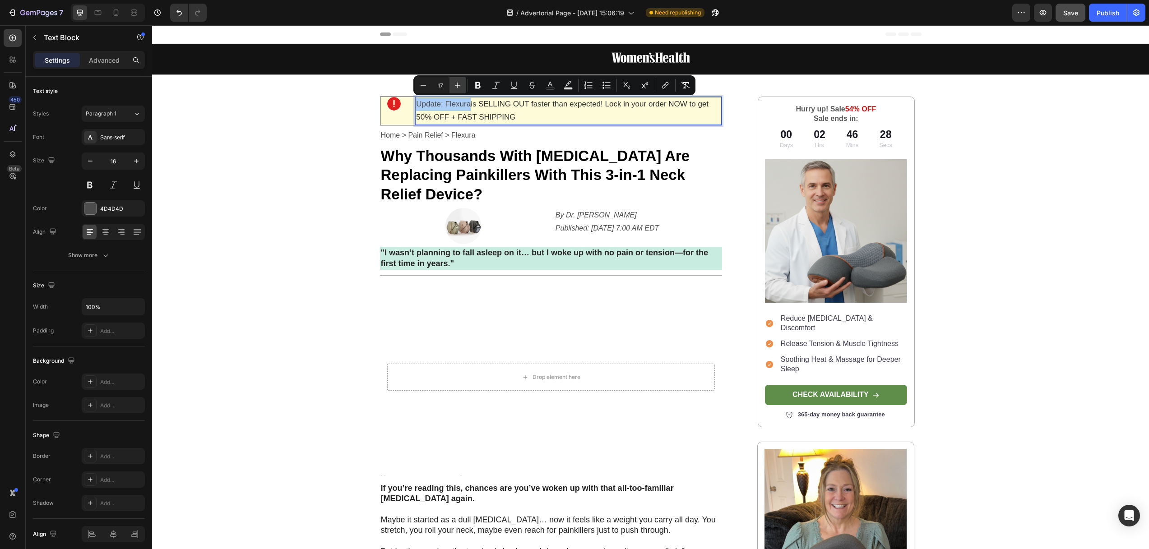
click at [458, 86] on icon "Editor contextual toolbar" at bounding box center [457, 85] width 9 height 9
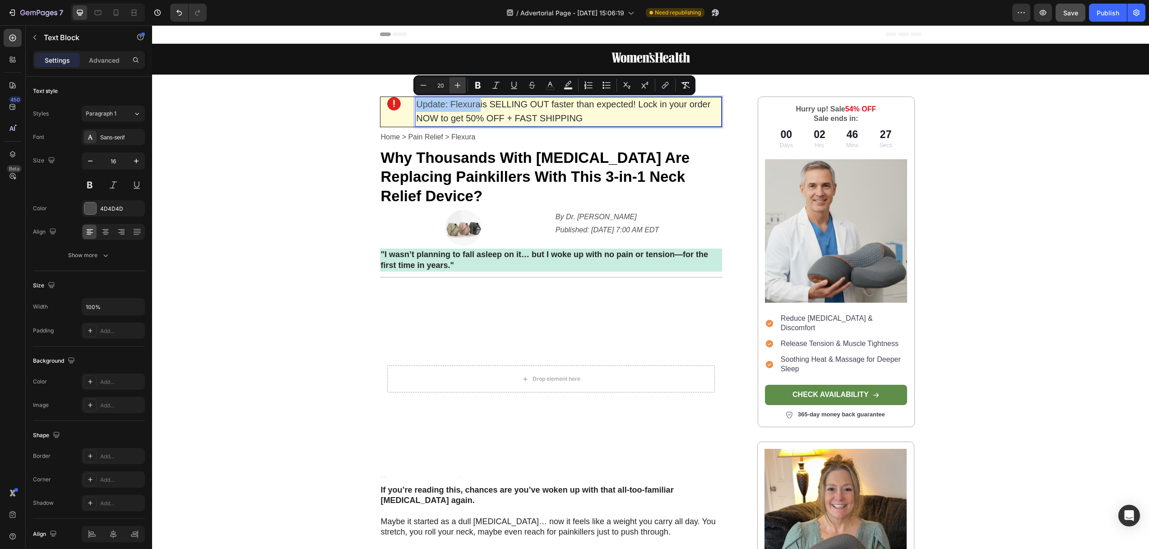
click at [457, 85] on icon "Editor contextual toolbar" at bounding box center [458, 86] width 6 height 6
type input "21"
click at [478, 83] on icon "Editor contextual toolbar" at bounding box center [477, 85] width 5 height 7
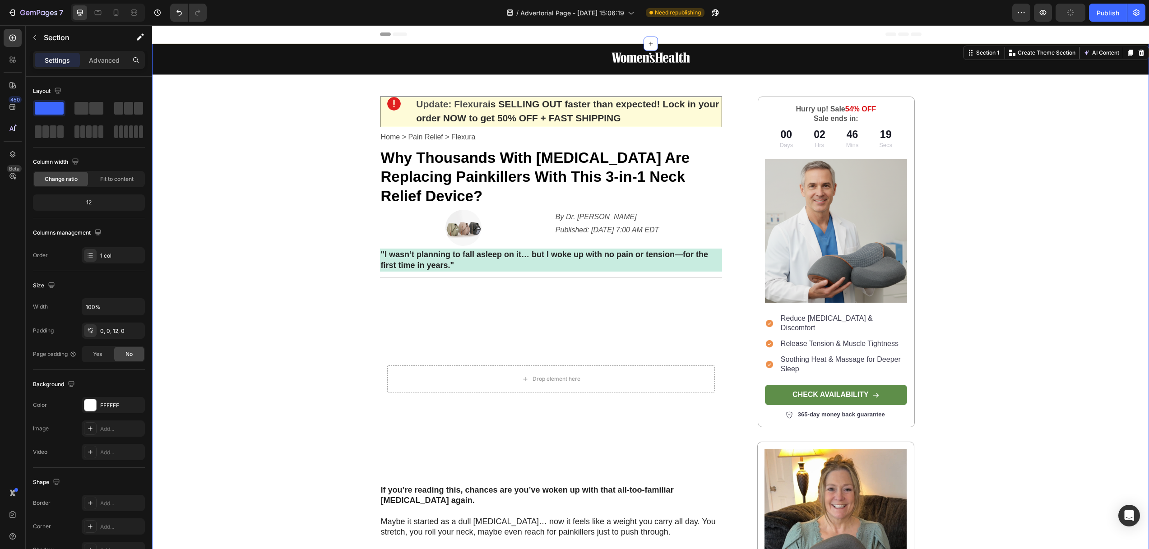
click at [290, 145] on div "Image Row Image Update: Flexura is SELLING OUT faster than expected! Lock in yo…" at bounding box center [650, 544] width 997 height 1001
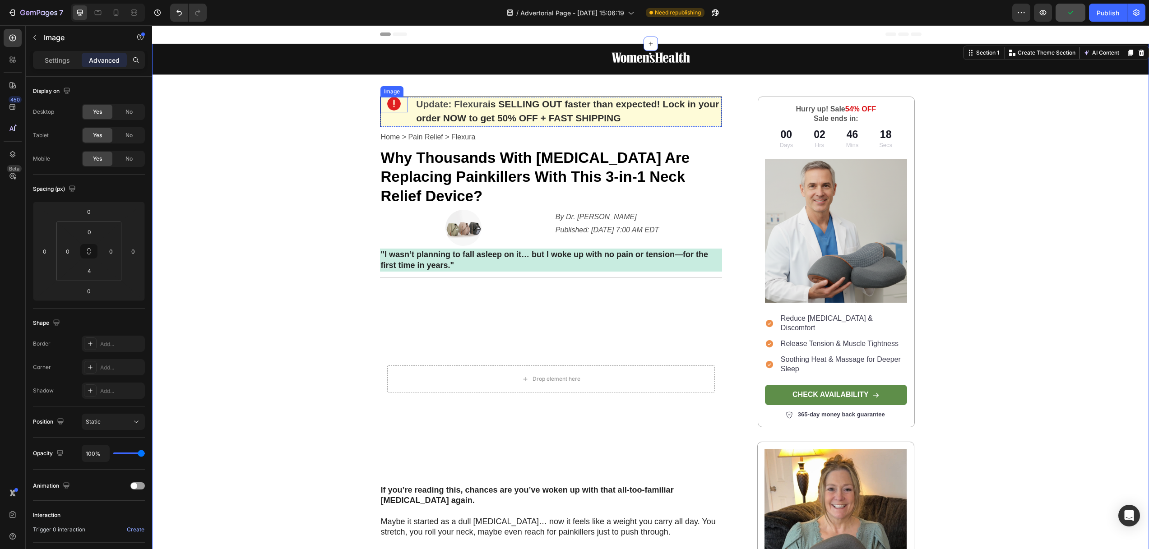
click at [391, 105] on img at bounding box center [394, 104] width 14 height 14
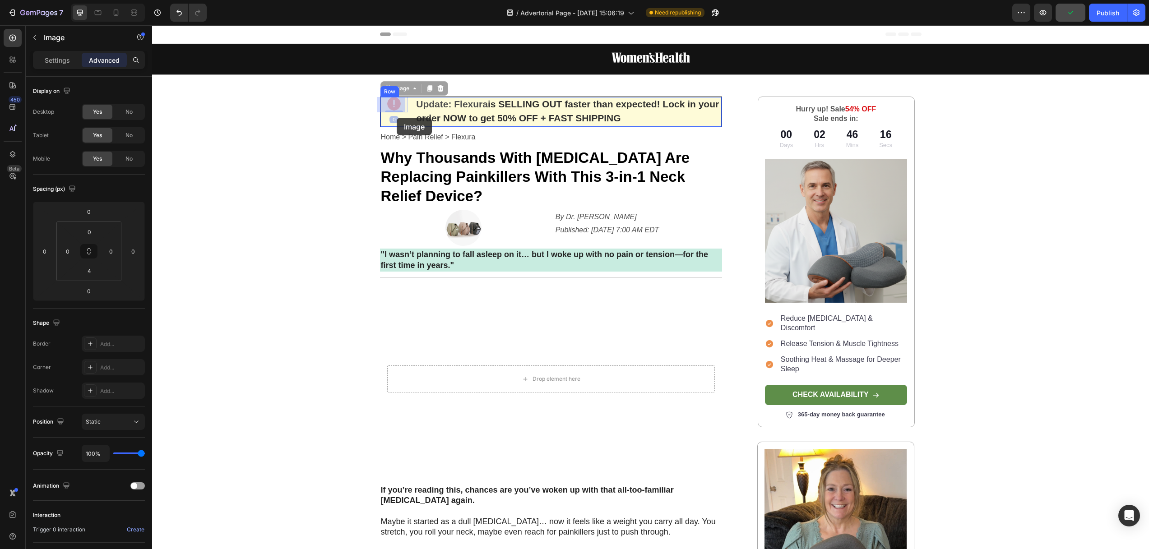
drag, startPoint x: 394, startPoint y: 106, endPoint x: 397, endPoint y: 117, distance: 11.2
drag, startPoint x: 394, startPoint y: 110, endPoint x: 396, endPoint y: 103, distance: 7.1
click at [392, 109] on div "Image 0" at bounding box center [394, 104] width 28 height 15
drag, startPoint x: 448, startPoint y: 106, endPoint x: 444, endPoint y: 111, distance: 6.1
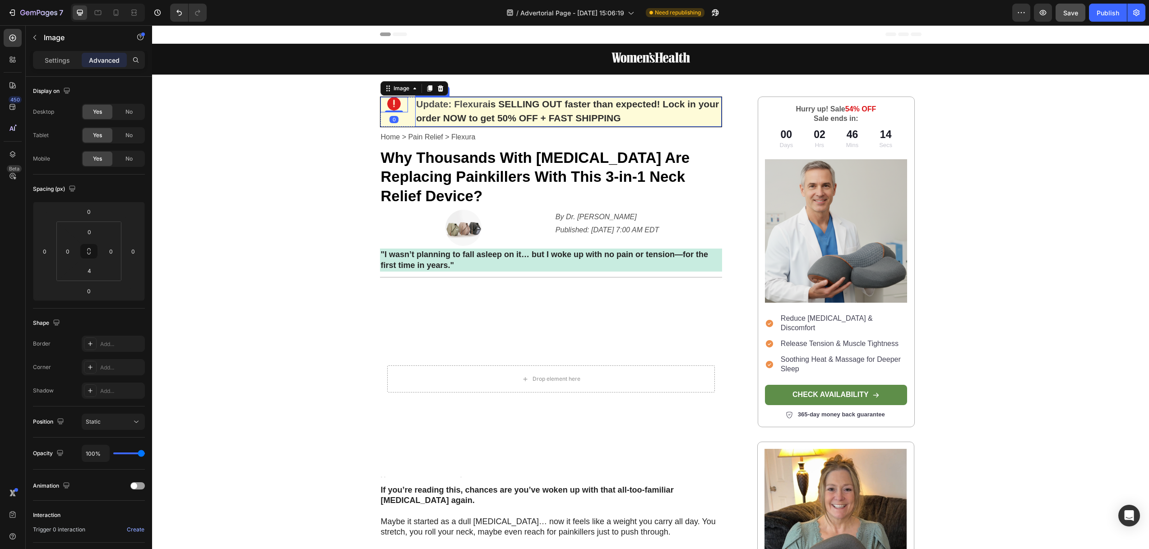
click at [448, 106] on strong "Update: Flexura" at bounding box center [452, 104] width 72 height 10
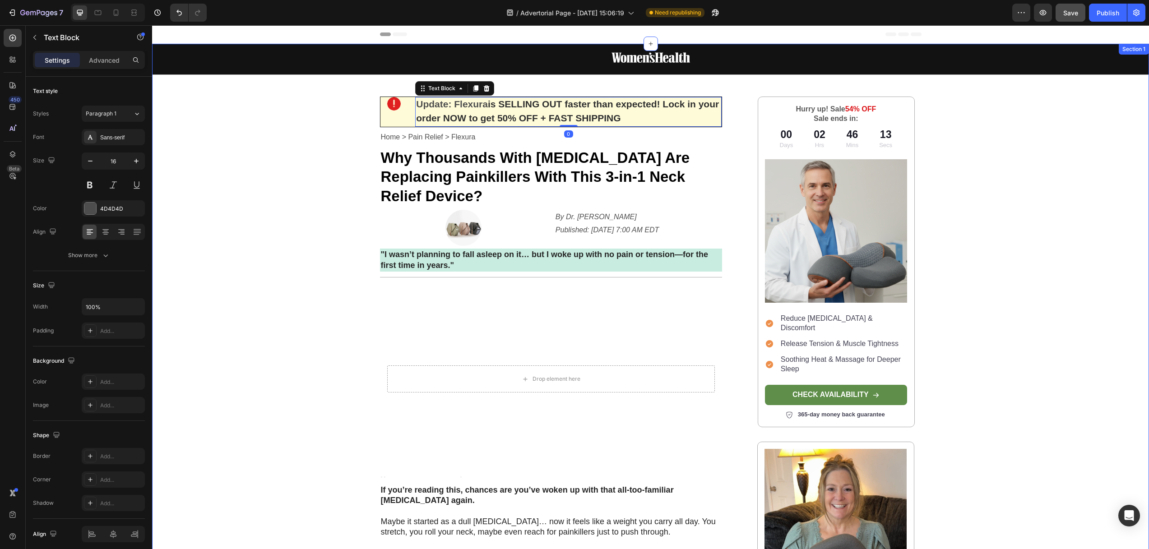
click at [321, 137] on div "Image Row Image Update: Flexura is SELLING OUT faster than expected! Lock in yo…" at bounding box center [650, 544] width 997 height 1001
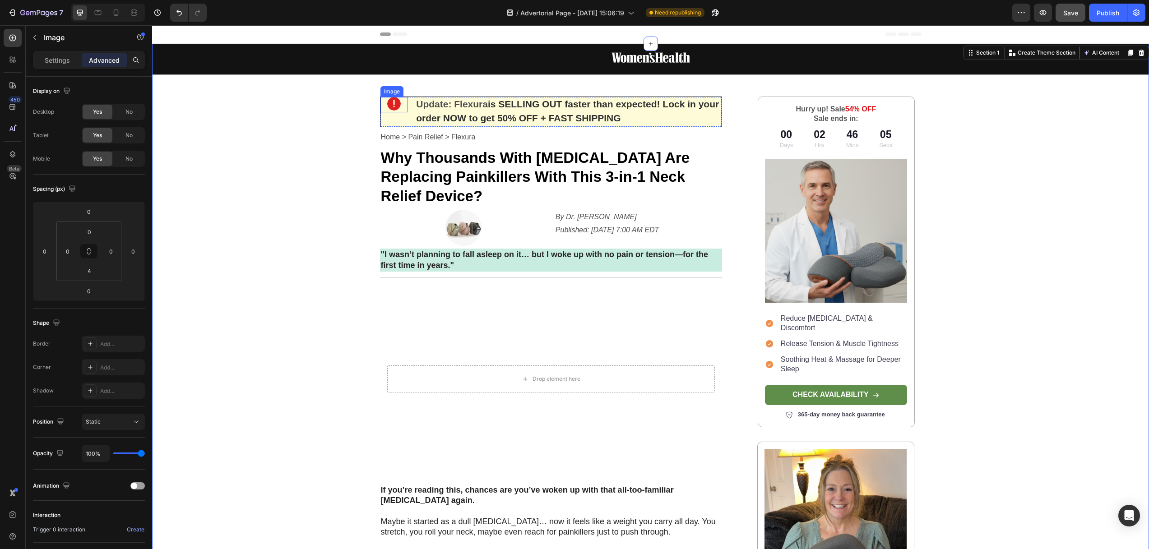
click at [388, 111] on div "Image" at bounding box center [394, 104] width 28 height 15
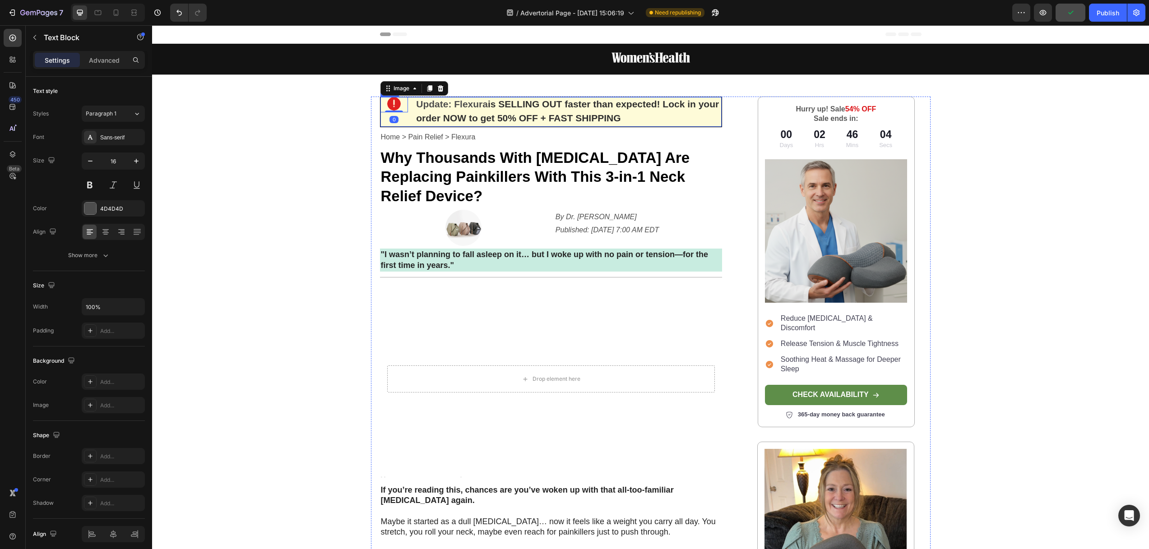
click at [416, 120] on strong "is SELLING OUT faster than expected! Lock in your order NOW to get 50% OFF + FA…" at bounding box center [567, 111] width 303 height 24
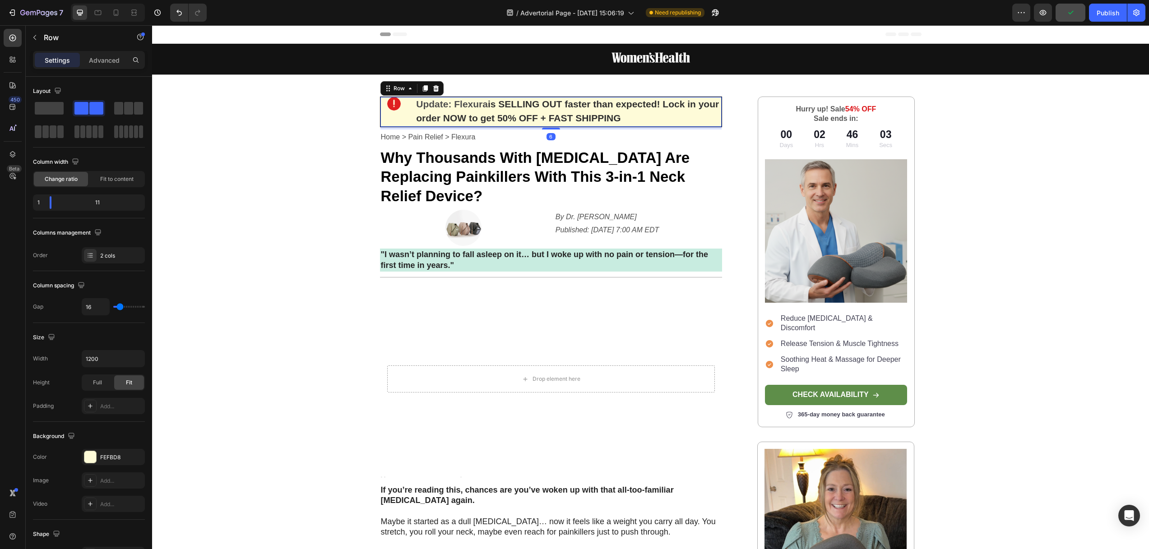
click at [388, 115] on div "Image" at bounding box center [394, 112] width 28 height 30
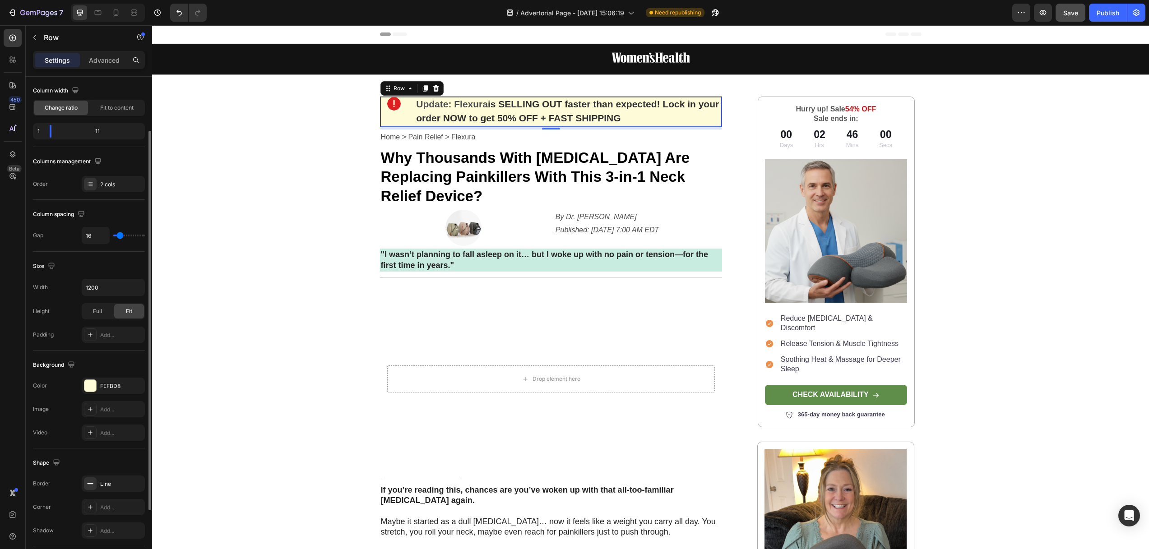
scroll to position [115, 0]
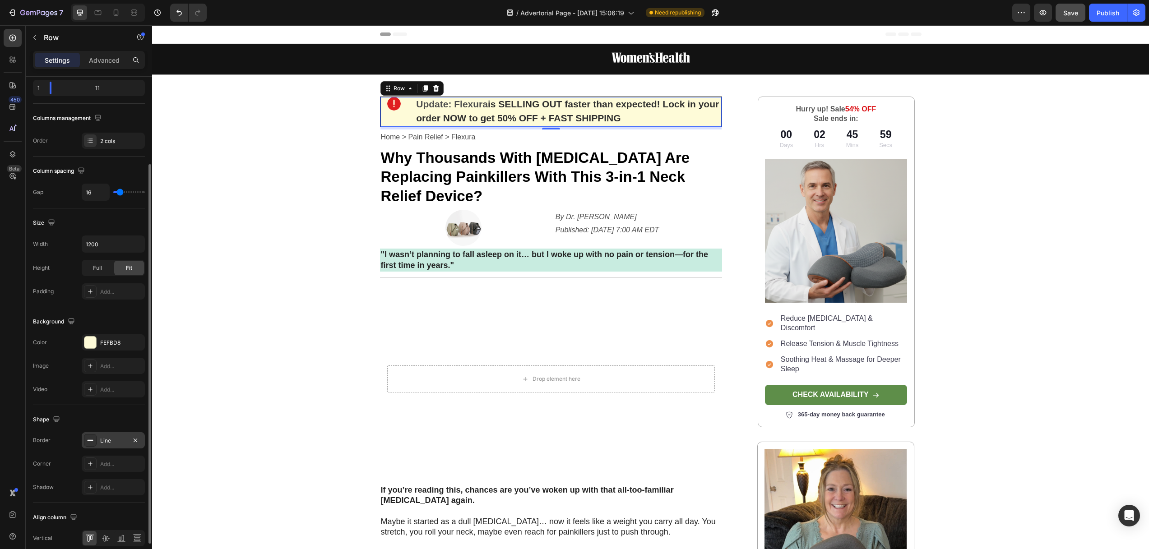
click at [112, 441] on div "Line" at bounding box center [113, 441] width 26 height 8
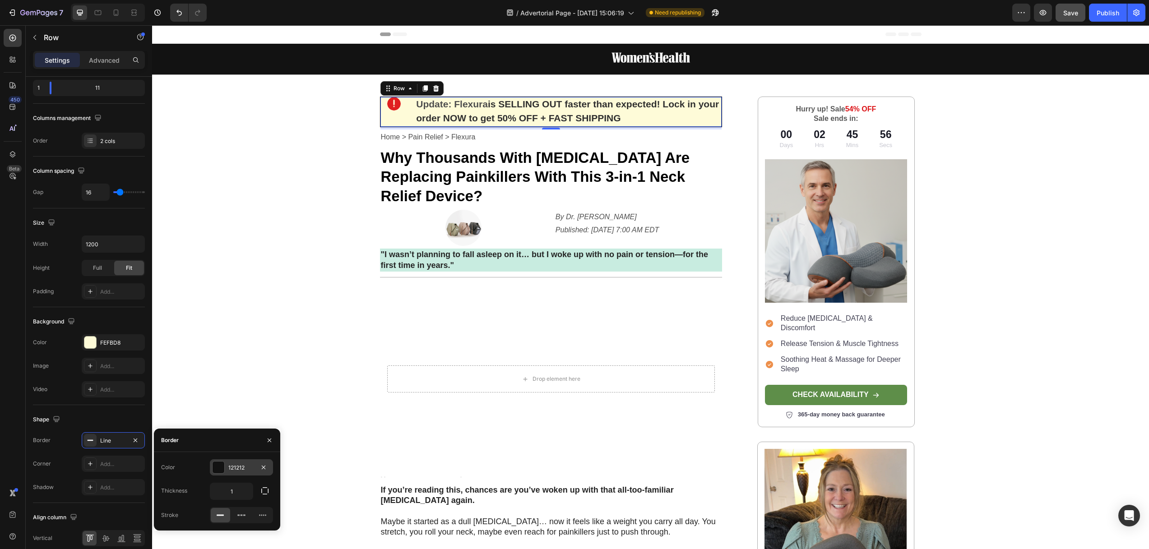
click at [221, 468] on div at bounding box center [218, 468] width 12 height 12
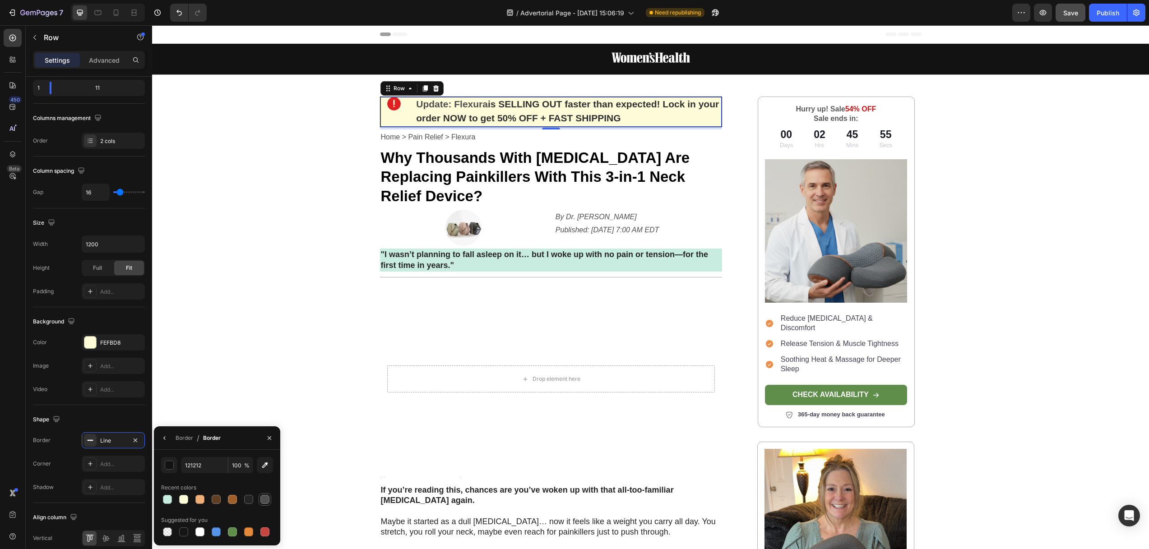
click at [263, 499] on div at bounding box center [264, 499] width 9 height 9
type input "4F4F4F"
click at [312, 185] on div "Image Row Image Update: Flexura is SELLING OUT faster than expected! Lock in yo…" at bounding box center [650, 544] width 997 height 1001
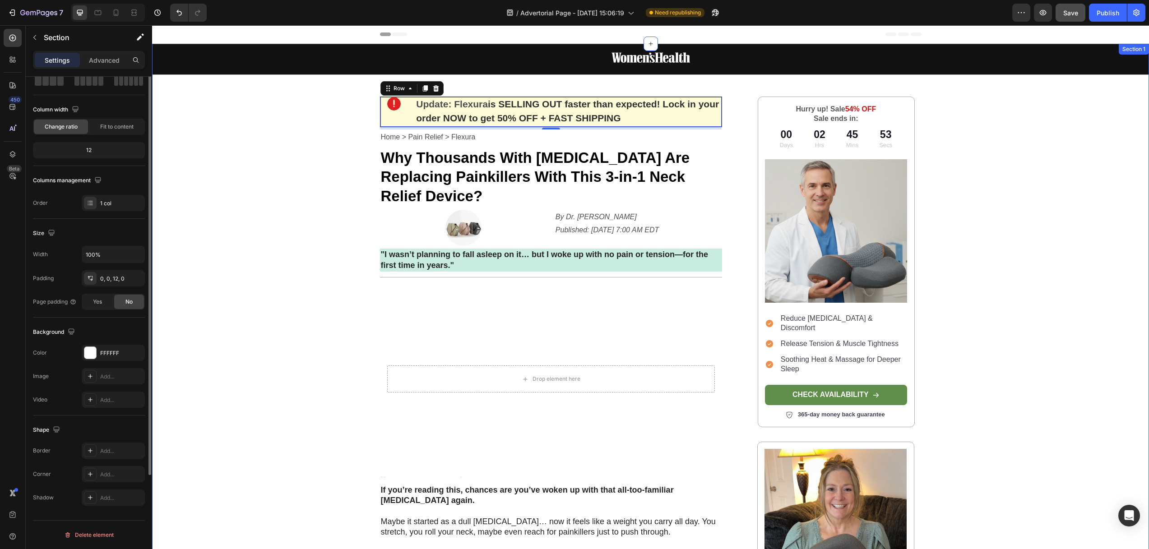
scroll to position [0, 0]
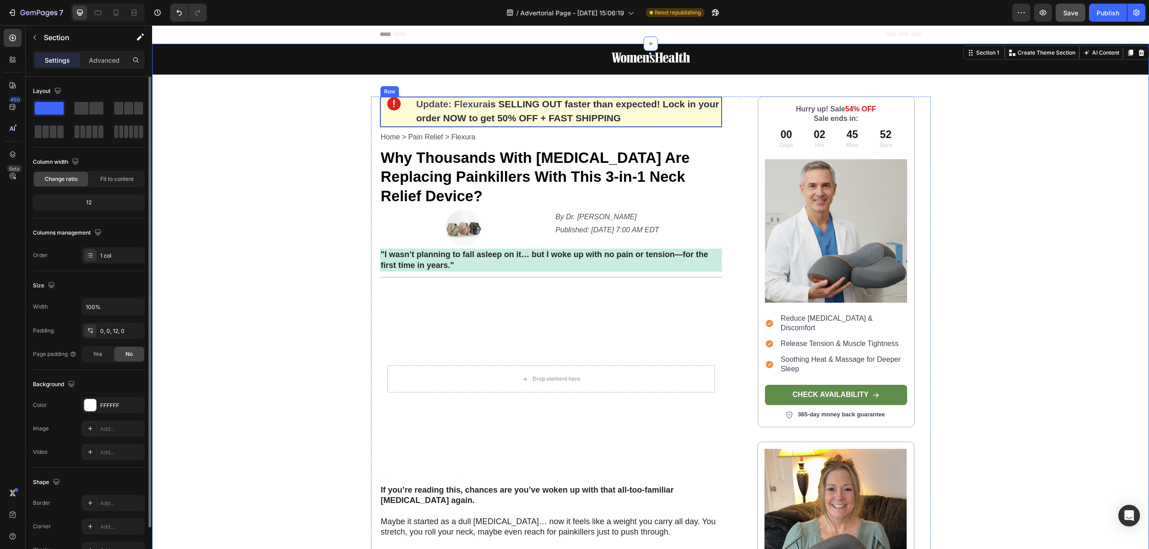
click at [388, 115] on div "Image" at bounding box center [394, 112] width 28 height 30
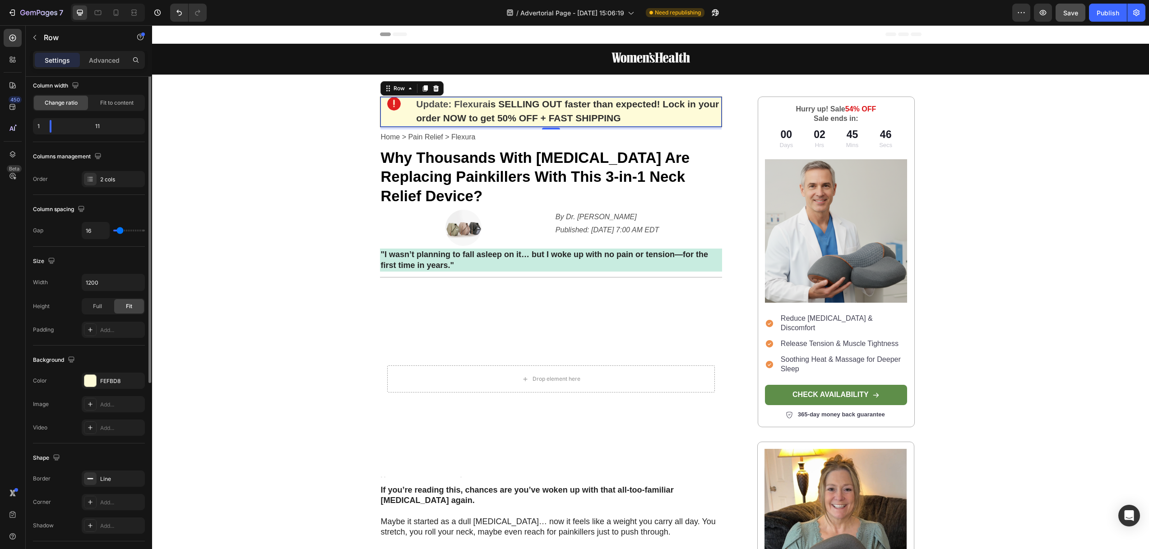
scroll to position [155, 0]
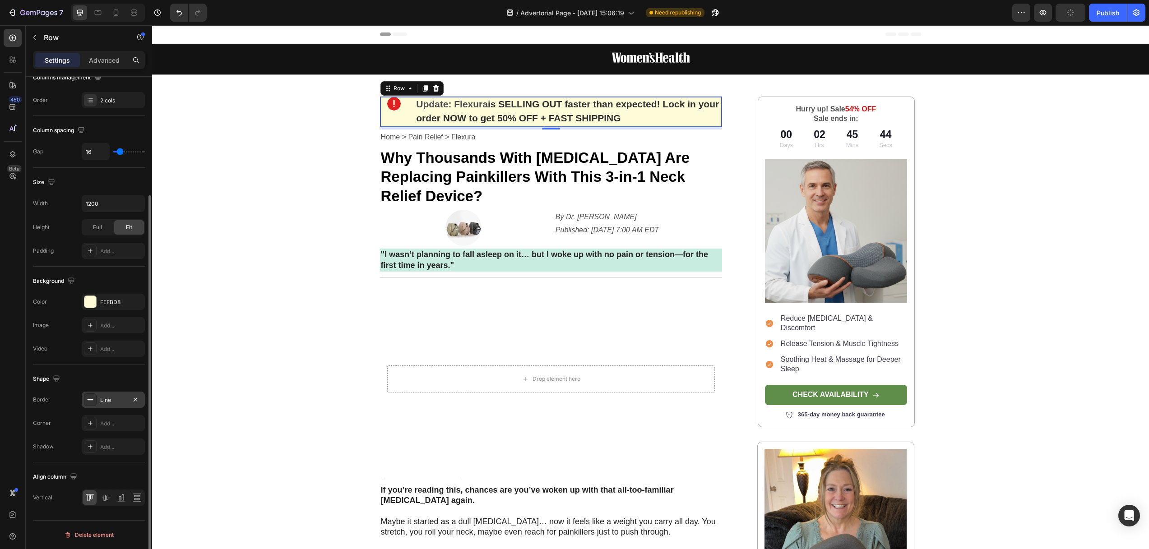
click at [91, 399] on icon at bounding box center [90, 399] width 7 height 7
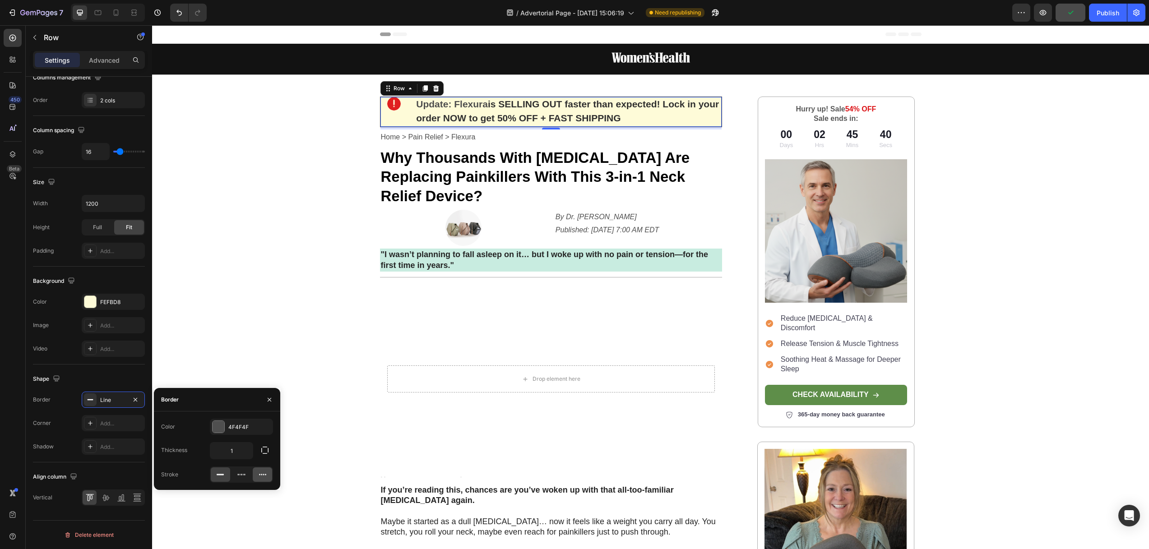
click at [260, 475] on icon at bounding box center [262, 474] width 9 height 9
drag, startPoint x: 305, startPoint y: 189, endPoint x: 321, endPoint y: 195, distance: 17.3
click at [305, 189] on div "Image Row Image Update: Flexura is SELLING OUT faster than expected! Lock in yo…" at bounding box center [650, 544] width 997 height 1001
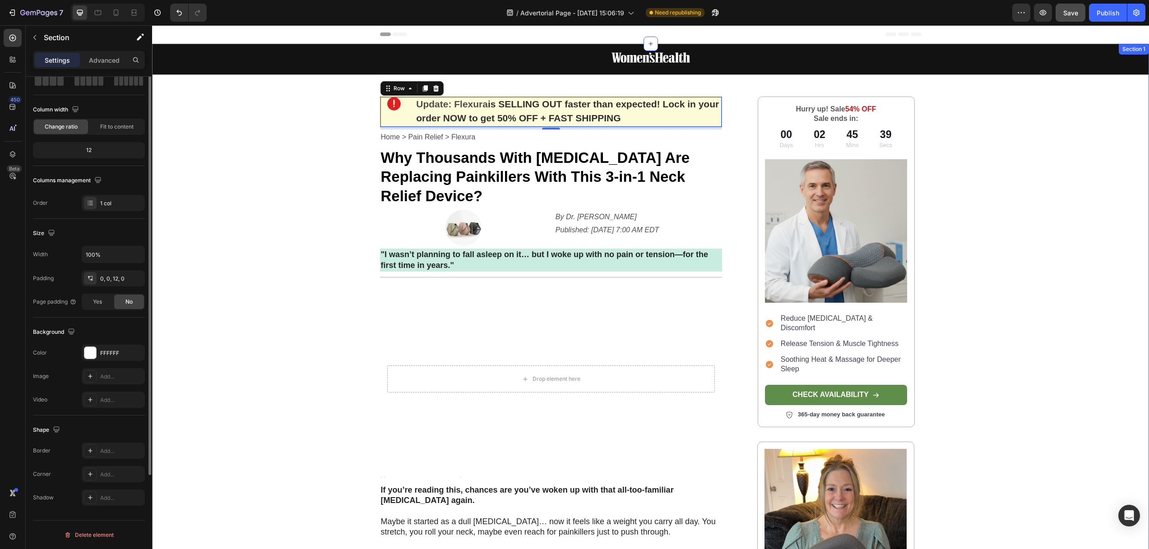
scroll to position [0, 0]
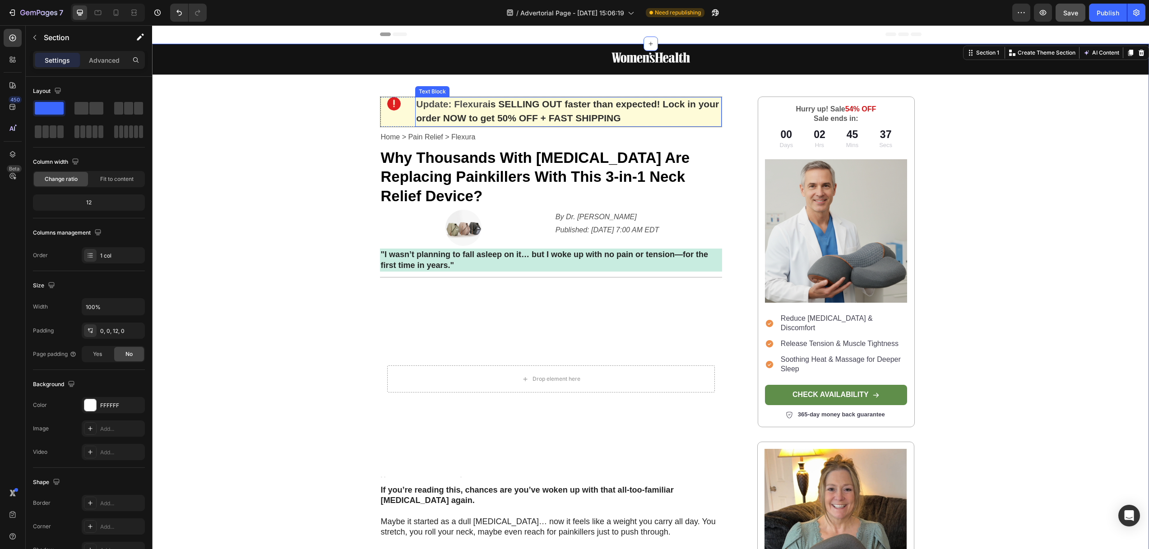
click at [576, 113] on strong "is SELLING OUT faster than expected! Lock in your order NOW to get 50% OFF + FA…" at bounding box center [567, 111] width 303 height 24
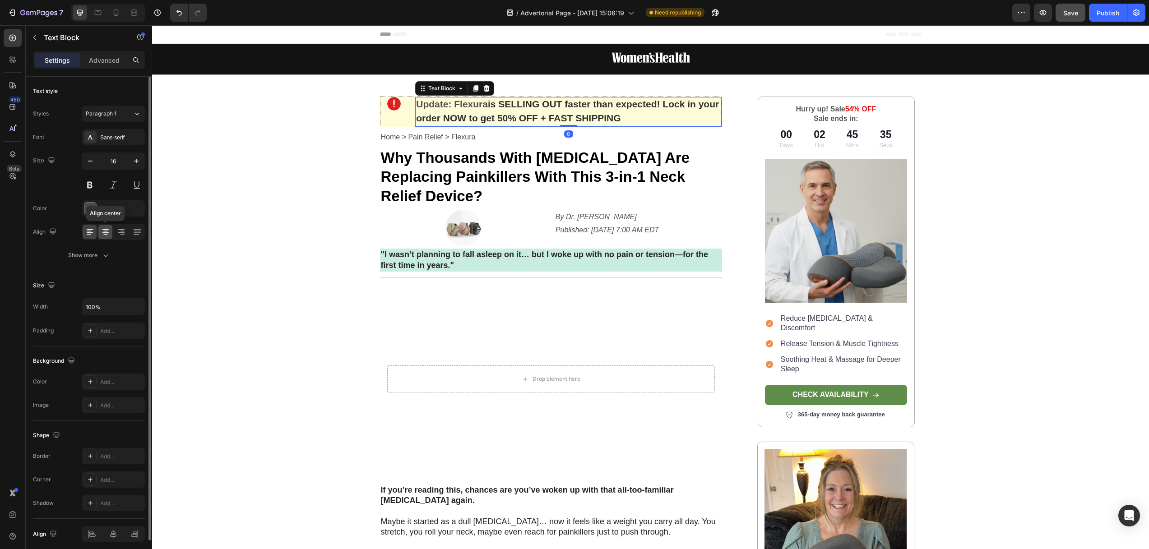
click at [110, 232] on div at bounding box center [105, 232] width 14 height 14
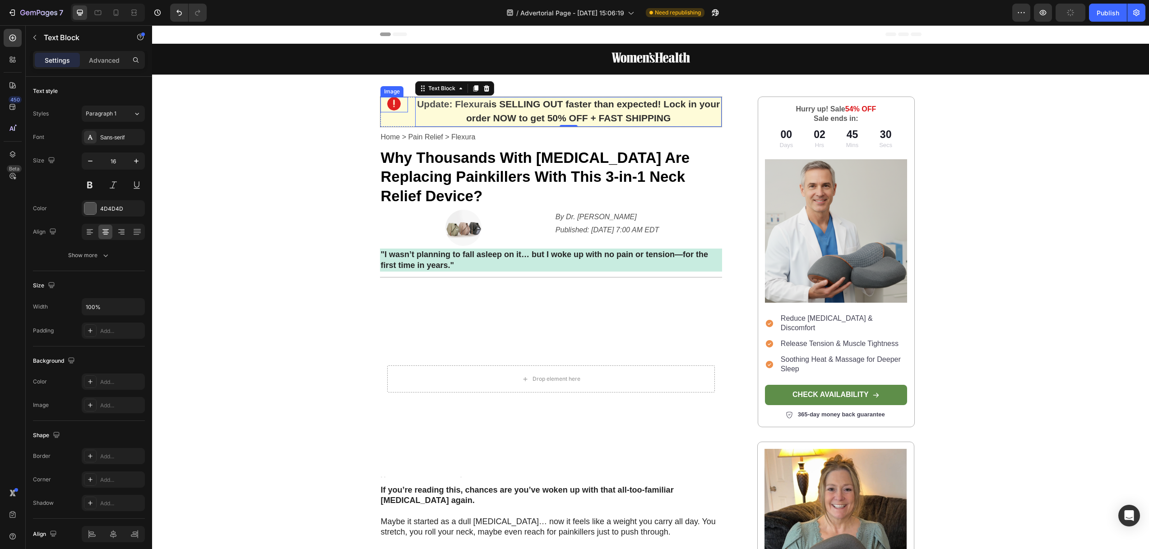
click at [391, 105] on img at bounding box center [394, 104] width 14 height 14
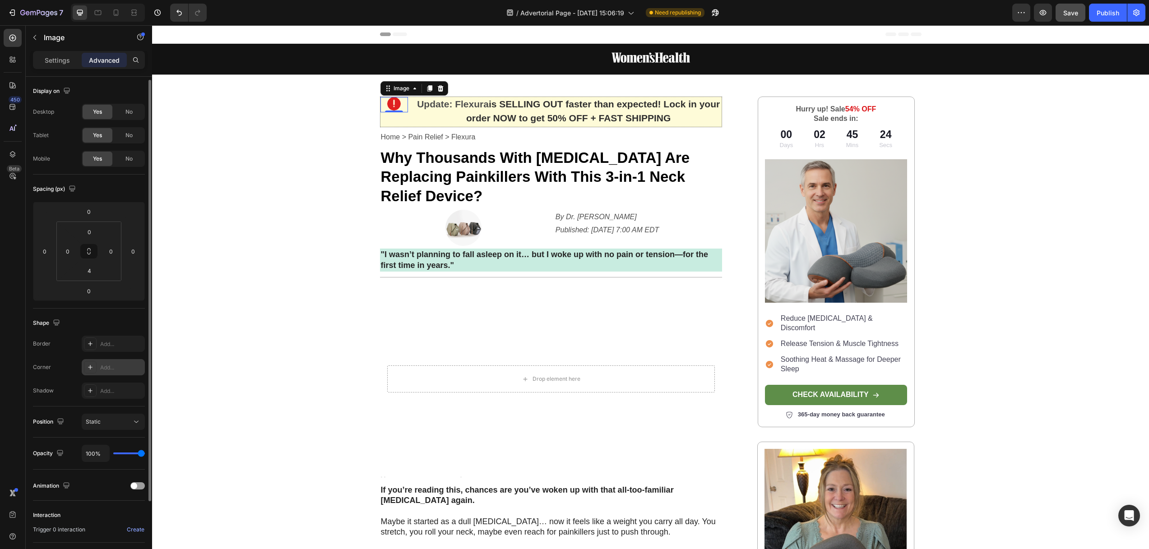
scroll to position [90, 0]
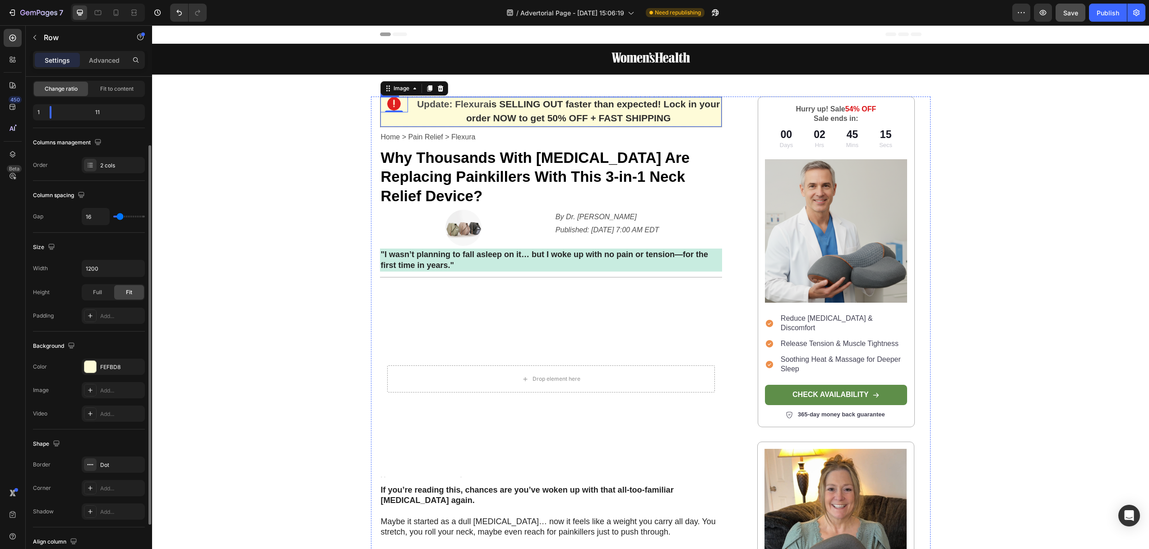
click at [396, 119] on div "Image 0" at bounding box center [394, 112] width 28 height 30
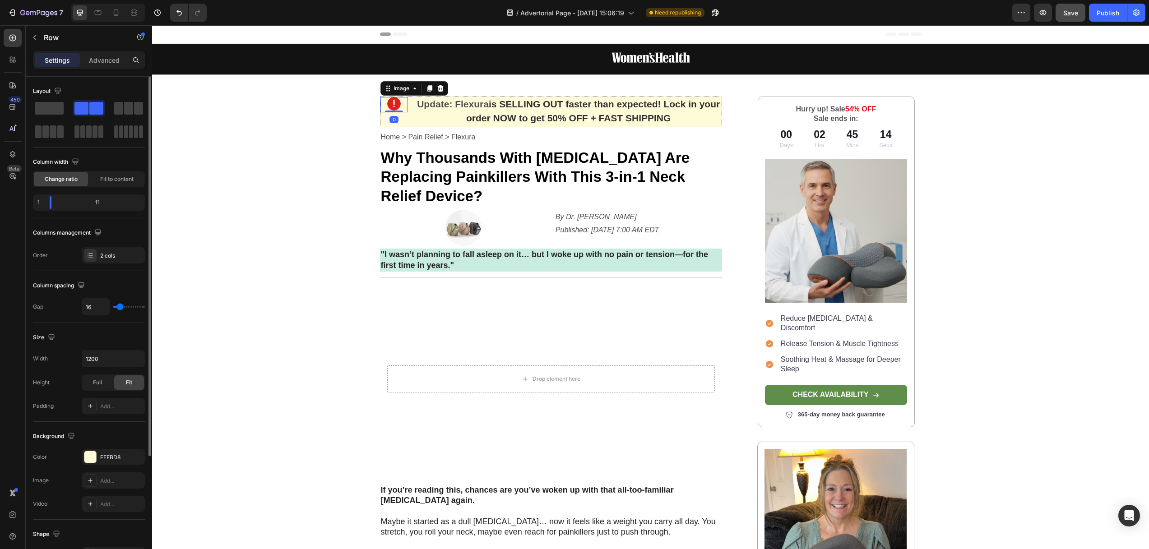
click at [393, 105] on img at bounding box center [394, 104] width 14 height 14
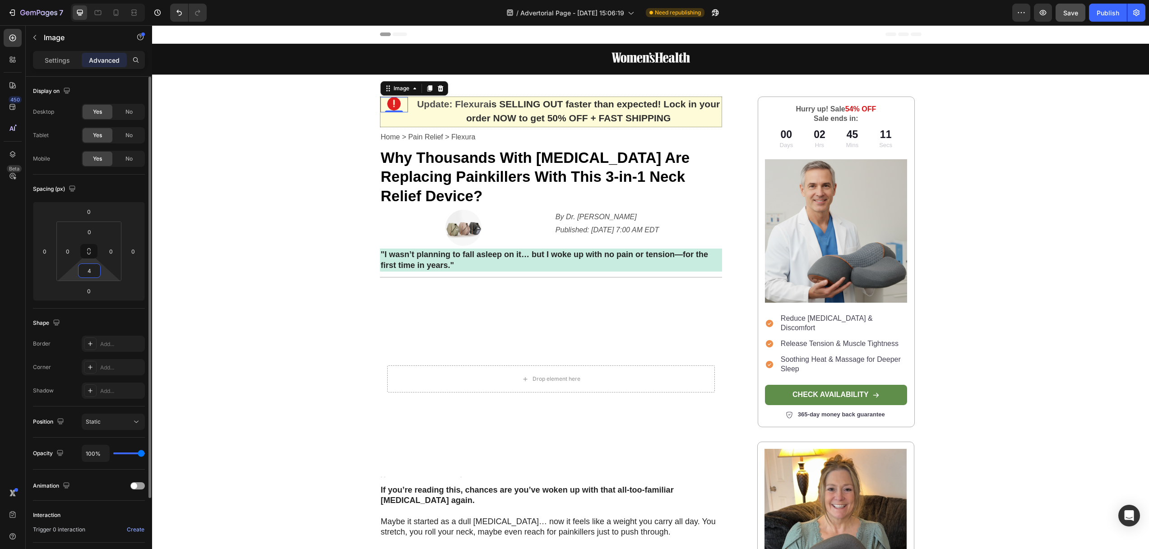
click at [91, 271] on input "4" at bounding box center [89, 271] width 18 height 14
click at [92, 235] on input "0" at bounding box center [89, 232] width 18 height 14
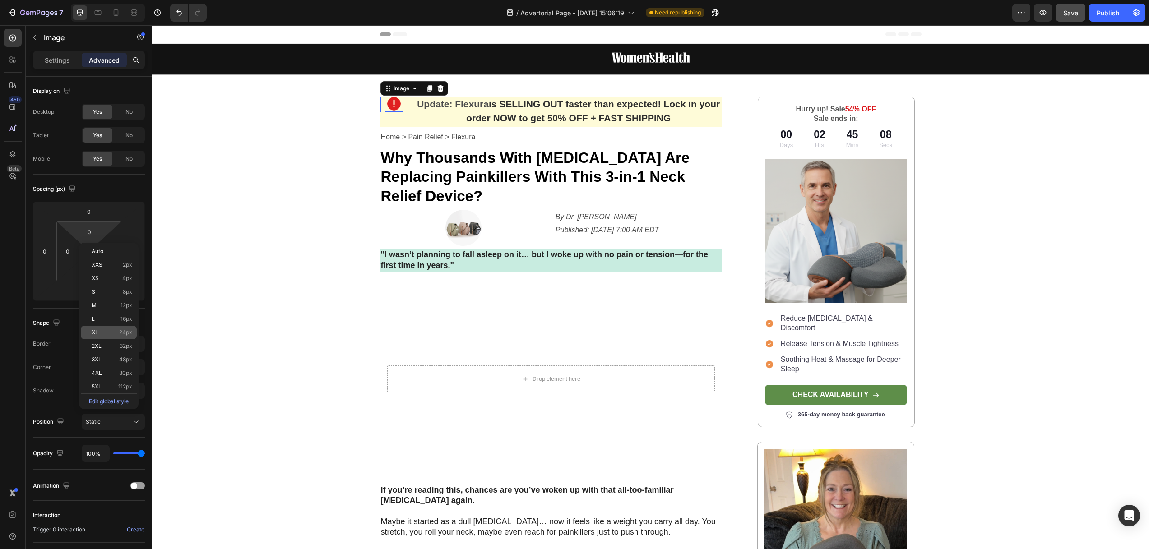
click at [107, 331] on p "XL 24px" at bounding box center [112, 332] width 41 height 6
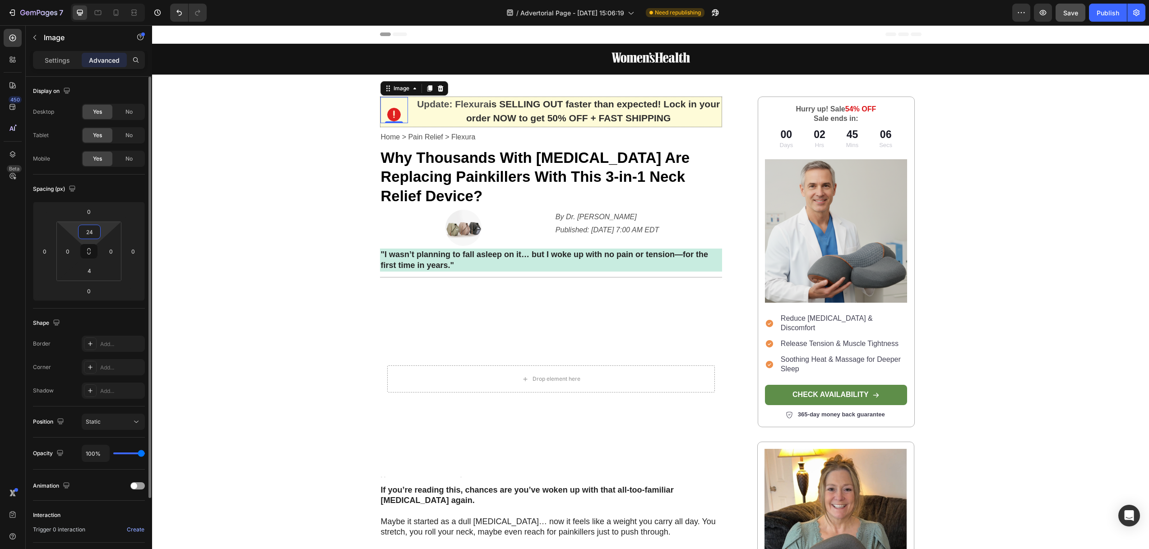
click at [95, 233] on input "24" at bounding box center [89, 232] width 18 height 14
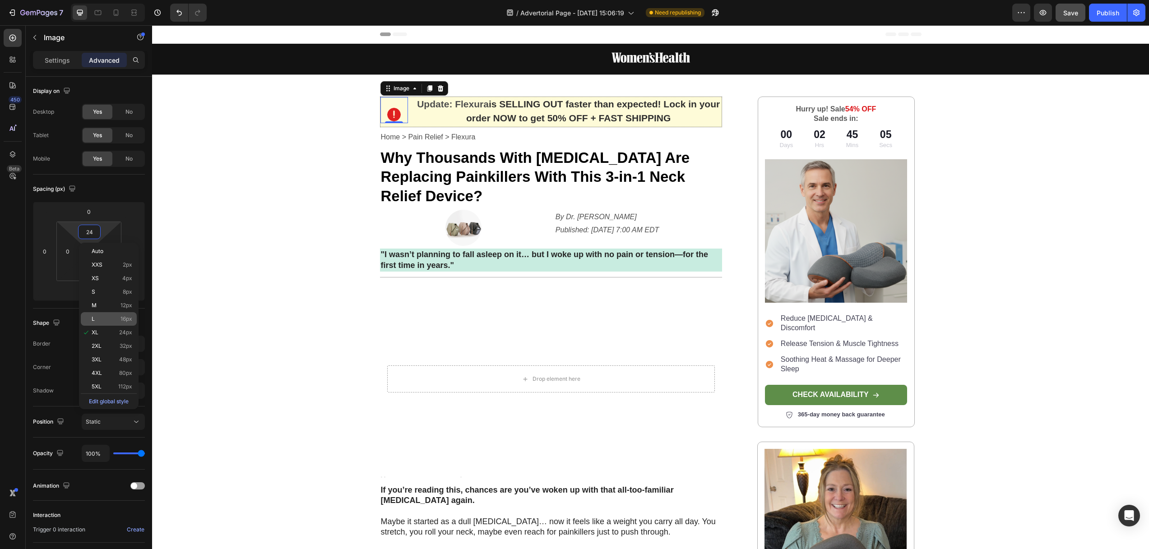
click at [108, 318] on p "L 16px" at bounding box center [112, 319] width 41 height 6
type input "16"
click at [324, 149] on div "Image Row Image 0 Update: Flexura is SELLING OUT faster than expected! Lock in …" at bounding box center [650, 544] width 997 height 1001
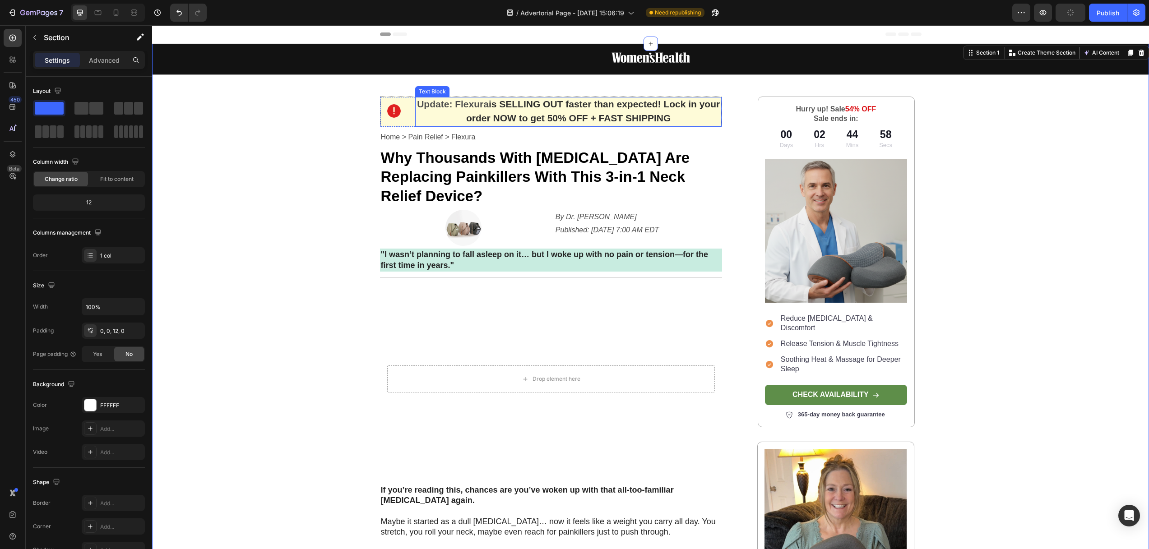
click at [434, 108] on strong "Update: Flexura" at bounding box center [453, 104] width 72 height 10
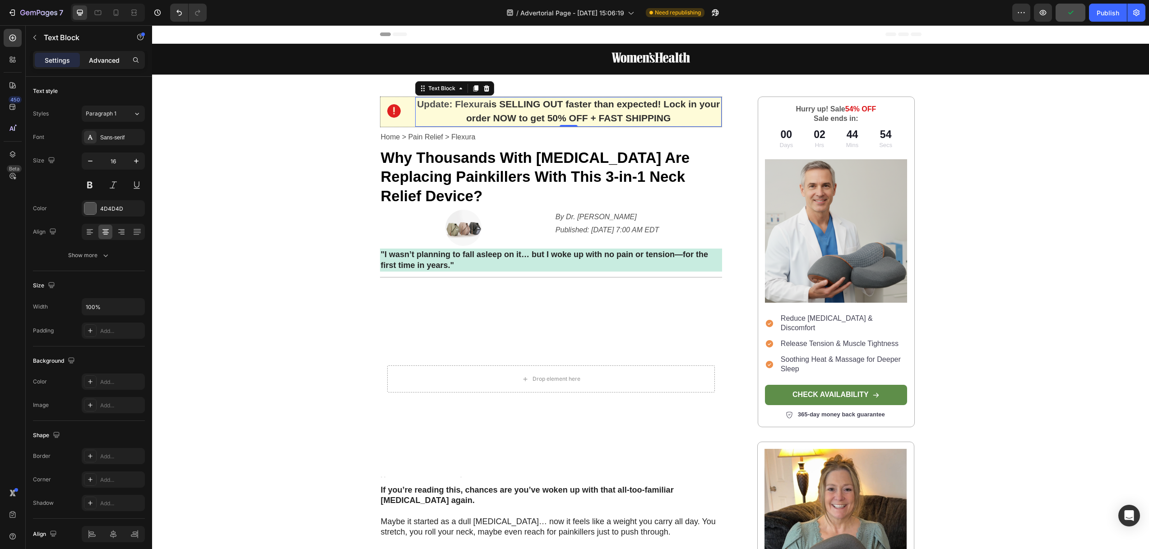
click at [105, 55] on p "Advanced" at bounding box center [104, 59] width 31 height 9
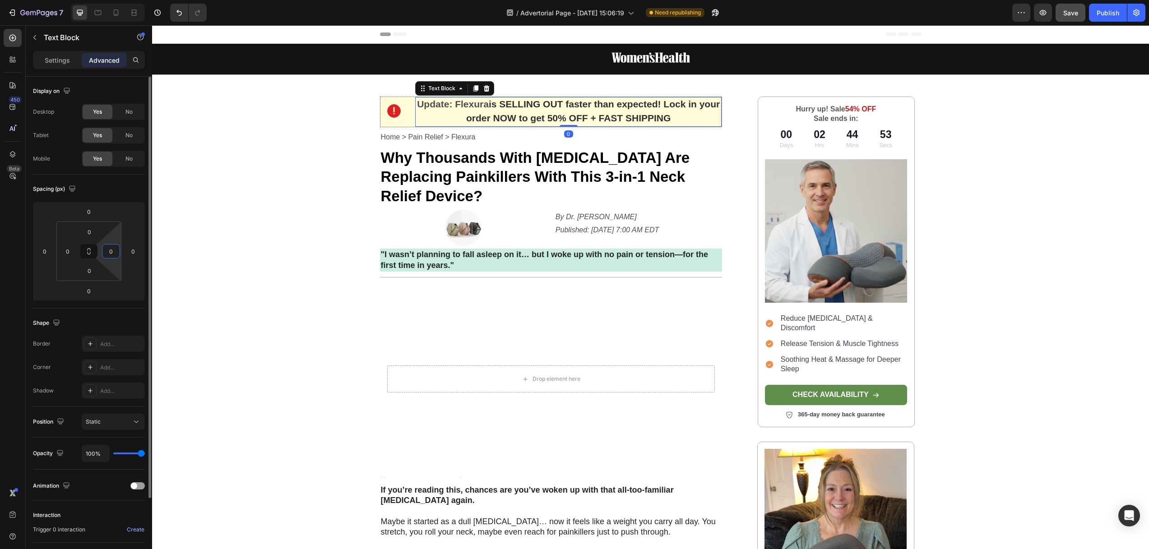
click at [104, 251] on input "0" at bounding box center [111, 252] width 14 height 14
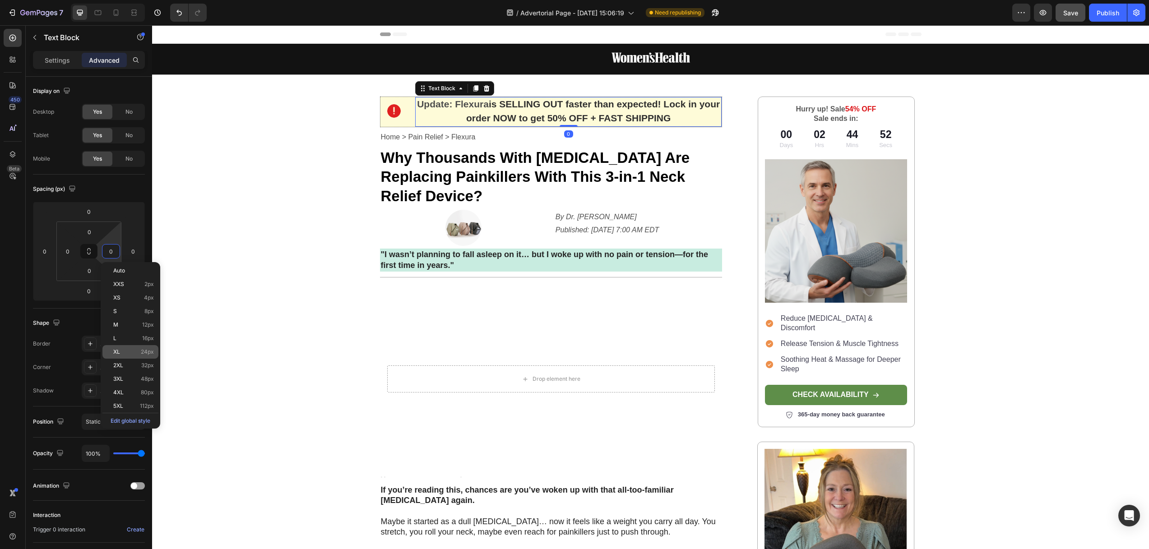
click at [128, 351] on p "XL 24px" at bounding box center [133, 352] width 41 height 6
type input "24"
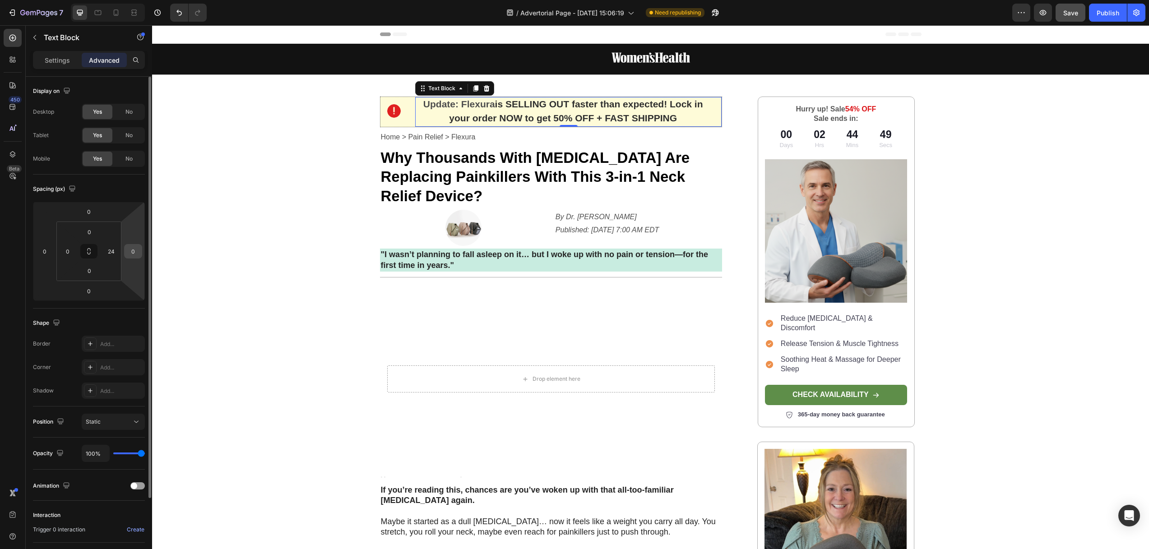
click at [135, 252] on input "0" at bounding box center [133, 252] width 14 height 14
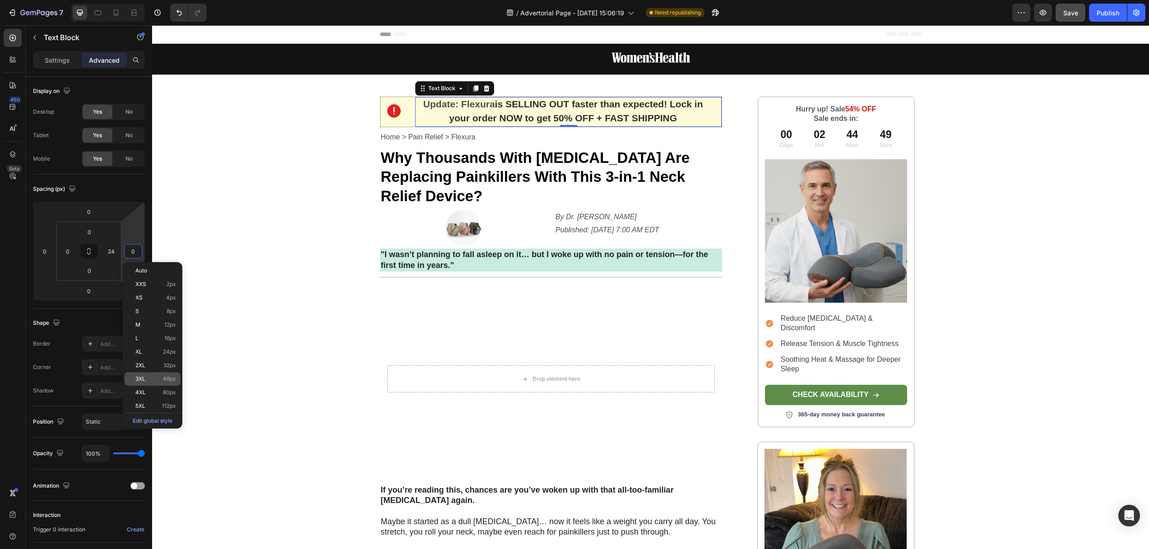
click at [151, 378] on p "3XL 48px" at bounding box center [155, 379] width 41 height 6
type input "48"
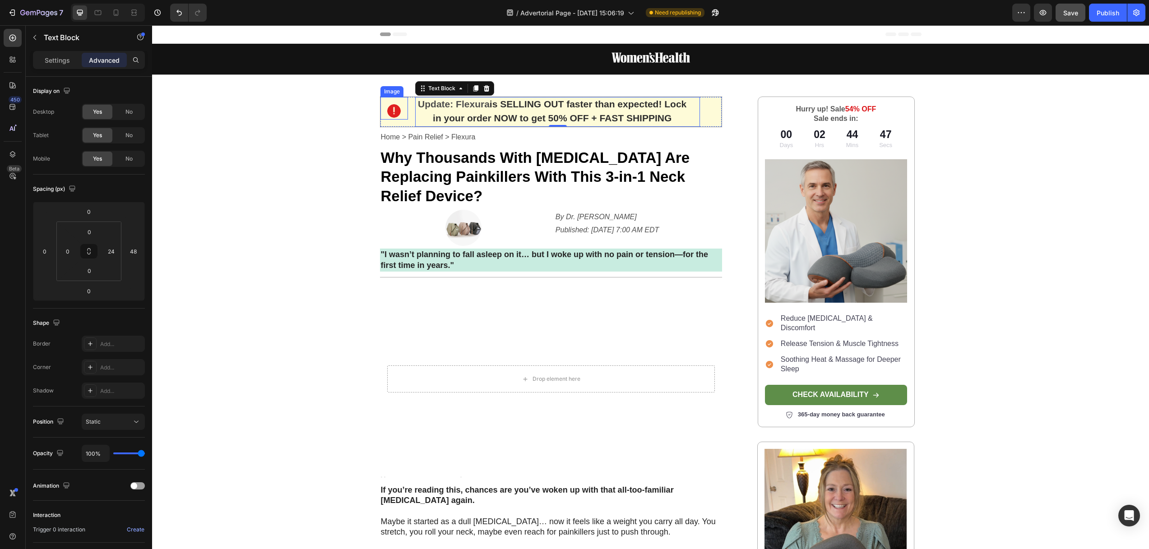
click at [398, 112] on div at bounding box center [394, 111] width 28 height 14
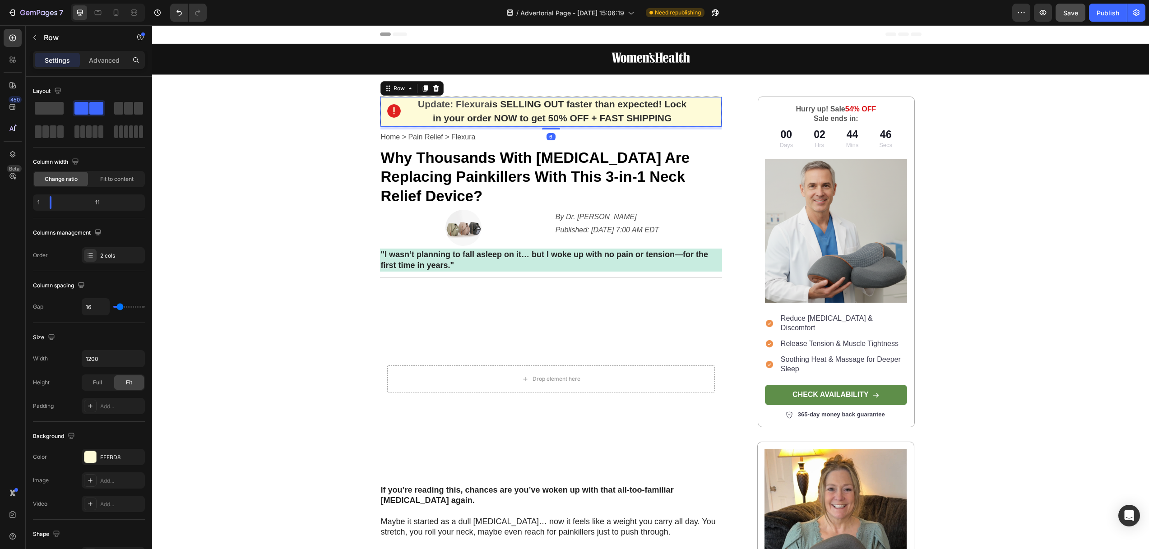
click at [405, 114] on div "Image Update: Flexura is SELLING OUT faster than expected! Lock in your order N…" at bounding box center [551, 112] width 342 height 31
click at [410, 113] on div "Image Update: Flexura is SELLING OUT faster than expected! Lock in your order N…" at bounding box center [551, 112] width 342 height 31
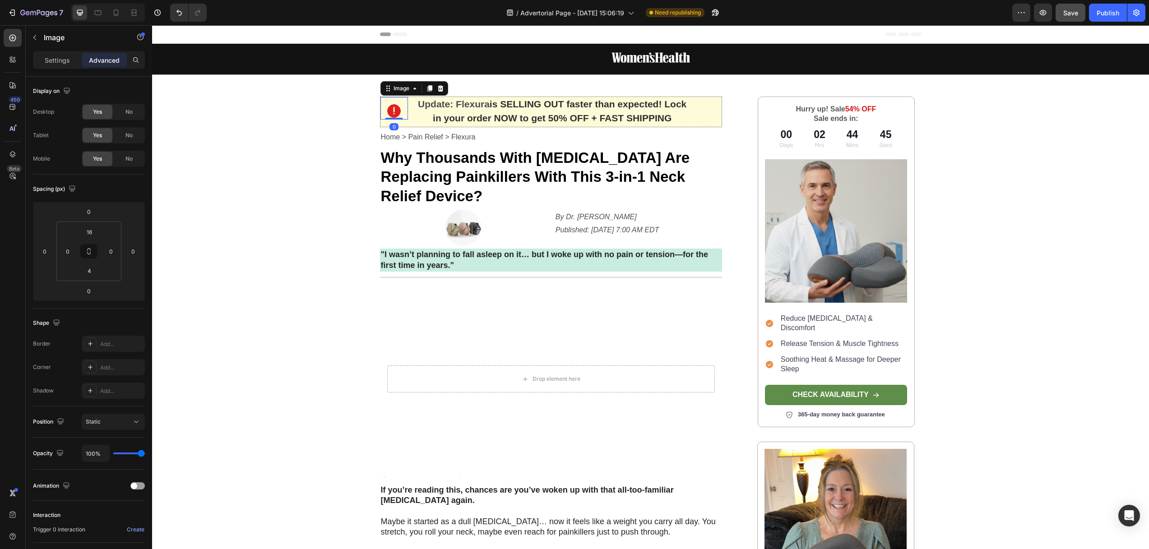
click at [387, 112] on img at bounding box center [394, 111] width 14 height 14
click at [437, 107] on strong "Update: Flexura" at bounding box center [454, 104] width 72 height 10
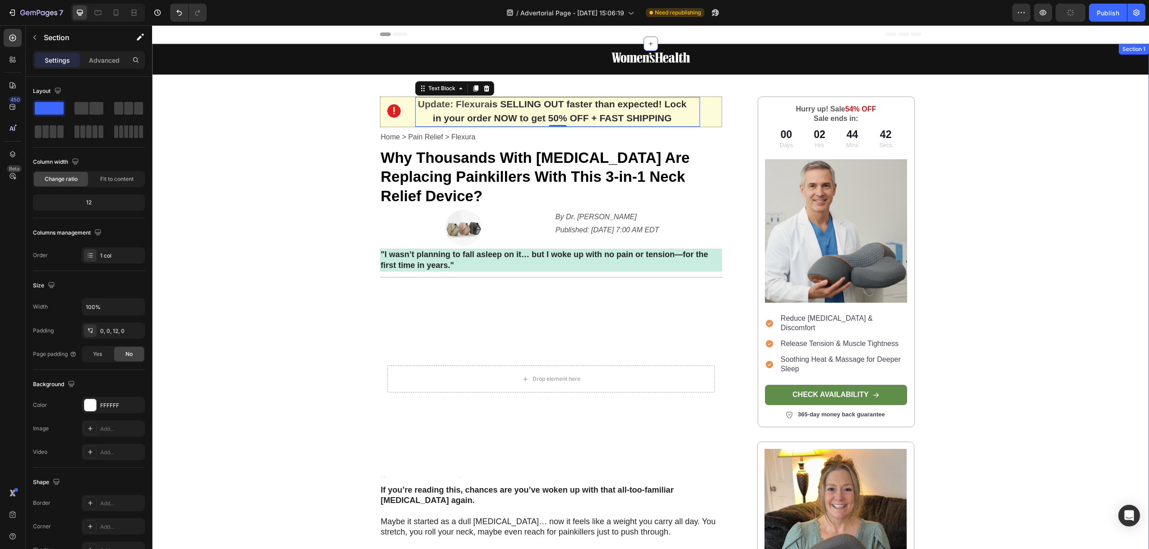
click at [716, 81] on div "Image Row Image Update: Flexura is SELLING OUT faster than expected! Lock in yo…" at bounding box center [650, 544] width 997 height 1001
click at [394, 110] on img at bounding box center [394, 111] width 14 height 14
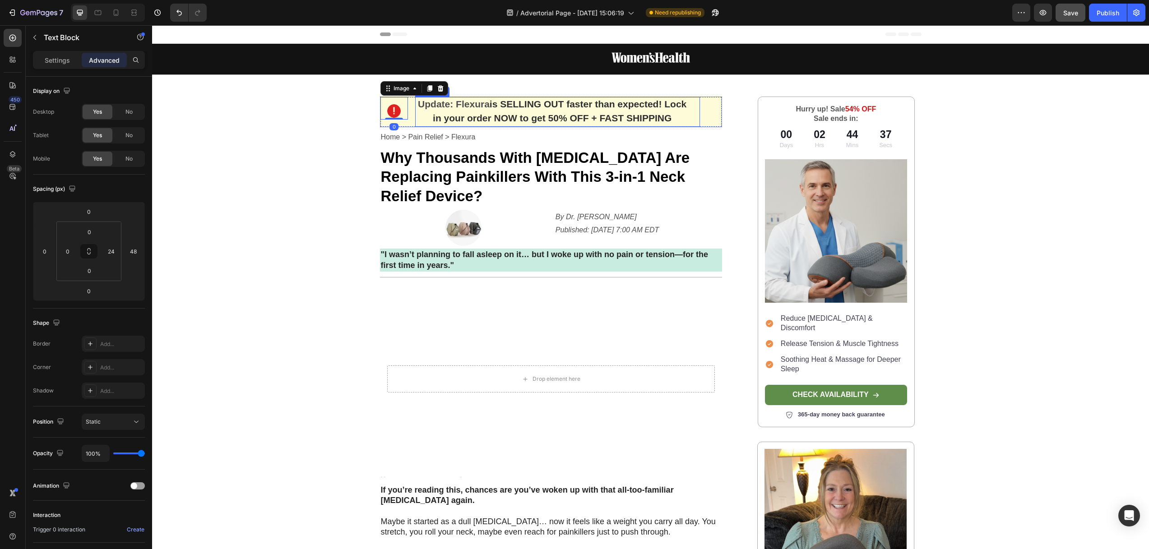
click at [416, 112] on p "Update: Flexura is SELLING OUT faster than expected! Lock in your order NOW to …" at bounding box center [552, 112] width 272 height 28
click at [408, 117] on div "Image Update: Flexura is SELLING OUT faster than expected! Lock in your order N…" at bounding box center [551, 112] width 342 height 31
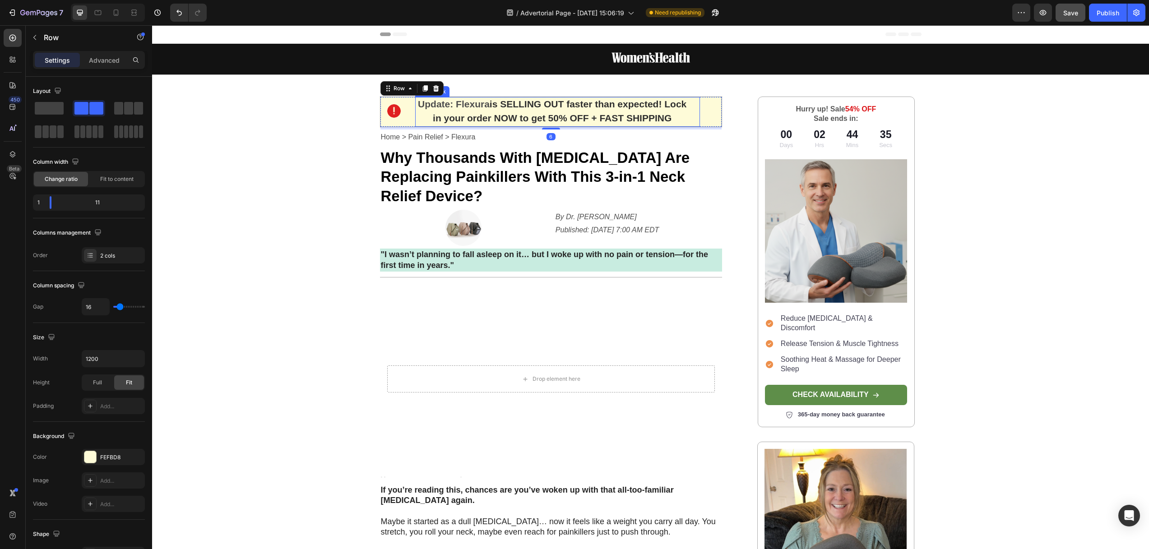
click at [416, 112] on p "Update: Flexura is SELLING OUT faster than expected! Lock in your order NOW to …" at bounding box center [552, 112] width 272 height 28
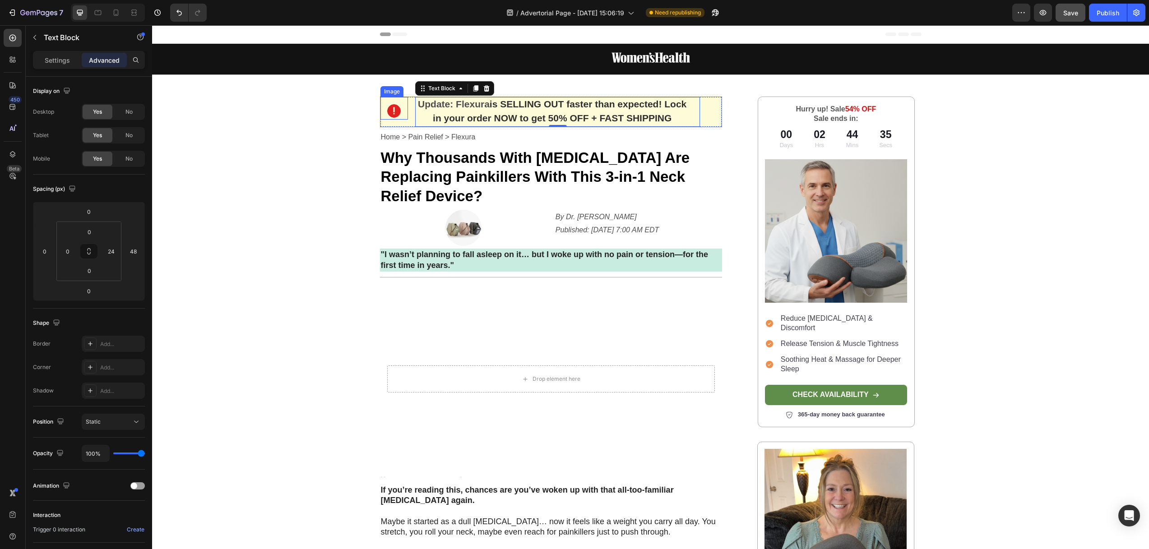
click at [395, 101] on div "Image" at bounding box center [394, 108] width 28 height 23
click at [406, 100] on div "Image Update: Flexura is SELLING OUT faster than expected! Lock in your order N…" at bounding box center [551, 112] width 342 height 31
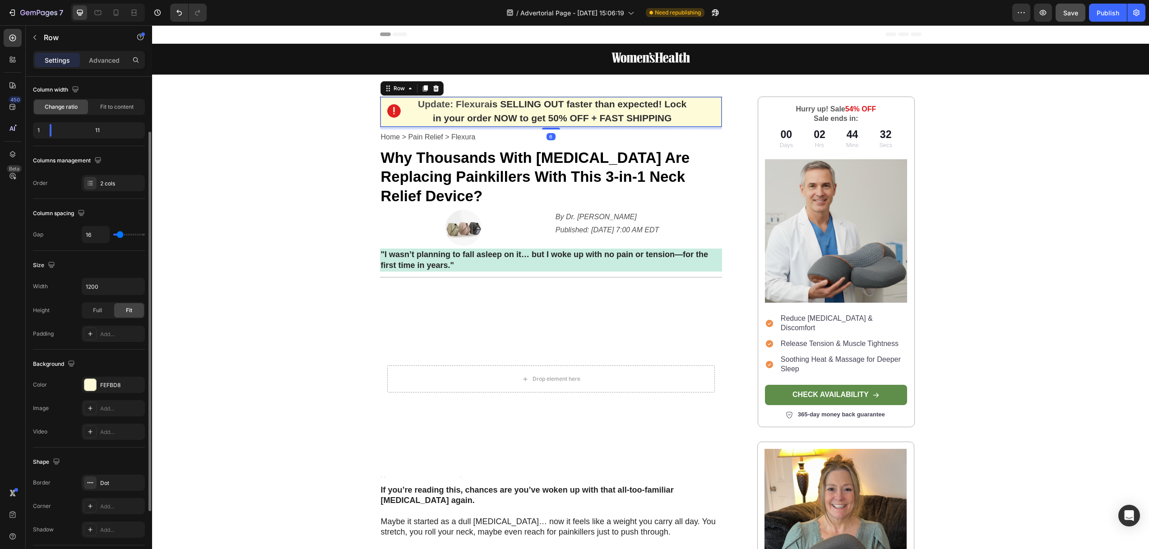
scroll to position [155, 0]
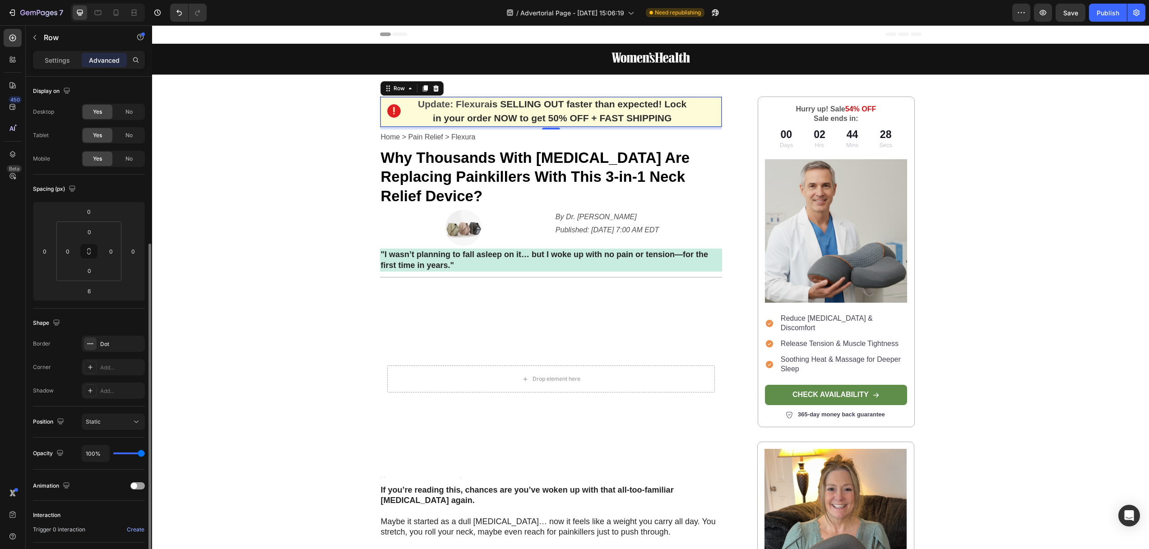
scroll to position [90, 0]
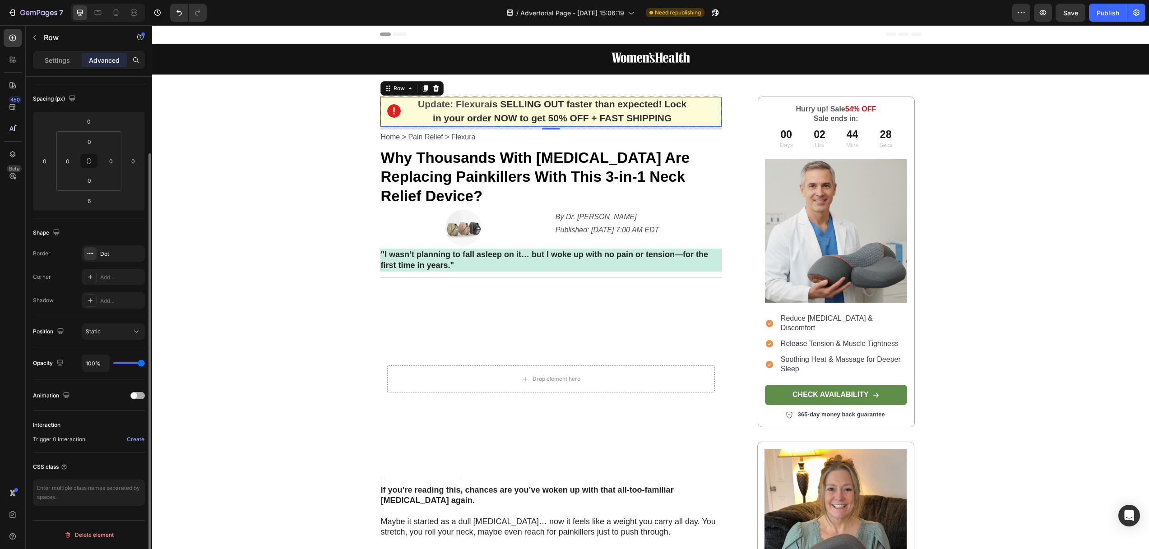
click at [136, 391] on div "Animation" at bounding box center [89, 395] width 112 height 14
drag, startPoint x: 139, startPoint y: 393, endPoint x: 150, endPoint y: 409, distance: 20.0
click at [138, 393] on div at bounding box center [137, 395] width 14 height 7
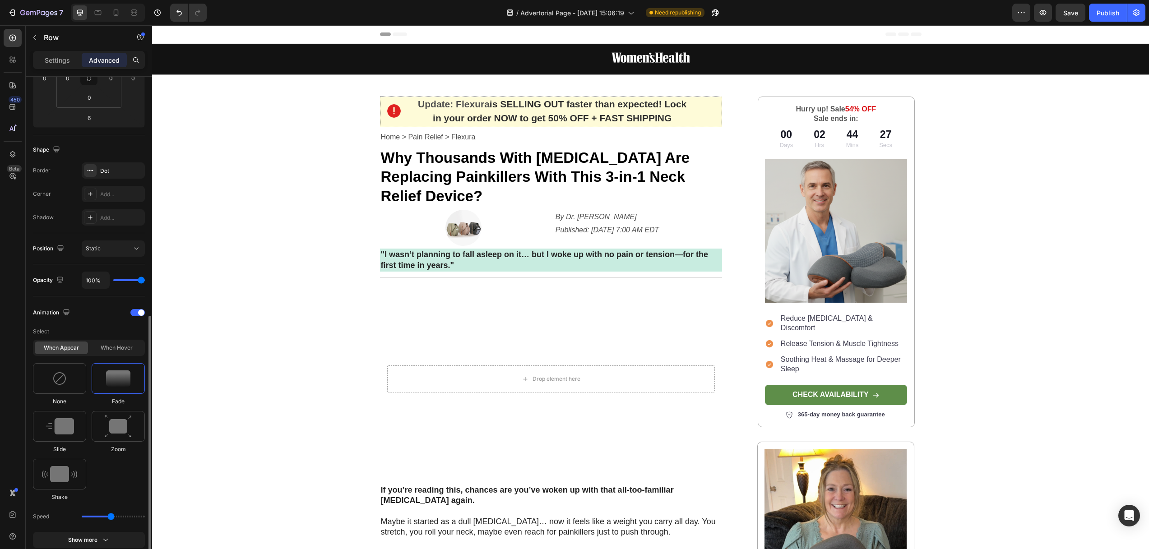
scroll to position [259, 0]
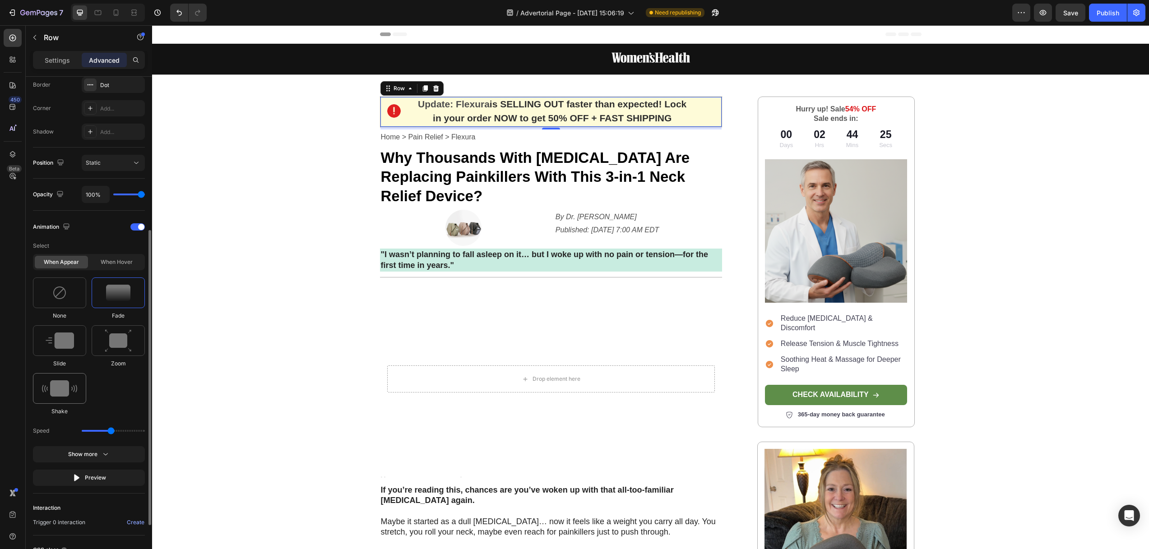
click at [65, 385] on img at bounding box center [59, 388] width 35 height 16
type input "0.7"
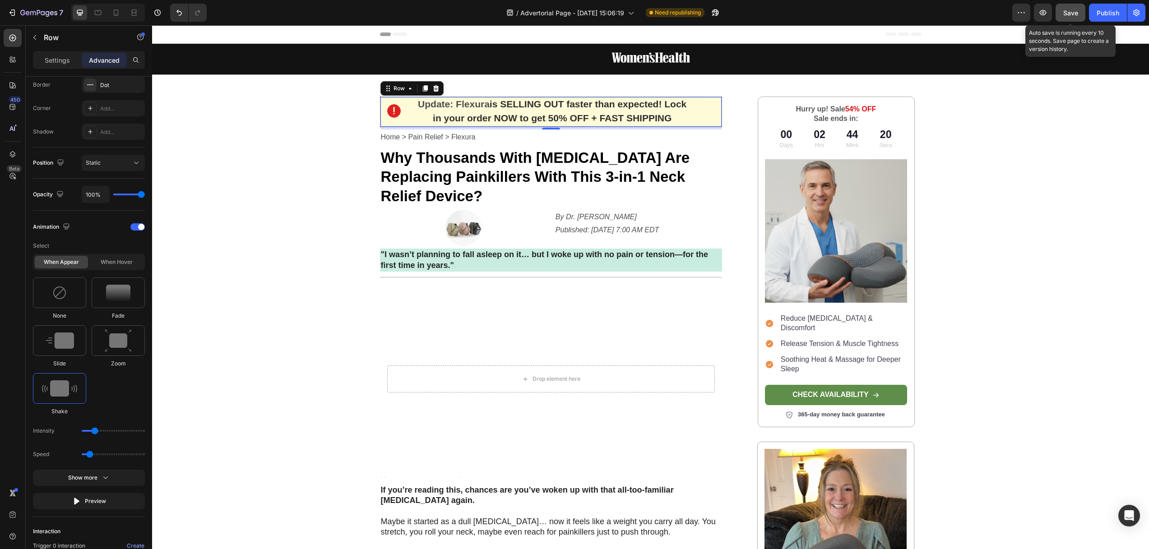
click at [1059, 11] on button "Save" at bounding box center [1070, 13] width 30 height 18
click at [311, 186] on div "Image Row Image Update: Flexura is SELLING OUT faster than expected! Lock in yo…" at bounding box center [650, 448] width 997 height 808
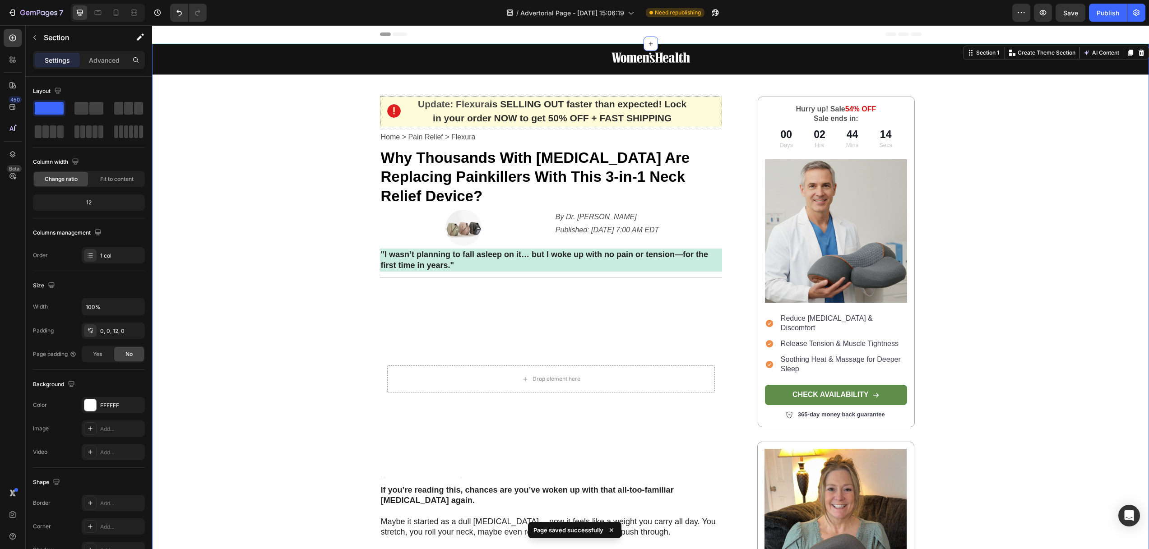
click at [607, 81] on div "Image Row Image Update: Flexura is SELLING OUT faster than expected! Lock in yo…" at bounding box center [650, 448] width 997 height 808
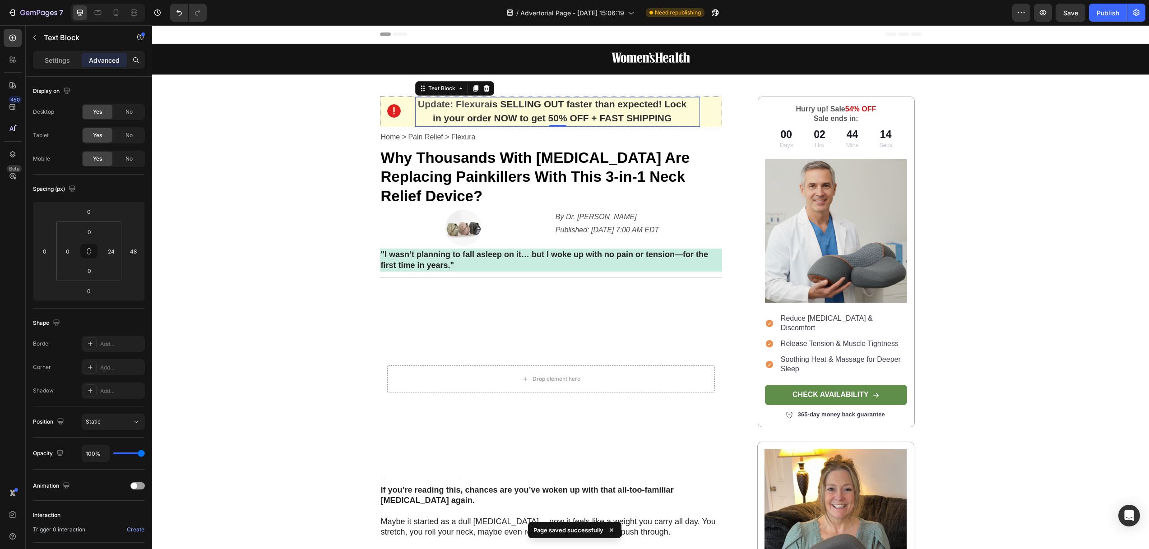
click at [603, 108] on strong "is SELLING OUT faster than expected! Lock in your order NOW to get 50% OFF + FA…" at bounding box center [560, 111] width 254 height 24
click at [1070, 14] on span "Save" at bounding box center [1070, 13] width 15 height 8
click at [1103, 13] on div "Publish" at bounding box center [1107, 12] width 23 height 9
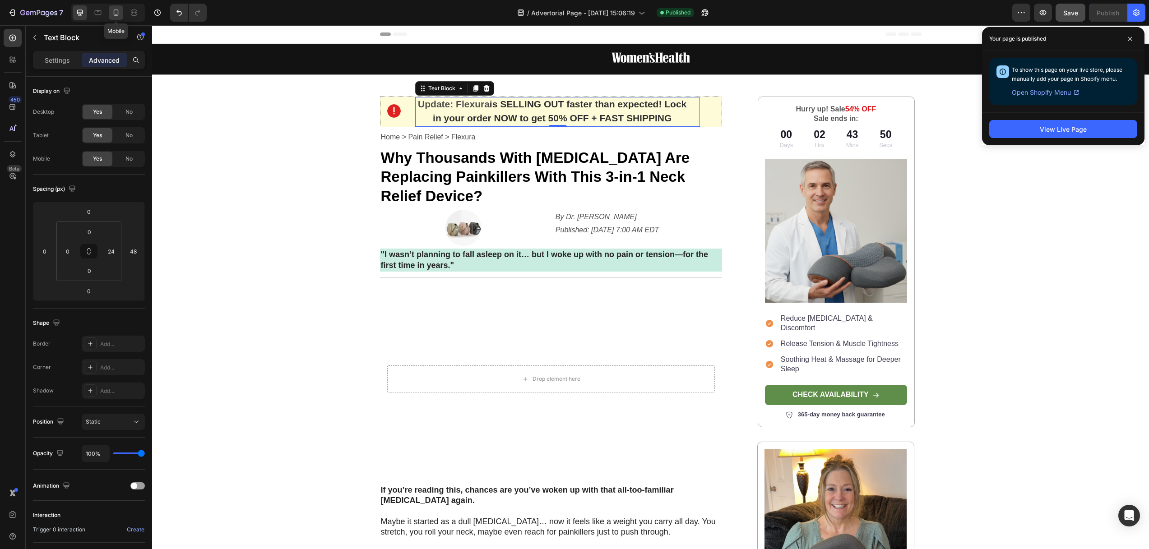
click at [116, 9] on icon at bounding box center [115, 12] width 9 height 9
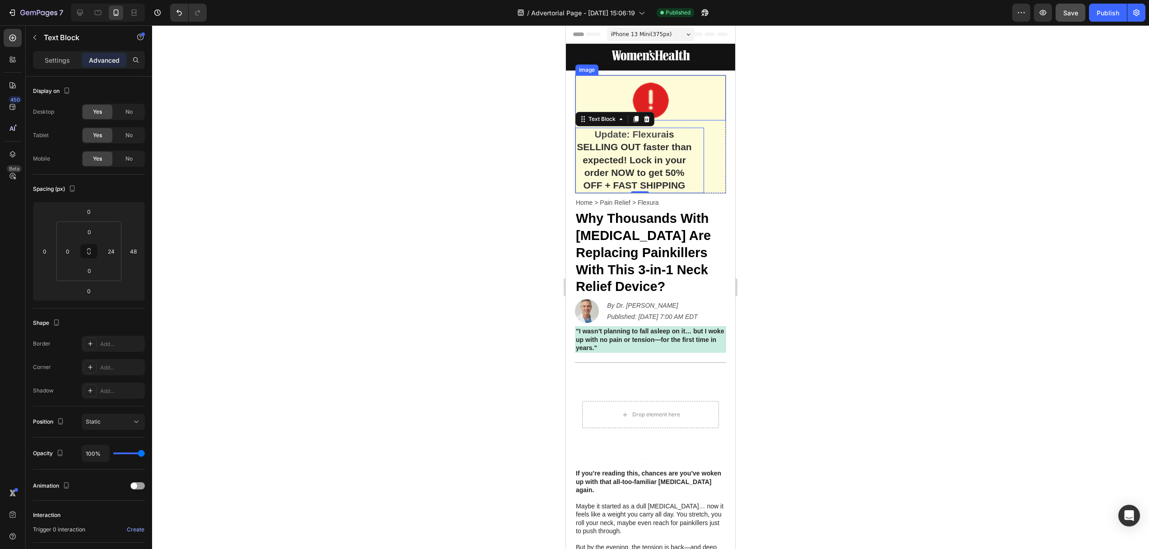
click at [658, 97] on img at bounding box center [651, 101] width 36 height 36
click at [60, 57] on p "Settings" at bounding box center [57, 59] width 25 height 9
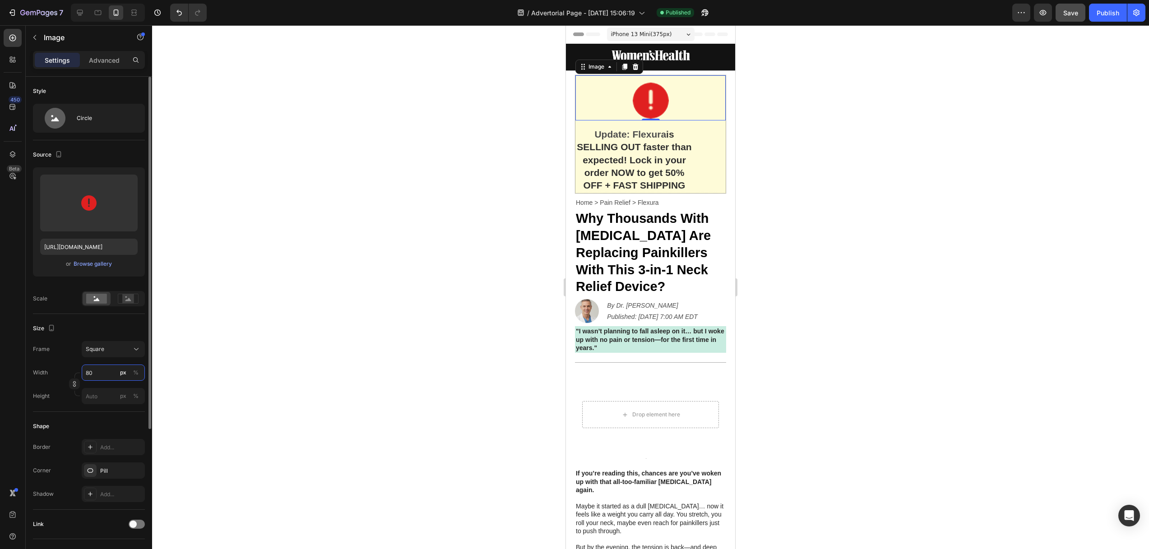
drag, startPoint x: 101, startPoint y: 374, endPoint x: 96, endPoint y: 374, distance: 5.4
click at [92, 373] on input "80" at bounding box center [113, 373] width 63 height 16
type input "3"
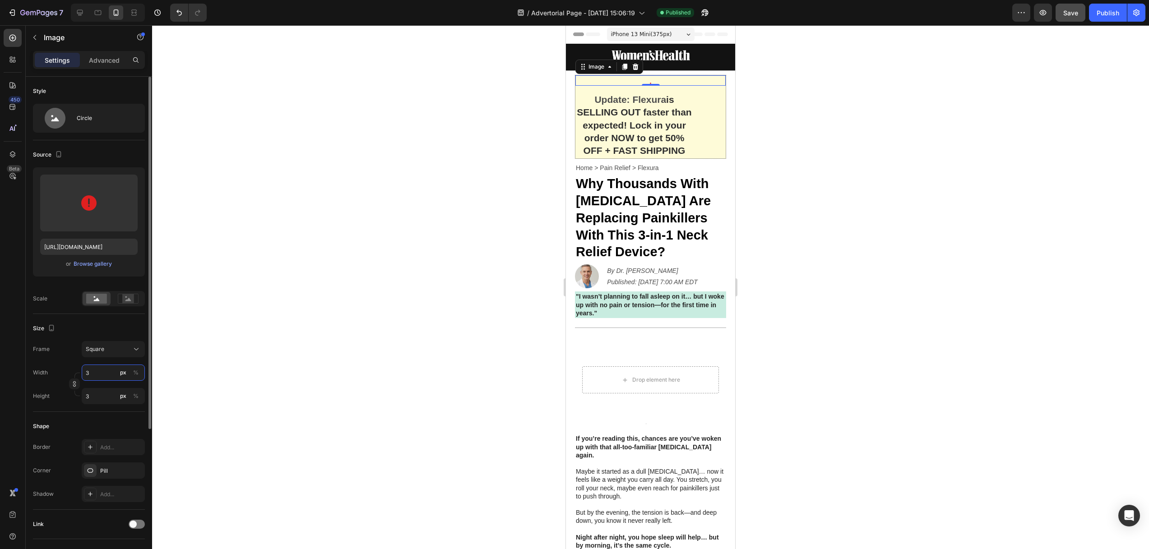
type input "30"
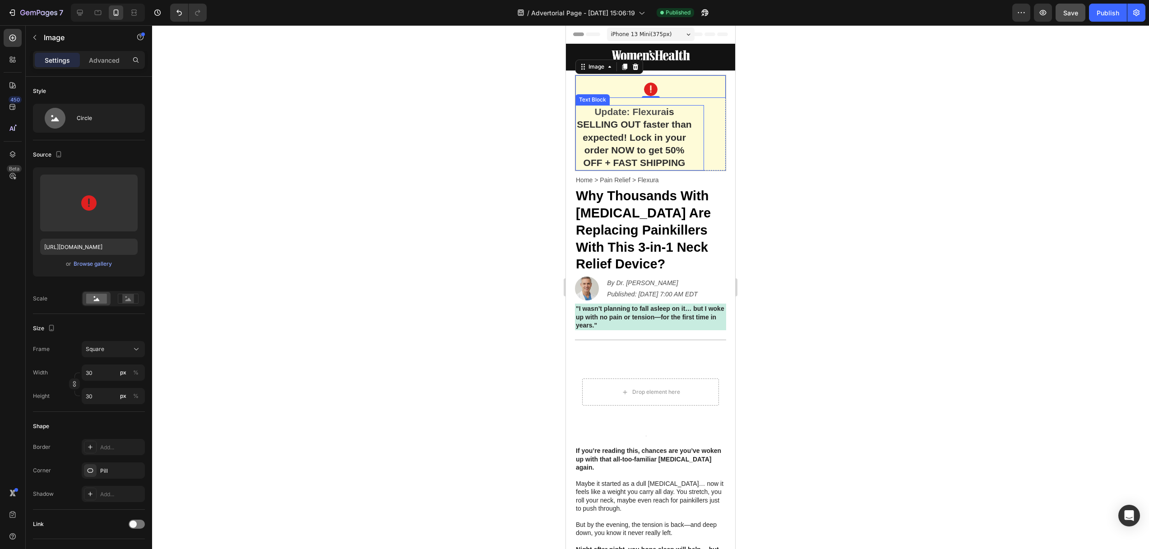
click at [621, 125] on strong "is SELLING OUT faster than expected! Lock in your order NOW to get 50% OFF + FA…" at bounding box center [634, 136] width 115 height 61
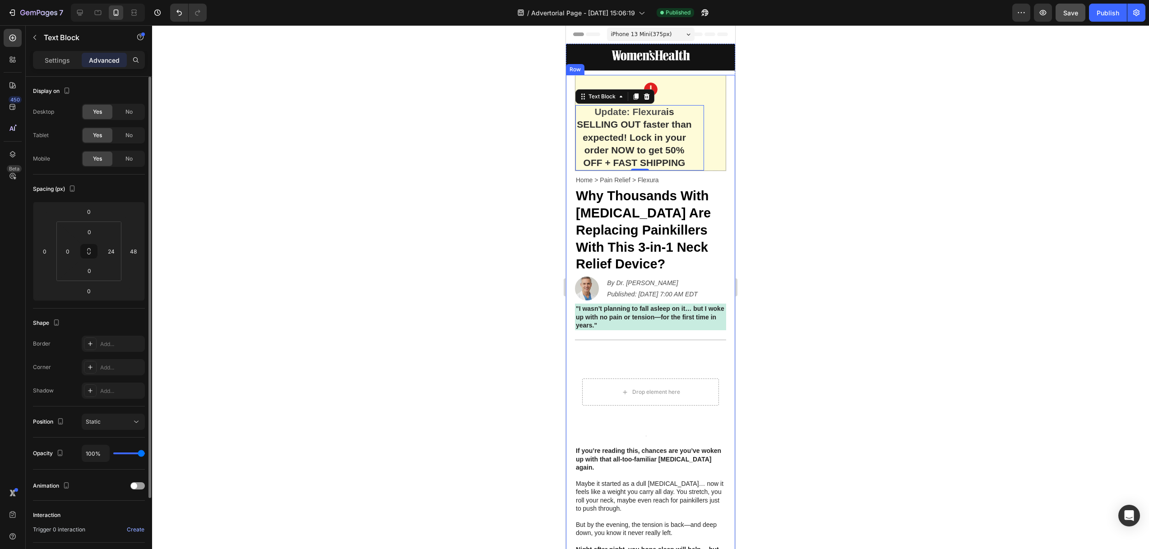
drag, startPoint x: 64, startPoint y: 60, endPoint x: 99, endPoint y: 94, distance: 48.5
click at [64, 60] on p "Settings" at bounding box center [57, 59] width 25 height 9
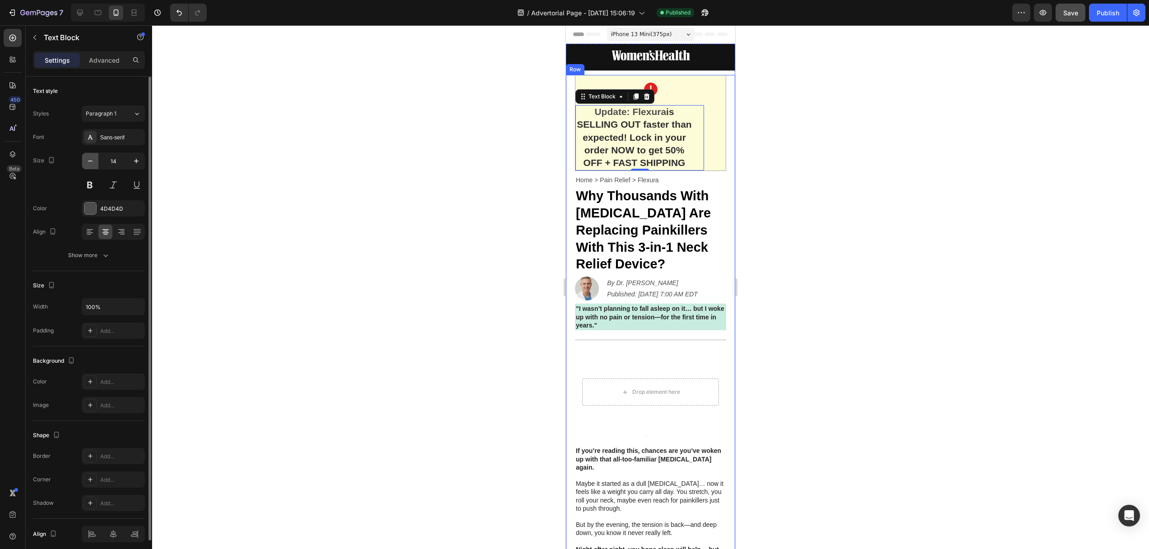
click at [92, 159] on icon "button" at bounding box center [90, 161] width 9 height 9
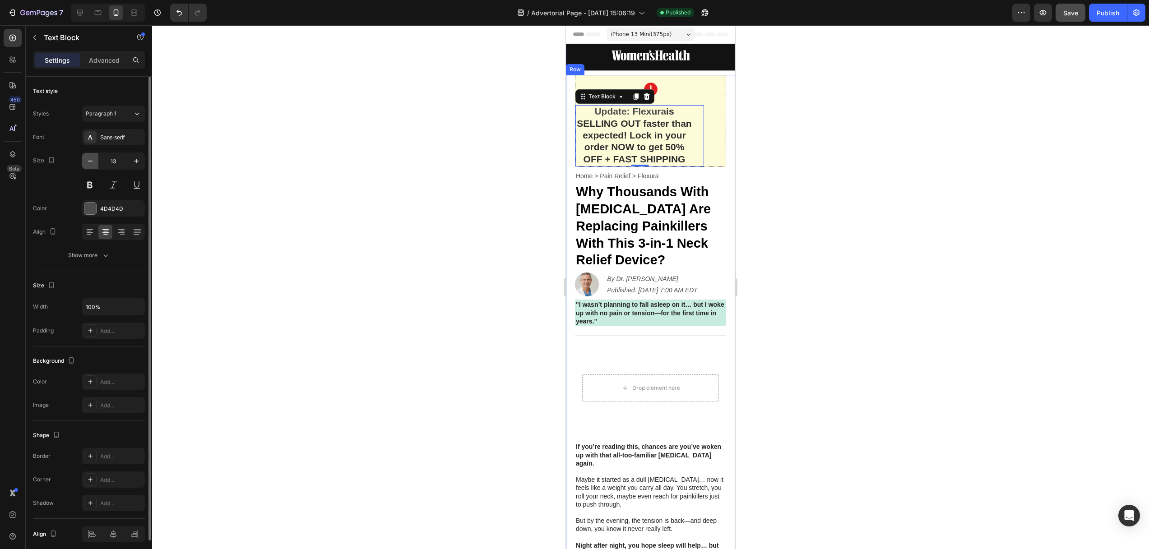
click at [92, 159] on icon "button" at bounding box center [90, 161] width 9 height 9
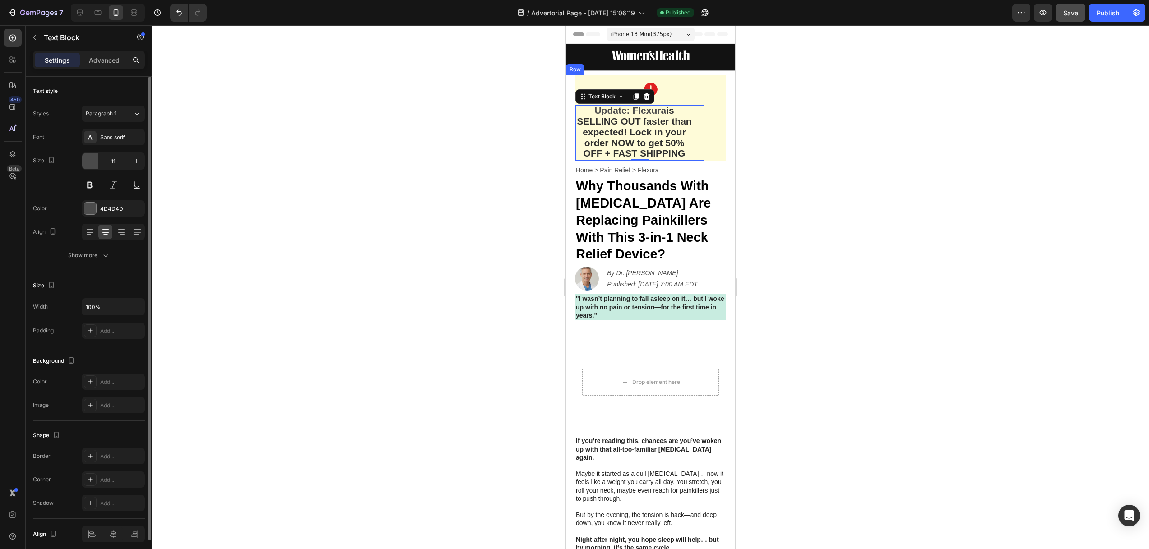
click at [92, 159] on icon "button" at bounding box center [90, 161] width 9 height 9
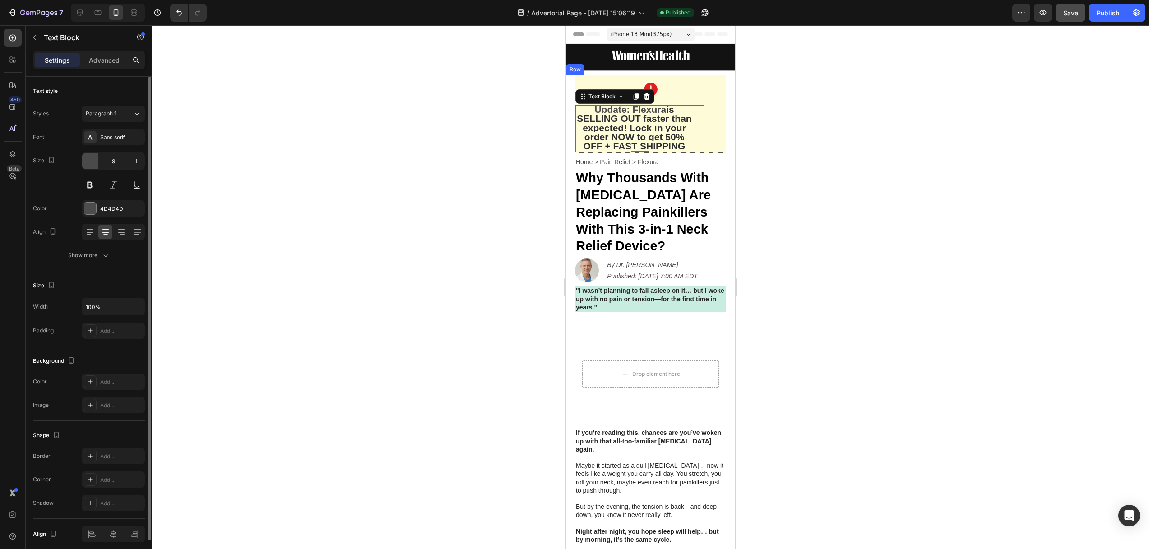
click at [92, 159] on icon "button" at bounding box center [90, 161] width 9 height 9
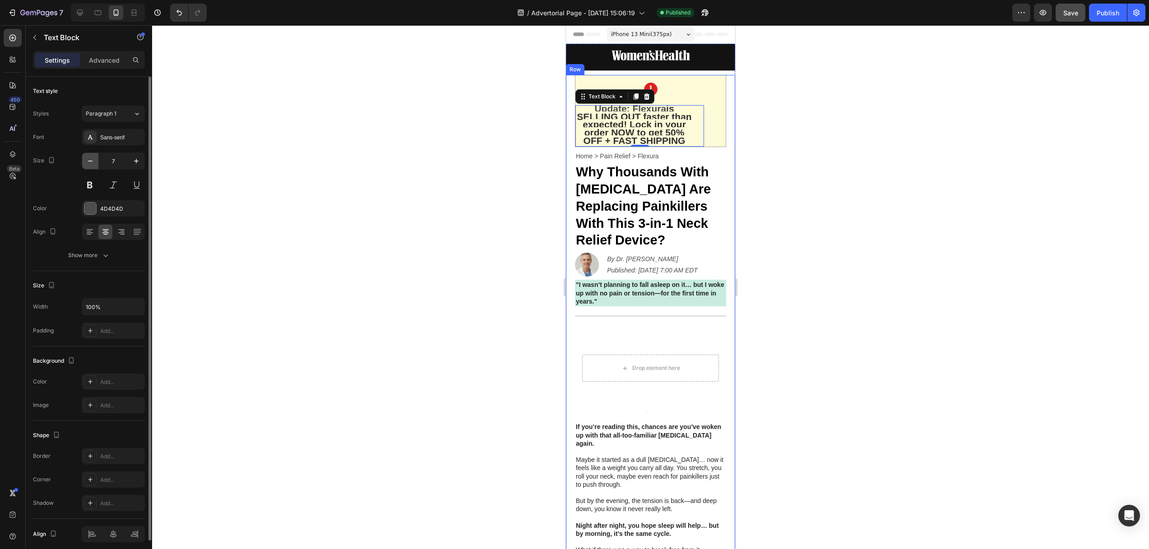
click at [92, 159] on icon "button" at bounding box center [90, 161] width 9 height 9
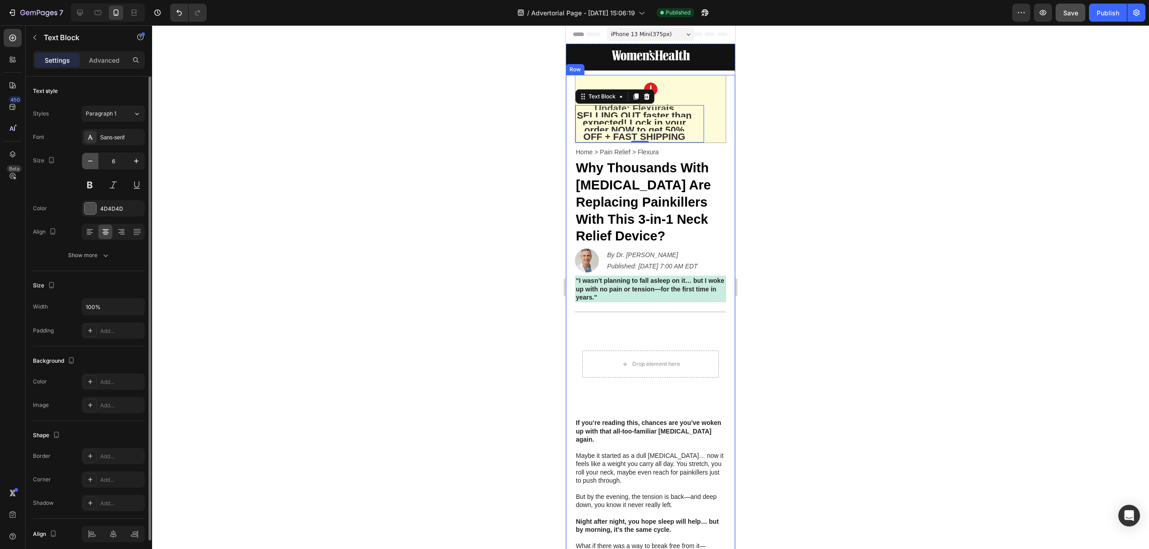
click at [92, 159] on icon "button" at bounding box center [90, 161] width 9 height 9
type input "5"
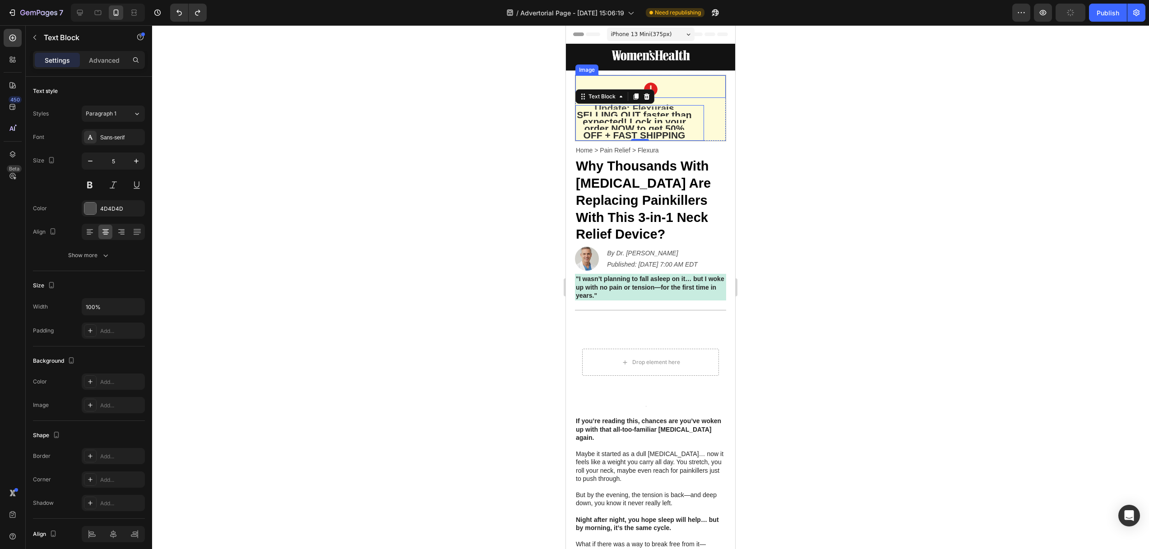
click at [666, 92] on div at bounding box center [650, 90] width 150 height 14
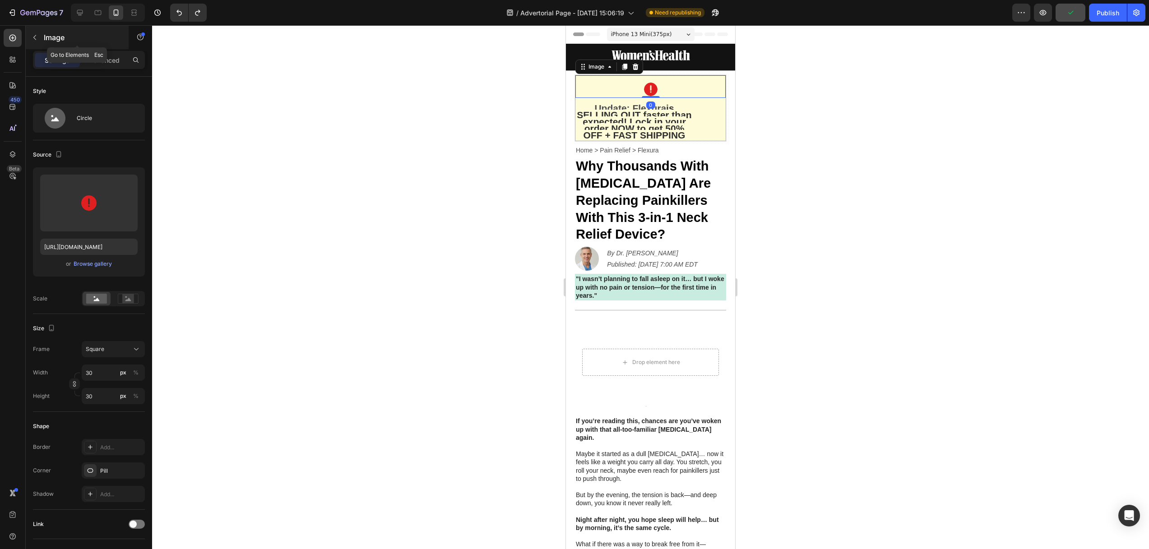
click at [33, 37] on icon "button" at bounding box center [34, 37] width 7 height 7
click at [609, 91] on div at bounding box center [650, 90] width 150 height 14
click at [636, 68] on icon at bounding box center [635, 66] width 7 height 7
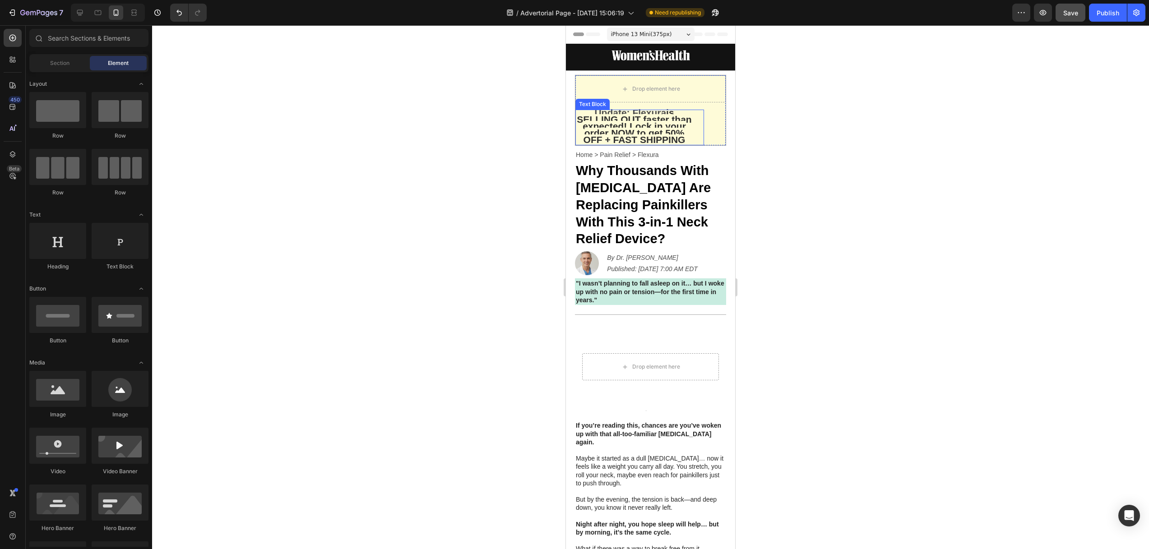
click at [586, 115] on strong "is SELLING OUT faster than expected! Lock in your order NOW to get 50% OFF + FA…" at bounding box center [634, 125] width 115 height 37
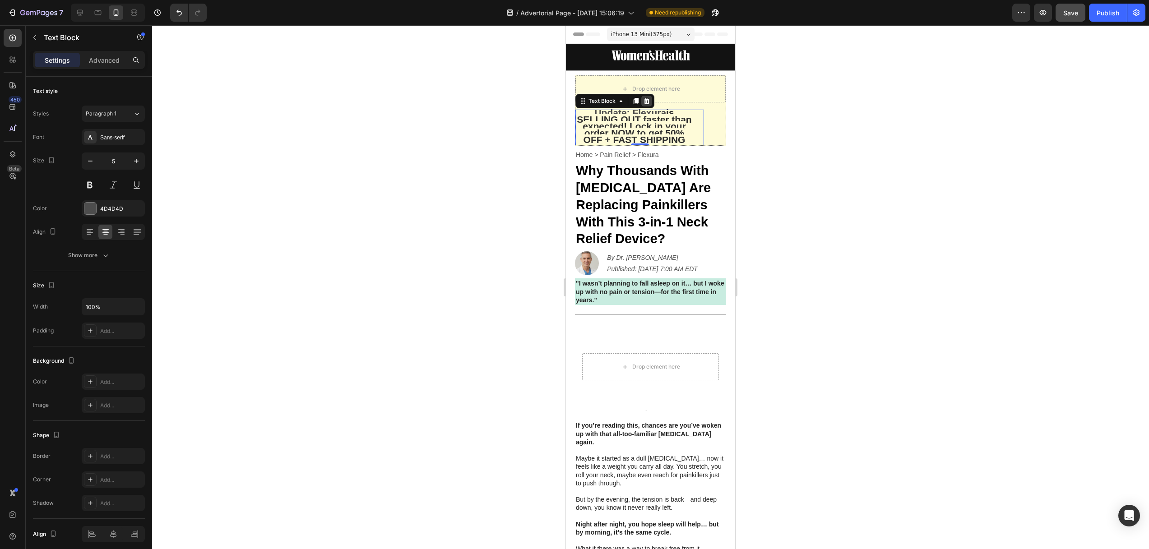
click at [646, 97] on icon at bounding box center [646, 100] width 7 height 7
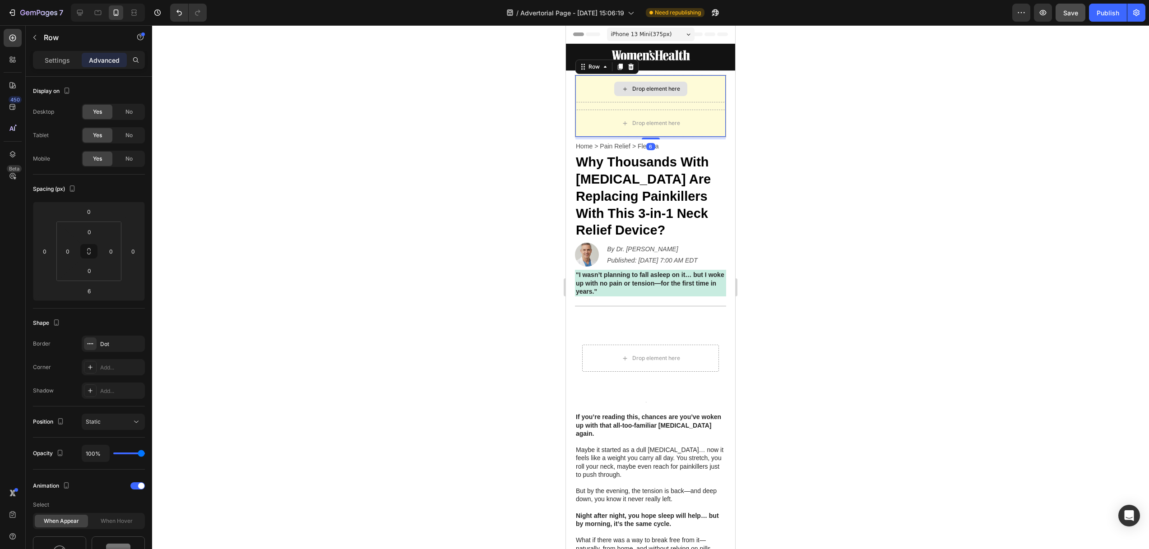
click at [586, 82] on div "Drop element here" at bounding box center [650, 88] width 150 height 27
click at [633, 67] on icon at bounding box center [630, 66] width 7 height 7
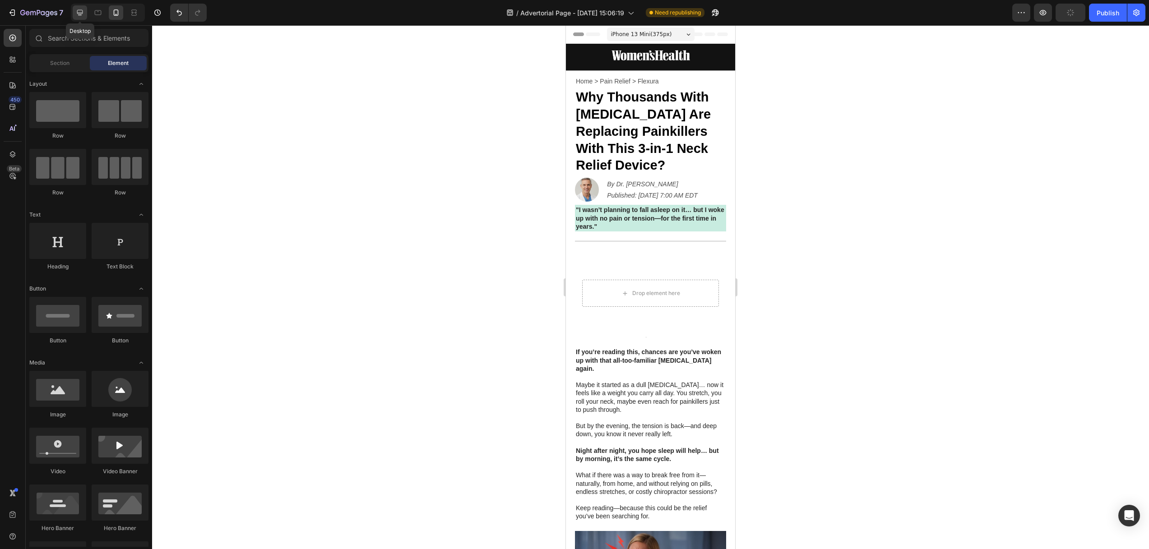
click at [79, 15] on icon at bounding box center [80, 13] width 6 height 6
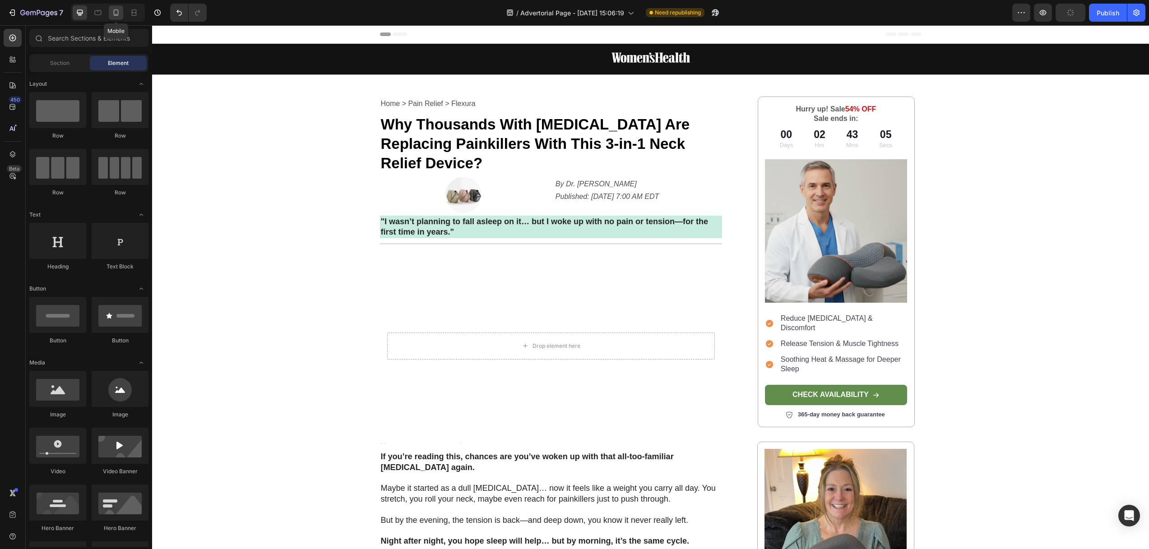
click at [112, 14] on icon at bounding box center [115, 12] width 9 height 9
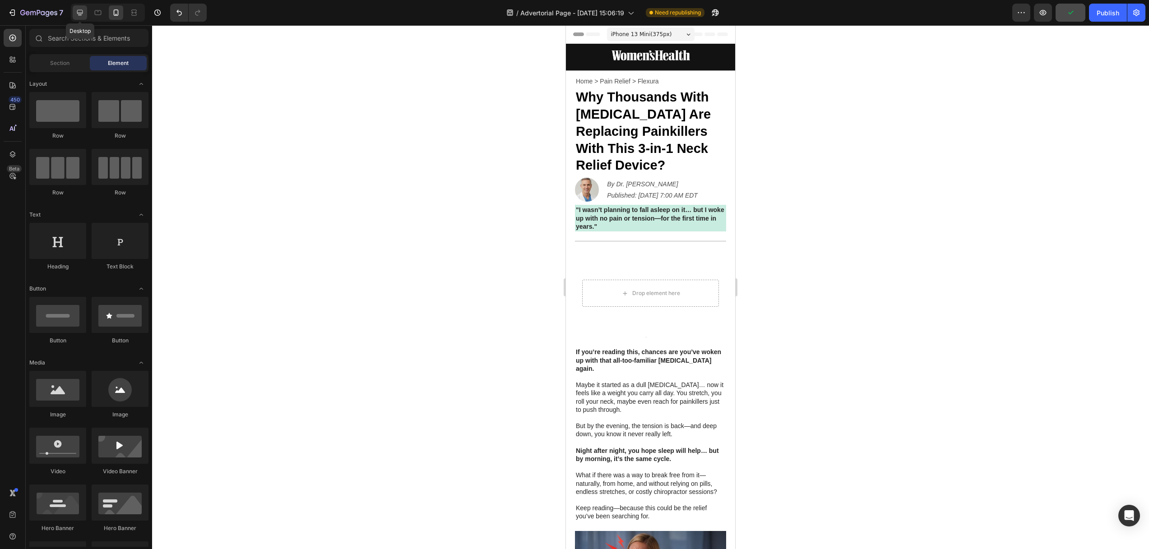
click at [80, 17] on div at bounding box center [80, 12] width 14 height 14
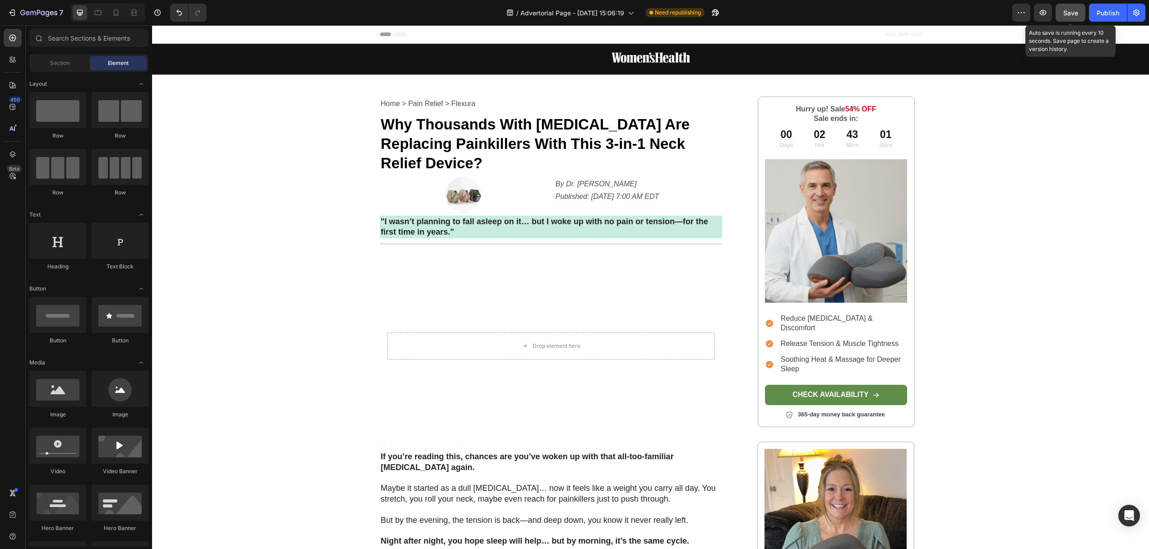
click at [1071, 14] on span "Save" at bounding box center [1070, 13] width 15 height 8
click at [121, 21] on div at bounding box center [108, 13] width 74 height 18
click at [114, 15] on icon at bounding box center [115, 12] width 9 height 9
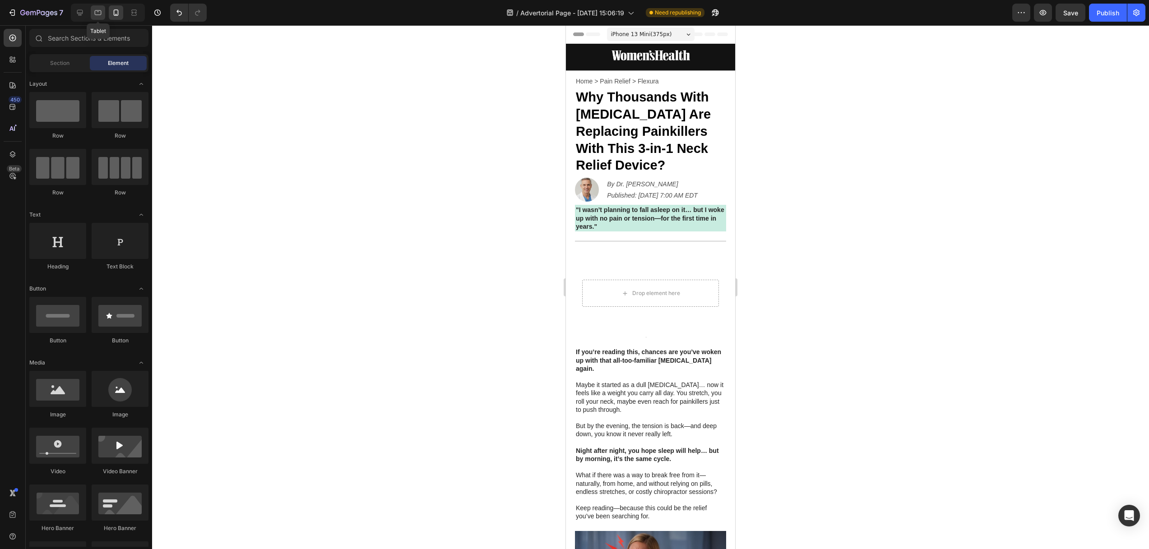
click at [97, 12] on icon at bounding box center [97, 12] width 9 height 9
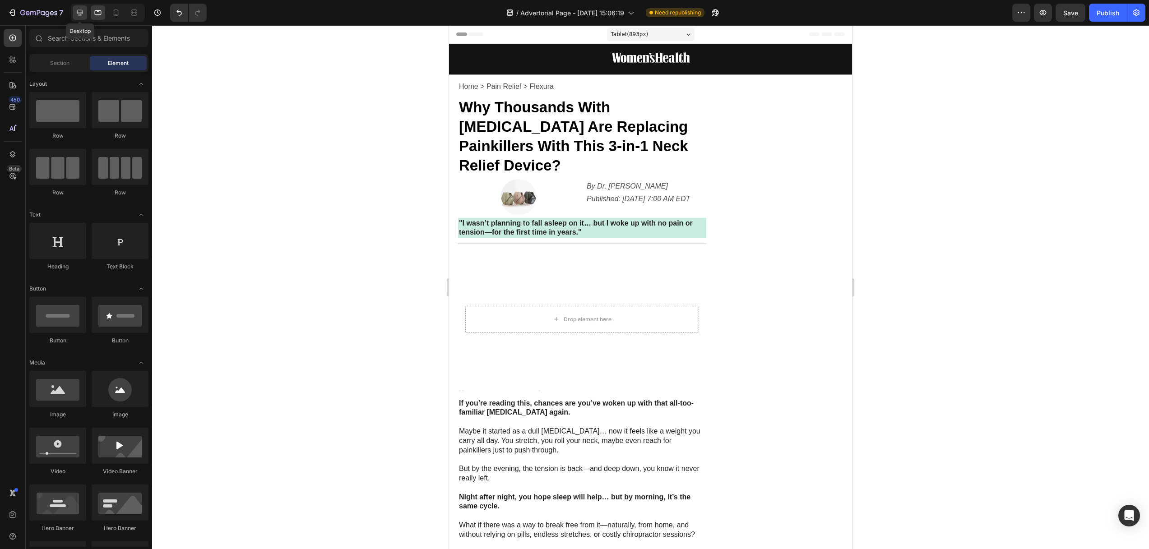
click at [79, 12] on icon at bounding box center [79, 12] width 9 height 9
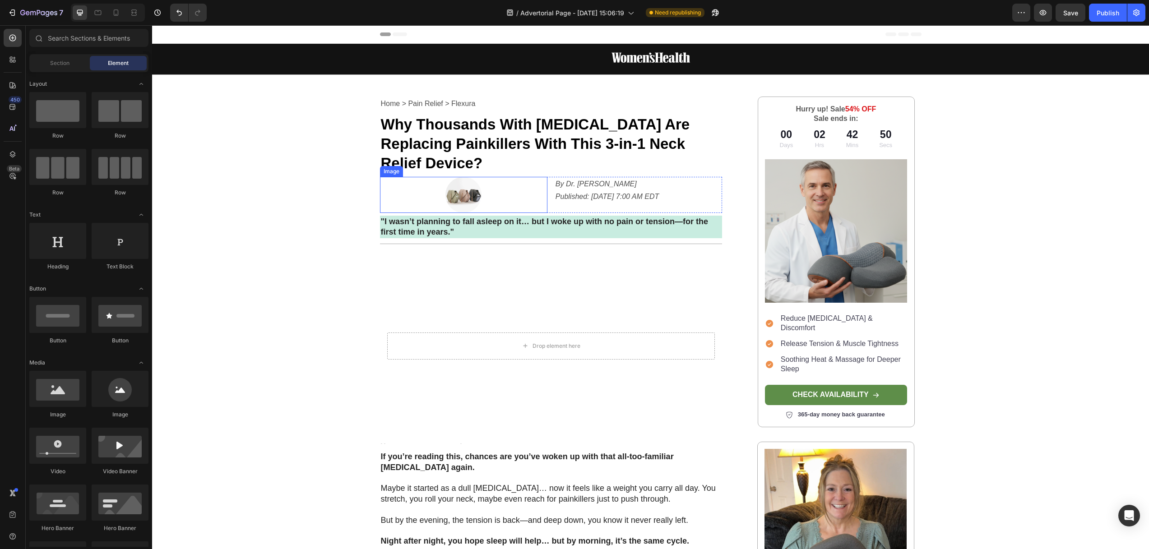
click at [459, 179] on img at bounding box center [463, 195] width 36 height 36
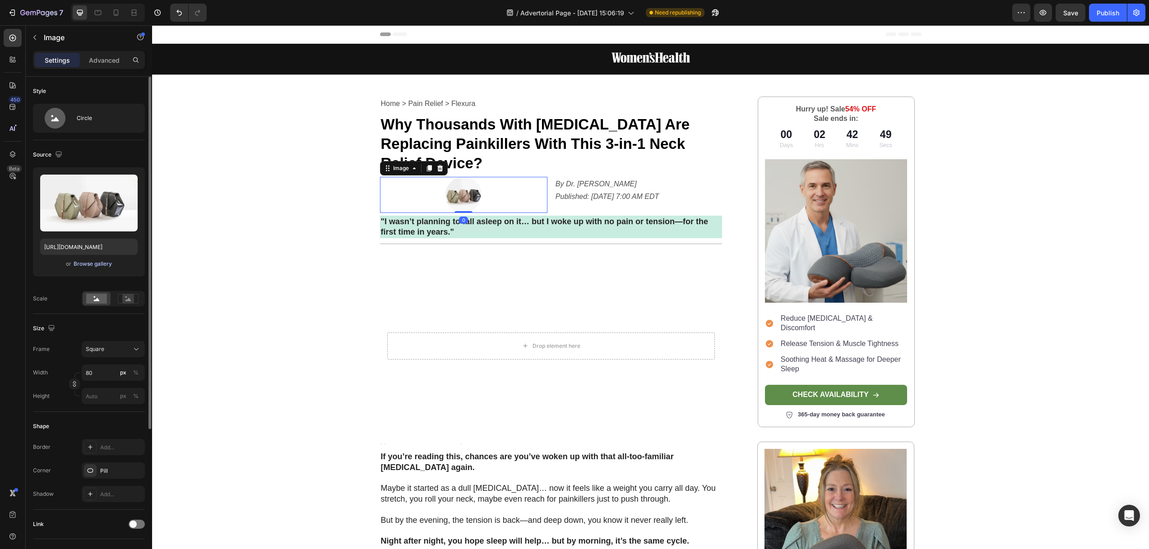
click at [97, 264] on div "Browse gallery" at bounding box center [93, 264] width 38 height 8
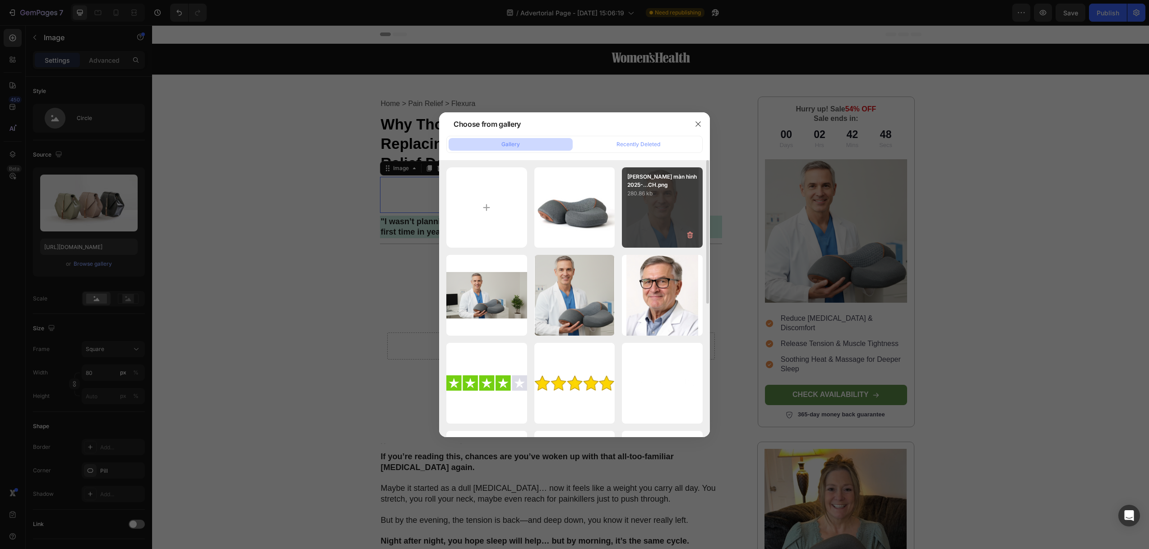
click at [664, 189] on p "280.86 kb" at bounding box center [662, 193] width 70 height 9
type input "[URL][DOMAIN_NAME]"
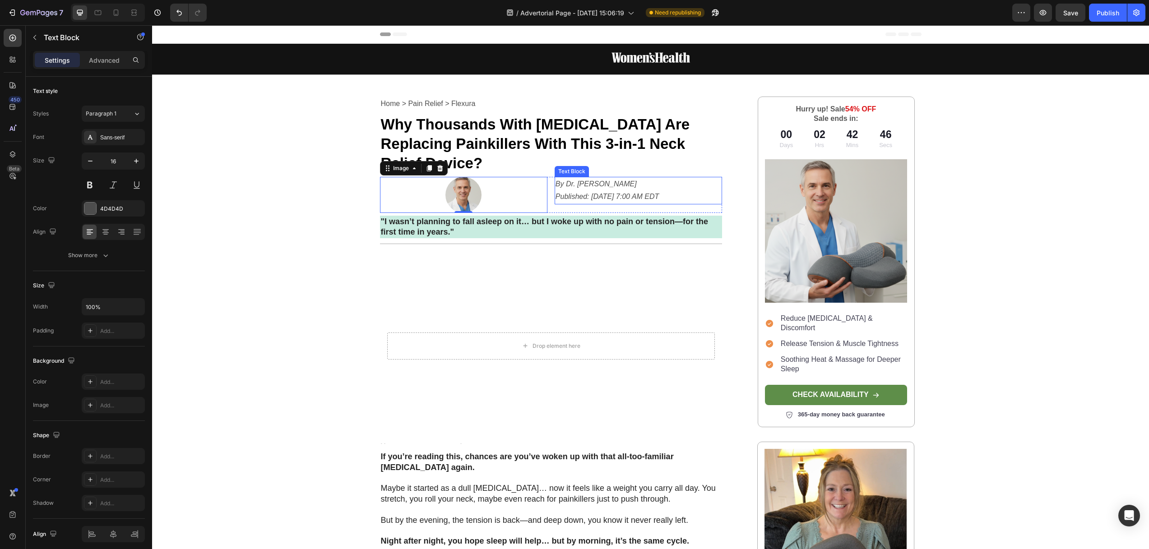
click at [578, 180] on icon "By Dr. [PERSON_NAME]" at bounding box center [595, 184] width 81 height 8
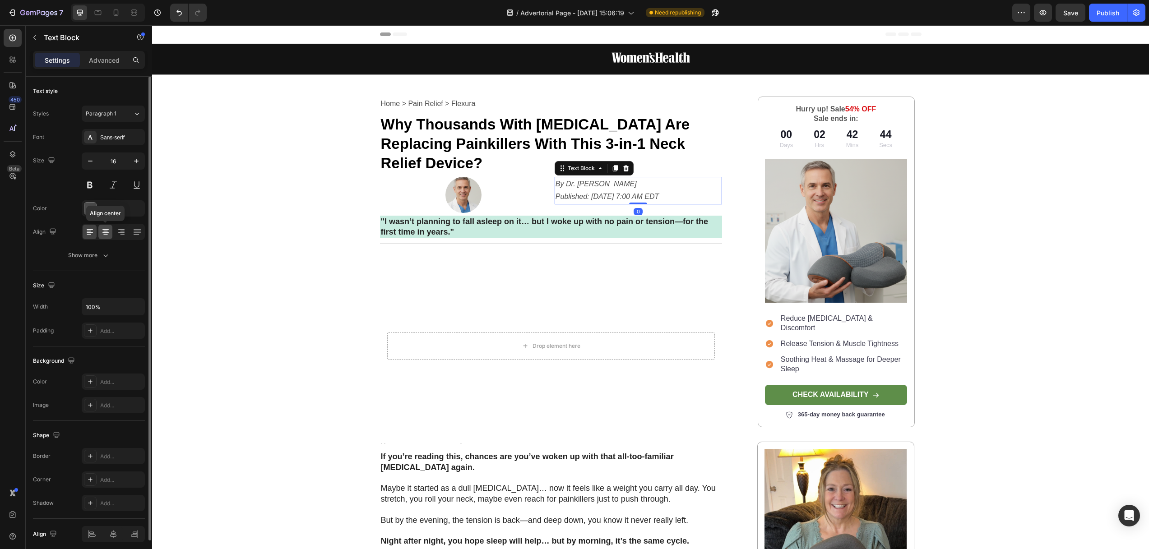
click at [111, 231] on div at bounding box center [105, 232] width 14 height 14
click at [111, 230] on div at bounding box center [105, 232] width 14 height 14
click at [92, 233] on icon at bounding box center [89, 231] width 9 height 9
click at [464, 177] on img at bounding box center [463, 195] width 36 height 36
click at [569, 180] on icon "By Dr. [PERSON_NAME]" at bounding box center [595, 184] width 81 height 8
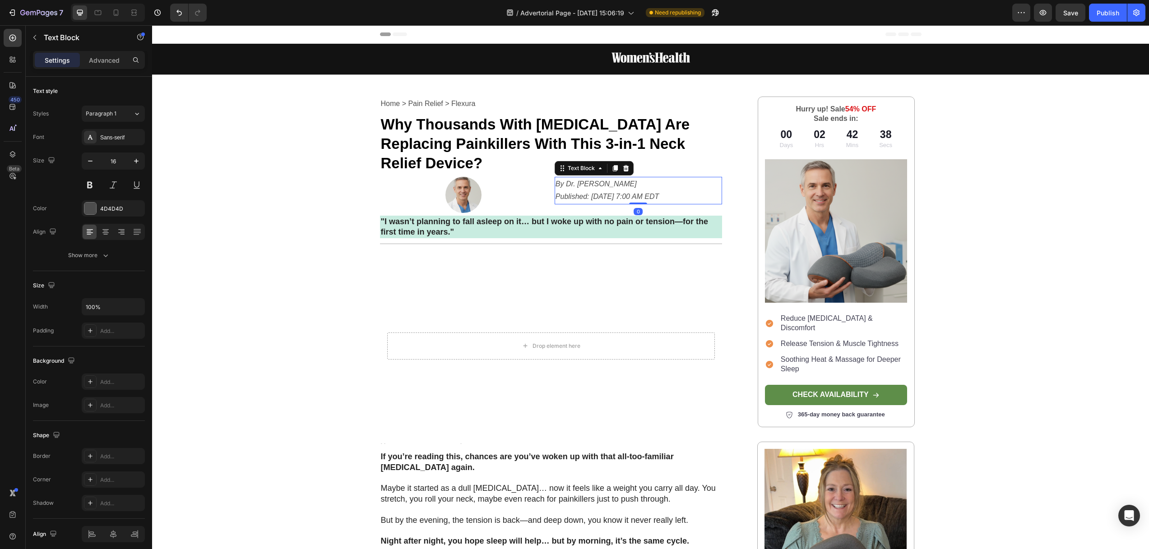
click at [555, 180] on icon "By Dr. [PERSON_NAME]" at bounding box center [595, 184] width 81 height 8
click at [489, 177] on div at bounding box center [463, 195] width 167 height 36
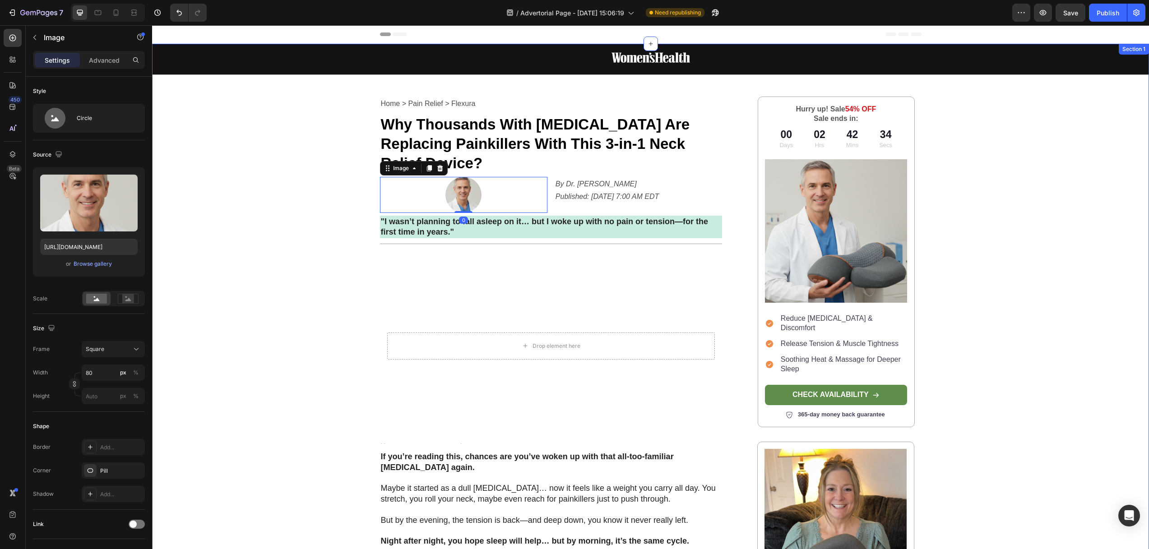
click at [297, 203] on div "Image Row Home > Pain Relief > Flexura Text Block Why Thousands With Neck Pain …" at bounding box center [650, 528] width 997 height 968
click at [466, 177] on img at bounding box center [463, 195] width 36 height 36
click at [35, 37] on icon "button" at bounding box center [34, 37] width 7 height 7
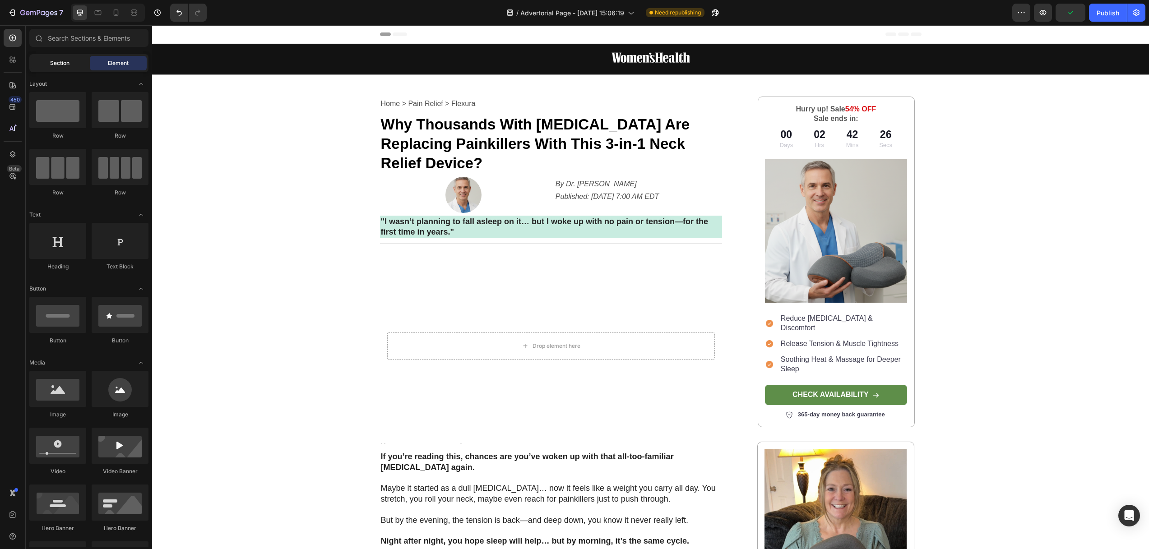
click at [42, 57] on div "Section" at bounding box center [59, 63] width 57 height 14
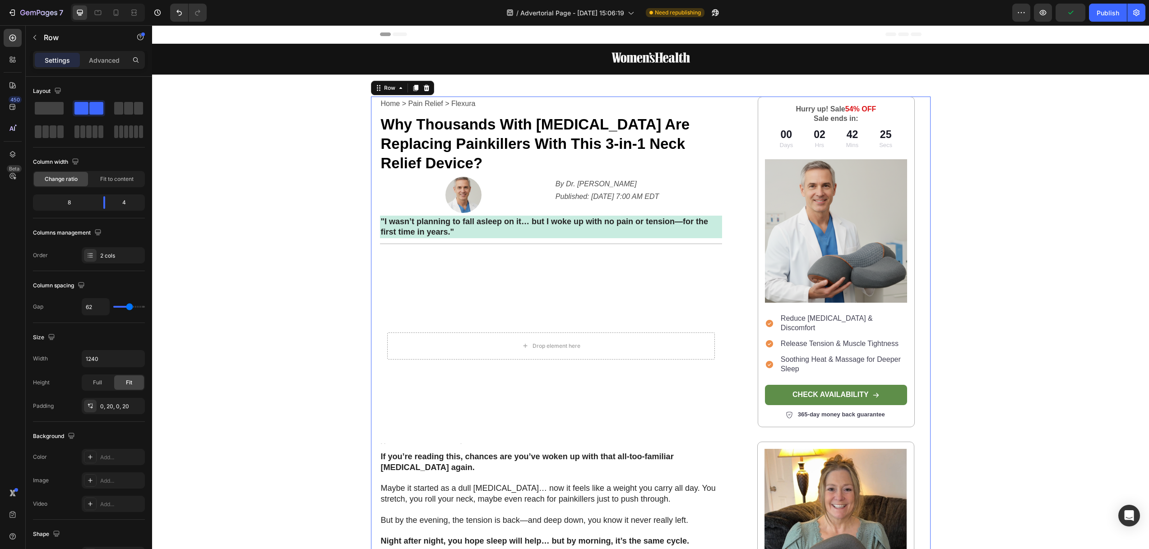
click at [499, 156] on div "Home > Pain Relief > Flexura Text Block Why Thousands With Neck Pain Are Replac…" at bounding box center [551, 554] width 342 height 914
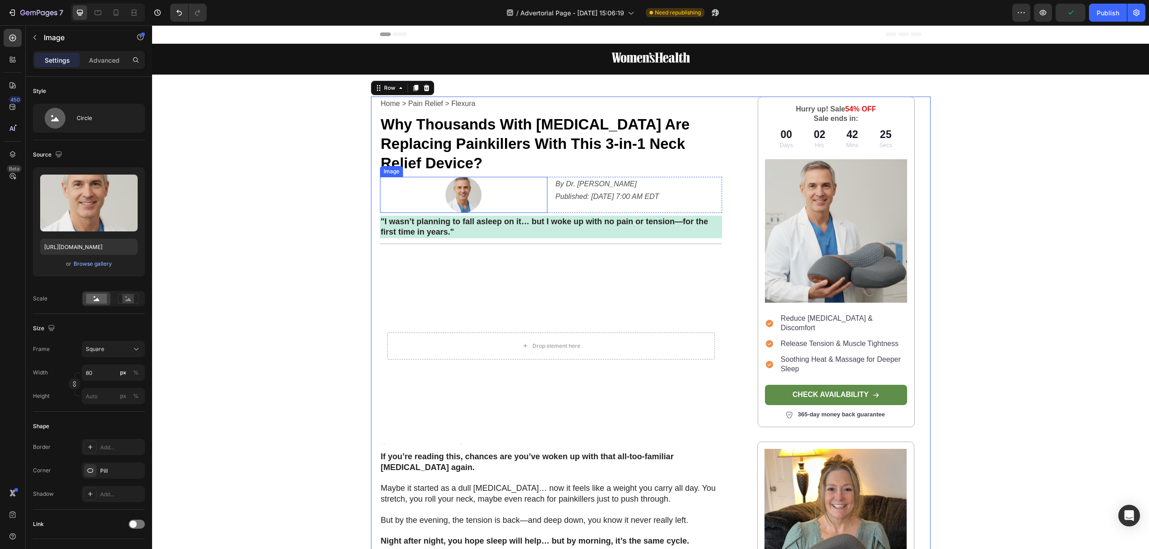
click at [499, 177] on div at bounding box center [463, 195] width 167 height 36
click at [389, 177] on div at bounding box center [463, 195] width 167 height 36
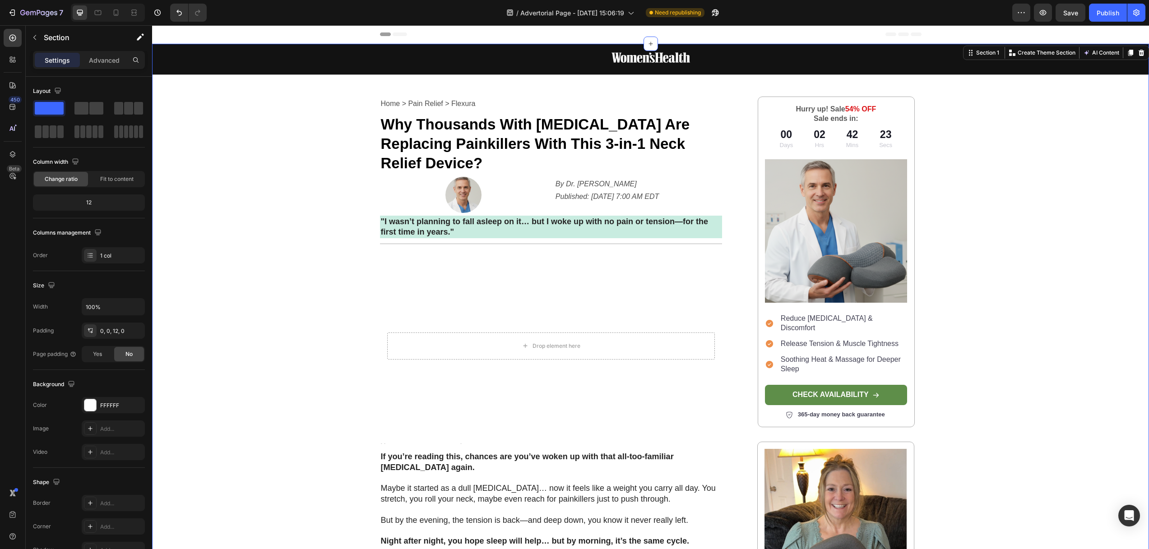
click at [340, 183] on div "Image Row Home > Pain Relief > Flexura Text Block Why Thousands With Neck Pain …" at bounding box center [650, 528] width 997 height 968
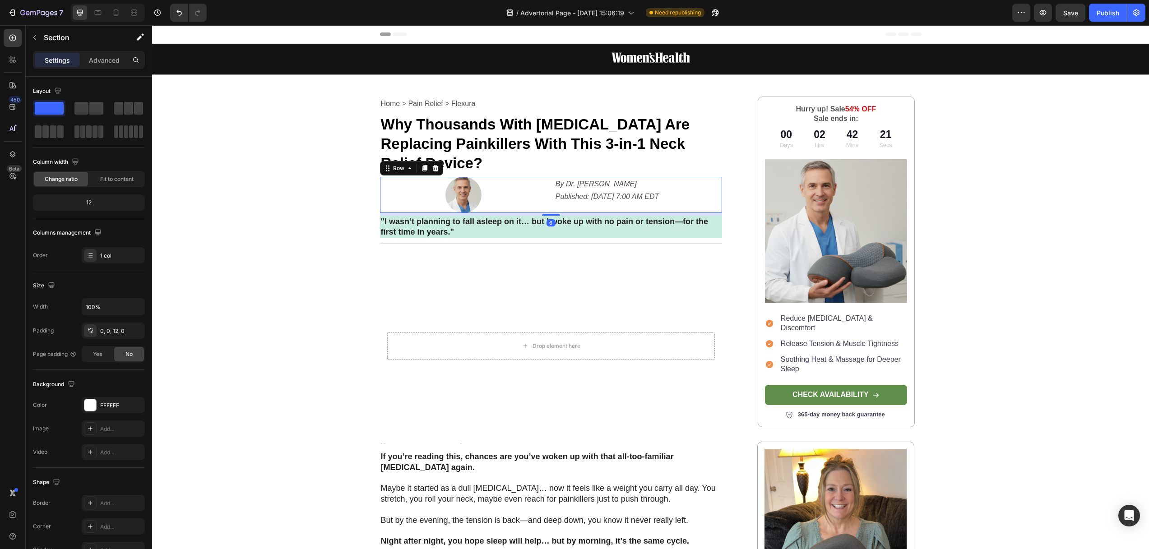
click at [558, 189] on div "By Dr. Jeremy Campbell Published: Aug 24, 2025 7:00 AM EDT Text Block" at bounding box center [637, 195] width 167 height 36
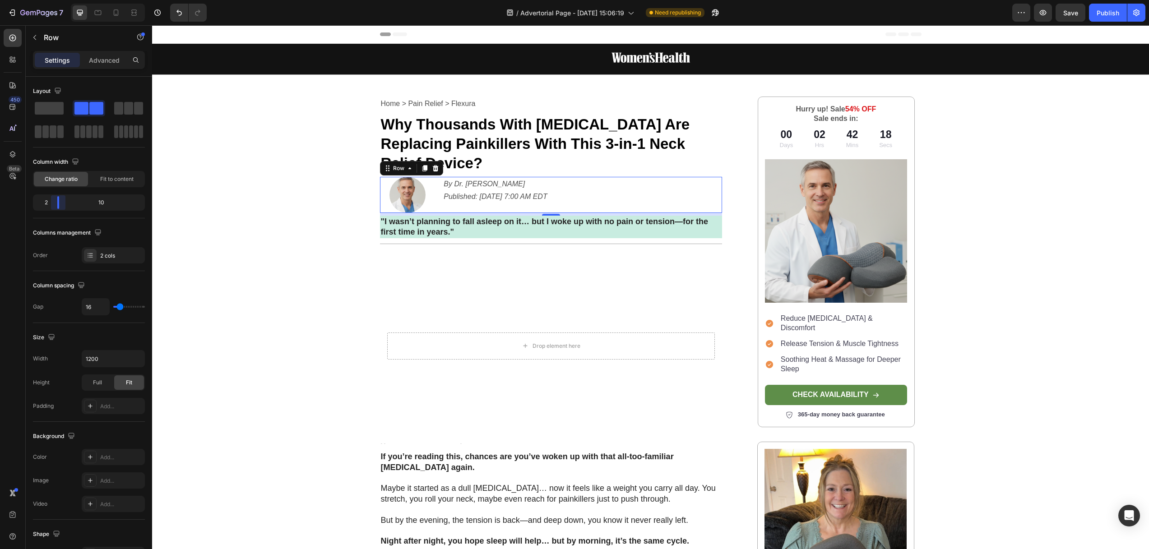
drag, startPoint x: 81, startPoint y: 206, endPoint x: 48, endPoint y: 205, distance: 32.5
click at [48, 0] on body "7 Version history / Advertorial Page - [DATE] 15:06:19 Need republishing Previe…" at bounding box center [574, 0] width 1149 height 0
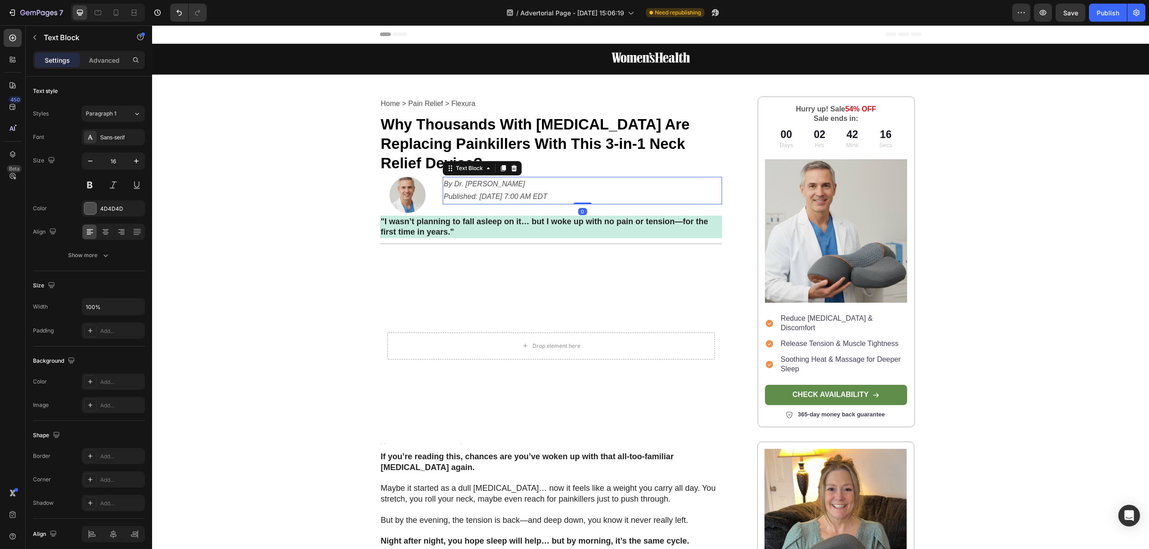
click at [459, 190] on p "Published: [DATE] 7:00 AM EDT" at bounding box center [581, 196] width 277 height 13
drag, startPoint x: 582, startPoint y: 184, endPoint x: 530, endPoint y: 179, distance: 52.6
click at [573, 177] on div "By Dr. Jeremy Campbell Published: Aug 24, 2025 7:00 AM EDT Text Block 0" at bounding box center [582, 191] width 279 height 28
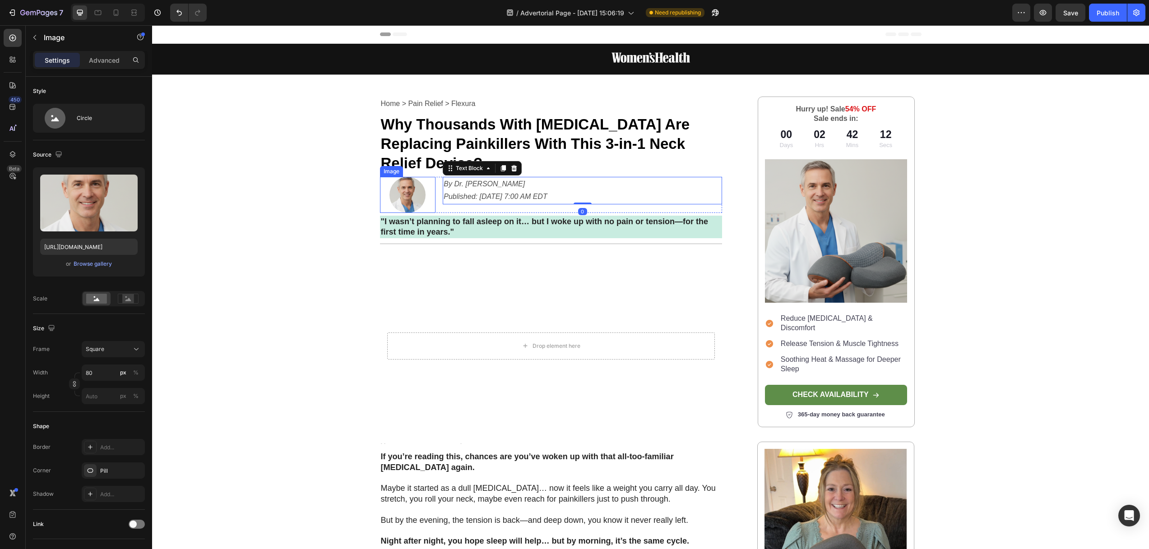
click at [406, 177] on img at bounding box center [407, 195] width 36 height 36
drag, startPoint x: 403, startPoint y: 191, endPoint x: 403, endPoint y: 181, distance: 9.5
click at [403, 181] on div "Image 0" at bounding box center [408, 195] width 56 height 36
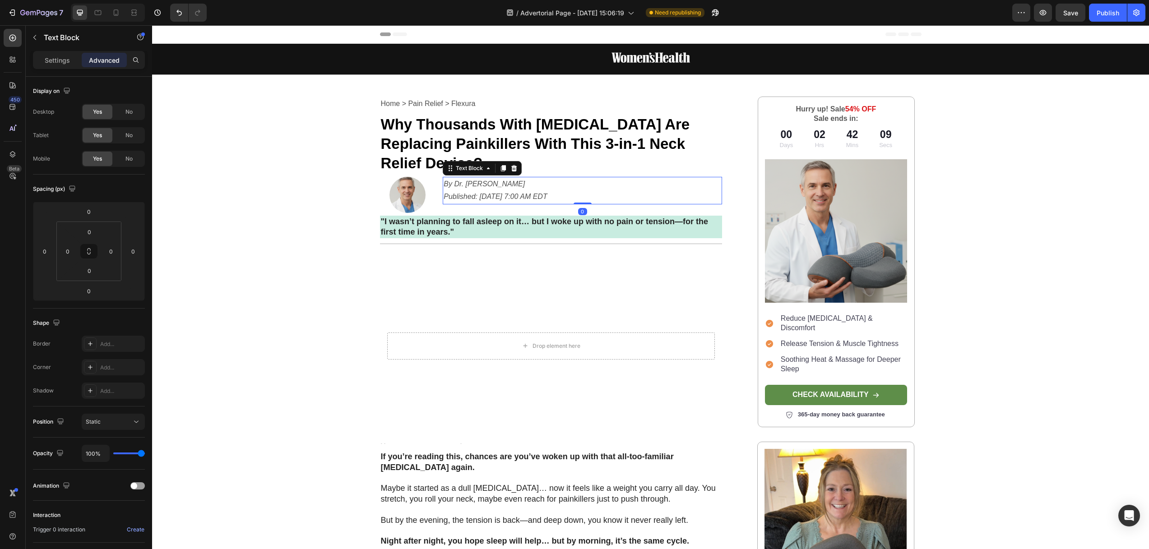
click at [477, 190] on p "Published: [DATE] 7:00 AM EDT" at bounding box center [581, 196] width 277 height 13
click at [408, 177] on img at bounding box center [407, 195] width 36 height 36
click at [472, 193] on icon "Published: [DATE] 7:00 AM EDT" at bounding box center [494, 197] width 103 height 8
click at [90, 273] on input "0" at bounding box center [89, 271] width 18 height 14
click at [105, 338] on div "M 12px" at bounding box center [109, 344] width 56 height 14
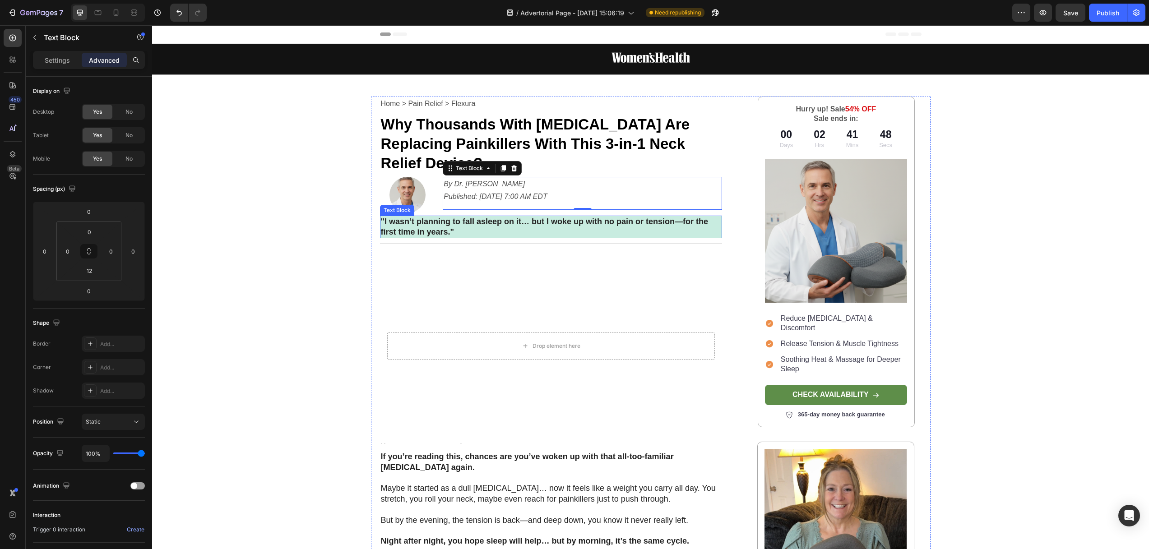
type input "0"
click at [493, 190] on p "Published: [DATE] 7:00 AM EDT" at bounding box center [581, 196] width 277 height 13
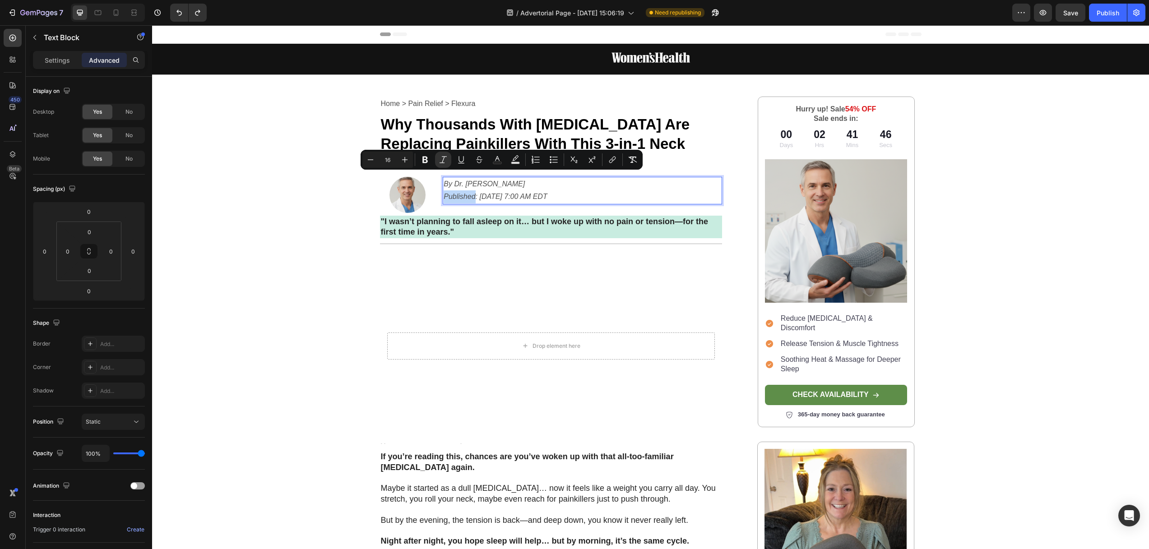
click at [566, 190] on p "Published: [DATE] 7:00 AM EDT" at bounding box center [581, 196] width 277 height 13
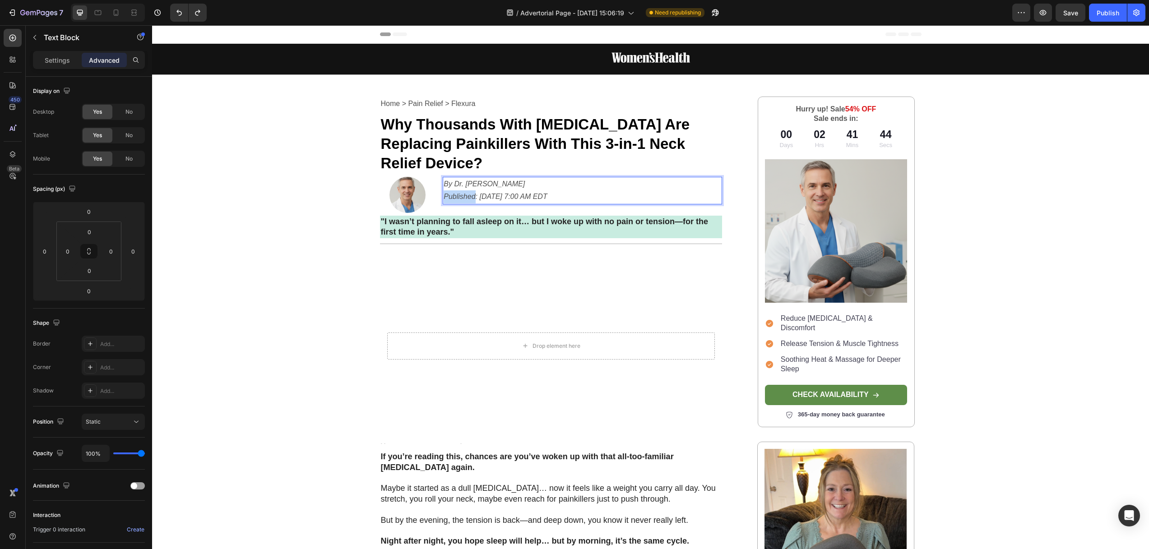
drag, startPoint x: 573, startPoint y: 179, endPoint x: 443, endPoint y: 165, distance: 130.7
click at [443, 177] on div "By Dr. Jeremy Campbell Published: Aug 24, 2025 7:00 AM EDT" at bounding box center [582, 191] width 279 height 28
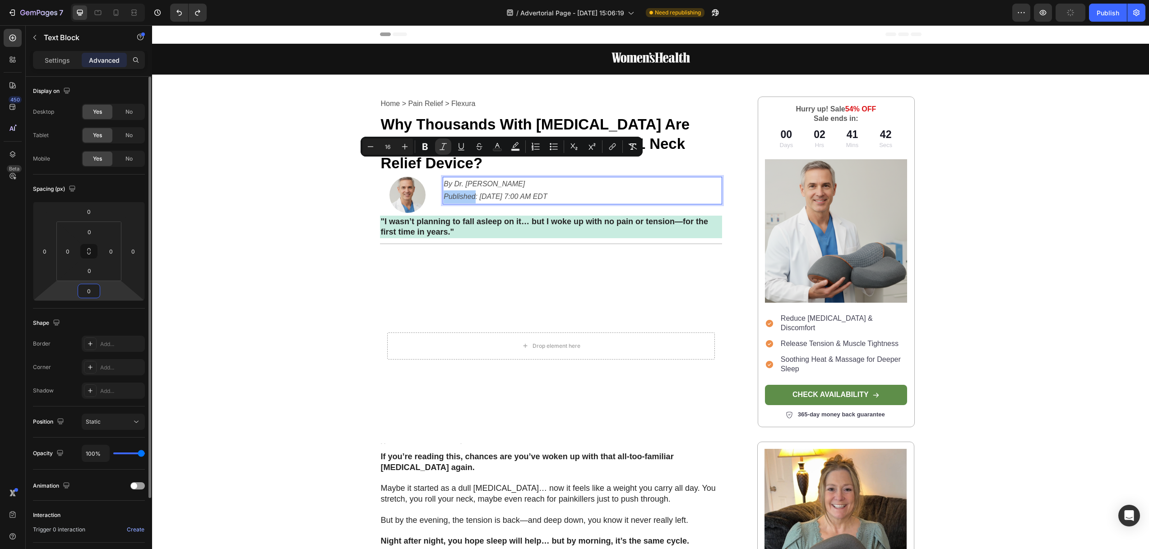
click at [90, 293] on input "0" at bounding box center [89, 291] width 18 height 14
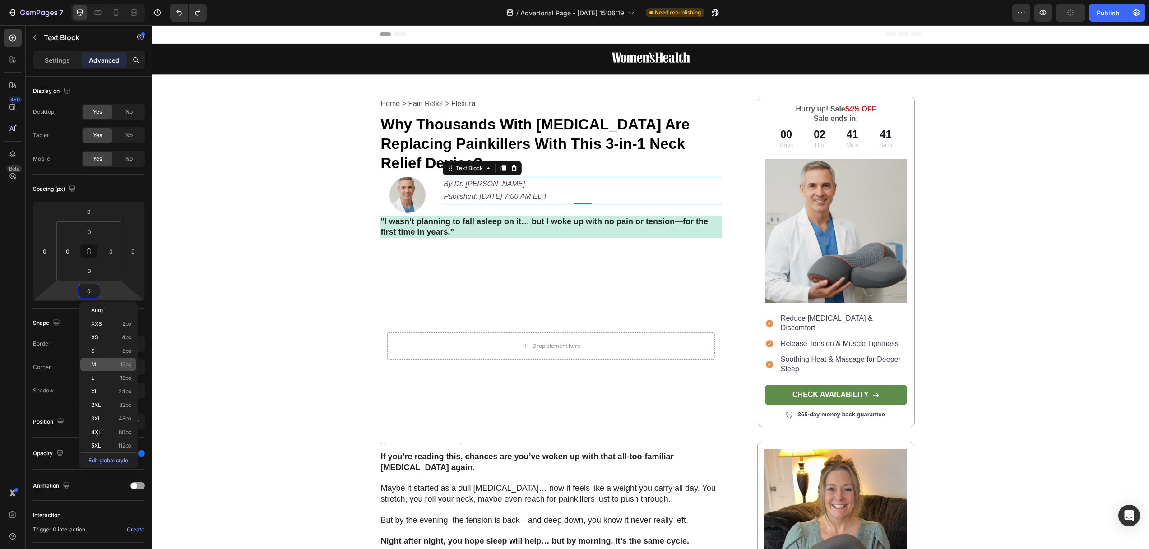
click at [97, 362] on p "M 12px" at bounding box center [111, 364] width 41 height 6
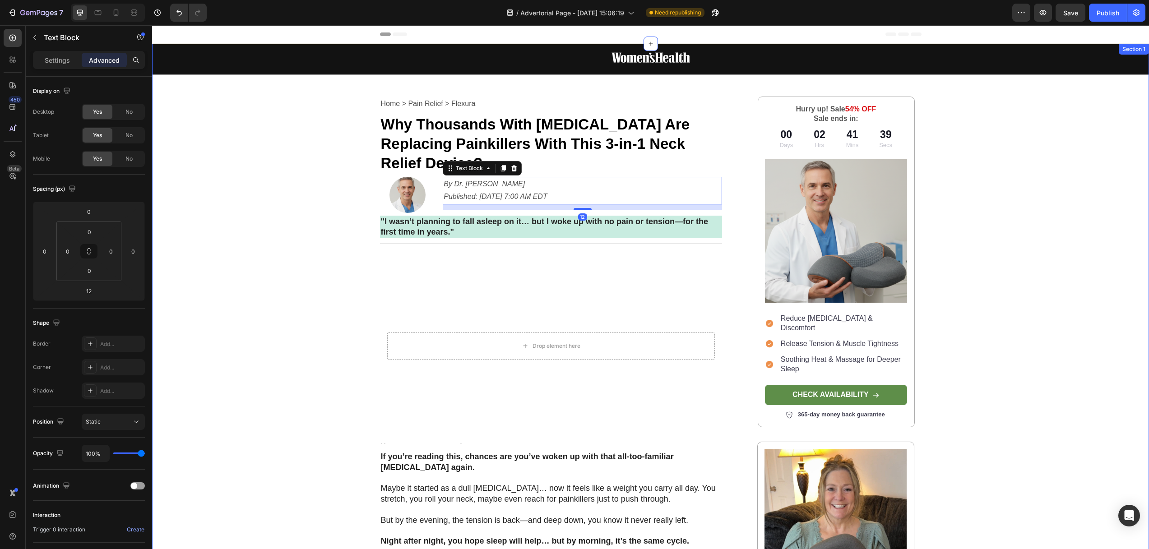
type input "0"
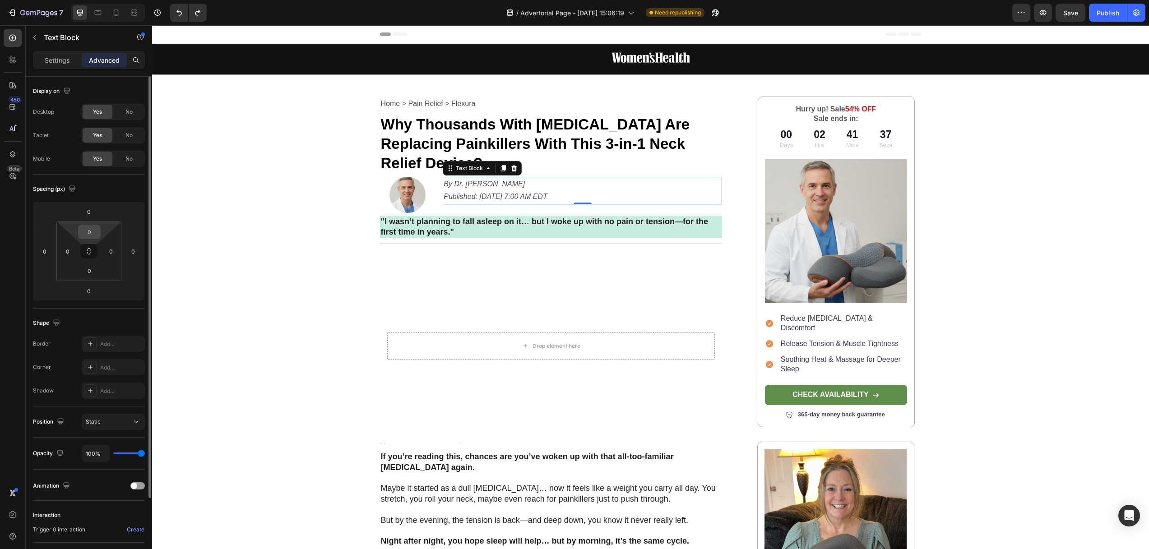
click at [87, 234] on input "0" at bounding box center [89, 232] width 18 height 14
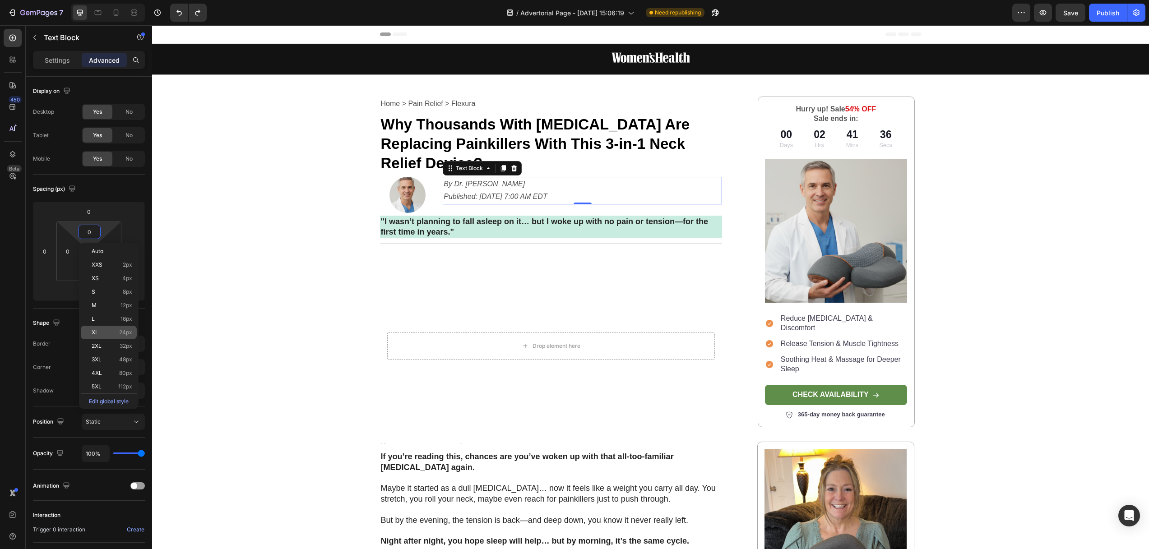
click at [112, 327] on div "XL 24px" at bounding box center [109, 333] width 56 height 14
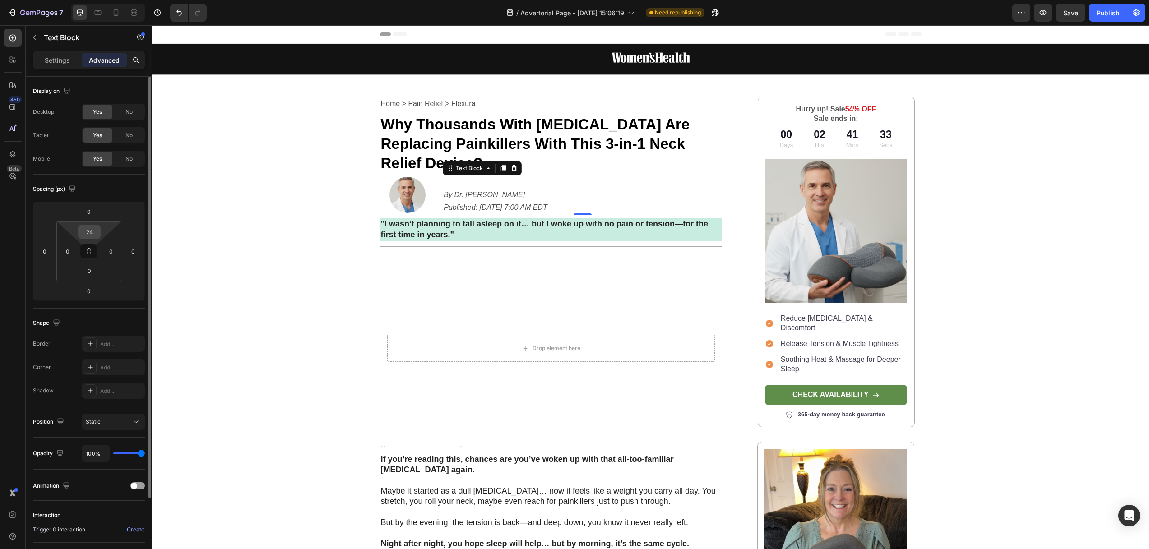
click at [90, 230] on input "24" at bounding box center [89, 232] width 18 height 14
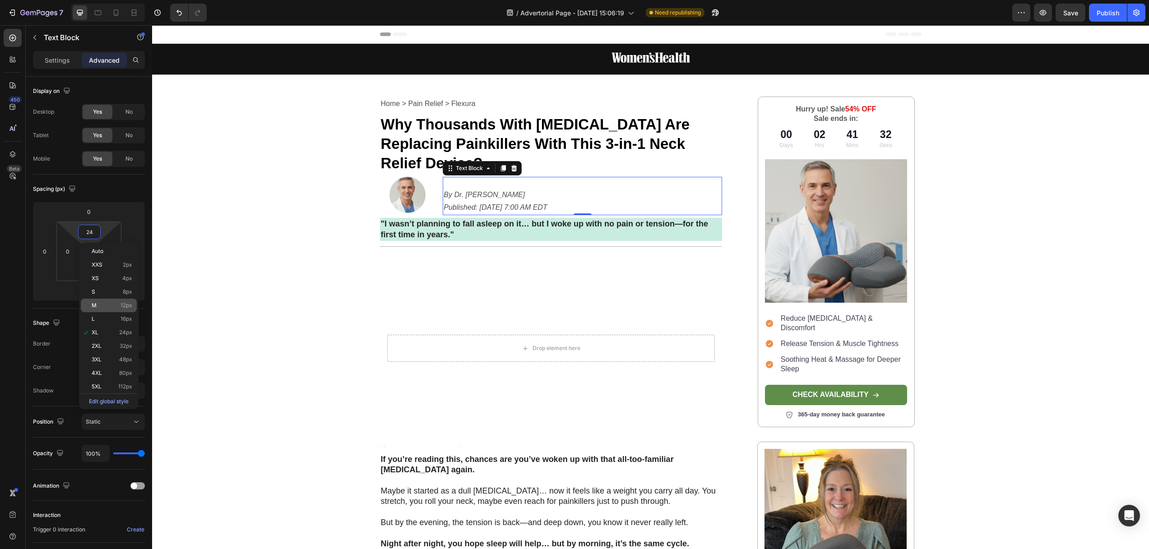
click at [115, 311] on div "M 12px" at bounding box center [109, 306] width 56 height 14
type input "12"
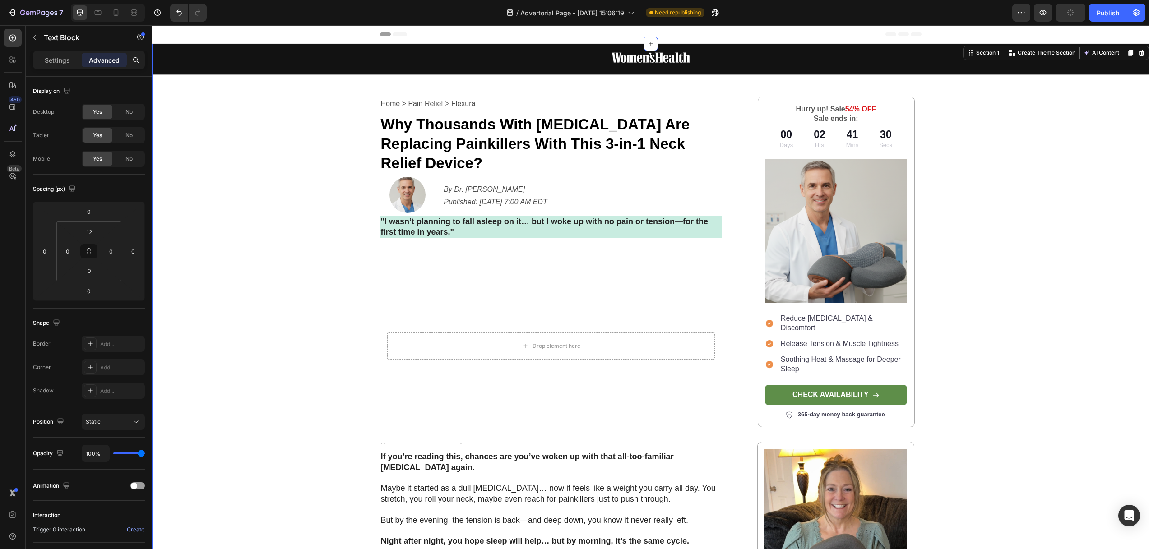
click at [292, 189] on div "Image Row Home > Pain Relief > Flexura Text Block Why Thousands With Neck Pain …" at bounding box center [650, 528] width 997 height 968
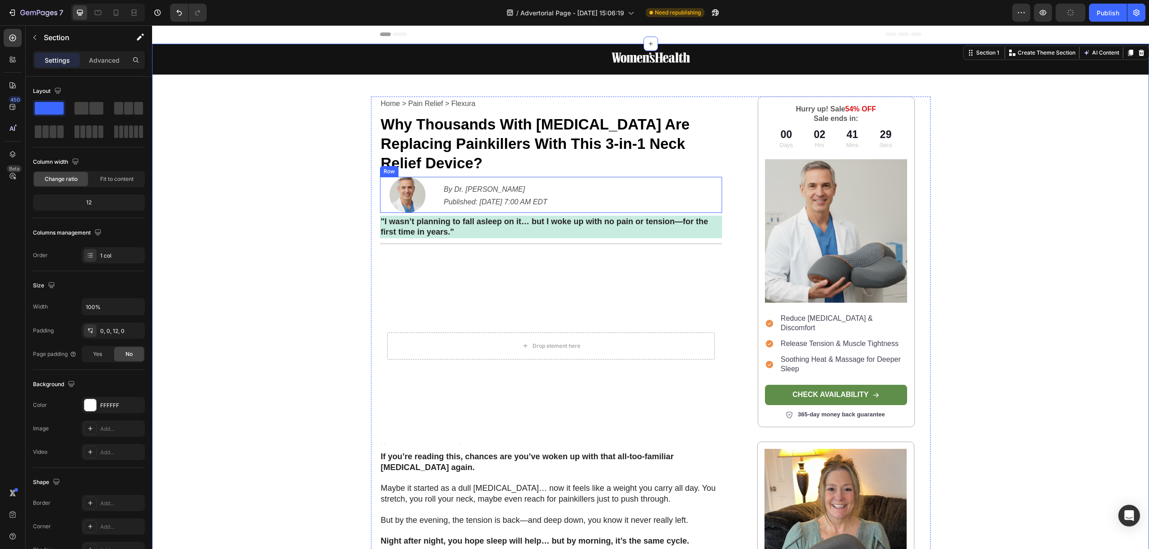
click at [434, 177] on div "Image By Dr. Jeremy Campbell Published: Aug 24, 2025 7:00 AM EDT Text Block Row" at bounding box center [551, 195] width 342 height 36
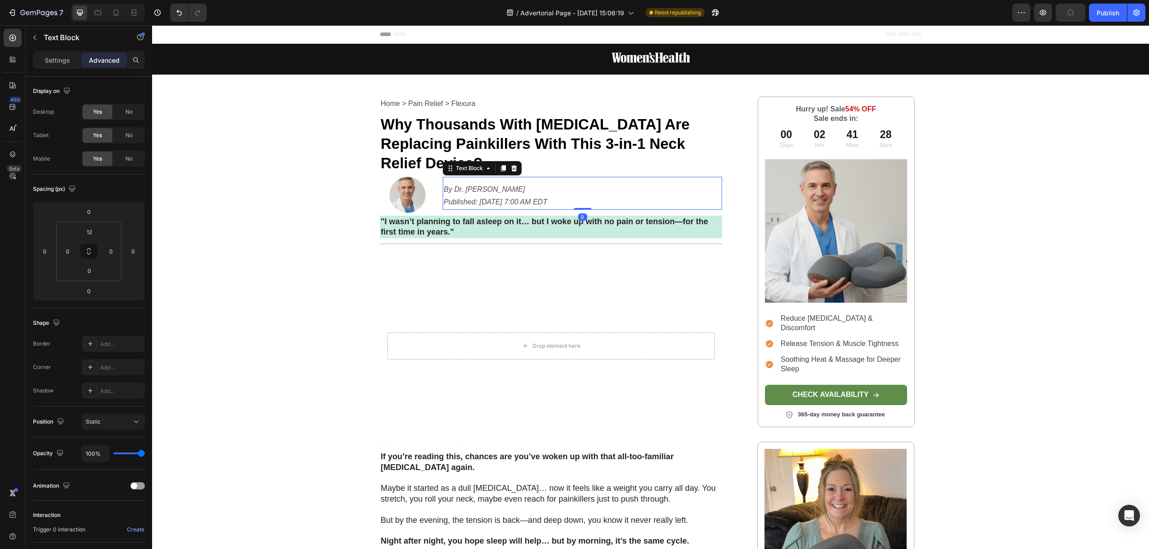
click at [460, 185] on icon "By Dr. [PERSON_NAME]" at bounding box center [483, 189] width 81 height 8
click at [277, 219] on div "Image Row Home > Pain Relief > Flexura Text Block Why Thousands With Neck Pain …" at bounding box center [650, 528] width 997 height 968
click at [412, 177] on img at bounding box center [407, 195] width 36 height 36
click at [477, 177] on div "By Dr. Jeremy Campbell Published: Aug 24, 2025 7:00 AM EDT Text Block 0" at bounding box center [582, 193] width 279 height 33
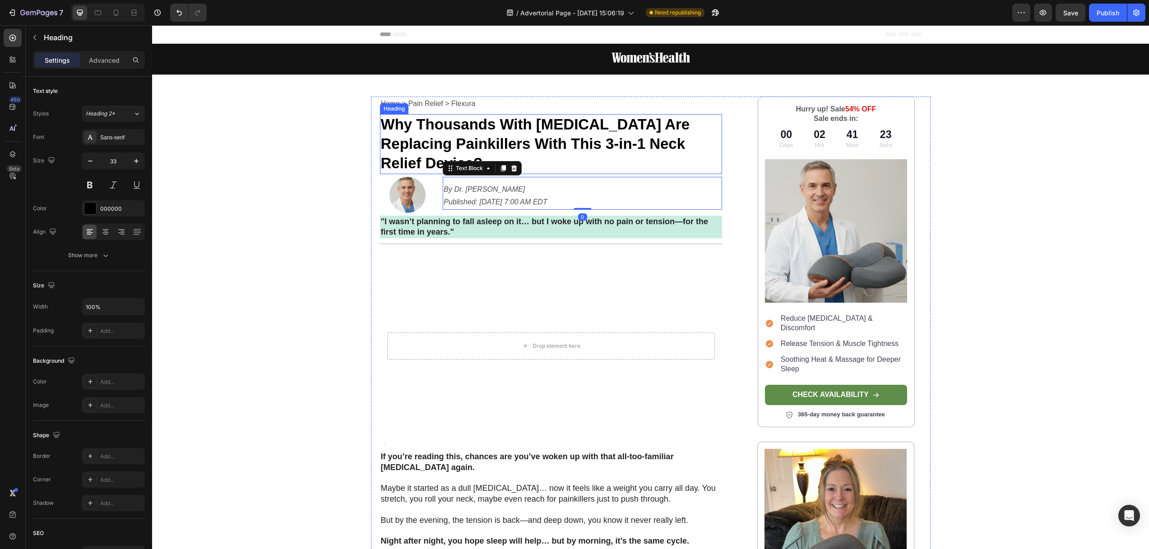
click at [545, 144] on strong "Why Thousands With [MEDICAL_DATA] Are Replacing Painkillers With This 3-in-1 Ne…" at bounding box center [535, 143] width 309 height 55
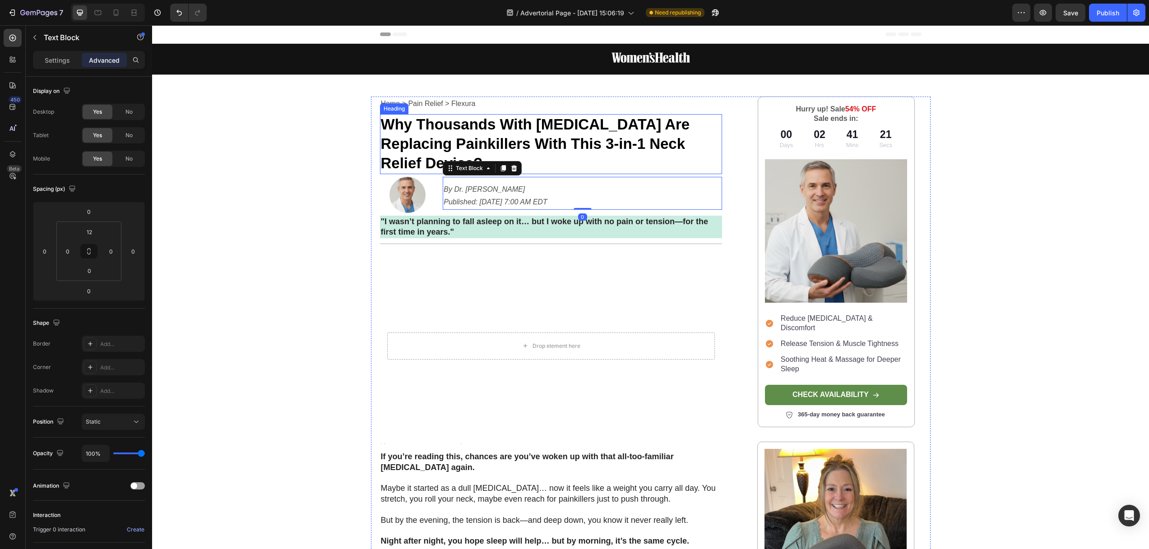
click at [544, 140] on strong "Why Thousands With [MEDICAL_DATA] Are Replacing Painkillers With This 3-in-1 Ne…" at bounding box center [535, 143] width 309 height 55
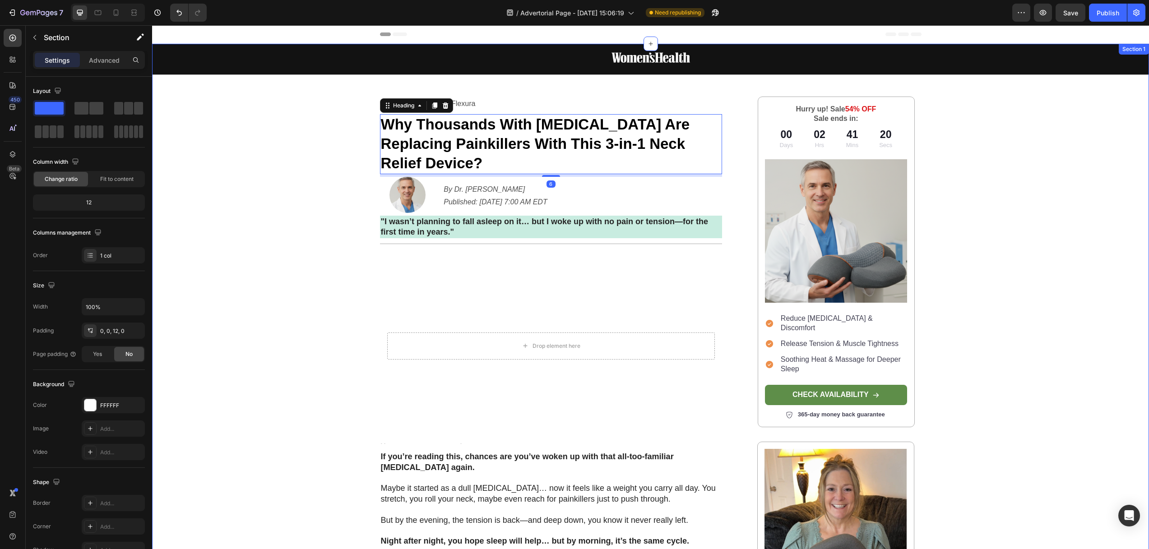
click at [282, 208] on div "Image Row Home > Pain Relief > Flexura Text Block Why Thousands With Neck Pain …" at bounding box center [650, 528] width 997 height 968
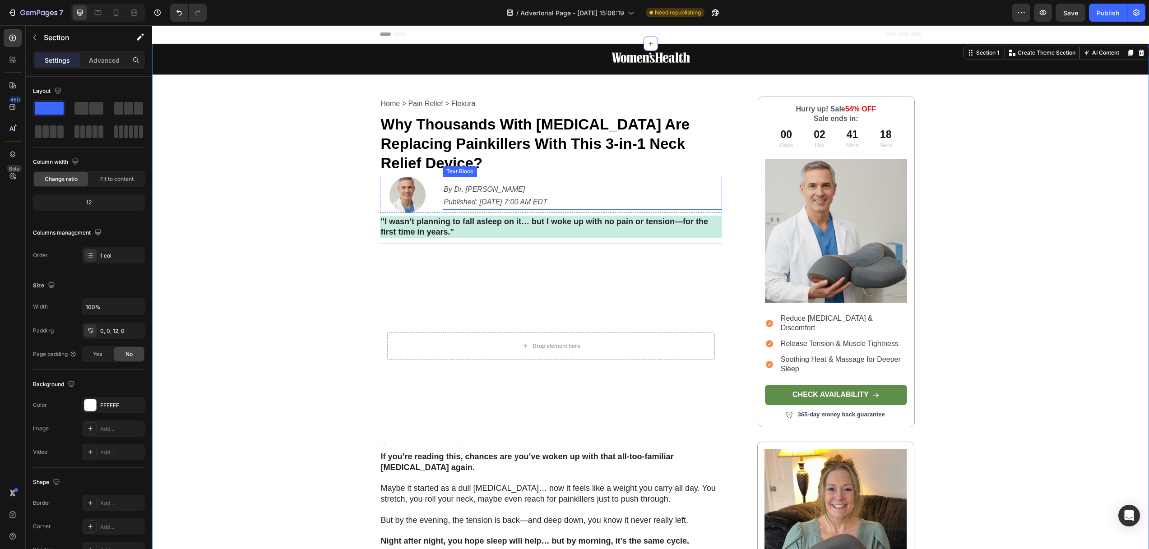
click at [541, 183] on p "By Dr. [PERSON_NAME]" at bounding box center [581, 189] width 277 height 13
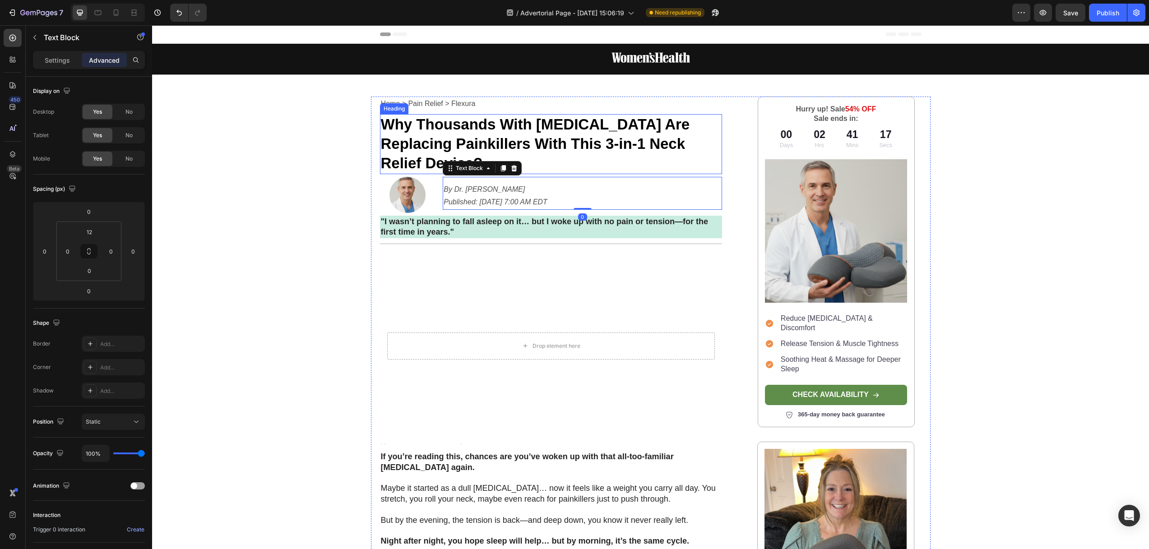
click at [518, 129] on strong "Why Thousands With [MEDICAL_DATA] Are Replacing Painkillers With This 3-in-1 Ne…" at bounding box center [535, 143] width 309 height 55
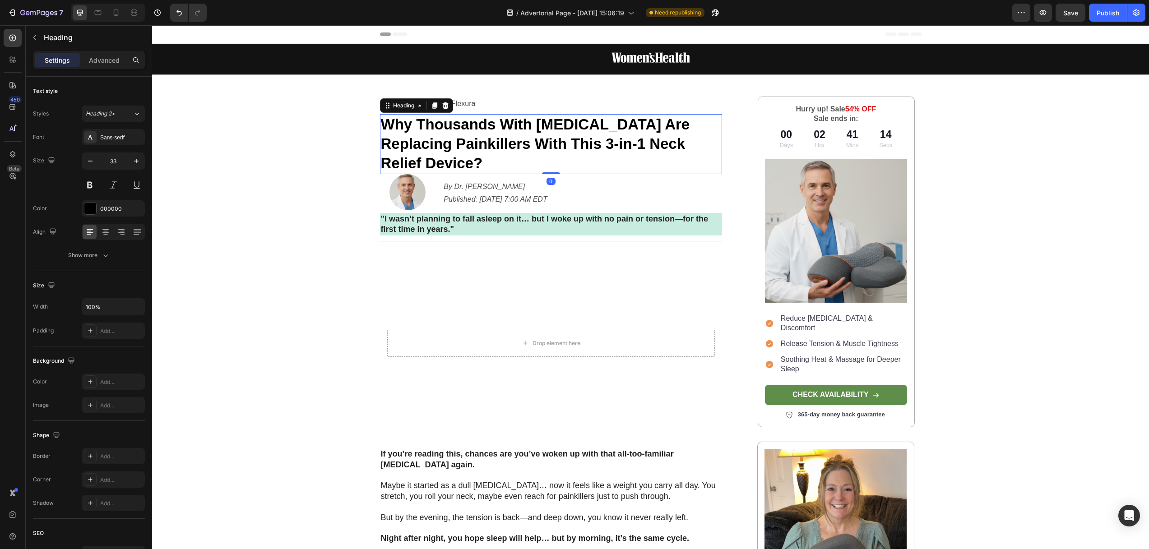
drag, startPoint x: 545, startPoint y: 155, endPoint x: 545, endPoint y: 150, distance: 5.4
click at [545, 150] on div "Why Thousands With Neck Pain Are Replacing Painkillers With This 3-in-1 Neck Re…" at bounding box center [551, 144] width 342 height 60
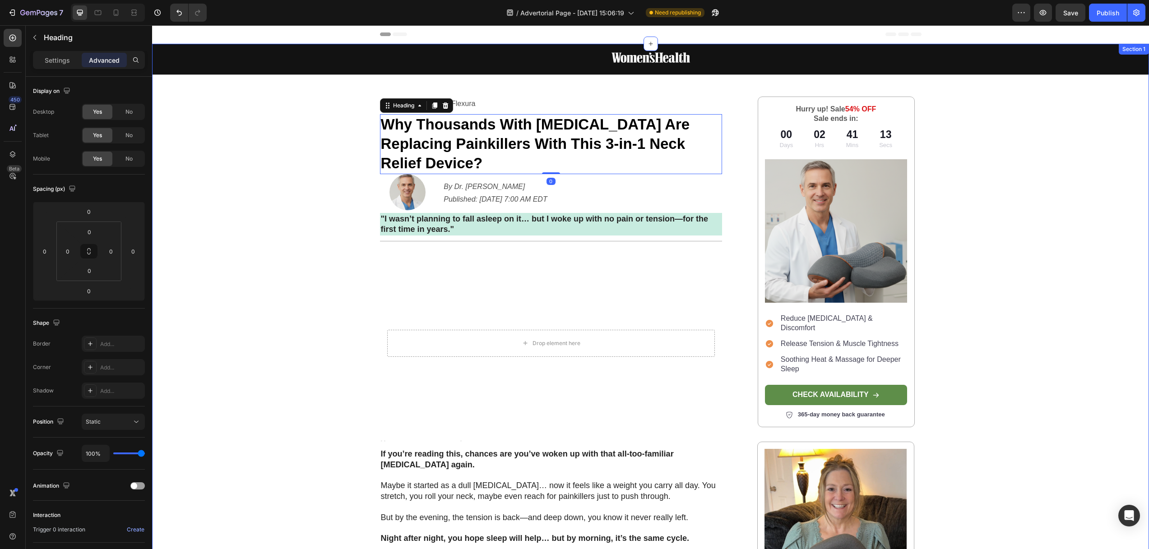
drag, startPoint x: 322, startPoint y: 176, endPoint x: 323, endPoint y: 181, distance: 5.3
click at [322, 176] on div "Image Row Home > Pain Relief > Flexura Text Block Why Thousands With Neck Pain …" at bounding box center [650, 526] width 997 height 965
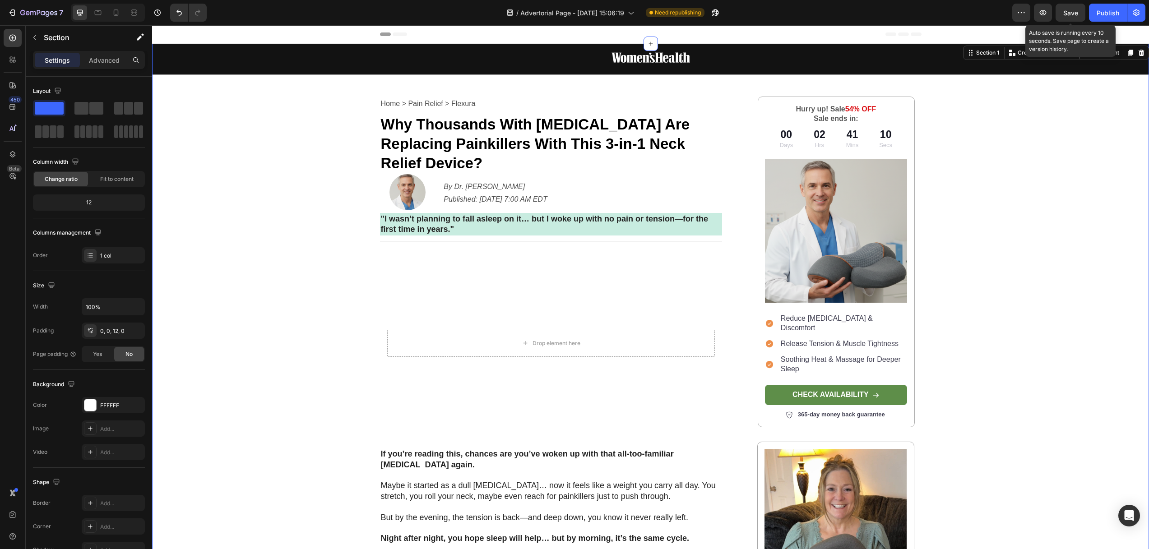
drag, startPoint x: 1074, startPoint y: 11, endPoint x: 1057, endPoint y: 23, distance: 20.9
click at [1074, 11] on span "Save" at bounding box center [1070, 13] width 15 height 8
click at [96, 14] on icon at bounding box center [97, 12] width 9 height 9
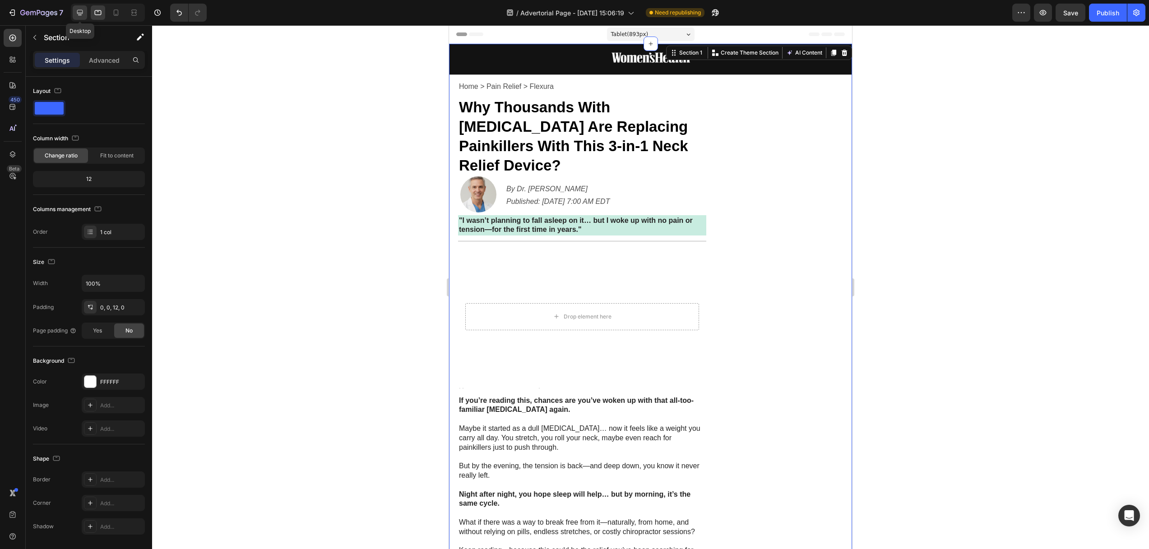
click at [78, 10] on icon at bounding box center [79, 12] width 9 height 9
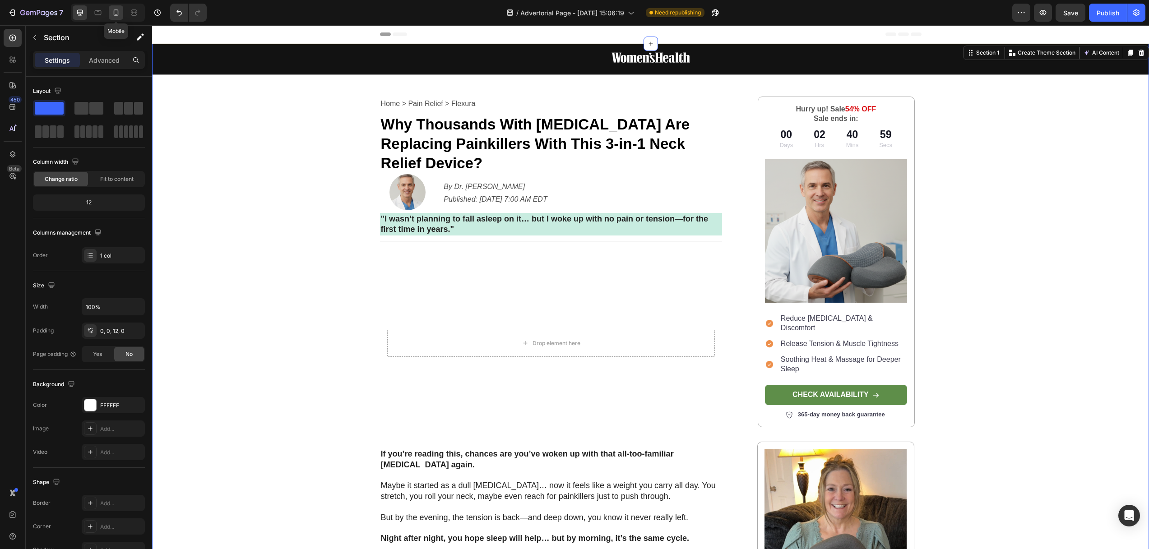
click at [117, 15] on icon at bounding box center [116, 12] width 5 height 6
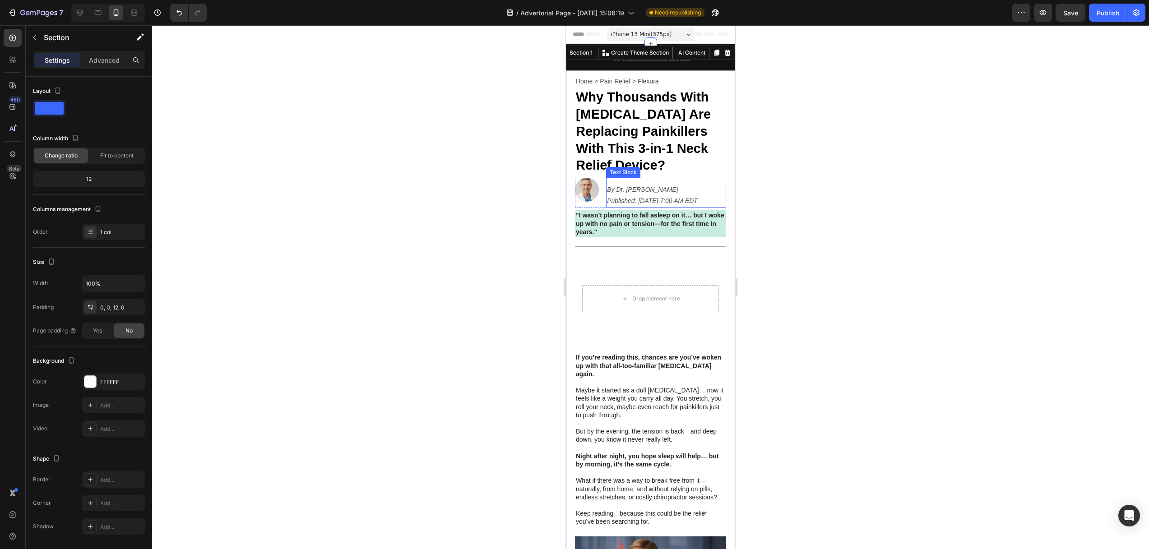
click at [632, 192] on icon "By Dr. [PERSON_NAME]" at bounding box center [642, 189] width 71 height 7
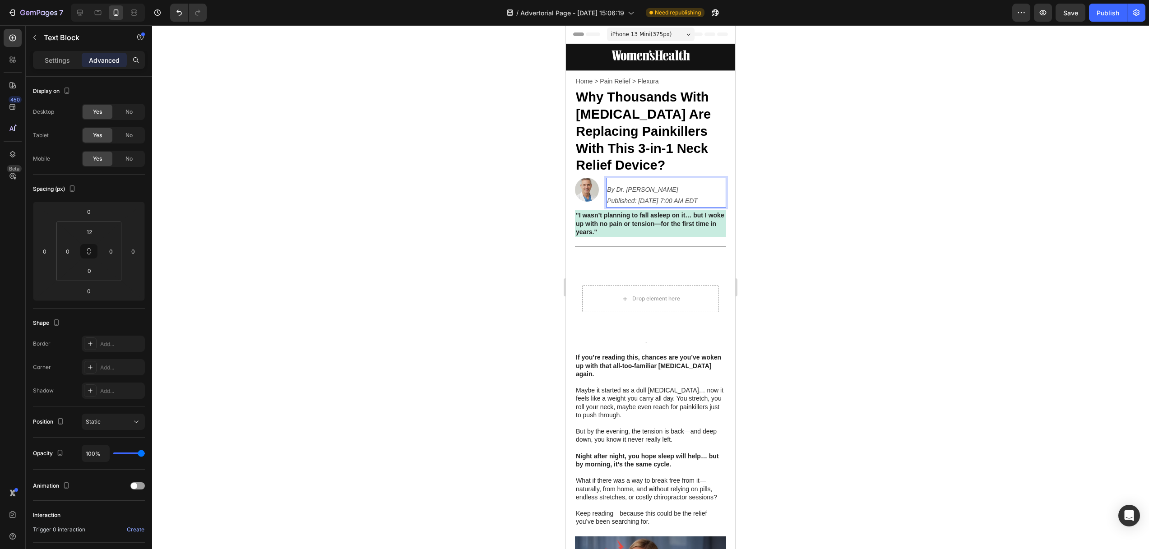
click at [406, 220] on div at bounding box center [650, 287] width 997 height 524
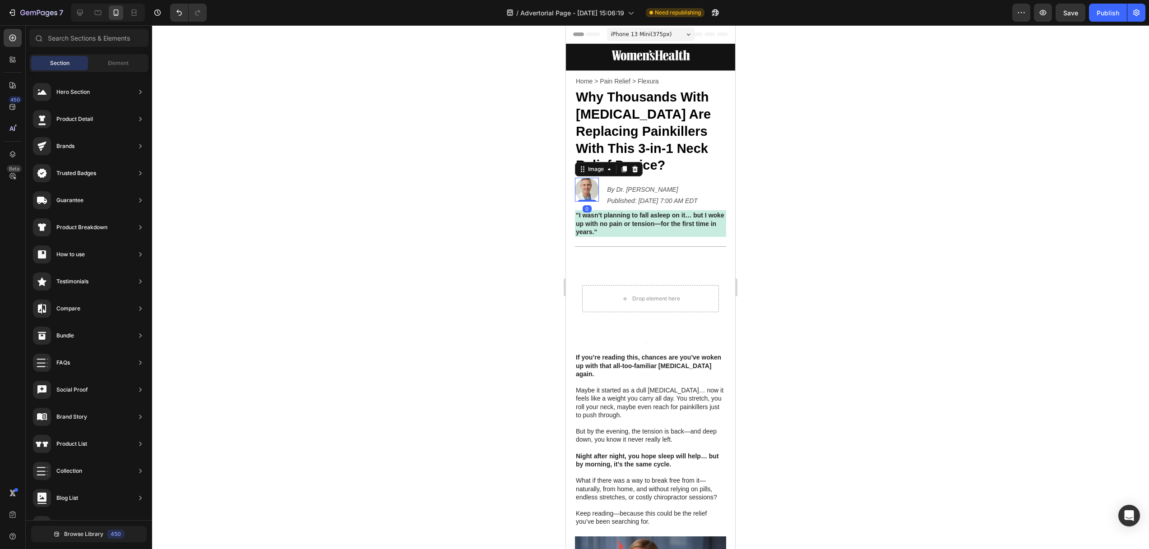
click at [595, 192] on img at bounding box center [587, 190] width 24 height 24
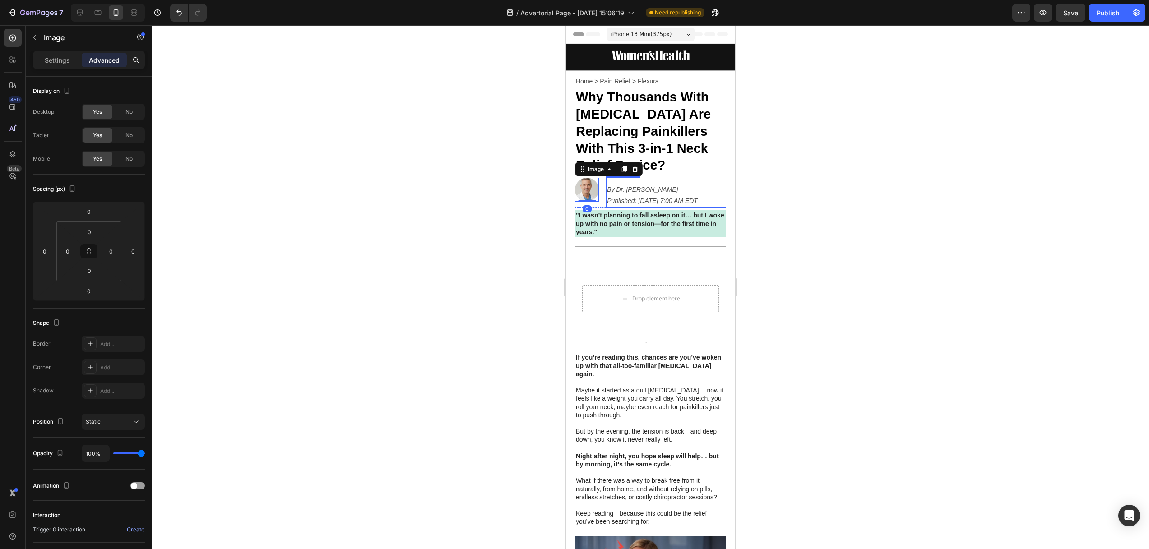
click at [630, 193] on p "By Dr. [PERSON_NAME]" at bounding box center [666, 189] width 118 height 11
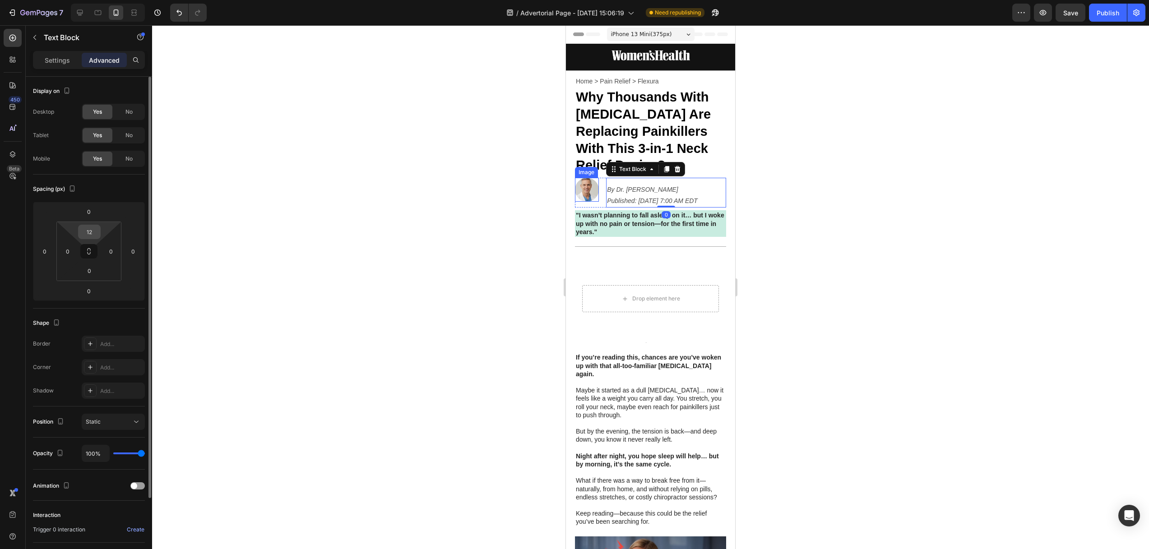
click at [89, 232] on input "12" at bounding box center [89, 232] width 18 height 14
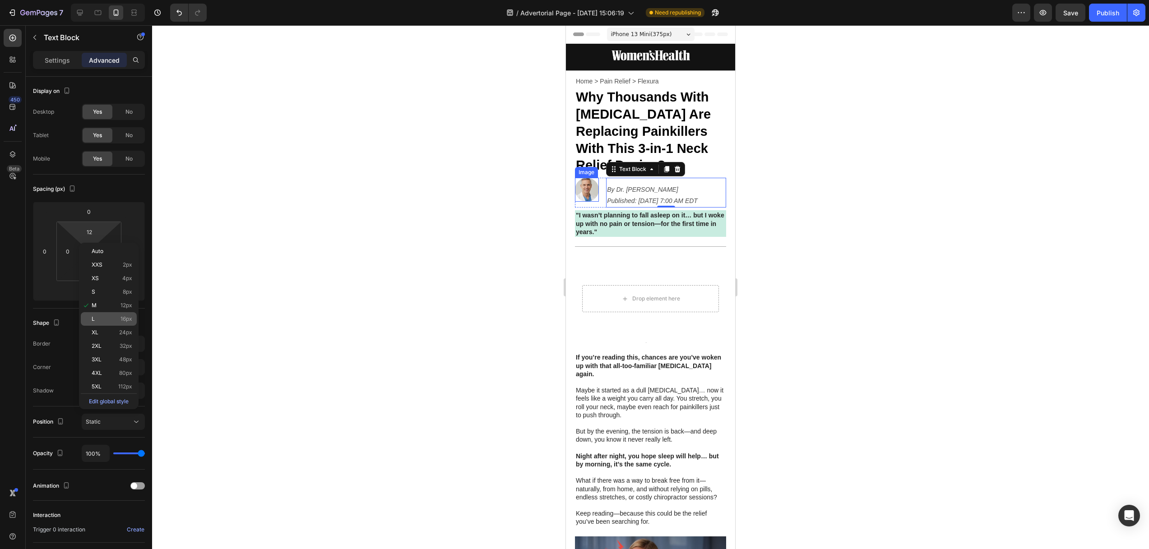
click at [109, 314] on div "L 16px" at bounding box center [109, 319] width 56 height 14
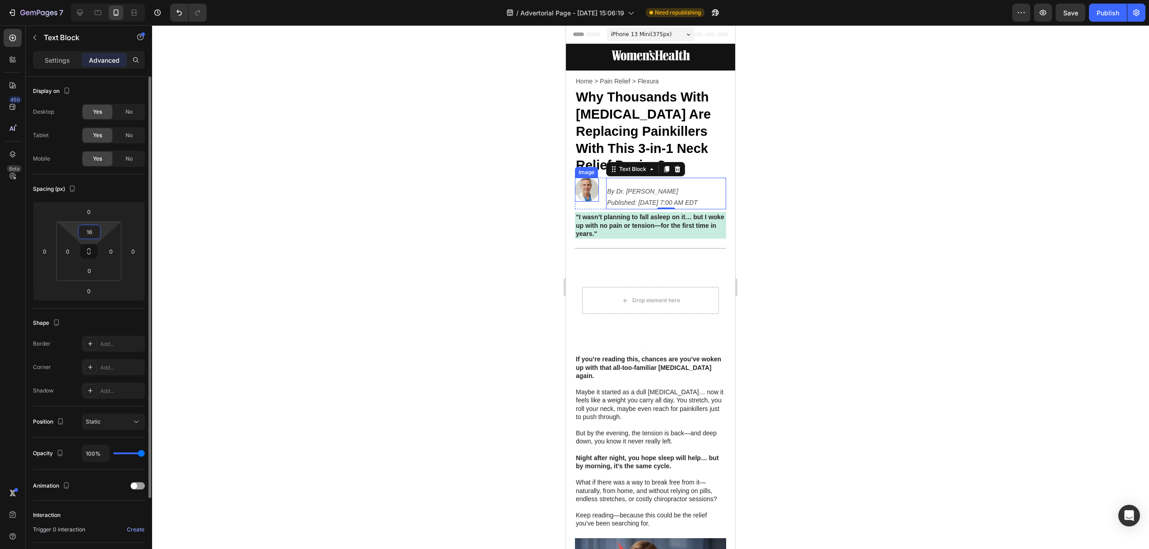
drag, startPoint x: 85, startPoint y: 232, endPoint x: 92, endPoint y: 236, distance: 8.5
click at [85, 232] on input "16" at bounding box center [89, 232] width 18 height 14
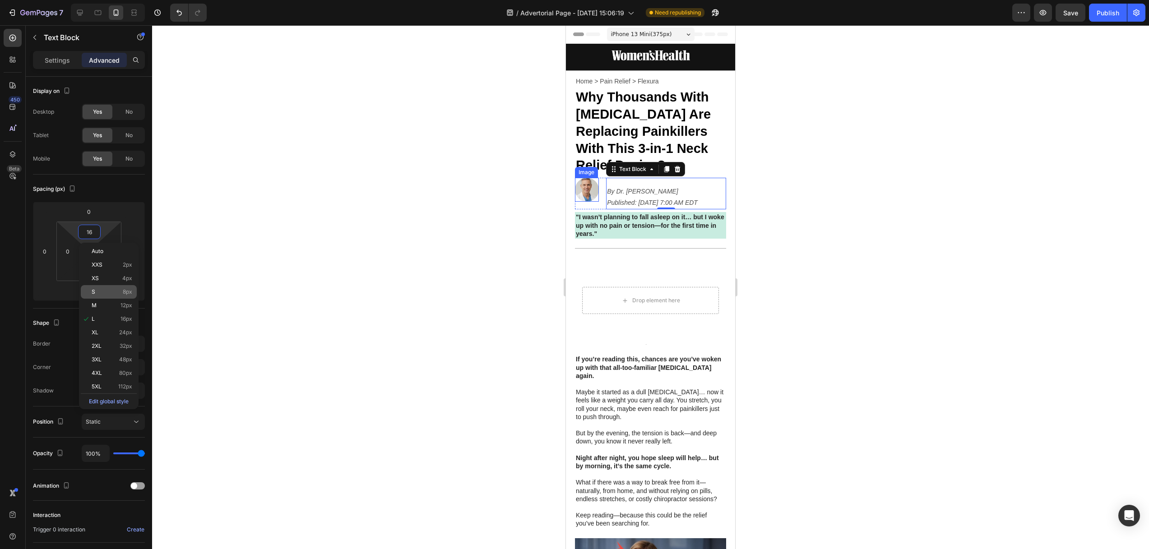
click at [116, 288] on div "S 8px" at bounding box center [109, 292] width 56 height 14
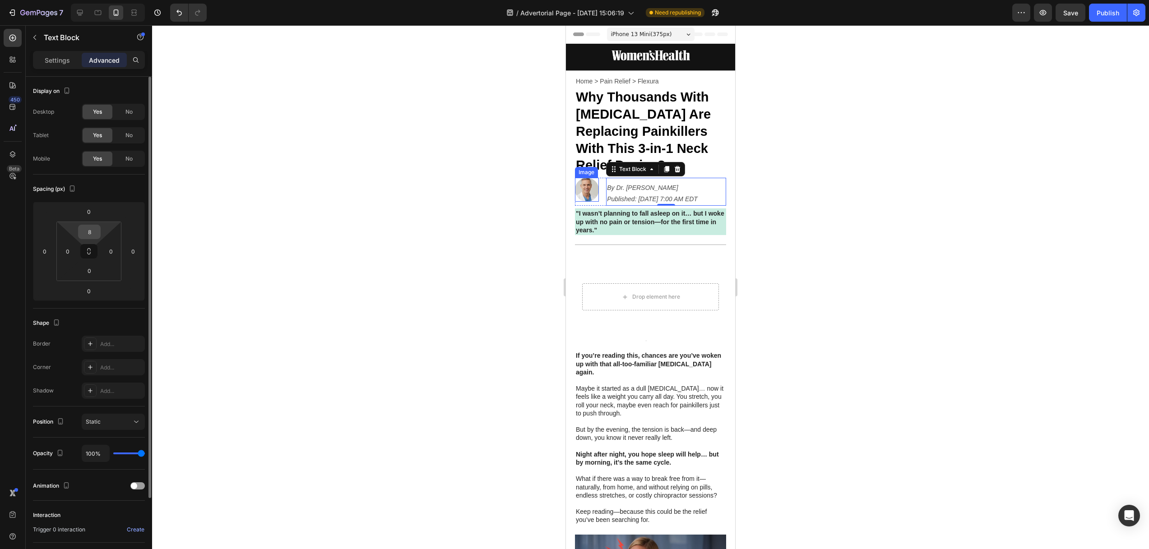
click at [92, 231] on input "8" at bounding box center [89, 232] width 18 height 14
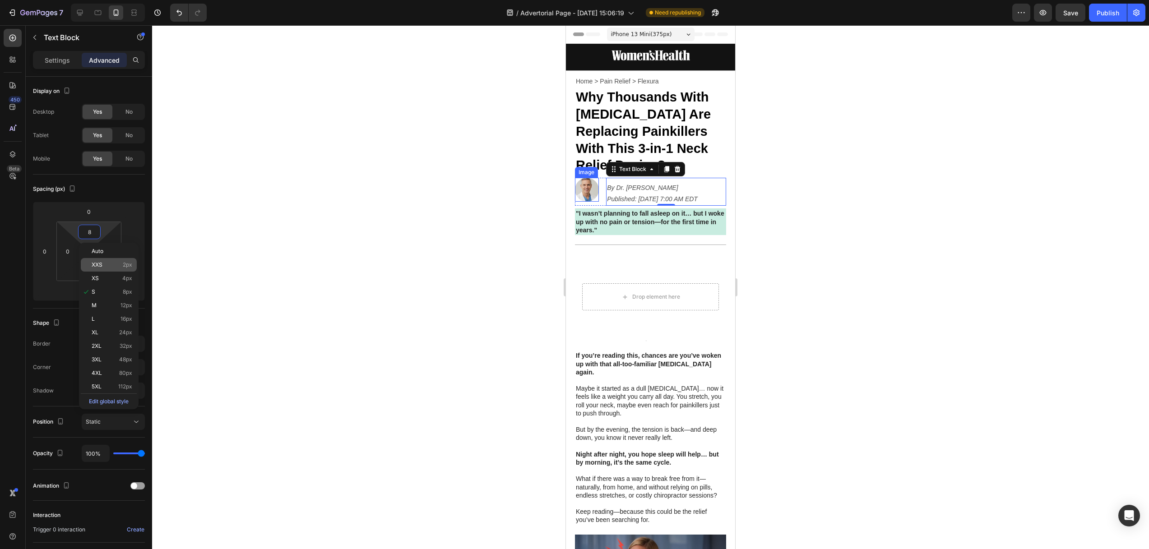
click at [109, 263] on p "XXS 2px" at bounding box center [112, 265] width 41 height 6
type input "2"
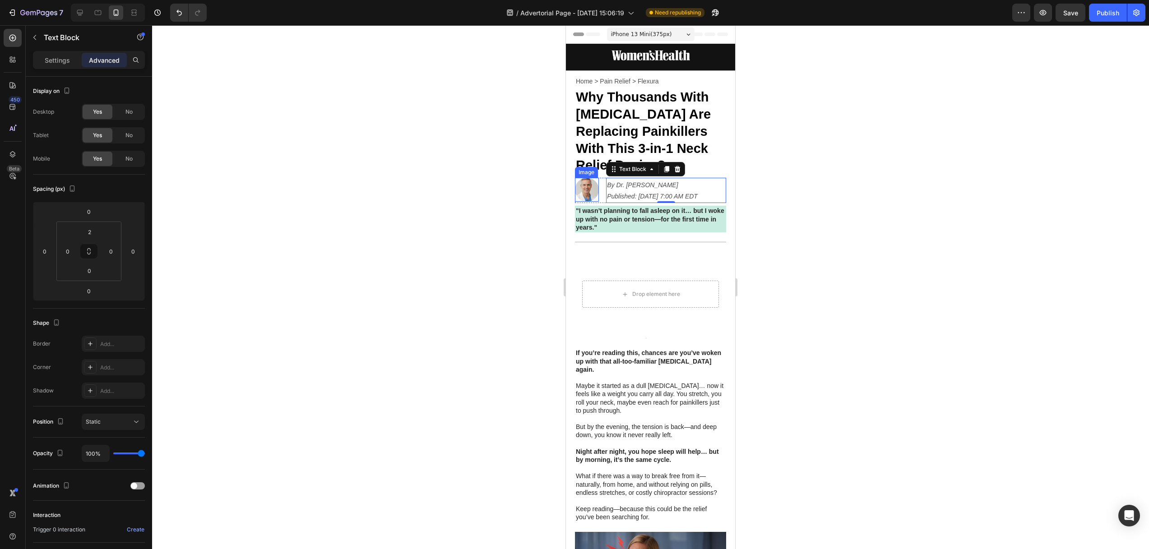
click at [394, 259] on div at bounding box center [650, 287] width 997 height 524
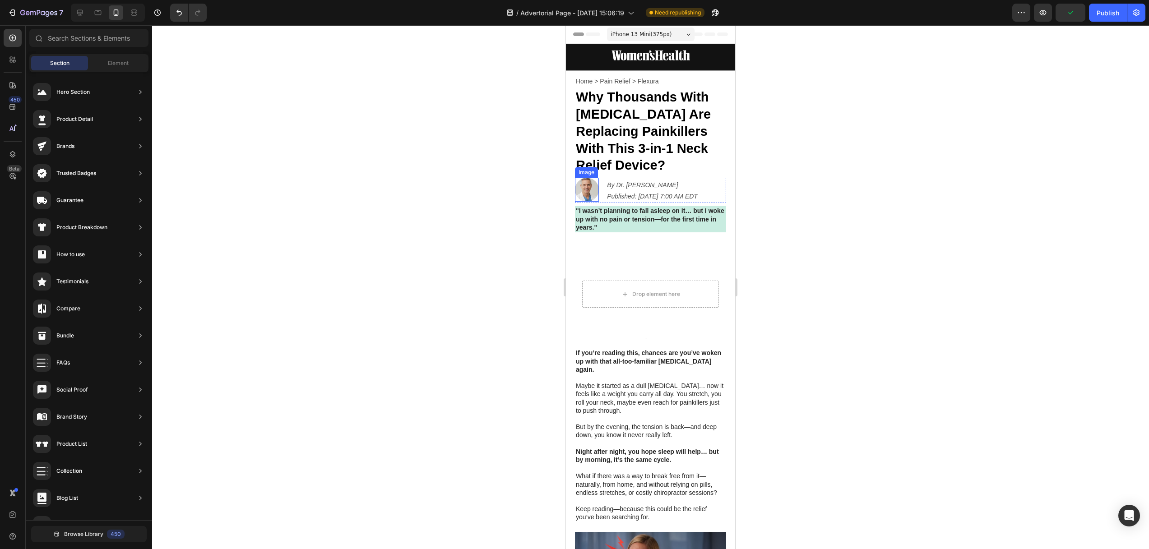
click at [593, 189] on img at bounding box center [587, 190] width 24 height 24
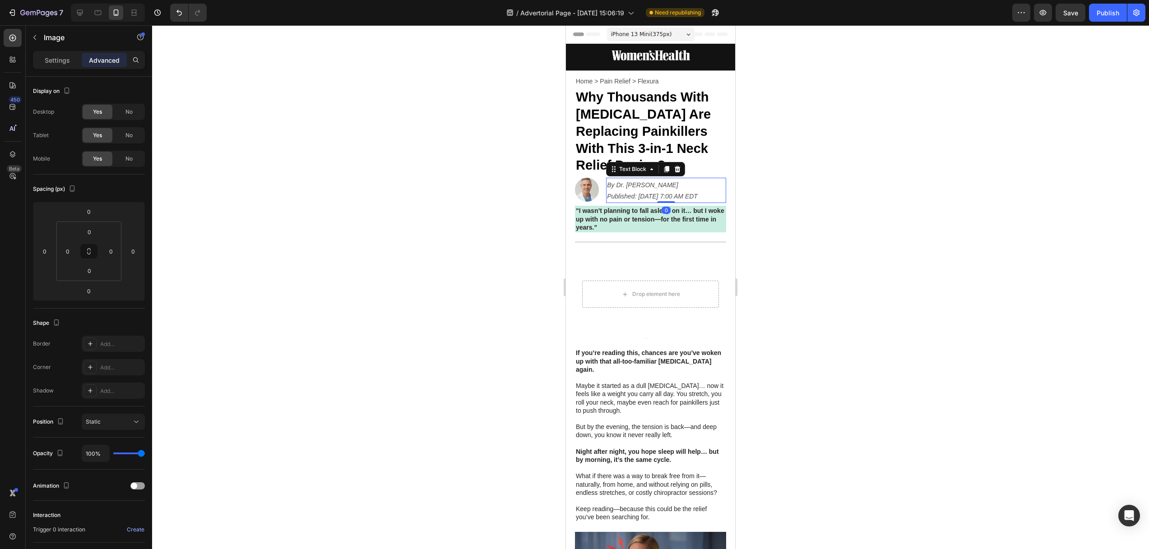
click at [641, 194] on icon "Published: [DATE] 7:00 AM EDT" at bounding box center [652, 196] width 91 height 7
click at [535, 174] on div at bounding box center [650, 287] width 997 height 524
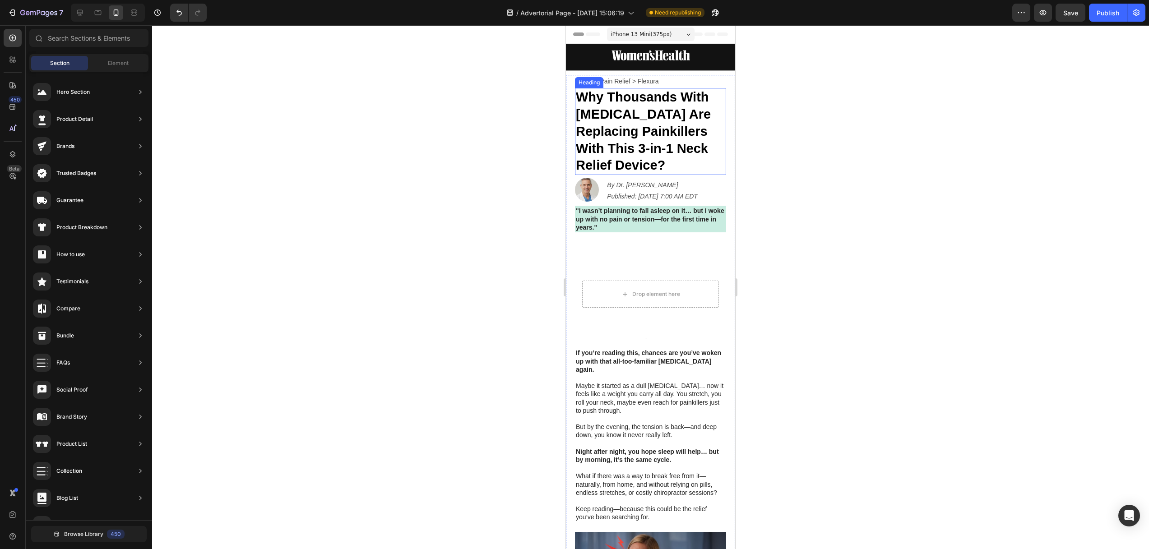
click at [654, 142] on strong "Why Thousands With [MEDICAL_DATA] Are Replacing Painkillers With This 3-in-1 Ne…" at bounding box center [643, 131] width 135 height 83
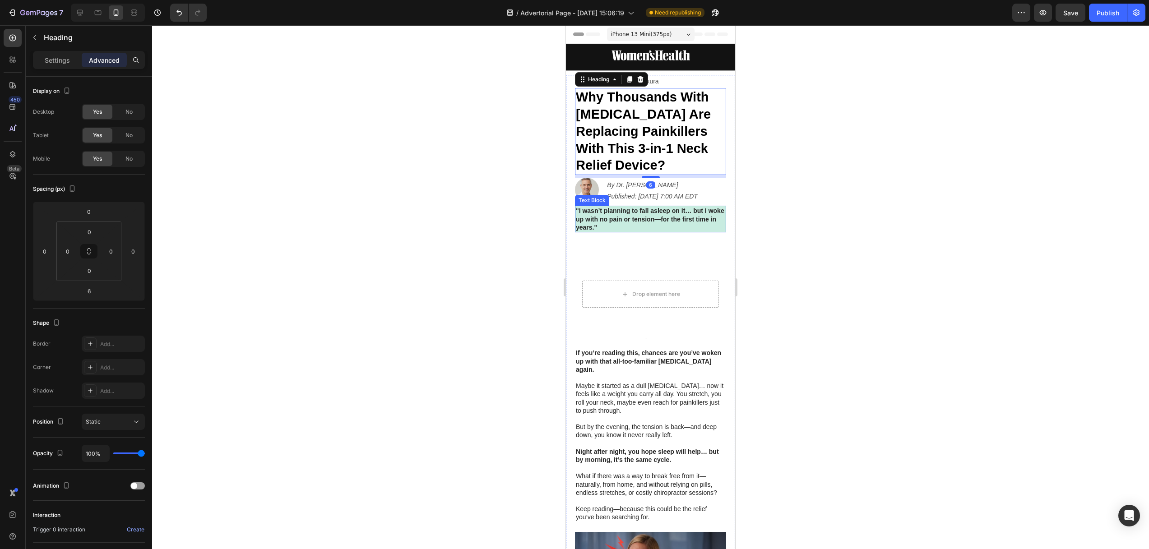
click at [649, 219] on strong ""I wasn’t planning to fall asleep on it… but I woke up with no pain or tension—…" at bounding box center [650, 218] width 148 height 23
click at [650, 164] on strong "Why Thousands With [MEDICAL_DATA] Are Replacing Painkillers With This 3-in-1 Ne…" at bounding box center [643, 131] width 135 height 83
drag, startPoint x: 1067, startPoint y: 14, endPoint x: 953, endPoint y: 69, distance: 126.9
click at [1067, 14] on span "Save" at bounding box center [1070, 13] width 15 height 8
click at [420, 174] on div at bounding box center [650, 287] width 997 height 524
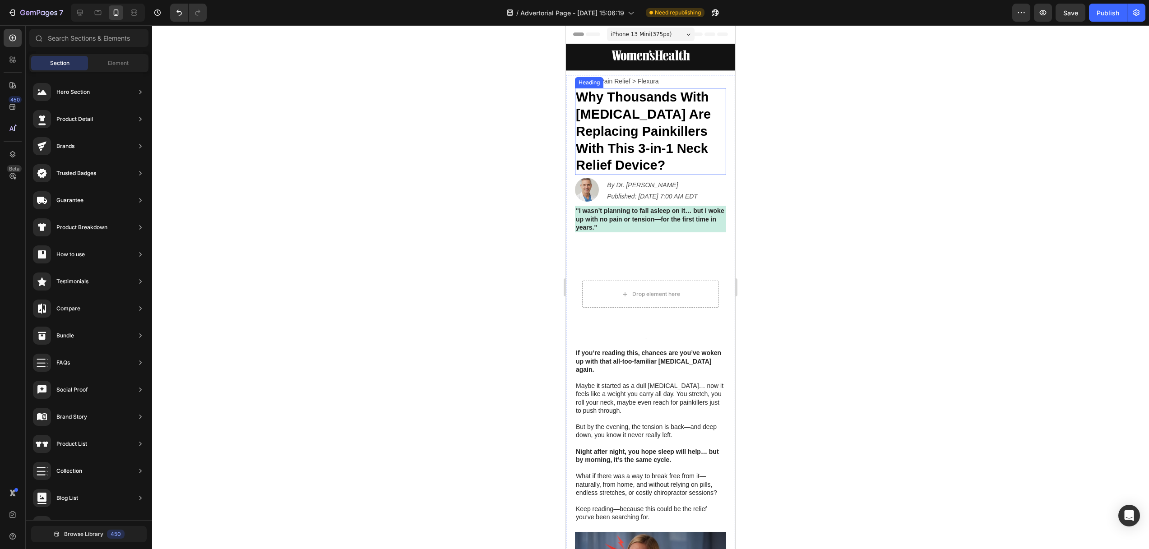
drag, startPoint x: 658, startPoint y: 137, endPoint x: 662, endPoint y: 152, distance: 15.4
click at [658, 137] on strong "Why Thousands With [MEDICAL_DATA] Are Replacing Painkillers With This 3-in-1 Ne…" at bounding box center [643, 131] width 135 height 83
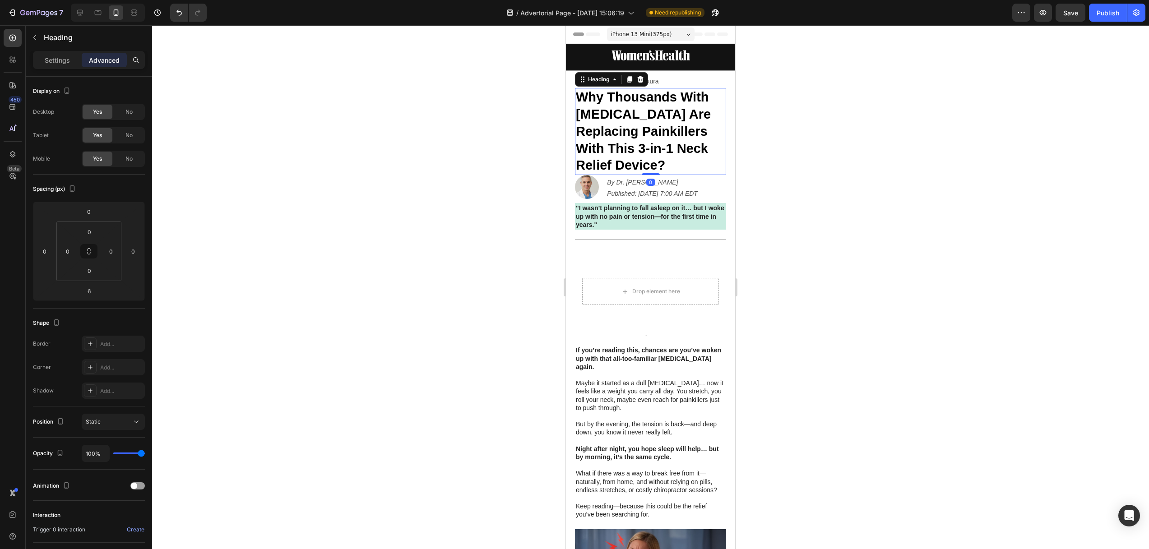
drag, startPoint x: 650, startPoint y: 177, endPoint x: 651, endPoint y: 167, distance: 10.4
click at [650, 168] on div "Why Thousands With Neck Pain Are Replacing Painkillers With This 3-in-1 Neck Re…" at bounding box center [650, 131] width 151 height 87
type input "0"
click at [1062, 12] on button "Save" at bounding box center [1070, 13] width 30 height 18
click at [465, 221] on div at bounding box center [650, 287] width 997 height 524
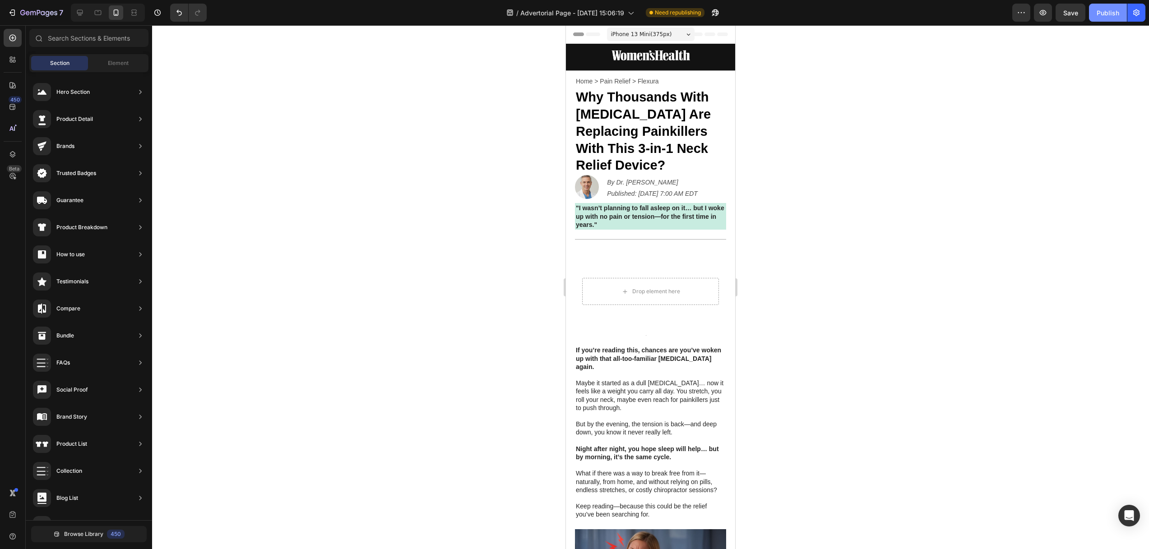
click at [1107, 20] on button "Publish" at bounding box center [1108, 13] width 38 height 18
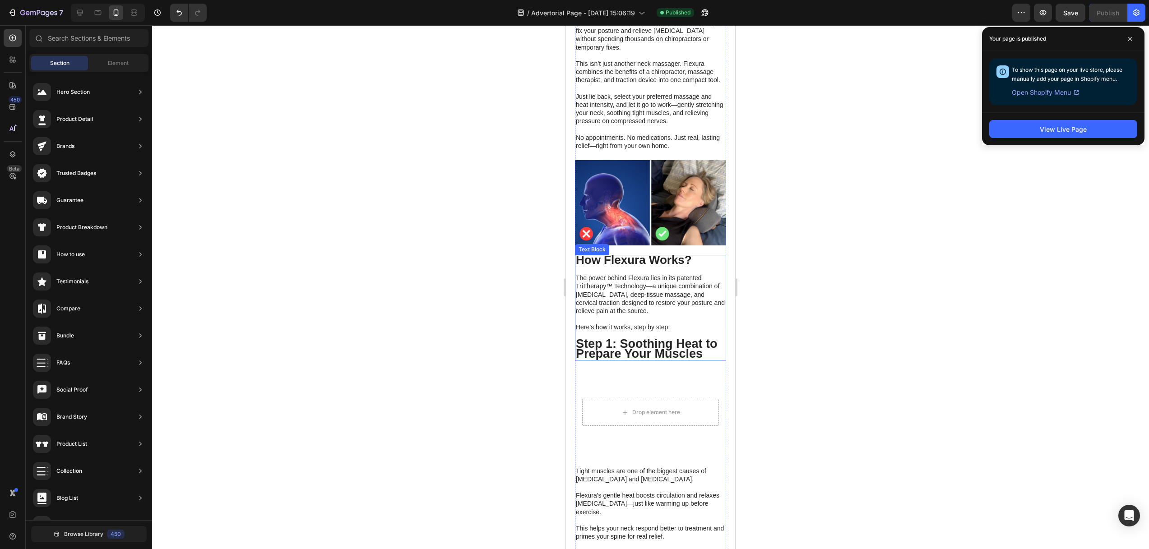
scroll to position [1650, 0]
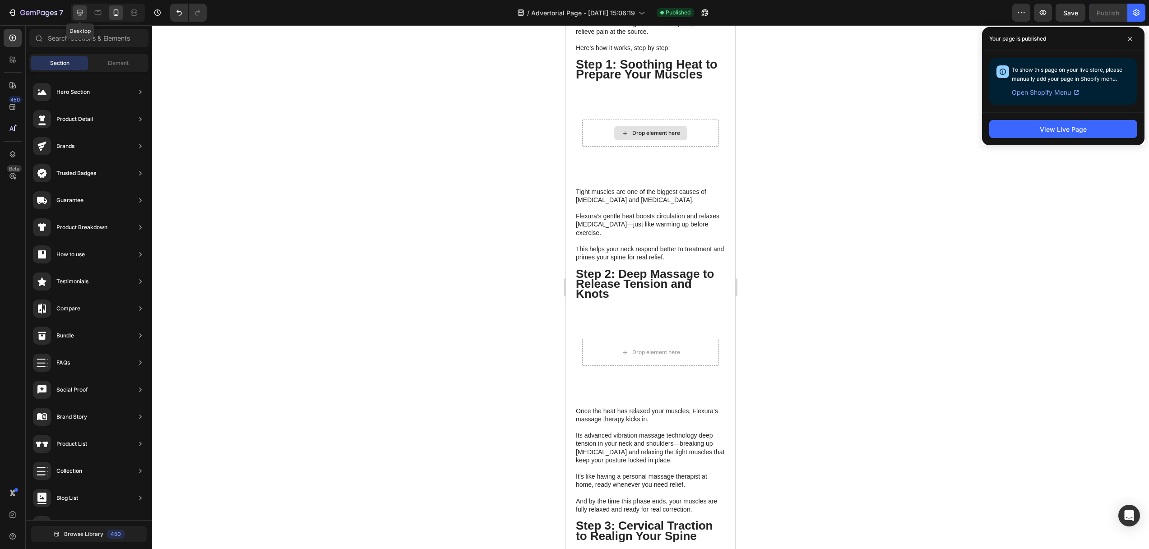
click at [79, 10] on icon at bounding box center [80, 13] width 6 height 6
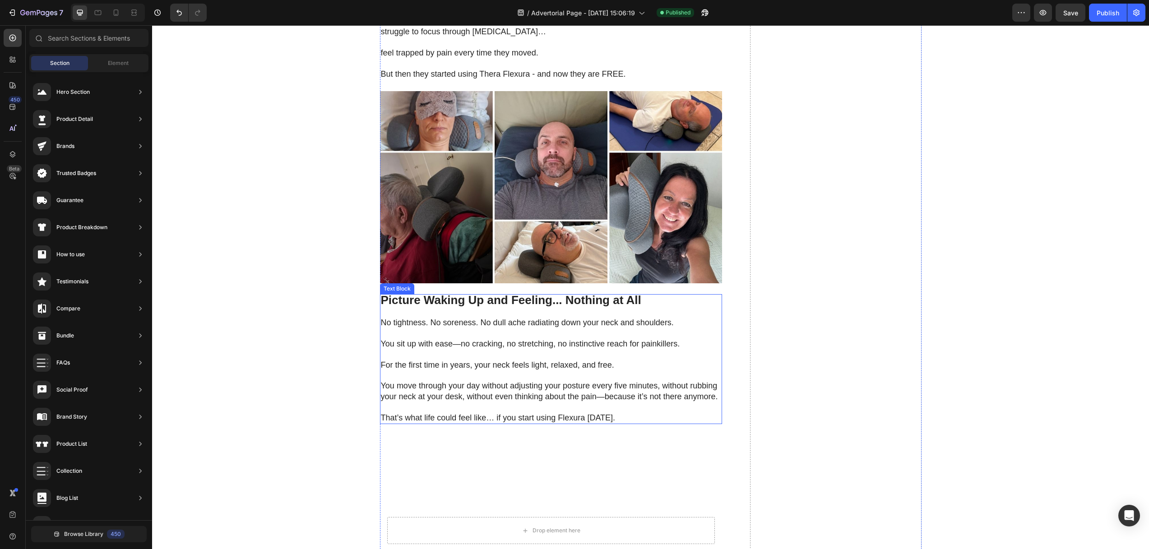
scroll to position [3237, 0]
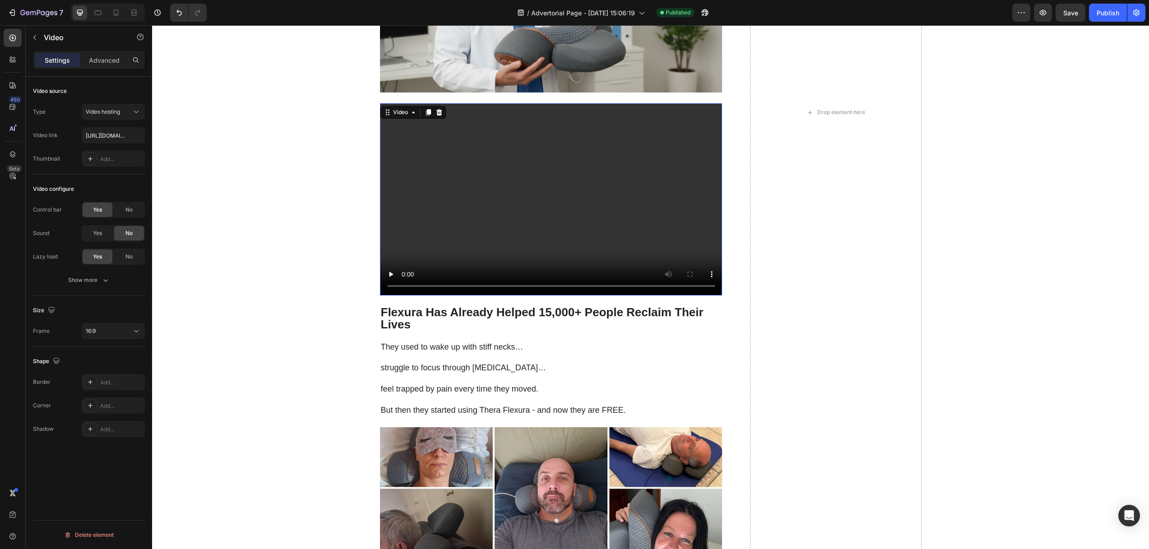
click at [445, 171] on video at bounding box center [551, 199] width 342 height 193
click at [449, 170] on video at bounding box center [551, 199] width 342 height 193
click at [111, 58] on p "Advanced" at bounding box center [104, 59] width 31 height 9
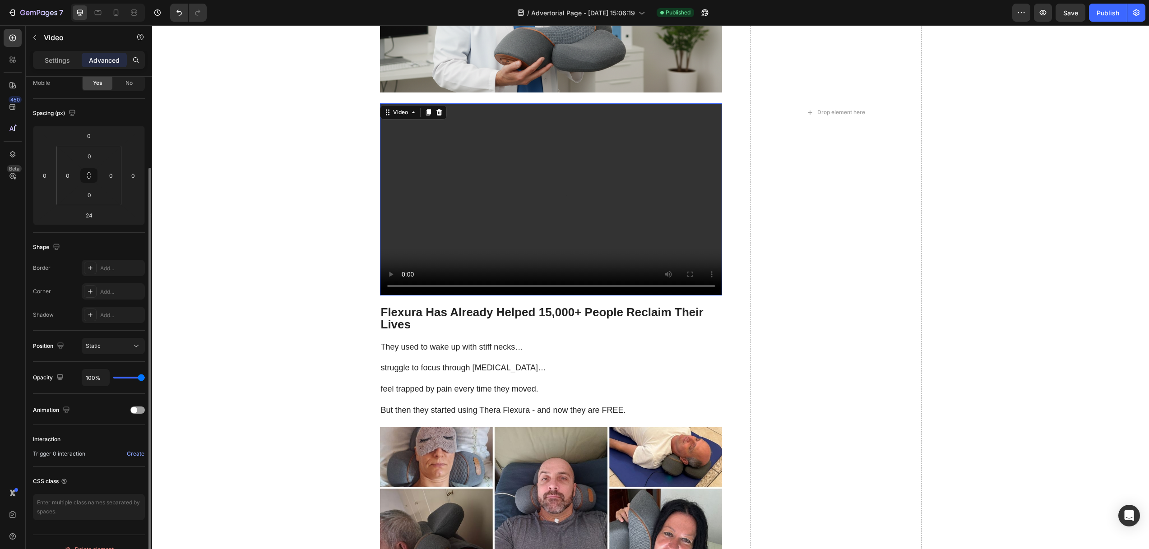
scroll to position [90, 0]
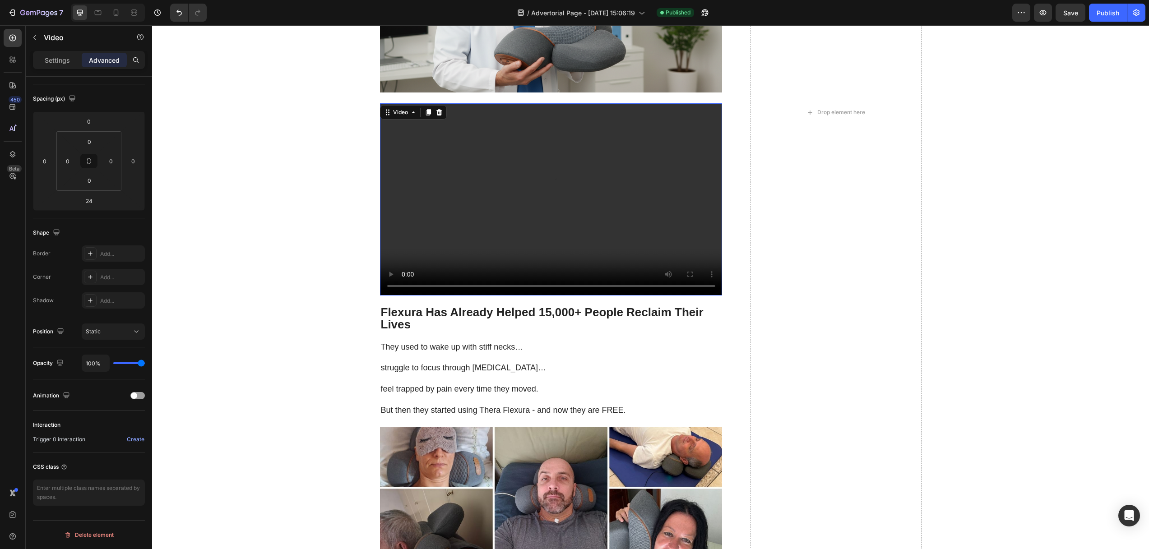
click at [395, 132] on video at bounding box center [551, 199] width 342 height 193
click at [58, 60] on p "Settings" at bounding box center [57, 59] width 25 height 9
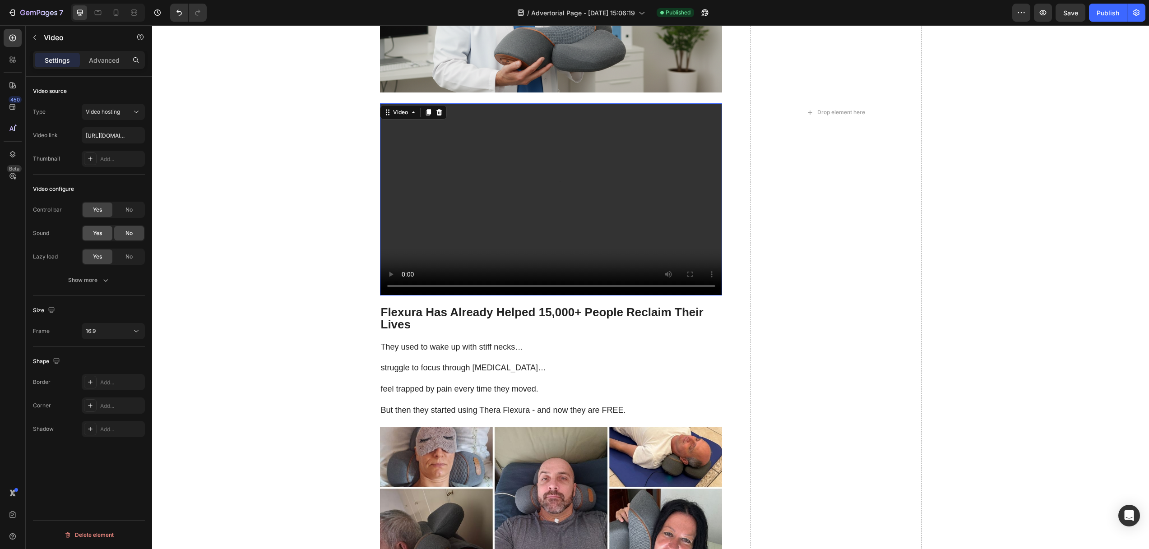
click at [96, 235] on span "Yes" at bounding box center [97, 233] width 9 height 8
click at [1075, 14] on span "Save" at bounding box center [1070, 13] width 15 height 8
click at [118, 12] on icon at bounding box center [116, 12] width 5 height 6
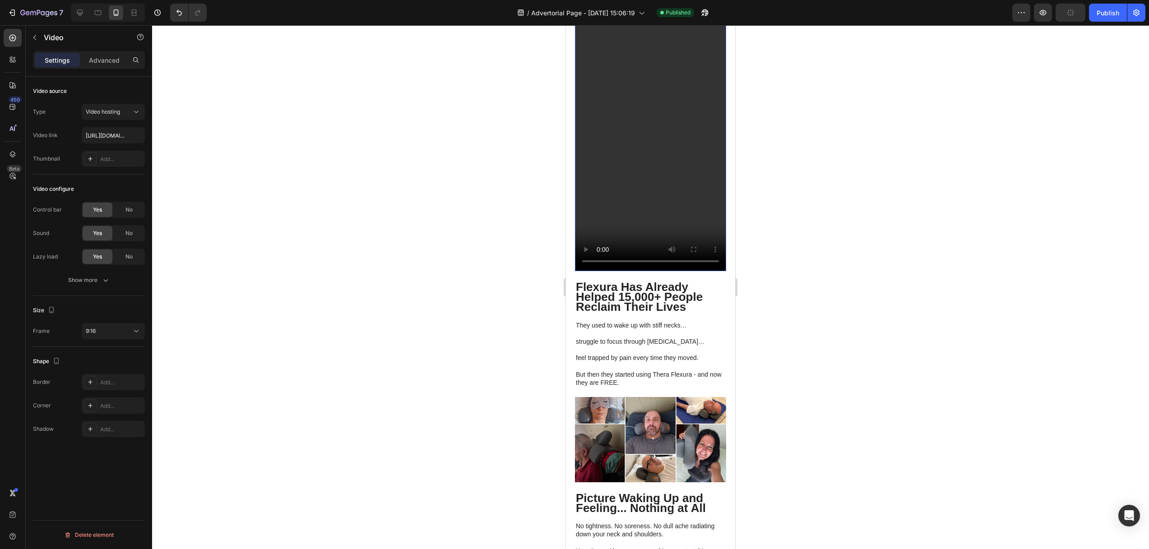
scroll to position [2529, 0]
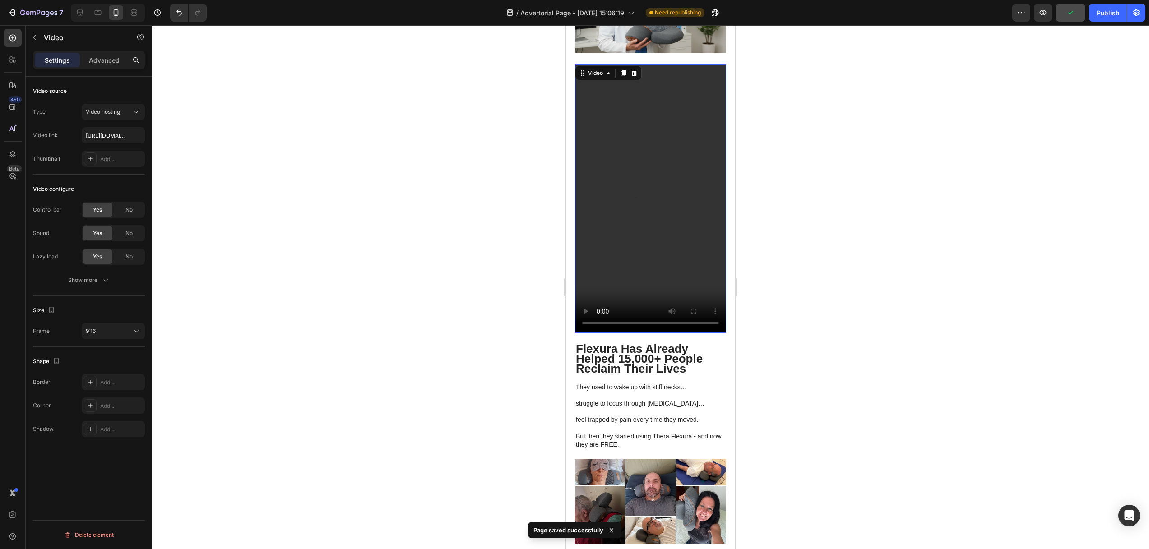
click at [64, 57] on p "Settings" at bounding box center [57, 59] width 25 height 9
click at [1108, 10] on div "Publish" at bounding box center [1107, 12] width 23 height 9
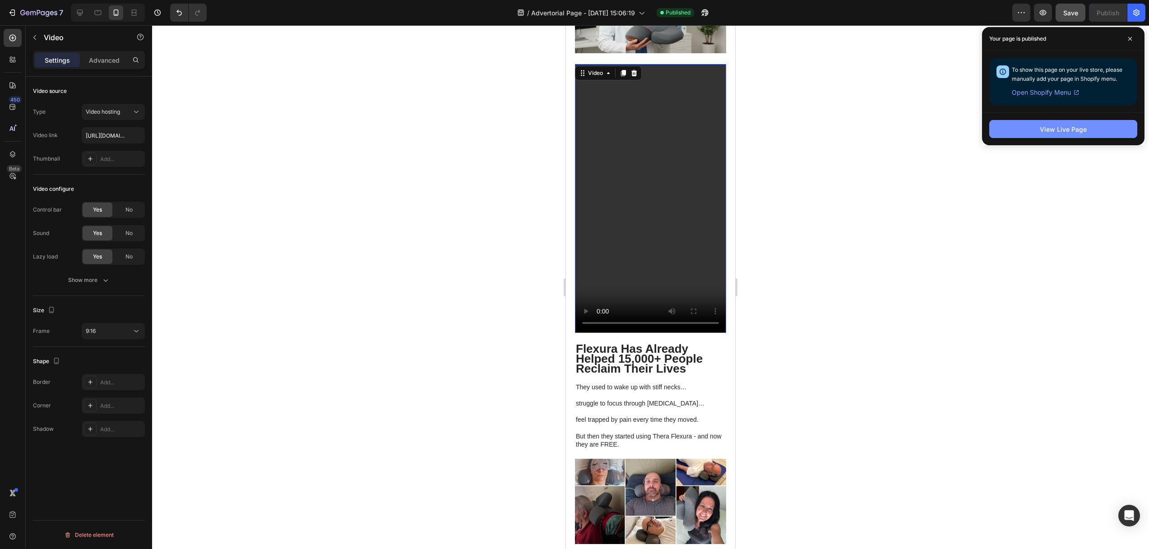
click at [1066, 128] on div "View Live Page" at bounding box center [1062, 129] width 47 height 9
